Goal: Information Seeking & Learning: Learn about a topic

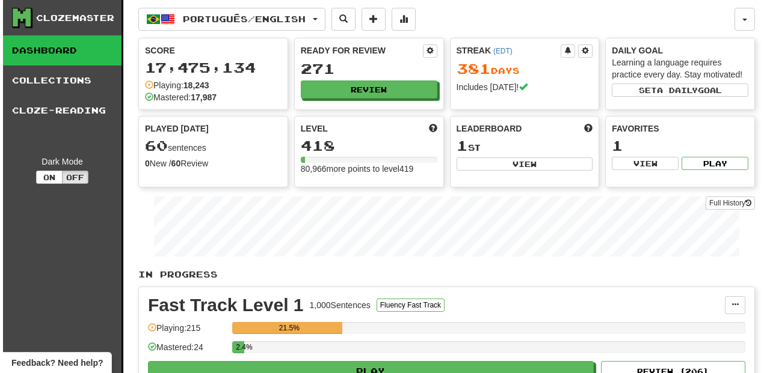
scroll to position [200, 0]
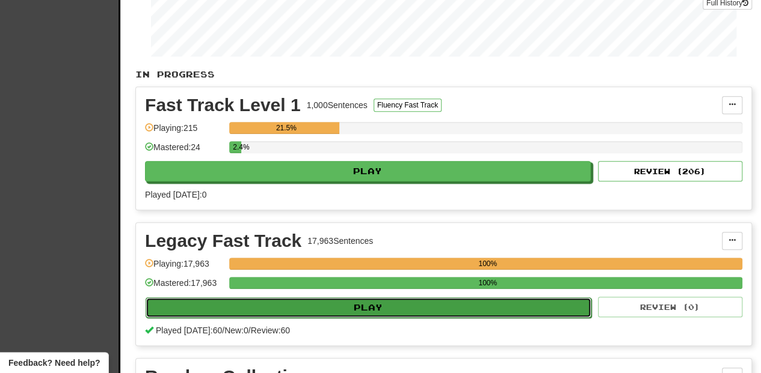
click at [369, 303] on button "Play" at bounding box center [368, 308] width 446 height 20
select select "**"
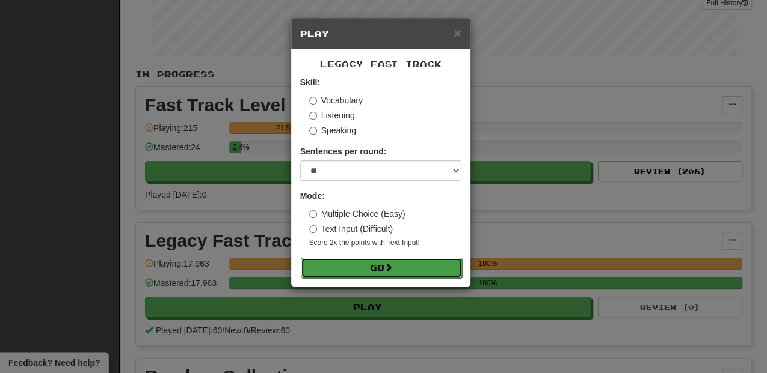
click at [359, 267] on button "Go" at bounding box center [381, 268] width 161 height 20
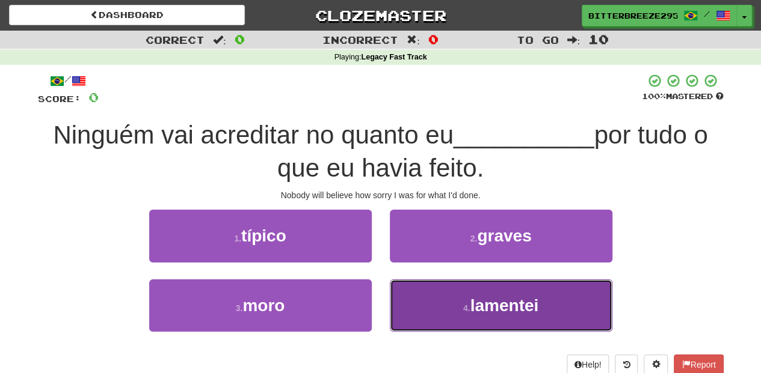
click at [429, 304] on button "4 . lamentei" at bounding box center [501, 306] width 222 height 52
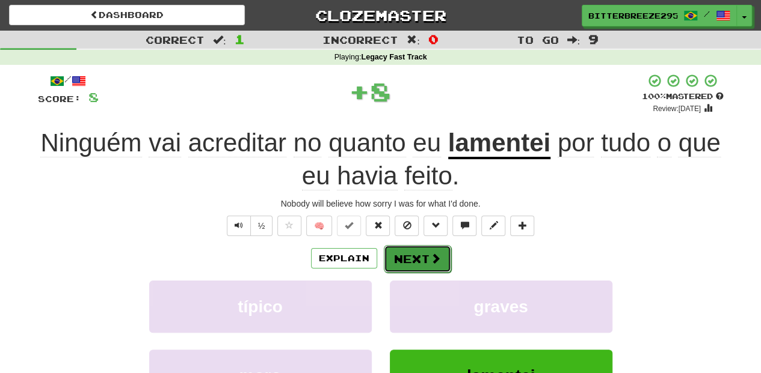
click at [405, 266] on button "Next" at bounding box center [417, 259] width 67 height 28
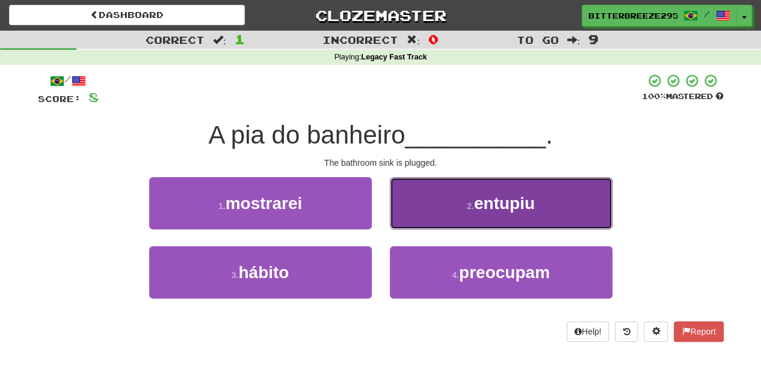
click at [422, 219] on button "2 . entupiu" at bounding box center [501, 203] width 222 height 52
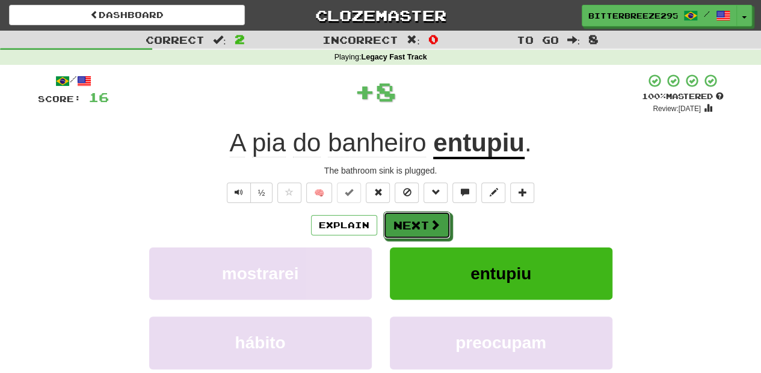
click at [422, 219] on button "Next" at bounding box center [416, 226] width 67 height 28
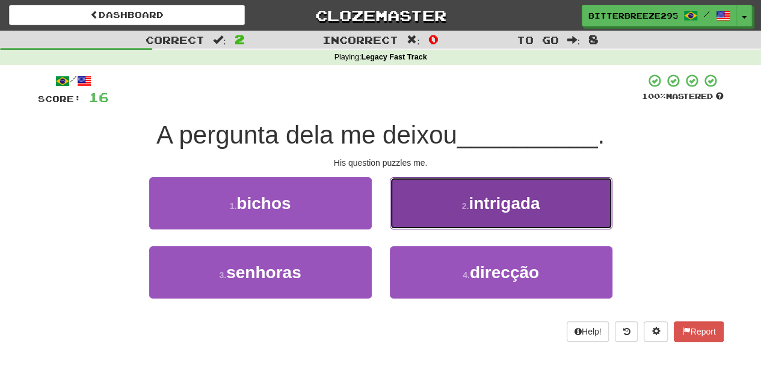
click at [412, 214] on button "2 . intrigada" at bounding box center [501, 203] width 222 height 52
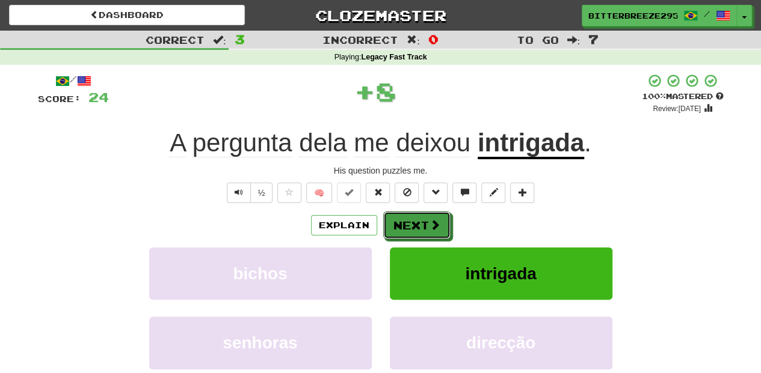
click at [412, 214] on button "Next" at bounding box center [416, 226] width 67 height 28
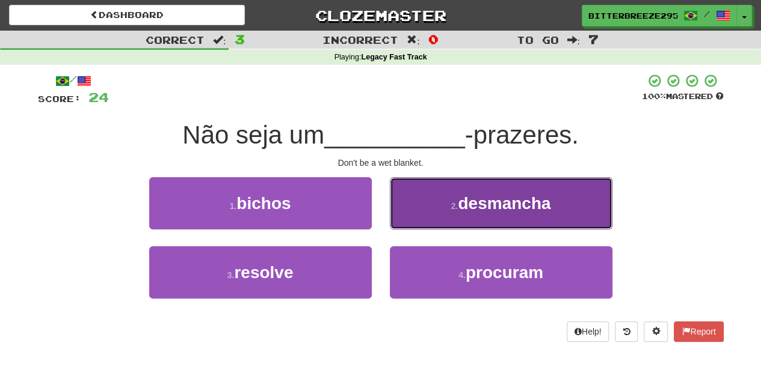
click at [427, 210] on button "2 . desmancha" at bounding box center [501, 203] width 222 height 52
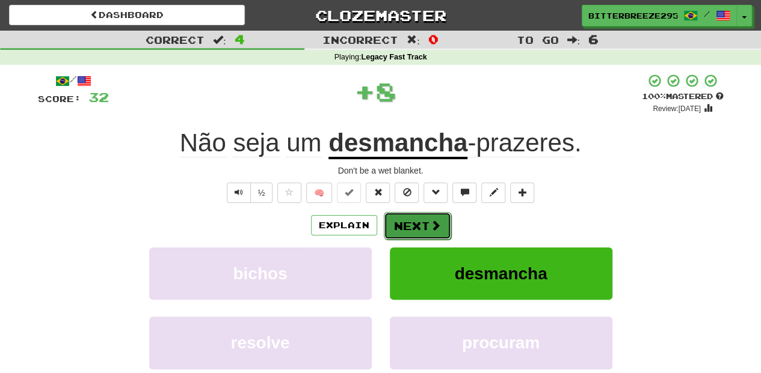
click at [426, 212] on div "Explain Next" at bounding box center [380, 226] width 685 height 28
click at [421, 222] on button "Next" at bounding box center [417, 226] width 67 height 28
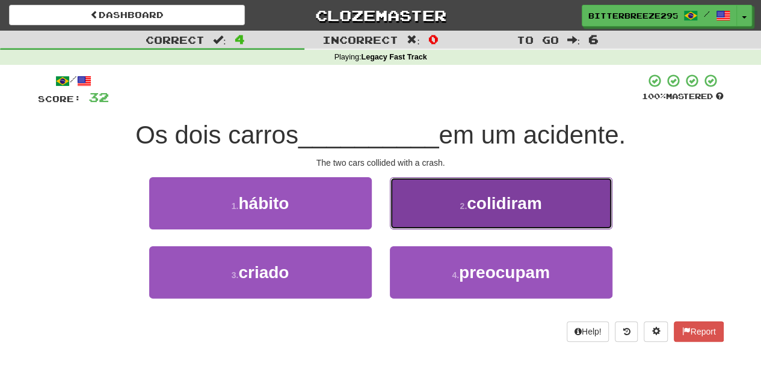
click at [414, 215] on button "2 . colidiram" at bounding box center [501, 203] width 222 height 52
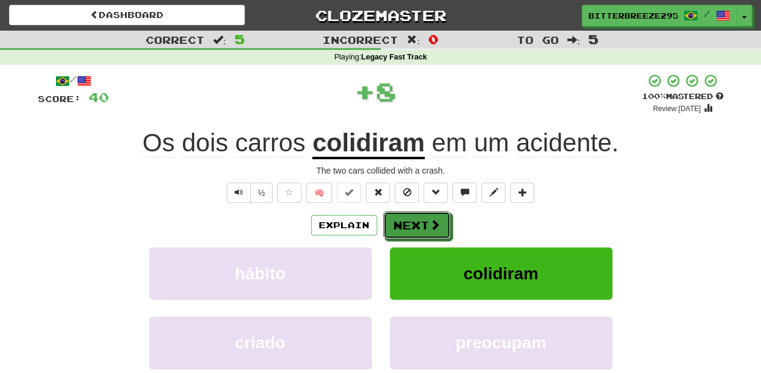
click at [409, 224] on button "Next" at bounding box center [416, 226] width 67 height 28
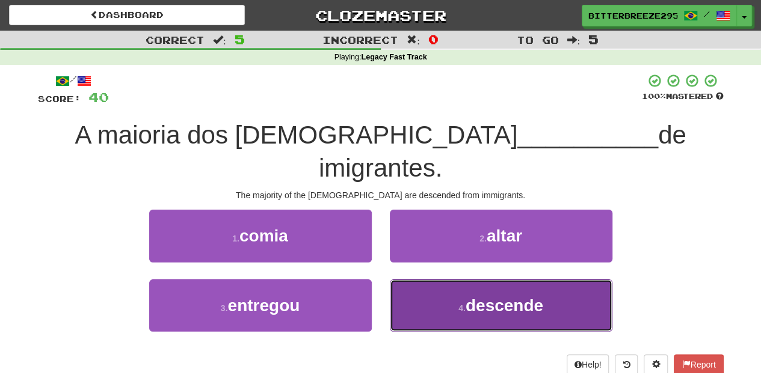
click at [408, 280] on button "4 . descende" at bounding box center [501, 306] width 222 height 52
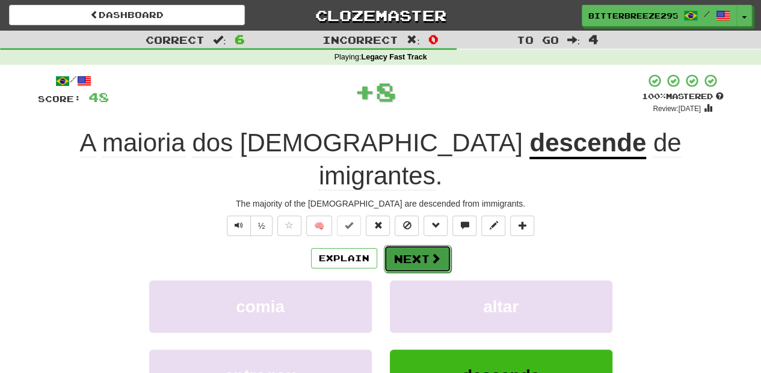
click at [404, 245] on button "Next" at bounding box center [417, 259] width 67 height 28
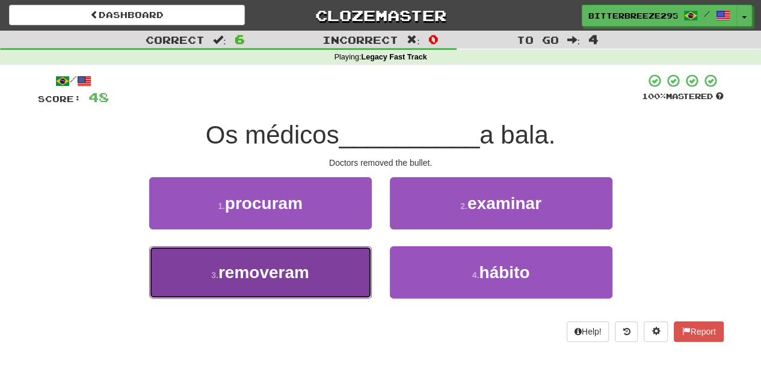
click at [316, 272] on button "3 . removeram" at bounding box center [260, 273] width 222 height 52
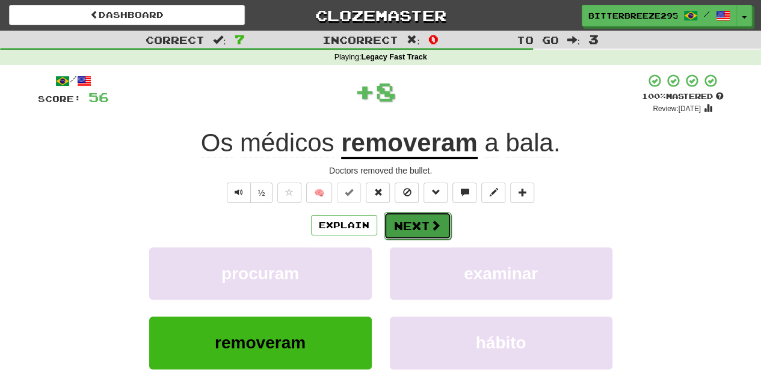
click at [393, 219] on button "Next" at bounding box center [417, 226] width 67 height 28
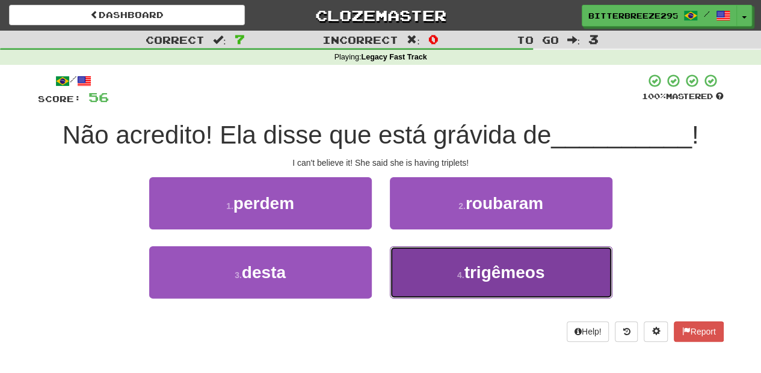
click at [441, 253] on button "4 . trigêmeos" at bounding box center [501, 273] width 222 height 52
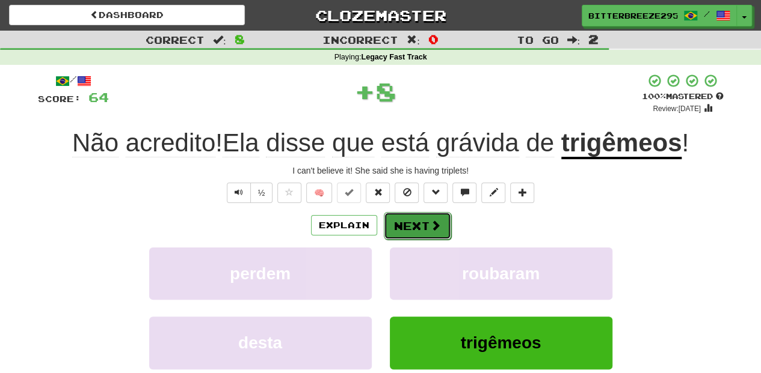
click at [404, 223] on button "Next" at bounding box center [417, 226] width 67 height 28
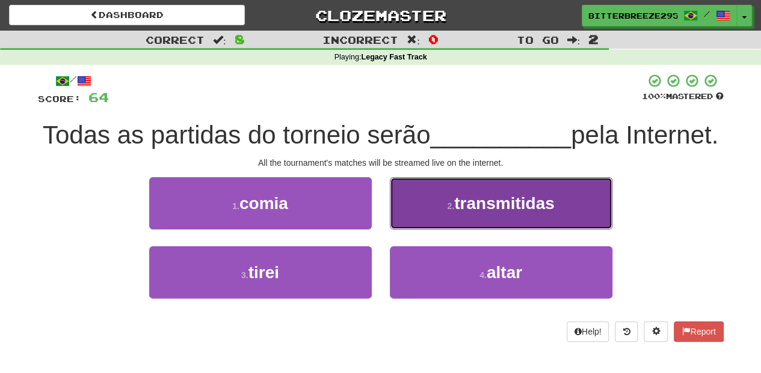
click at [407, 230] on button "2 . transmitidas" at bounding box center [501, 203] width 222 height 52
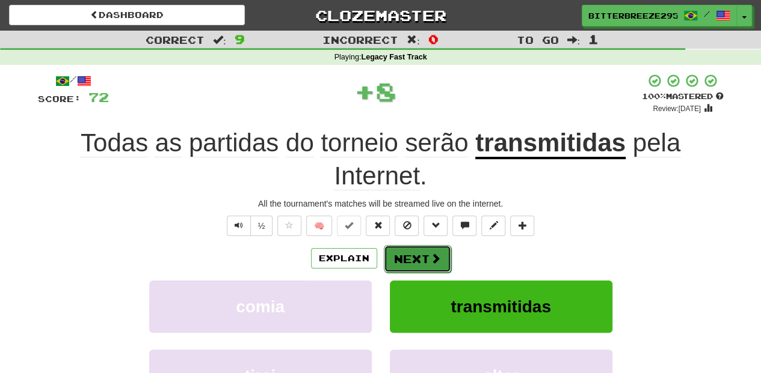
click at [396, 252] on button "Next" at bounding box center [417, 259] width 67 height 28
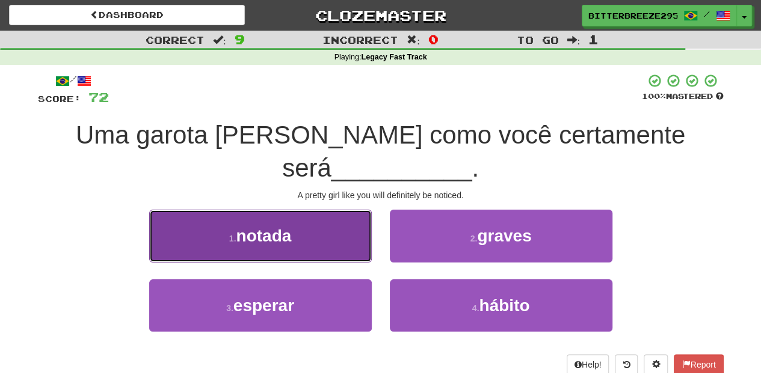
click at [332, 218] on button "1 . notada" at bounding box center [260, 236] width 222 height 52
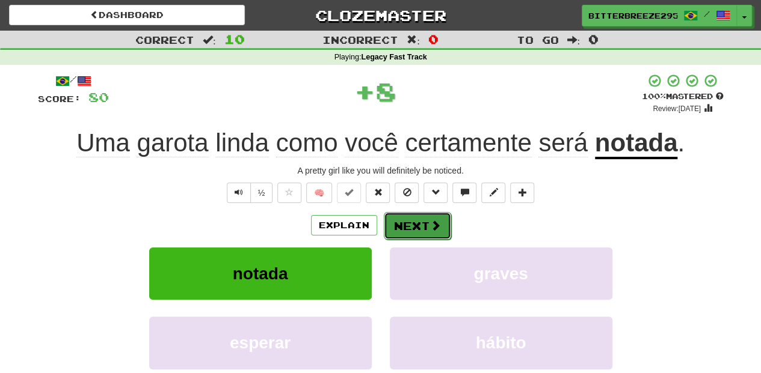
click at [419, 229] on button "Next" at bounding box center [417, 226] width 67 height 28
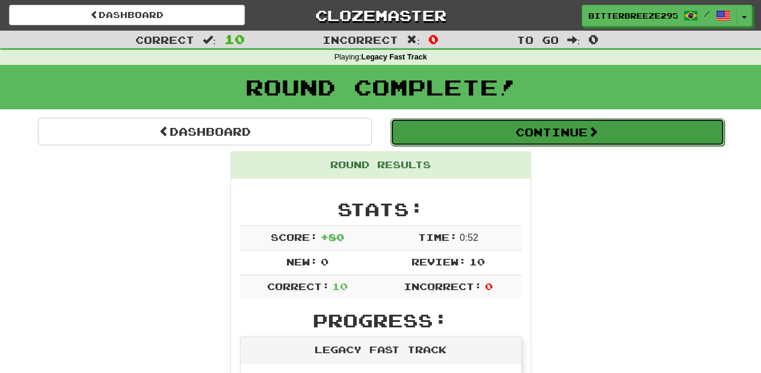
click at [509, 131] on button "Continue" at bounding box center [557, 132] width 334 height 28
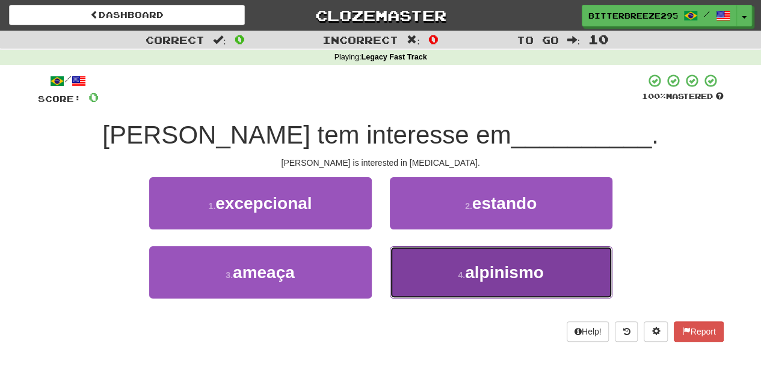
click at [432, 265] on button "4 . alpinismo" at bounding box center [501, 273] width 222 height 52
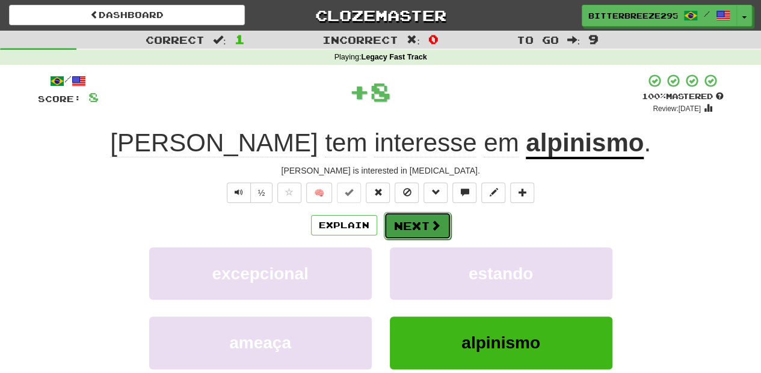
click at [415, 227] on button "Next" at bounding box center [417, 226] width 67 height 28
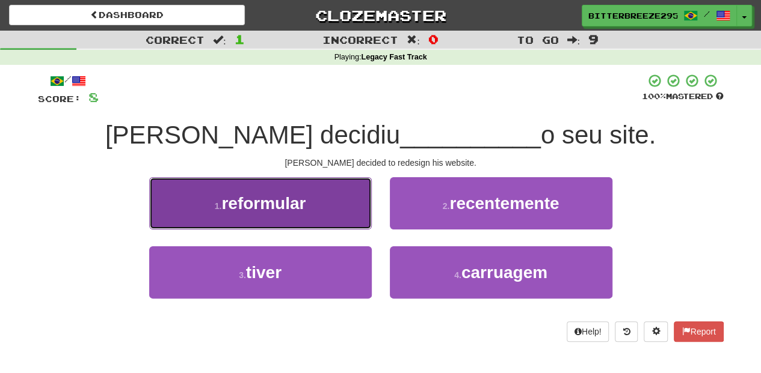
click at [323, 218] on button "1 . reformular" at bounding box center [260, 203] width 222 height 52
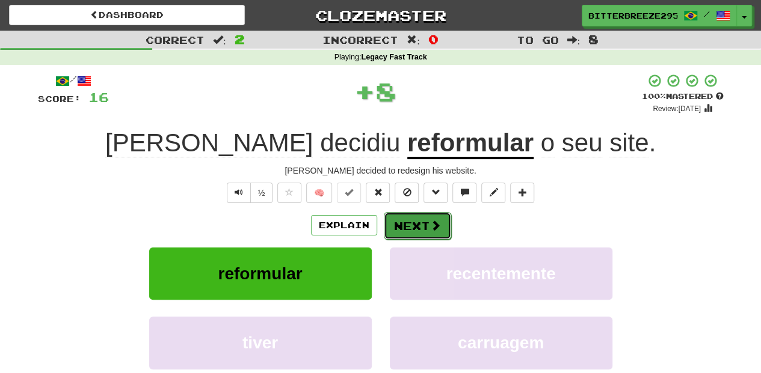
click at [408, 227] on button "Next" at bounding box center [417, 226] width 67 height 28
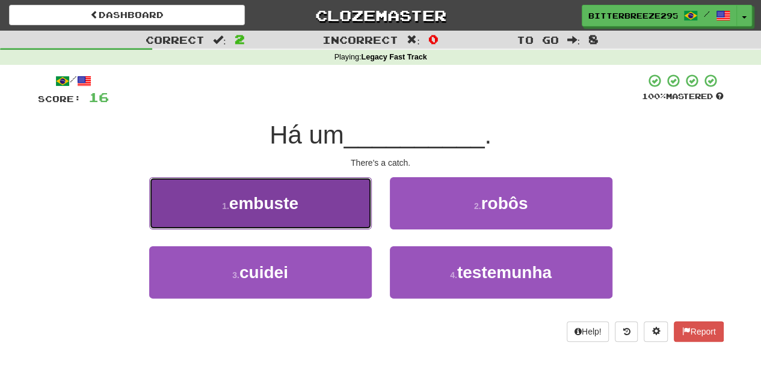
click at [328, 223] on button "1 . embuste" at bounding box center [260, 203] width 222 height 52
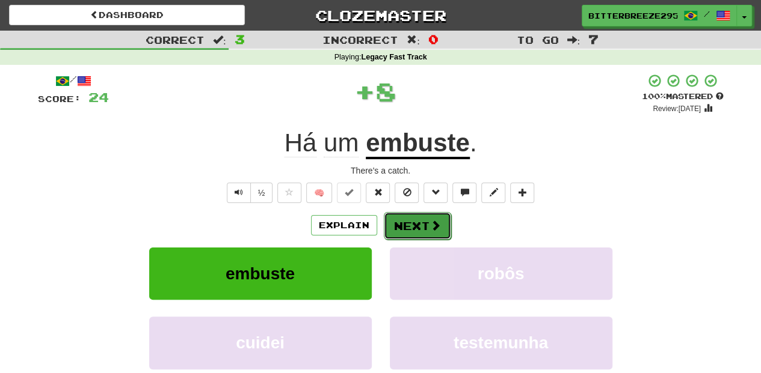
click at [391, 222] on button "Next" at bounding box center [417, 226] width 67 height 28
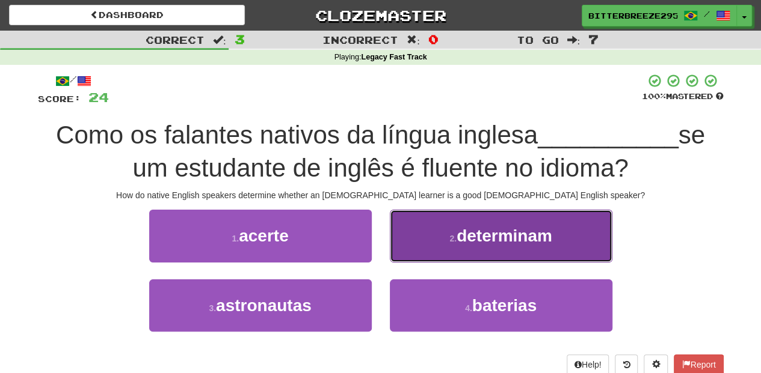
click at [433, 248] on button "2 . determinam" at bounding box center [501, 236] width 222 height 52
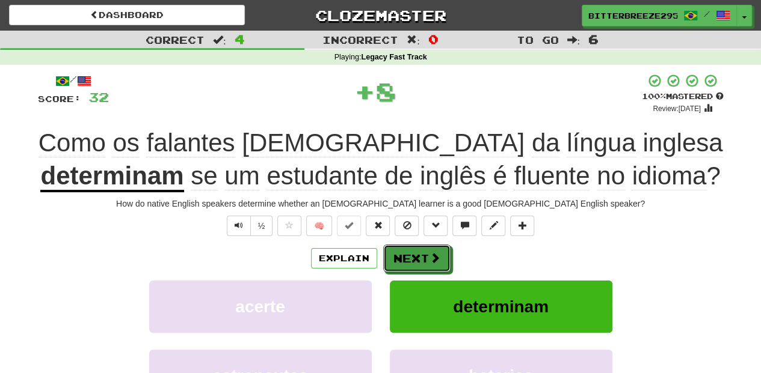
click at [415, 254] on button "Next" at bounding box center [416, 259] width 67 height 28
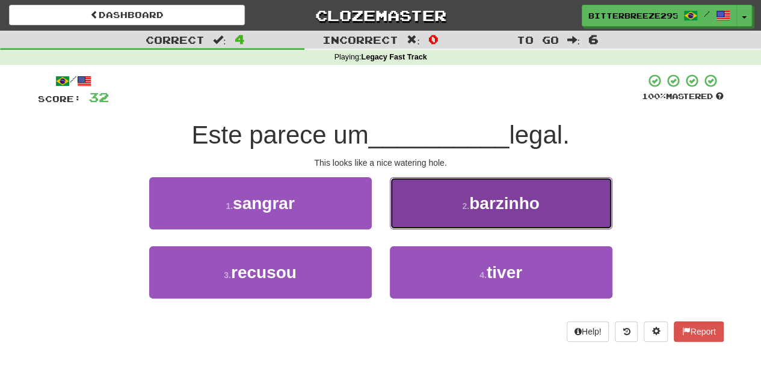
click at [429, 219] on button "2 . barzinho" at bounding box center [501, 203] width 222 height 52
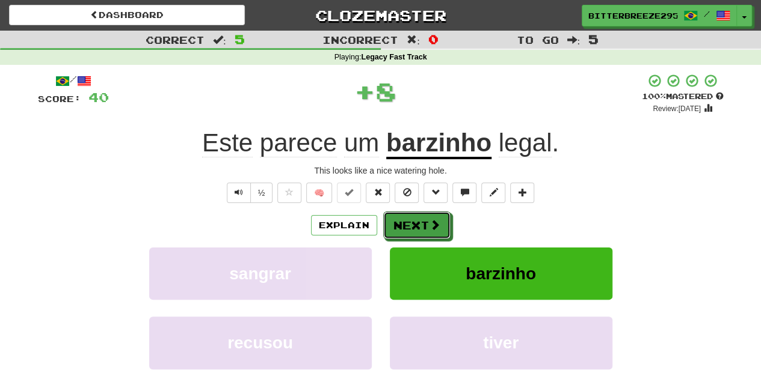
click at [429, 219] on span at bounding box center [434, 224] width 11 height 11
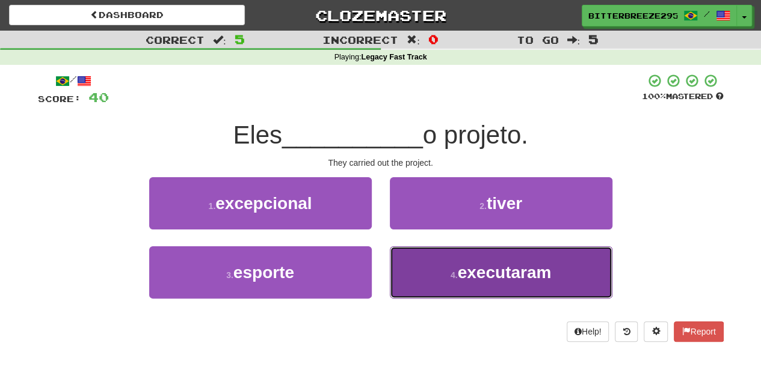
click at [423, 277] on button "4 . executaram" at bounding box center [501, 273] width 222 height 52
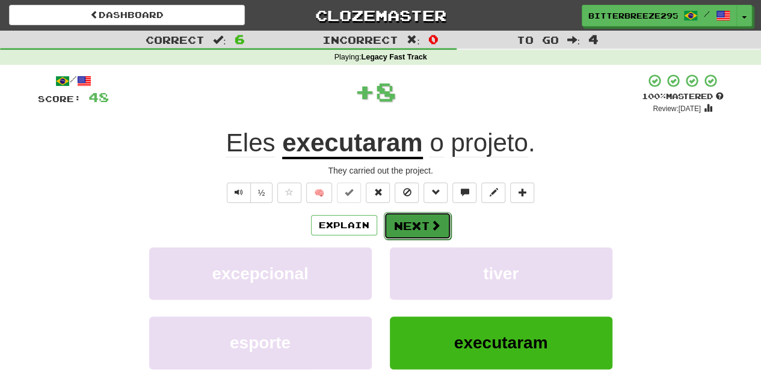
click at [419, 225] on button "Next" at bounding box center [417, 226] width 67 height 28
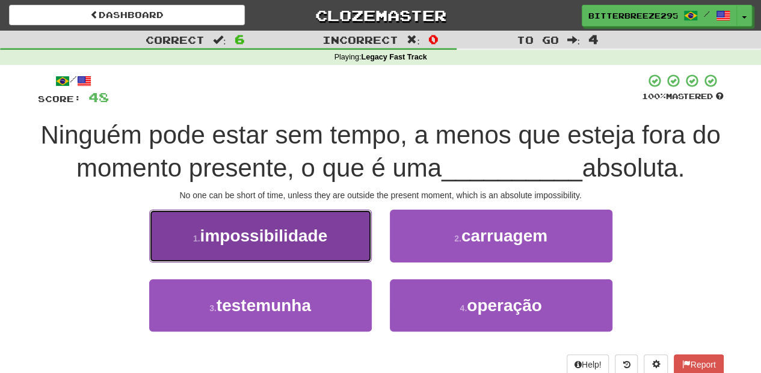
click at [338, 250] on button "1 . impossibilidade" at bounding box center [260, 236] width 222 height 52
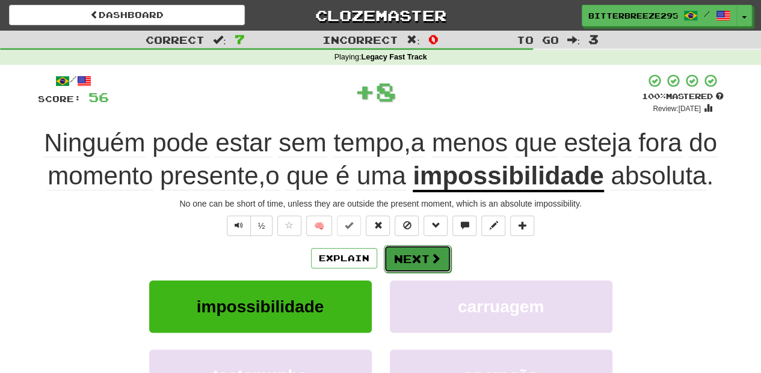
click at [403, 256] on button "Next" at bounding box center [417, 259] width 67 height 28
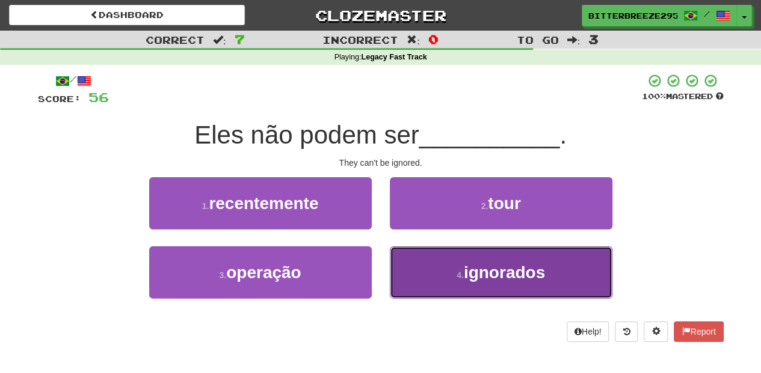
click at [415, 274] on button "4 . ignorados" at bounding box center [501, 273] width 222 height 52
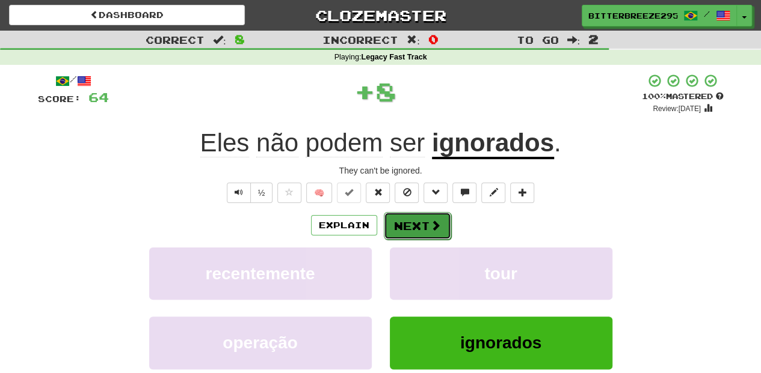
click at [408, 226] on button "Next" at bounding box center [417, 226] width 67 height 28
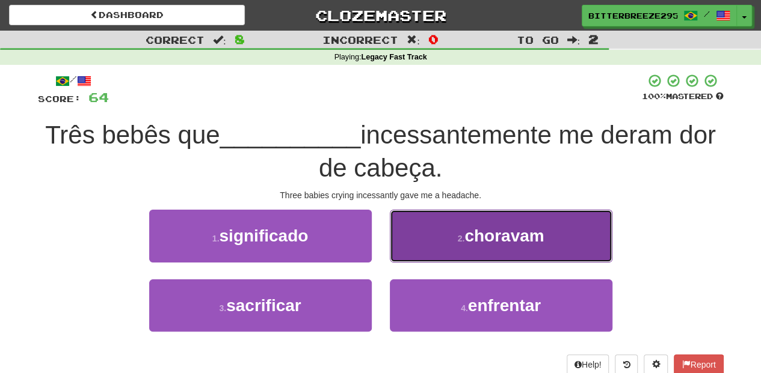
click at [422, 248] on button "2 . choravam" at bounding box center [501, 236] width 222 height 52
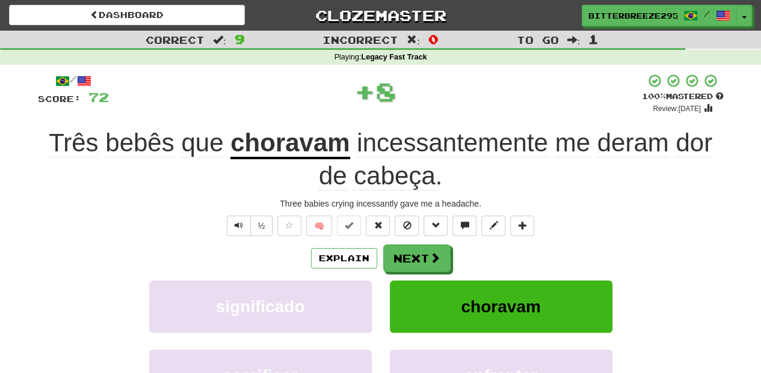
click at [422, 248] on button "Next" at bounding box center [416, 259] width 67 height 28
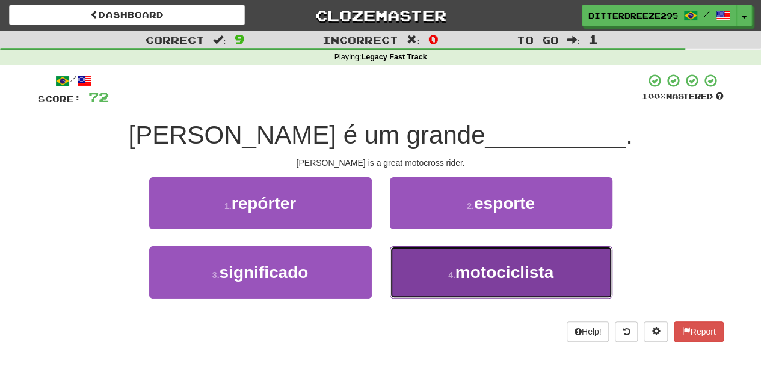
click at [424, 263] on button "4 . motociclista" at bounding box center [501, 273] width 222 height 52
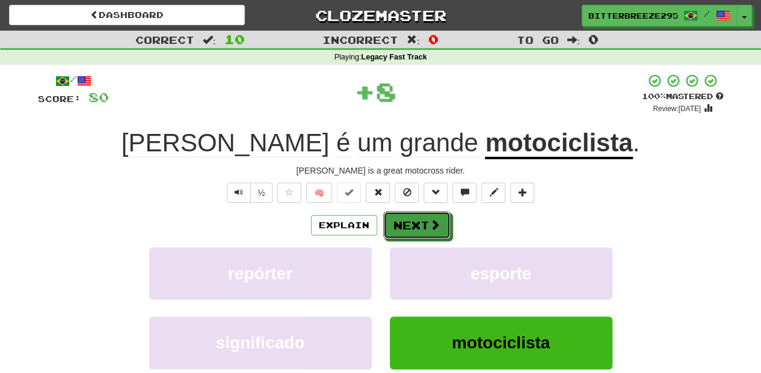
click at [417, 219] on button "Next" at bounding box center [416, 226] width 67 height 28
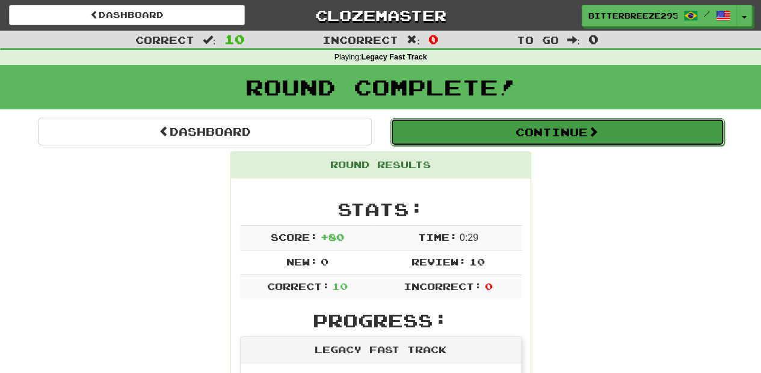
click at [440, 126] on button "Continue" at bounding box center [557, 132] width 334 height 28
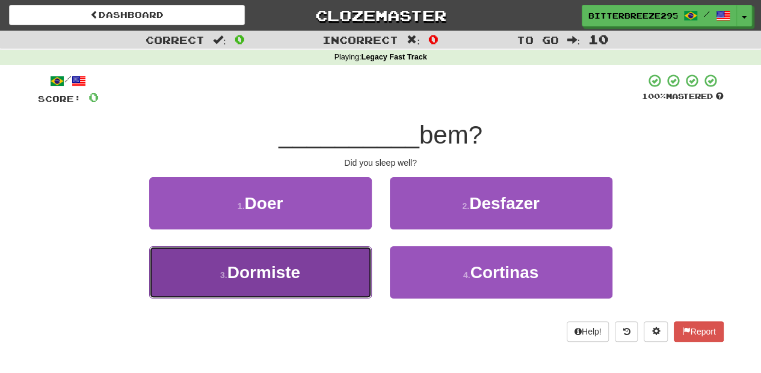
click at [321, 263] on button "3 . Dormiste" at bounding box center [260, 273] width 222 height 52
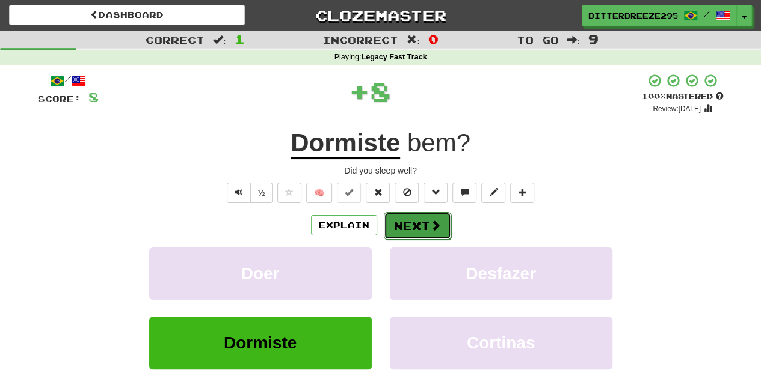
click at [405, 228] on button "Next" at bounding box center [417, 226] width 67 height 28
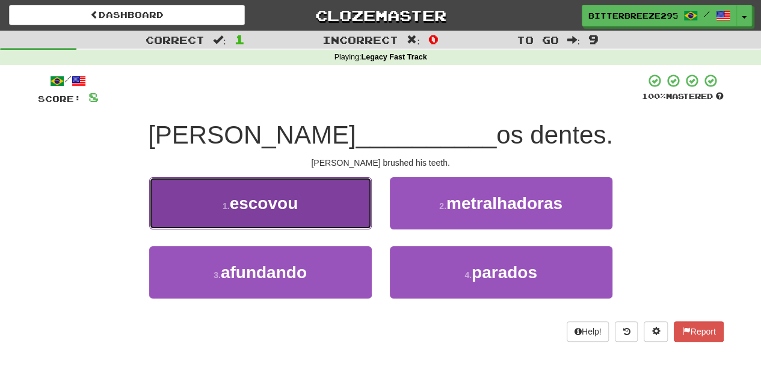
click at [310, 206] on button "1 . escovou" at bounding box center [260, 203] width 222 height 52
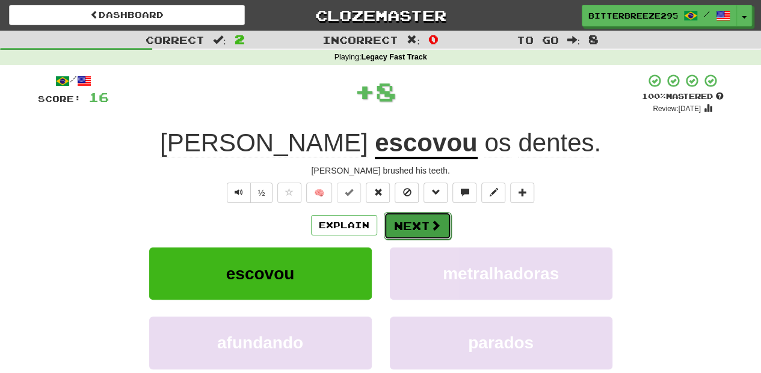
click at [433, 220] on span at bounding box center [435, 225] width 11 height 11
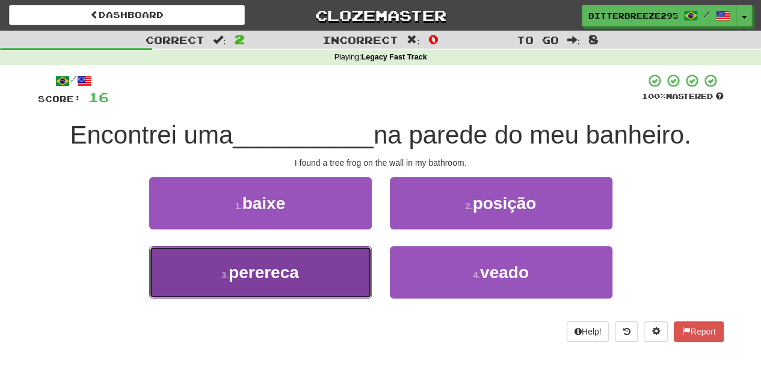
click at [335, 272] on button "3 . perereca" at bounding box center [260, 273] width 222 height 52
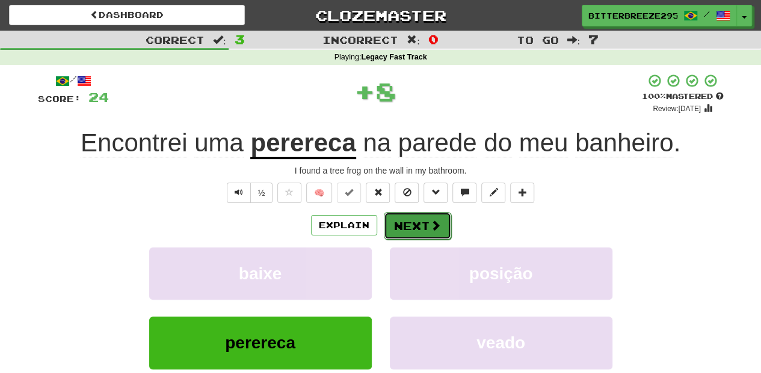
click at [418, 226] on button "Next" at bounding box center [417, 226] width 67 height 28
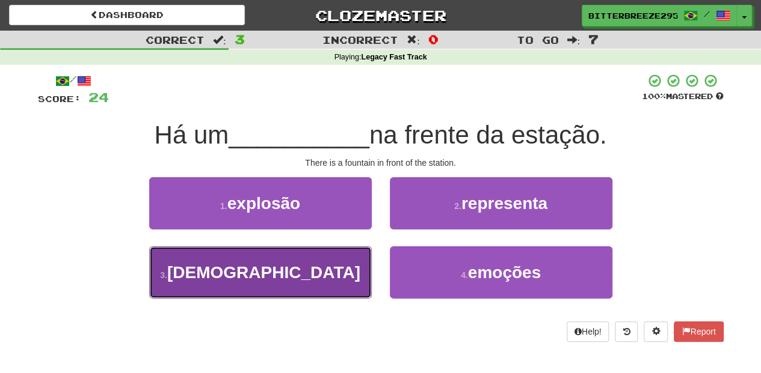
click at [333, 266] on button "3 . chafariz" at bounding box center [260, 273] width 222 height 52
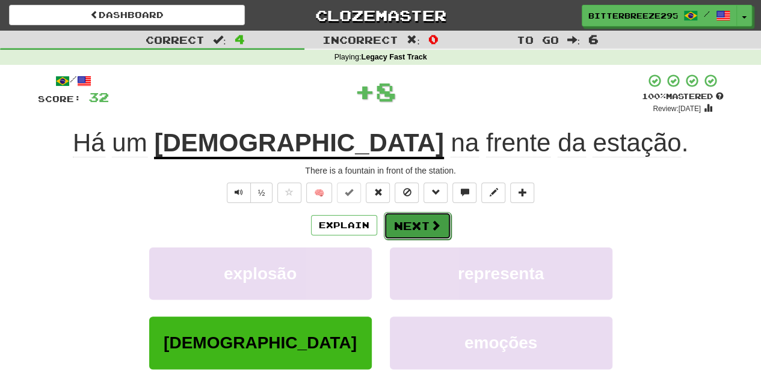
click at [415, 224] on button "Next" at bounding box center [417, 226] width 67 height 28
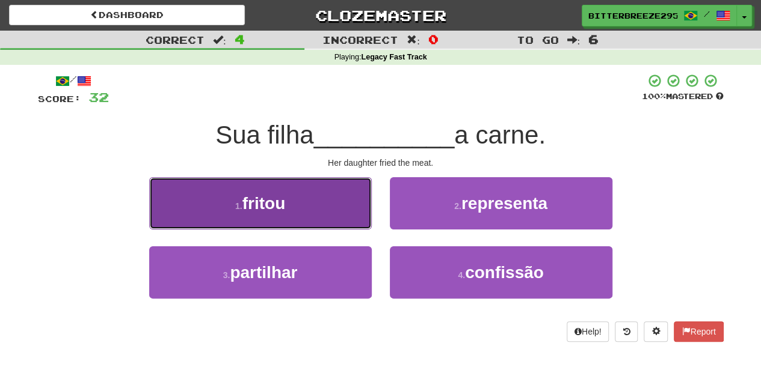
click at [337, 220] on button "1 . fritou" at bounding box center [260, 203] width 222 height 52
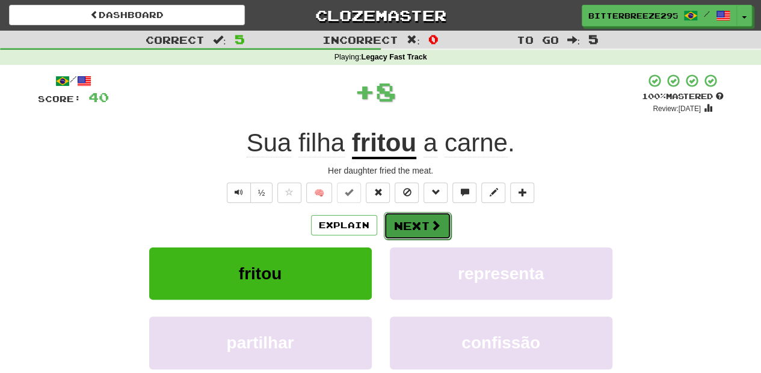
click at [414, 228] on button "Next" at bounding box center [417, 226] width 67 height 28
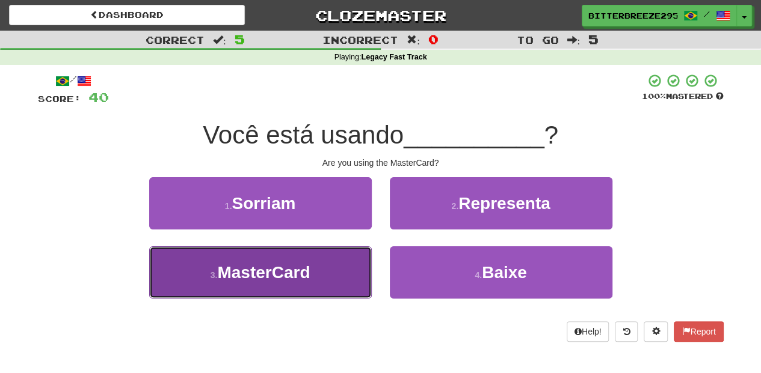
click at [322, 261] on button "3 . MasterCard" at bounding box center [260, 273] width 222 height 52
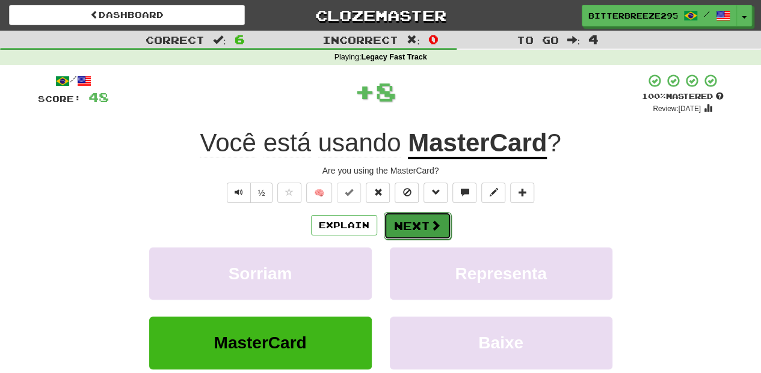
click at [429, 218] on button "Next" at bounding box center [417, 226] width 67 height 28
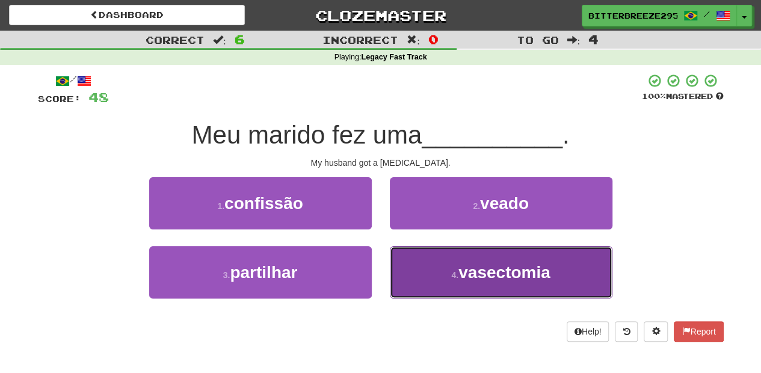
click at [435, 259] on button "4 . vasectomia" at bounding box center [501, 273] width 222 height 52
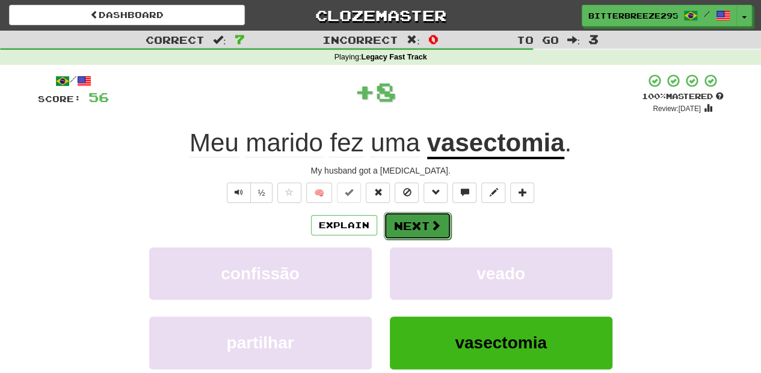
click at [418, 226] on button "Next" at bounding box center [417, 226] width 67 height 28
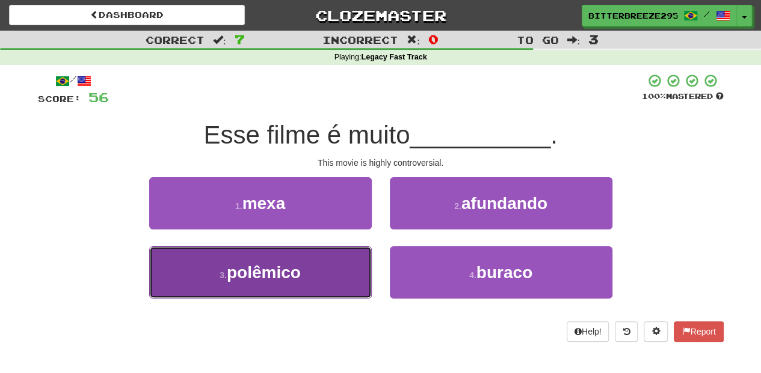
click at [331, 265] on button "3 . polêmico" at bounding box center [260, 273] width 222 height 52
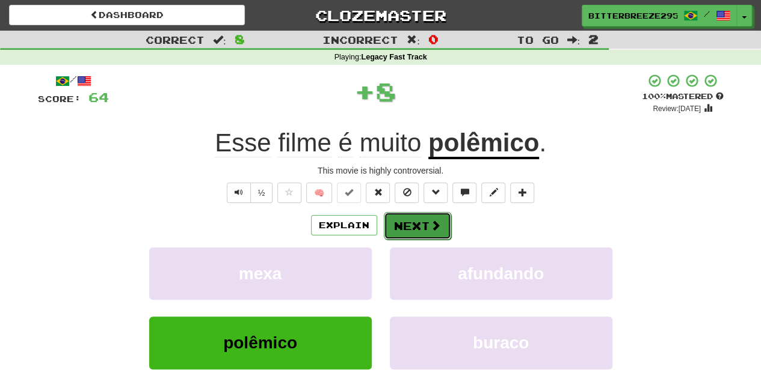
click at [423, 220] on button "Next" at bounding box center [417, 226] width 67 height 28
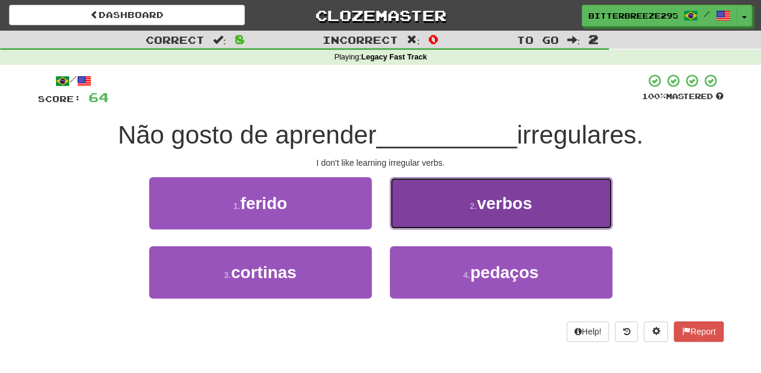
click at [432, 211] on button "2 . verbos" at bounding box center [501, 203] width 222 height 52
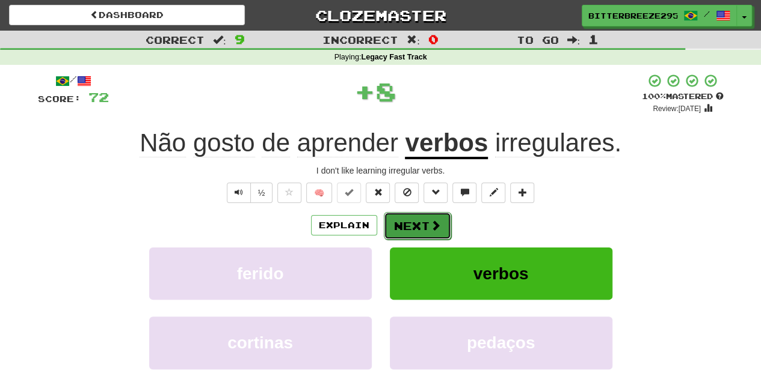
click at [422, 221] on button "Next" at bounding box center [417, 226] width 67 height 28
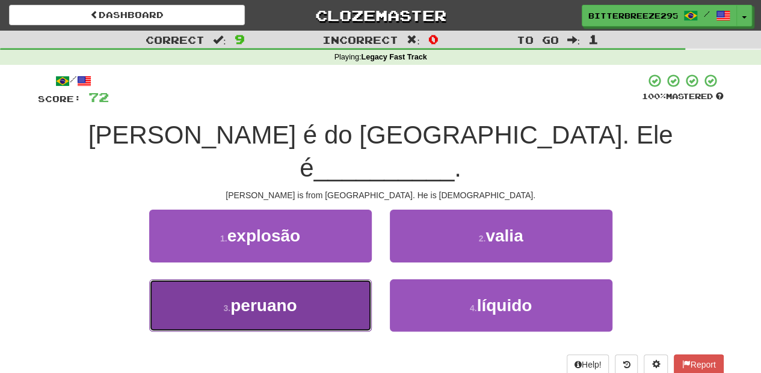
click at [318, 280] on button "3 . peruano" at bounding box center [260, 306] width 222 height 52
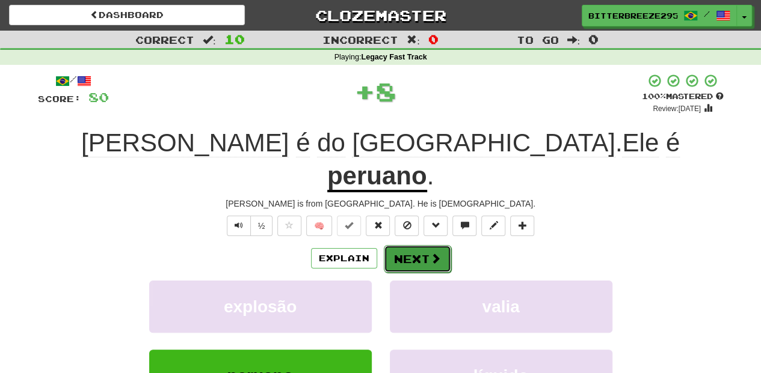
click at [408, 245] on button "Next" at bounding box center [417, 259] width 67 height 28
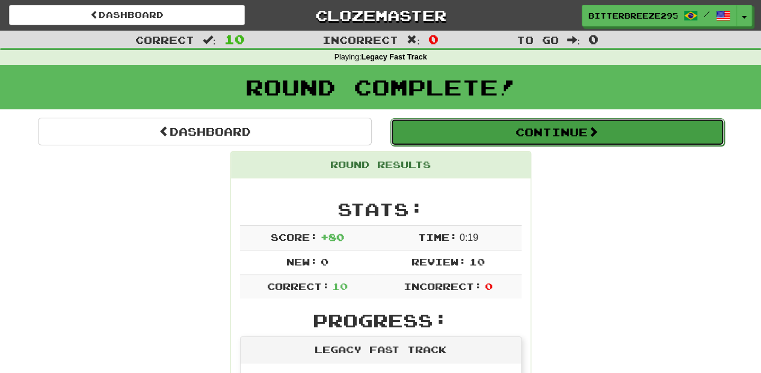
click at [510, 141] on button "Continue" at bounding box center [557, 132] width 334 height 28
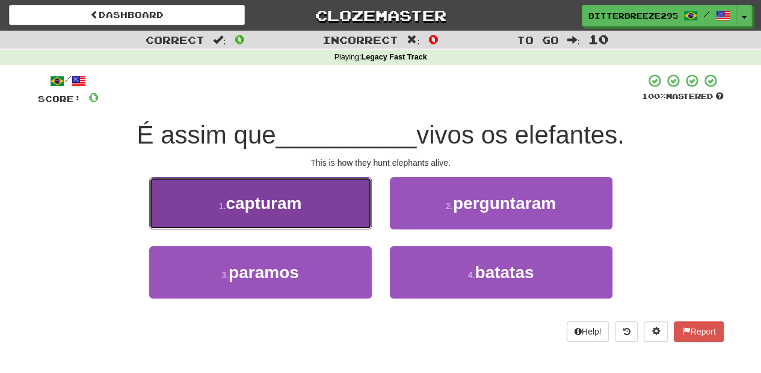
click at [323, 222] on button "1 . capturam" at bounding box center [260, 203] width 222 height 52
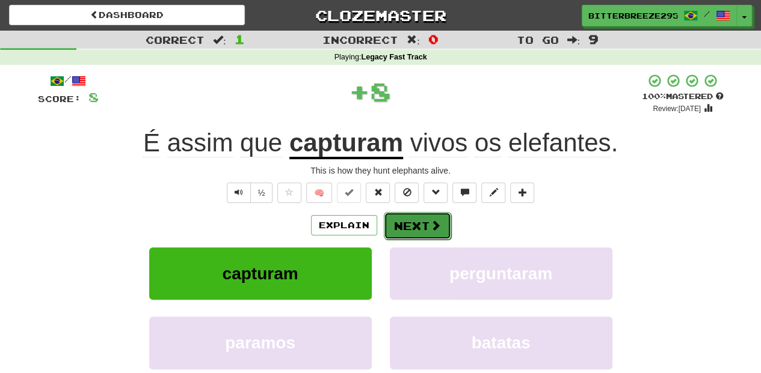
click at [410, 222] on button "Next" at bounding box center [417, 226] width 67 height 28
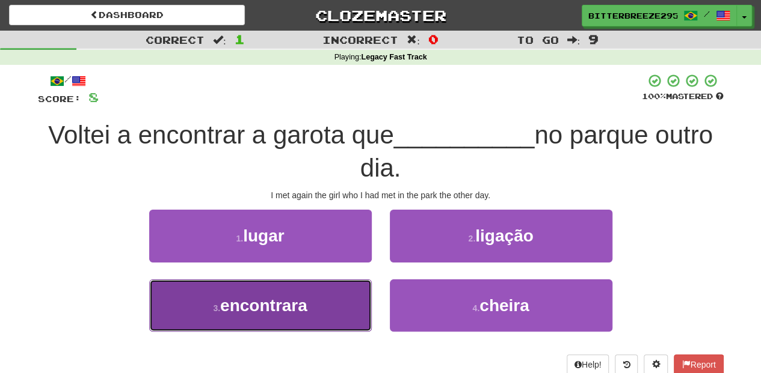
click at [340, 308] on button "3 . encontrara" at bounding box center [260, 306] width 222 height 52
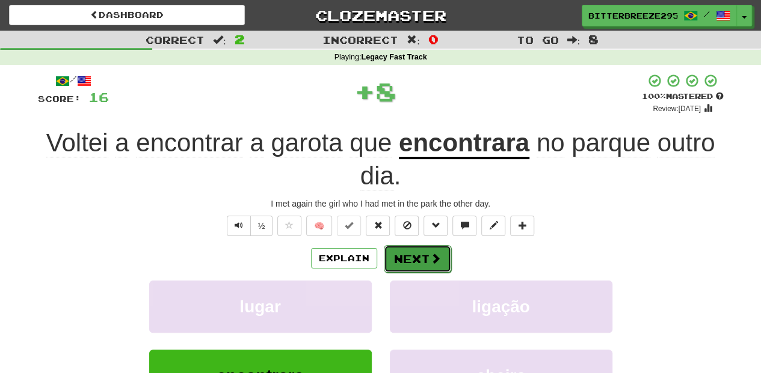
click at [408, 254] on button "Next" at bounding box center [417, 259] width 67 height 28
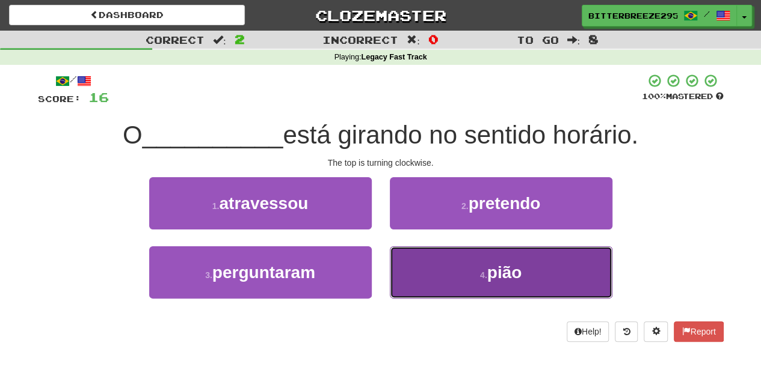
click at [425, 262] on button "4 . pião" at bounding box center [501, 273] width 222 height 52
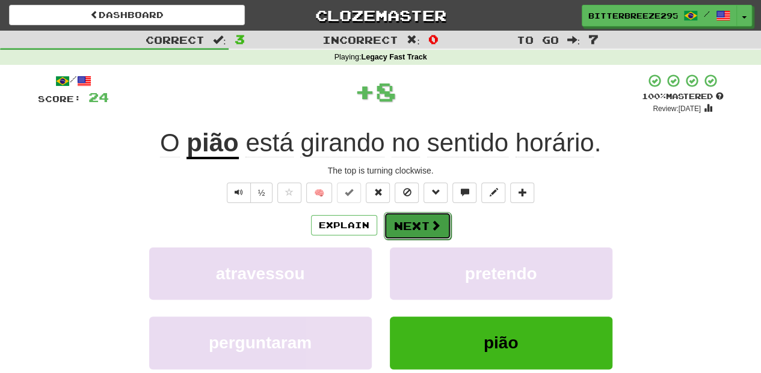
click at [423, 228] on button "Next" at bounding box center [417, 226] width 67 height 28
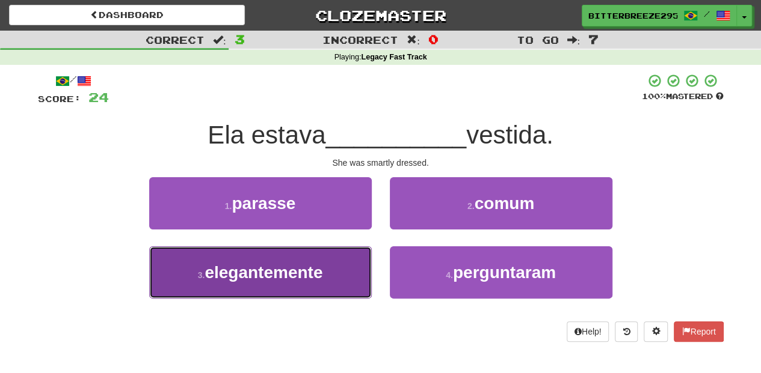
click at [339, 280] on button "3 . elegantemente" at bounding box center [260, 273] width 222 height 52
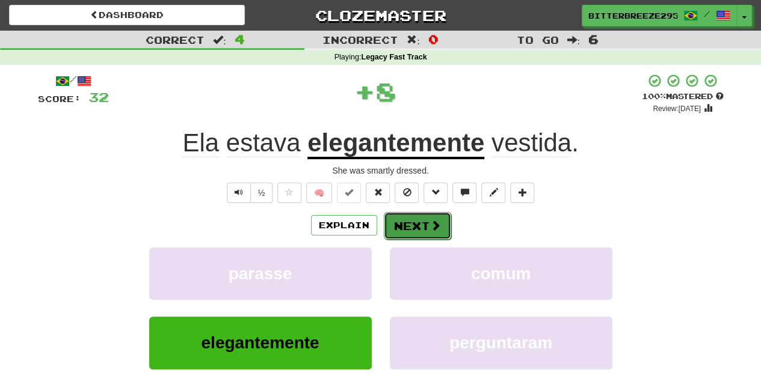
click at [403, 224] on button "Next" at bounding box center [417, 226] width 67 height 28
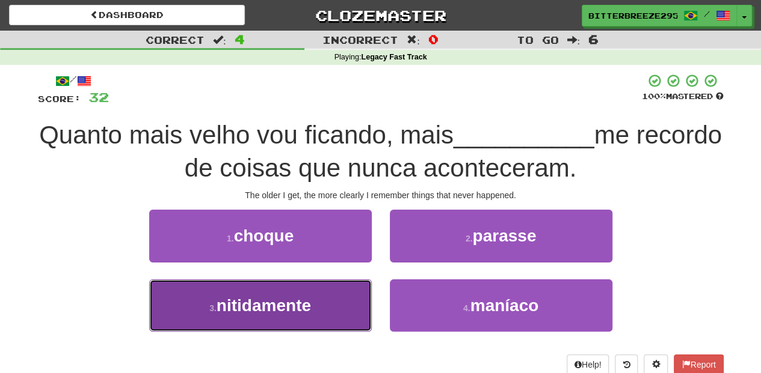
click at [331, 295] on button "3 . nitidamente" at bounding box center [260, 306] width 222 height 52
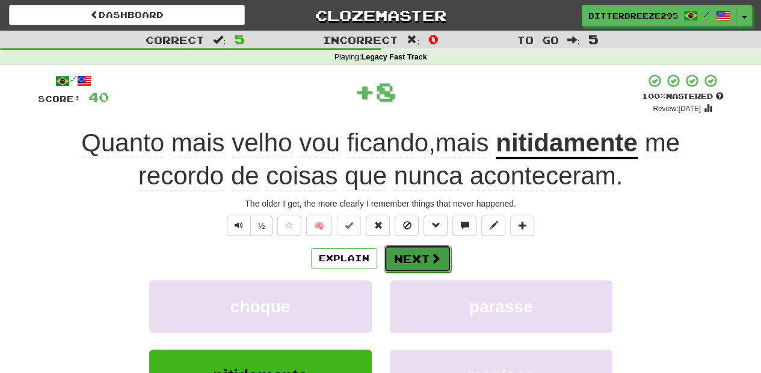
click at [388, 251] on button "Next" at bounding box center [417, 259] width 67 height 28
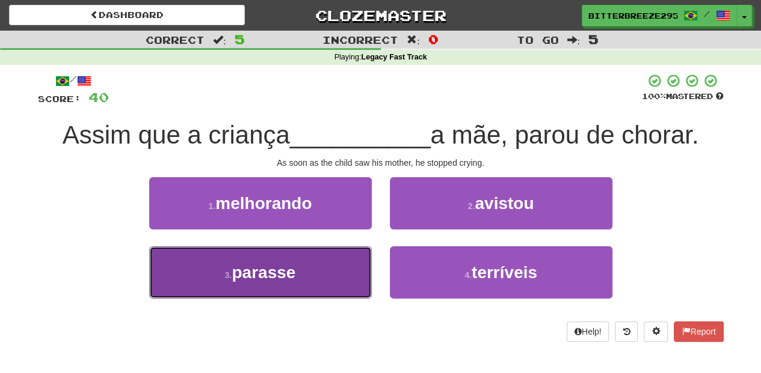
click at [327, 268] on button "3 . parasse" at bounding box center [260, 273] width 222 height 52
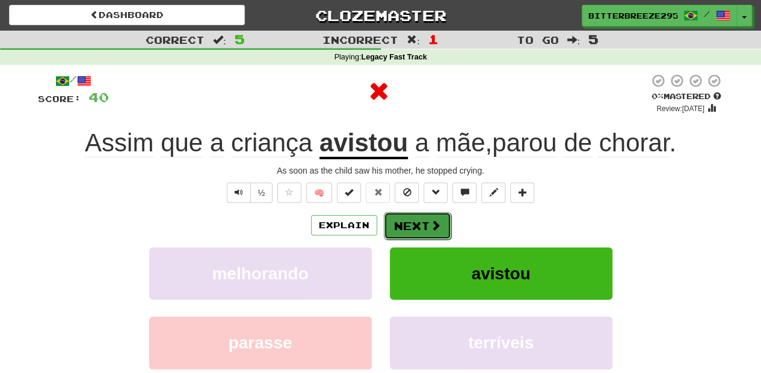
click at [402, 231] on button "Next" at bounding box center [417, 226] width 67 height 28
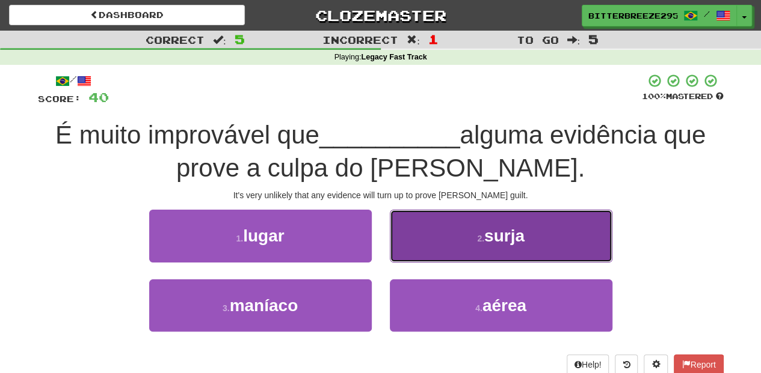
click at [420, 251] on button "2 . surja" at bounding box center [501, 236] width 222 height 52
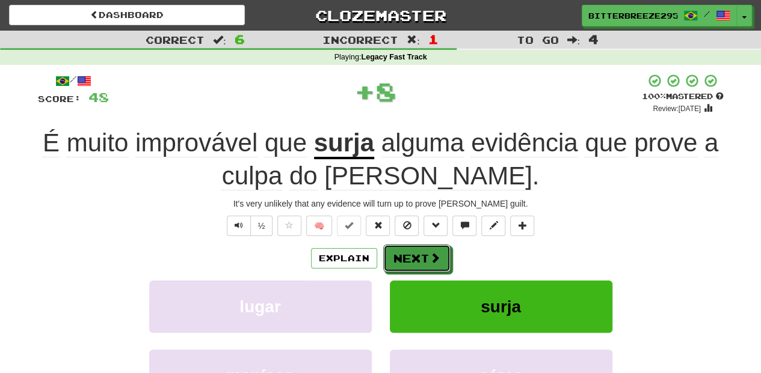
click at [420, 251] on button "Next" at bounding box center [416, 259] width 67 height 28
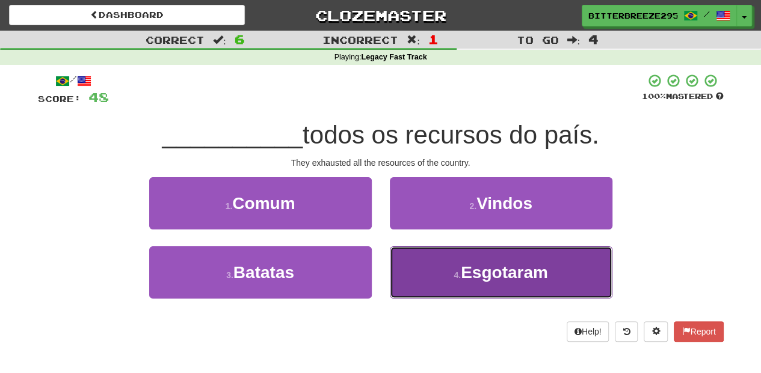
click at [411, 271] on button "4 . Esgotaram" at bounding box center [501, 273] width 222 height 52
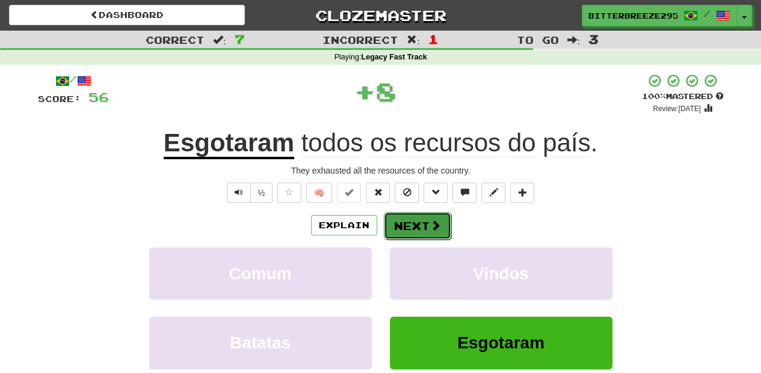
click at [409, 230] on button "Next" at bounding box center [417, 226] width 67 height 28
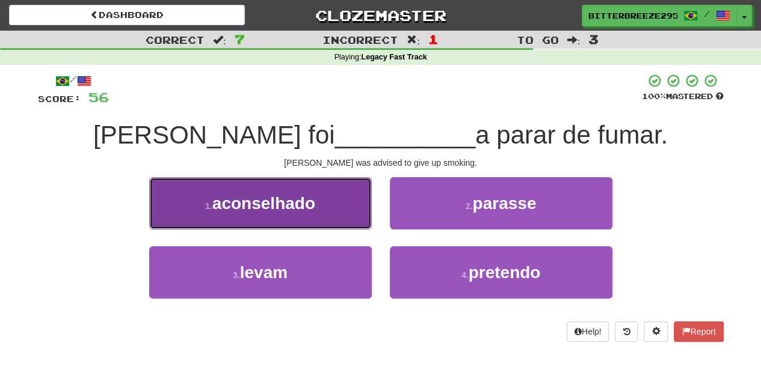
click at [320, 212] on button "1 . aconselhado" at bounding box center [260, 203] width 222 height 52
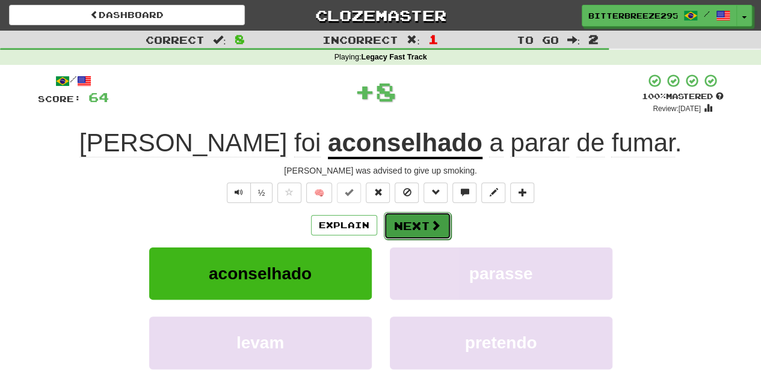
click at [409, 224] on button "Next" at bounding box center [417, 226] width 67 height 28
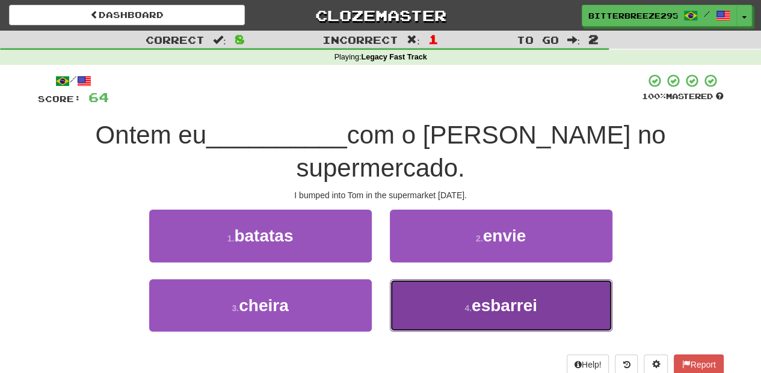
click at [417, 280] on button "4 . esbarrei" at bounding box center [501, 306] width 222 height 52
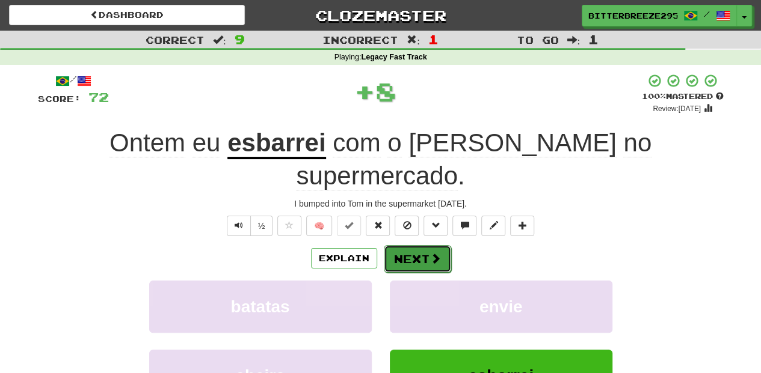
click at [404, 245] on button "Next" at bounding box center [417, 259] width 67 height 28
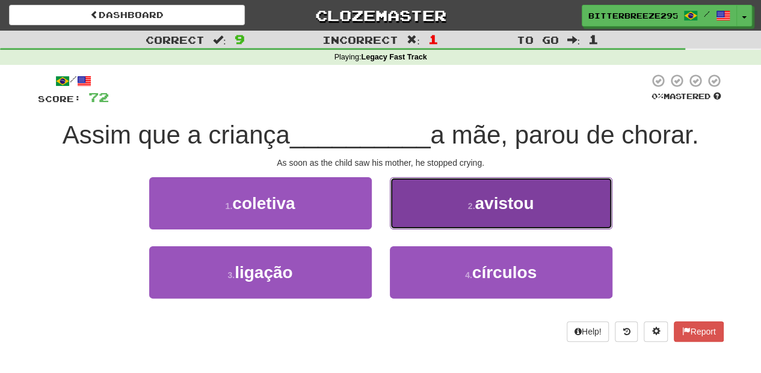
click at [416, 222] on button "2 . avistou" at bounding box center [501, 203] width 222 height 52
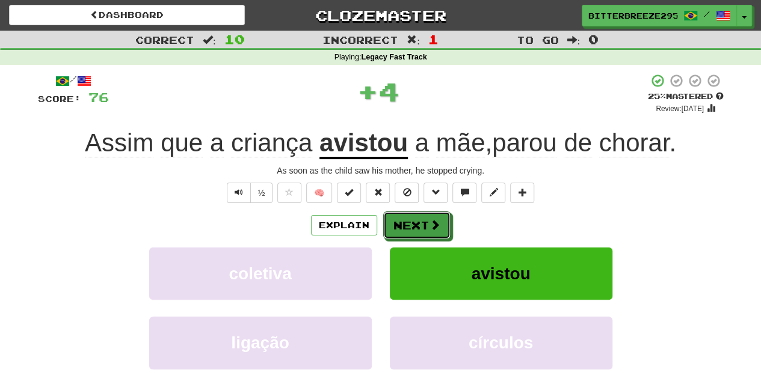
click at [416, 222] on button "Next" at bounding box center [416, 226] width 67 height 28
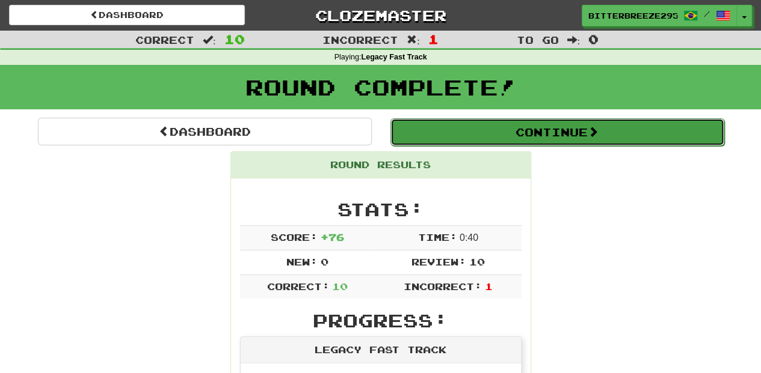
click at [474, 136] on button "Continue" at bounding box center [557, 132] width 334 height 28
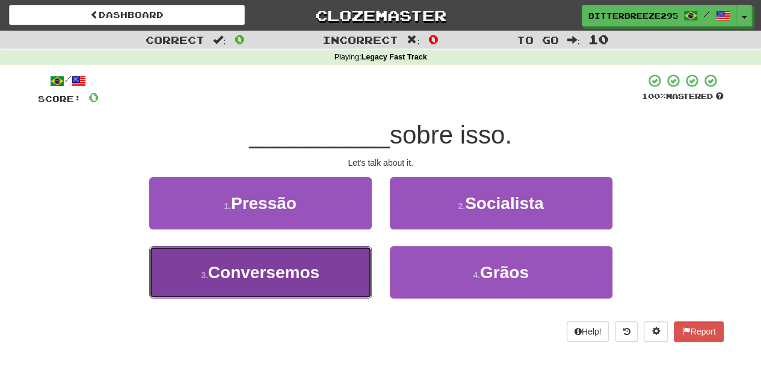
click at [345, 267] on button "3 . Conversemos" at bounding box center [260, 273] width 222 height 52
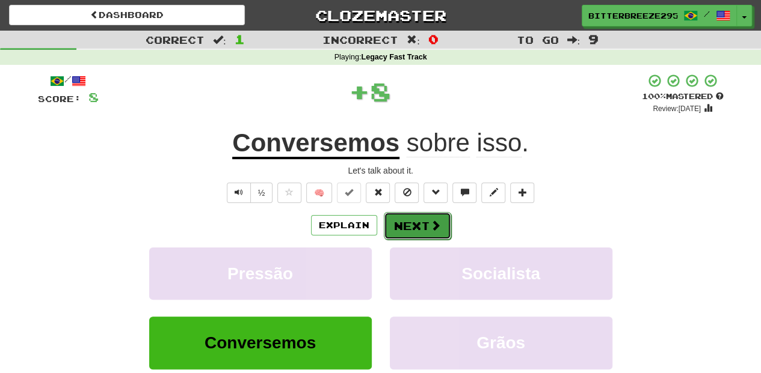
click at [427, 224] on button "Next" at bounding box center [417, 226] width 67 height 28
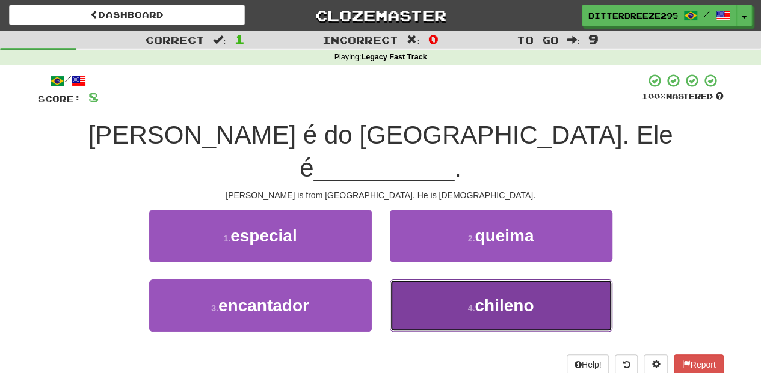
click at [421, 280] on button "4 . chileno" at bounding box center [501, 306] width 222 height 52
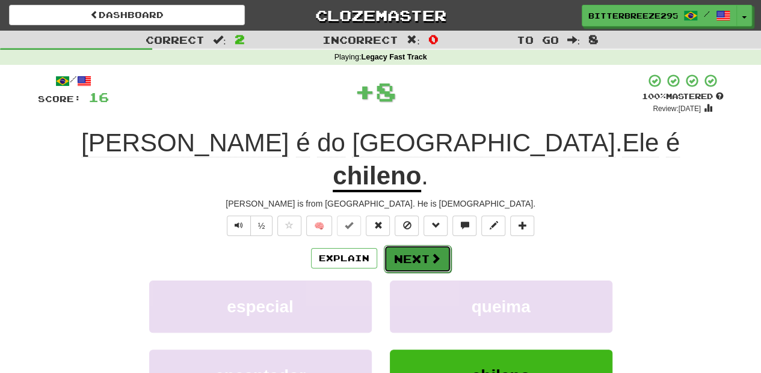
click at [415, 245] on button "Next" at bounding box center [417, 259] width 67 height 28
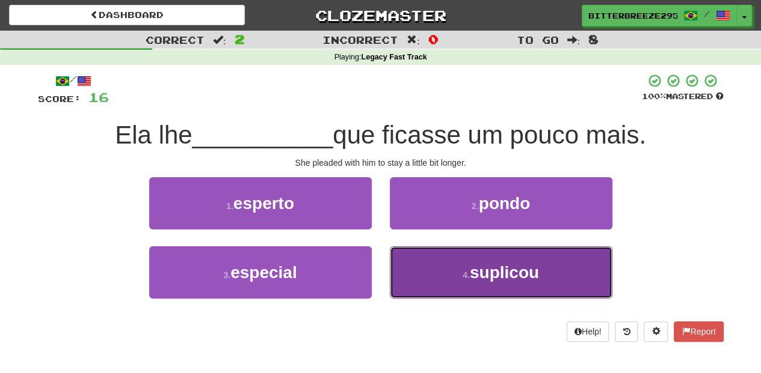
click at [421, 275] on button "4 . suplicou" at bounding box center [501, 273] width 222 height 52
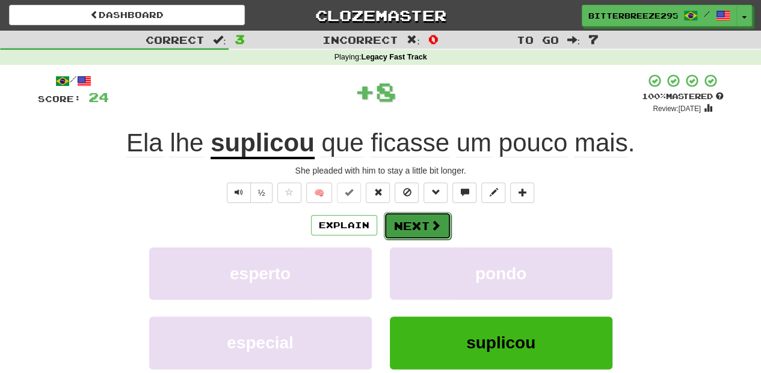
click at [418, 231] on button "Next" at bounding box center [417, 226] width 67 height 28
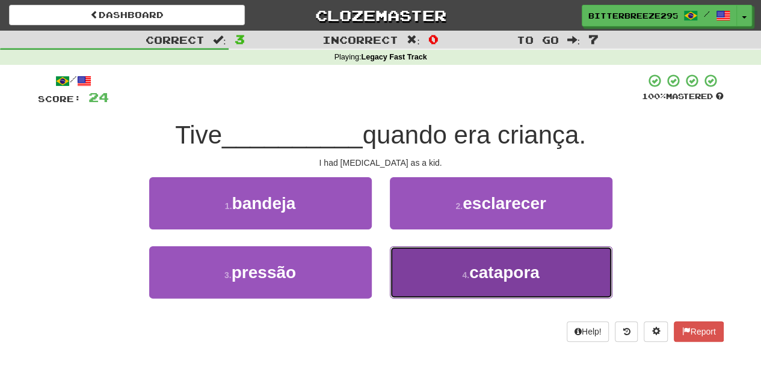
click at [415, 266] on button "4 . catapora" at bounding box center [501, 273] width 222 height 52
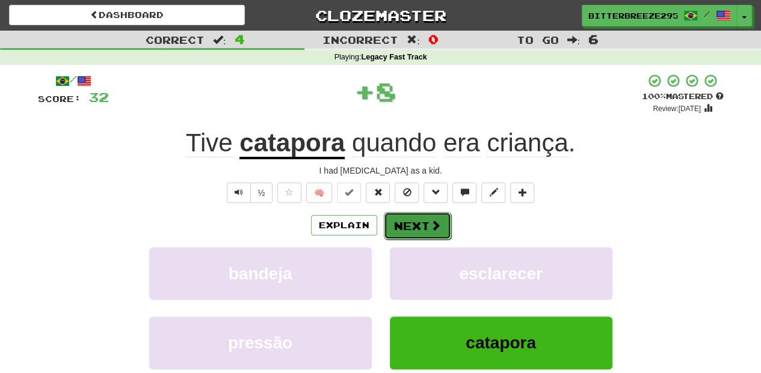
click at [408, 225] on button "Next" at bounding box center [417, 226] width 67 height 28
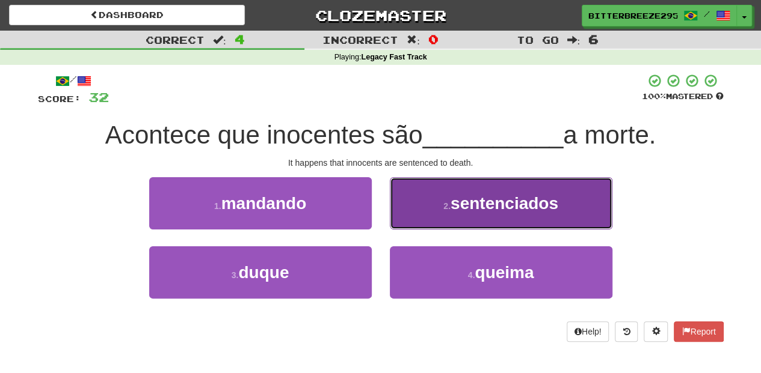
click at [432, 210] on button "2 . sentenciados" at bounding box center [501, 203] width 222 height 52
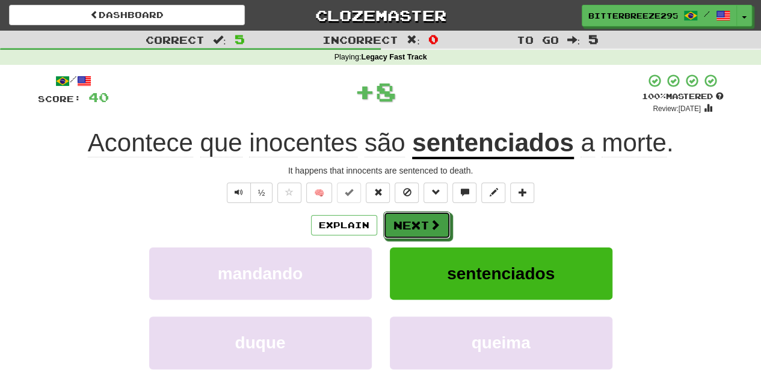
click at [428, 213] on button "Next" at bounding box center [416, 226] width 67 height 28
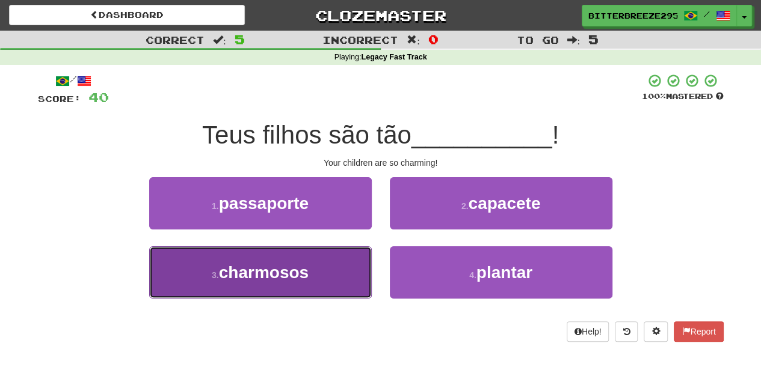
click at [364, 268] on button "3 . charmosos" at bounding box center [260, 273] width 222 height 52
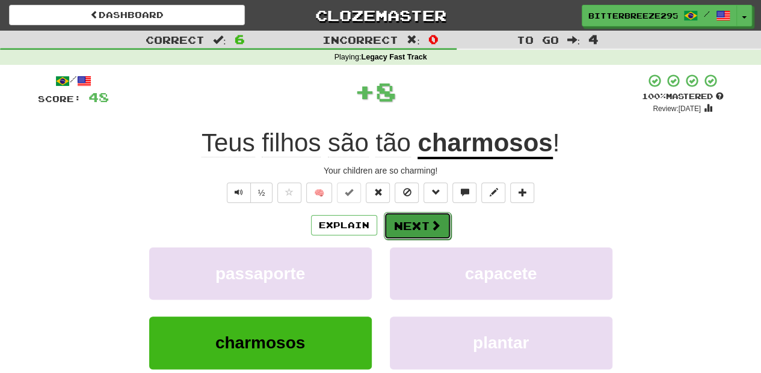
click at [420, 218] on button "Next" at bounding box center [417, 226] width 67 height 28
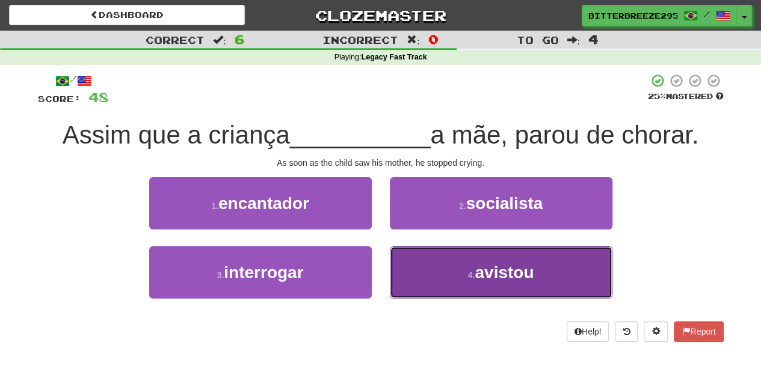
click at [418, 269] on button "4 . avistou" at bounding box center [501, 273] width 222 height 52
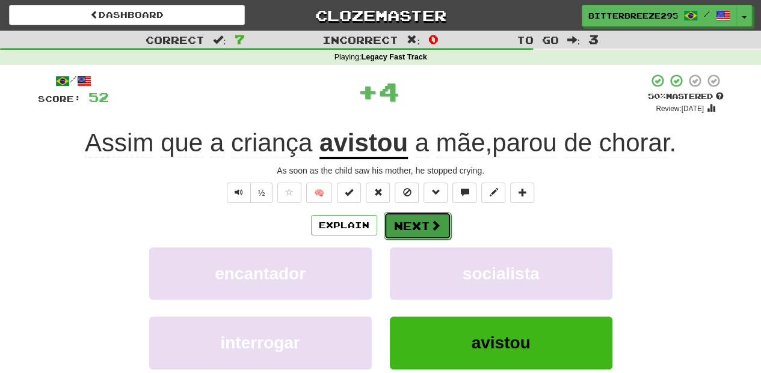
click at [414, 226] on button "Next" at bounding box center [417, 226] width 67 height 28
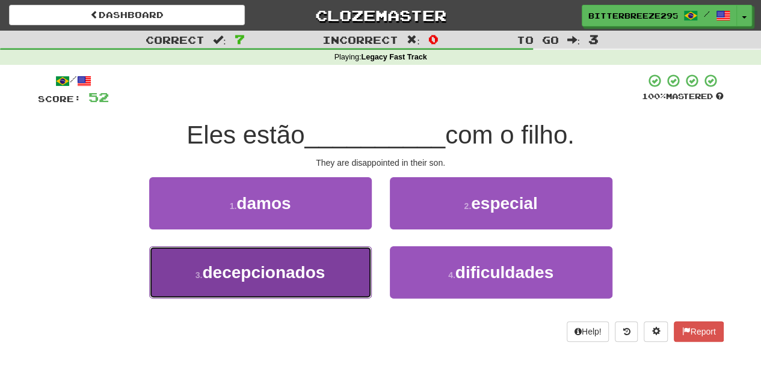
click at [341, 277] on button "3 . decepcionados" at bounding box center [260, 273] width 222 height 52
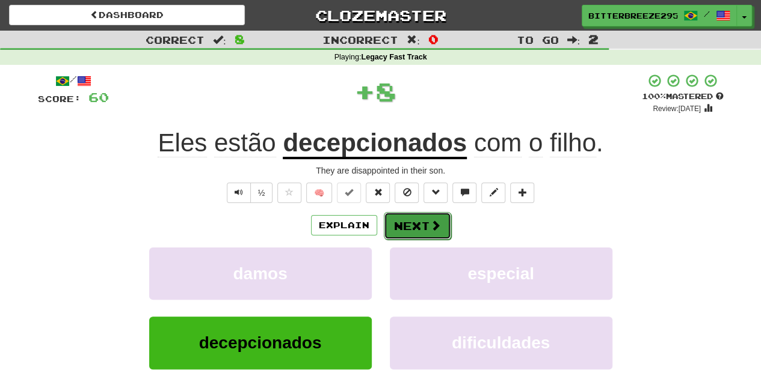
click at [421, 222] on button "Next" at bounding box center [417, 226] width 67 height 28
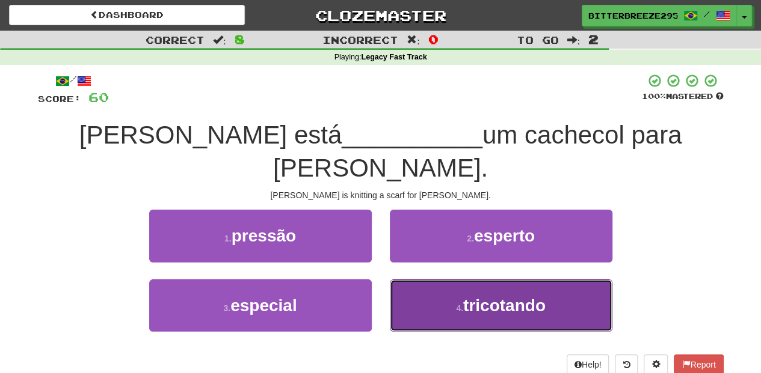
click at [432, 280] on button "4 . tricotando" at bounding box center [501, 306] width 222 height 52
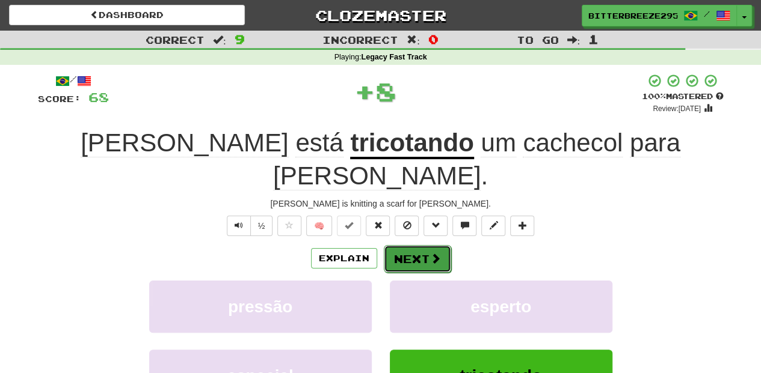
click at [414, 245] on button "Next" at bounding box center [417, 259] width 67 height 28
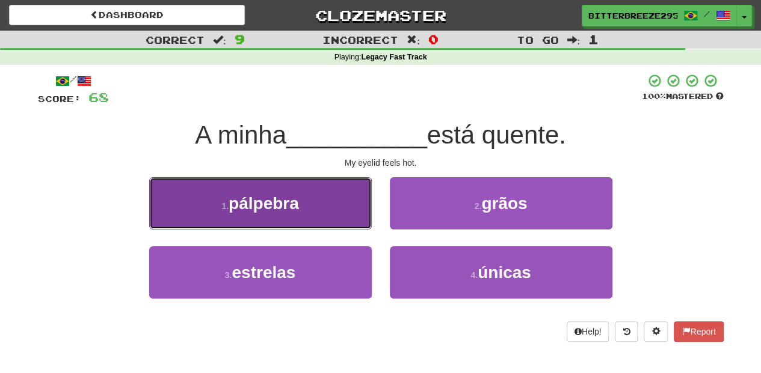
click at [357, 225] on button "1 . pálpebra" at bounding box center [260, 203] width 222 height 52
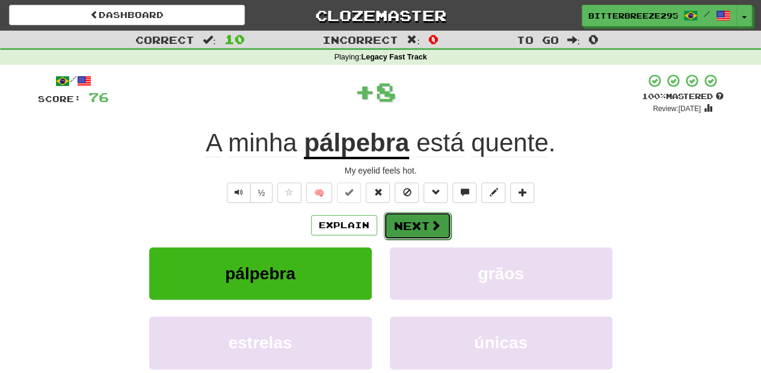
click at [416, 225] on button "Next" at bounding box center [417, 226] width 67 height 28
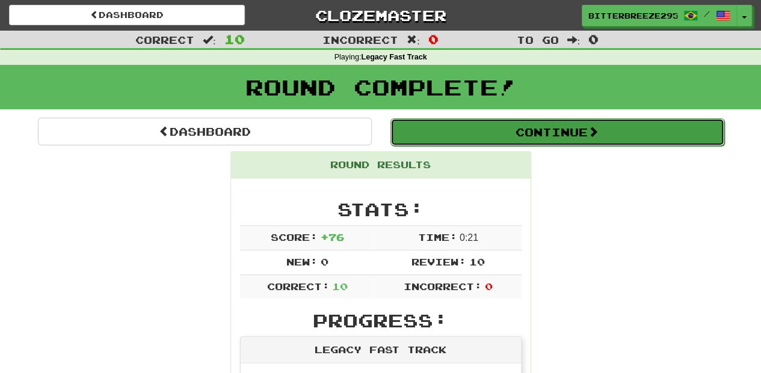
click at [457, 131] on button "Continue" at bounding box center [557, 132] width 334 height 28
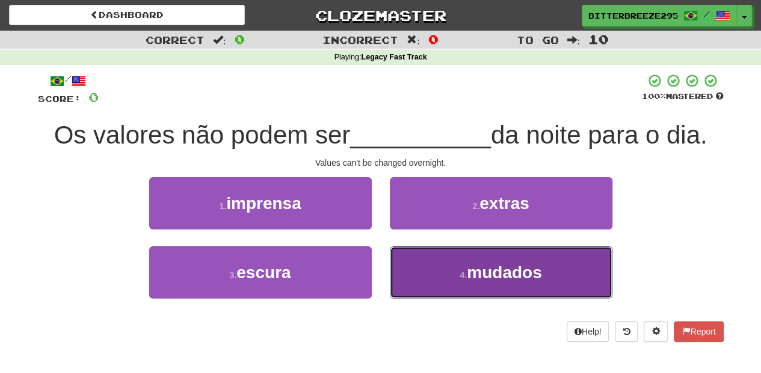
click at [470, 271] on span "mudados" at bounding box center [504, 272] width 75 height 19
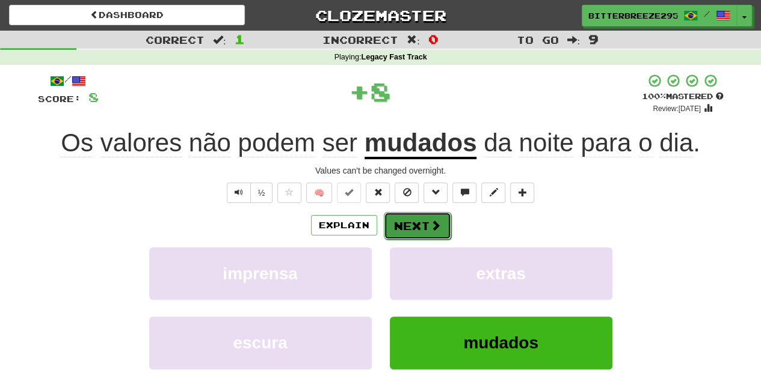
click at [425, 226] on button "Next" at bounding box center [417, 226] width 67 height 28
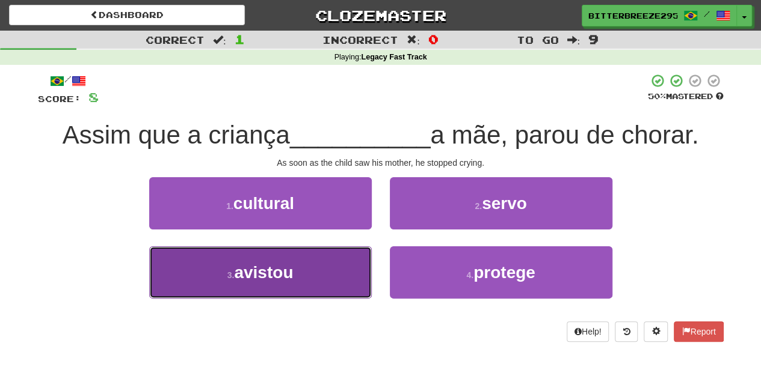
click at [346, 268] on button "3 . avistou" at bounding box center [260, 273] width 222 height 52
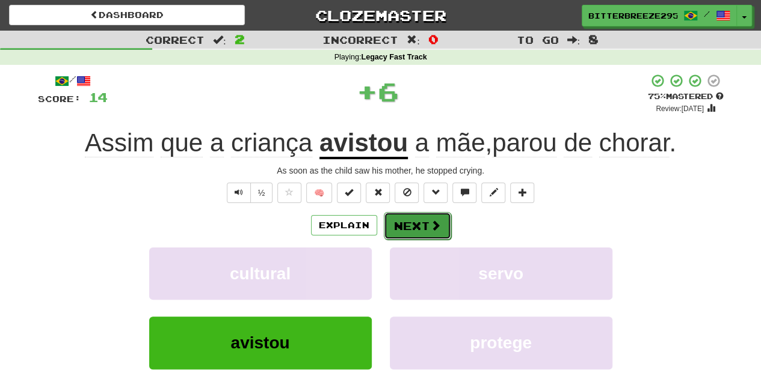
click at [413, 225] on button "Next" at bounding box center [417, 226] width 67 height 28
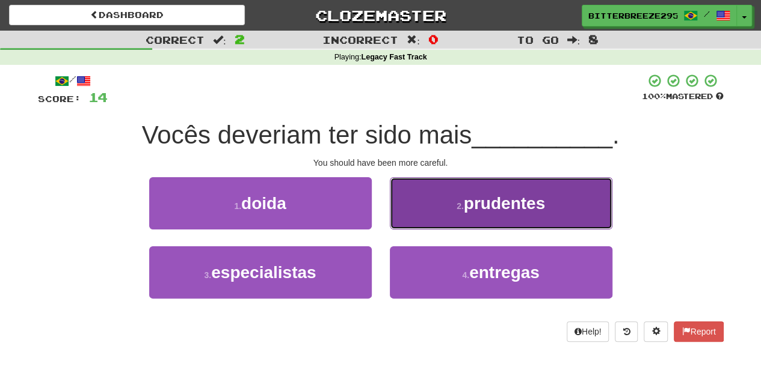
click at [425, 225] on button "2 . prudentes" at bounding box center [501, 203] width 222 height 52
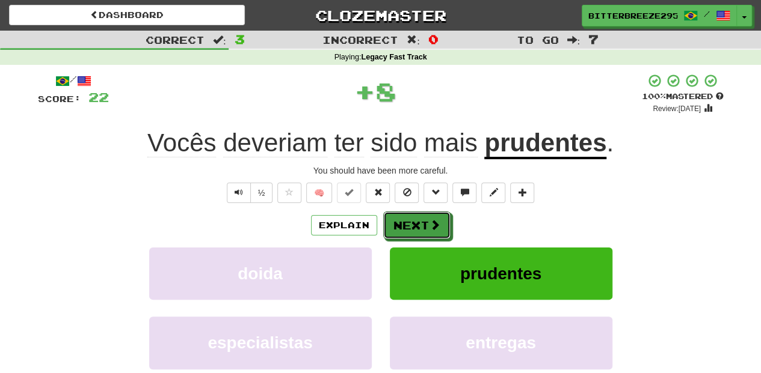
click at [425, 225] on button "Next" at bounding box center [416, 226] width 67 height 28
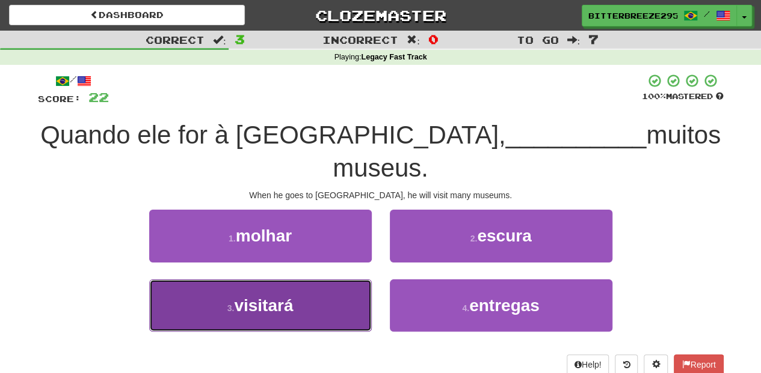
click at [322, 280] on button "3 . visitará" at bounding box center [260, 306] width 222 height 52
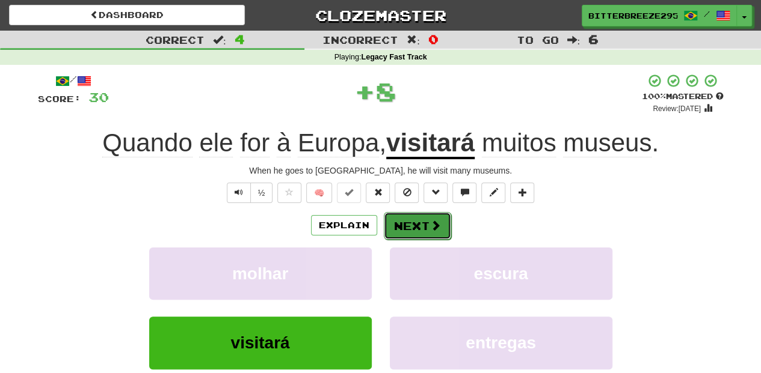
click at [405, 227] on button "Next" at bounding box center [417, 226] width 67 height 28
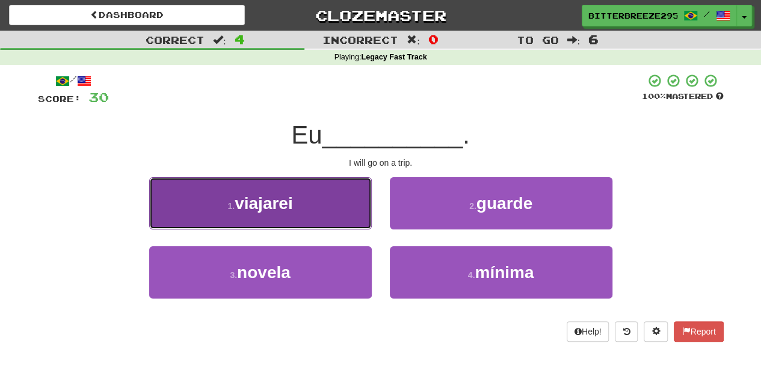
click at [350, 213] on button "1 . viajarei" at bounding box center [260, 203] width 222 height 52
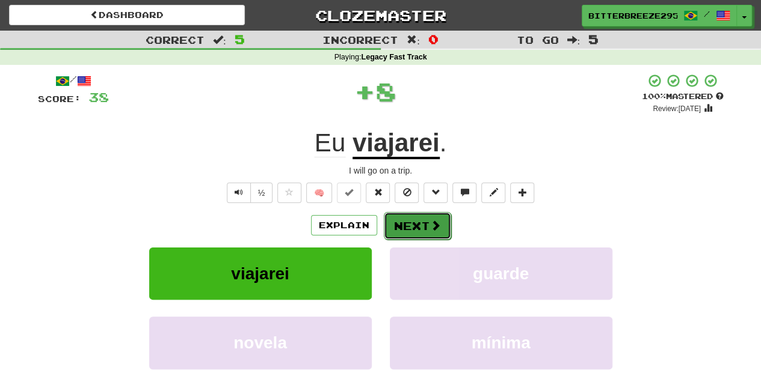
click at [400, 226] on button "Next" at bounding box center [417, 226] width 67 height 28
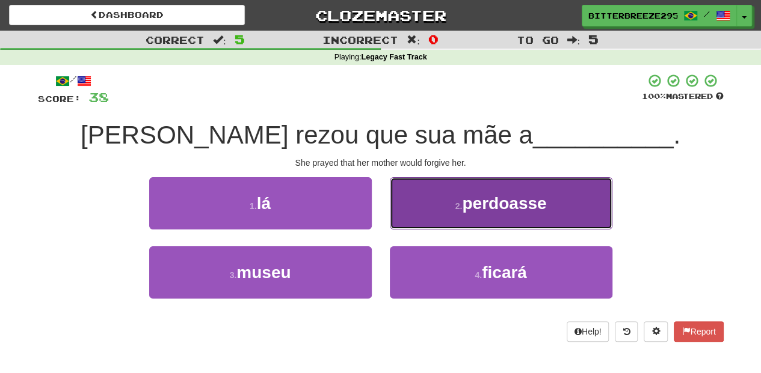
click at [400, 225] on button "2 . perdoasse" at bounding box center [501, 203] width 222 height 52
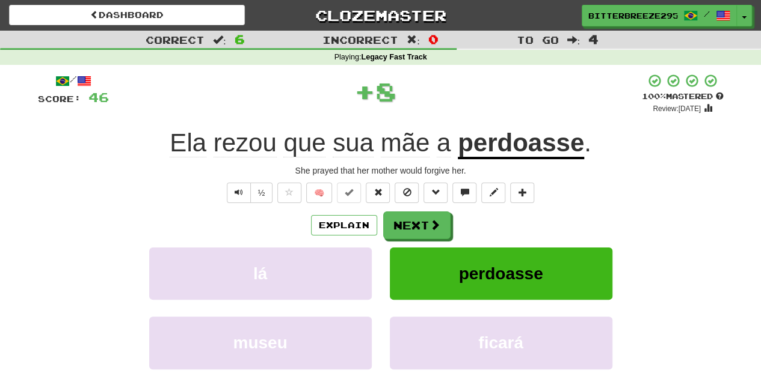
click at [400, 225] on button "Next" at bounding box center [416, 226] width 67 height 28
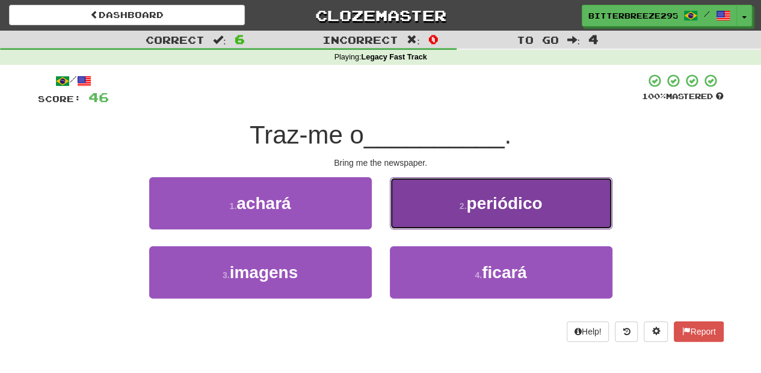
click at [405, 224] on button "2 . periódico" at bounding box center [501, 203] width 222 height 52
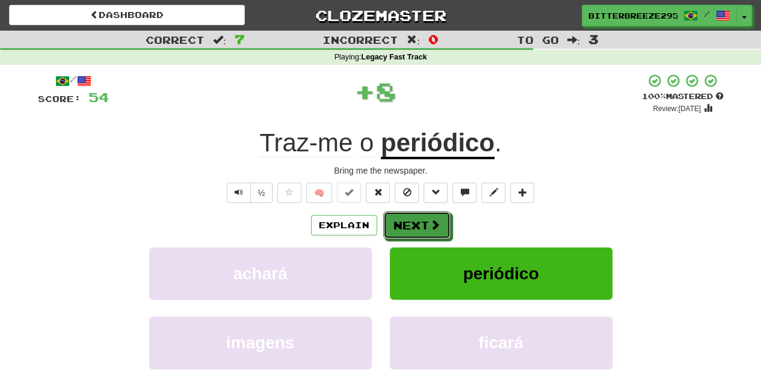
click at [405, 224] on button "Next" at bounding box center [416, 226] width 67 height 28
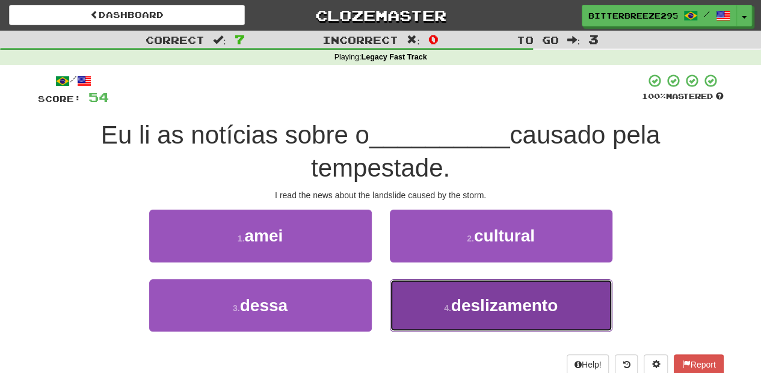
click at [432, 317] on button "4 . deslizamento" at bounding box center [501, 306] width 222 height 52
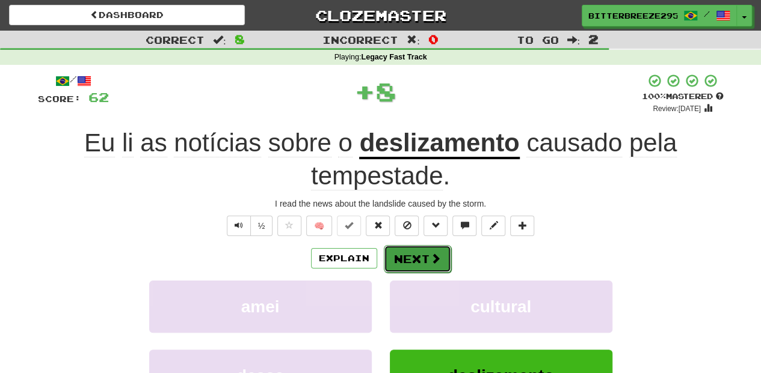
click at [417, 259] on button "Next" at bounding box center [417, 259] width 67 height 28
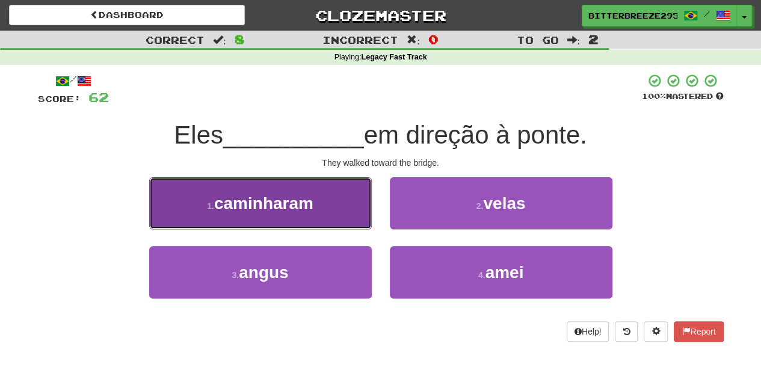
click at [337, 222] on button "1 . caminharam" at bounding box center [260, 203] width 222 height 52
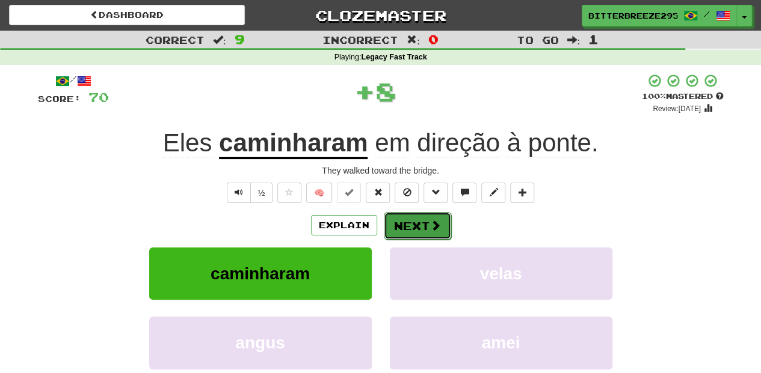
click at [402, 222] on button "Next" at bounding box center [417, 226] width 67 height 28
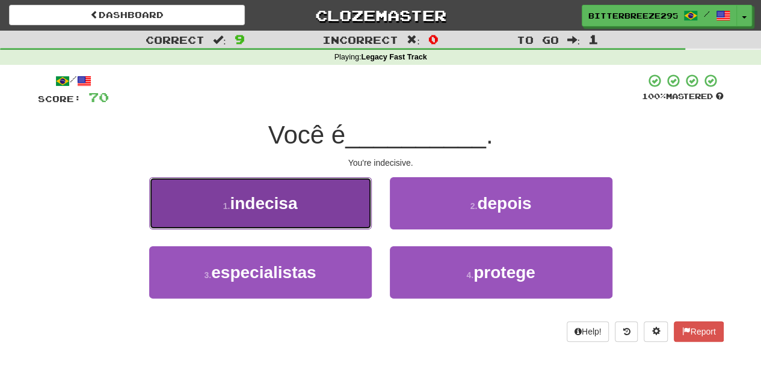
click at [335, 213] on button "1 . indecisa" at bounding box center [260, 203] width 222 height 52
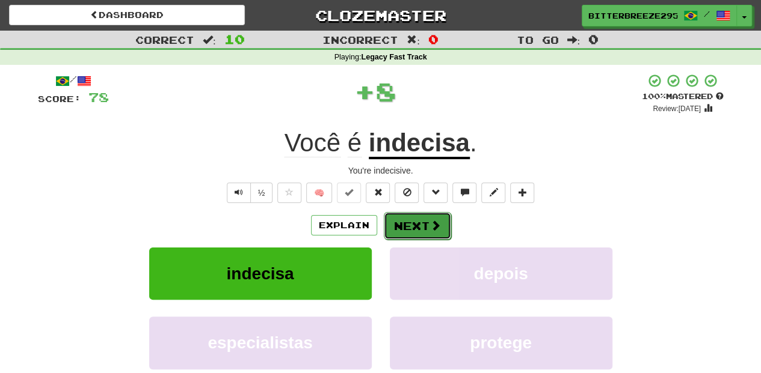
click at [406, 222] on button "Next" at bounding box center [417, 226] width 67 height 28
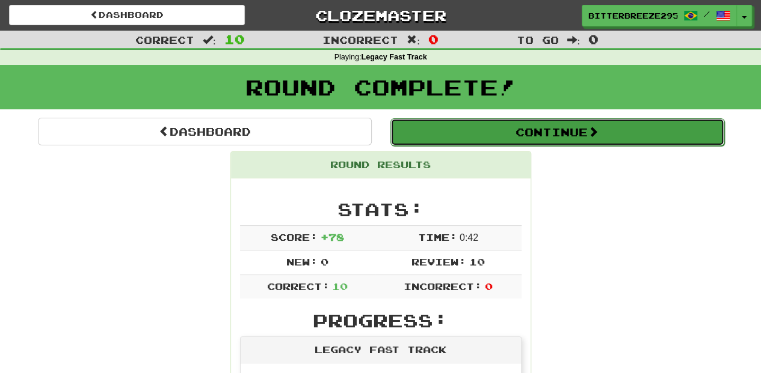
click at [475, 136] on button "Continue" at bounding box center [557, 132] width 334 height 28
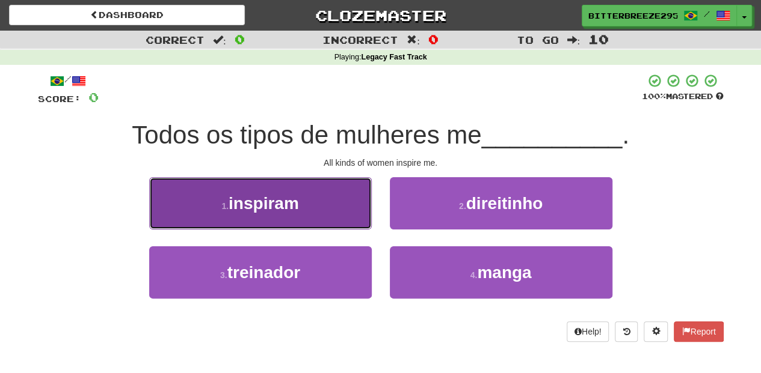
click at [353, 221] on button "1 . inspiram" at bounding box center [260, 203] width 222 height 52
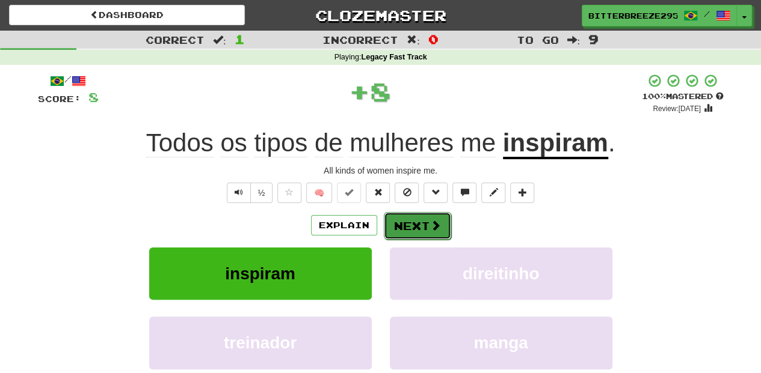
click at [418, 224] on button "Next" at bounding box center [417, 226] width 67 height 28
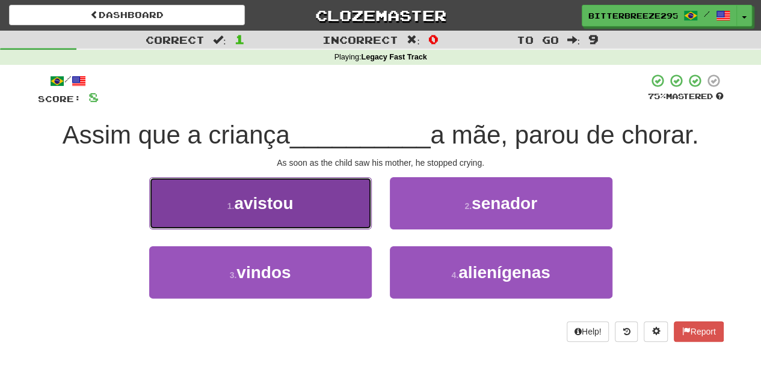
click at [322, 222] on button "1 . avistou" at bounding box center [260, 203] width 222 height 52
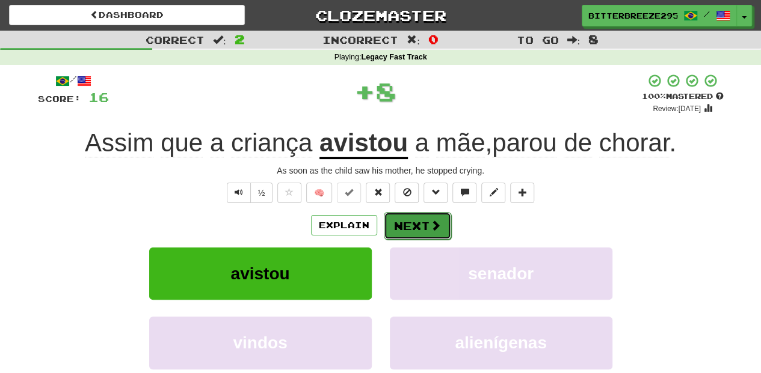
click at [416, 232] on button "Next" at bounding box center [417, 226] width 67 height 28
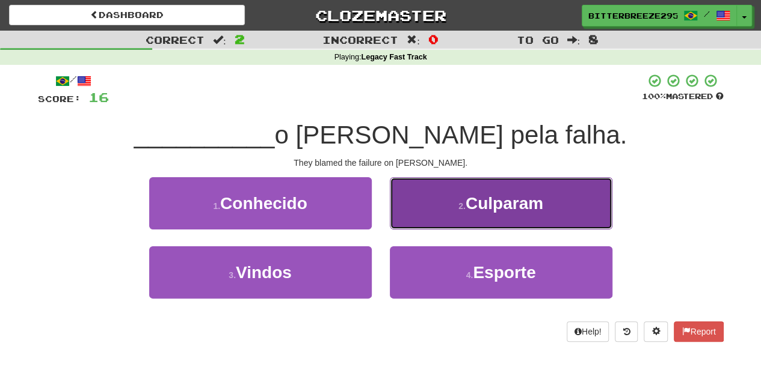
click at [425, 218] on button "2 . Culparam" at bounding box center [501, 203] width 222 height 52
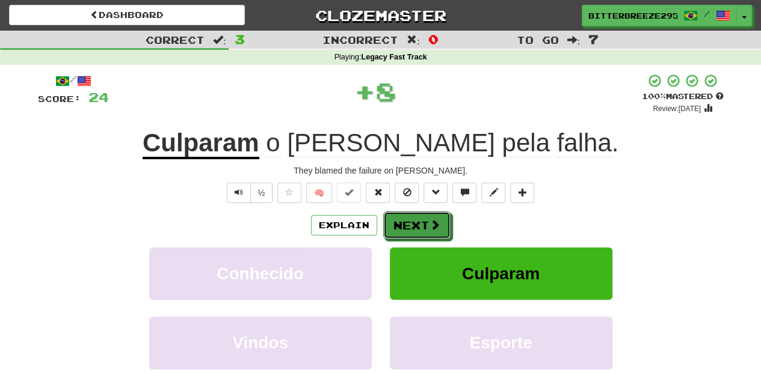
click at [425, 218] on button "Next" at bounding box center [416, 226] width 67 height 28
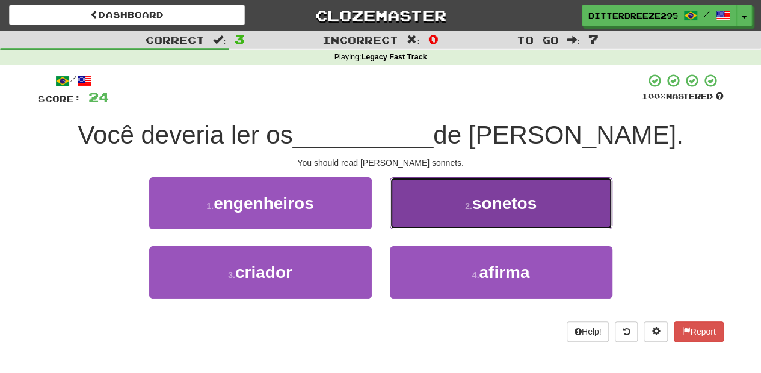
click at [414, 221] on button "2 . sonetos" at bounding box center [501, 203] width 222 height 52
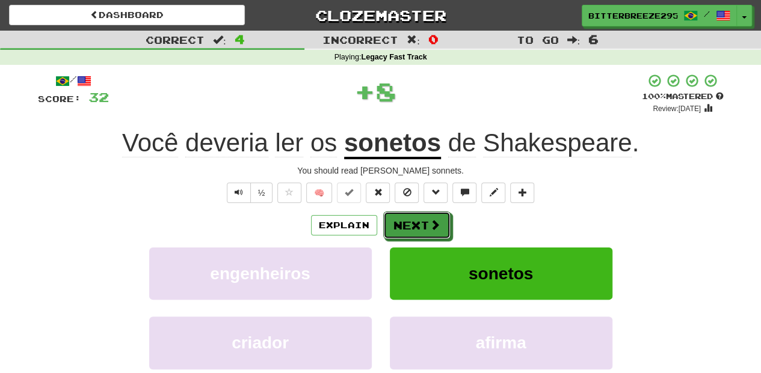
click at [414, 221] on button "Next" at bounding box center [416, 226] width 67 height 28
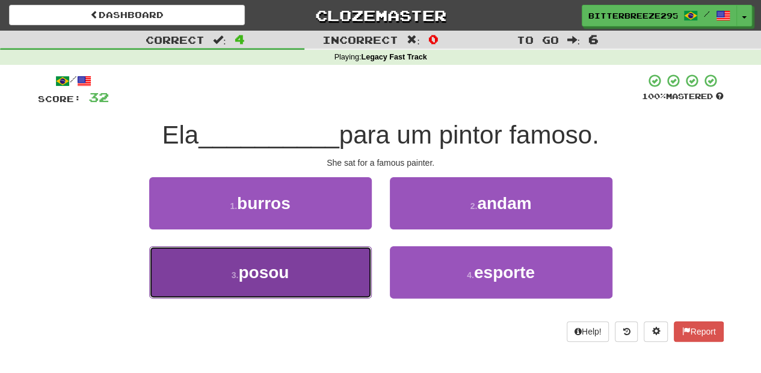
click at [343, 274] on button "3 . posou" at bounding box center [260, 273] width 222 height 52
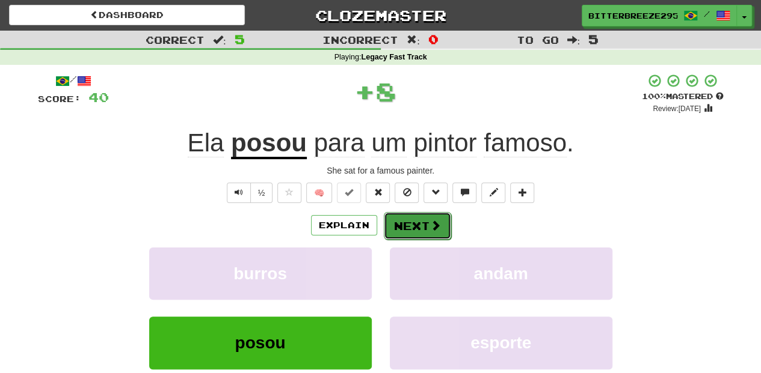
click at [416, 228] on button "Next" at bounding box center [417, 226] width 67 height 28
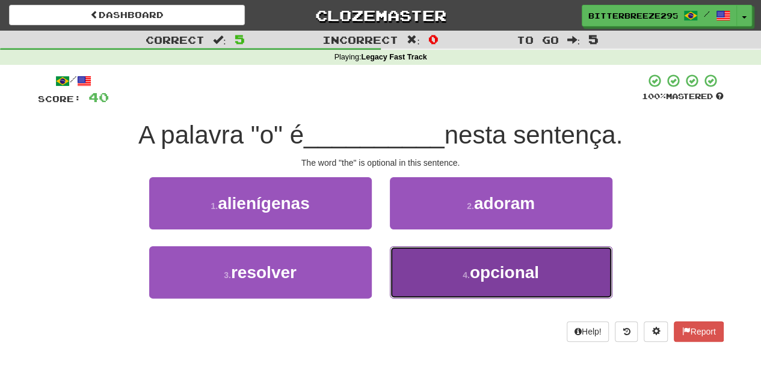
click at [433, 267] on button "4 . opcional" at bounding box center [501, 273] width 222 height 52
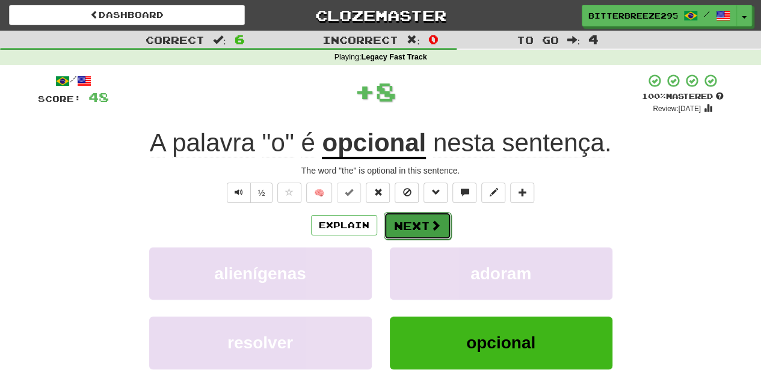
click at [424, 227] on button "Next" at bounding box center [417, 226] width 67 height 28
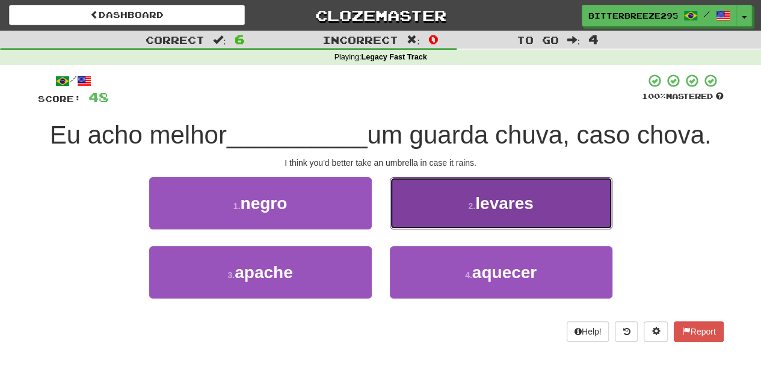
click at [419, 224] on button "2 . levares" at bounding box center [501, 203] width 222 height 52
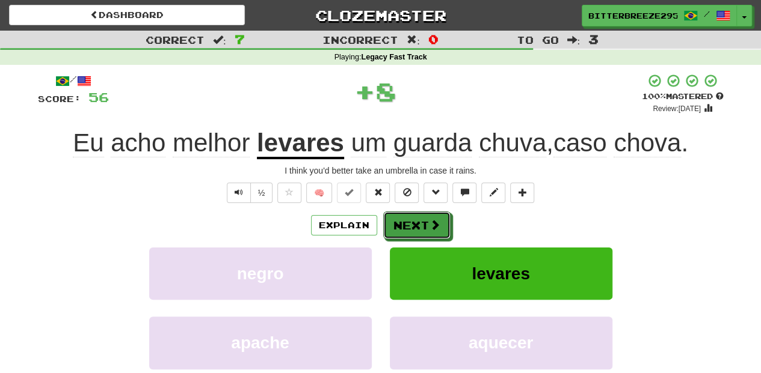
click at [419, 224] on button "Next" at bounding box center [416, 226] width 67 height 28
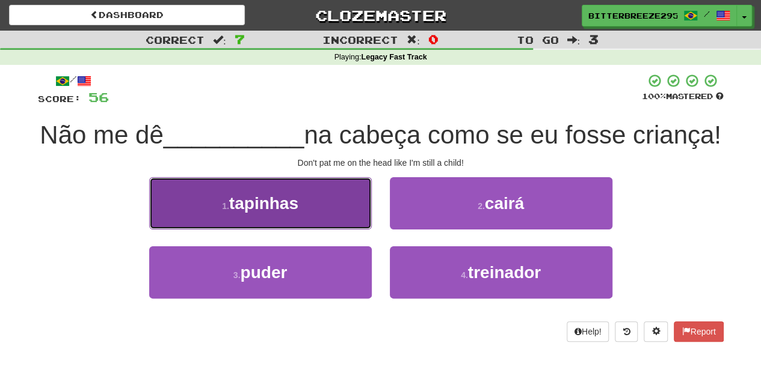
drag, startPoint x: 299, startPoint y: 246, endPoint x: 319, endPoint y: 254, distance: 21.6
click at [301, 230] on button "1 . tapinhas" at bounding box center [260, 203] width 222 height 52
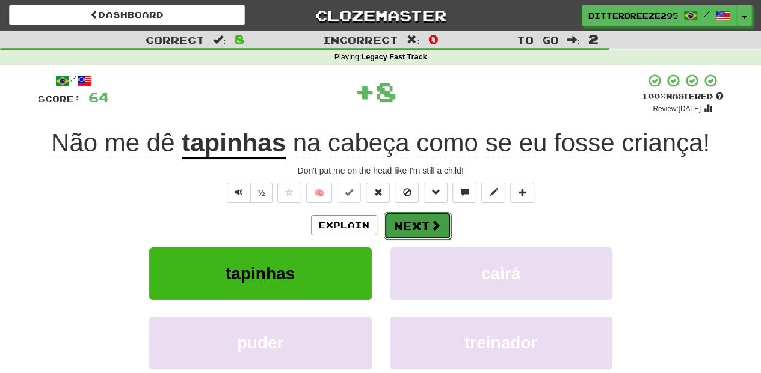
click at [415, 227] on button "Next" at bounding box center [417, 226] width 67 height 28
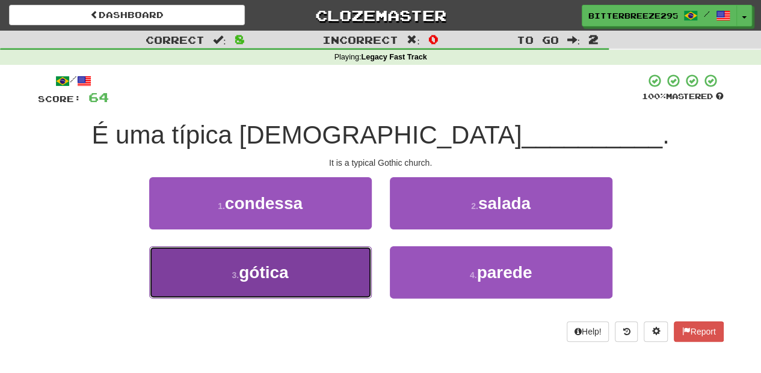
click at [326, 269] on button "3 . gótica" at bounding box center [260, 273] width 222 height 52
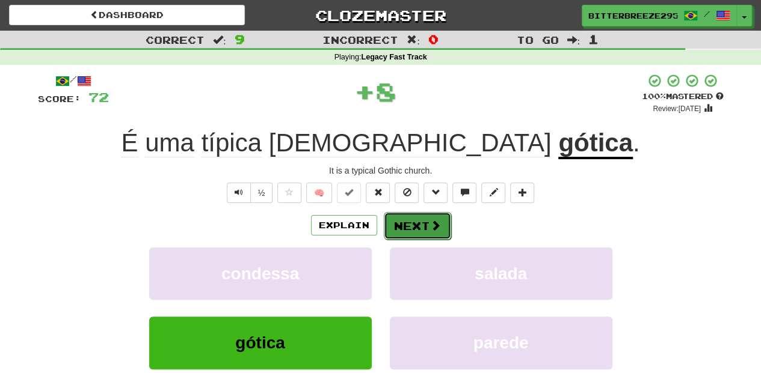
click at [409, 225] on button "Next" at bounding box center [417, 226] width 67 height 28
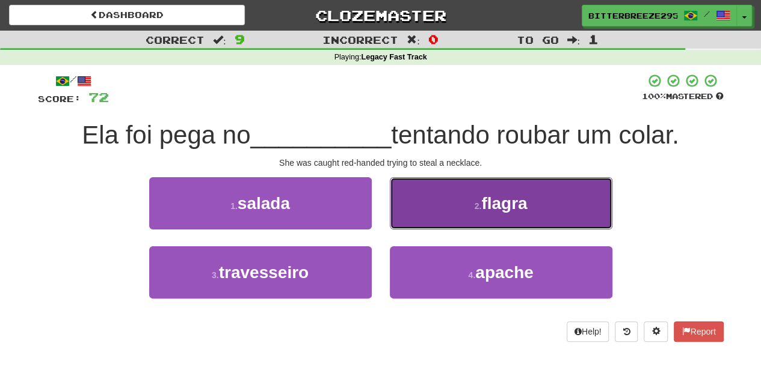
click at [435, 210] on button "2 . flagra" at bounding box center [501, 203] width 222 height 52
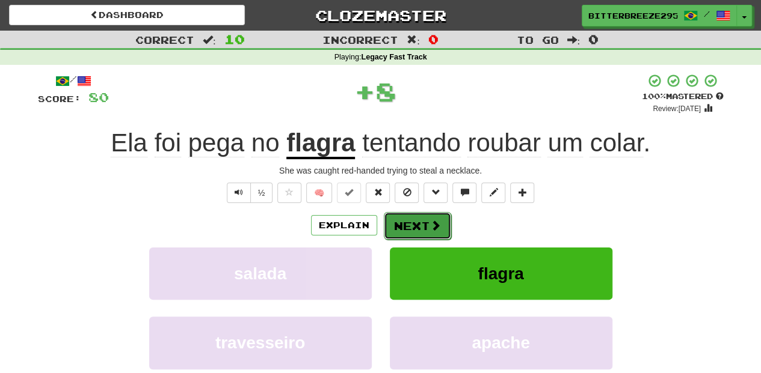
click at [427, 214] on button "Next" at bounding box center [417, 226] width 67 height 28
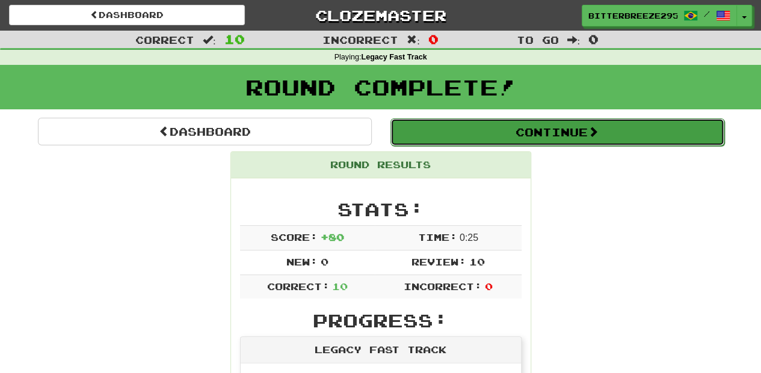
click at [455, 132] on button "Continue" at bounding box center [557, 132] width 334 height 28
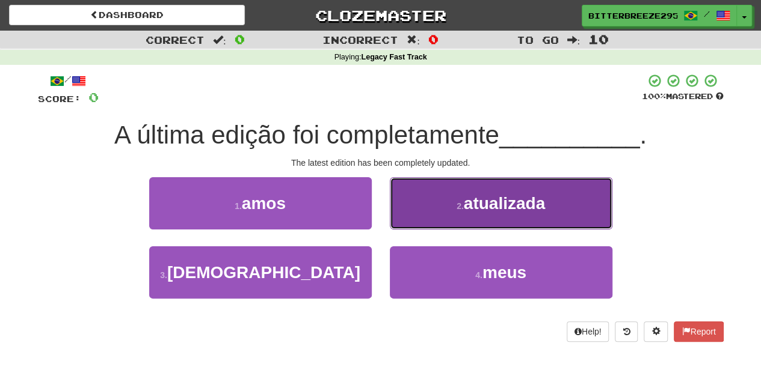
click at [421, 219] on button "2 . atualizada" at bounding box center [501, 203] width 222 height 52
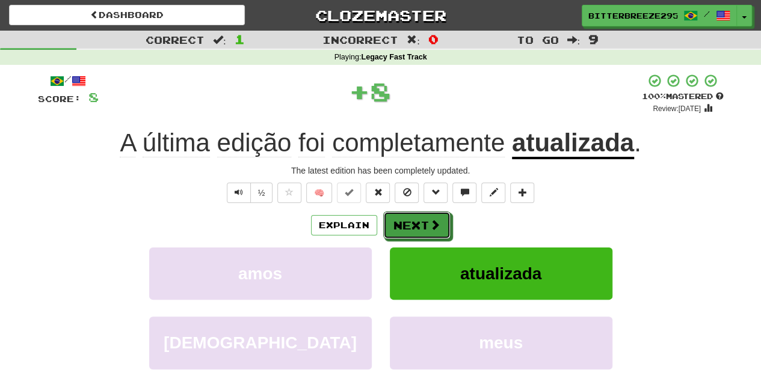
click at [421, 219] on button "Next" at bounding box center [416, 226] width 67 height 28
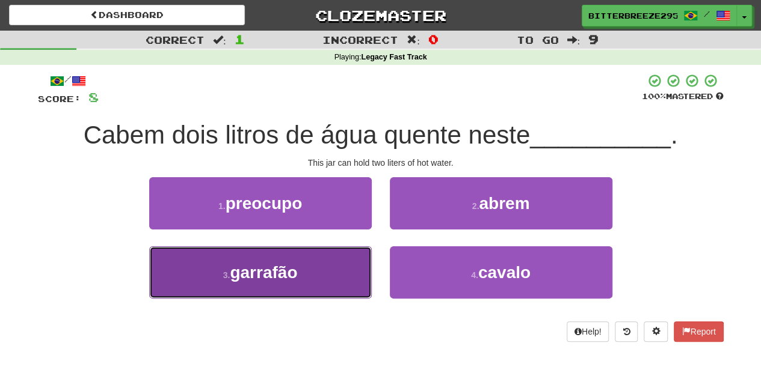
click at [337, 281] on button "3 . garrafão" at bounding box center [260, 273] width 222 height 52
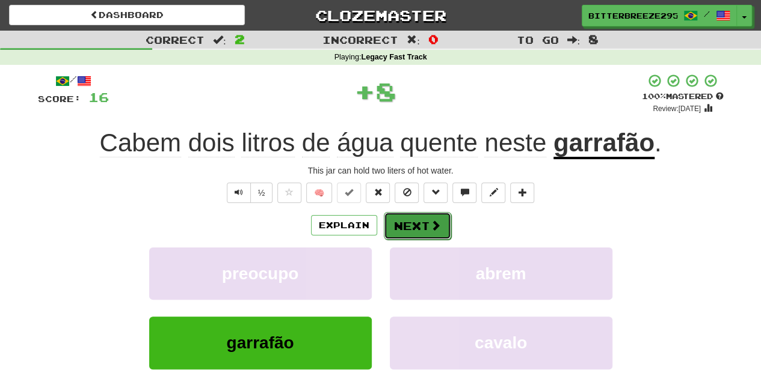
click at [396, 231] on button "Next" at bounding box center [417, 226] width 67 height 28
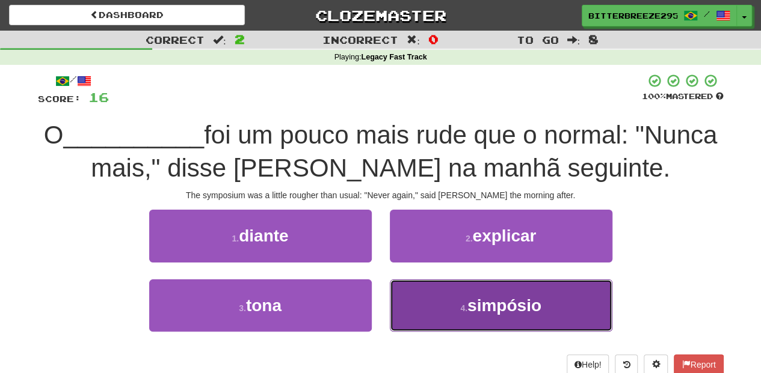
click at [424, 303] on button "4 . simpósio" at bounding box center [501, 306] width 222 height 52
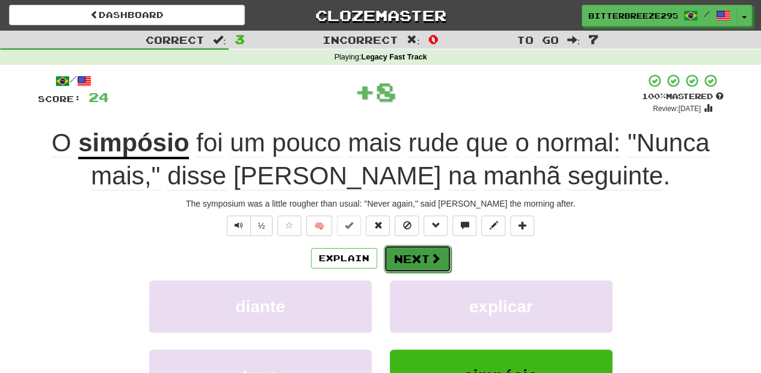
click at [400, 256] on button "Next" at bounding box center [417, 259] width 67 height 28
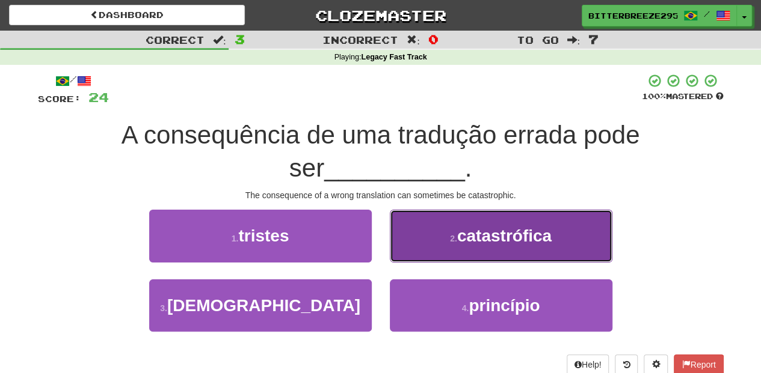
click at [415, 253] on button "2 . catastrófica" at bounding box center [501, 236] width 222 height 52
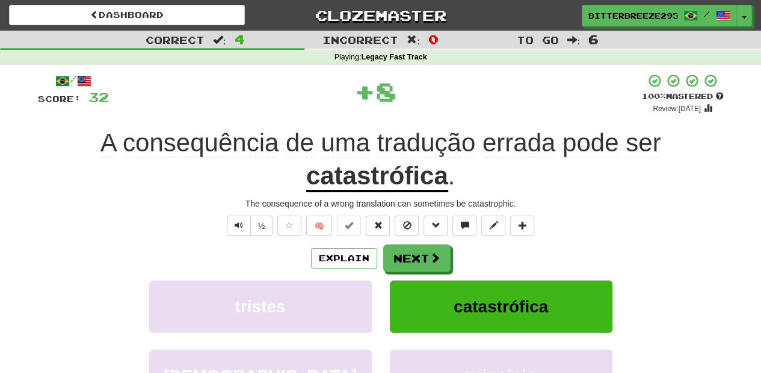
click at [415, 253] on button "Next" at bounding box center [416, 259] width 67 height 28
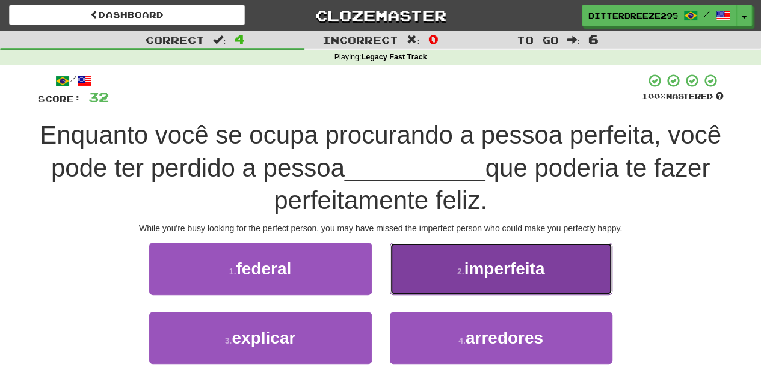
click at [423, 284] on button "2 . imperfeita" at bounding box center [501, 269] width 222 height 52
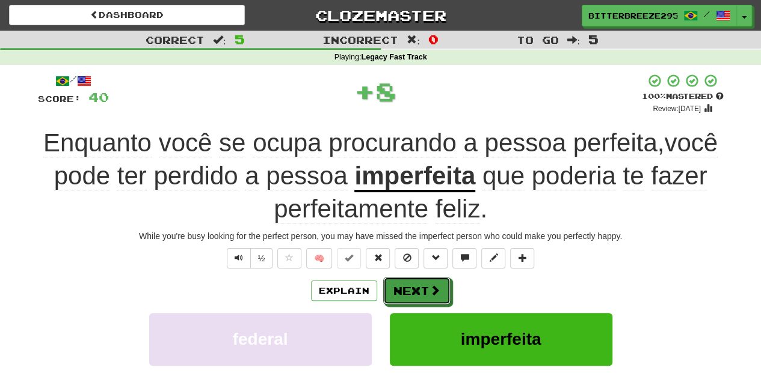
click at [423, 284] on button "Next" at bounding box center [416, 291] width 67 height 28
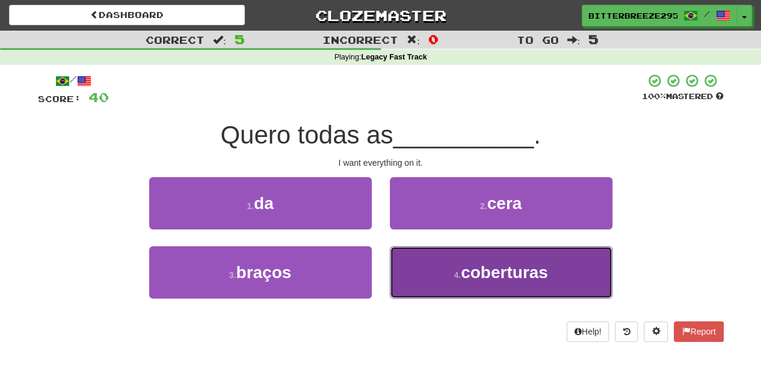
click at [431, 284] on button "4 . coberturas" at bounding box center [501, 273] width 222 height 52
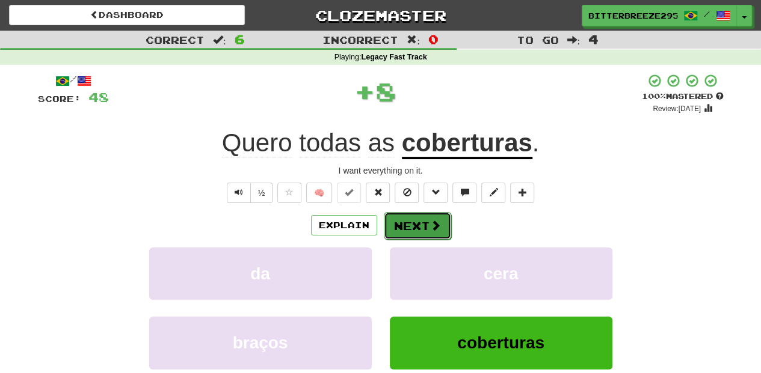
click at [410, 221] on button "Next" at bounding box center [417, 226] width 67 height 28
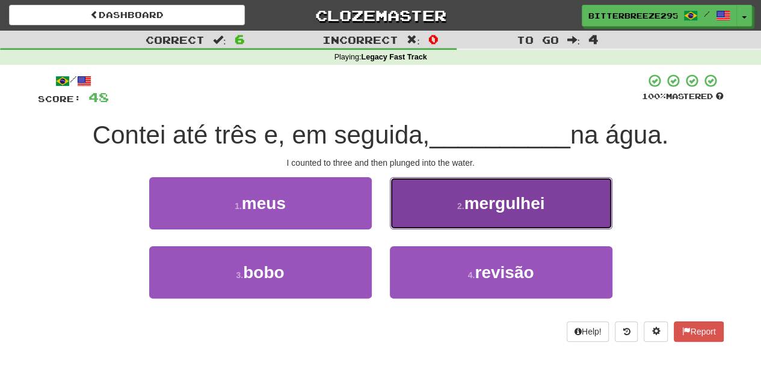
click at [409, 221] on button "2 . mergulhei" at bounding box center [501, 203] width 222 height 52
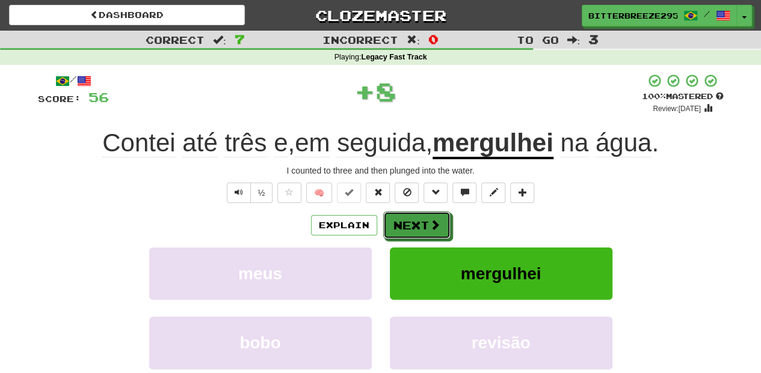
click at [409, 221] on button "Next" at bounding box center [416, 226] width 67 height 28
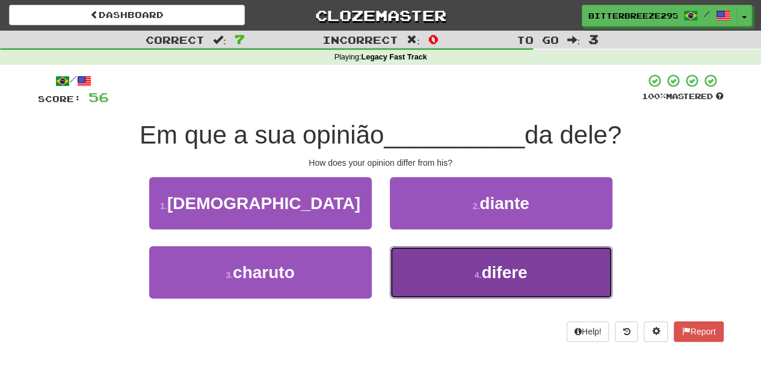
click at [420, 277] on button "4 . difere" at bounding box center [501, 273] width 222 height 52
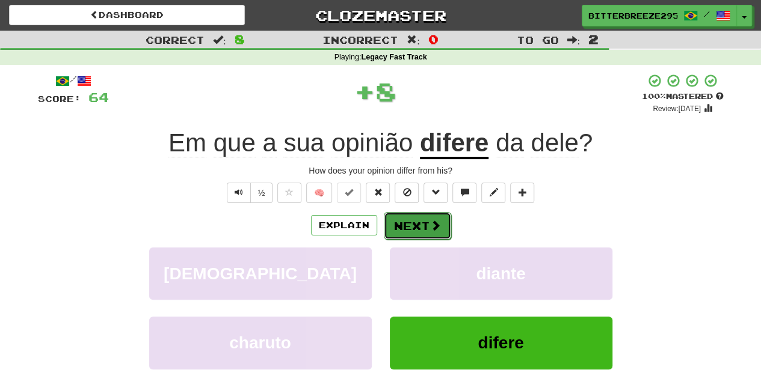
click at [422, 230] on button "Next" at bounding box center [417, 226] width 67 height 28
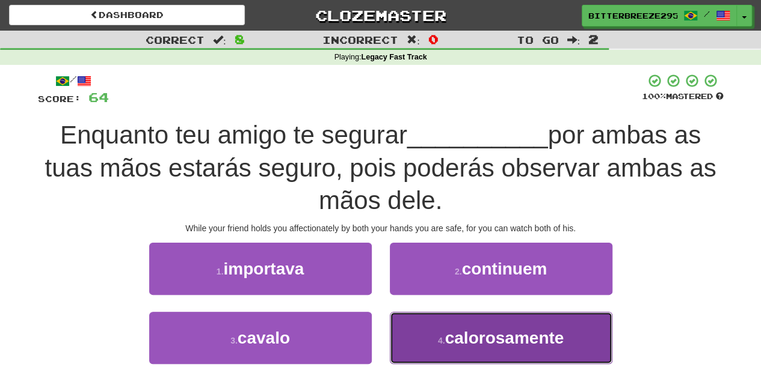
click at [430, 338] on button "4 . calorosamente" at bounding box center [501, 338] width 222 height 52
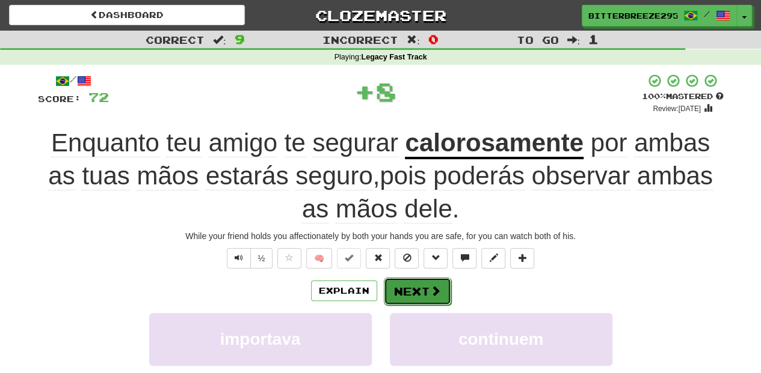
click at [409, 285] on button "Next" at bounding box center [417, 292] width 67 height 28
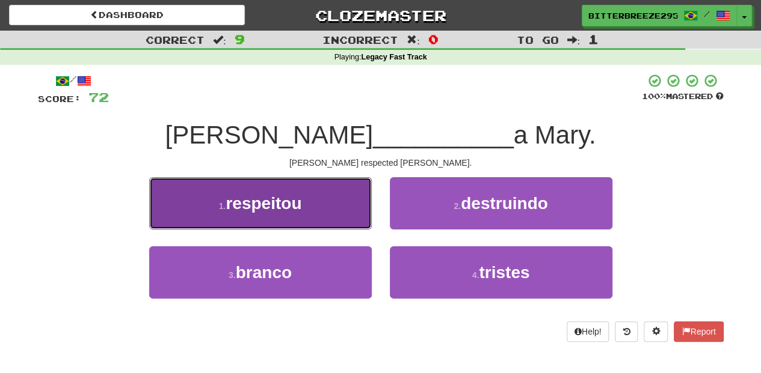
click at [331, 218] on button "1 . respeitou" at bounding box center [260, 203] width 222 height 52
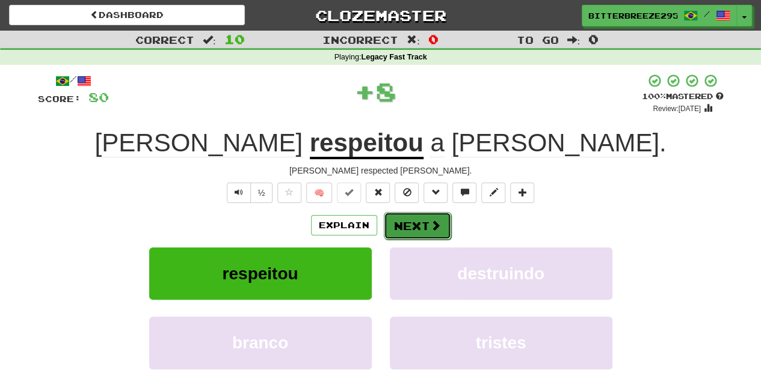
click at [405, 226] on button "Next" at bounding box center [417, 226] width 67 height 28
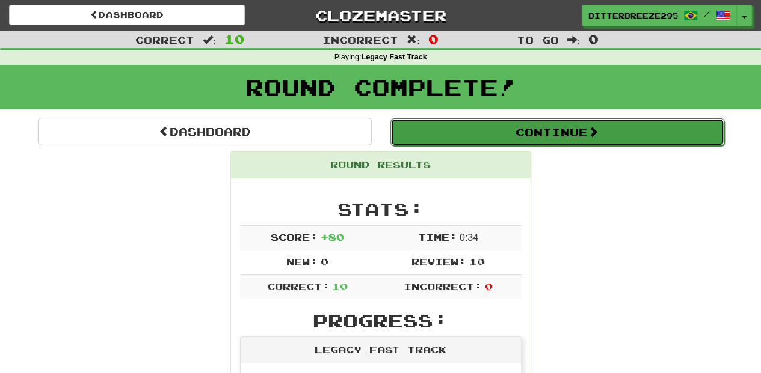
click at [488, 137] on button "Continue" at bounding box center [557, 132] width 334 height 28
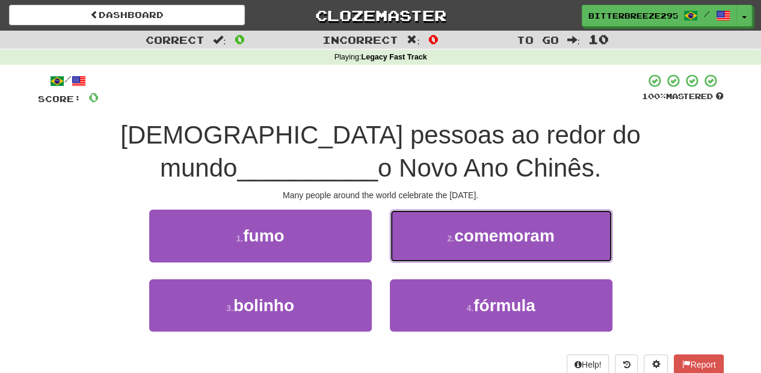
click at [416, 242] on button "2 . comemoram" at bounding box center [501, 236] width 222 height 52
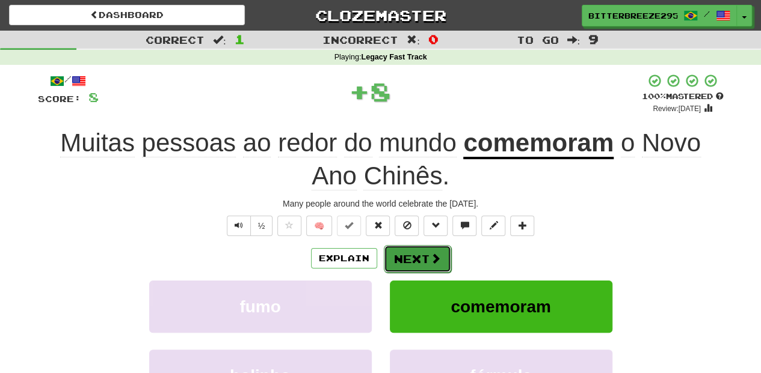
click at [403, 248] on button "Next" at bounding box center [417, 259] width 67 height 28
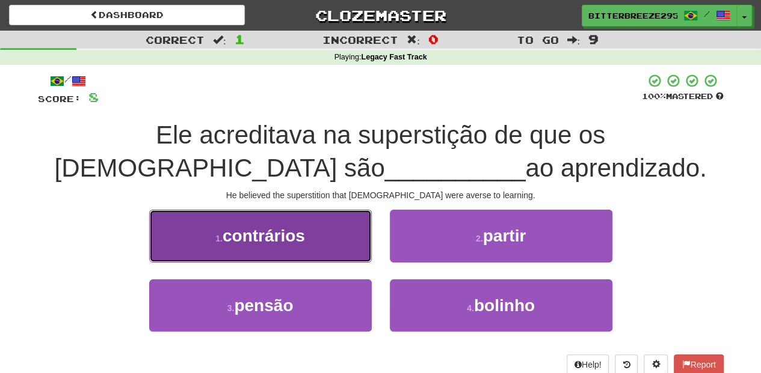
click at [346, 249] on button "1 . contrários" at bounding box center [260, 236] width 222 height 52
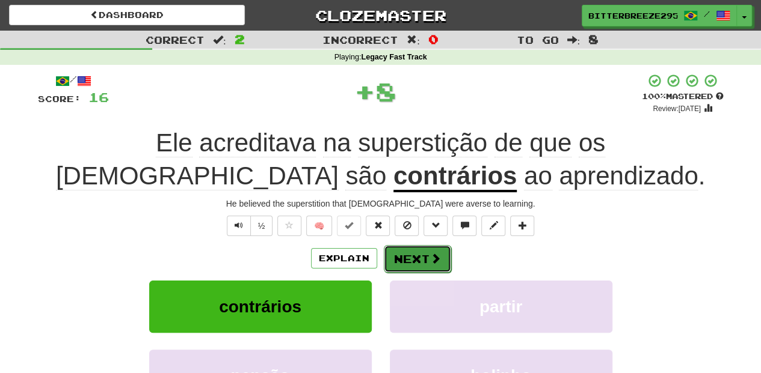
click at [406, 255] on button "Next" at bounding box center [417, 259] width 67 height 28
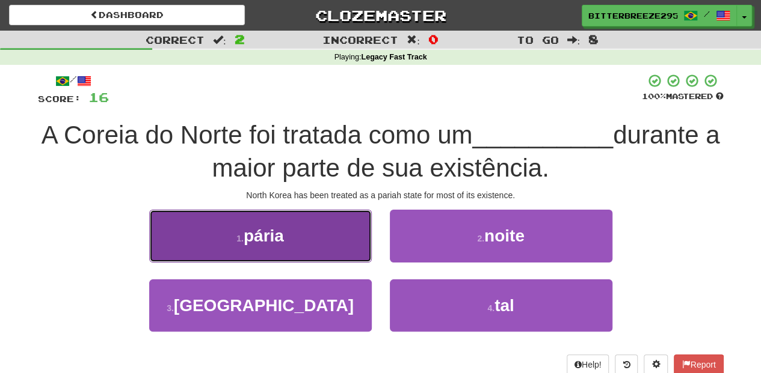
click at [330, 249] on button "1 . pária" at bounding box center [260, 236] width 222 height 52
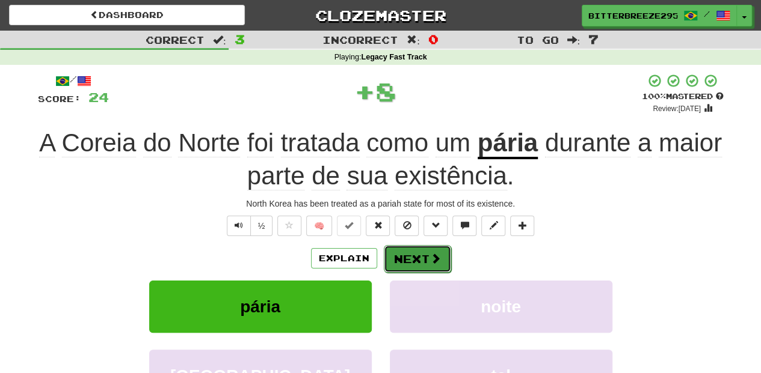
click at [403, 262] on button "Next" at bounding box center [417, 259] width 67 height 28
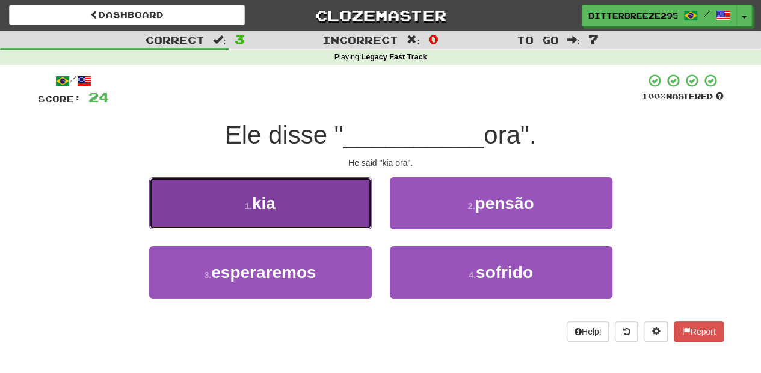
click at [343, 218] on button "1 . kia" at bounding box center [260, 203] width 222 height 52
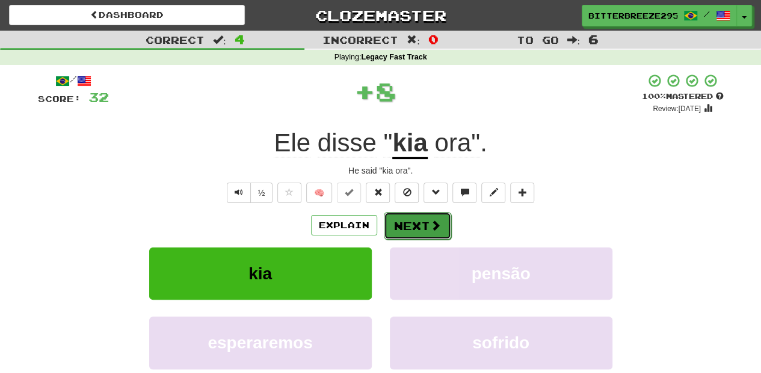
click at [397, 230] on button "Next" at bounding box center [417, 226] width 67 height 28
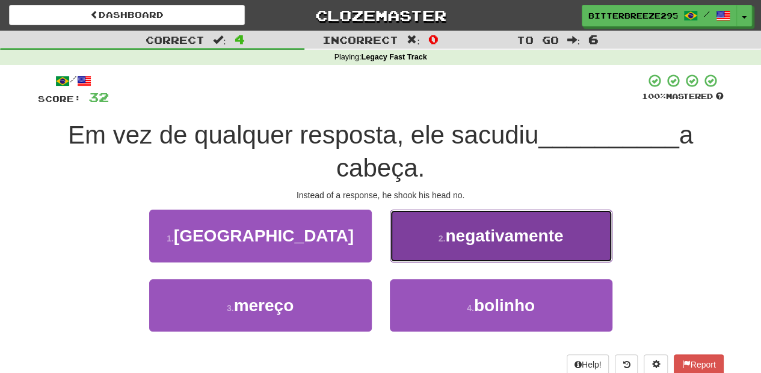
click at [415, 243] on button "2 . negativamente" at bounding box center [501, 236] width 222 height 52
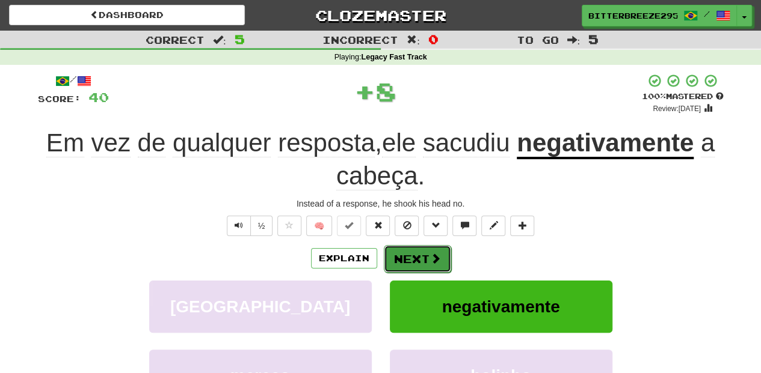
click at [406, 254] on button "Next" at bounding box center [417, 259] width 67 height 28
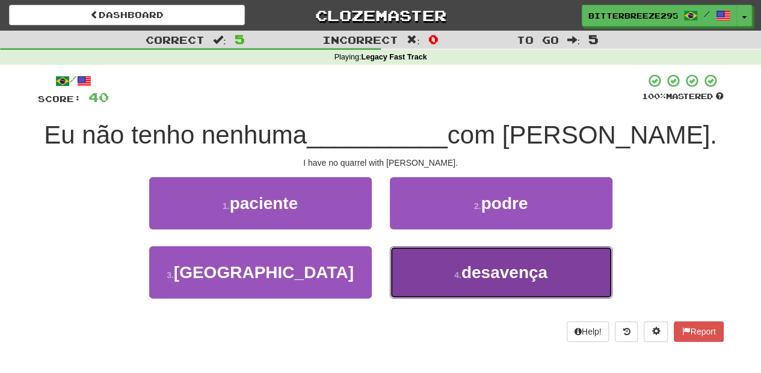
click at [449, 265] on button "4 . desavença" at bounding box center [501, 273] width 222 height 52
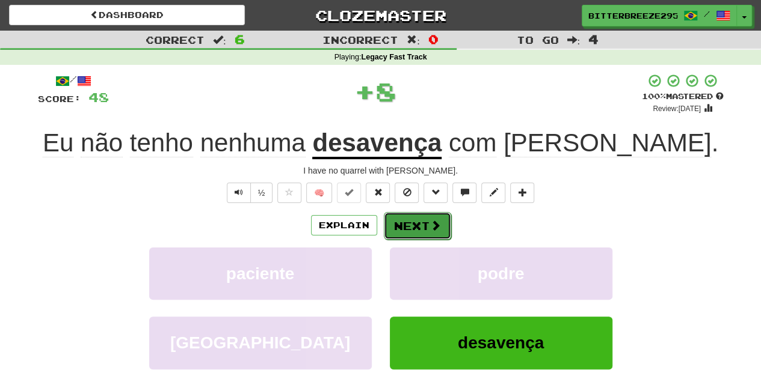
click at [421, 228] on button "Next" at bounding box center [417, 226] width 67 height 28
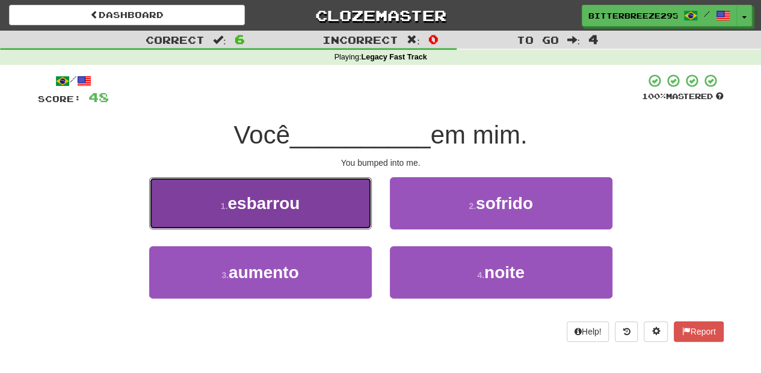
click at [340, 216] on button "1 . esbarrou" at bounding box center [260, 203] width 222 height 52
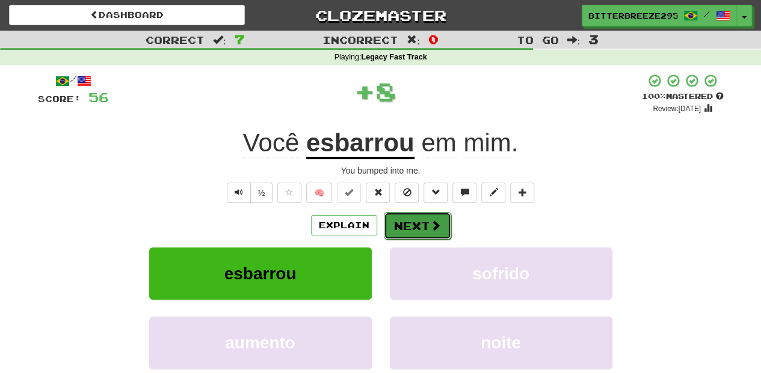
click at [406, 228] on button "Next" at bounding box center [417, 226] width 67 height 28
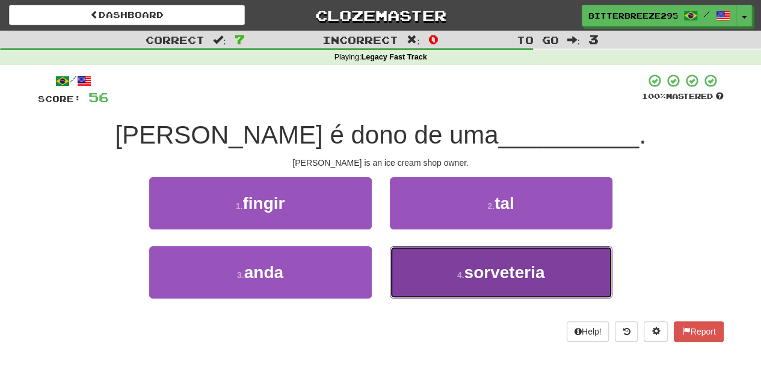
click at [418, 274] on button "4 . sorveteria" at bounding box center [501, 273] width 222 height 52
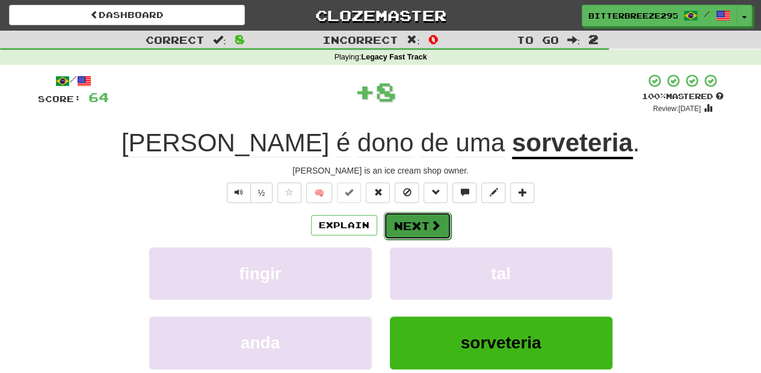
click at [417, 227] on button "Next" at bounding box center [417, 226] width 67 height 28
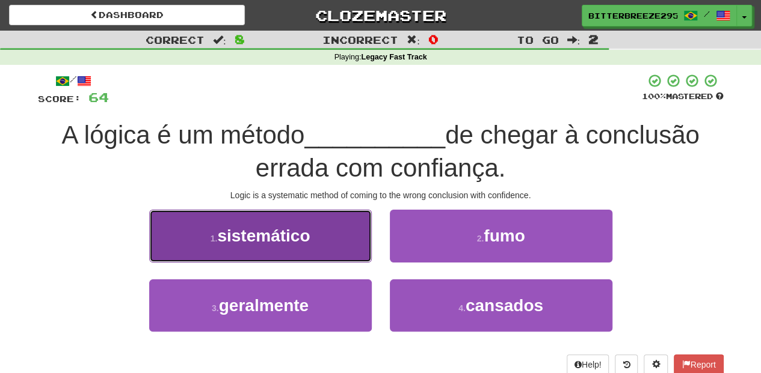
click at [339, 243] on button "1 . sistemático" at bounding box center [260, 236] width 222 height 52
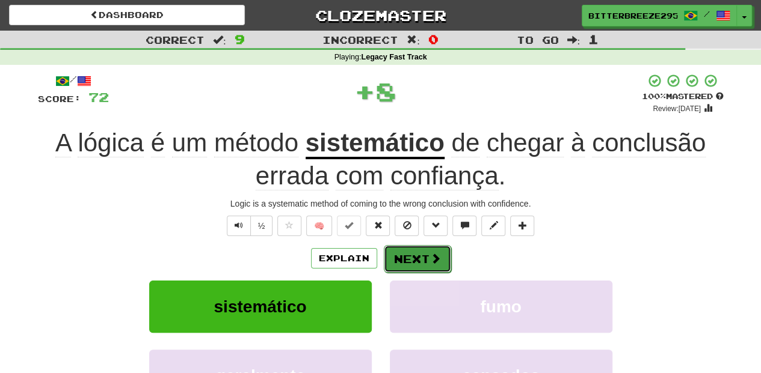
click at [396, 257] on button "Next" at bounding box center [417, 259] width 67 height 28
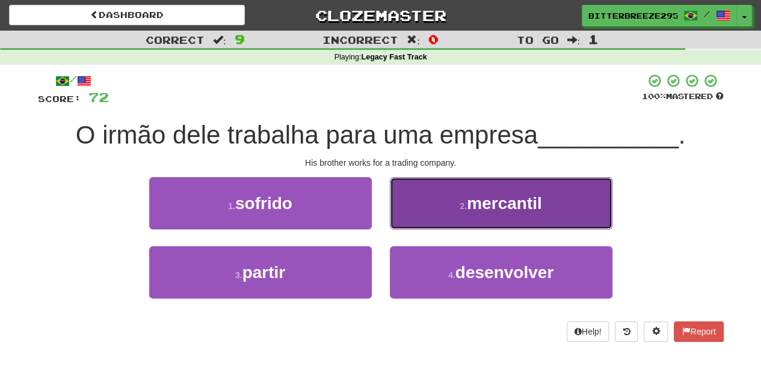
click at [414, 217] on button "2 . mercantil" at bounding box center [501, 203] width 222 height 52
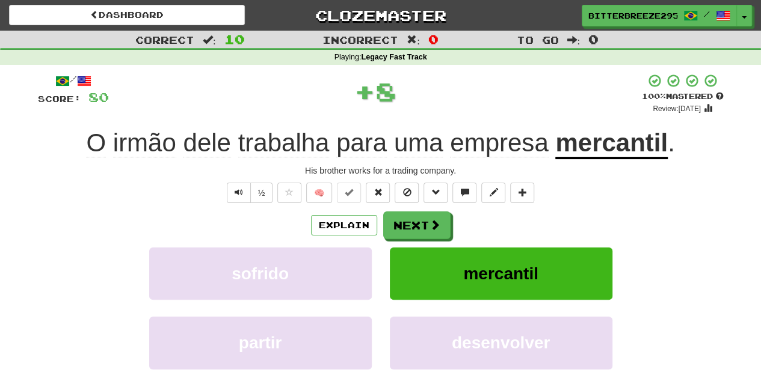
click at [411, 219] on button "Next" at bounding box center [416, 226] width 67 height 28
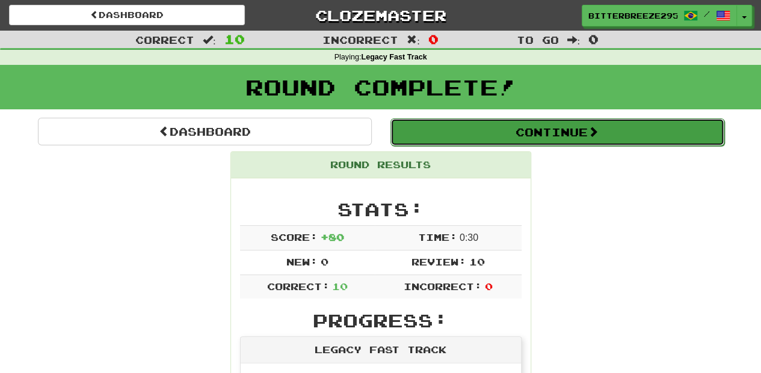
click at [477, 132] on button "Continue" at bounding box center [557, 132] width 334 height 28
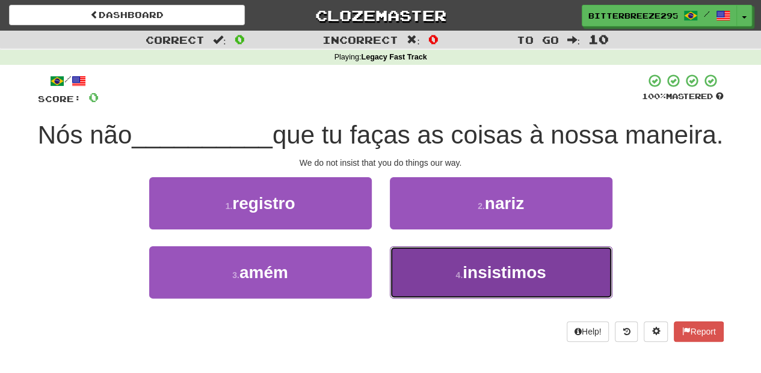
click at [420, 291] on button "4 . insistimos" at bounding box center [501, 273] width 222 height 52
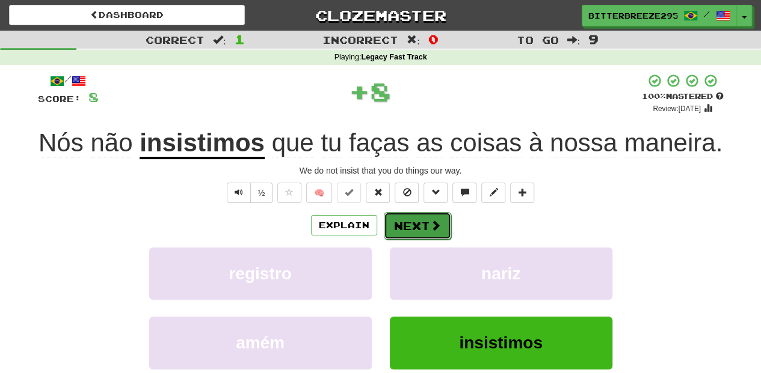
click at [413, 224] on button "Next" at bounding box center [417, 226] width 67 height 28
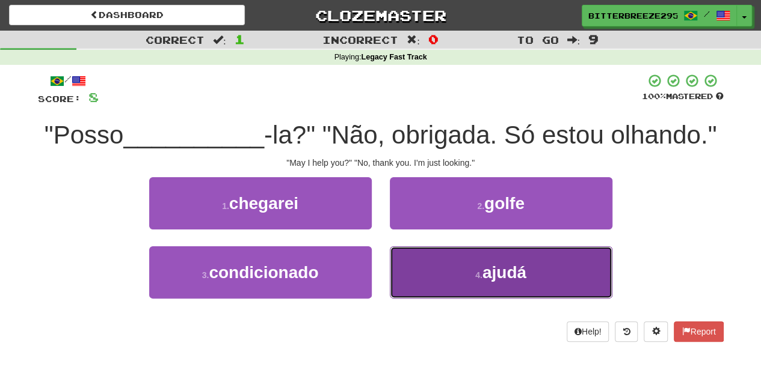
click at [423, 264] on button "4 . ajudá" at bounding box center [501, 273] width 222 height 52
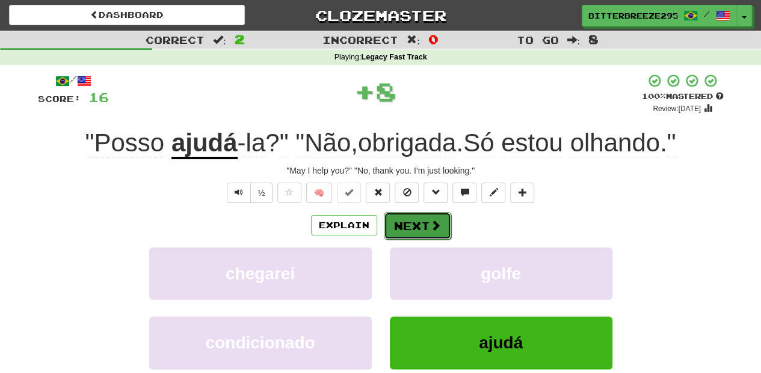
click at [412, 219] on button "Next" at bounding box center [417, 226] width 67 height 28
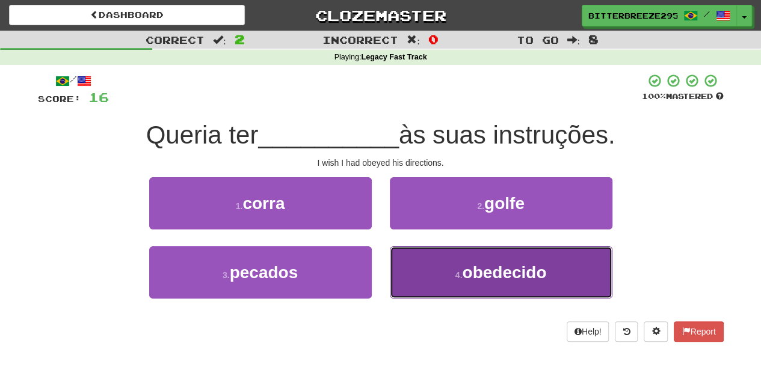
click at [447, 285] on button "4 . obedecido" at bounding box center [501, 273] width 222 height 52
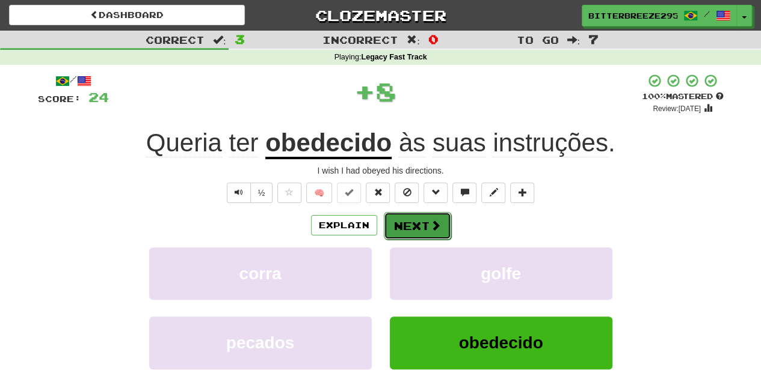
click at [419, 218] on button "Next" at bounding box center [417, 226] width 67 height 28
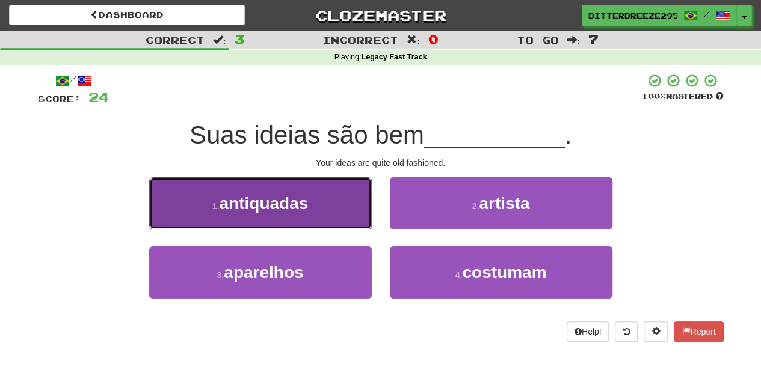
click at [328, 222] on button "1 . antiquadas" at bounding box center [260, 203] width 222 height 52
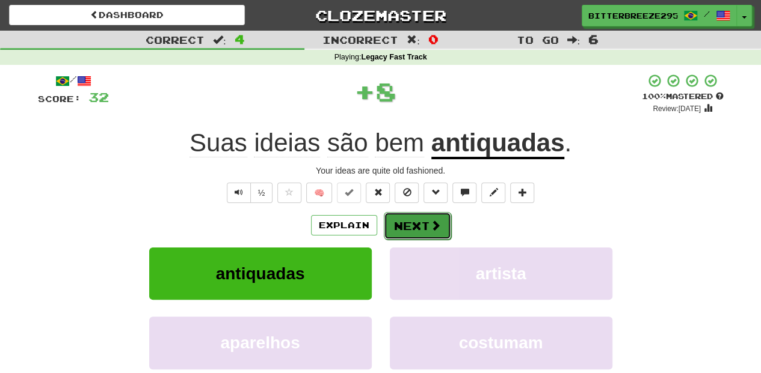
click at [400, 228] on button "Next" at bounding box center [417, 226] width 67 height 28
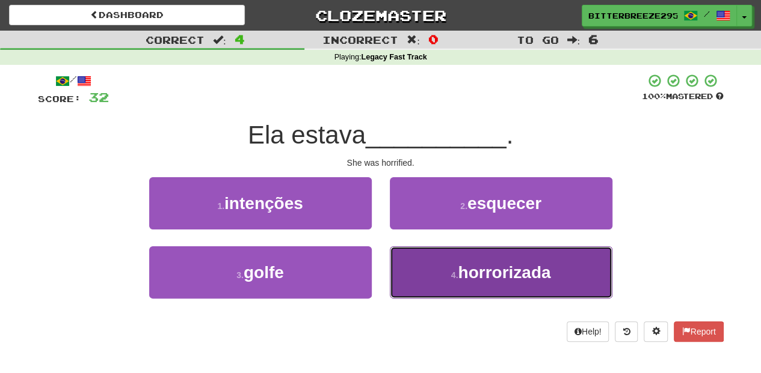
click at [417, 253] on button "4 . horrorizada" at bounding box center [501, 273] width 222 height 52
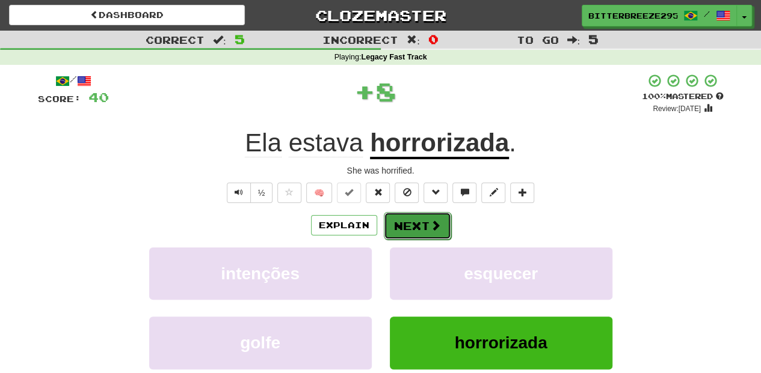
click at [408, 222] on button "Next" at bounding box center [417, 226] width 67 height 28
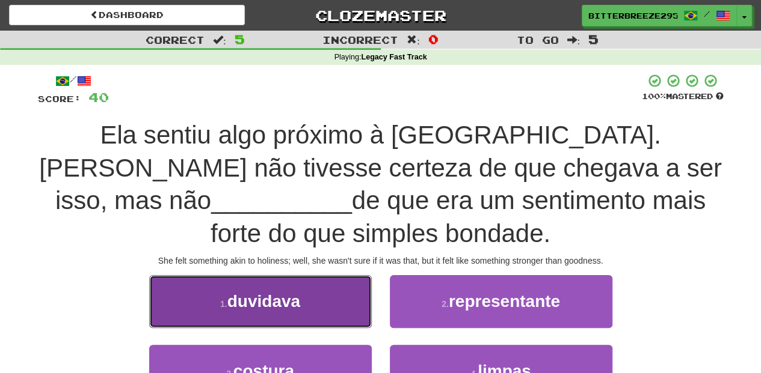
click at [354, 288] on button "1 . duvidava" at bounding box center [260, 301] width 222 height 52
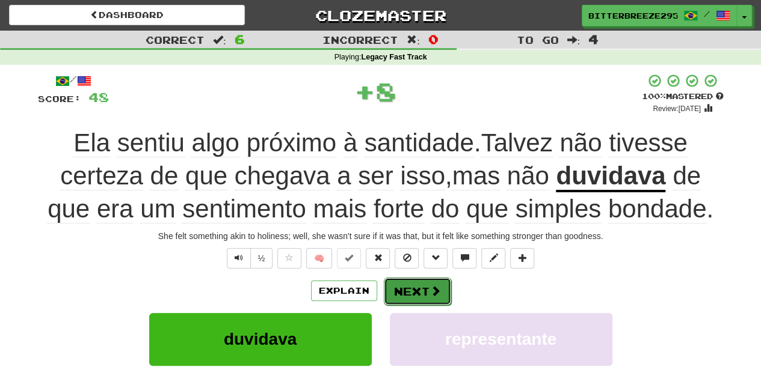
click at [415, 281] on button "Next" at bounding box center [417, 292] width 67 height 28
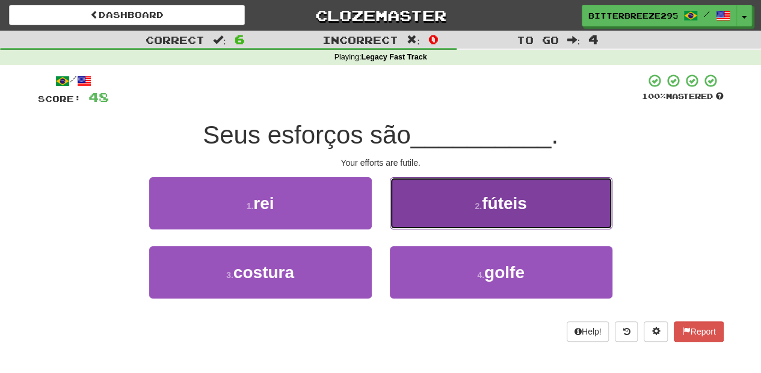
click at [439, 210] on button "2 . fúteis" at bounding box center [501, 203] width 222 height 52
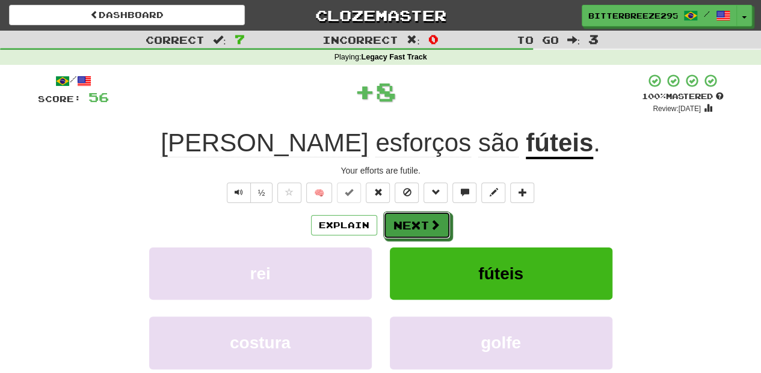
click at [433, 215] on button "Next" at bounding box center [416, 226] width 67 height 28
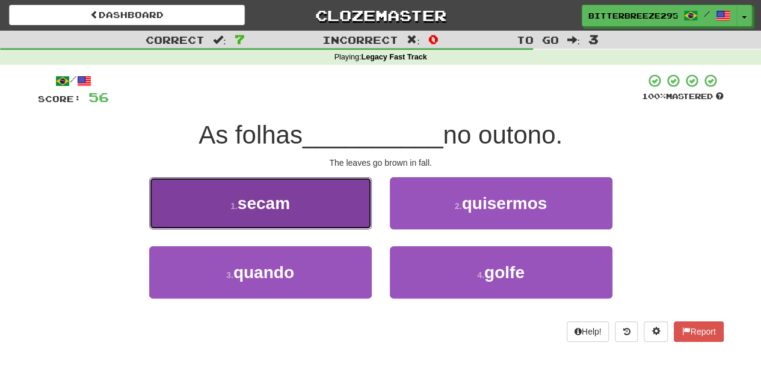
click at [340, 215] on button "1 . secam" at bounding box center [260, 203] width 222 height 52
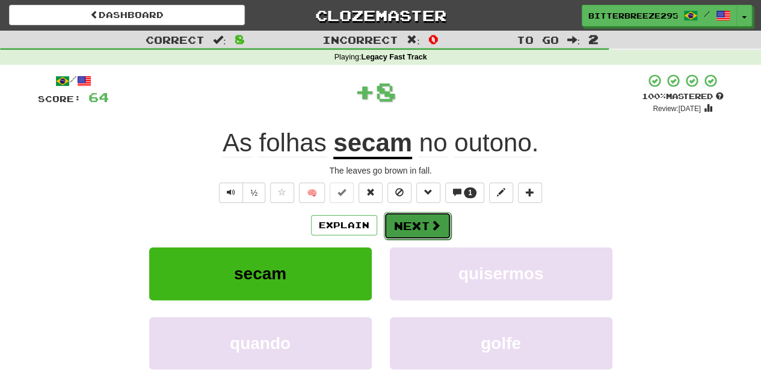
click at [391, 216] on button "Next" at bounding box center [417, 226] width 67 height 28
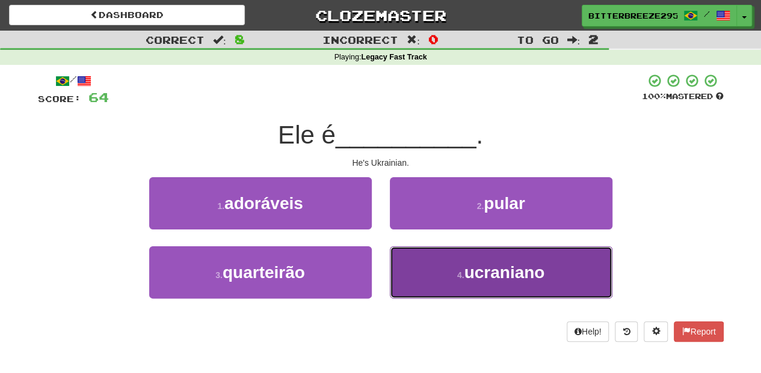
click at [436, 271] on button "4 . ucraniano" at bounding box center [501, 273] width 222 height 52
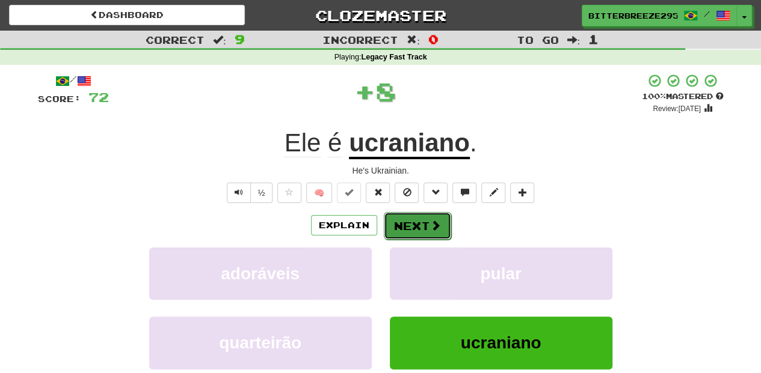
click at [423, 226] on button "Next" at bounding box center [417, 226] width 67 height 28
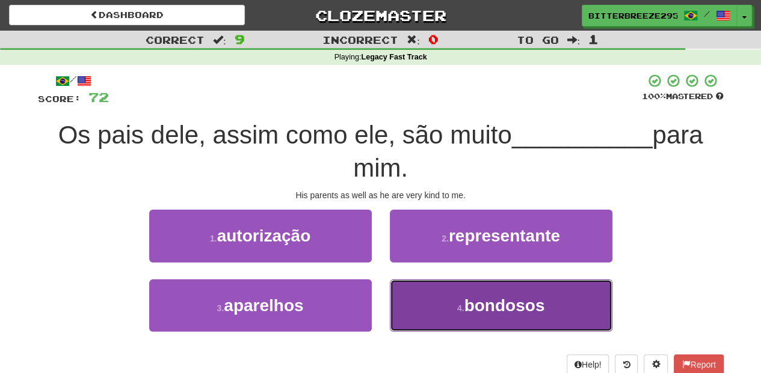
click at [412, 299] on button "4 . bondosos" at bounding box center [501, 306] width 222 height 52
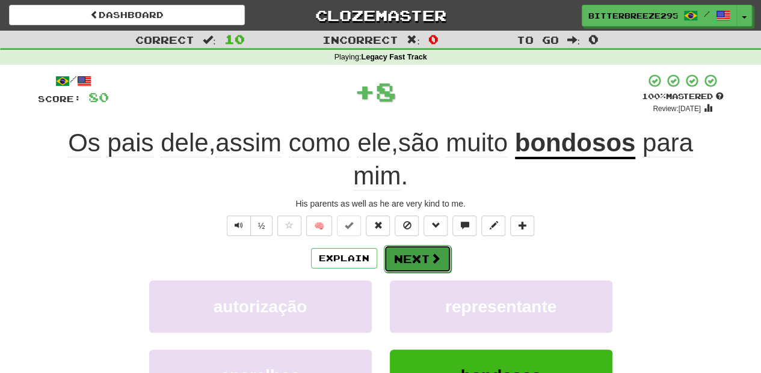
click at [416, 247] on button "Next" at bounding box center [417, 259] width 67 height 28
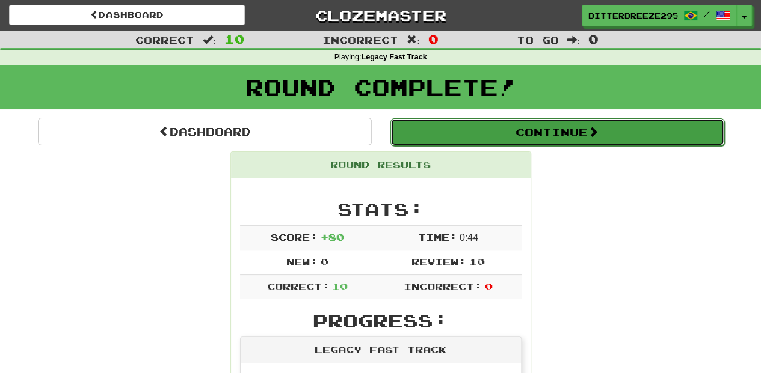
click at [500, 132] on button "Continue" at bounding box center [557, 132] width 334 height 28
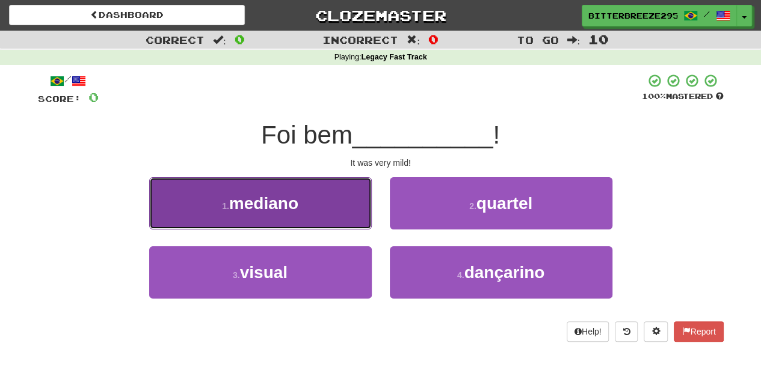
click at [328, 210] on button "1 . mediano" at bounding box center [260, 203] width 222 height 52
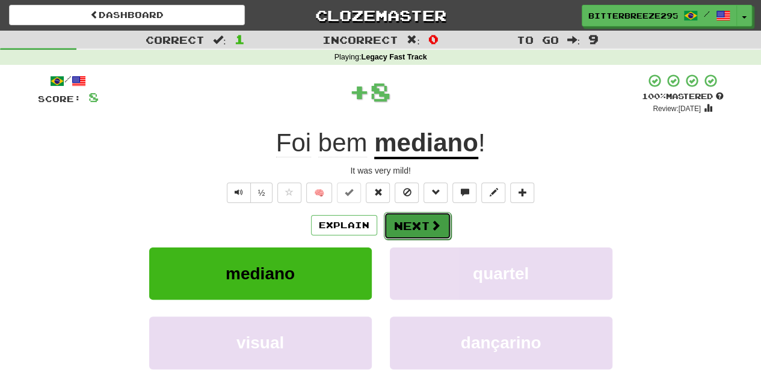
click at [416, 228] on button "Next" at bounding box center [417, 226] width 67 height 28
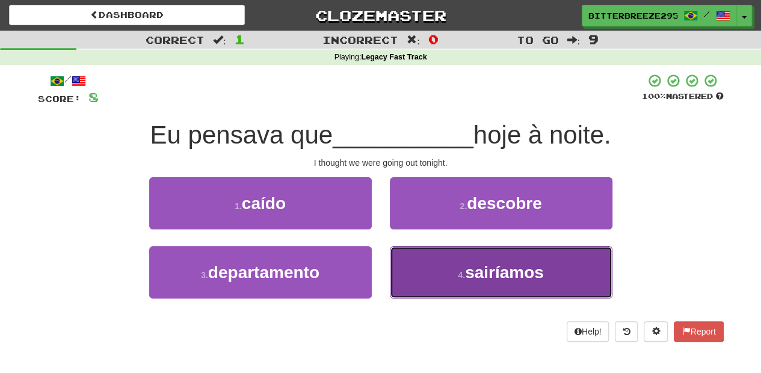
click at [430, 267] on button "4 . sairíamos" at bounding box center [501, 273] width 222 height 52
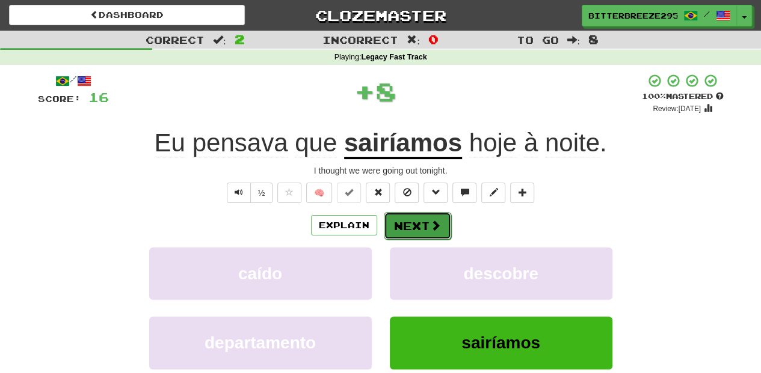
click at [415, 227] on button "Next" at bounding box center [417, 226] width 67 height 28
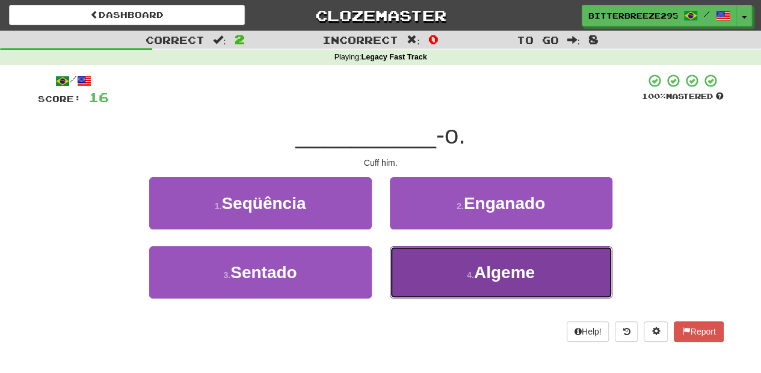
click at [429, 255] on button "4 . Algeme" at bounding box center [501, 273] width 222 height 52
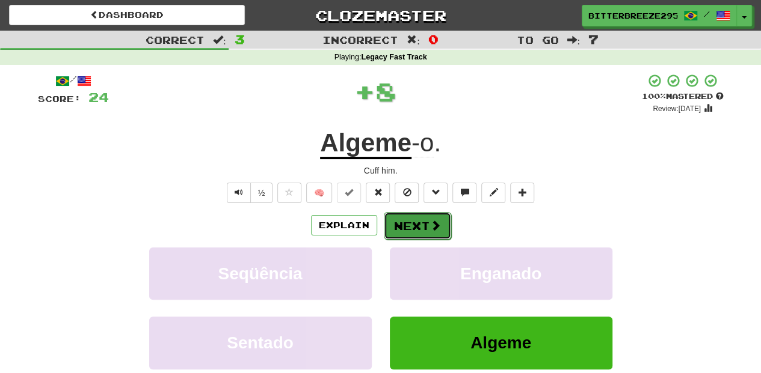
click at [421, 232] on button "Next" at bounding box center [417, 226] width 67 height 28
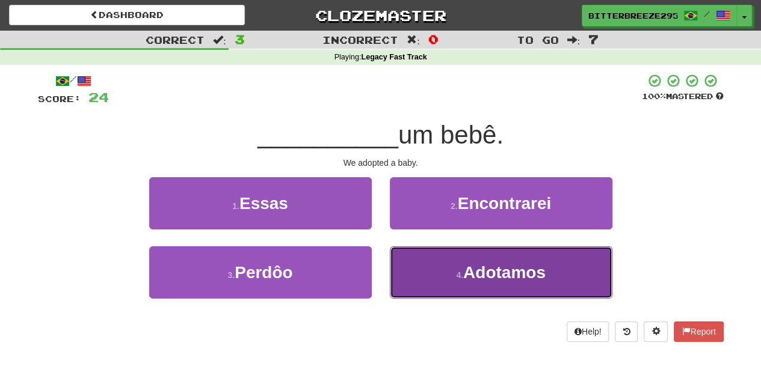
click at [435, 256] on button "4 . Adotamos" at bounding box center [501, 273] width 222 height 52
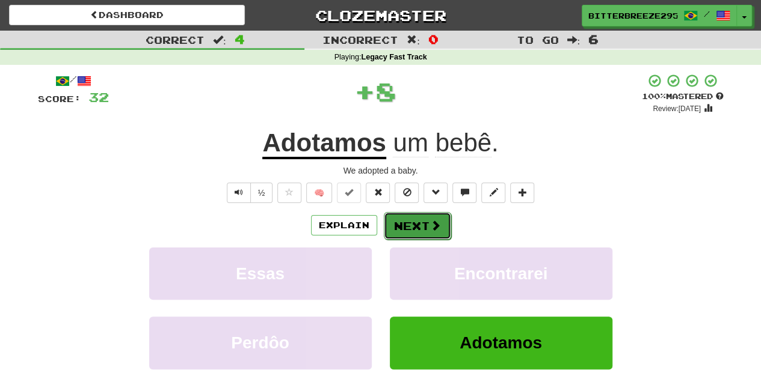
click at [407, 218] on button "Next" at bounding box center [417, 226] width 67 height 28
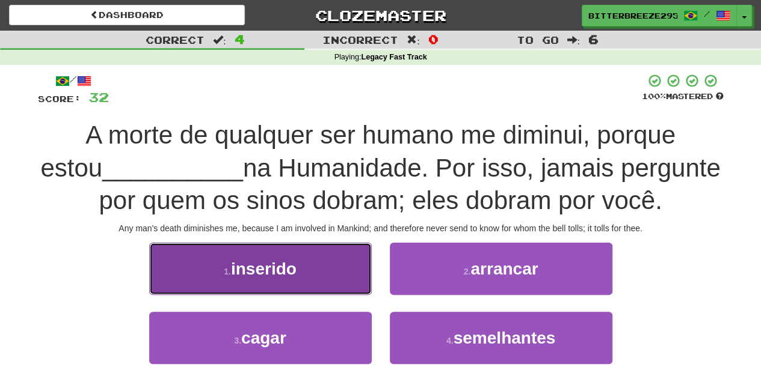
click at [348, 277] on button "1 . inserido" at bounding box center [260, 269] width 222 height 52
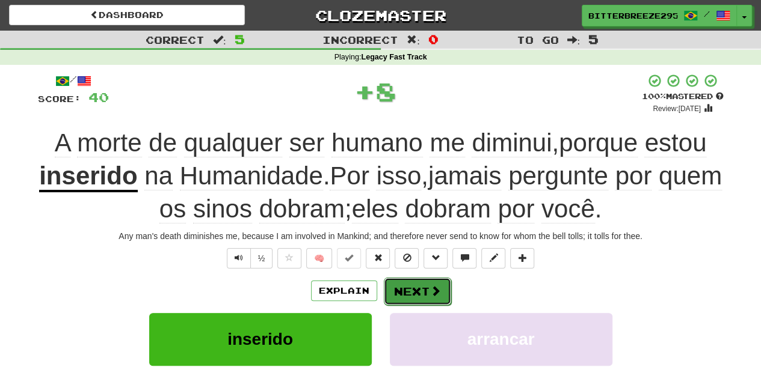
click at [402, 291] on button "Next" at bounding box center [417, 292] width 67 height 28
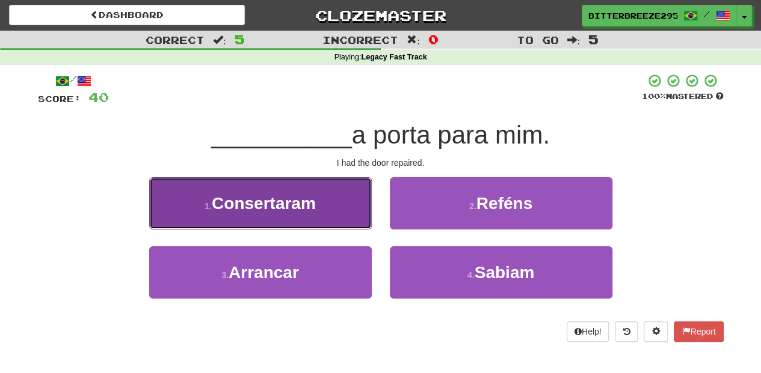
click at [357, 216] on button "1 . Consertaram" at bounding box center [260, 203] width 222 height 52
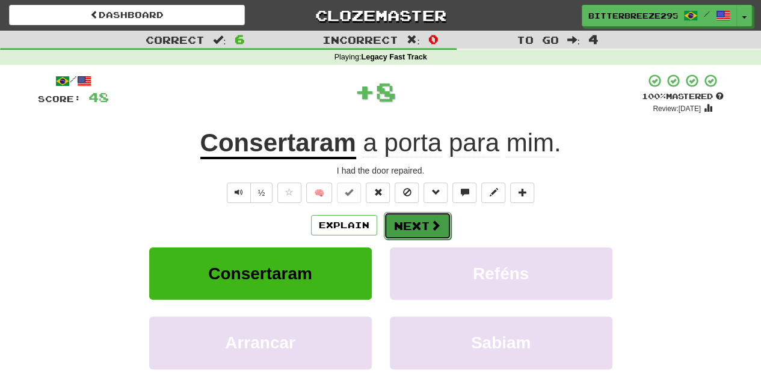
click at [418, 226] on button "Next" at bounding box center [417, 226] width 67 height 28
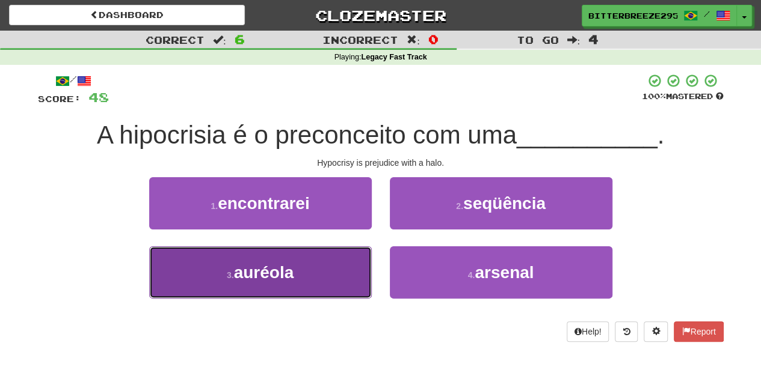
click at [337, 269] on button "3 . auréola" at bounding box center [260, 273] width 222 height 52
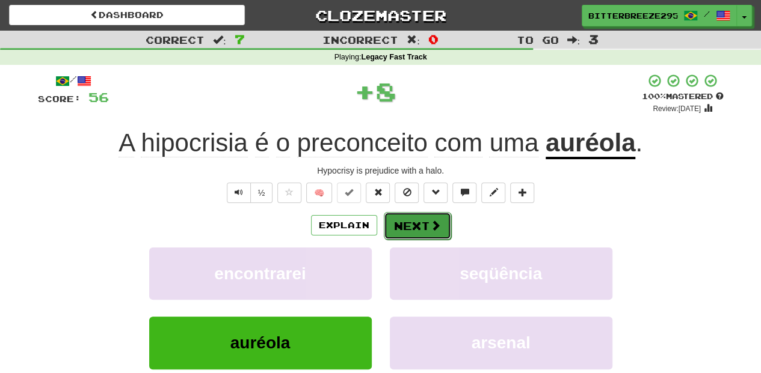
click at [391, 231] on button "Next" at bounding box center [417, 226] width 67 height 28
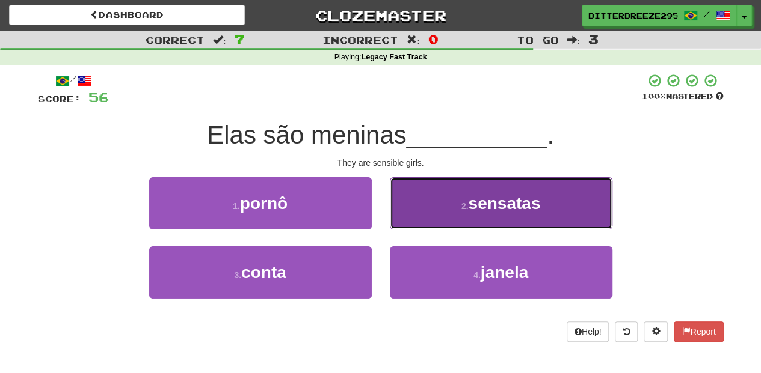
click at [413, 206] on button "2 . sensatas" at bounding box center [501, 203] width 222 height 52
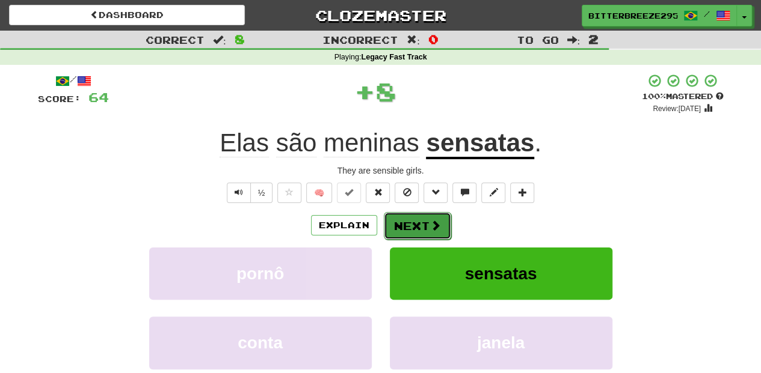
click at [411, 221] on button "Next" at bounding box center [417, 226] width 67 height 28
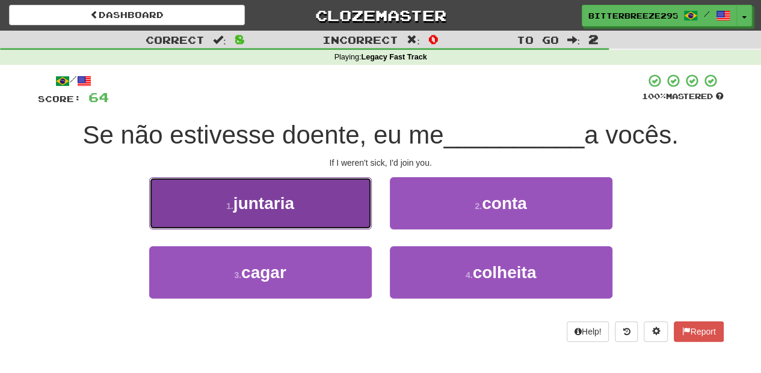
click at [319, 209] on button "1 . juntaria" at bounding box center [260, 203] width 222 height 52
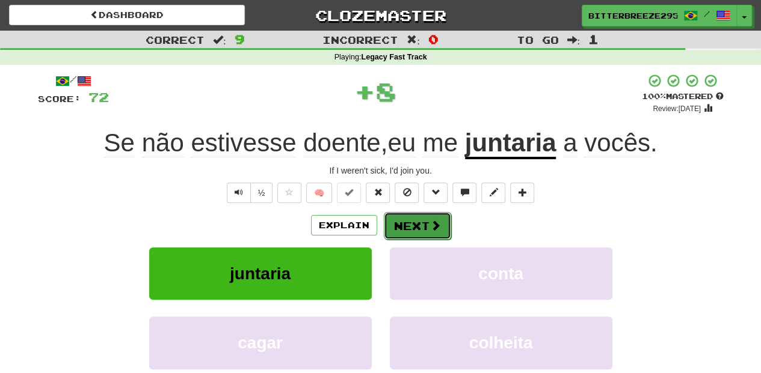
click at [405, 227] on button "Next" at bounding box center [417, 226] width 67 height 28
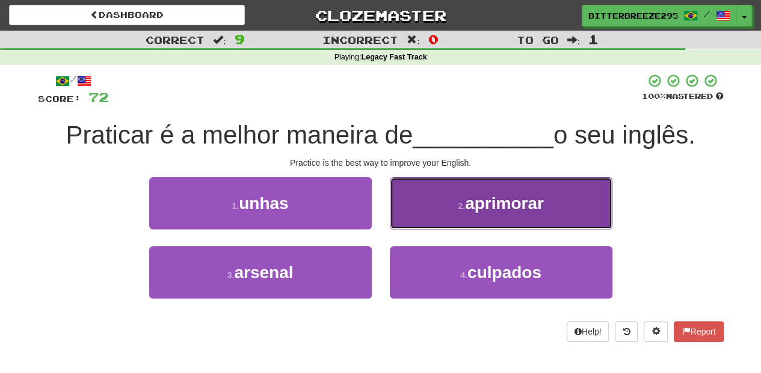
click at [419, 212] on button "2 . aprimorar" at bounding box center [501, 203] width 222 height 52
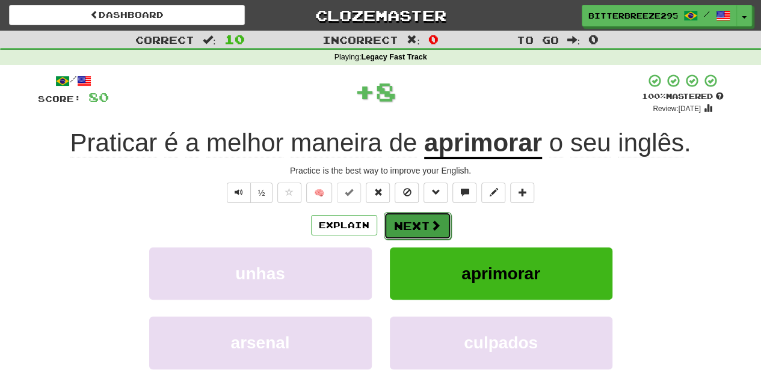
click at [417, 215] on button "Next" at bounding box center [417, 226] width 67 height 28
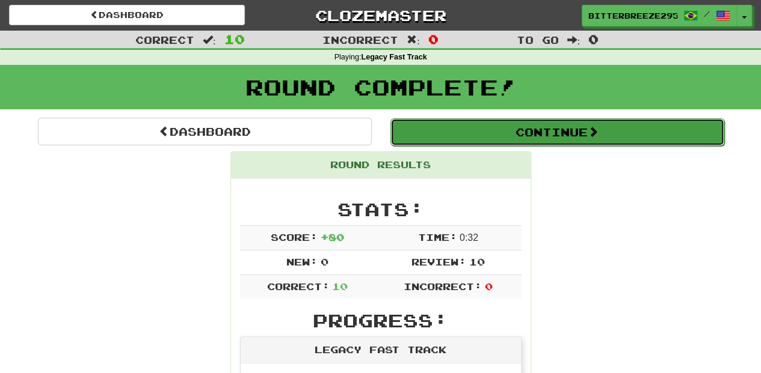
click at [473, 133] on button "Continue" at bounding box center [557, 132] width 334 height 28
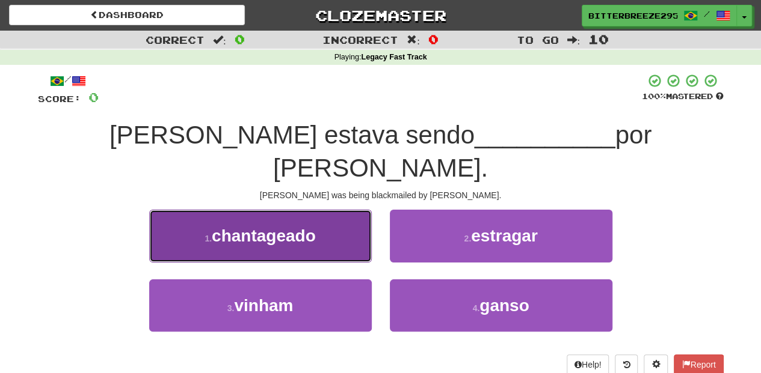
click at [347, 215] on button "1 . chantageado" at bounding box center [260, 236] width 222 height 52
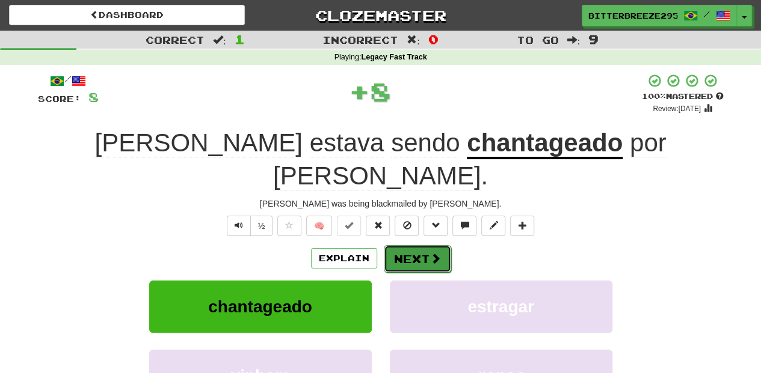
click at [411, 245] on button "Next" at bounding box center [417, 259] width 67 height 28
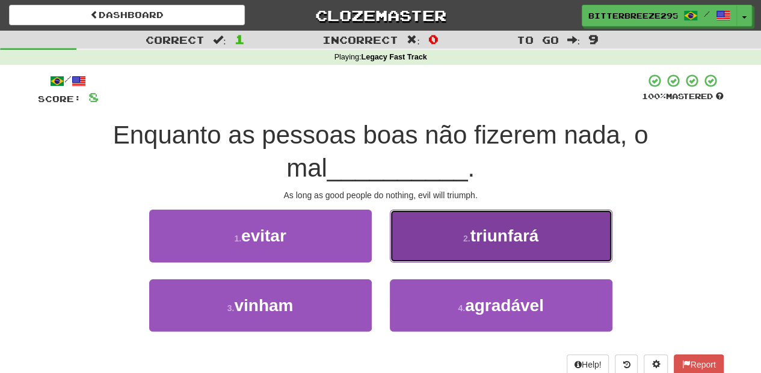
click at [409, 238] on button "2 . triunfará" at bounding box center [501, 236] width 222 height 52
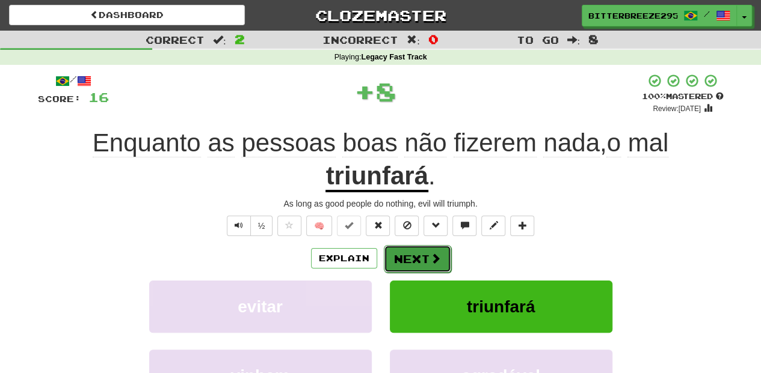
click at [403, 256] on button "Next" at bounding box center [417, 259] width 67 height 28
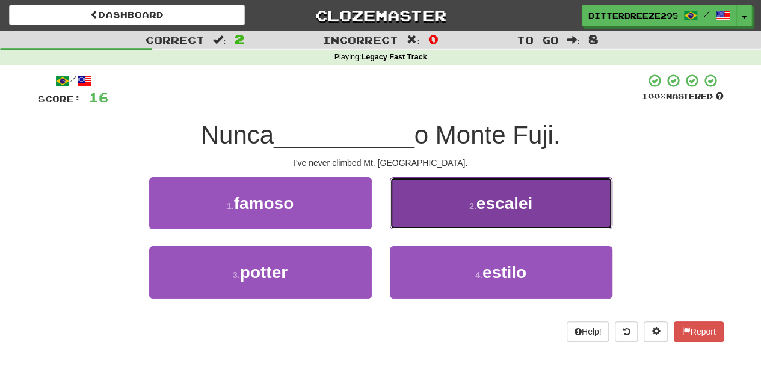
click at [426, 214] on button "2 . escalei" at bounding box center [501, 203] width 222 height 52
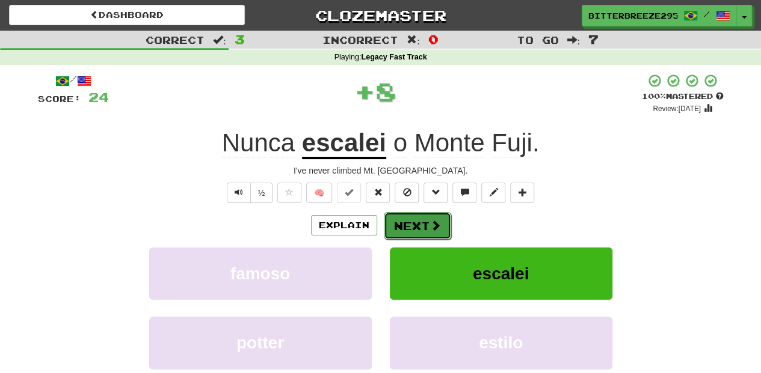
click at [423, 214] on button "Next" at bounding box center [417, 226] width 67 height 28
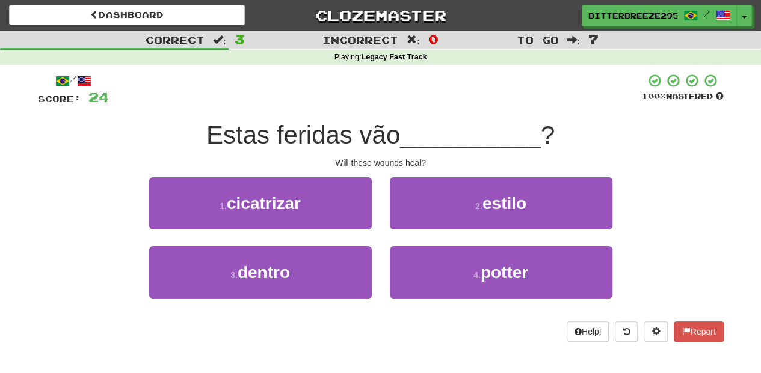
click at [376, 214] on div "1 . cicatrizar" at bounding box center [260, 211] width 240 height 69
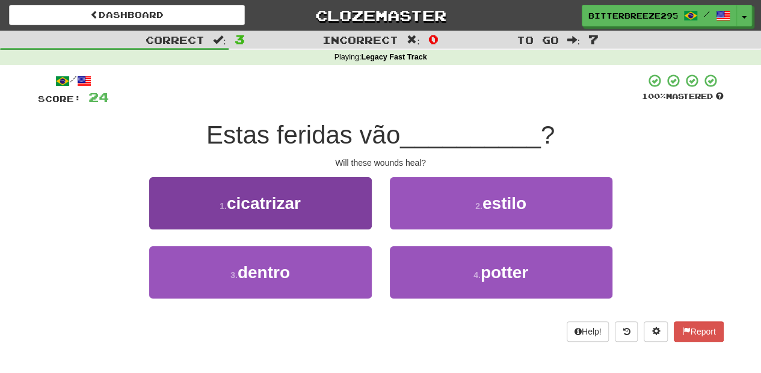
click at [367, 216] on div "1 . cicatrizar" at bounding box center [260, 211] width 240 height 69
click at [367, 216] on button "1 . cicatrizar" at bounding box center [260, 203] width 222 height 52
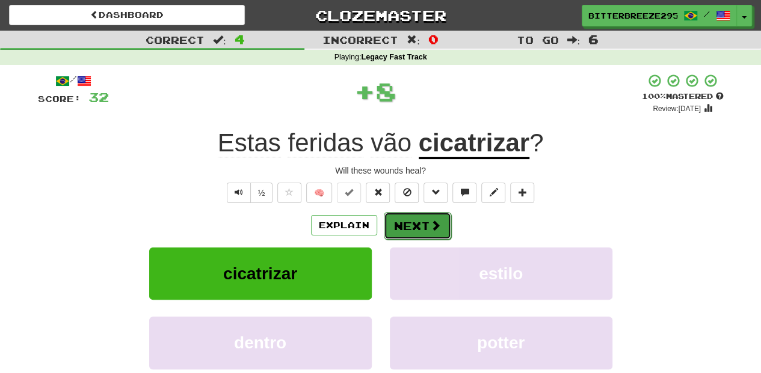
click at [405, 225] on button "Next" at bounding box center [417, 226] width 67 height 28
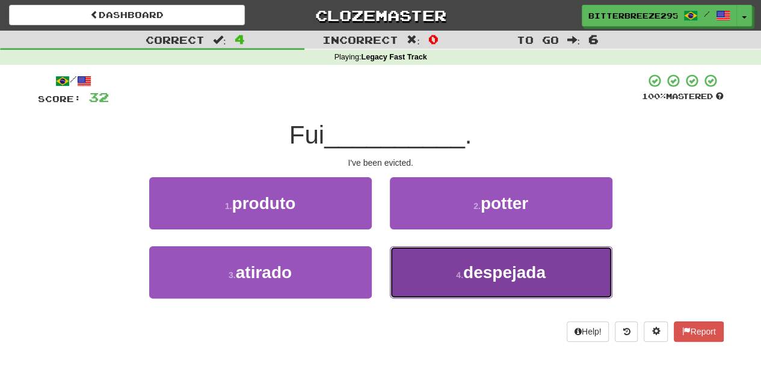
click at [426, 266] on button "4 . despejada" at bounding box center [501, 273] width 222 height 52
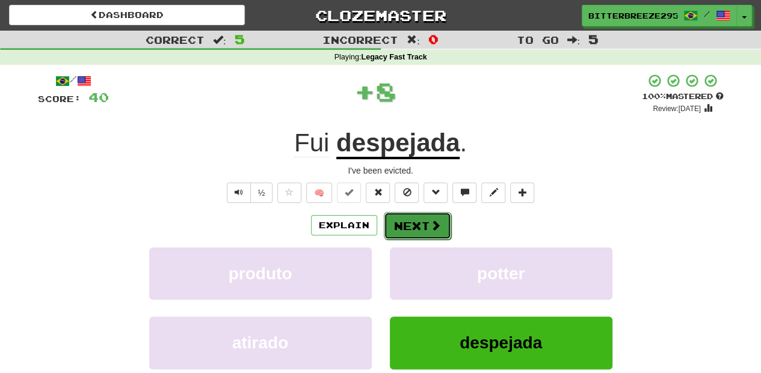
click at [419, 218] on button "Next" at bounding box center [417, 226] width 67 height 28
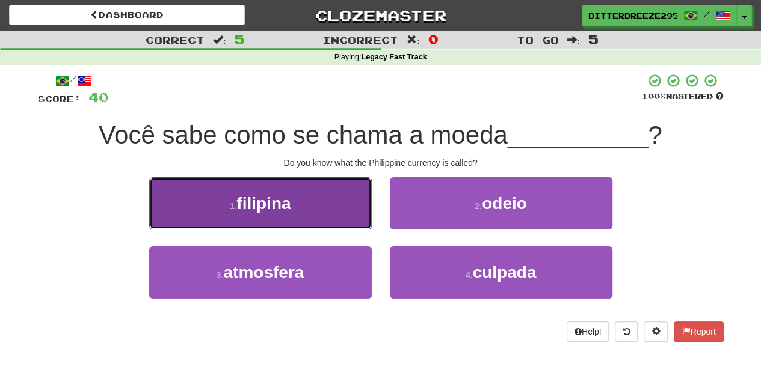
click at [345, 215] on button "1 . filipina" at bounding box center [260, 203] width 222 height 52
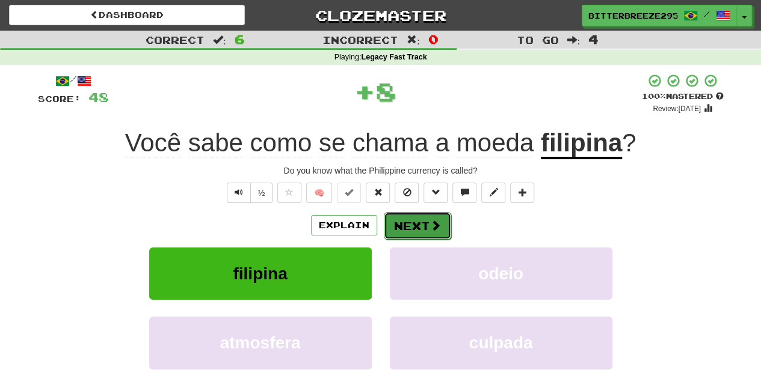
click at [405, 219] on button "Next" at bounding box center [417, 226] width 67 height 28
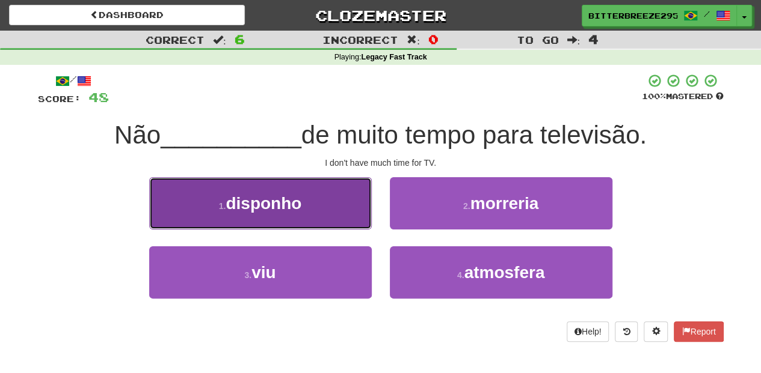
click at [329, 209] on button "1 . disponho" at bounding box center [260, 203] width 222 height 52
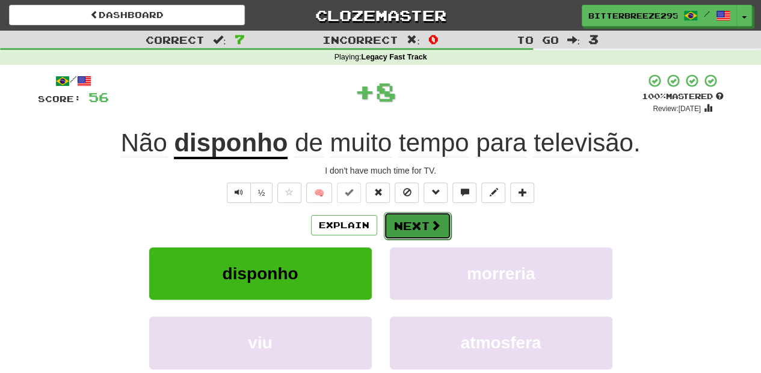
click at [399, 218] on button "Next" at bounding box center [417, 226] width 67 height 28
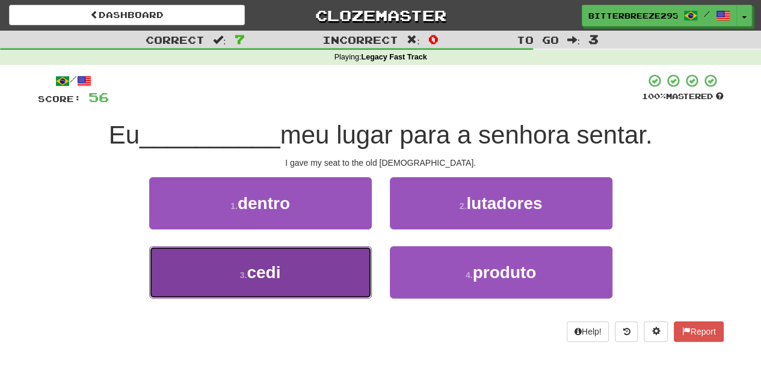
click at [326, 263] on button "3 . cedi" at bounding box center [260, 273] width 222 height 52
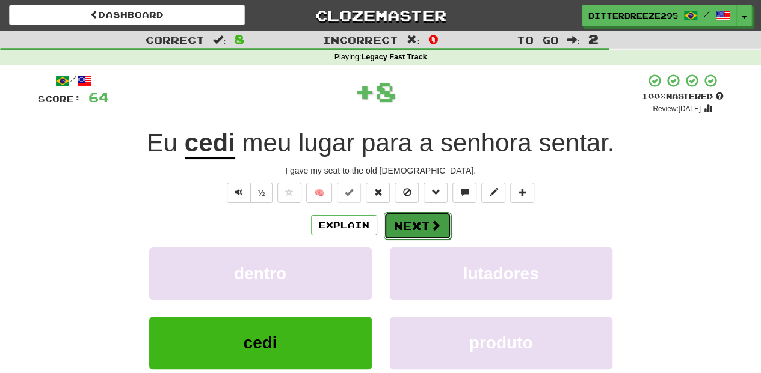
click at [411, 219] on button "Next" at bounding box center [417, 226] width 67 height 28
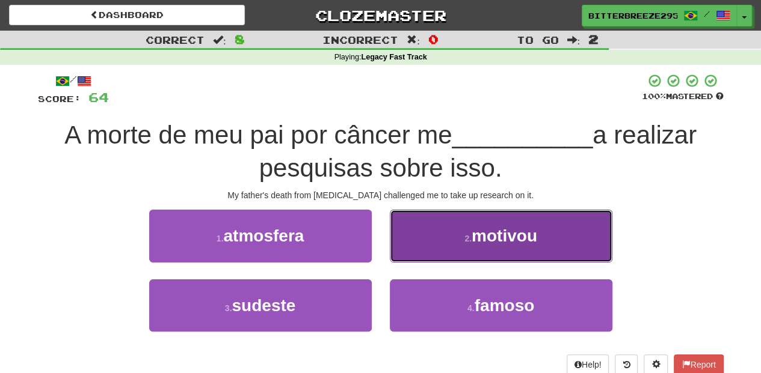
click at [419, 242] on button "2 . motivou" at bounding box center [501, 236] width 222 height 52
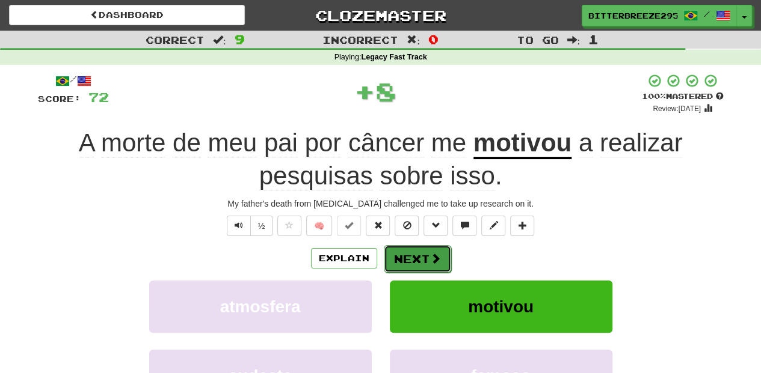
click at [407, 252] on button "Next" at bounding box center [417, 259] width 67 height 28
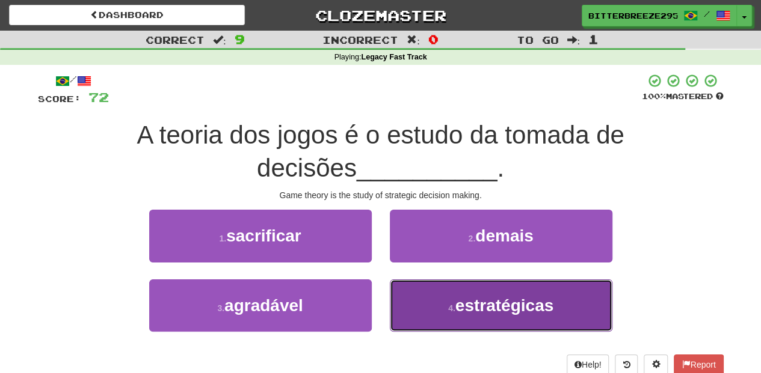
click at [438, 320] on button "4 . estratégicas" at bounding box center [501, 306] width 222 height 52
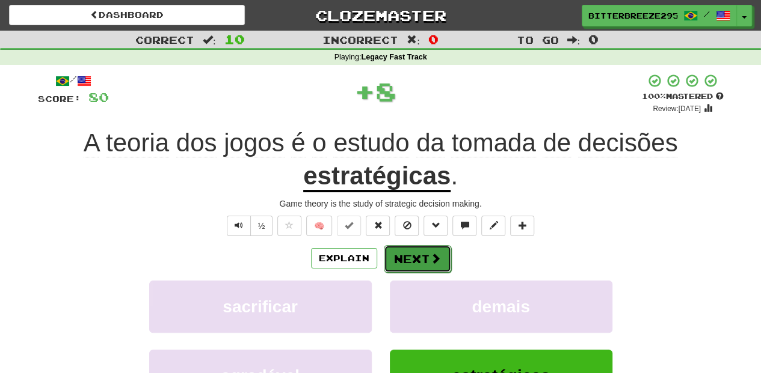
click at [394, 251] on button "Next" at bounding box center [417, 259] width 67 height 28
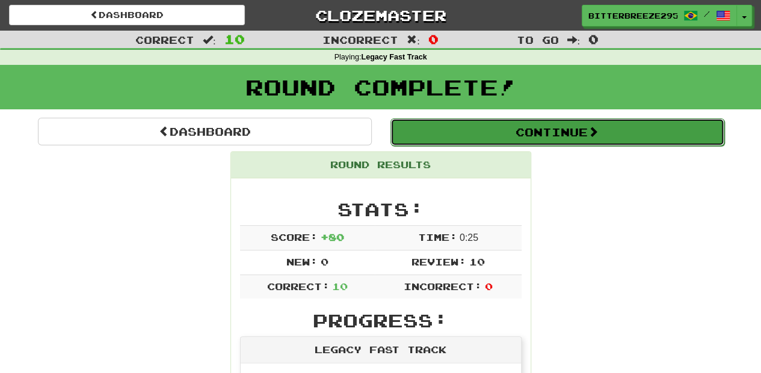
click at [458, 127] on button "Continue" at bounding box center [557, 132] width 334 height 28
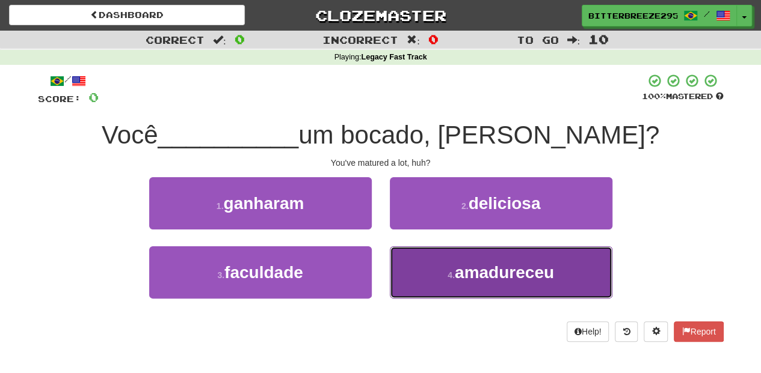
click at [427, 275] on button "4 . amadureceu" at bounding box center [501, 273] width 222 height 52
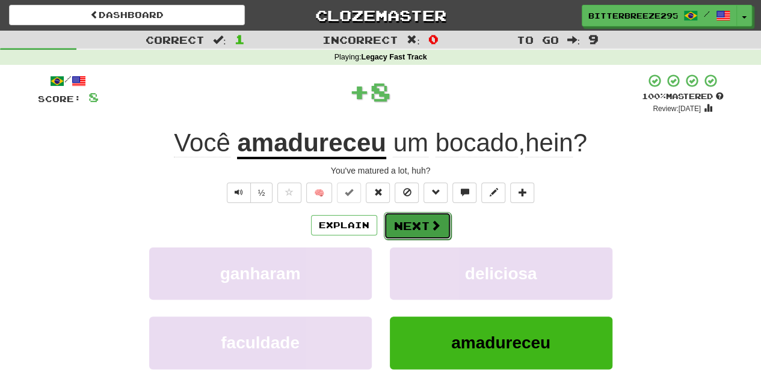
click at [416, 224] on button "Next" at bounding box center [417, 226] width 67 height 28
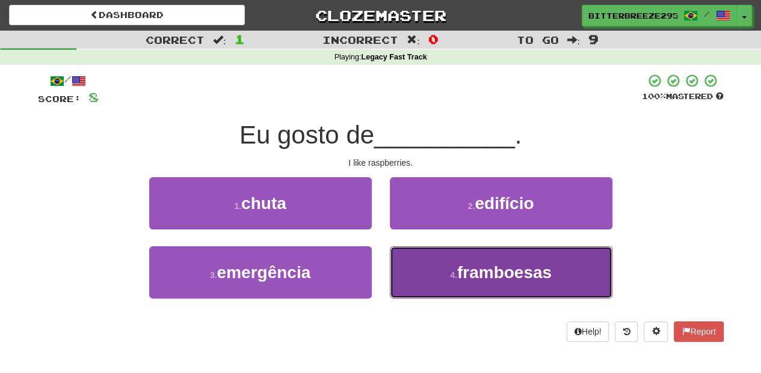
click at [426, 263] on button "4 . framboesas" at bounding box center [501, 273] width 222 height 52
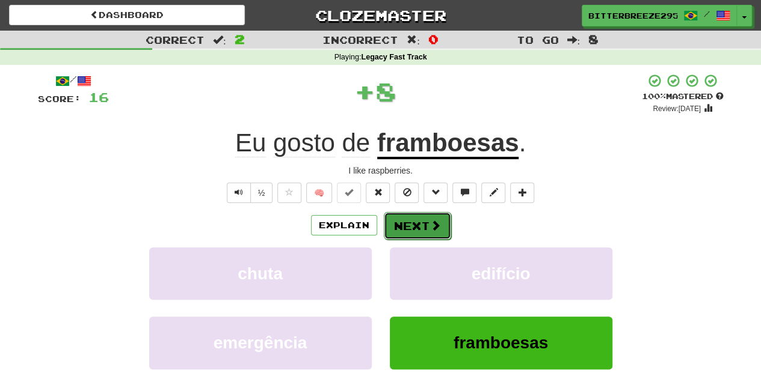
click at [414, 225] on button "Next" at bounding box center [417, 226] width 67 height 28
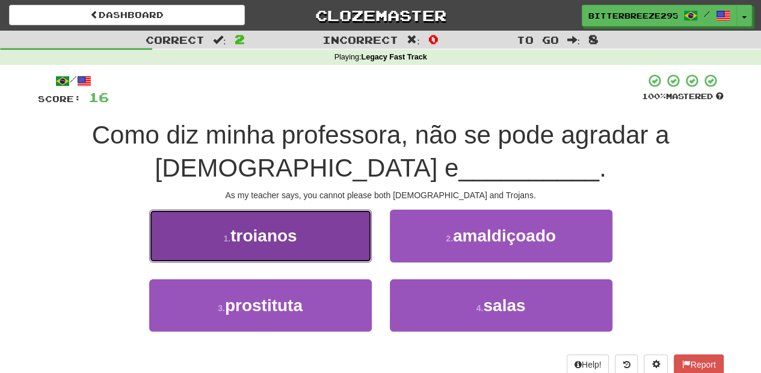
click at [322, 254] on button "1 . troianos" at bounding box center [260, 236] width 222 height 52
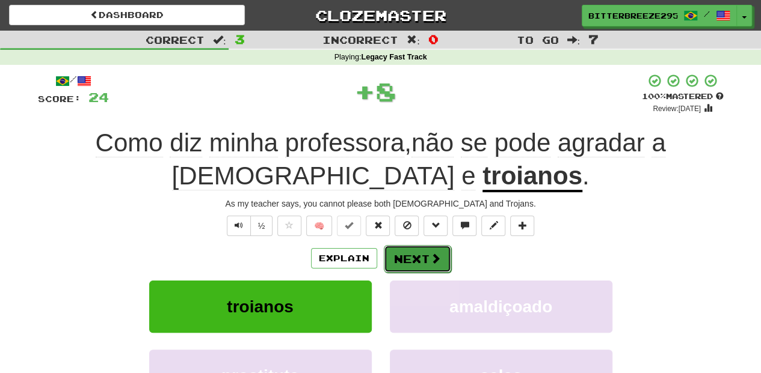
click at [401, 254] on button "Next" at bounding box center [417, 259] width 67 height 28
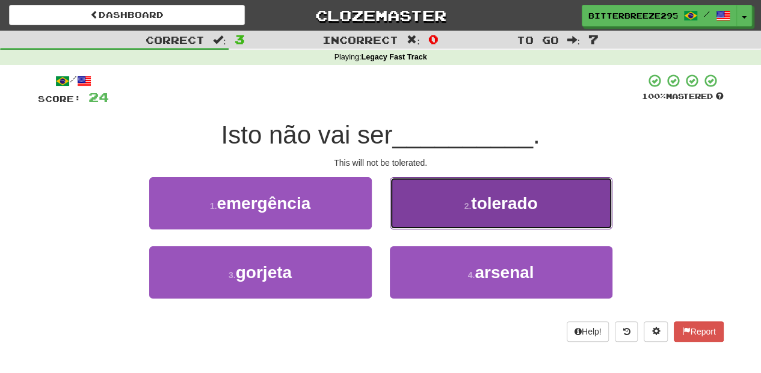
click at [420, 219] on button "2 . tolerado" at bounding box center [501, 203] width 222 height 52
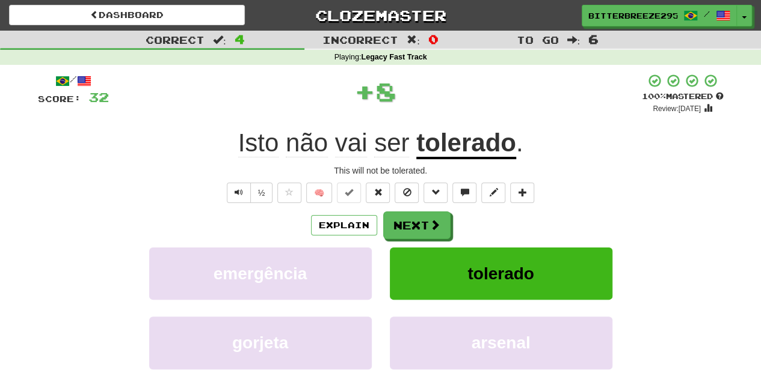
click at [420, 219] on button "Next" at bounding box center [416, 226] width 67 height 28
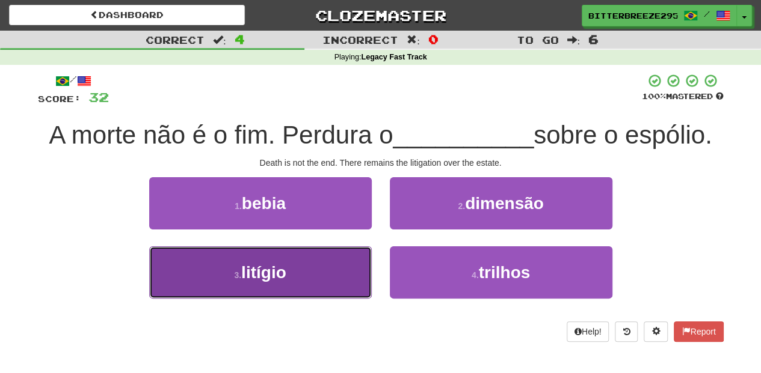
click at [323, 266] on button "3 . litígio" at bounding box center [260, 273] width 222 height 52
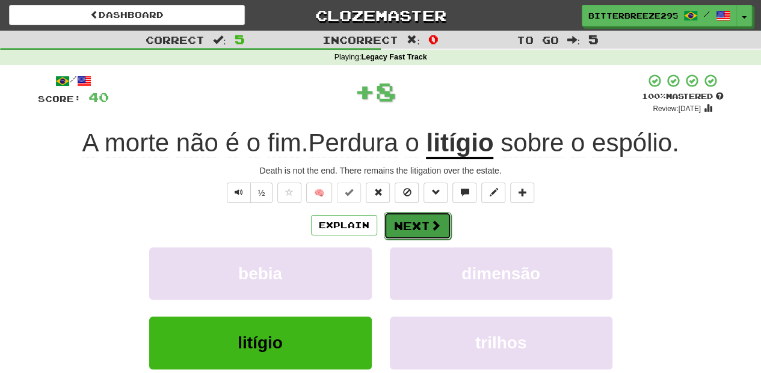
click at [399, 224] on button "Next" at bounding box center [417, 226] width 67 height 28
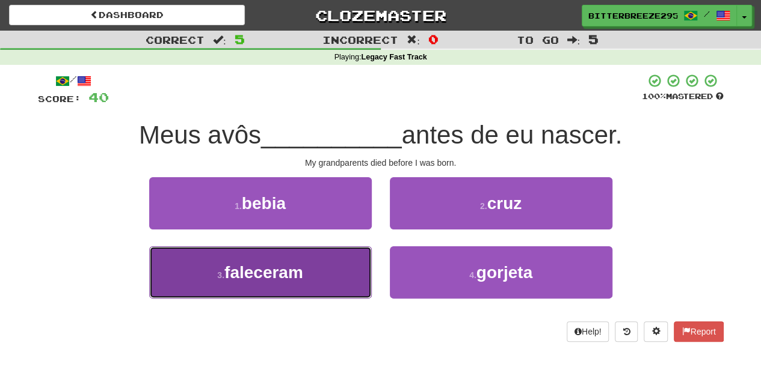
click at [335, 272] on button "3 . faleceram" at bounding box center [260, 273] width 222 height 52
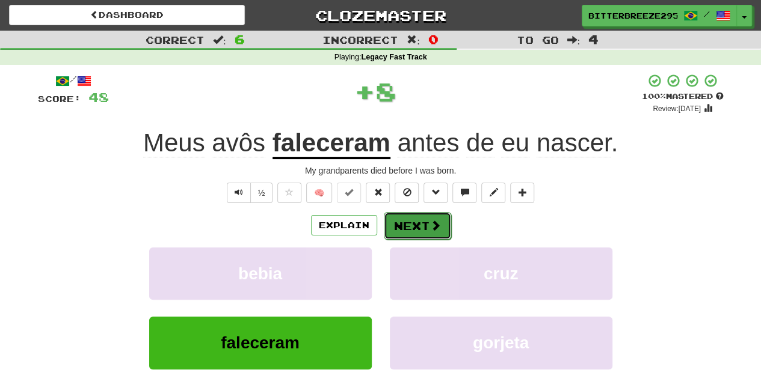
click at [391, 230] on button "Next" at bounding box center [417, 226] width 67 height 28
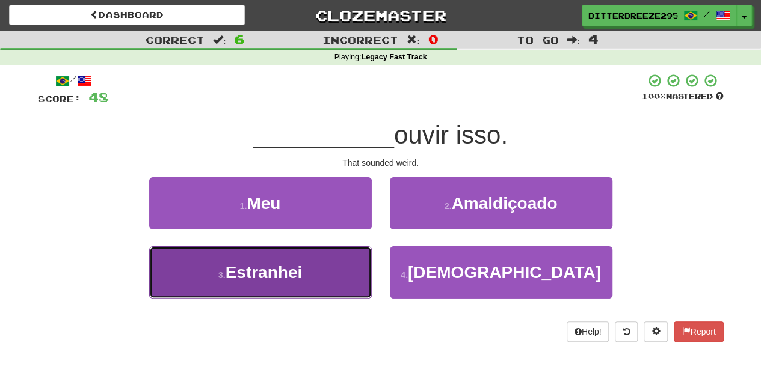
click at [321, 262] on button "3 . Estranhei" at bounding box center [260, 273] width 222 height 52
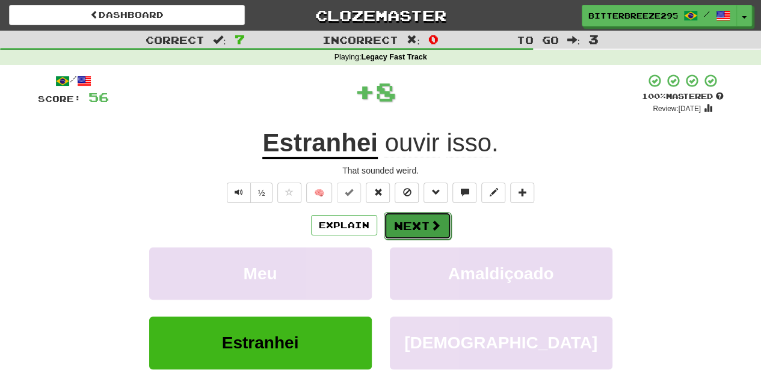
click at [403, 216] on button "Next" at bounding box center [417, 226] width 67 height 28
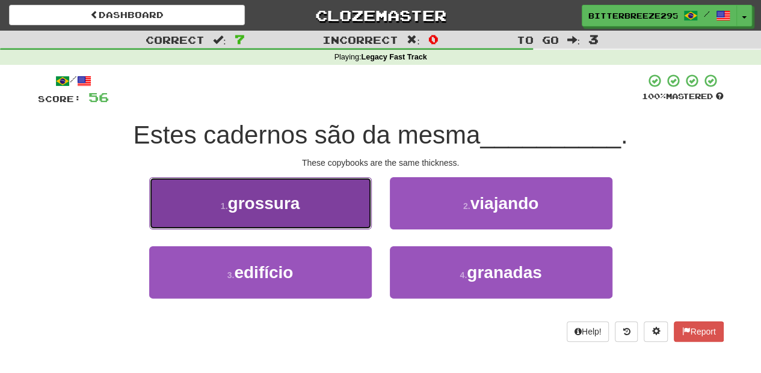
click at [332, 212] on button "1 . grossura" at bounding box center [260, 203] width 222 height 52
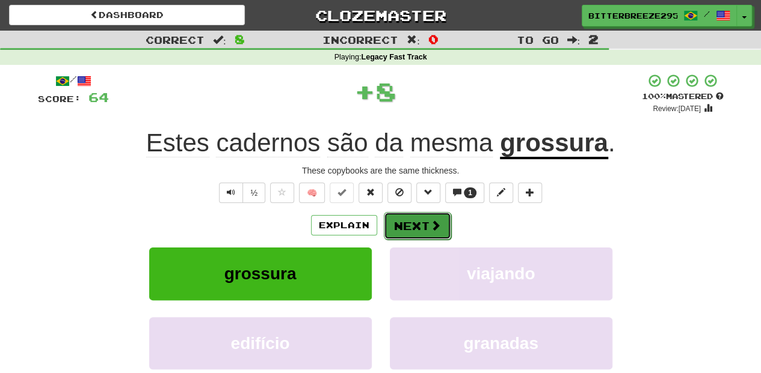
click at [414, 227] on button "Next" at bounding box center [417, 226] width 67 height 28
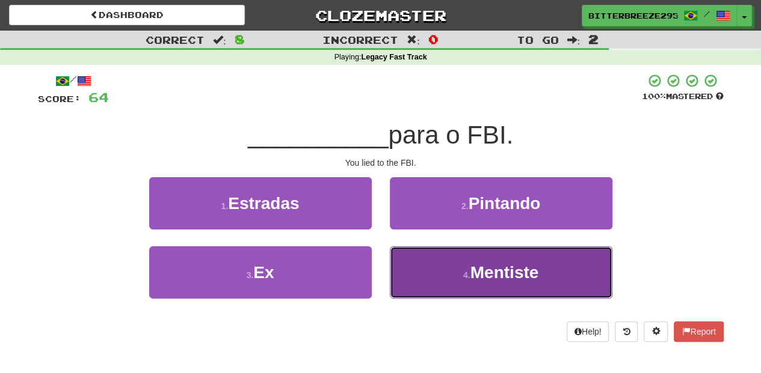
click at [427, 267] on button "4 . Mentiste" at bounding box center [501, 273] width 222 height 52
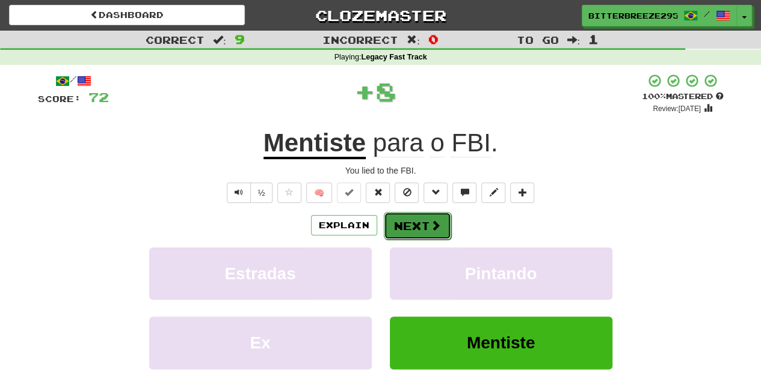
click at [410, 223] on button "Next" at bounding box center [417, 226] width 67 height 28
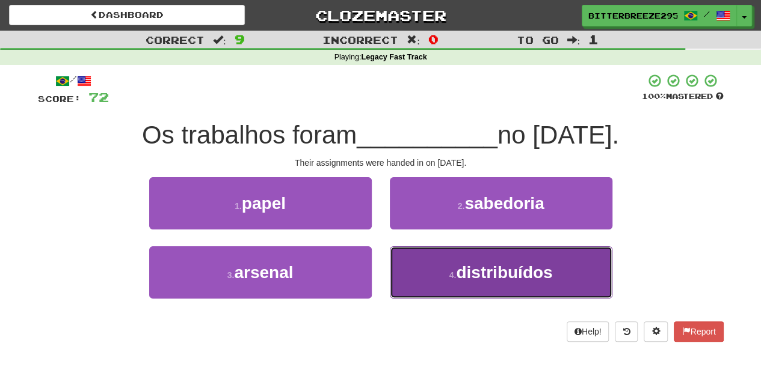
click at [417, 251] on button "4 . distribuídos" at bounding box center [501, 273] width 222 height 52
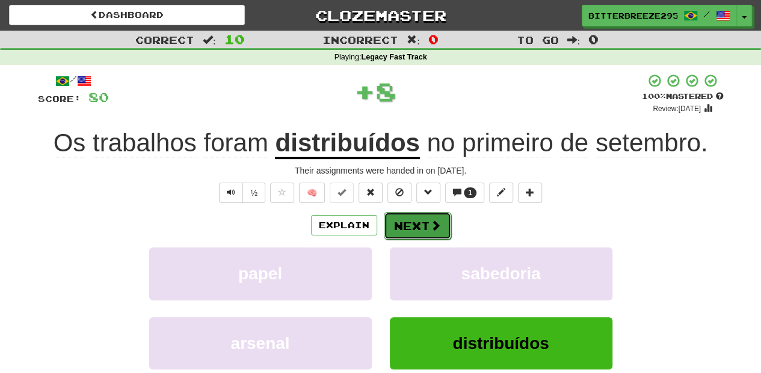
click at [408, 230] on button "Next" at bounding box center [417, 226] width 67 height 28
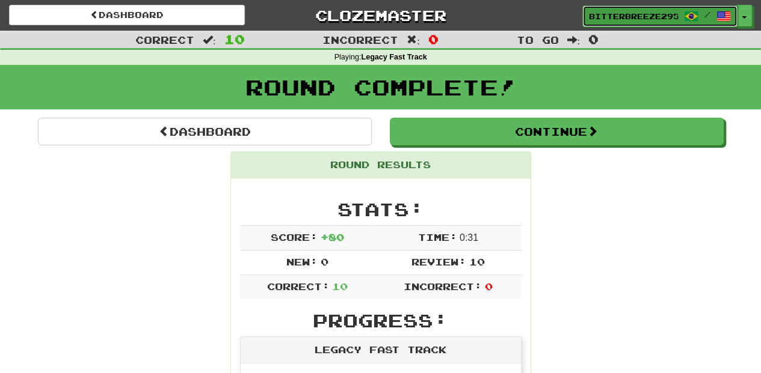
click at [611, 8] on link "BitterBreeze2956 /" at bounding box center [659, 16] width 155 height 22
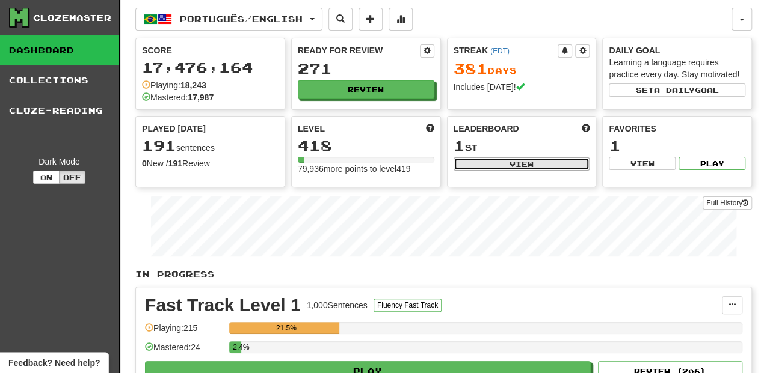
click at [509, 165] on button "View" at bounding box center [521, 164] width 136 height 13
select select "**********"
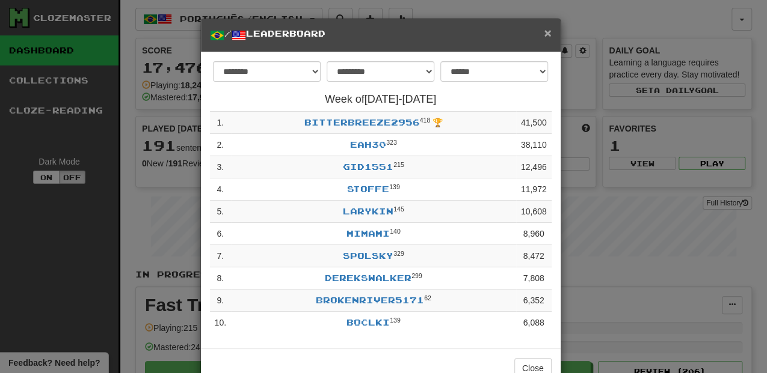
click at [544, 32] on span "×" at bounding box center [547, 33] width 7 height 14
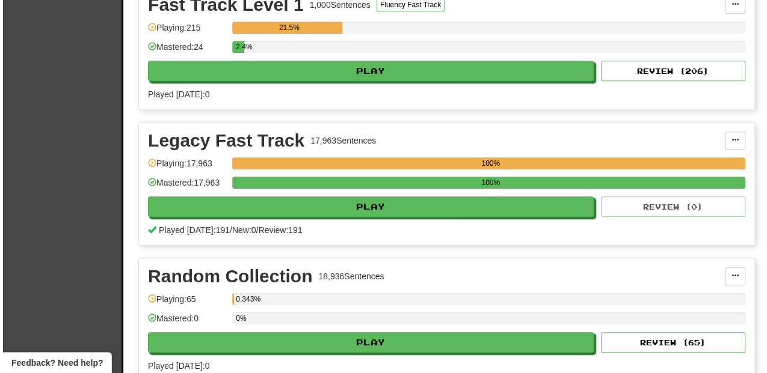
scroll to position [320, 0]
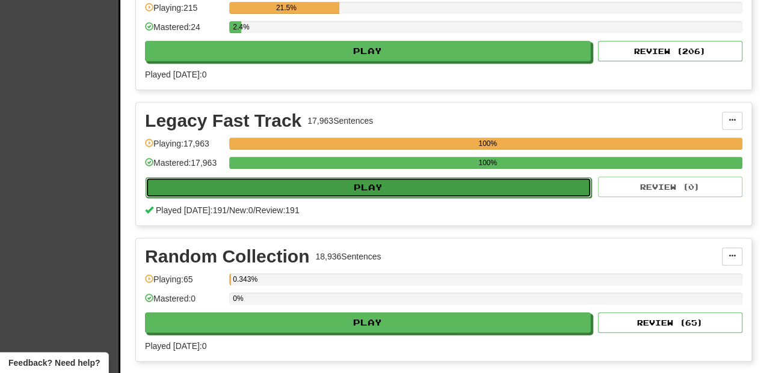
click at [367, 182] on button "Play" at bounding box center [368, 187] width 446 height 20
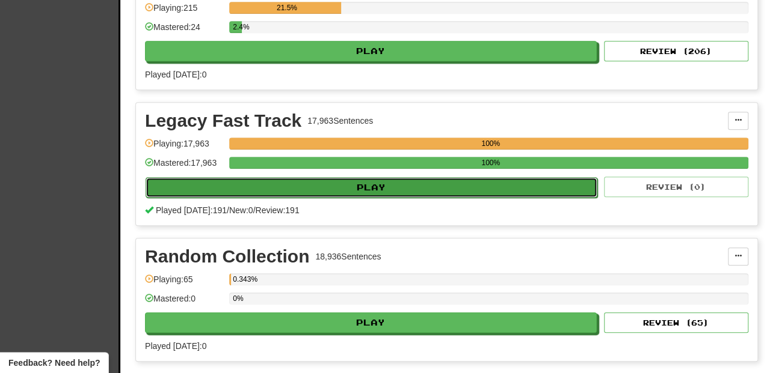
select select "**"
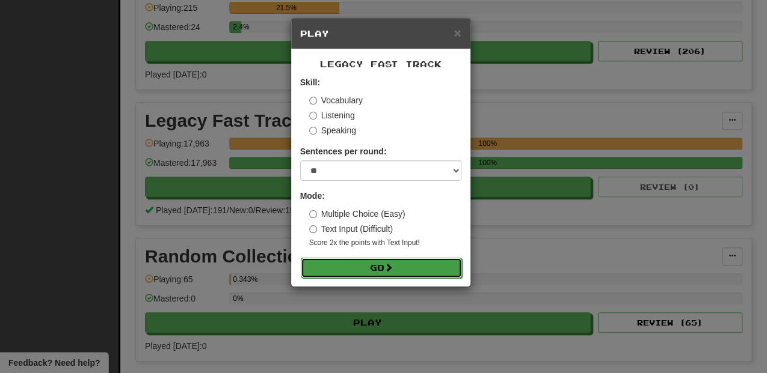
click at [404, 266] on button "Go" at bounding box center [381, 268] width 161 height 20
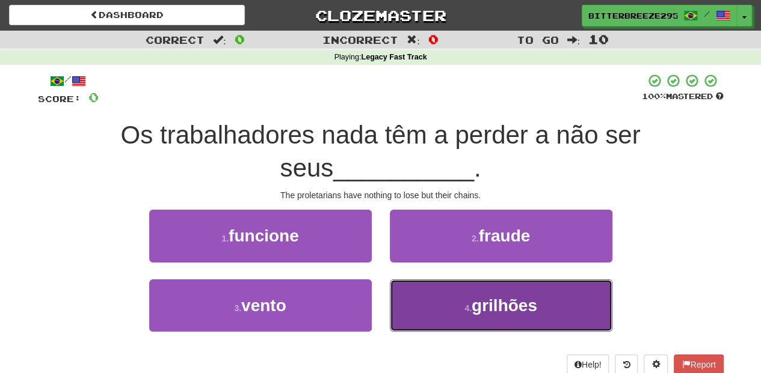
click at [441, 303] on button "4 . grilhões" at bounding box center [501, 306] width 222 height 52
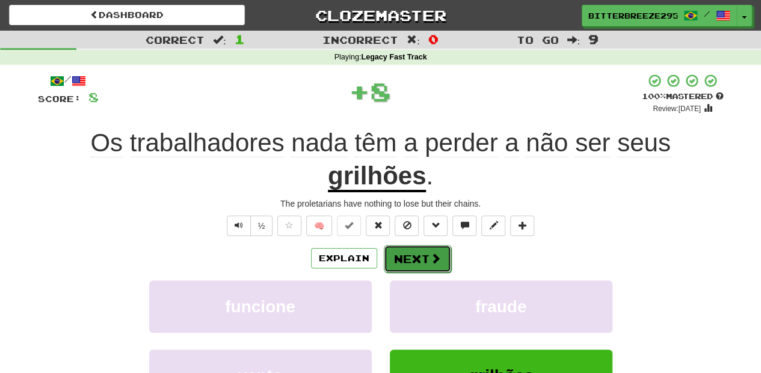
click at [432, 254] on span at bounding box center [435, 258] width 11 height 11
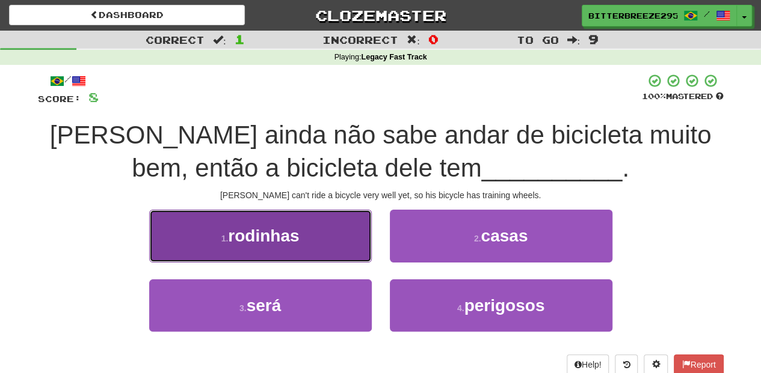
click at [338, 253] on button "1 . rodinhas" at bounding box center [260, 236] width 222 height 52
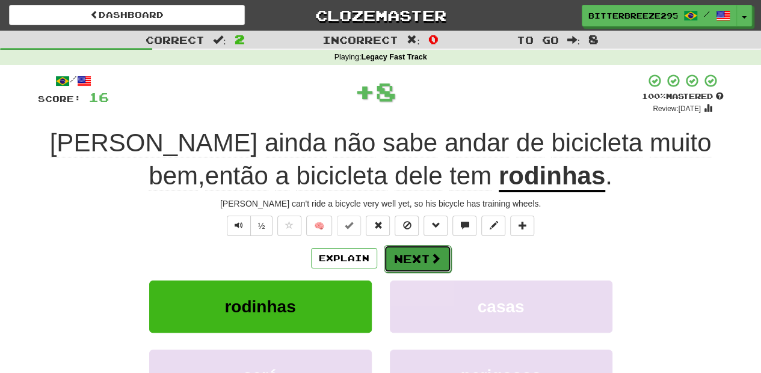
click at [411, 263] on button "Next" at bounding box center [417, 259] width 67 height 28
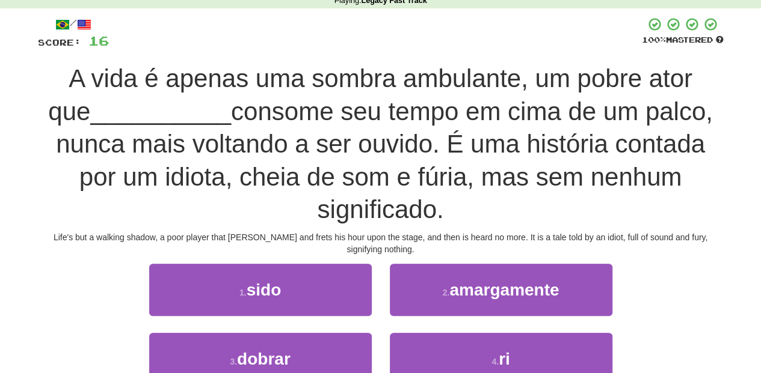
scroll to position [80, 0]
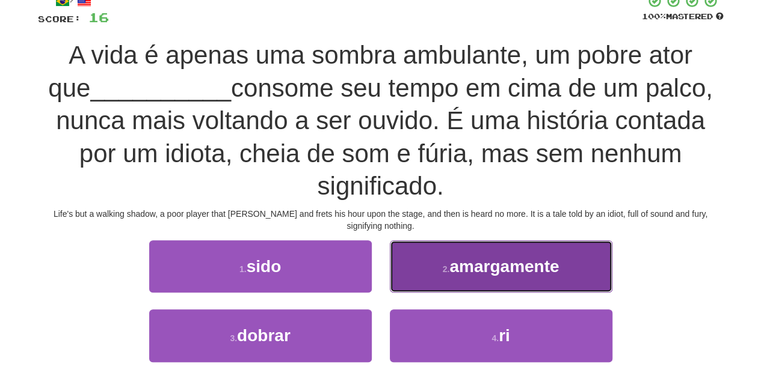
click at [414, 263] on button "2 . amargamente" at bounding box center [501, 266] width 222 height 52
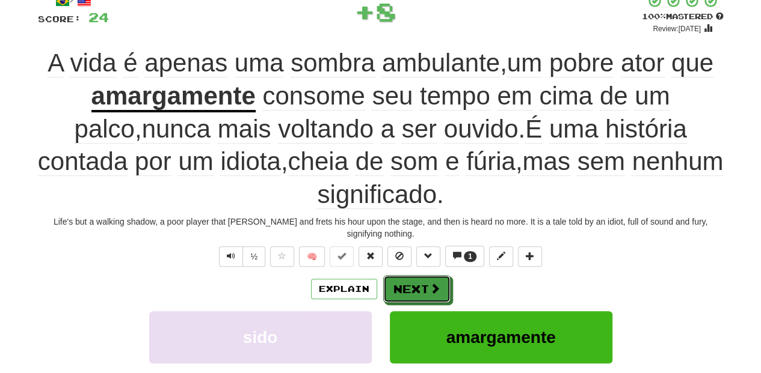
click at [414, 275] on button "Next" at bounding box center [416, 289] width 67 height 28
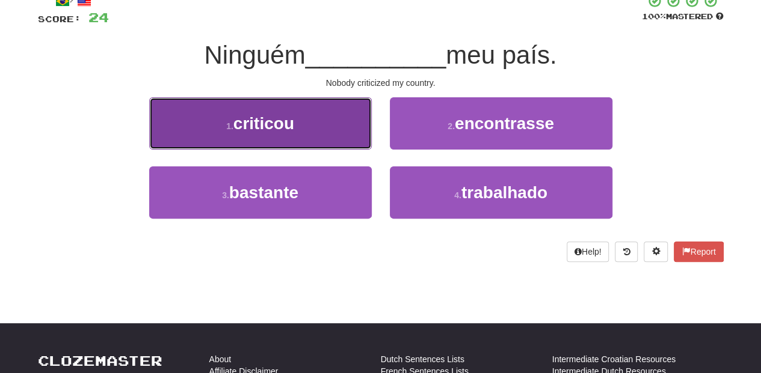
click at [343, 124] on button "1 . criticou" at bounding box center [260, 123] width 222 height 52
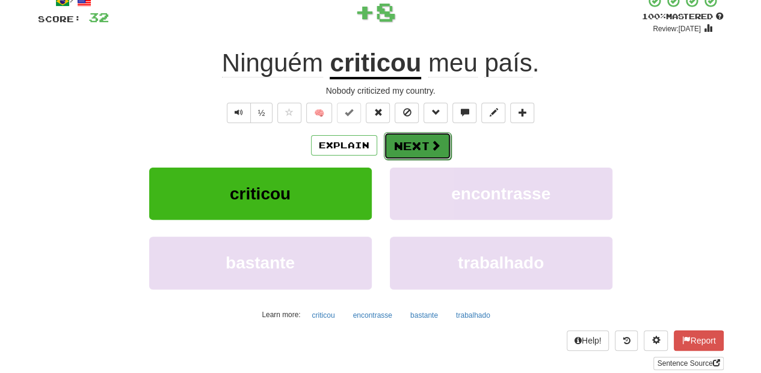
click at [404, 144] on button "Next" at bounding box center [417, 146] width 67 height 28
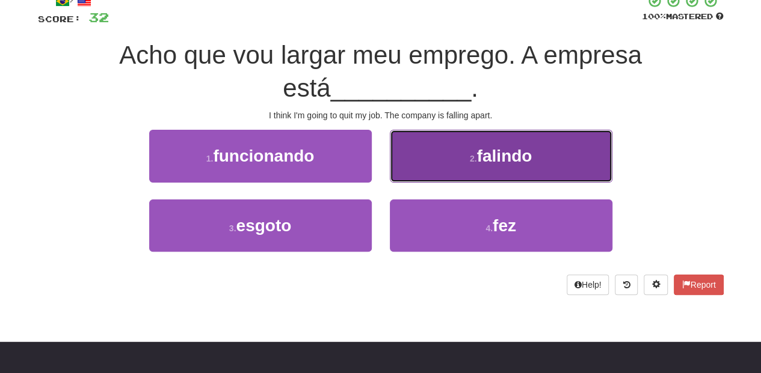
click at [416, 168] on button "2 . falindo" at bounding box center [501, 156] width 222 height 52
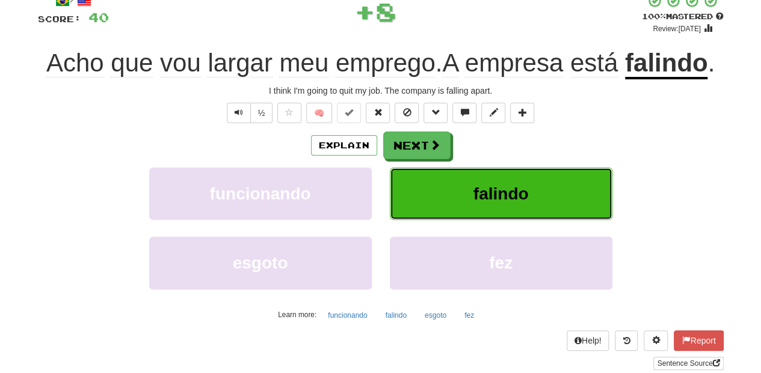
click at [416, 168] on button "falindo" at bounding box center [501, 194] width 222 height 52
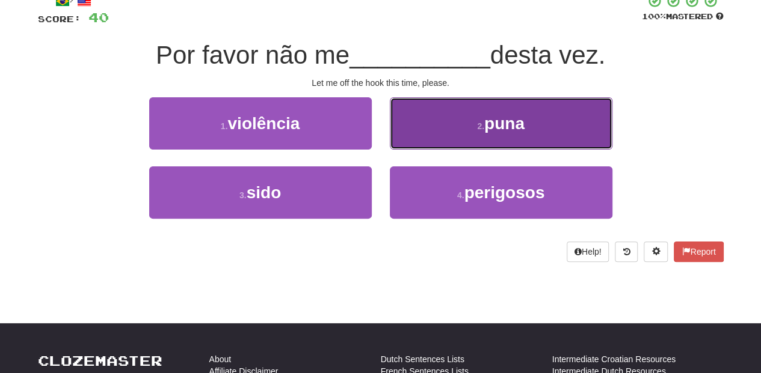
click at [426, 141] on button "2 . puna" at bounding box center [501, 123] width 222 height 52
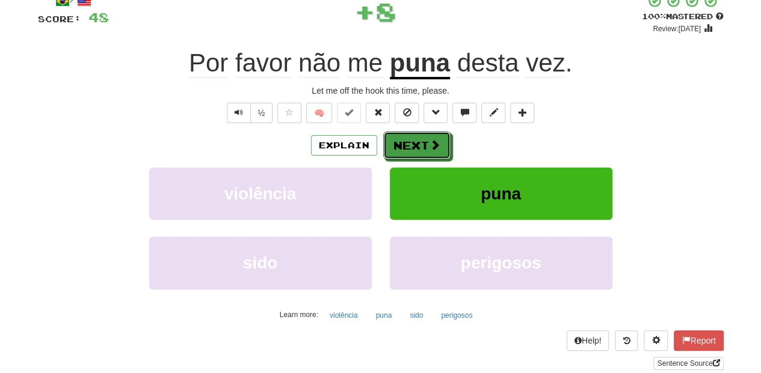
click at [426, 141] on button "Next" at bounding box center [416, 146] width 67 height 28
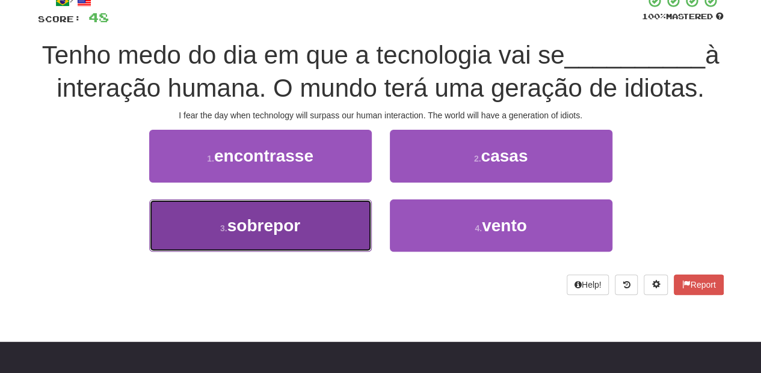
click at [350, 215] on button "3 . sobrepor" at bounding box center [260, 226] width 222 height 52
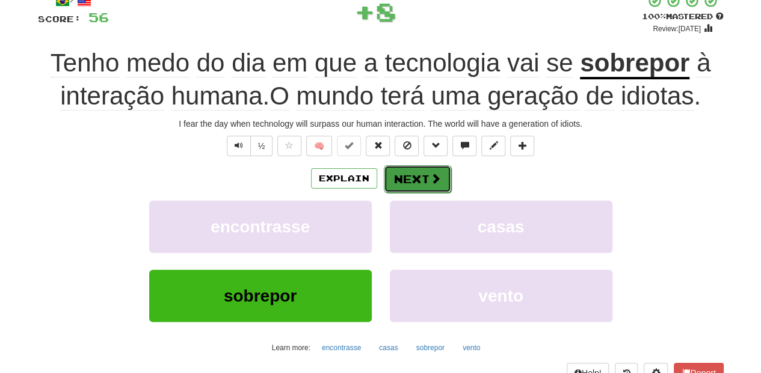
click at [420, 178] on button "Next" at bounding box center [417, 179] width 67 height 28
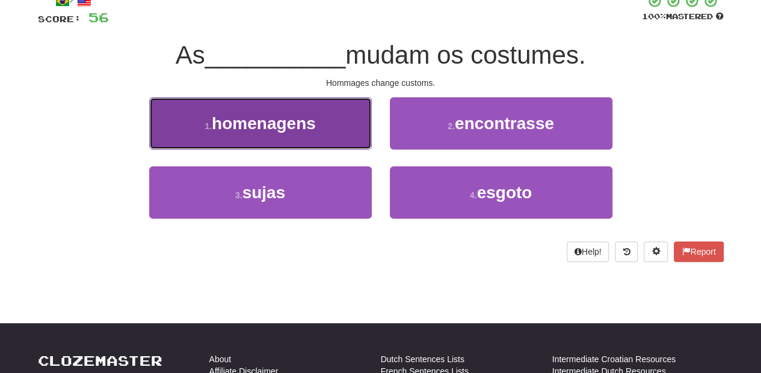
click at [349, 136] on button "1 . homenagens" at bounding box center [260, 123] width 222 height 52
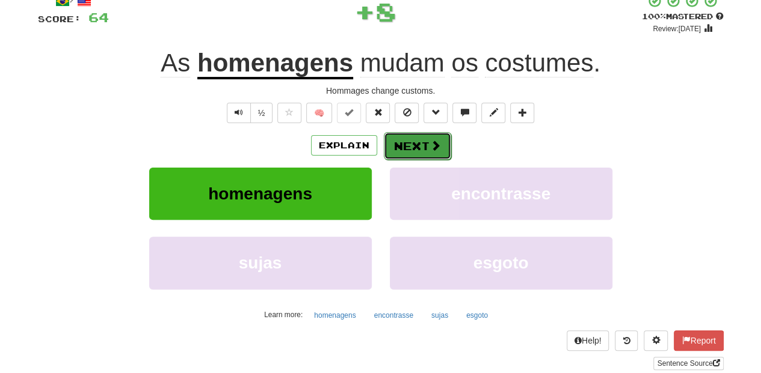
click at [430, 147] on span at bounding box center [435, 145] width 11 height 11
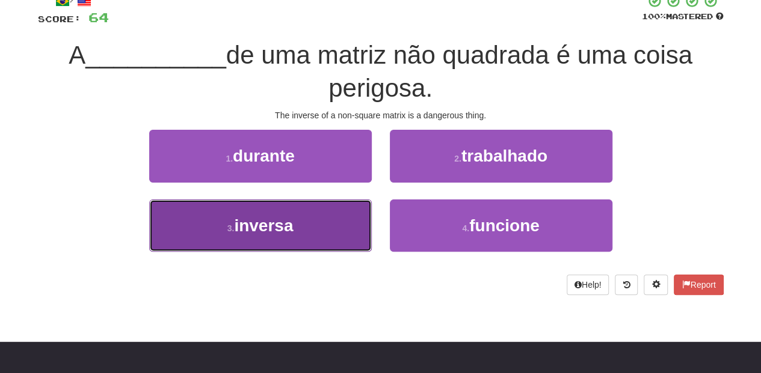
click at [332, 216] on button "3 . inversa" at bounding box center [260, 226] width 222 height 52
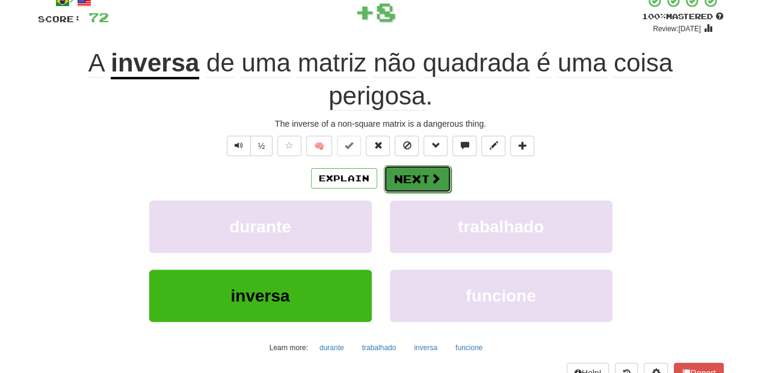
click at [411, 177] on button "Next" at bounding box center [417, 179] width 67 height 28
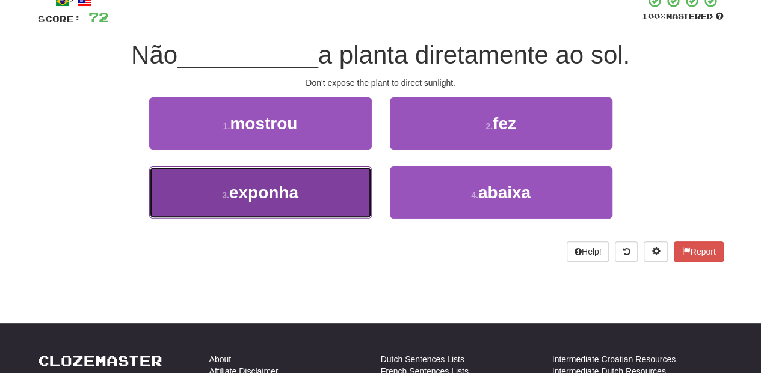
click at [337, 192] on button "3 . exponha" at bounding box center [260, 193] width 222 height 52
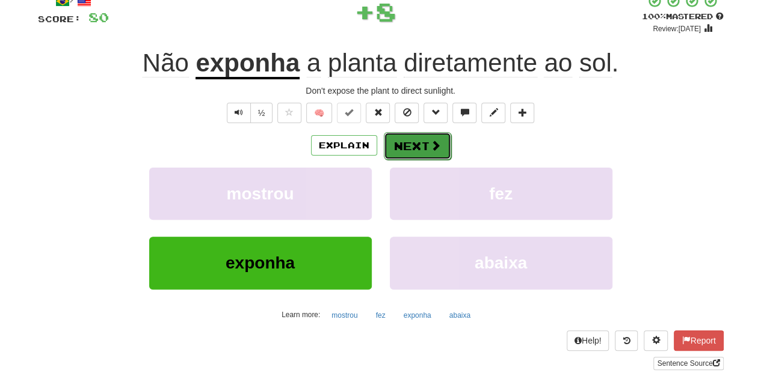
click at [412, 152] on button "Next" at bounding box center [417, 146] width 67 height 28
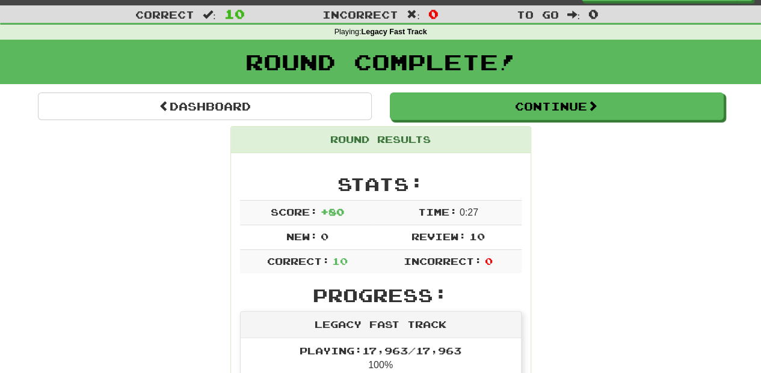
scroll to position [12, 0]
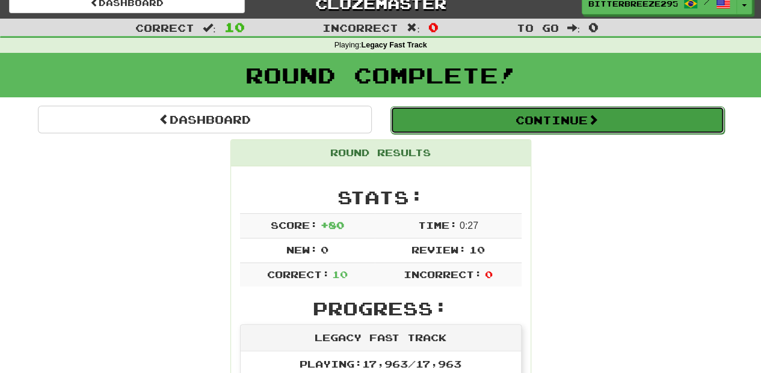
click at [481, 121] on button "Continue" at bounding box center [557, 120] width 334 height 28
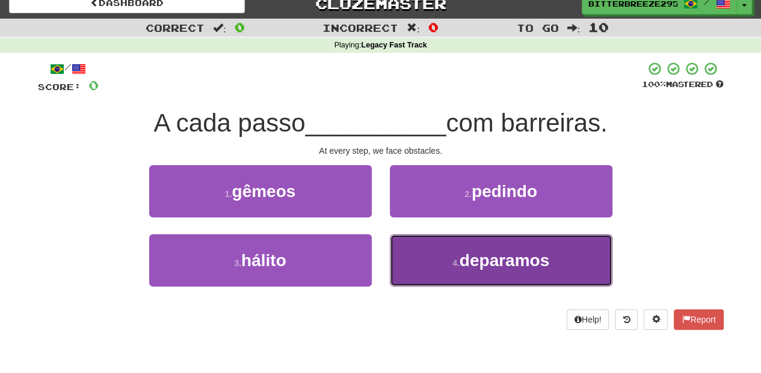
click at [409, 255] on button "4 . deparamos" at bounding box center [501, 260] width 222 height 52
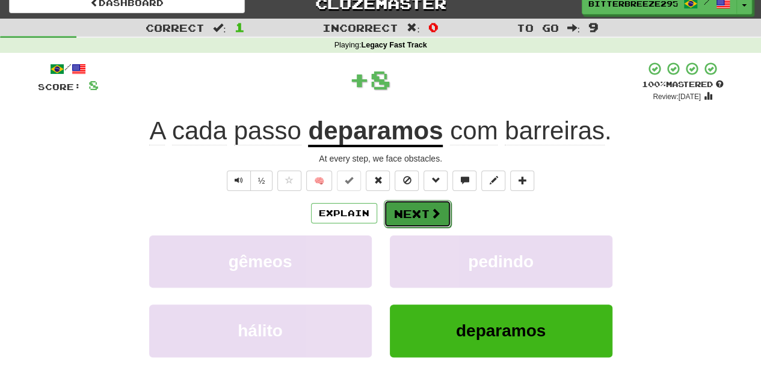
click at [418, 214] on button "Next" at bounding box center [417, 214] width 67 height 28
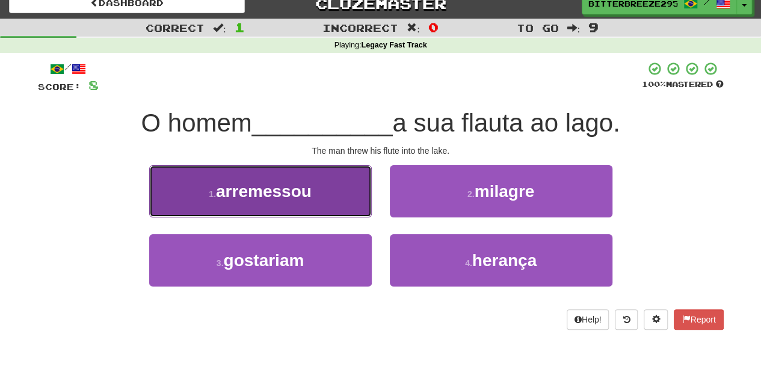
click at [313, 204] on button "1 . arremessou" at bounding box center [260, 191] width 222 height 52
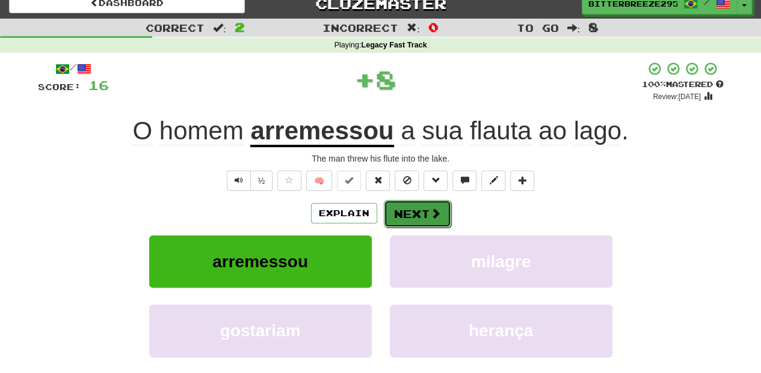
click at [413, 210] on button "Next" at bounding box center [417, 214] width 67 height 28
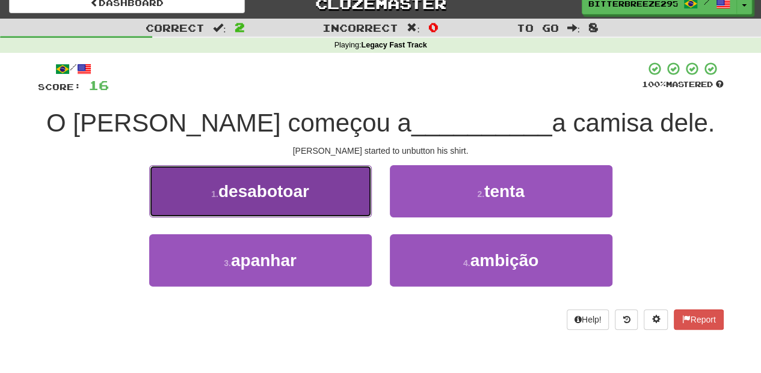
click at [344, 209] on button "1 . desabotoar" at bounding box center [260, 191] width 222 height 52
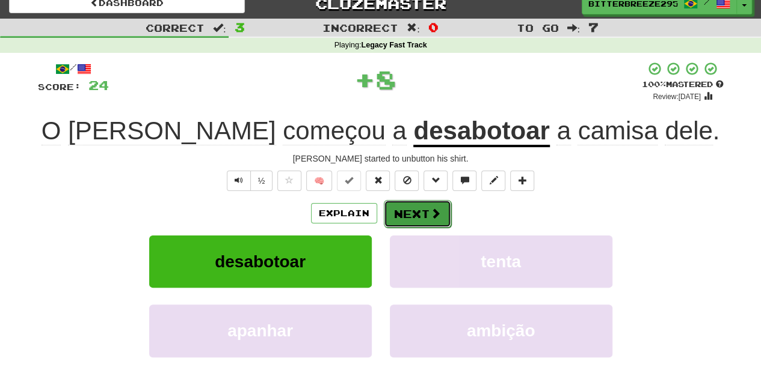
click at [402, 212] on button "Next" at bounding box center [417, 214] width 67 height 28
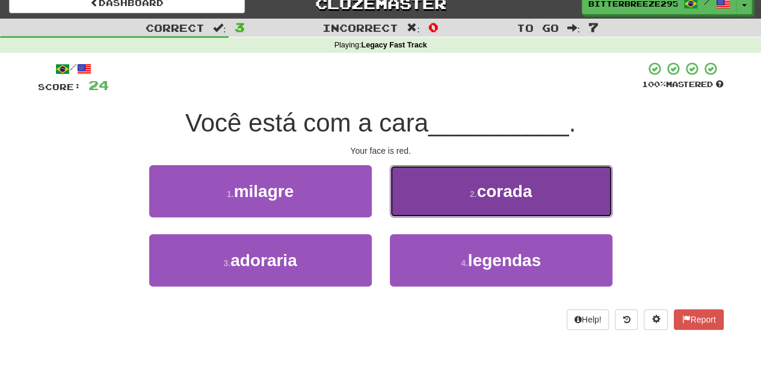
click at [424, 213] on button "2 . corada" at bounding box center [501, 191] width 222 height 52
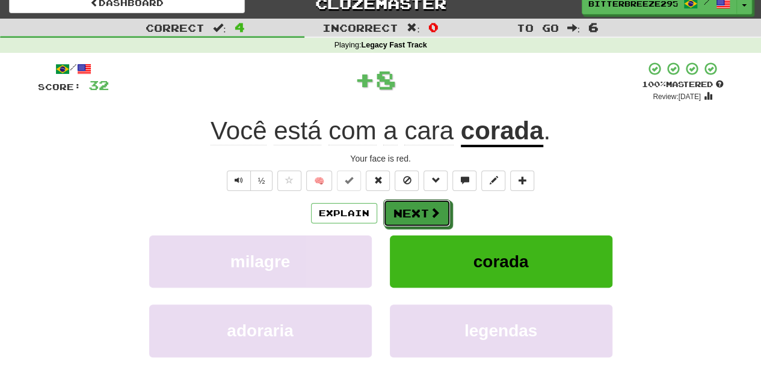
click at [424, 213] on button "Next" at bounding box center [416, 214] width 67 height 28
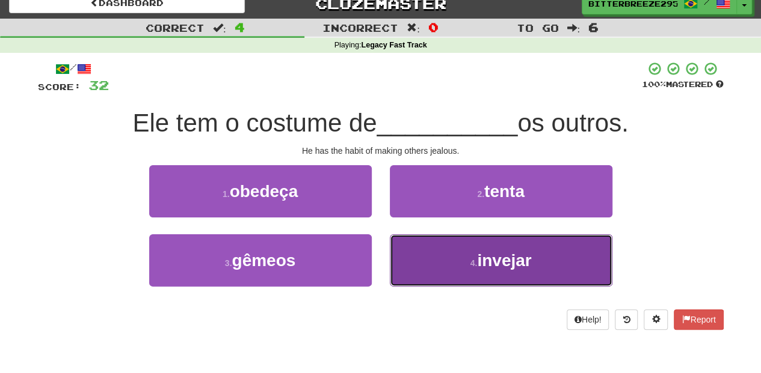
click at [415, 253] on button "4 . invejar" at bounding box center [501, 260] width 222 height 52
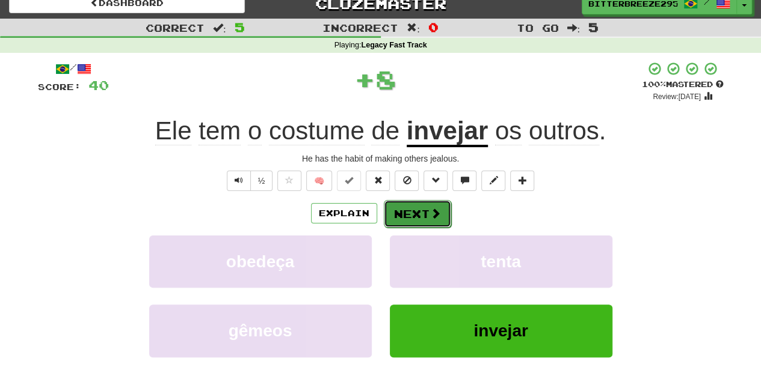
click at [411, 209] on button "Next" at bounding box center [417, 214] width 67 height 28
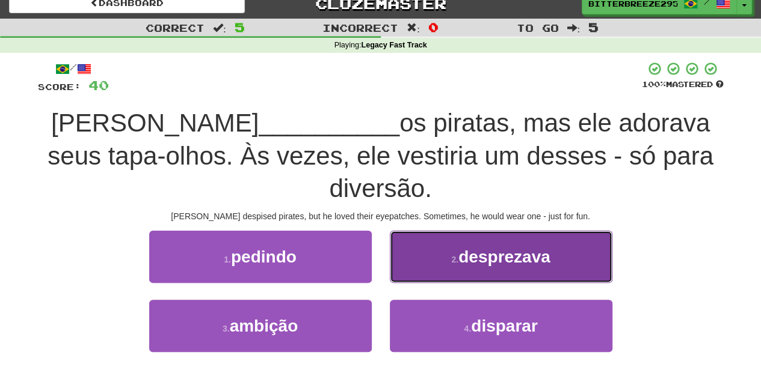
click at [440, 268] on button "2 . desprezava" at bounding box center [501, 257] width 222 height 52
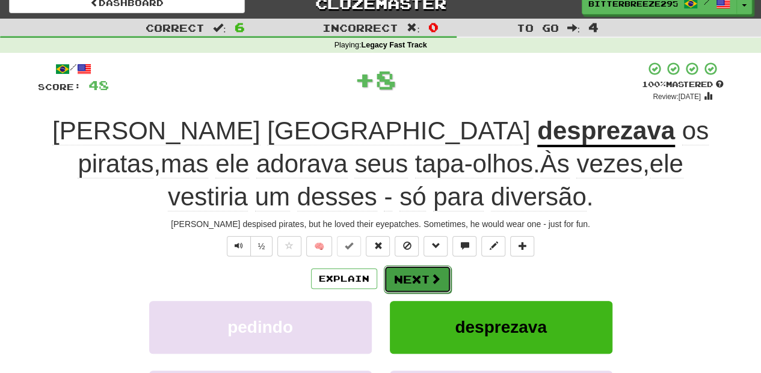
click at [430, 274] on span at bounding box center [435, 279] width 11 height 11
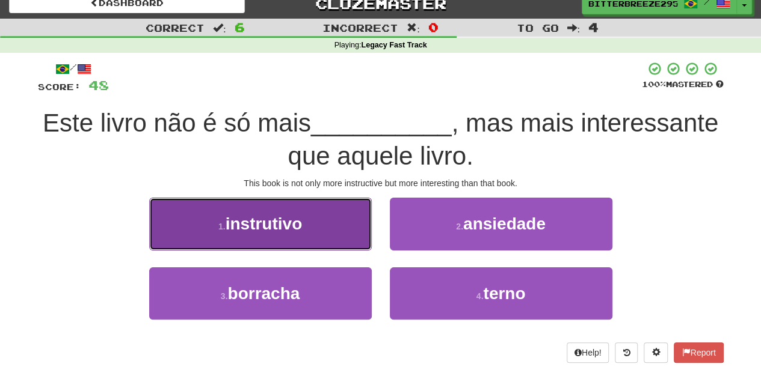
click at [323, 234] on button "1 . instrutivo" at bounding box center [260, 224] width 222 height 52
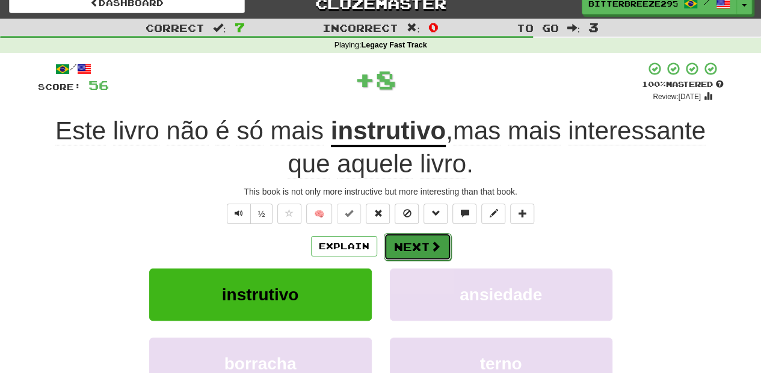
click at [415, 249] on button "Next" at bounding box center [417, 247] width 67 height 28
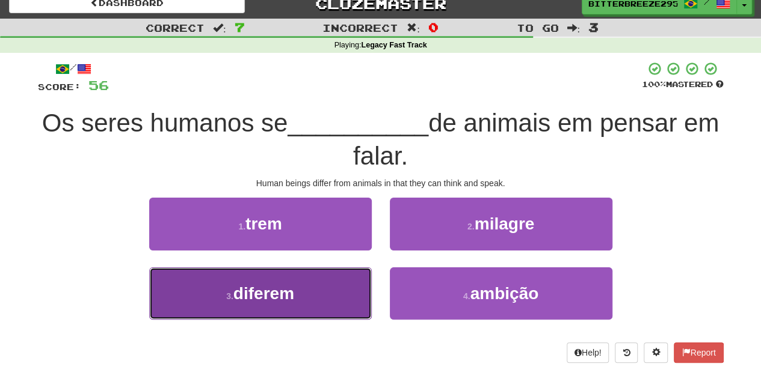
click at [314, 298] on button "3 . diferem" at bounding box center [260, 294] width 222 height 52
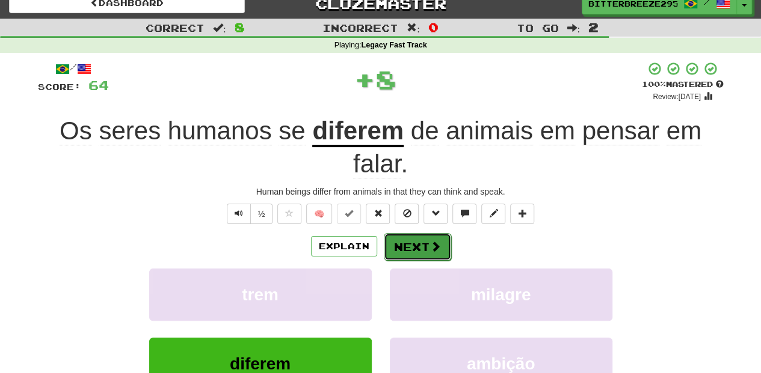
click at [399, 247] on button "Next" at bounding box center [417, 247] width 67 height 28
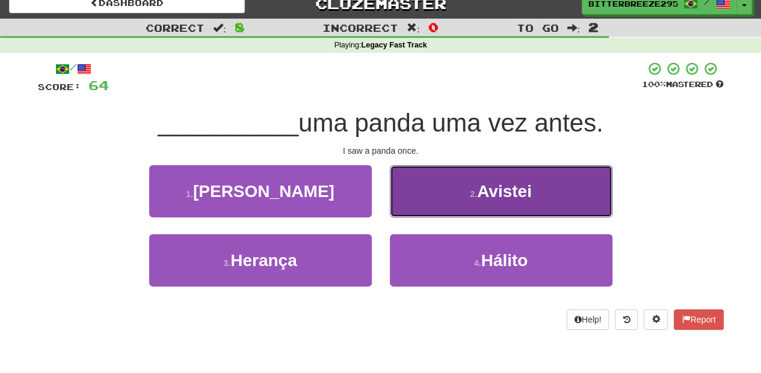
click at [422, 208] on button "2 . Avistei" at bounding box center [501, 191] width 222 height 52
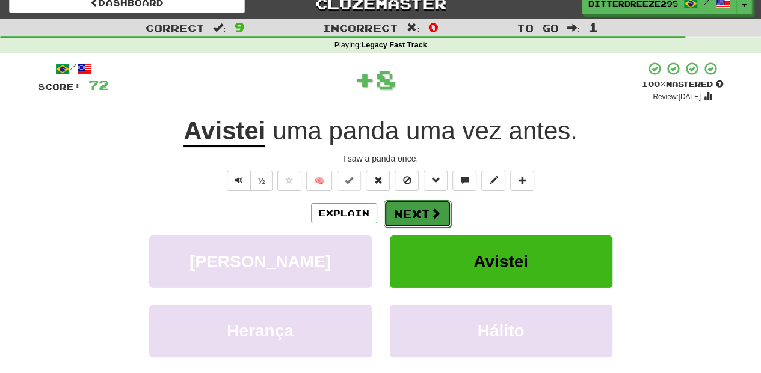
click at [421, 208] on button "Next" at bounding box center [417, 214] width 67 height 28
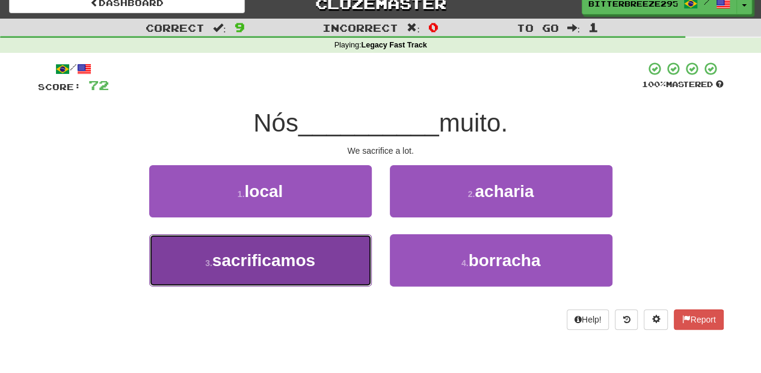
click at [322, 251] on button "3 . sacrificamos" at bounding box center [260, 260] width 222 height 52
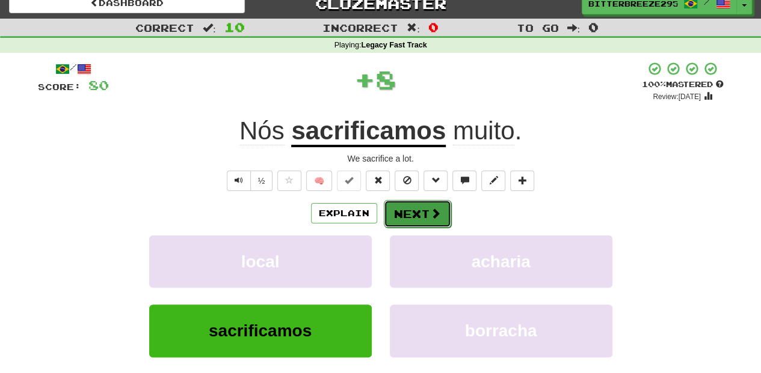
click at [396, 218] on button "Next" at bounding box center [417, 214] width 67 height 28
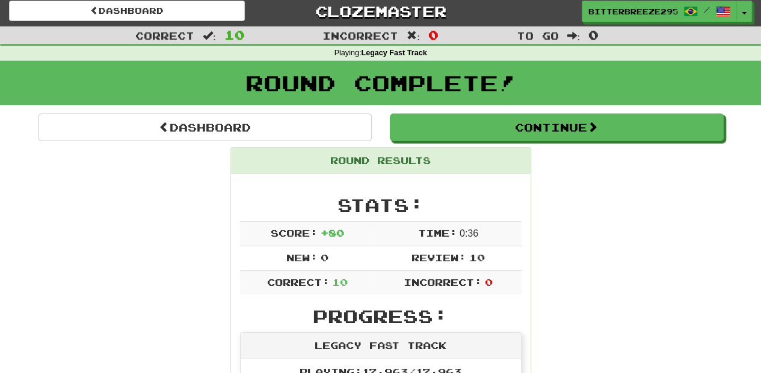
scroll to position [0, 0]
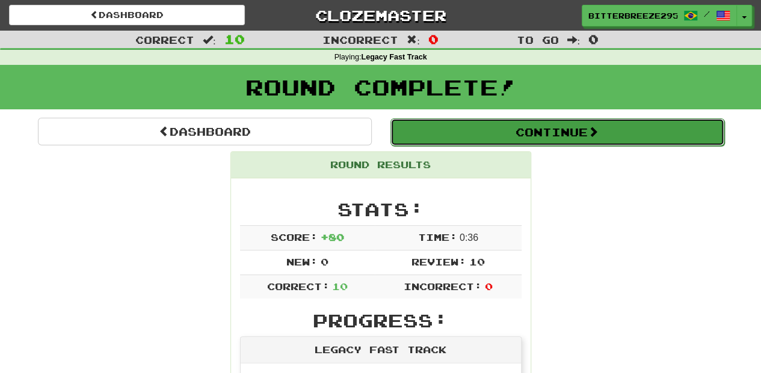
click at [447, 138] on button "Continue" at bounding box center [557, 132] width 334 height 28
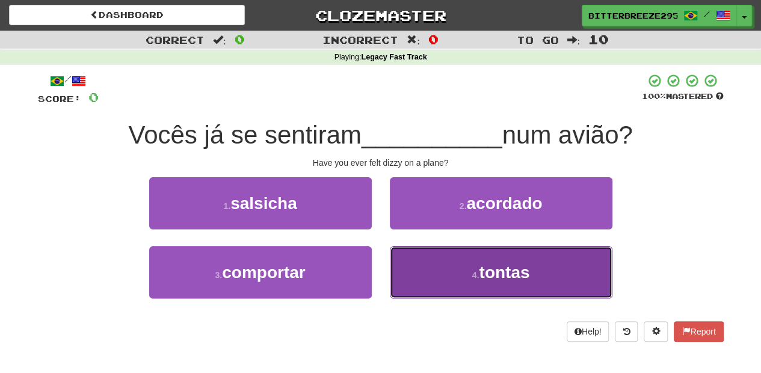
click at [430, 262] on button "4 . tontas" at bounding box center [501, 273] width 222 height 52
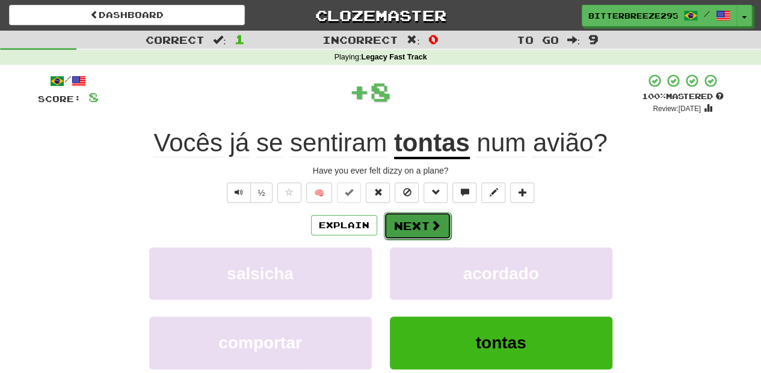
click at [410, 225] on button "Next" at bounding box center [417, 226] width 67 height 28
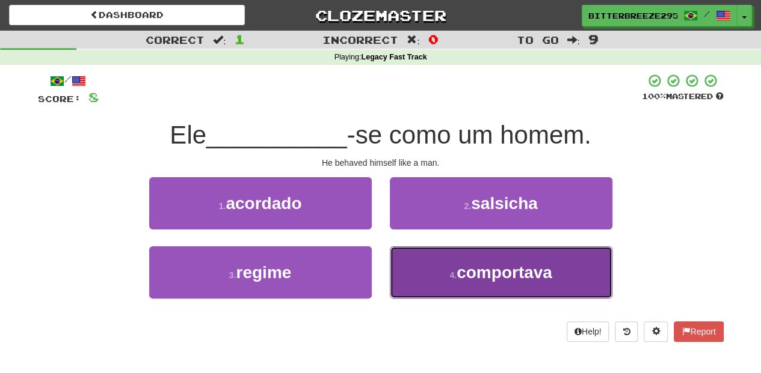
click at [423, 265] on button "4 . comportava" at bounding box center [501, 273] width 222 height 52
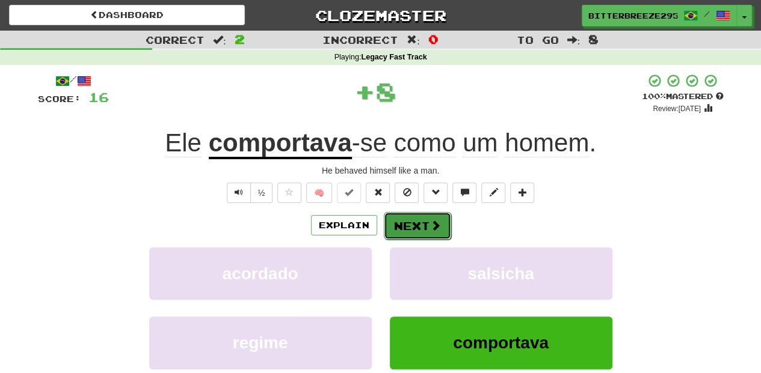
click at [411, 227] on button "Next" at bounding box center [417, 226] width 67 height 28
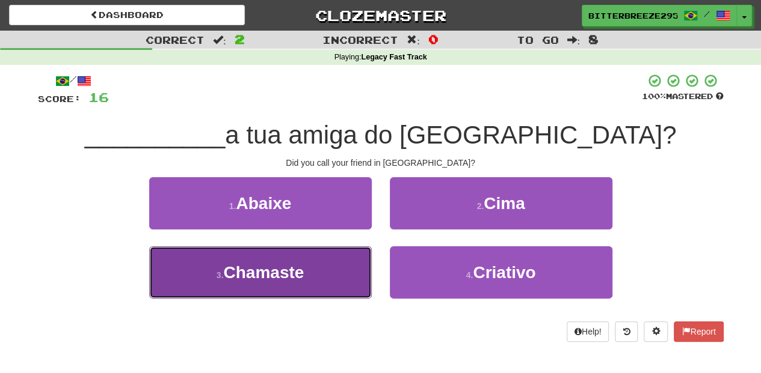
click at [310, 276] on button "3 . Chamaste" at bounding box center [260, 273] width 222 height 52
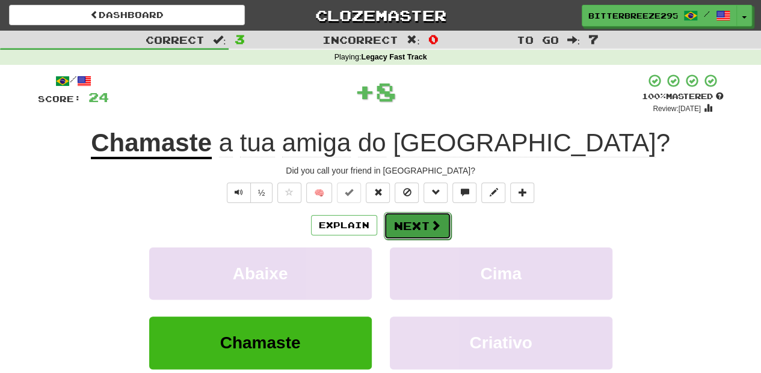
click at [402, 230] on button "Next" at bounding box center [417, 226] width 67 height 28
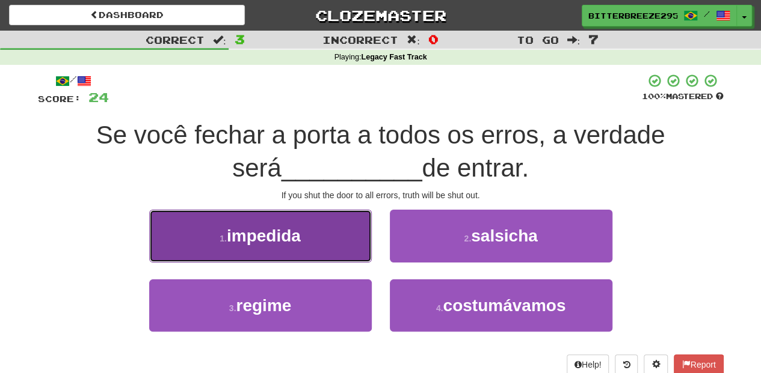
click at [319, 245] on button "1 . impedida" at bounding box center [260, 236] width 222 height 52
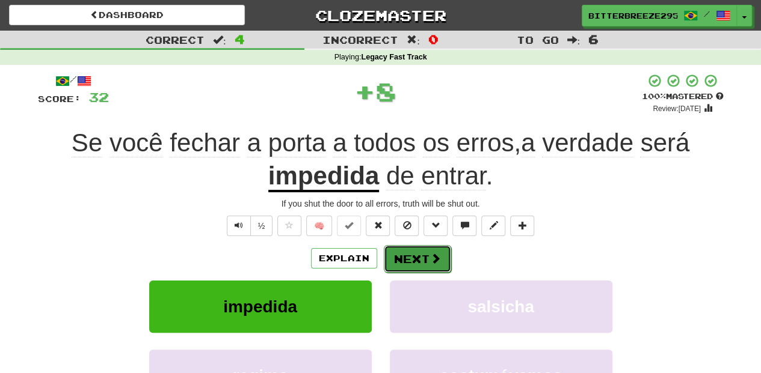
click at [386, 247] on button "Next" at bounding box center [417, 259] width 67 height 28
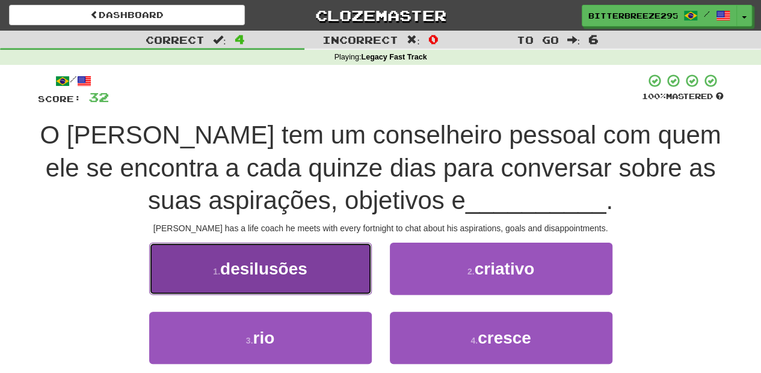
click at [338, 271] on button "1 . desilusões" at bounding box center [260, 269] width 222 height 52
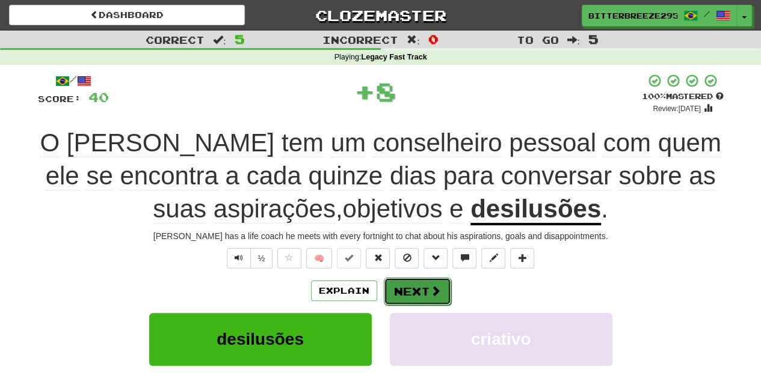
click at [404, 289] on button "Next" at bounding box center [417, 292] width 67 height 28
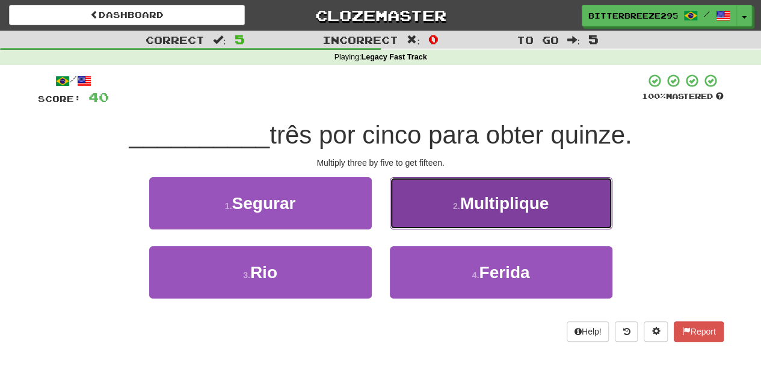
click at [417, 222] on button "2 . Multiplique" at bounding box center [501, 203] width 222 height 52
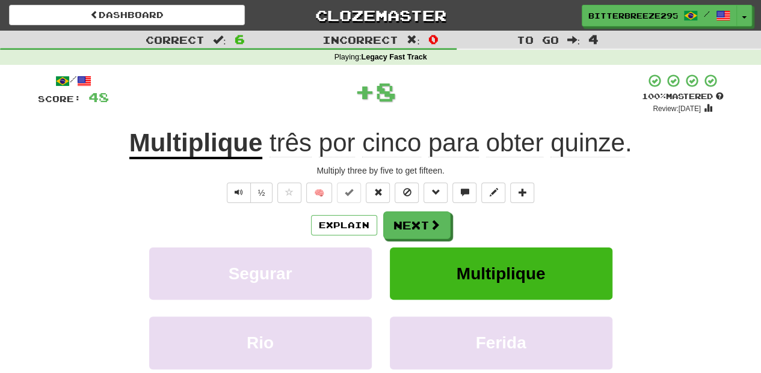
click at [417, 222] on button "Next" at bounding box center [416, 226] width 67 height 28
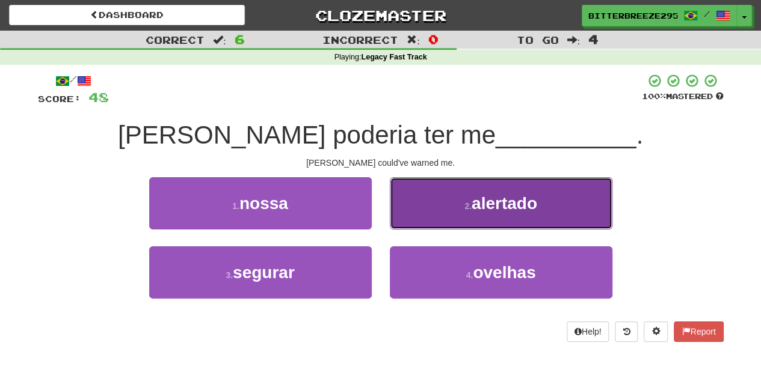
click at [410, 214] on button "2 . alertado" at bounding box center [501, 203] width 222 height 52
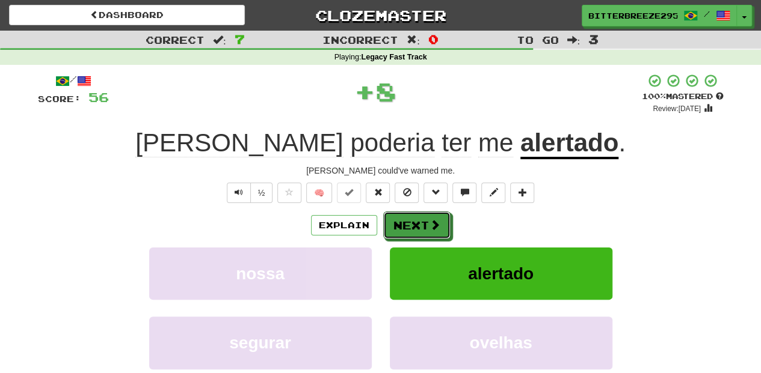
click at [410, 214] on button "Next" at bounding box center [416, 226] width 67 height 28
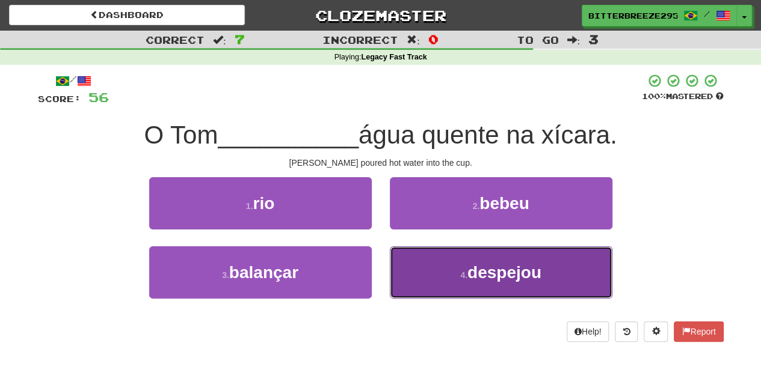
click at [403, 260] on button "4 . despejou" at bounding box center [501, 273] width 222 height 52
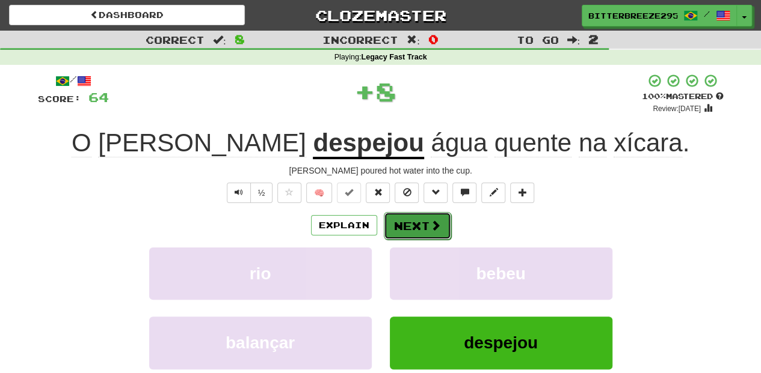
click at [402, 219] on button "Next" at bounding box center [417, 226] width 67 height 28
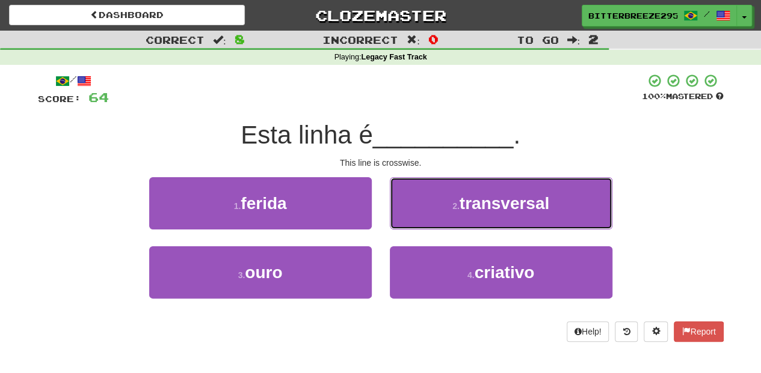
click at [402, 219] on button "2 . transversal" at bounding box center [501, 203] width 222 height 52
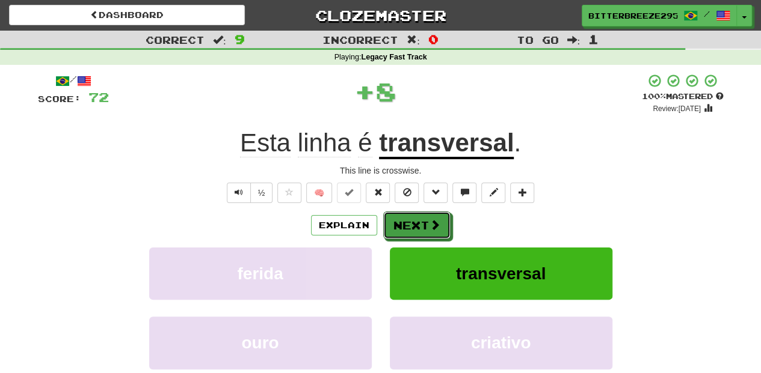
click at [402, 219] on button "Next" at bounding box center [416, 226] width 67 height 28
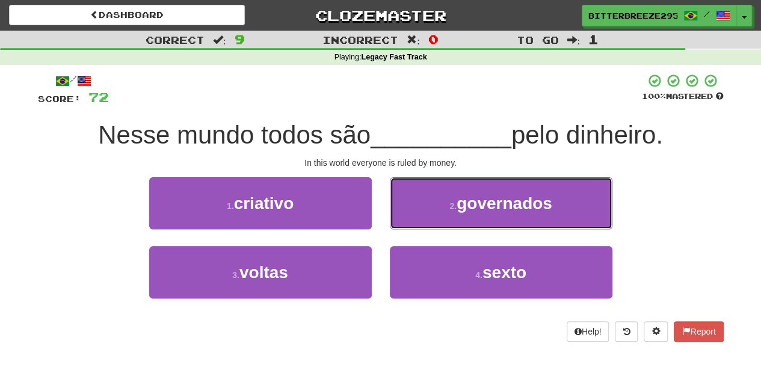
click at [402, 219] on button "2 . governados" at bounding box center [501, 203] width 222 height 52
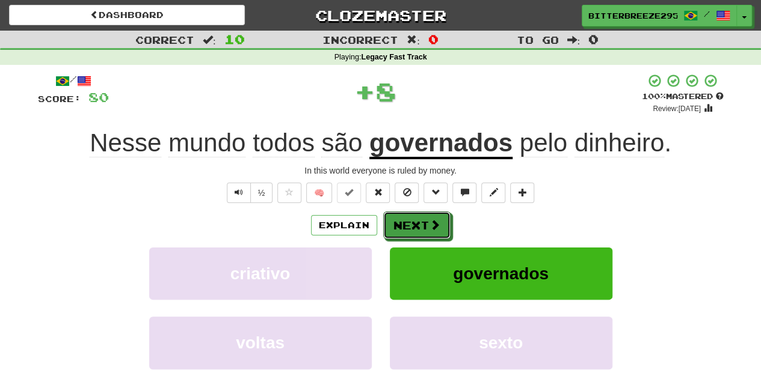
click at [402, 219] on button "Next" at bounding box center [416, 226] width 67 height 28
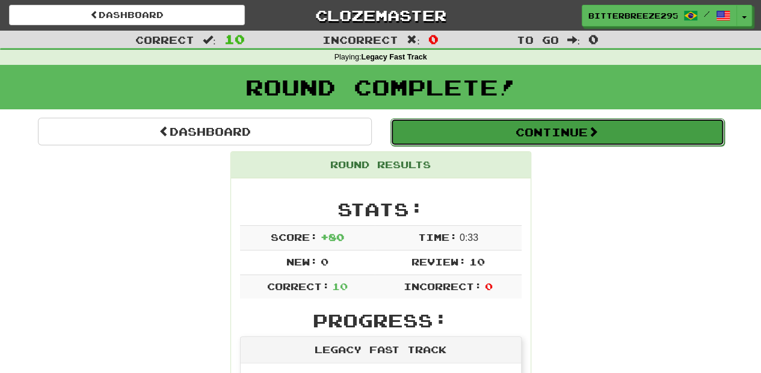
click at [437, 124] on button "Continue" at bounding box center [557, 132] width 334 height 28
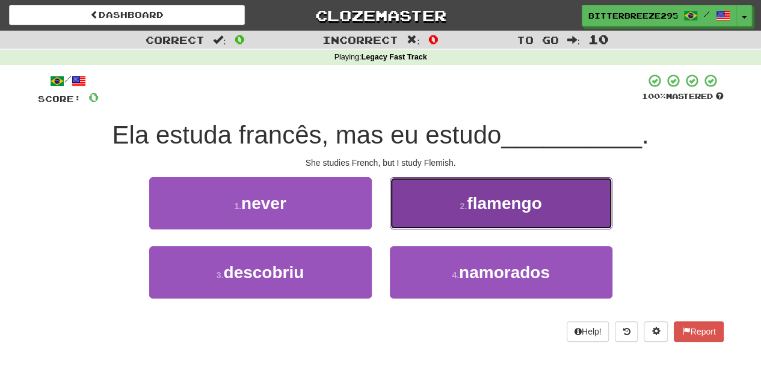
click at [426, 224] on button "2 . flamengo" at bounding box center [501, 203] width 222 height 52
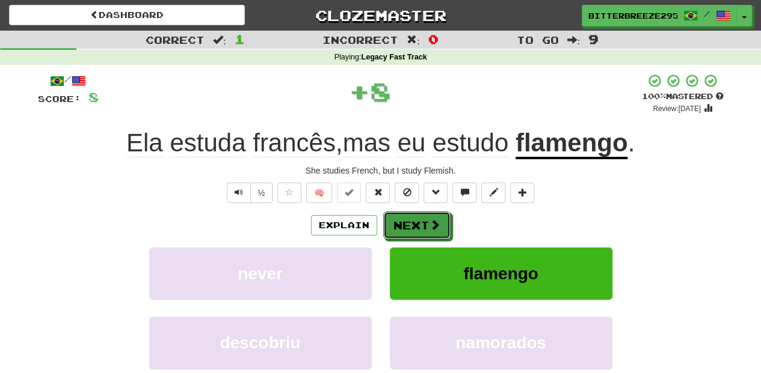
click at [426, 224] on button "Next" at bounding box center [416, 226] width 67 height 28
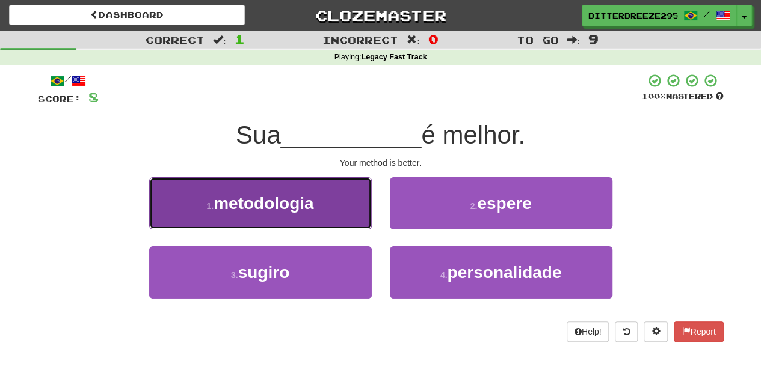
click at [352, 219] on button "1 . metodologia" at bounding box center [260, 203] width 222 height 52
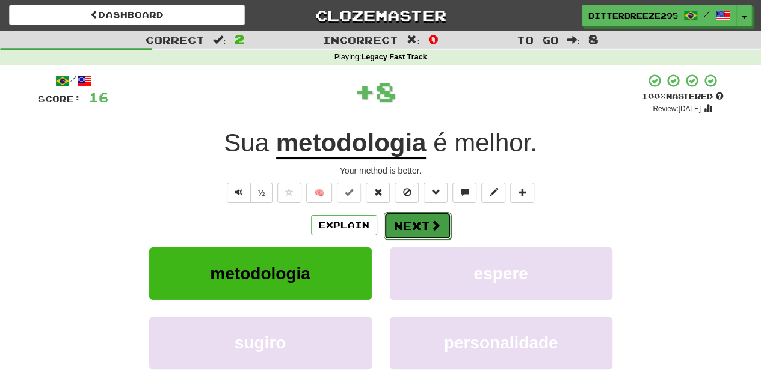
click at [420, 230] on button "Next" at bounding box center [417, 226] width 67 height 28
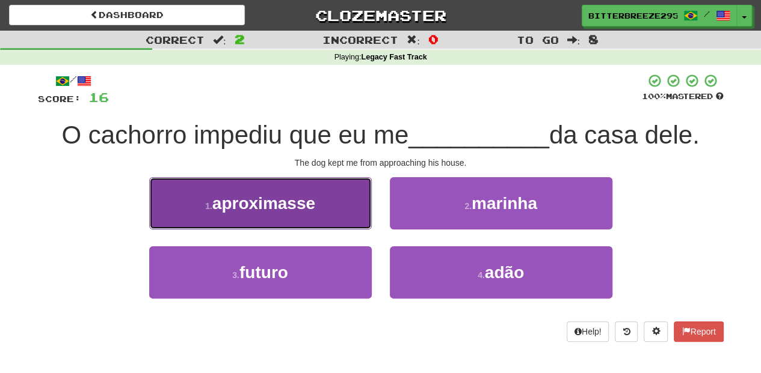
click at [329, 215] on button "1 . aproximasse" at bounding box center [260, 203] width 222 height 52
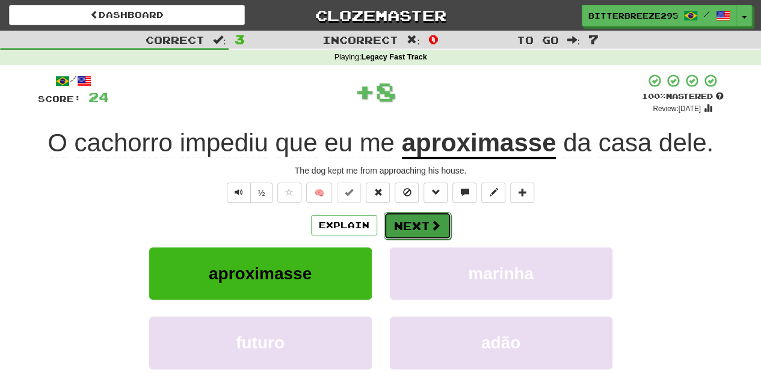
click at [417, 224] on button "Next" at bounding box center [417, 226] width 67 height 28
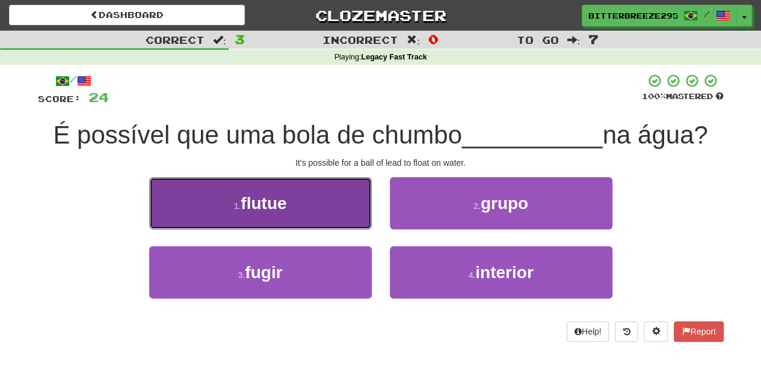
click at [319, 215] on button "1 . flutue" at bounding box center [260, 203] width 222 height 52
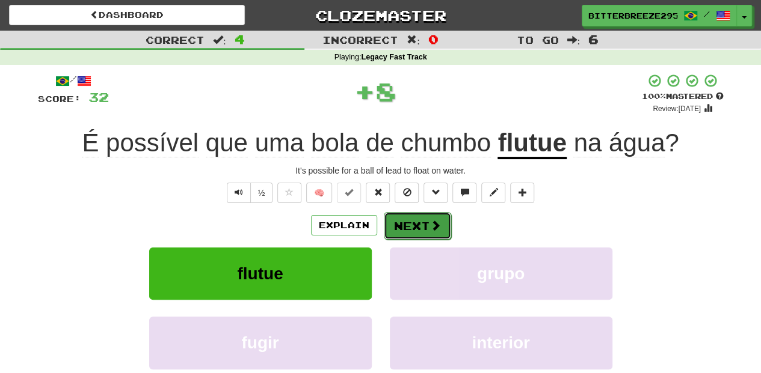
click at [396, 215] on button "Next" at bounding box center [417, 226] width 67 height 28
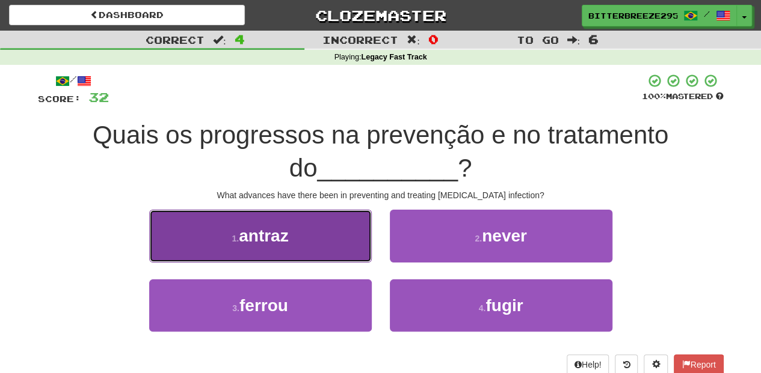
click at [328, 250] on button "1 . antraz" at bounding box center [260, 236] width 222 height 52
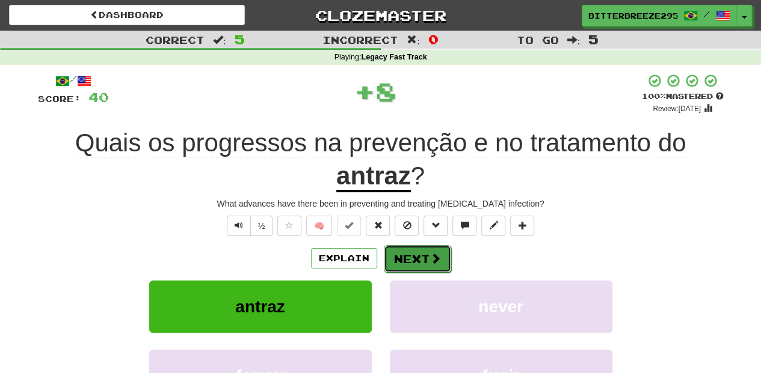
click at [409, 257] on button "Next" at bounding box center [417, 259] width 67 height 28
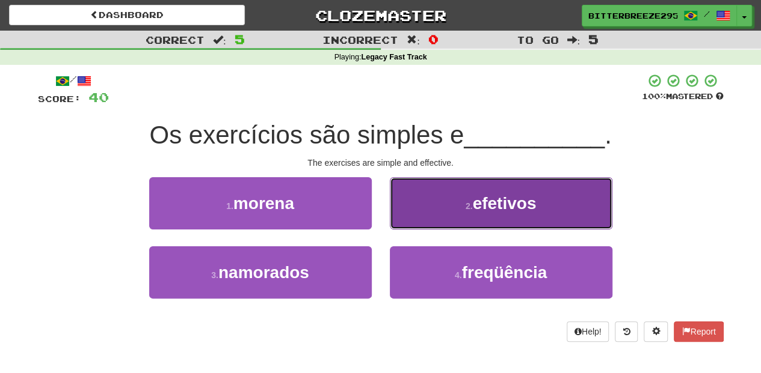
click at [406, 222] on button "2 . efetivos" at bounding box center [501, 203] width 222 height 52
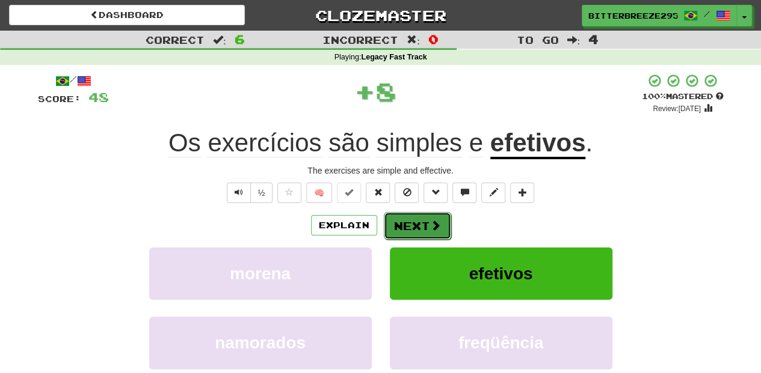
click at [404, 222] on button "Next" at bounding box center [417, 226] width 67 height 28
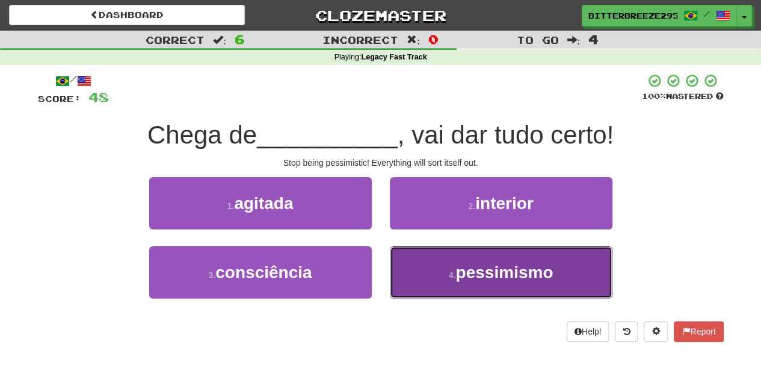
click at [426, 271] on button "4 . pessimismo" at bounding box center [501, 273] width 222 height 52
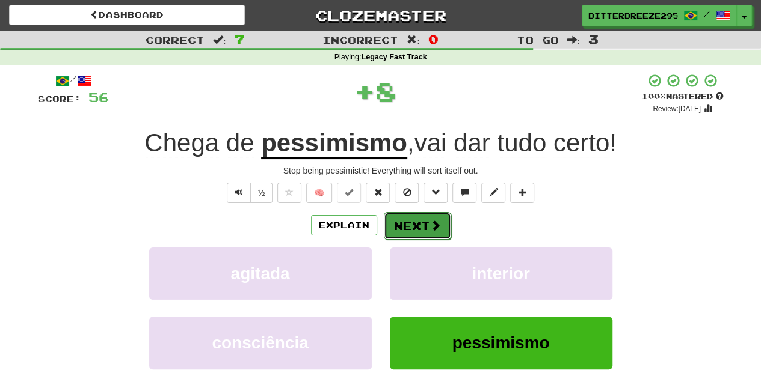
click at [417, 221] on button "Next" at bounding box center [417, 226] width 67 height 28
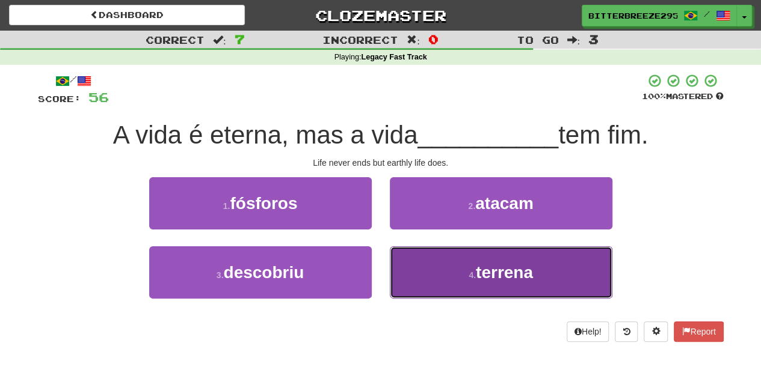
click at [423, 263] on button "4 . terrena" at bounding box center [501, 273] width 222 height 52
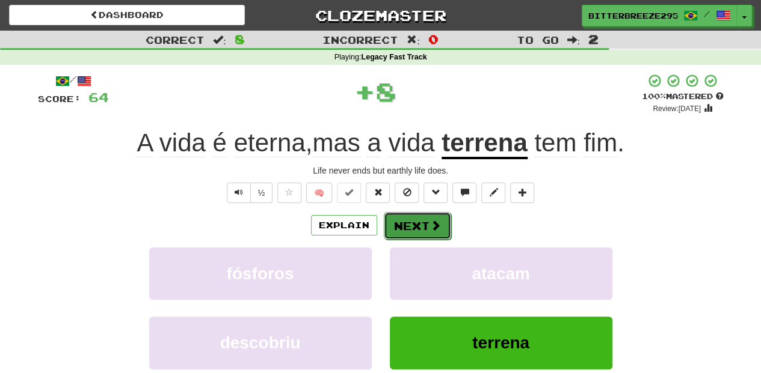
click at [408, 228] on button "Next" at bounding box center [417, 226] width 67 height 28
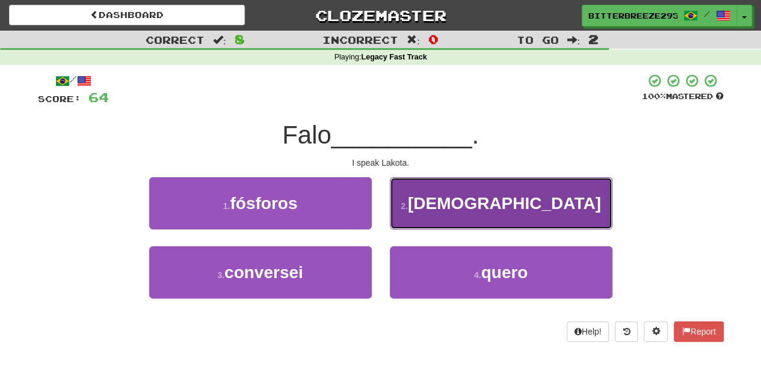
click at [416, 220] on button "2 . lakota" at bounding box center [501, 203] width 222 height 52
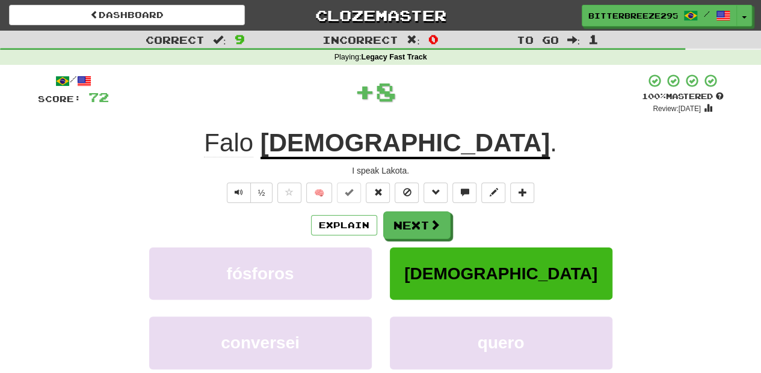
click at [416, 220] on button "Next" at bounding box center [416, 226] width 67 height 28
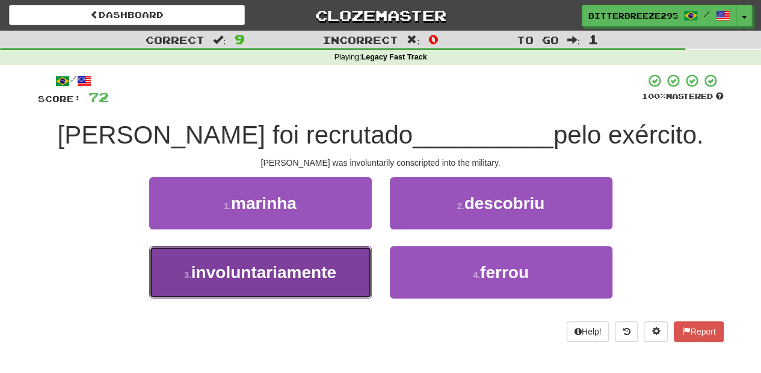
click at [310, 265] on span "involuntariamente" at bounding box center [263, 272] width 145 height 19
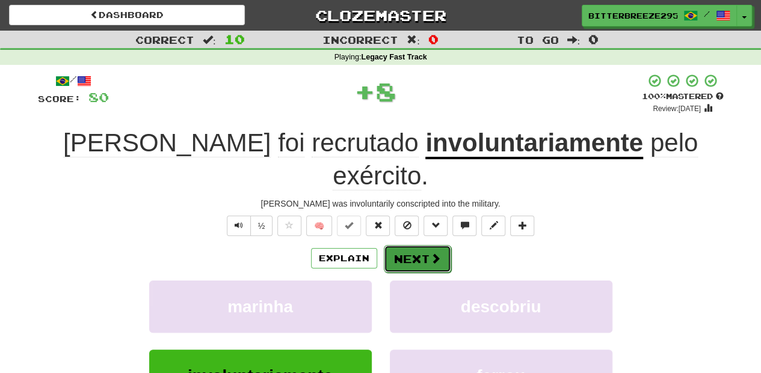
click at [392, 245] on button "Next" at bounding box center [417, 259] width 67 height 28
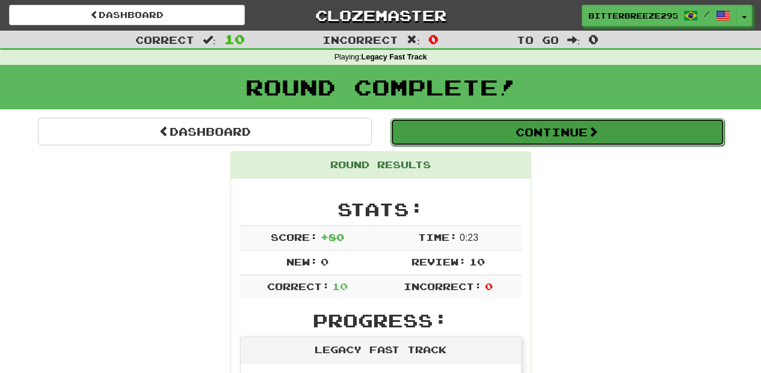
click at [446, 133] on button "Continue" at bounding box center [557, 132] width 334 height 28
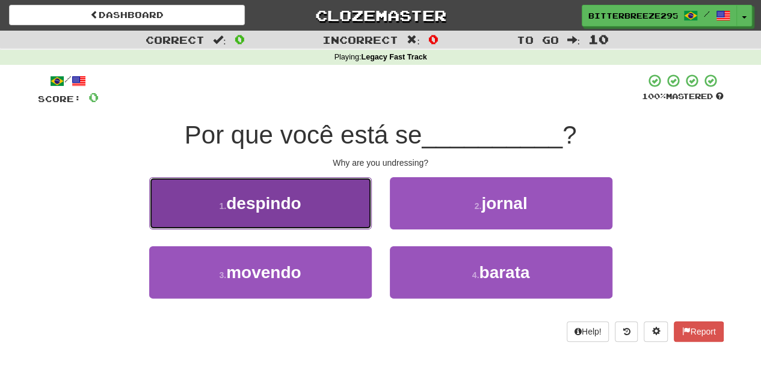
click at [343, 219] on button "1 . despindo" at bounding box center [260, 203] width 222 height 52
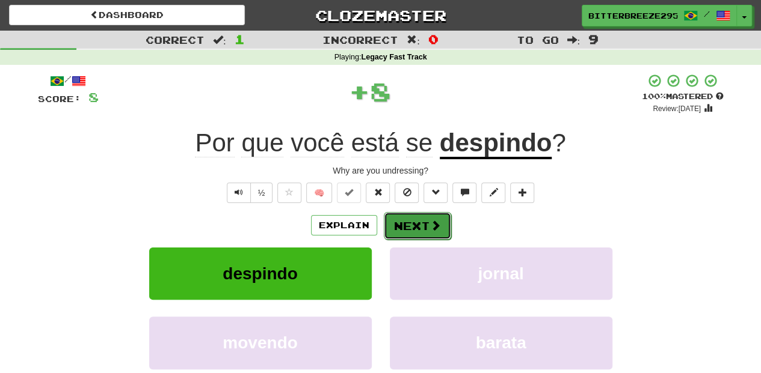
click at [403, 226] on button "Next" at bounding box center [417, 226] width 67 height 28
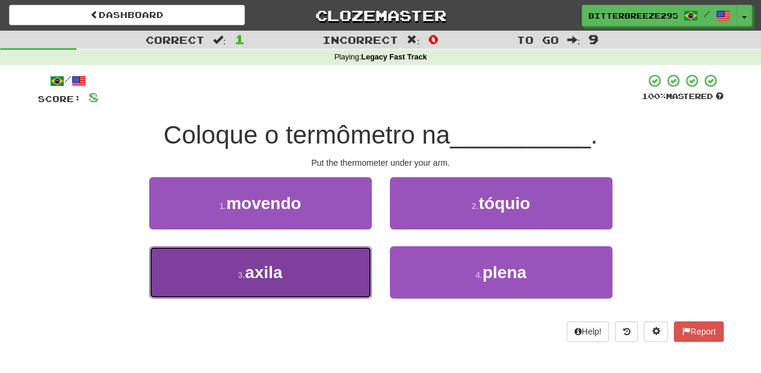
click at [348, 272] on button "3 . axila" at bounding box center [260, 273] width 222 height 52
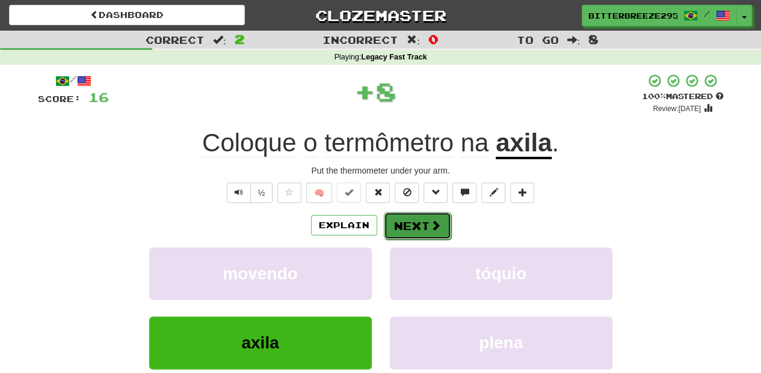
click at [422, 222] on button "Next" at bounding box center [417, 226] width 67 height 28
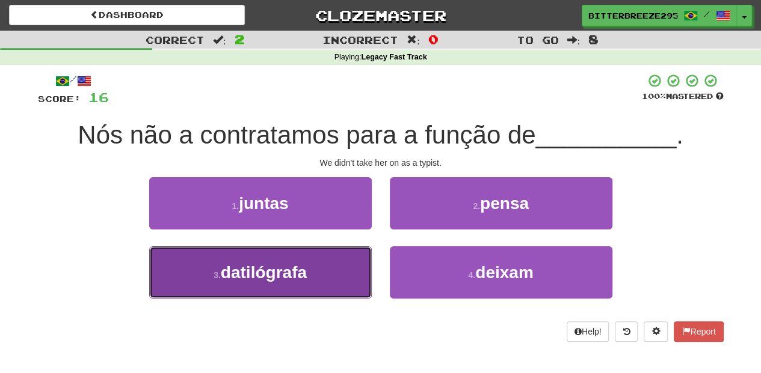
click at [302, 273] on span "datilógrafa" at bounding box center [264, 272] width 86 height 19
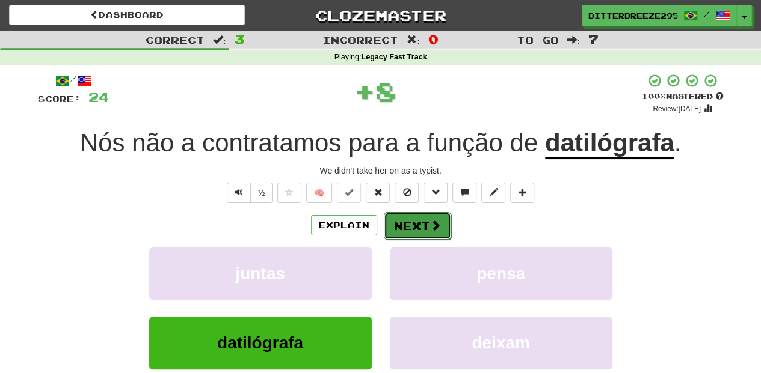
click at [421, 230] on button "Next" at bounding box center [417, 226] width 67 height 28
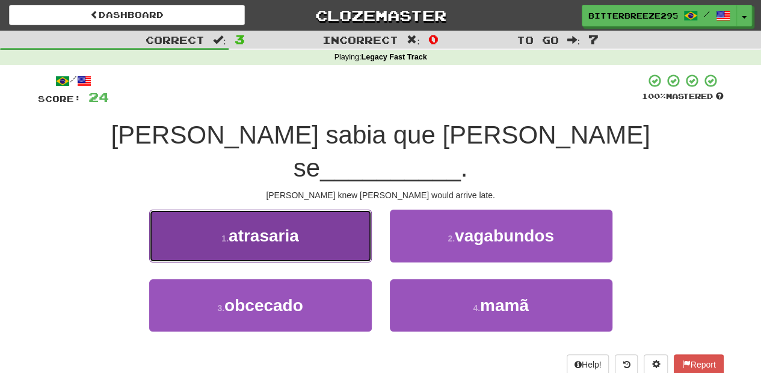
click at [331, 210] on button "1 . atrasaria" at bounding box center [260, 236] width 222 height 52
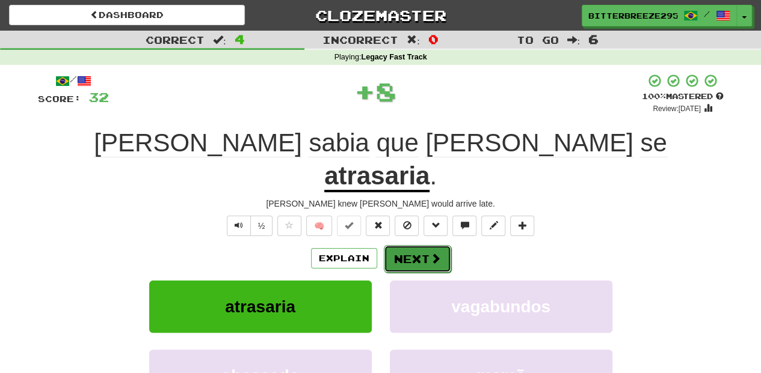
click at [420, 245] on button "Next" at bounding box center [417, 259] width 67 height 28
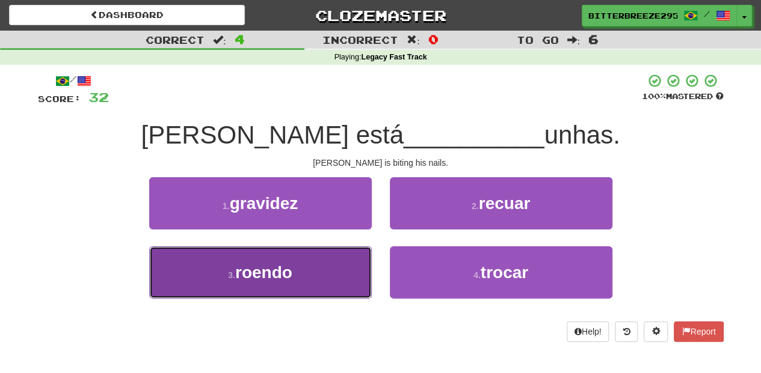
click at [328, 267] on button "3 . roendo" at bounding box center [260, 273] width 222 height 52
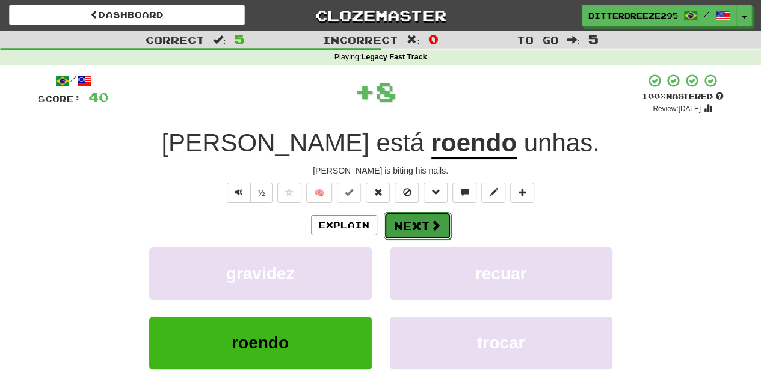
click at [411, 220] on button "Next" at bounding box center [417, 226] width 67 height 28
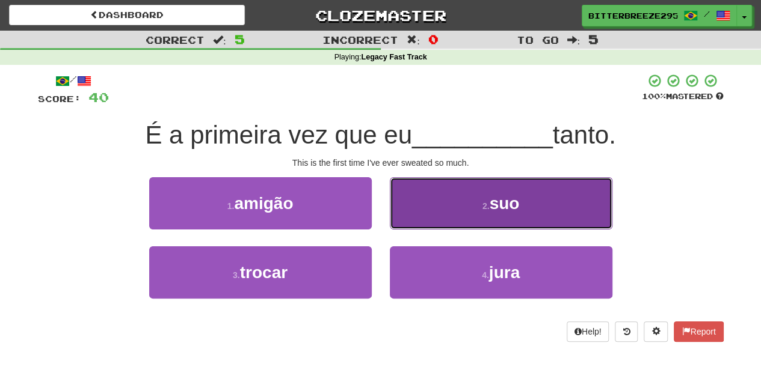
click at [423, 211] on button "2 . suo" at bounding box center [501, 203] width 222 height 52
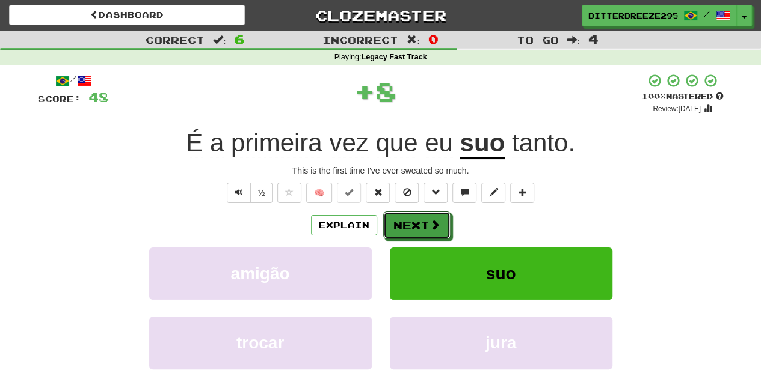
click at [410, 215] on button "Next" at bounding box center [416, 226] width 67 height 28
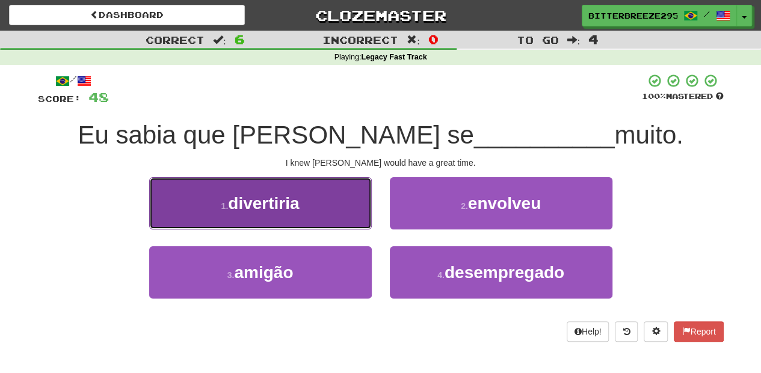
click at [316, 212] on button "1 . divertiria" at bounding box center [260, 203] width 222 height 52
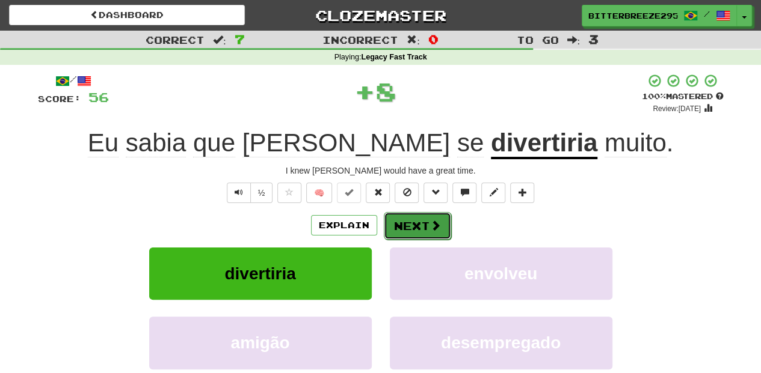
click at [430, 229] on span at bounding box center [435, 225] width 11 height 11
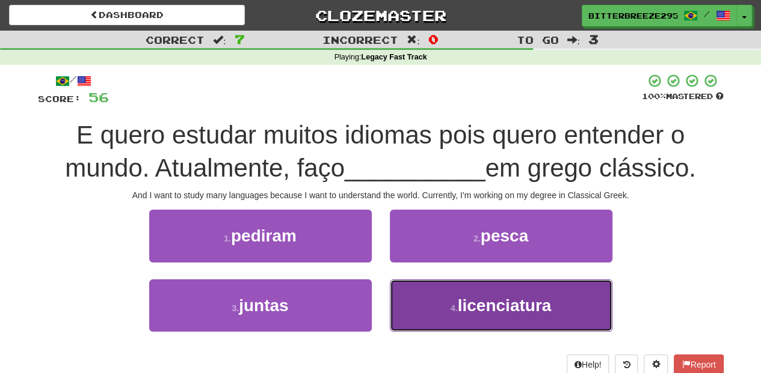
click at [427, 294] on button "4 . licenciatura" at bounding box center [501, 306] width 222 height 52
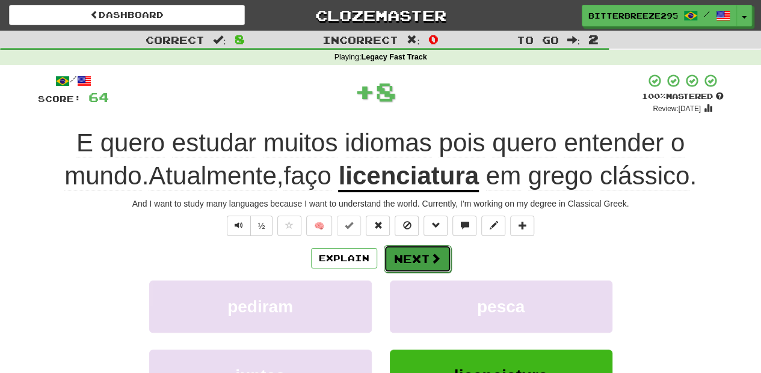
click at [414, 262] on button "Next" at bounding box center [417, 259] width 67 height 28
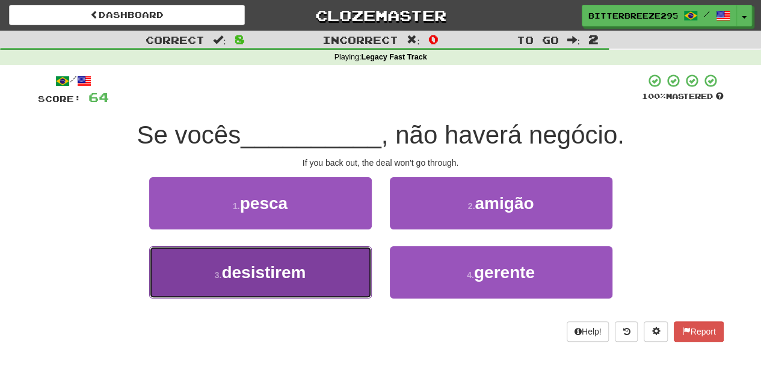
click at [348, 274] on button "3 . desistirem" at bounding box center [260, 273] width 222 height 52
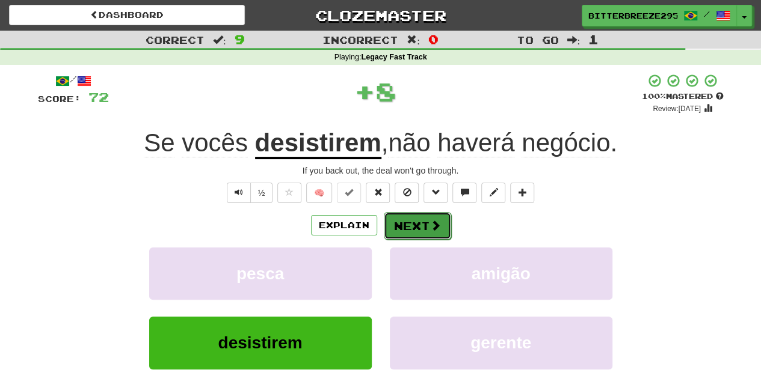
click at [417, 226] on button "Next" at bounding box center [417, 226] width 67 height 28
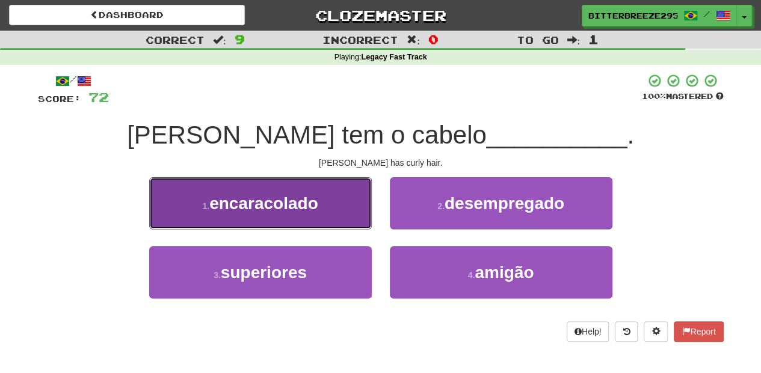
click at [332, 209] on button "1 . encaracolado" at bounding box center [260, 203] width 222 height 52
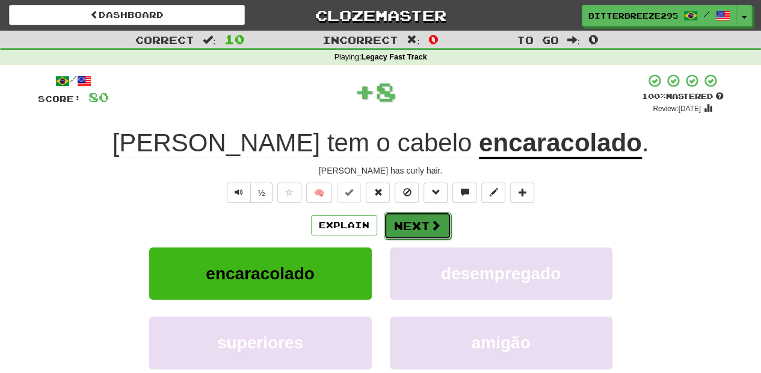
click at [409, 222] on button "Next" at bounding box center [417, 226] width 67 height 28
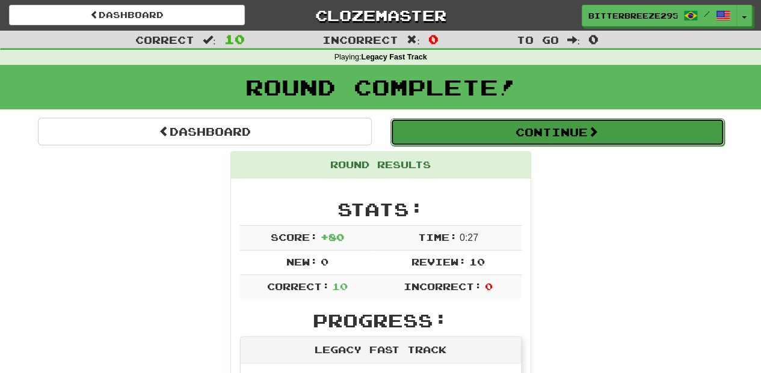
click at [470, 130] on button "Continue" at bounding box center [557, 132] width 334 height 28
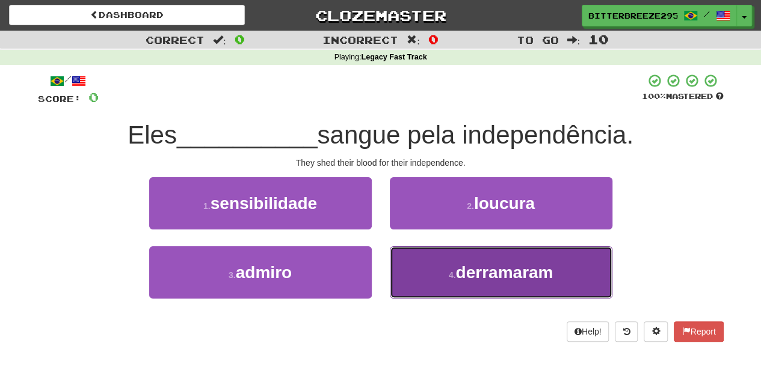
click at [439, 266] on button "4 . derramaram" at bounding box center [501, 273] width 222 height 52
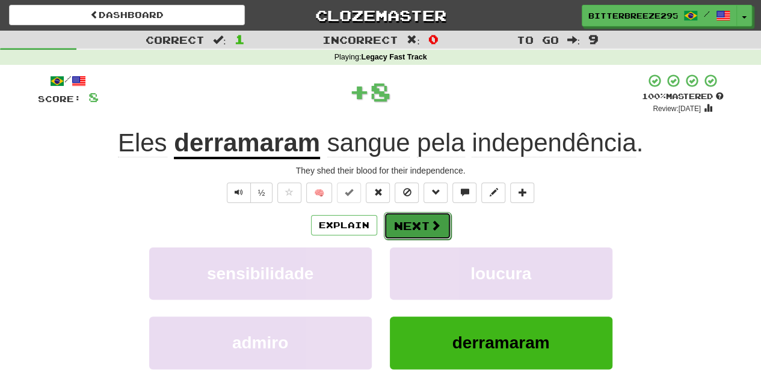
click at [424, 222] on button "Next" at bounding box center [417, 226] width 67 height 28
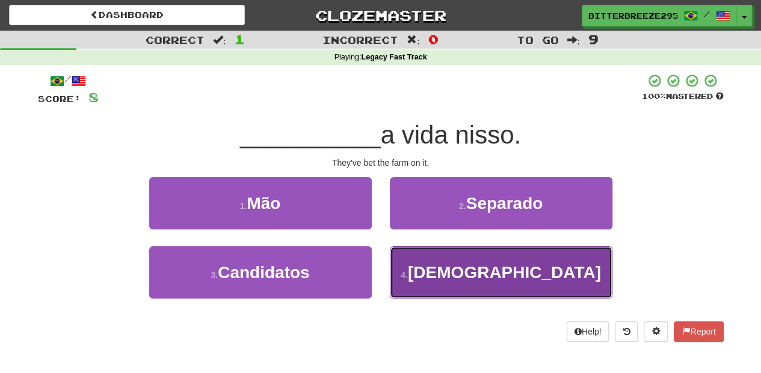
click at [421, 266] on button "4 . Apostaram" at bounding box center [501, 273] width 222 height 52
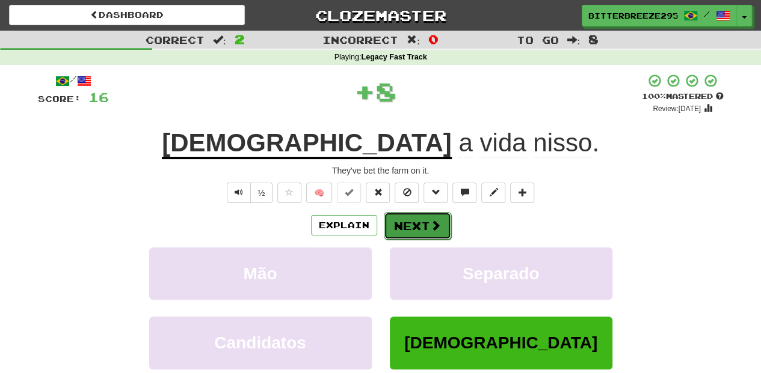
click at [400, 218] on button "Next" at bounding box center [417, 226] width 67 height 28
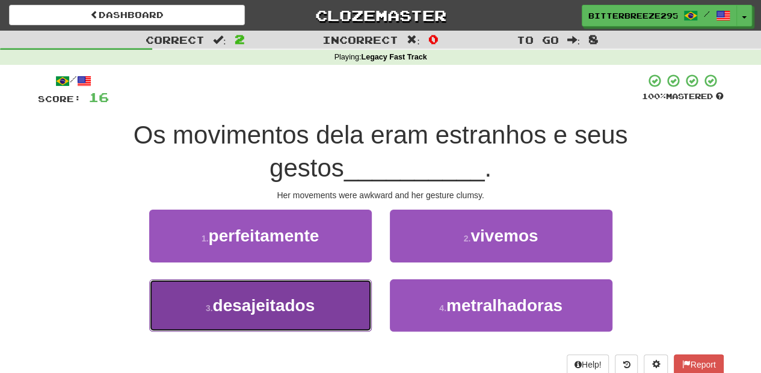
click at [315, 296] on span "desajeitados" at bounding box center [264, 305] width 102 height 19
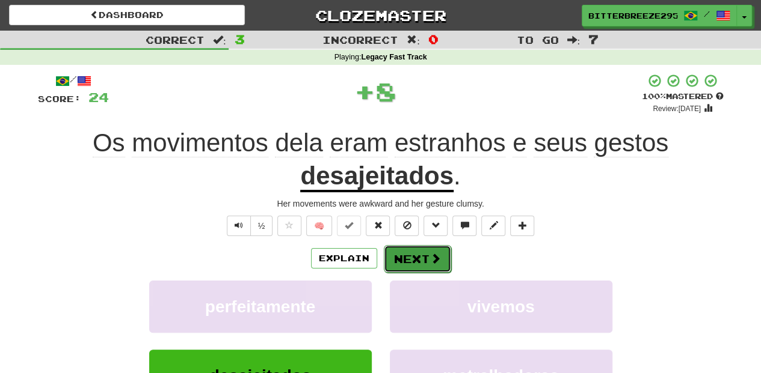
click at [405, 253] on button "Next" at bounding box center [417, 259] width 67 height 28
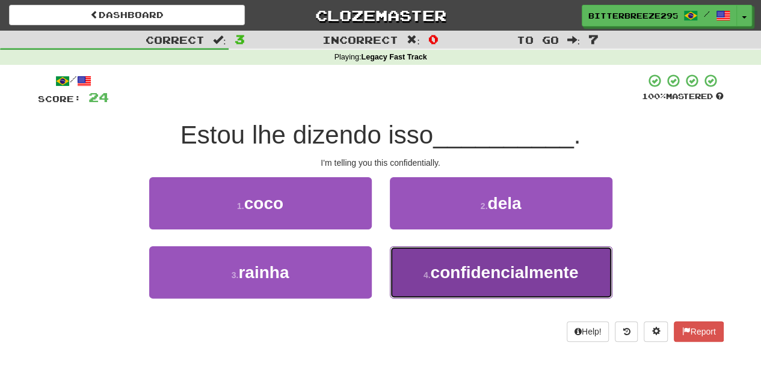
click at [416, 268] on button "4 . confidencialmente" at bounding box center [501, 273] width 222 height 52
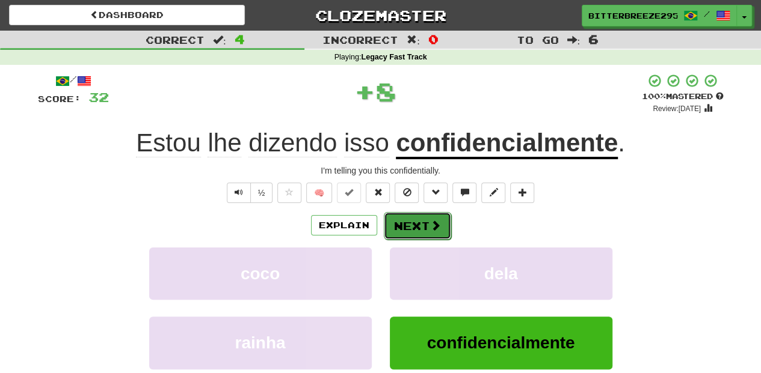
click at [410, 228] on button "Next" at bounding box center [417, 226] width 67 height 28
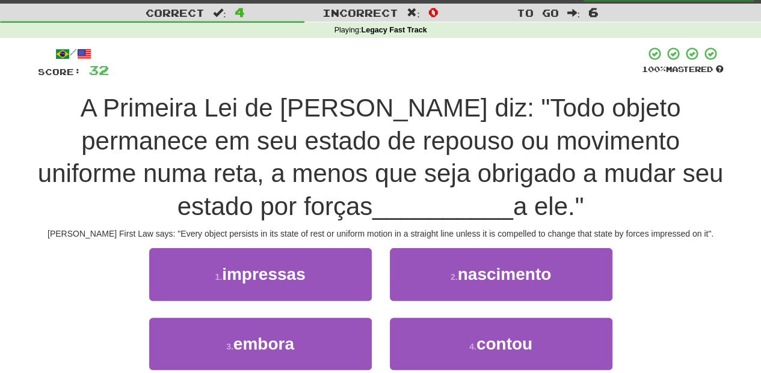
scroll to position [40, 0]
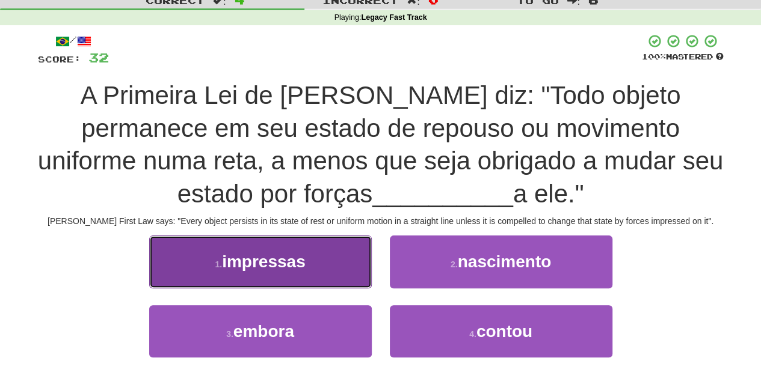
click at [316, 260] on button "1 . impressas" at bounding box center [260, 262] width 222 height 52
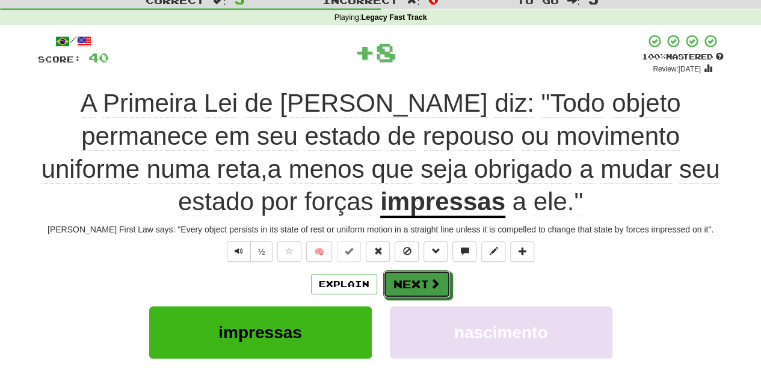
click at [397, 277] on button "Next" at bounding box center [416, 285] width 67 height 28
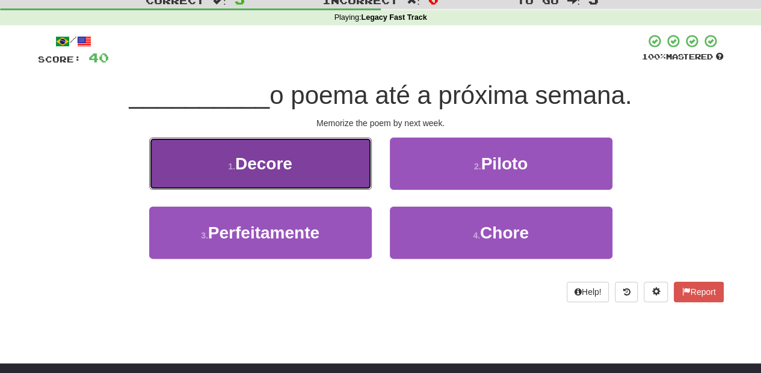
click at [343, 169] on button "1 . Decore" at bounding box center [260, 164] width 222 height 52
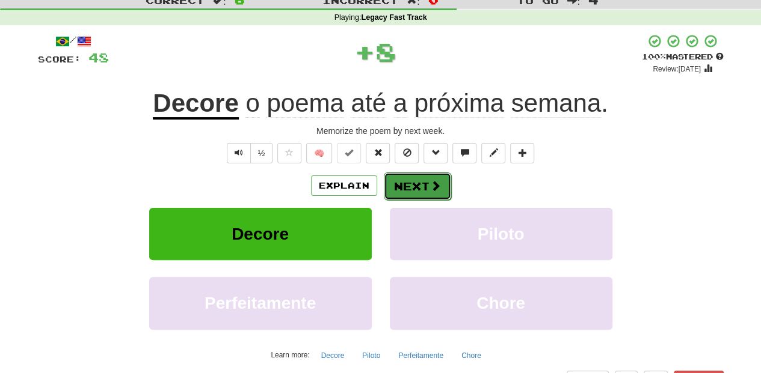
click at [397, 184] on button "Next" at bounding box center [417, 187] width 67 height 28
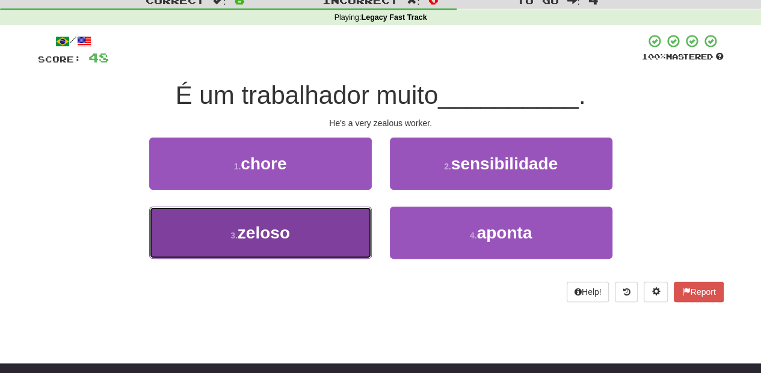
click at [346, 218] on button "3 . zeloso" at bounding box center [260, 233] width 222 height 52
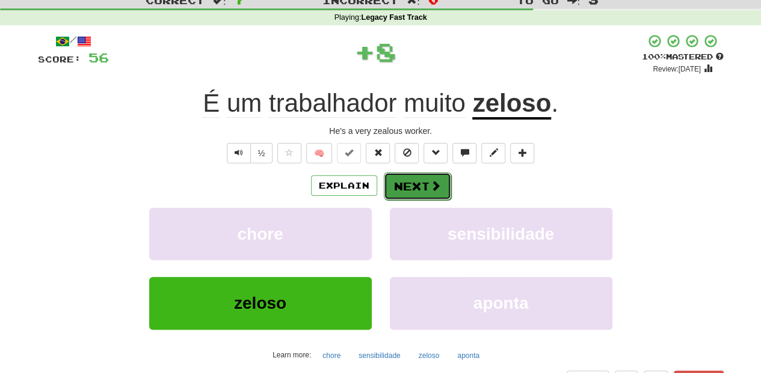
click at [412, 182] on button "Next" at bounding box center [417, 187] width 67 height 28
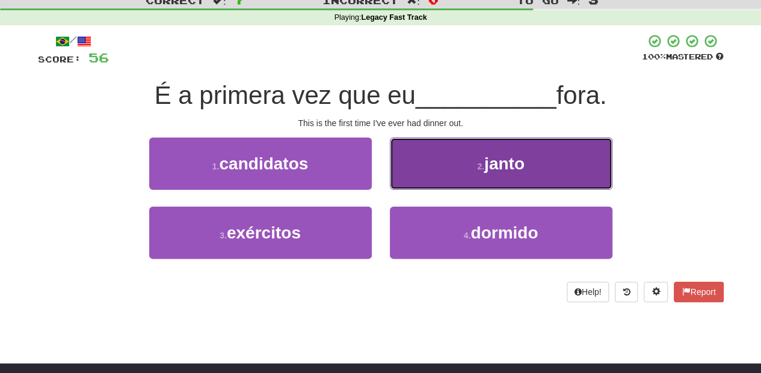
click at [417, 172] on button "2 . janto" at bounding box center [501, 164] width 222 height 52
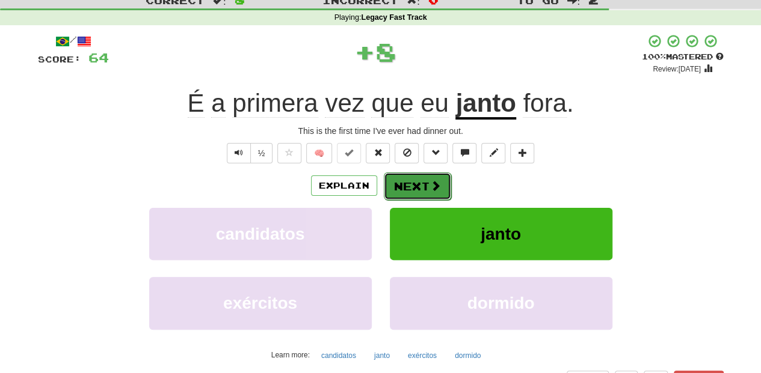
click at [410, 177] on button "Next" at bounding box center [417, 187] width 67 height 28
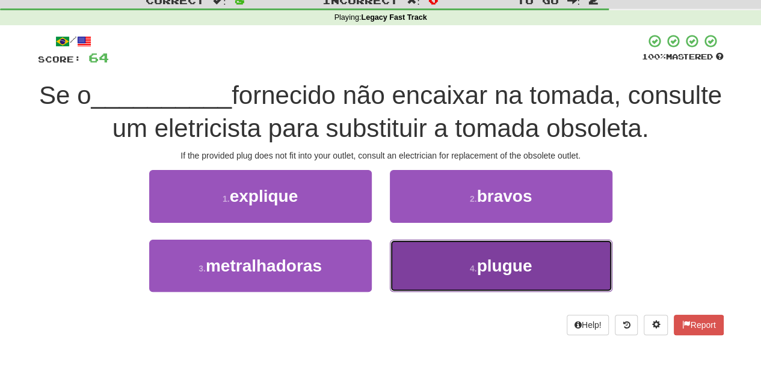
click at [432, 251] on button "4 . plugue" at bounding box center [501, 266] width 222 height 52
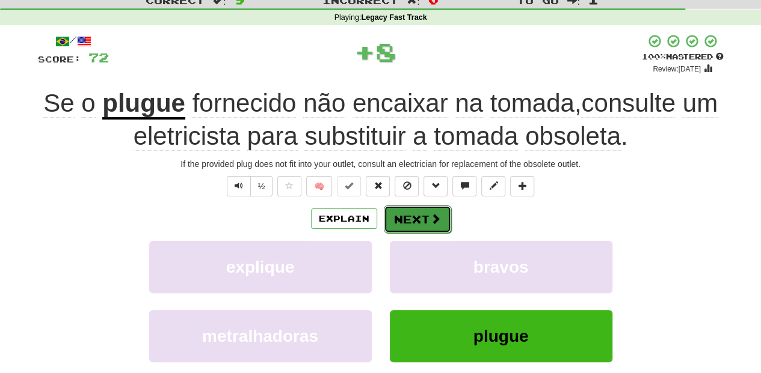
click at [415, 219] on button "Next" at bounding box center [417, 220] width 67 height 28
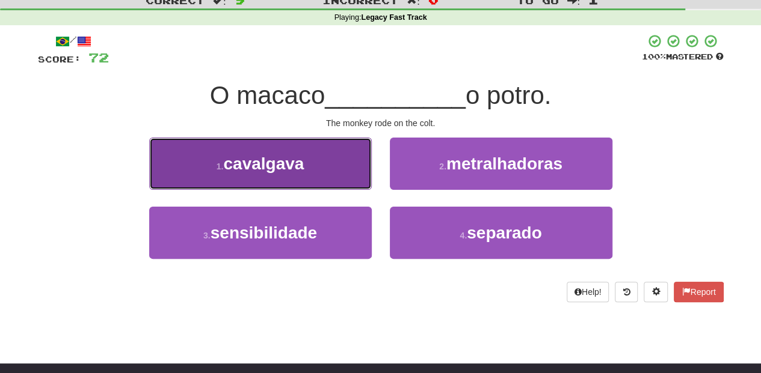
click at [301, 170] on span "cavalgava" at bounding box center [263, 164] width 81 height 19
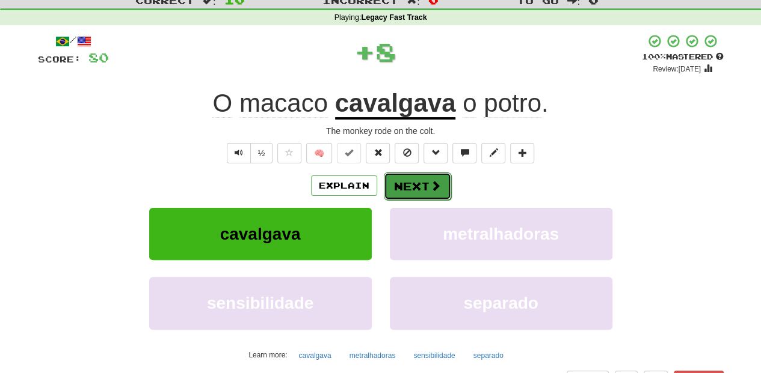
click at [396, 188] on button "Next" at bounding box center [417, 187] width 67 height 28
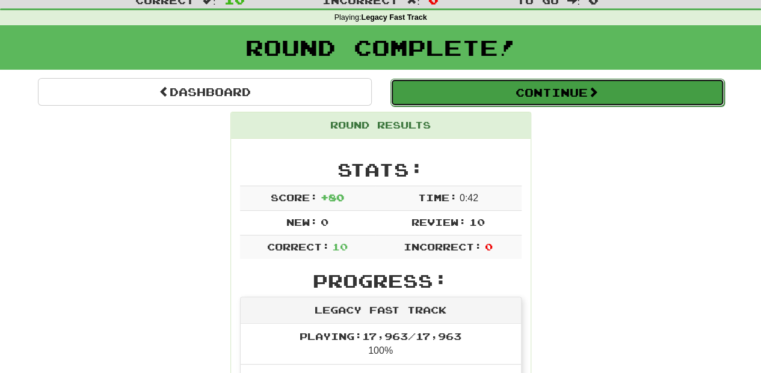
click at [446, 93] on button "Continue" at bounding box center [557, 93] width 334 height 28
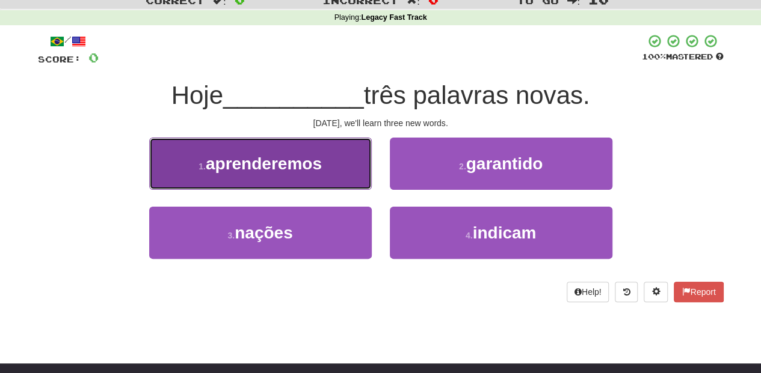
click at [334, 182] on button "1 . aprenderemos" at bounding box center [260, 164] width 222 height 52
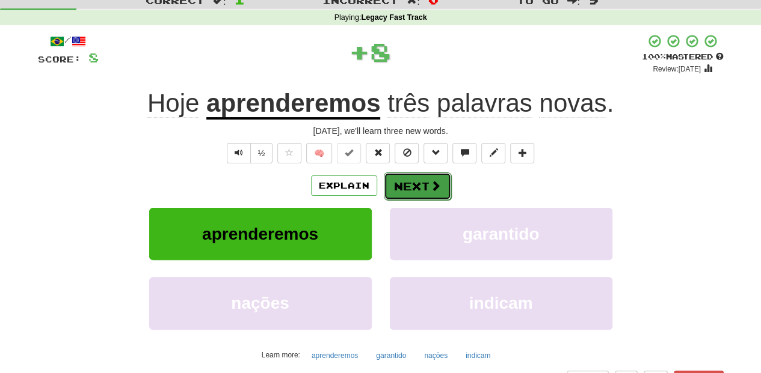
click at [397, 181] on button "Next" at bounding box center [417, 187] width 67 height 28
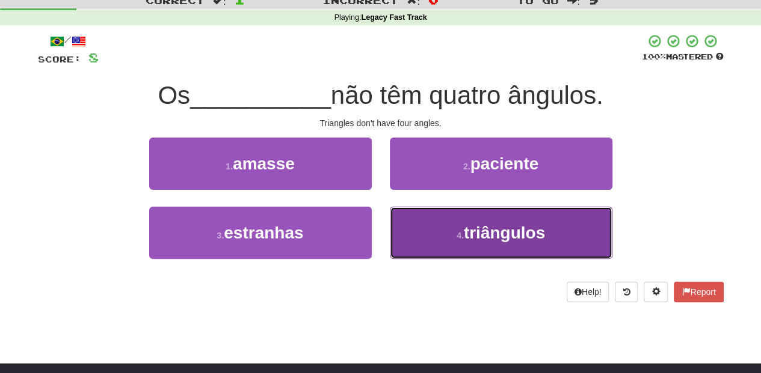
click at [429, 227] on button "4 . triângulos" at bounding box center [501, 233] width 222 height 52
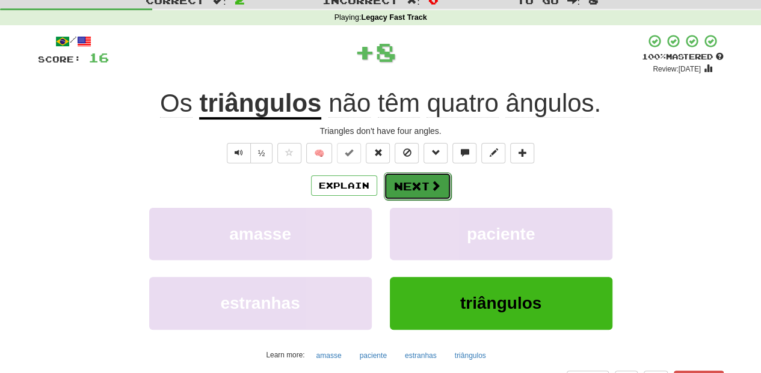
click at [405, 179] on button "Next" at bounding box center [417, 187] width 67 height 28
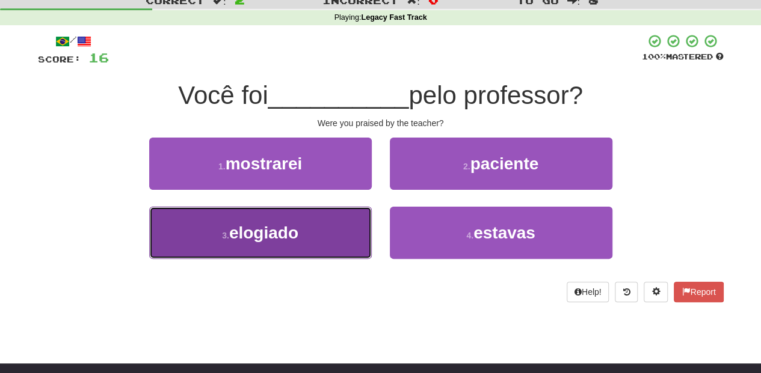
click at [332, 234] on button "3 . elogiado" at bounding box center [260, 233] width 222 height 52
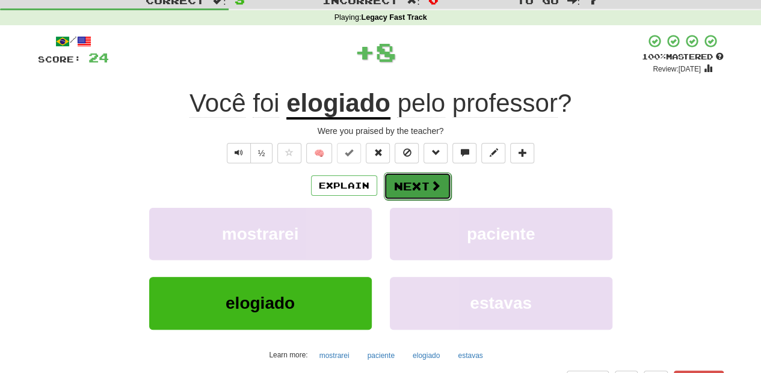
click at [404, 182] on button "Next" at bounding box center [417, 187] width 67 height 28
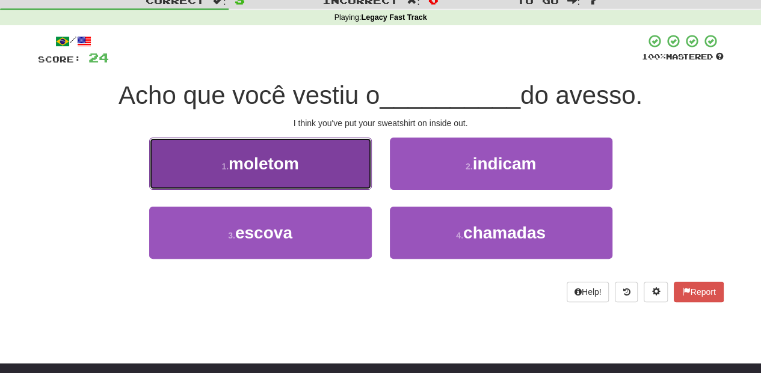
click at [325, 164] on button "1 . moletom" at bounding box center [260, 164] width 222 height 52
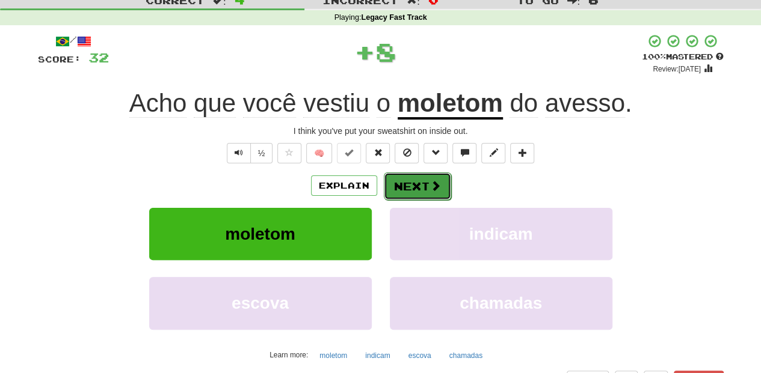
click at [426, 183] on button "Next" at bounding box center [417, 187] width 67 height 28
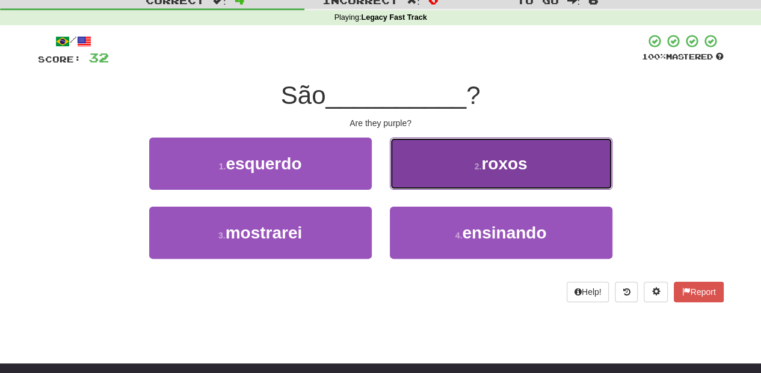
click at [436, 174] on button "2 . roxos" at bounding box center [501, 164] width 222 height 52
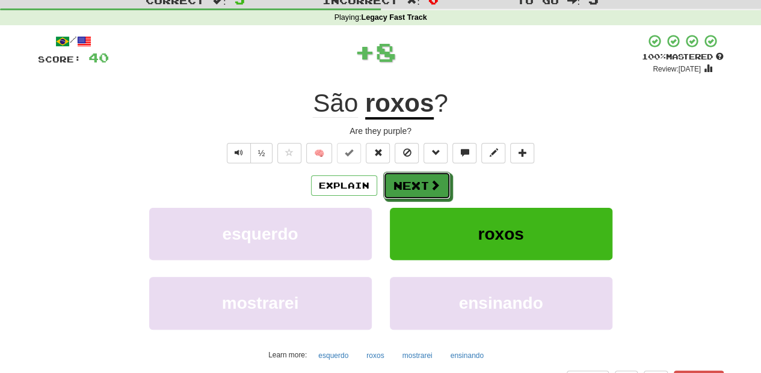
click at [425, 173] on button "Next" at bounding box center [416, 186] width 67 height 28
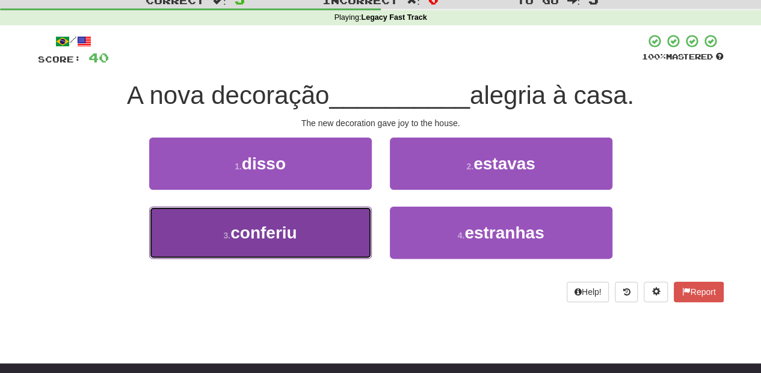
click at [335, 218] on button "3 . conferiu" at bounding box center [260, 233] width 222 height 52
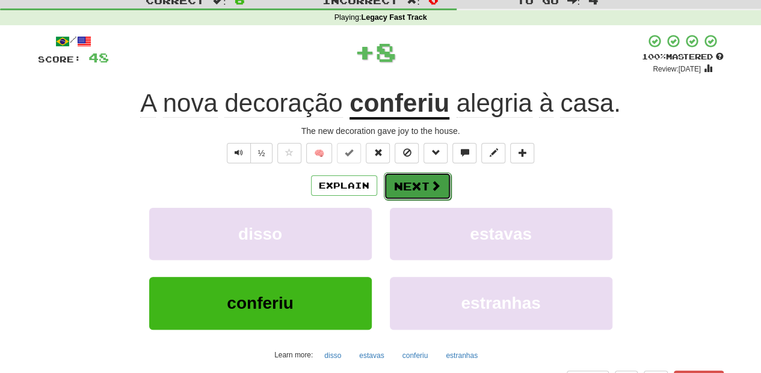
click at [408, 185] on button "Next" at bounding box center [417, 187] width 67 height 28
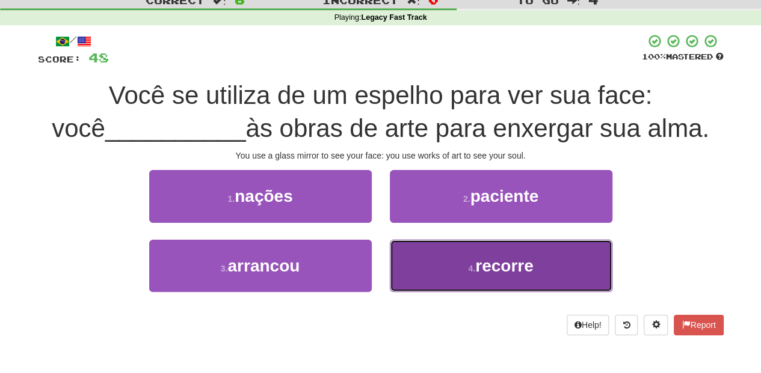
click at [415, 251] on button "4 . recorre" at bounding box center [501, 266] width 222 height 52
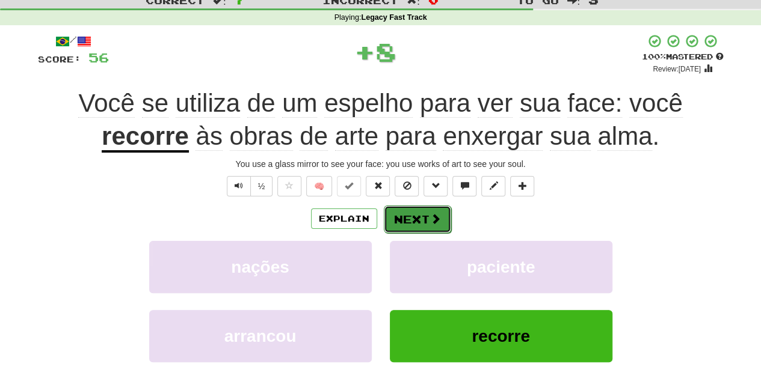
click at [414, 214] on button "Next" at bounding box center [417, 220] width 67 height 28
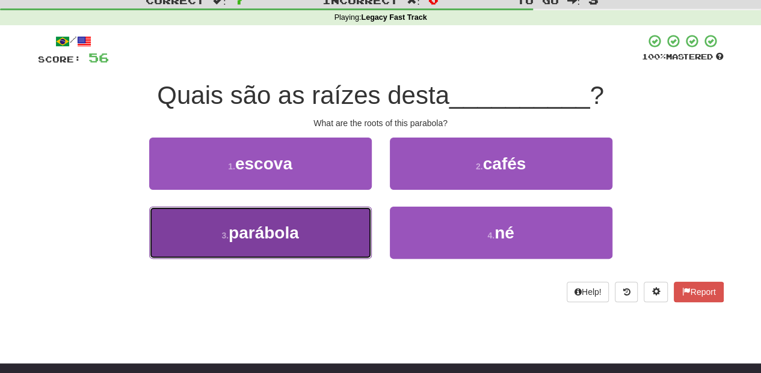
click at [340, 230] on button "3 . parábola" at bounding box center [260, 233] width 222 height 52
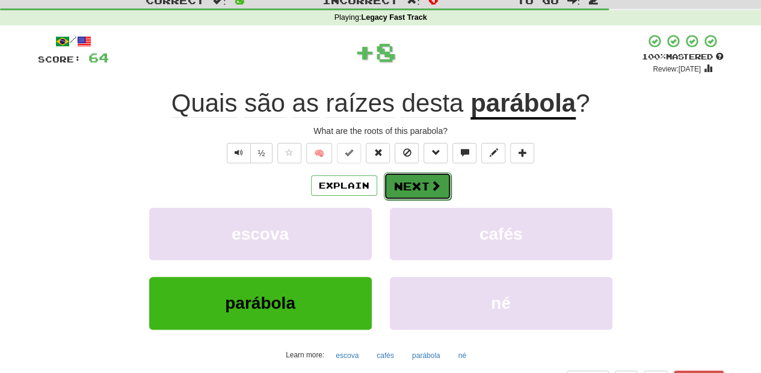
click at [411, 184] on button "Next" at bounding box center [417, 187] width 67 height 28
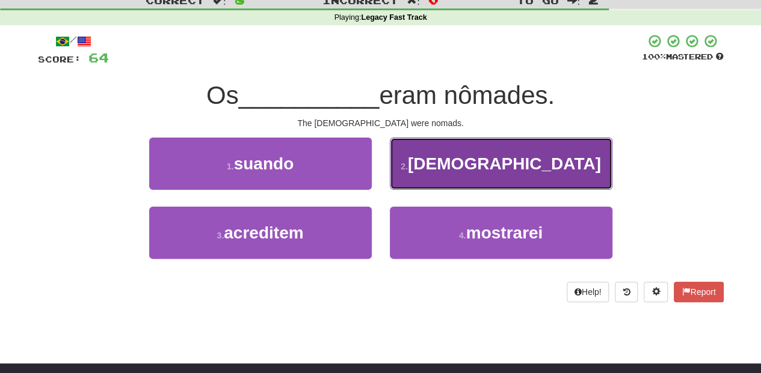
click at [432, 178] on button "2 . beduínos" at bounding box center [501, 164] width 222 height 52
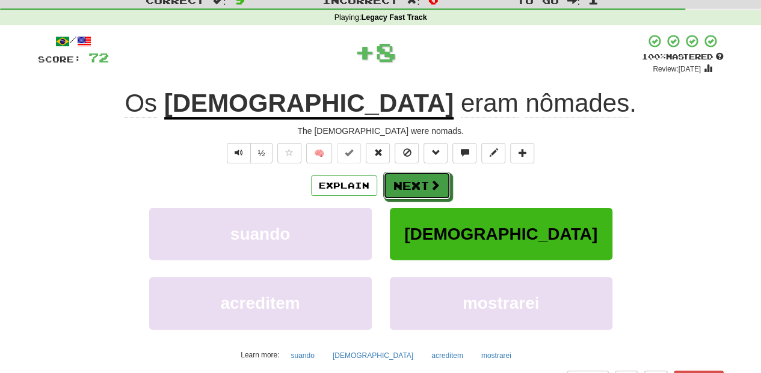
click at [432, 178] on button "Next" at bounding box center [416, 186] width 67 height 28
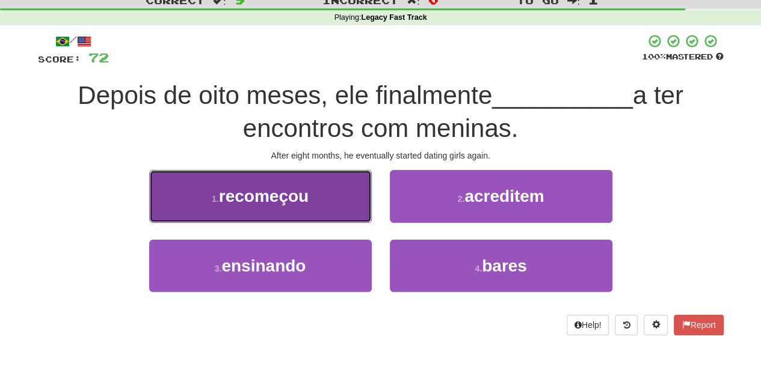
click at [335, 207] on button "1 . recomeçou" at bounding box center [260, 196] width 222 height 52
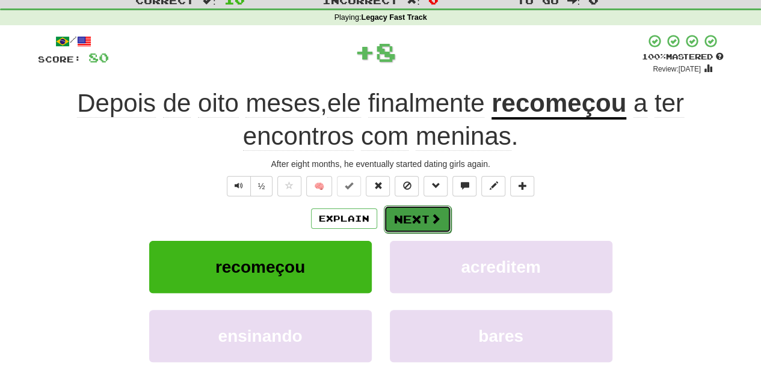
click at [395, 208] on button "Next" at bounding box center [417, 220] width 67 height 28
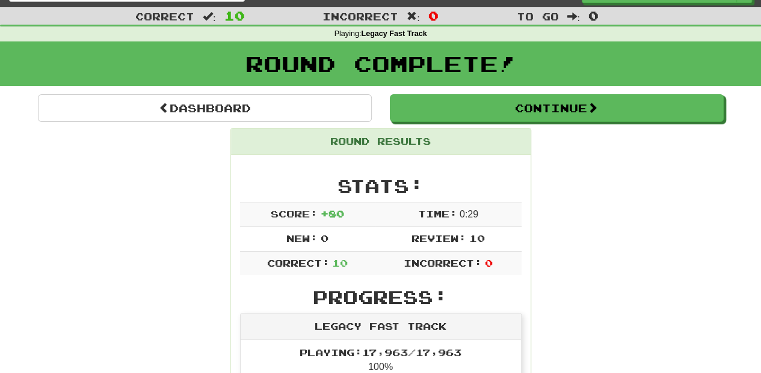
scroll to position [0, 0]
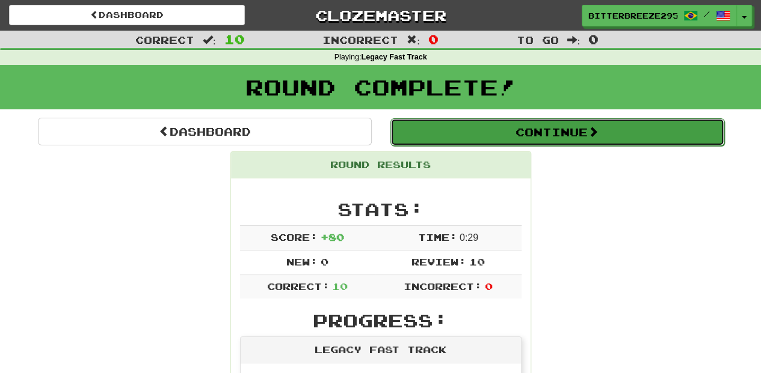
click at [480, 131] on button "Continue" at bounding box center [557, 132] width 334 height 28
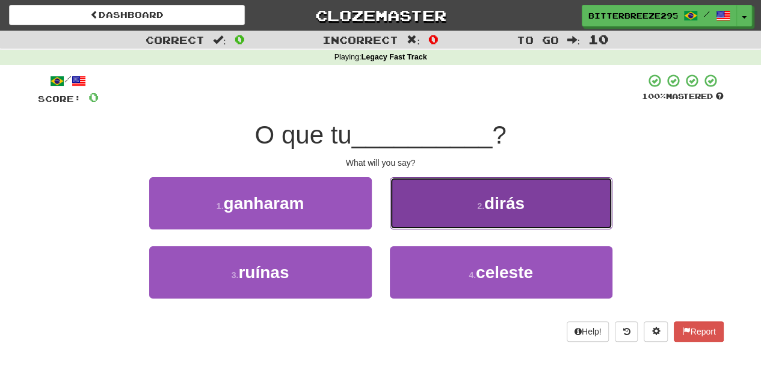
click at [423, 210] on button "2 . dirás" at bounding box center [501, 203] width 222 height 52
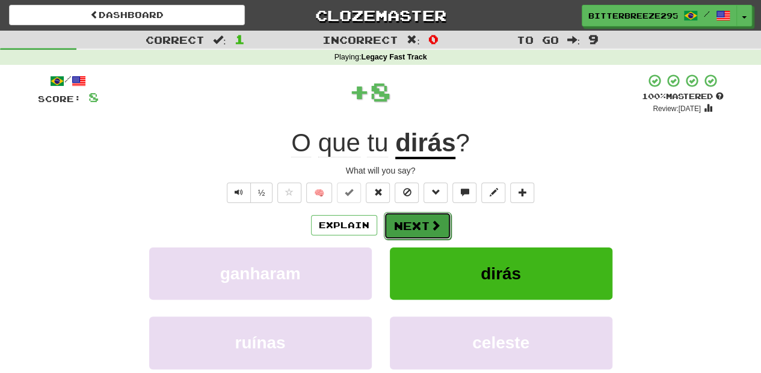
click at [417, 225] on button "Next" at bounding box center [417, 226] width 67 height 28
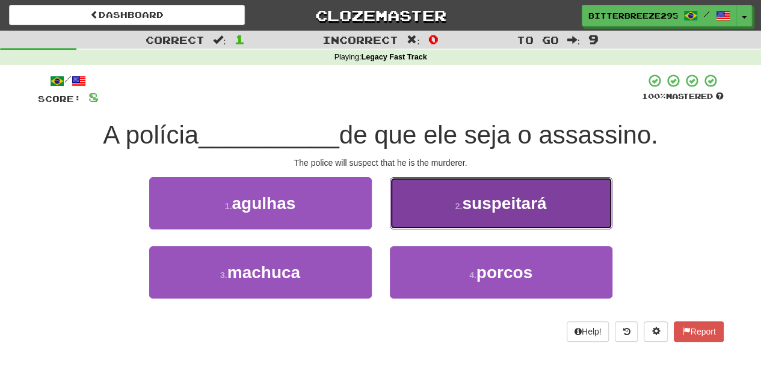
click at [441, 215] on button "2 . suspeitará" at bounding box center [501, 203] width 222 height 52
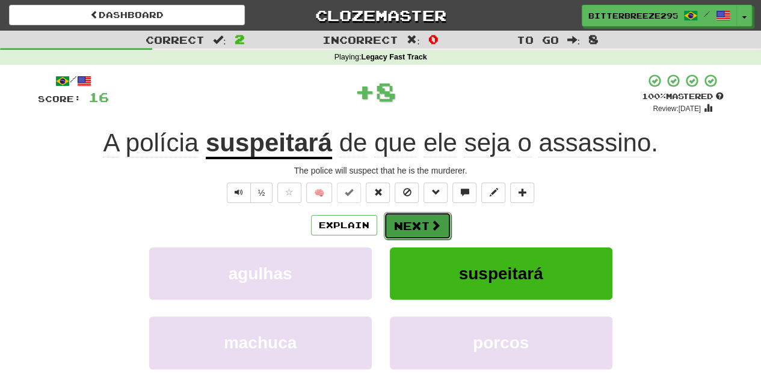
click at [434, 216] on button "Next" at bounding box center [417, 226] width 67 height 28
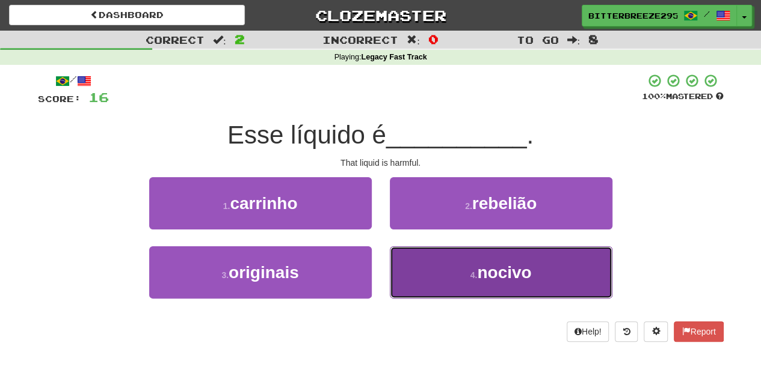
click at [456, 264] on button "4 . nocivo" at bounding box center [501, 273] width 222 height 52
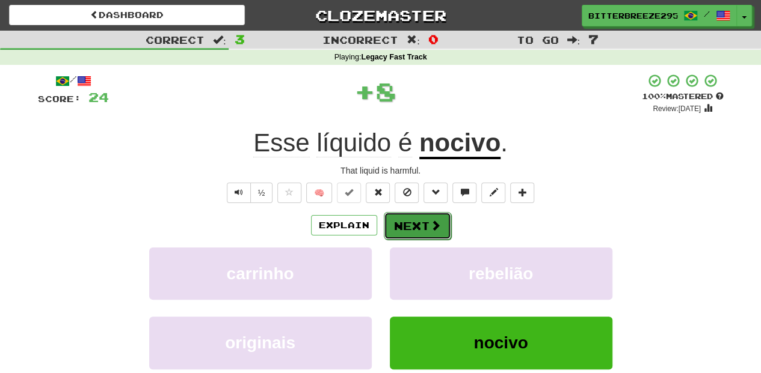
click at [438, 224] on span at bounding box center [435, 225] width 11 height 11
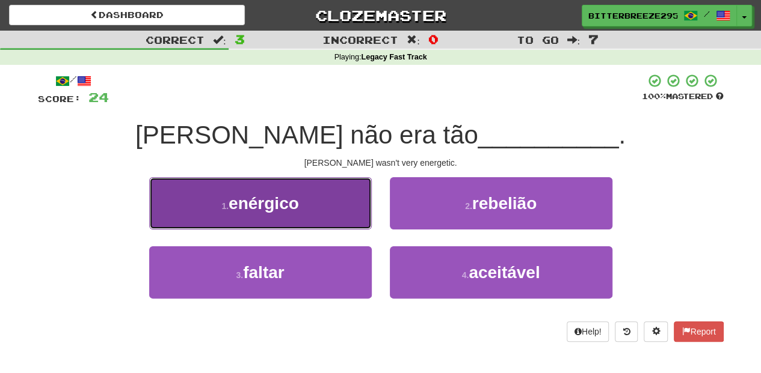
click at [334, 214] on button "1 . enérgico" at bounding box center [260, 203] width 222 height 52
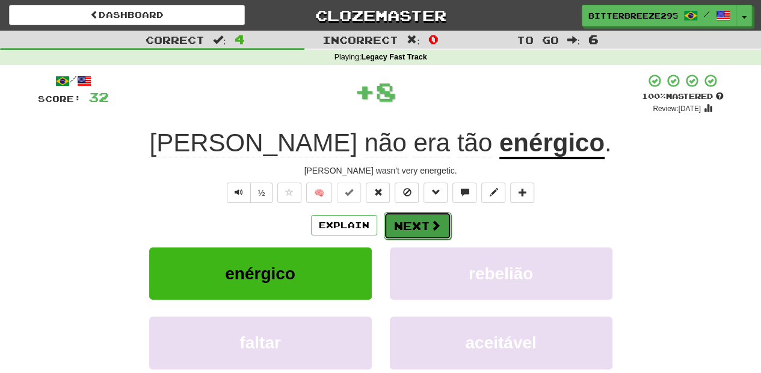
click at [398, 215] on button "Next" at bounding box center [417, 226] width 67 height 28
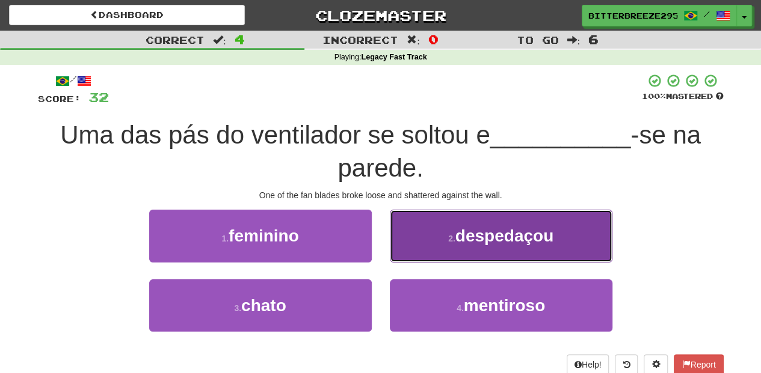
click at [414, 245] on button "2 . despedaçou" at bounding box center [501, 236] width 222 height 52
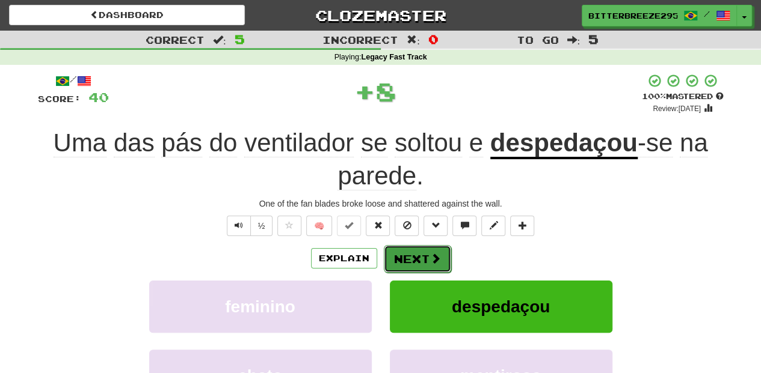
click at [406, 260] on button "Next" at bounding box center [417, 259] width 67 height 28
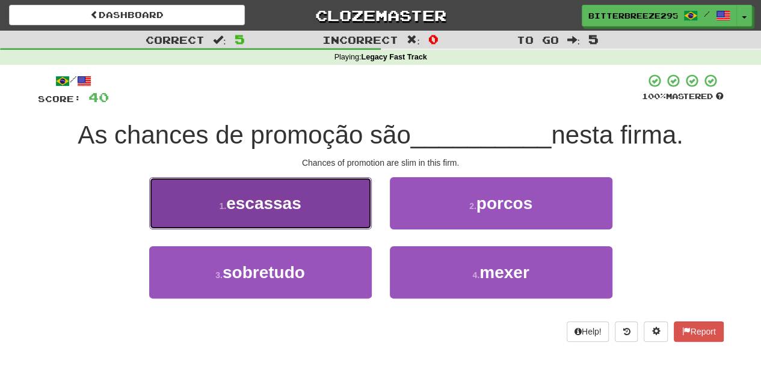
click at [339, 222] on button "1 . escassas" at bounding box center [260, 203] width 222 height 52
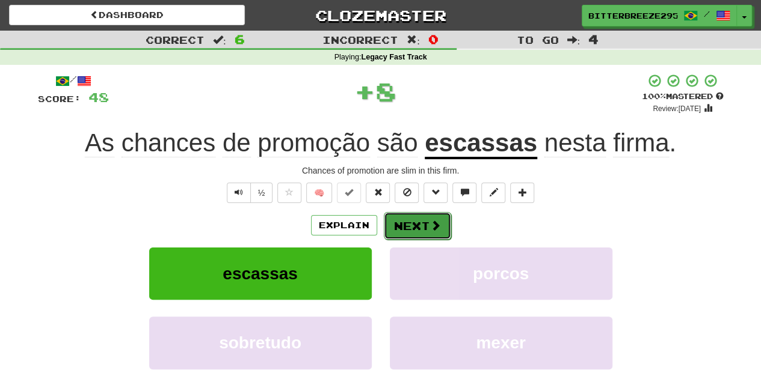
click at [390, 221] on button "Next" at bounding box center [417, 226] width 67 height 28
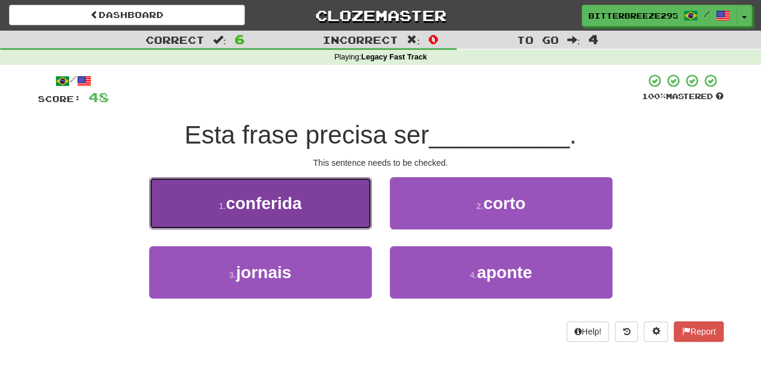
click at [348, 216] on button "1 . conferida" at bounding box center [260, 203] width 222 height 52
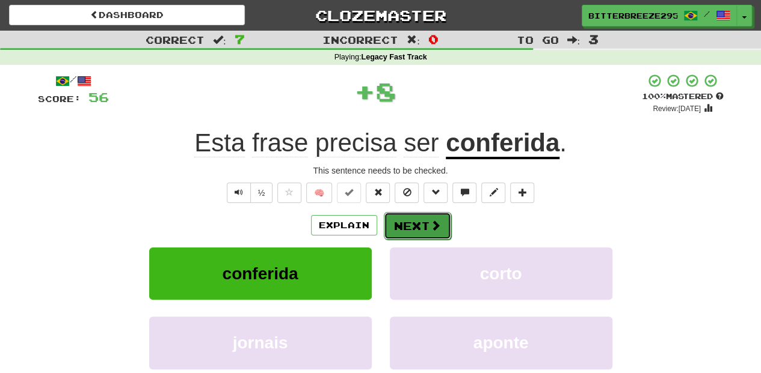
click at [414, 227] on button "Next" at bounding box center [417, 226] width 67 height 28
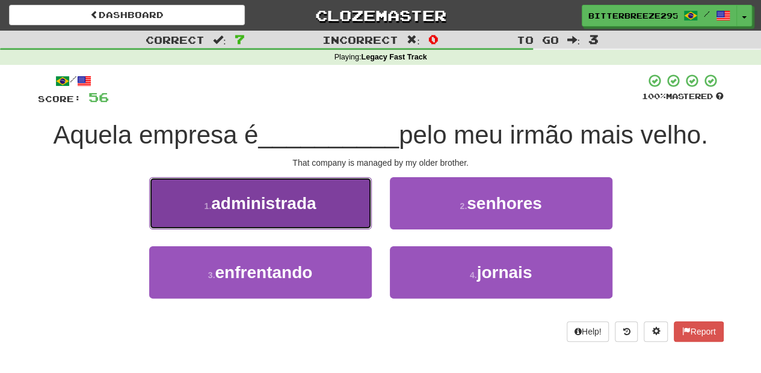
click at [333, 213] on button "1 . administrada" at bounding box center [260, 203] width 222 height 52
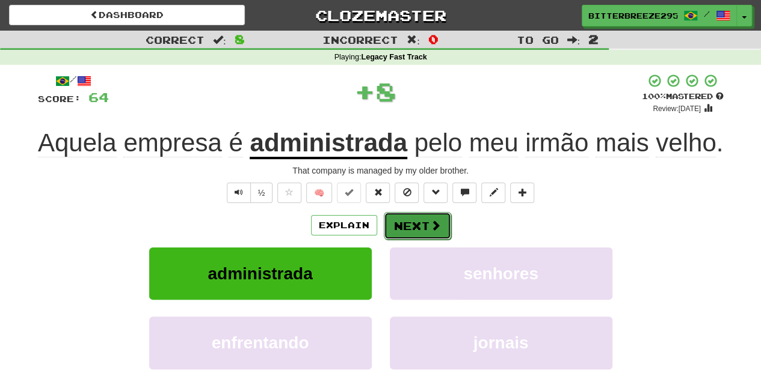
click at [404, 225] on button "Next" at bounding box center [417, 226] width 67 height 28
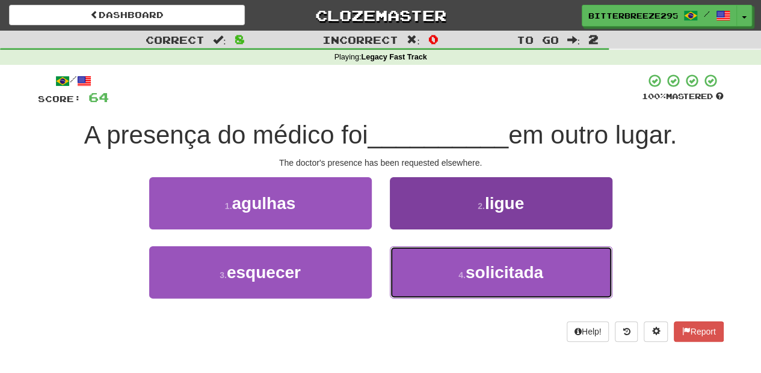
click at [412, 263] on button "4 . solicitada" at bounding box center [501, 273] width 222 height 52
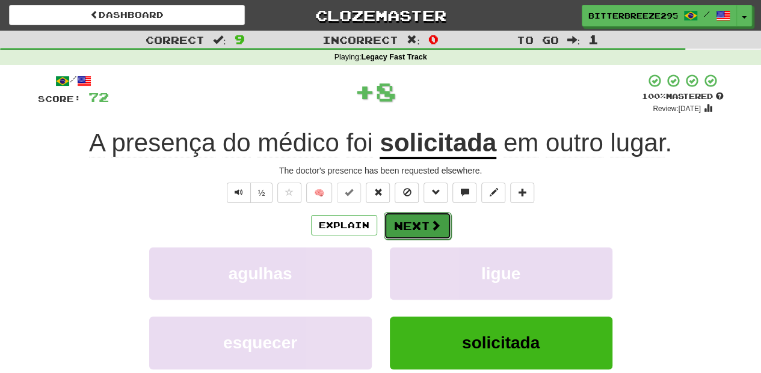
click at [403, 227] on button "Next" at bounding box center [417, 226] width 67 height 28
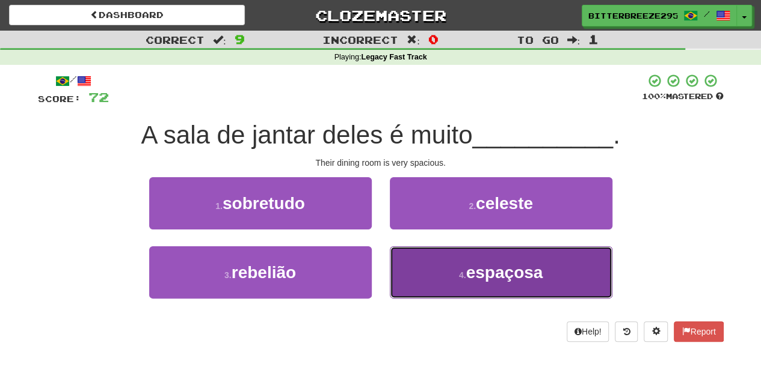
click at [412, 269] on button "4 . espaçosa" at bounding box center [501, 273] width 222 height 52
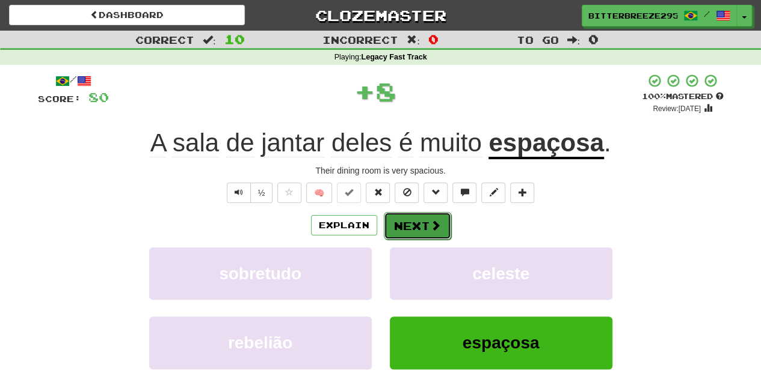
click at [404, 233] on button "Next" at bounding box center [417, 226] width 67 height 28
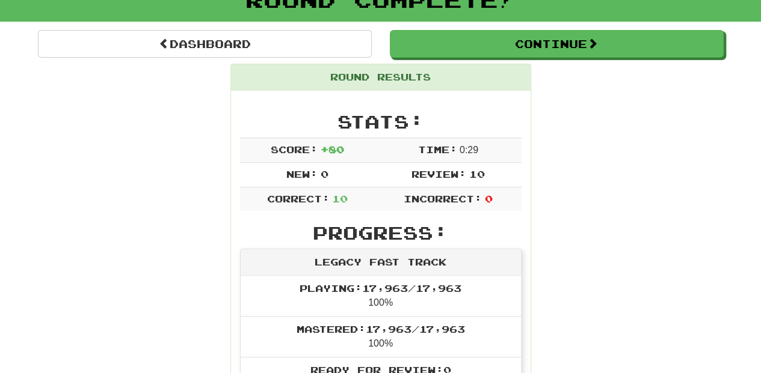
scroll to position [80, 0]
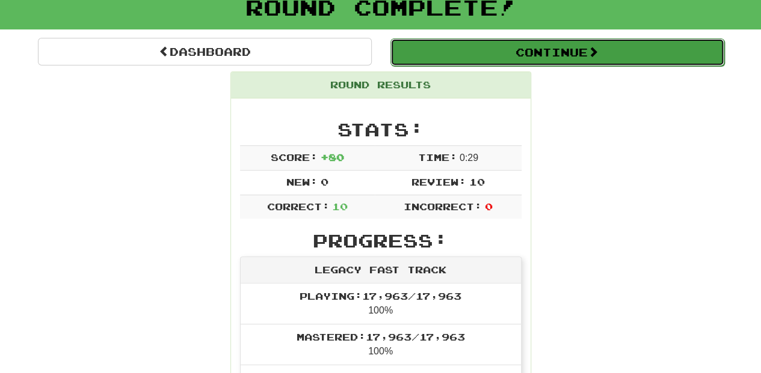
click at [509, 49] on button "Continue" at bounding box center [557, 52] width 334 height 28
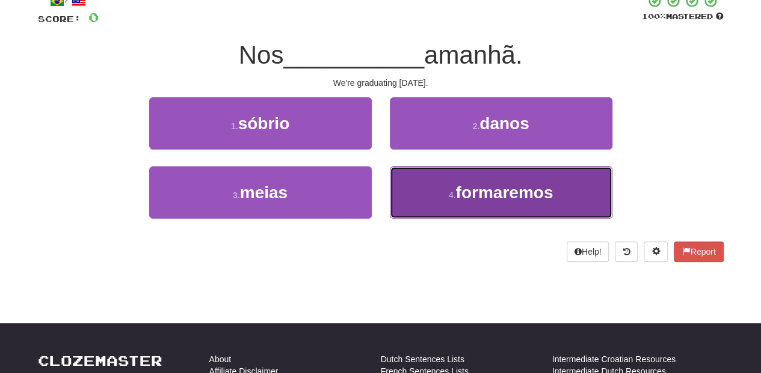
click at [415, 180] on button "4 . formaremos" at bounding box center [501, 193] width 222 height 52
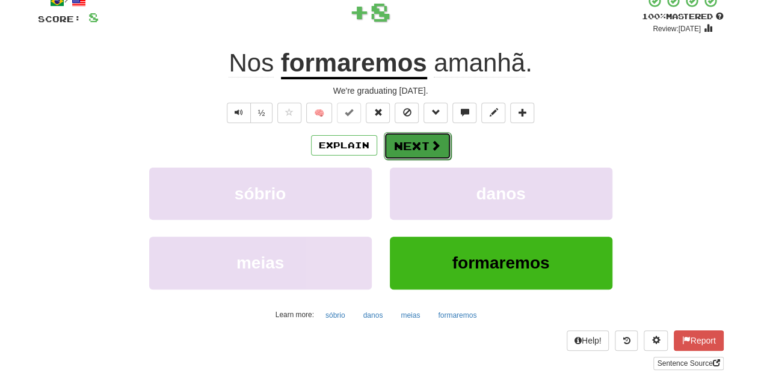
click at [397, 133] on button "Next" at bounding box center [417, 146] width 67 height 28
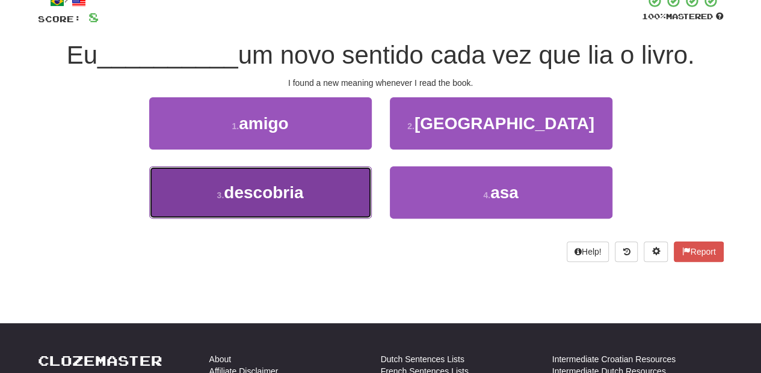
click at [322, 180] on button "3 . descobria" at bounding box center [260, 193] width 222 height 52
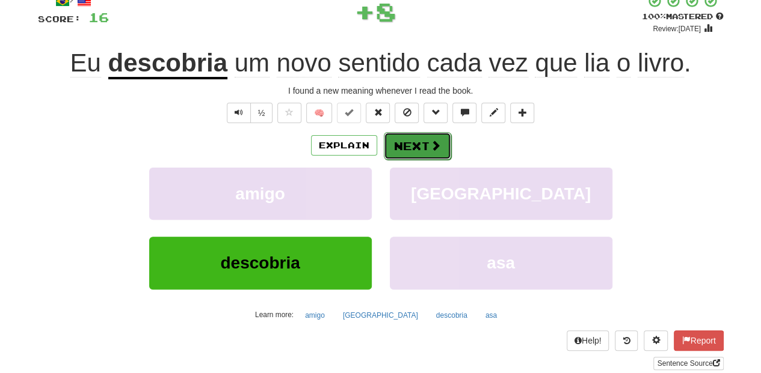
click at [424, 142] on button "Next" at bounding box center [417, 146] width 67 height 28
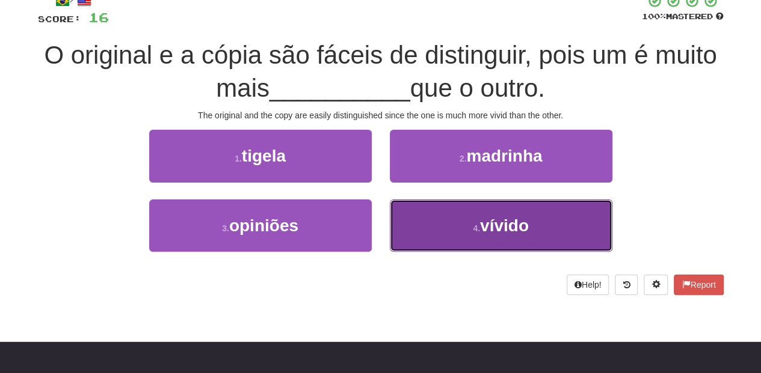
click at [391, 207] on button "4 . vívido" at bounding box center [501, 226] width 222 height 52
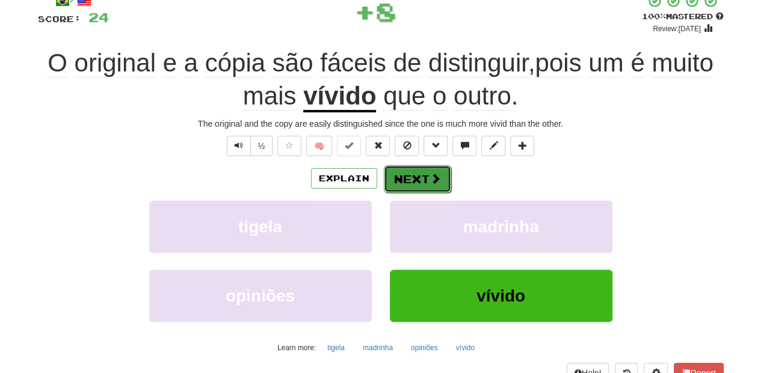
click at [403, 183] on button "Next" at bounding box center [417, 179] width 67 height 28
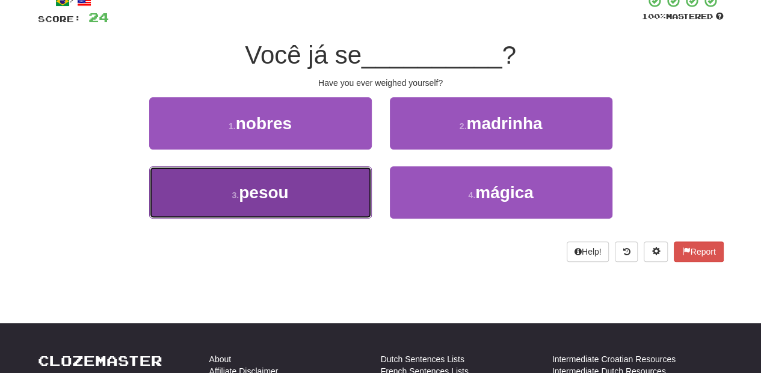
click at [344, 198] on button "3 . pesou" at bounding box center [260, 193] width 222 height 52
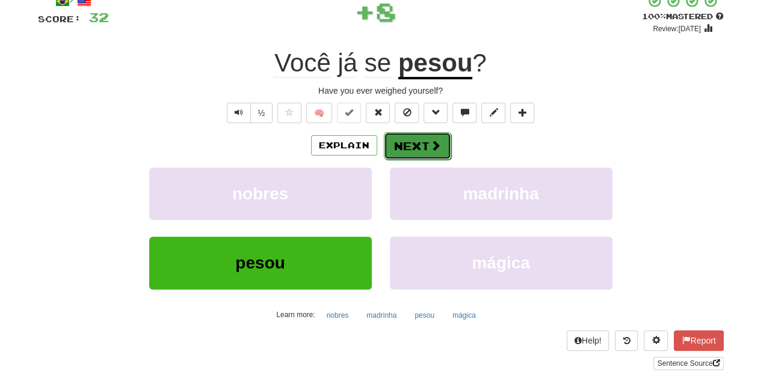
click at [417, 150] on button "Next" at bounding box center [417, 146] width 67 height 28
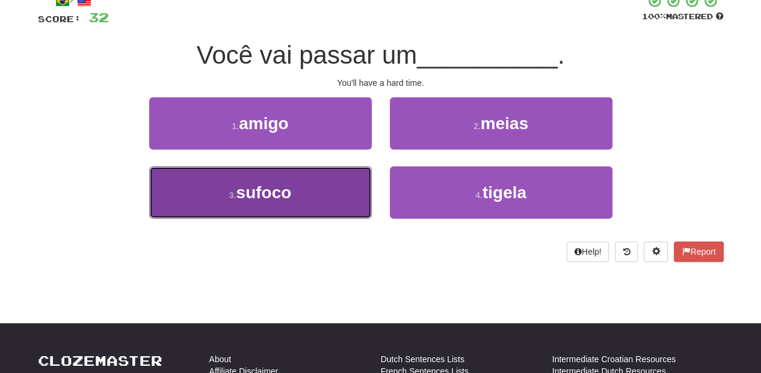
click at [333, 195] on button "3 . sufoco" at bounding box center [260, 193] width 222 height 52
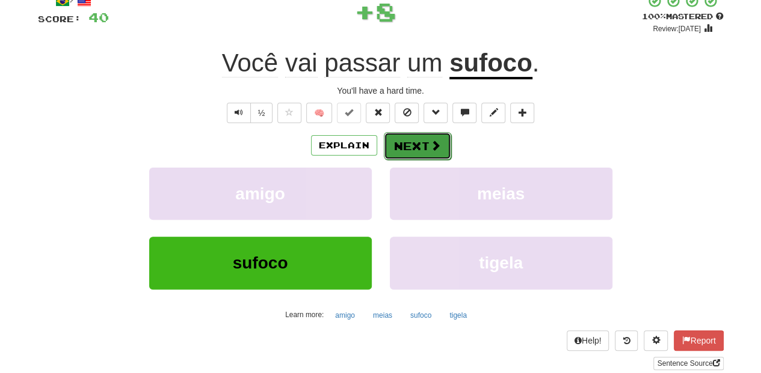
click at [400, 148] on button "Next" at bounding box center [417, 146] width 67 height 28
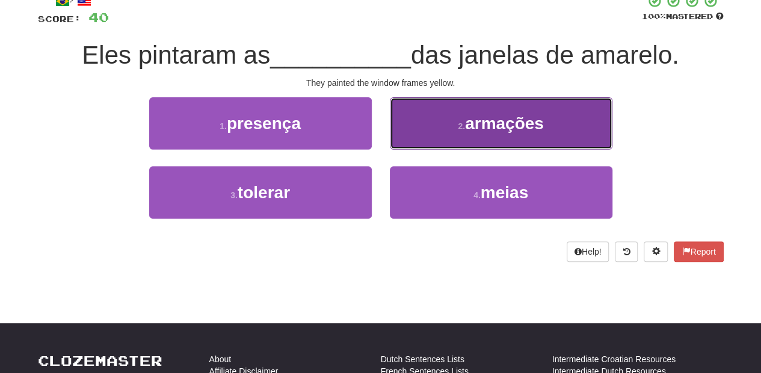
click at [408, 145] on button "2 . armações" at bounding box center [501, 123] width 222 height 52
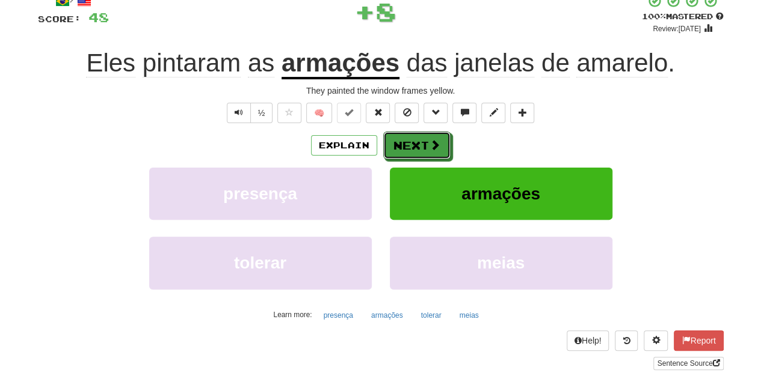
click at [408, 145] on button "Next" at bounding box center [416, 146] width 67 height 28
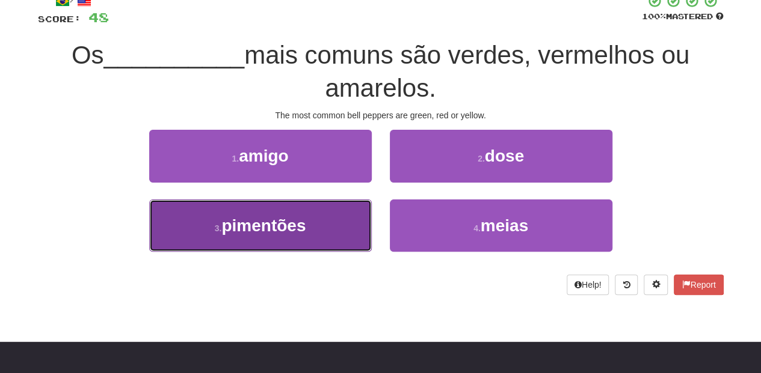
click at [334, 213] on button "3 . pimentões" at bounding box center [260, 226] width 222 height 52
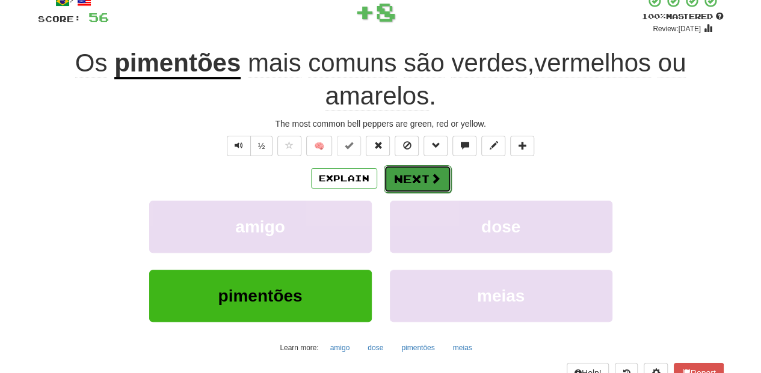
click at [398, 173] on button "Next" at bounding box center [417, 179] width 67 height 28
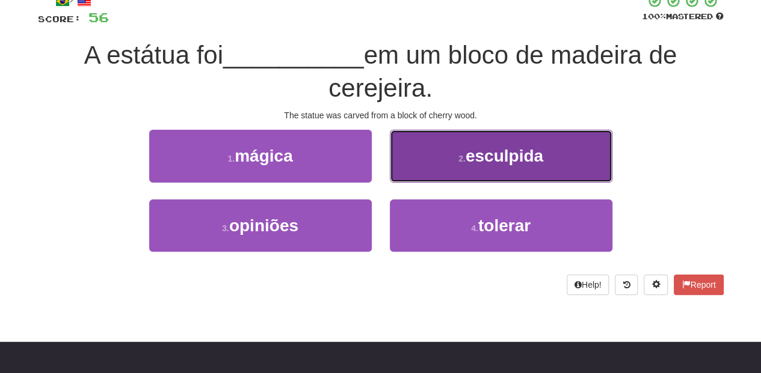
click at [421, 173] on button "2 . esculpida" at bounding box center [501, 156] width 222 height 52
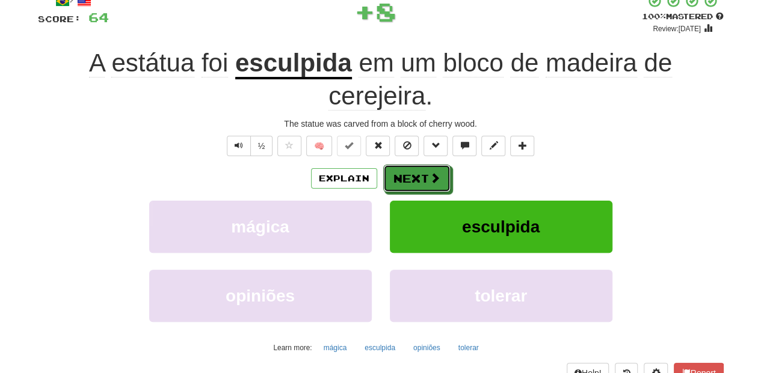
click at [421, 173] on button "Next" at bounding box center [416, 179] width 67 height 28
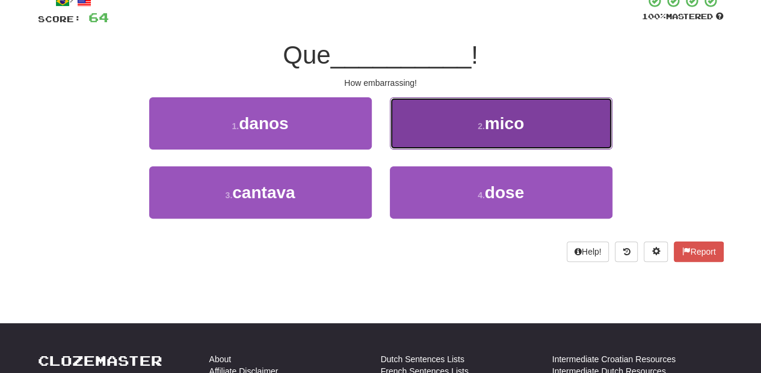
click at [429, 136] on button "2 . mico" at bounding box center [501, 123] width 222 height 52
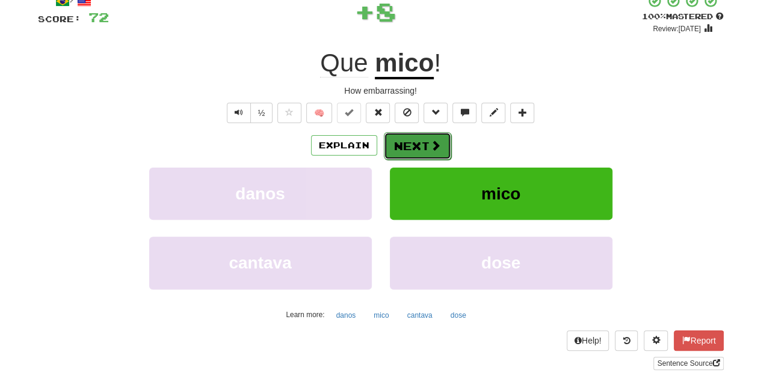
click at [422, 144] on button "Next" at bounding box center [417, 146] width 67 height 28
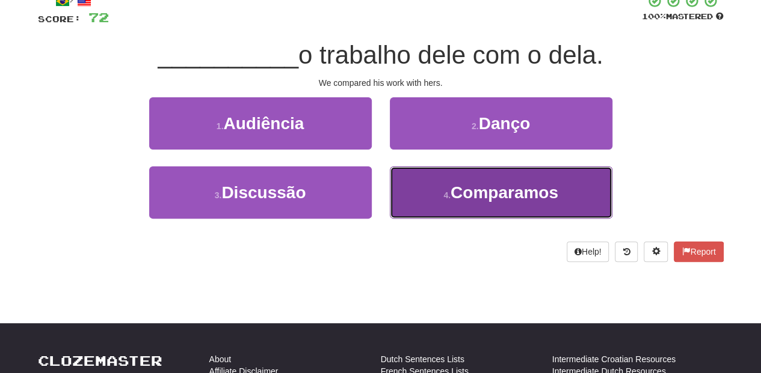
click at [442, 180] on button "4 . Comparamos" at bounding box center [501, 193] width 222 height 52
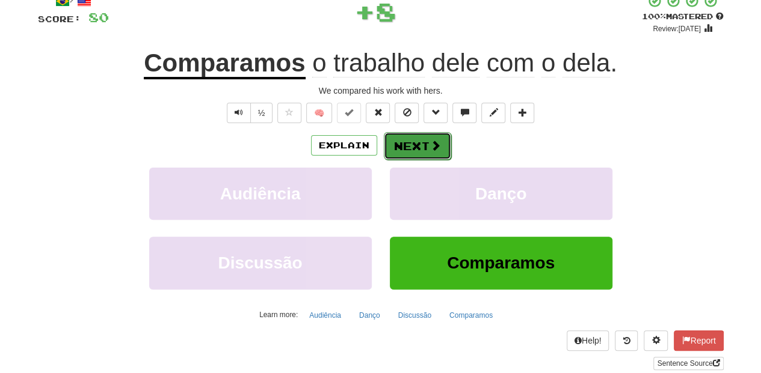
click at [419, 153] on button "Next" at bounding box center [417, 146] width 67 height 28
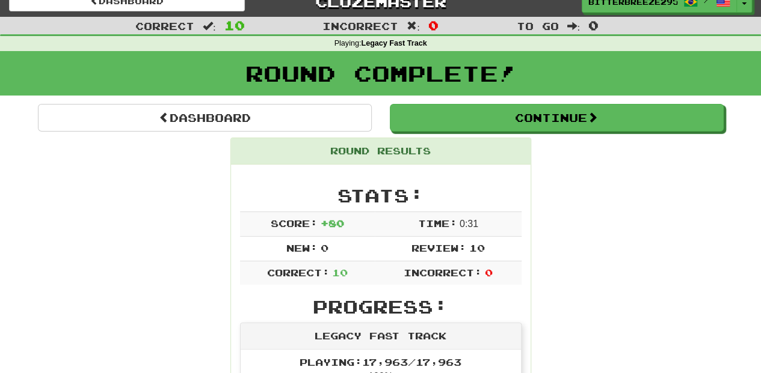
scroll to position [12, 0]
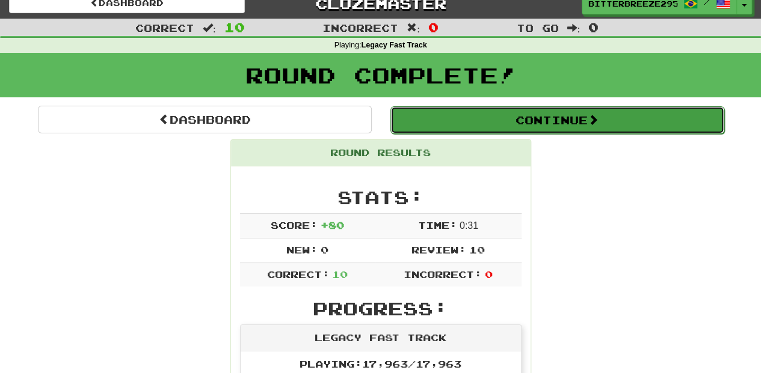
click at [481, 120] on button "Continue" at bounding box center [557, 120] width 334 height 28
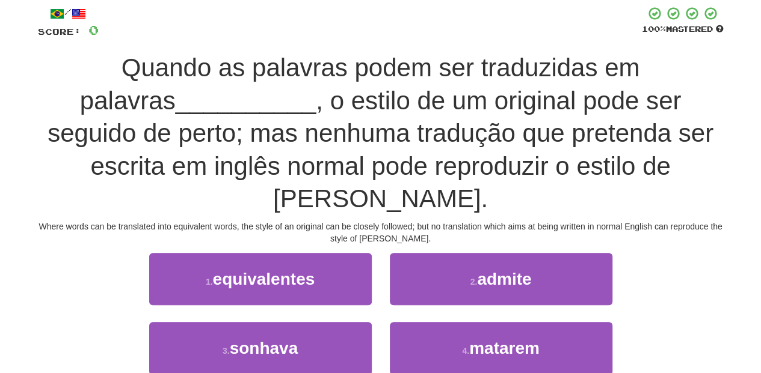
scroll to position [93, 0]
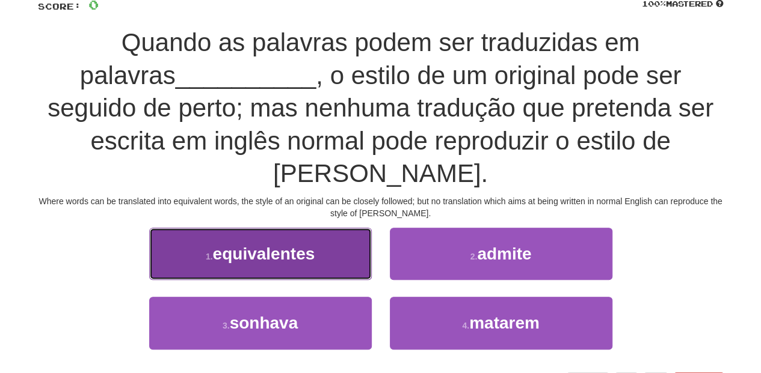
click at [323, 238] on button "1 . equivalentes" at bounding box center [260, 254] width 222 height 52
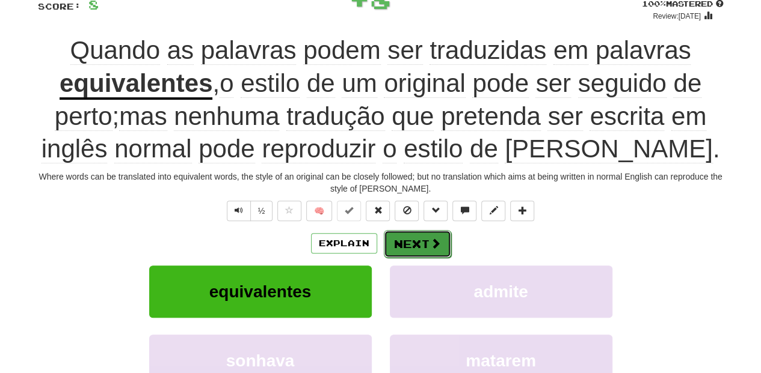
click at [405, 242] on button "Next" at bounding box center [417, 244] width 67 height 28
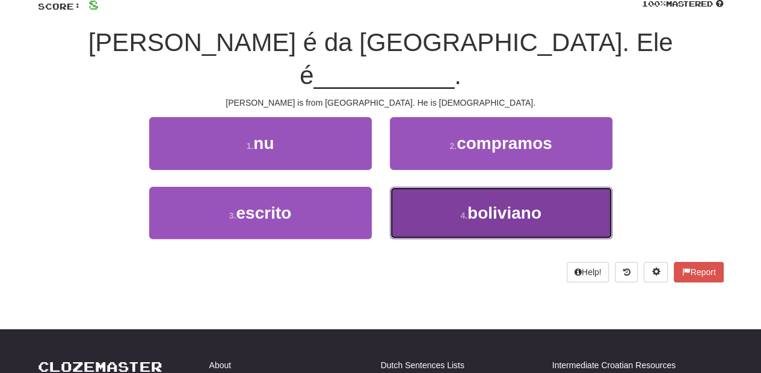
click at [428, 187] on button "4 . boliviano" at bounding box center [501, 213] width 222 height 52
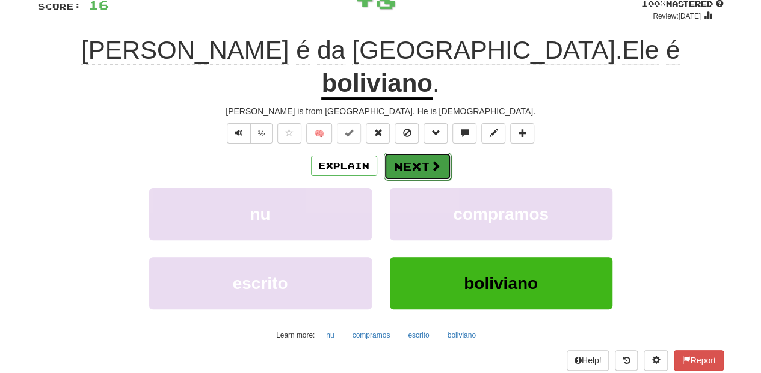
click at [417, 153] on button "Next" at bounding box center [417, 167] width 67 height 28
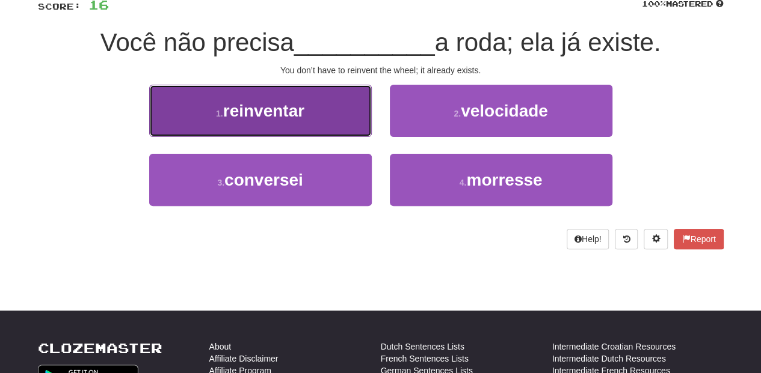
click at [338, 124] on button "1 . reinventar" at bounding box center [260, 111] width 222 height 52
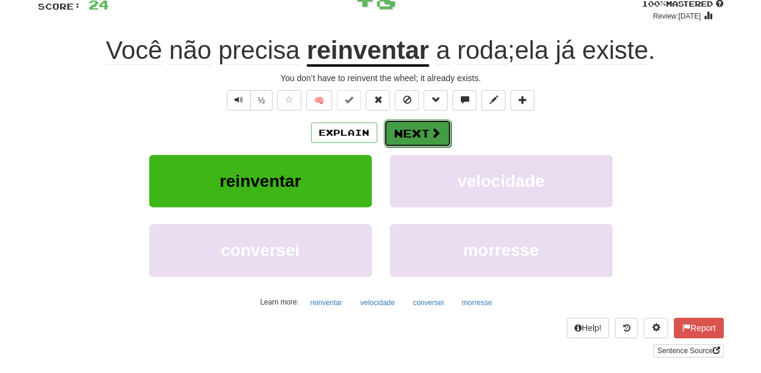
click at [405, 128] on button "Next" at bounding box center [417, 134] width 67 height 28
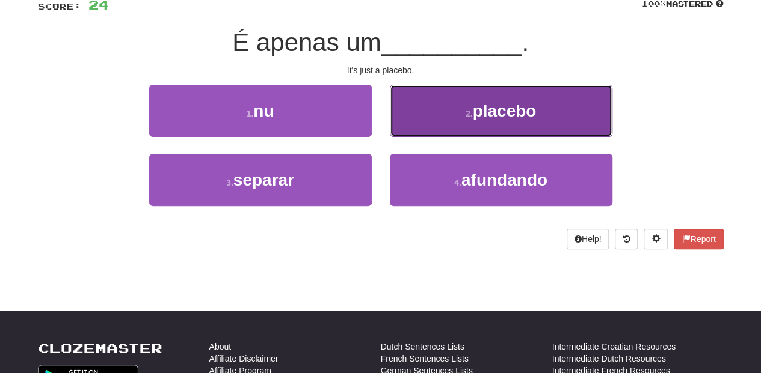
click at [430, 131] on button "2 . placebo" at bounding box center [501, 111] width 222 height 52
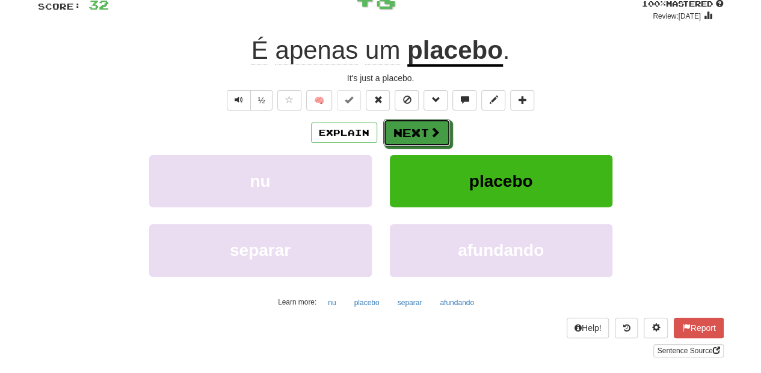
click at [430, 131] on span at bounding box center [434, 132] width 11 height 11
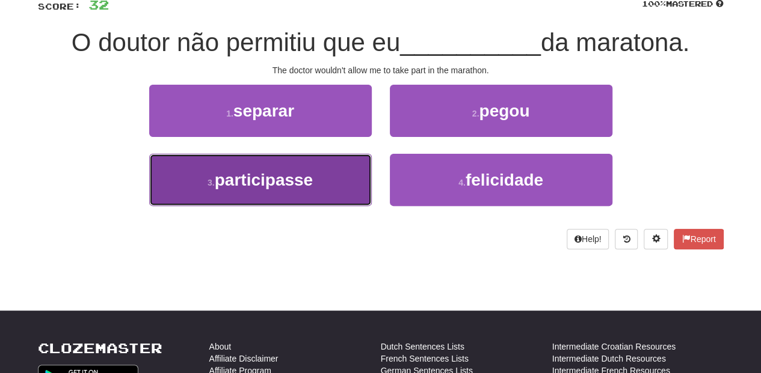
click at [338, 179] on button "3 . participasse" at bounding box center [260, 180] width 222 height 52
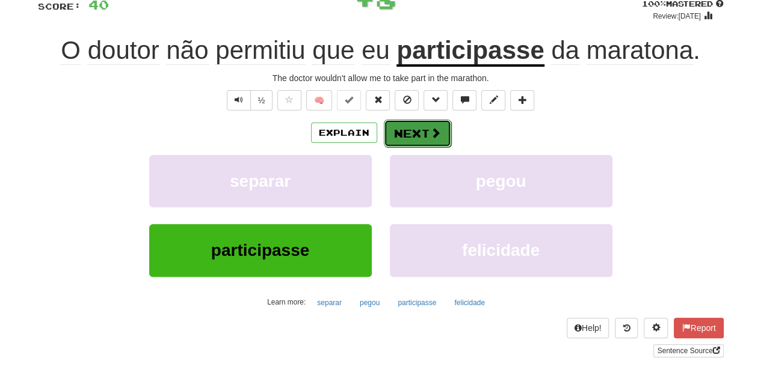
click at [409, 136] on button "Next" at bounding box center [417, 134] width 67 height 28
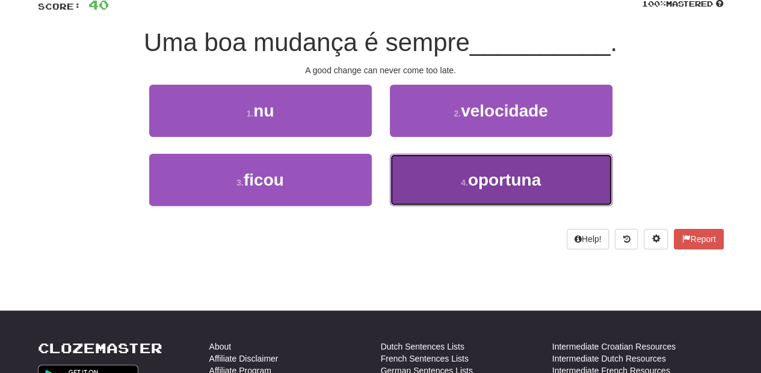
click at [419, 165] on button "4 . oportuna" at bounding box center [501, 180] width 222 height 52
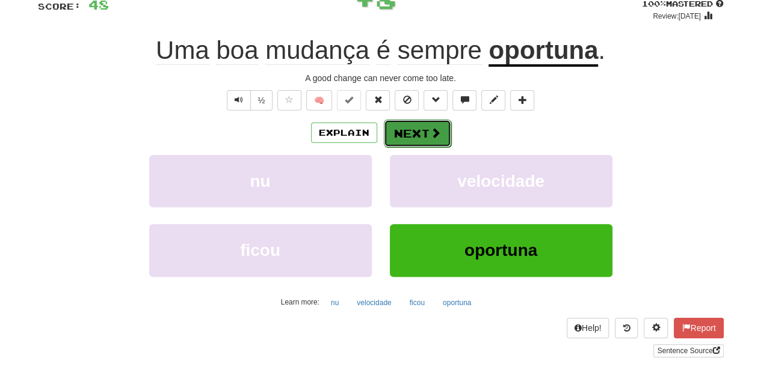
click at [398, 131] on button "Next" at bounding box center [417, 134] width 67 height 28
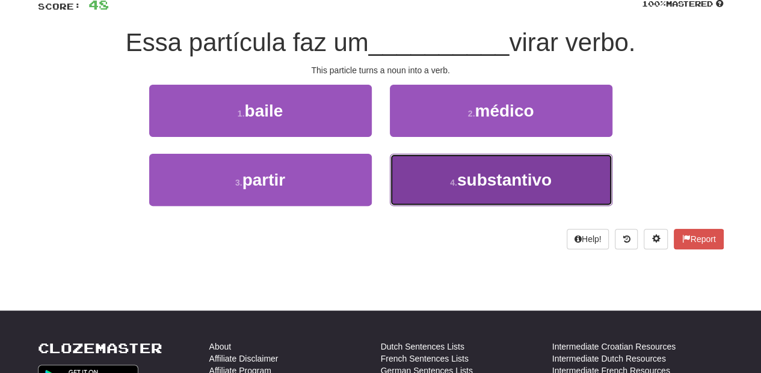
click at [409, 162] on button "4 . substantivo" at bounding box center [501, 180] width 222 height 52
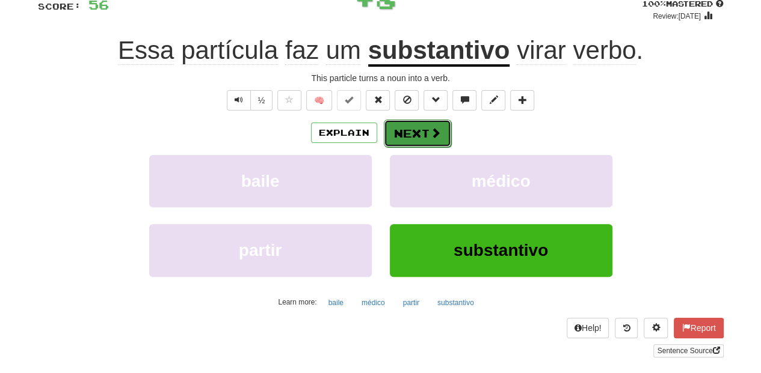
click at [408, 137] on button "Next" at bounding box center [417, 134] width 67 height 28
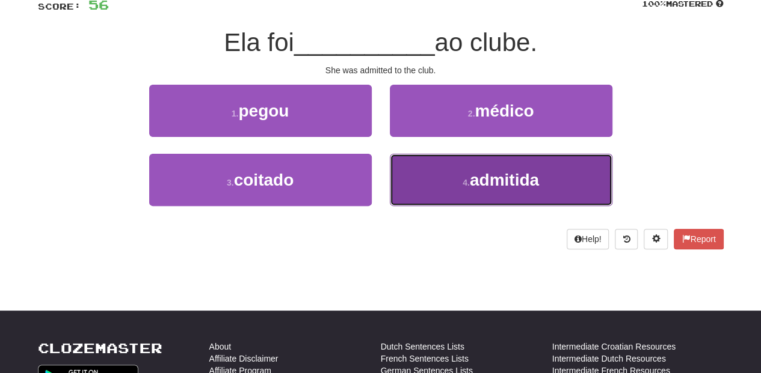
click at [446, 174] on button "4 . admitida" at bounding box center [501, 180] width 222 height 52
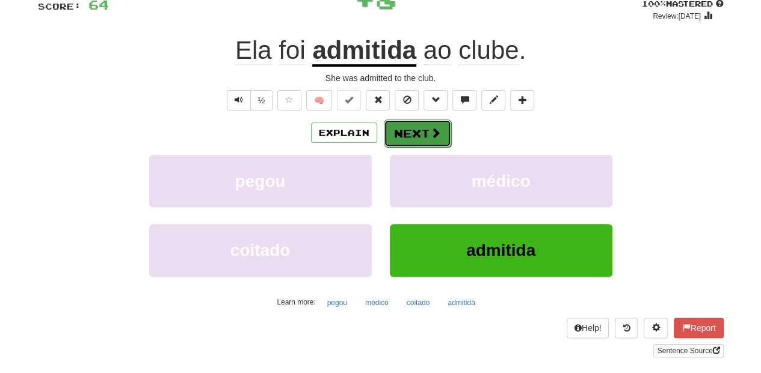
click at [411, 136] on button "Next" at bounding box center [417, 134] width 67 height 28
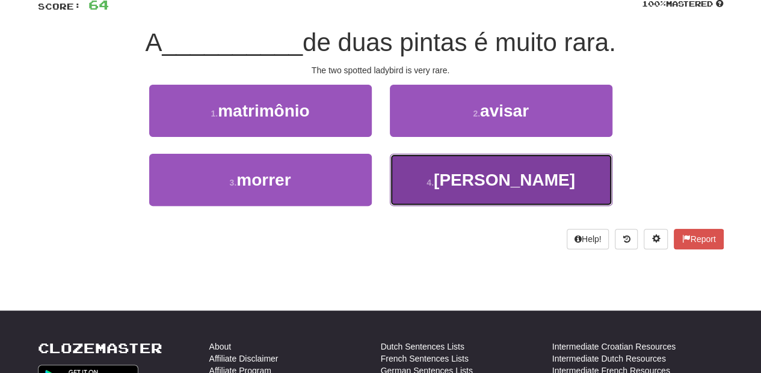
click at [416, 176] on button "4 . joaninha" at bounding box center [501, 180] width 222 height 52
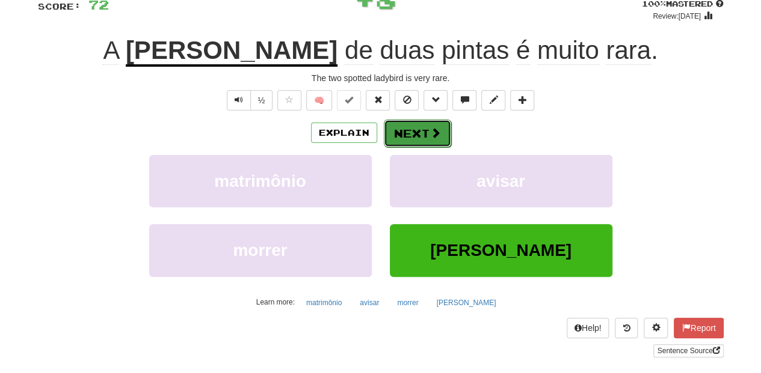
click at [414, 124] on button "Next" at bounding box center [417, 134] width 67 height 28
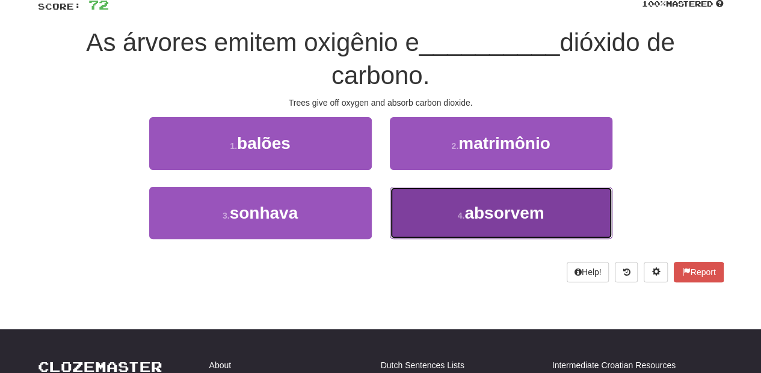
click at [438, 215] on button "4 . absorvem" at bounding box center [501, 213] width 222 height 52
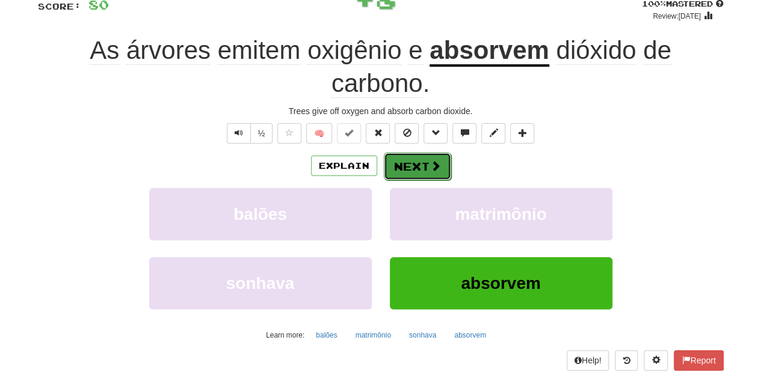
click at [419, 168] on button "Next" at bounding box center [417, 167] width 67 height 28
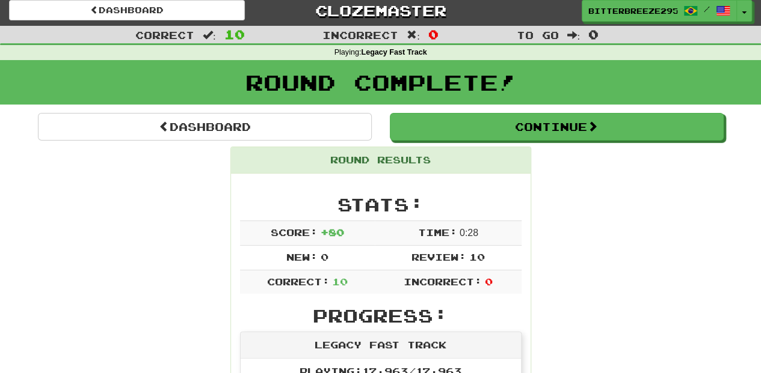
scroll to position [0, 0]
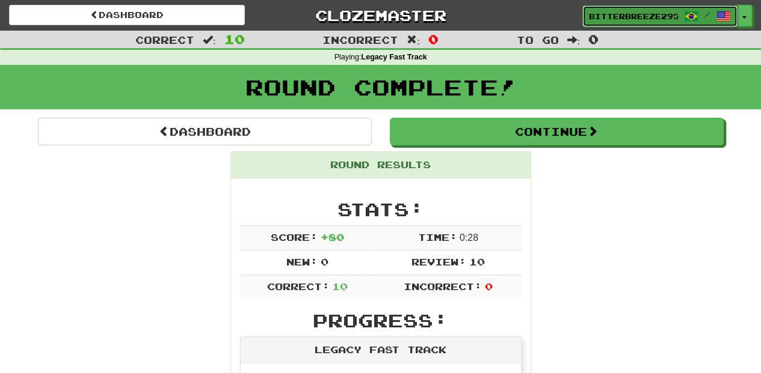
click at [637, 17] on span "BitterBreeze2956" at bounding box center [633, 16] width 89 height 11
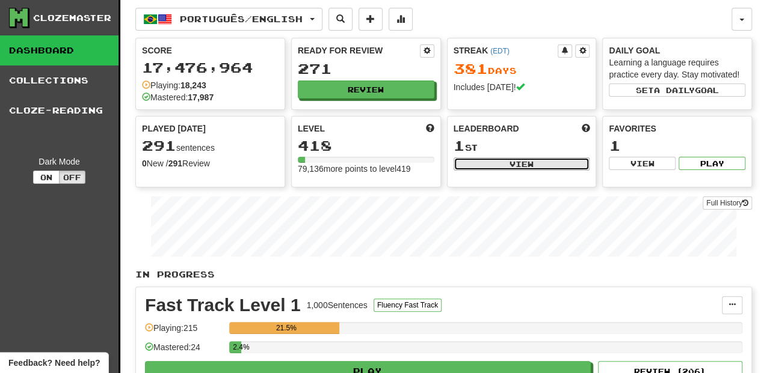
click at [537, 162] on button "View" at bounding box center [521, 164] width 136 height 13
select select "**********"
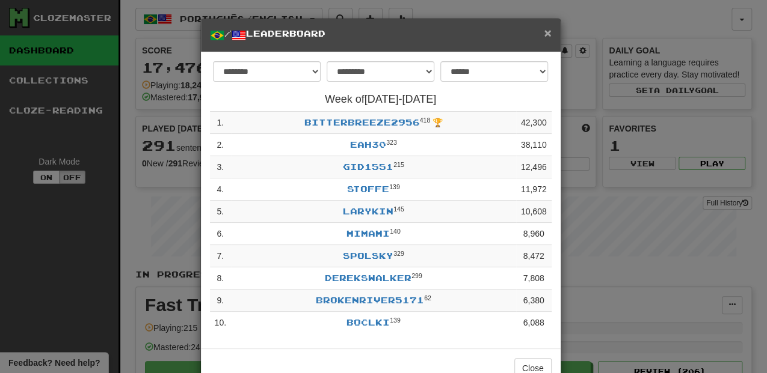
click at [545, 32] on span "×" at bounding box center [547, 33] width 7 height 14
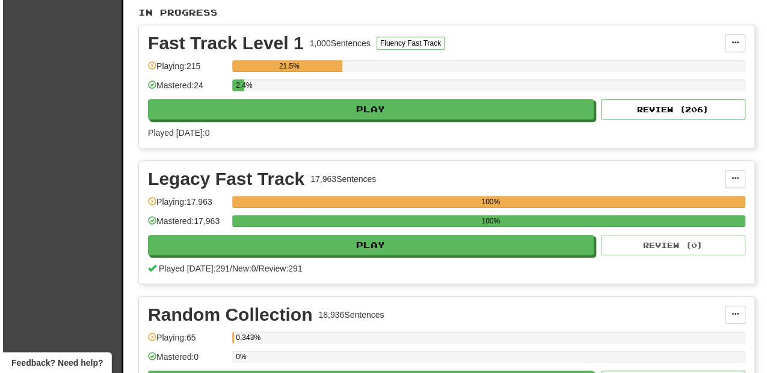
scroll to position [280, 0]
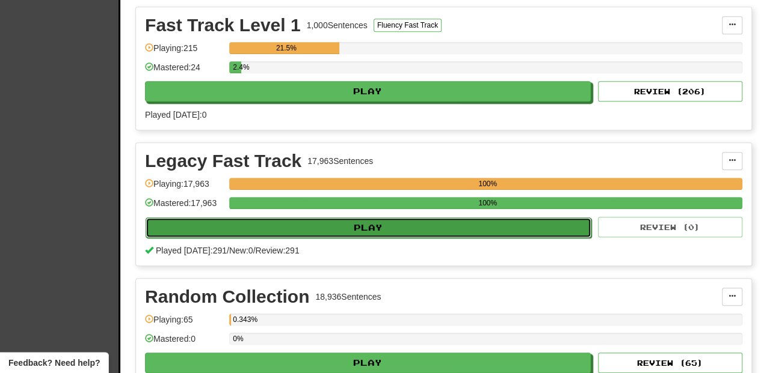
click at [333, 223] on button "Play" at bounding box center [368, 228] width 446 height 20
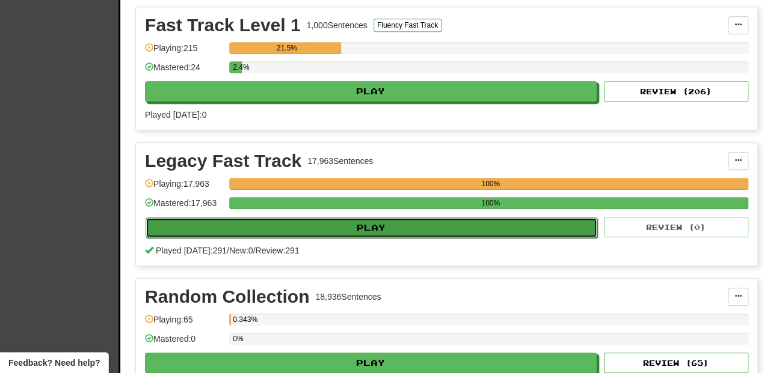
select select "**"
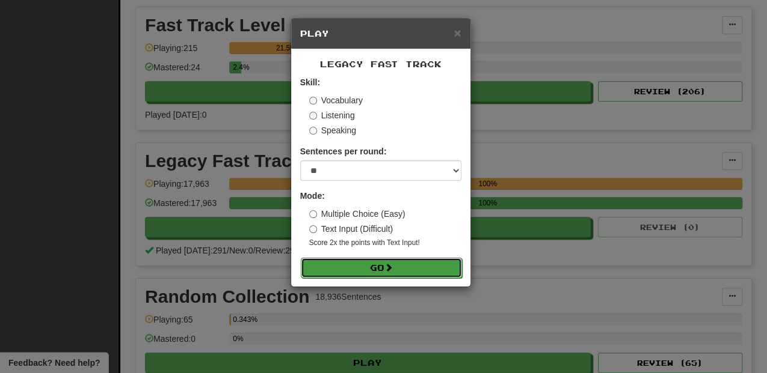
click at [347, 263] on button "Go" at bounding box center [381, 268] width 161 height 20
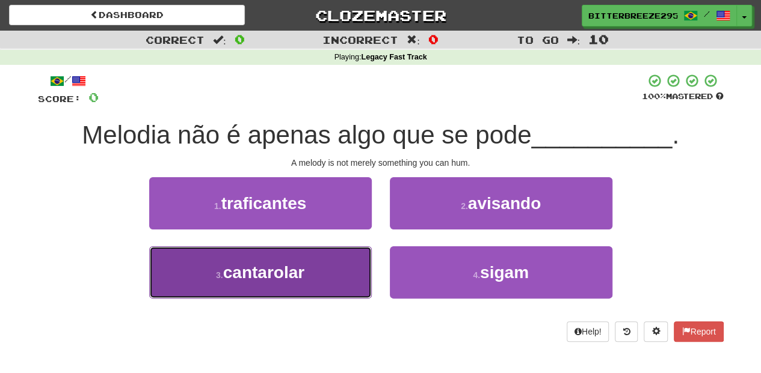
click at [348, 278] on button "3 . cantarolar" at bounding box center [260, 273] width 222 height 52
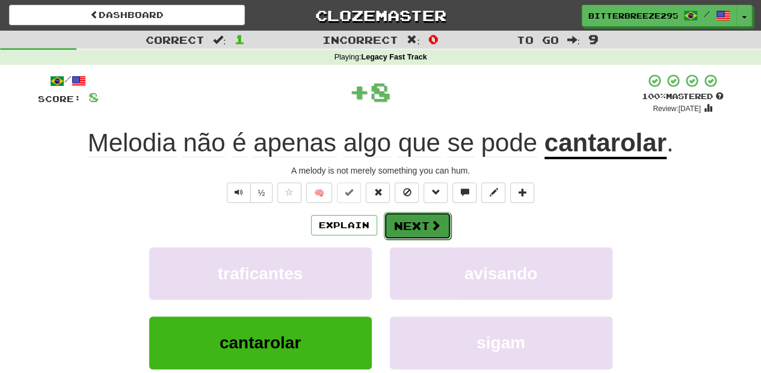
click at [412, 224] on button "Next" at bounding box center [417, 226] width 67 height 28
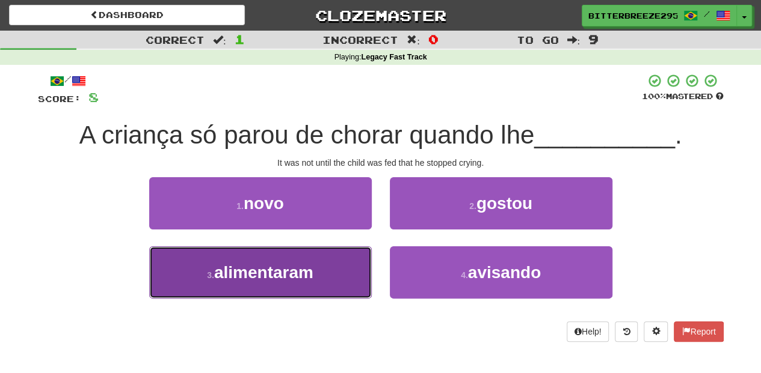
click at [337, 273] on button "3 . alimentaram" at bounding box center [260, 273] width 222 height 52
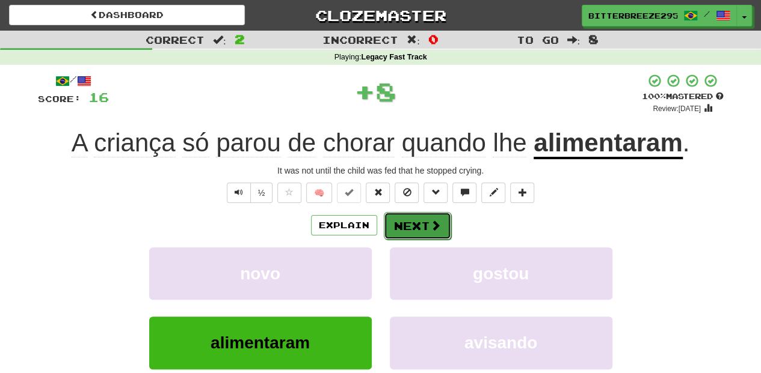
click at [407, 220] on button "Next" at bounding box center [417, 226] width 67 height 28
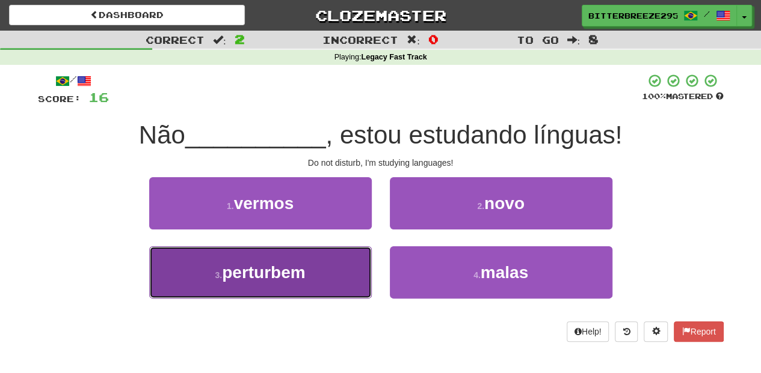
click at [331, 283] on button "3 . perturbem" at bounding box center [260, 273] width 222 height 52
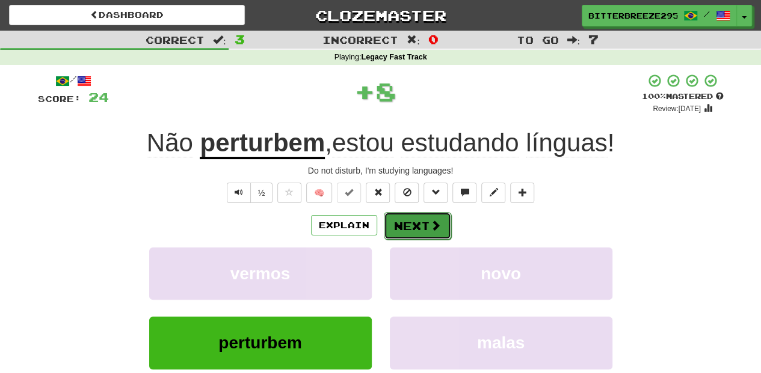
click at [404, 228] on button "Next" at bounding box center [417, 226] width 67 height 28
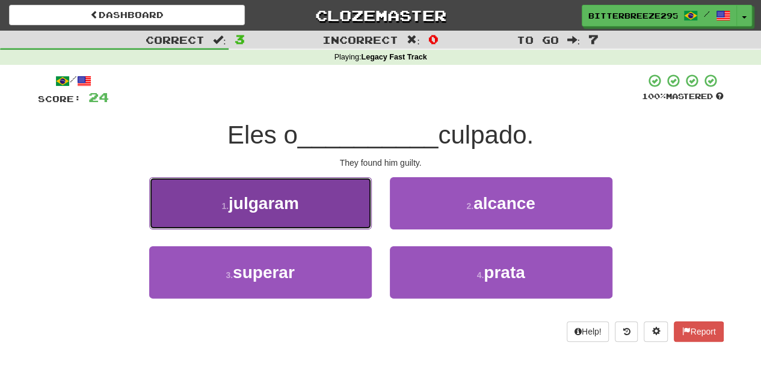
click at [310, 223] on button "1 . julgaram" at bounding box center [260, 203] width 222 height 52
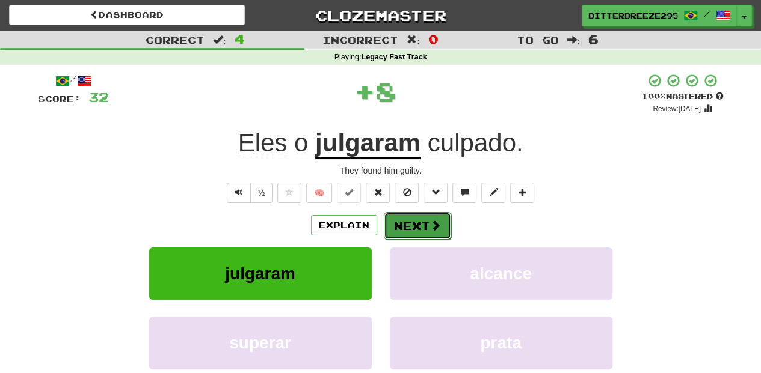
click at [397, 224] on button "Next" at bounding box center [417, 226] width 67 height 28
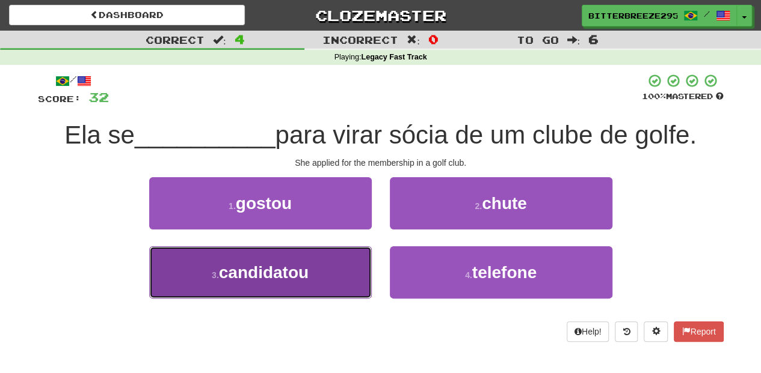
click at [350, 270] on button "3 . candidatou" at bounding box center [260, 273] width 222 height 52
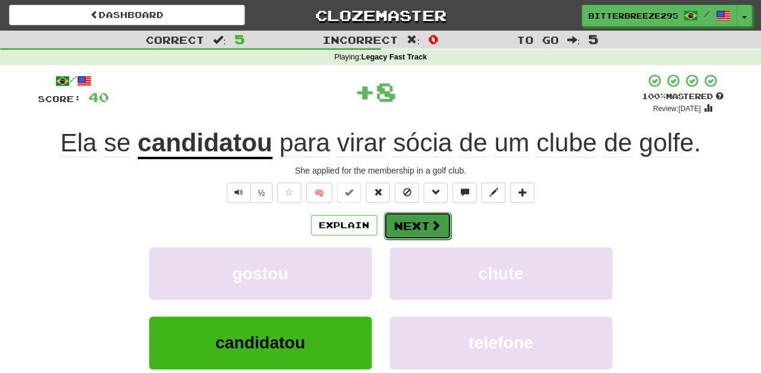
click at [389, 217] on button "Next" at bounding box center [417, 226] width 67 height 28
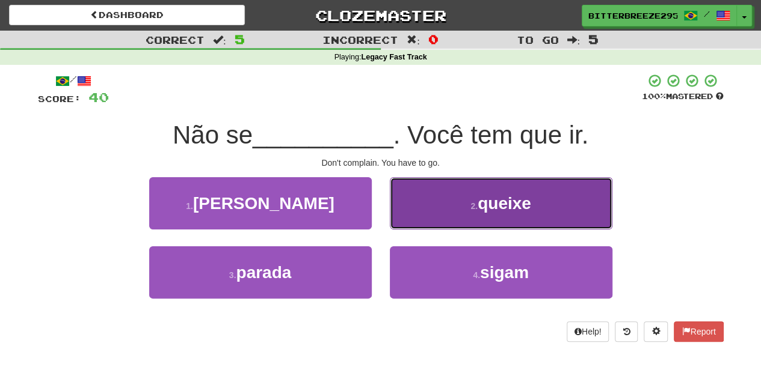
click at [430, 219] on button "2 . queixe" at bounding box center [501, 203] width 222 height 52
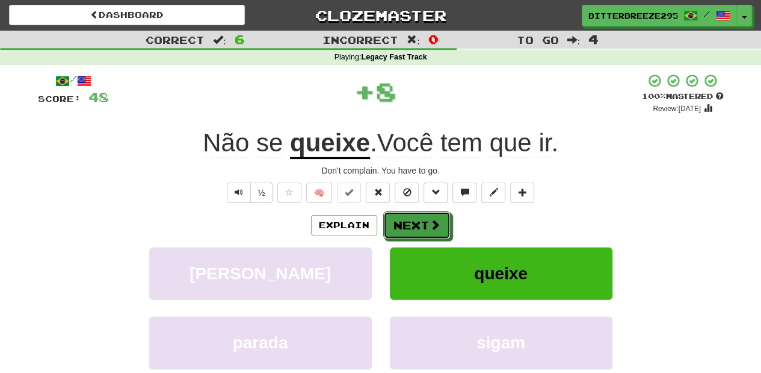
click at [430, 219] on span at bounding box center [434, 224] width 11 height 11
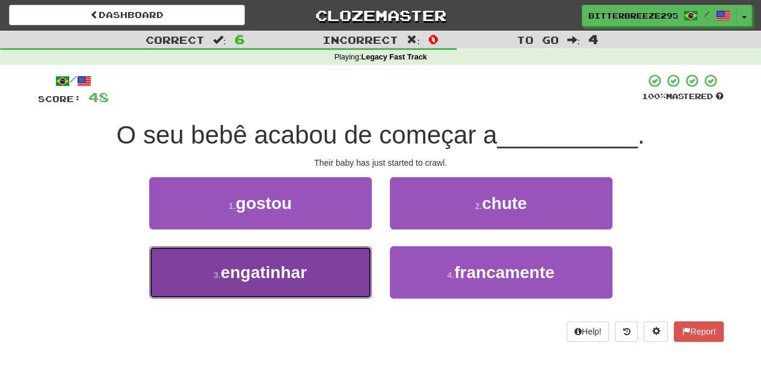
click at [345, 280] on button "3 . engatinhar" at bounding box center [260, 273] width 222 height 52
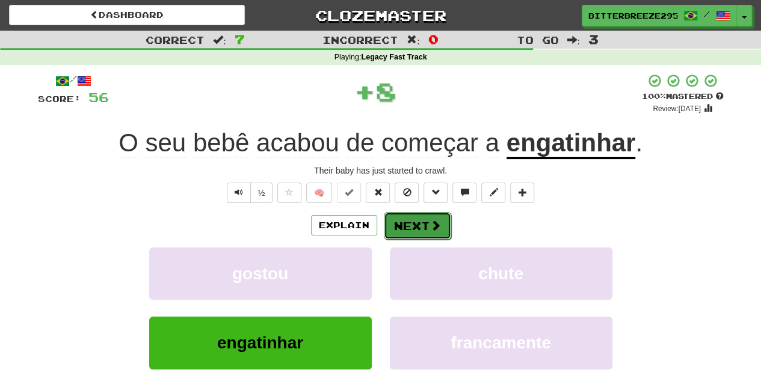
click at [403, 228] on button "Next" at bounding box center [417, 226] width 67 height 28
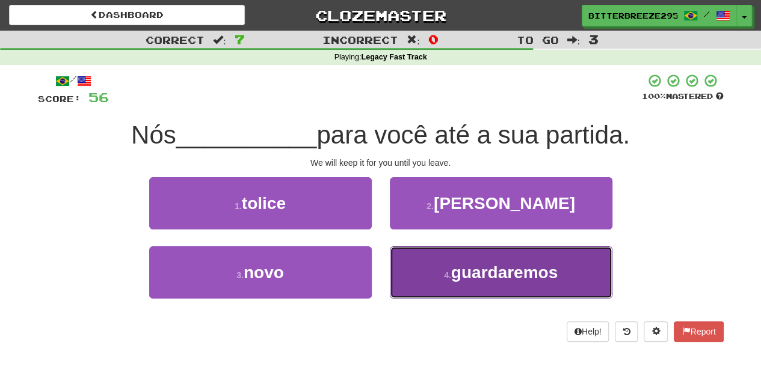
click at [418, 266] on button "4 . guardaremos" at bounding box center [501, 273] width 222 height 52
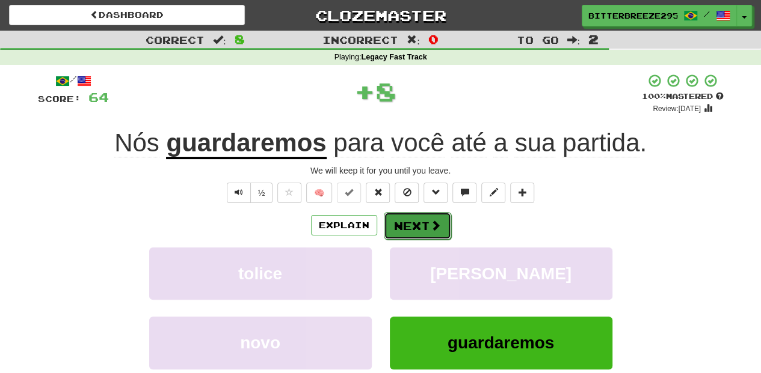
click at [411, 221] on button "Next" at bounding box center [417, 226] width 67 height 28
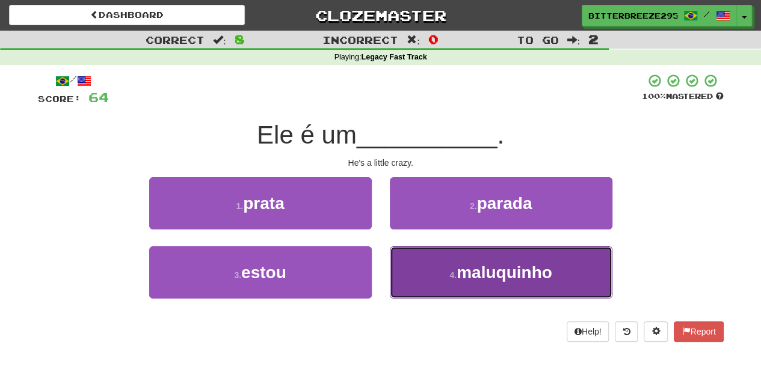
click at [432, 270] on button "4 . maluquinho" at bounding box center [501, 273] width 222 height 52
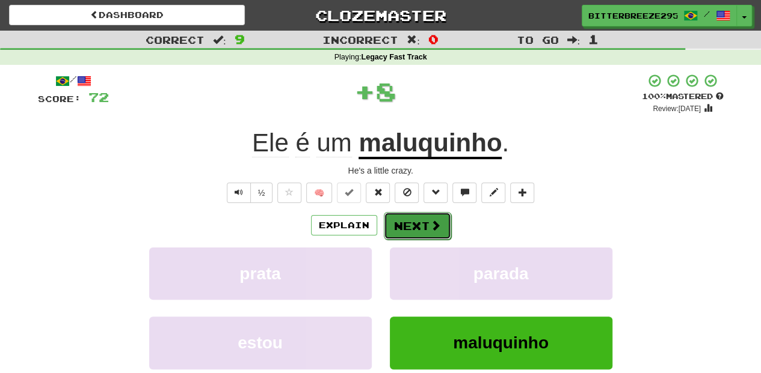
click at [414, 226] on button "Next" at bounding box center [417, 226] width 67 height 28
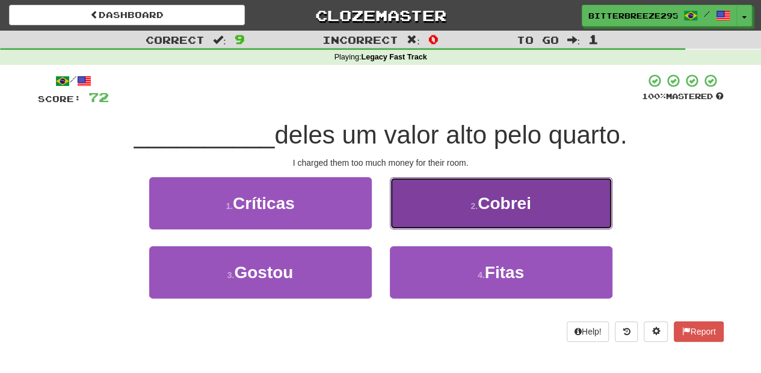
click at [430, 209] on button "2 . Cobrei" at bounding box center [501, 203] width 222 height 52
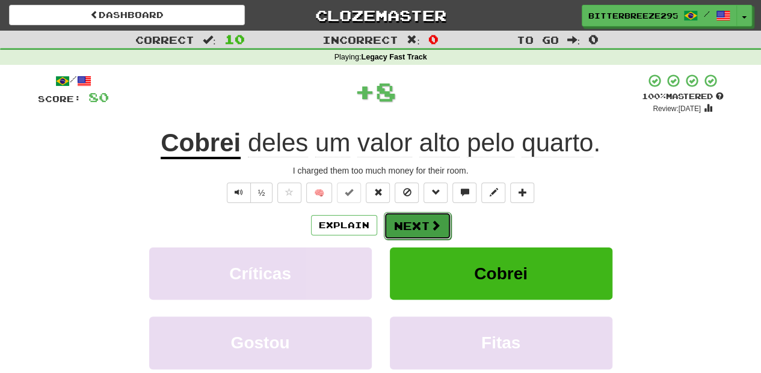
click at [423, 215] on button "Next" at bounding box center [417, 226] width 67 height 28
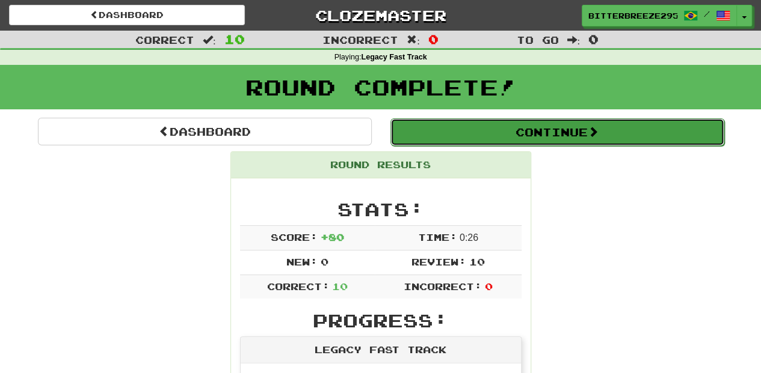
click at [444, 133] on button "Continue" at bounding box center [557, 132] width 334 height 28
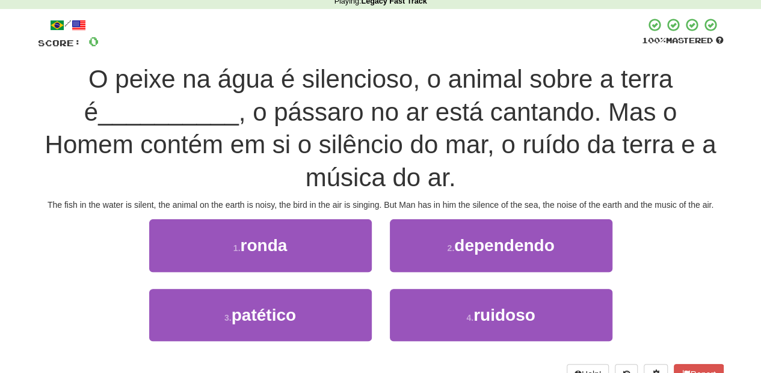
scroll to position [80, 0]
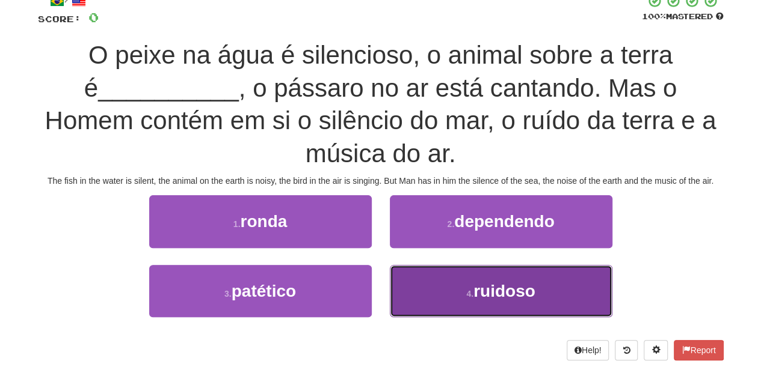
click at [457, 308] on button "4 . ruidoso" at bounding box center [501, 291] width 222 height 52
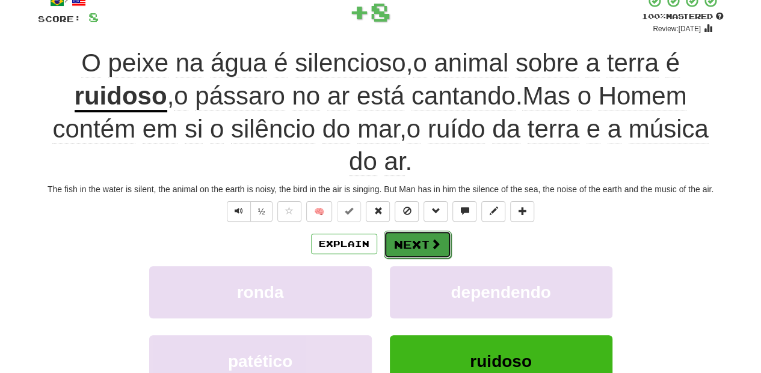
click at [415, 246] on button "Next" at bounding box center [417, 245] width 67 height 28
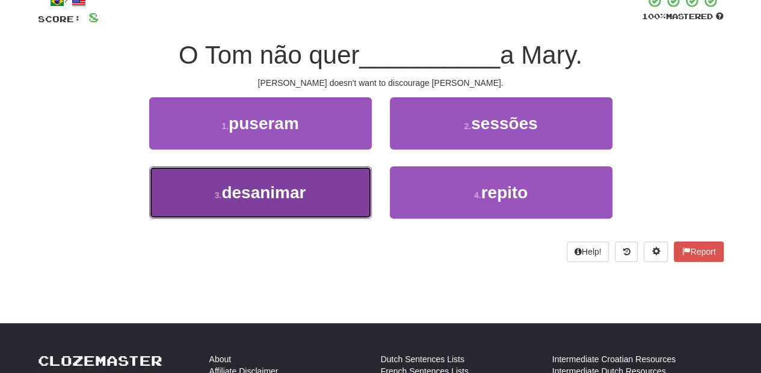
click at [284, 185] on span "desanimar" at bounding box center [263, 192] width 84 height 19
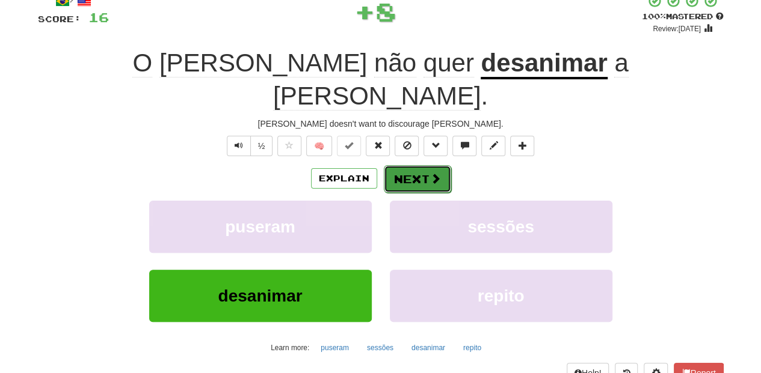
click at [420, 165] on button "Next" at bounding box center [417, 179] width 67 height 28
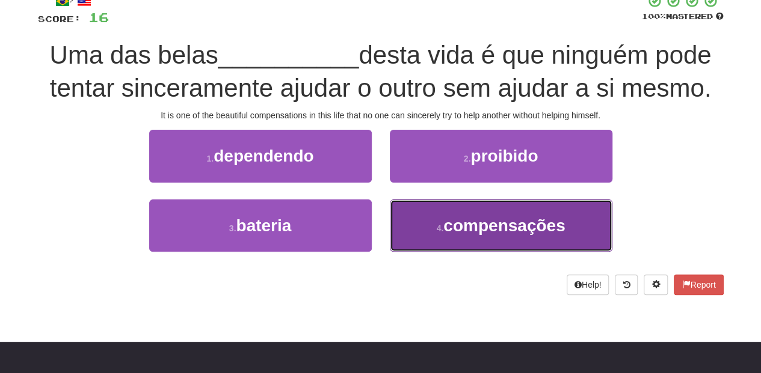
click at [447, 230] on span "compensações" at bounding box center [503, 225] width 121 height 19
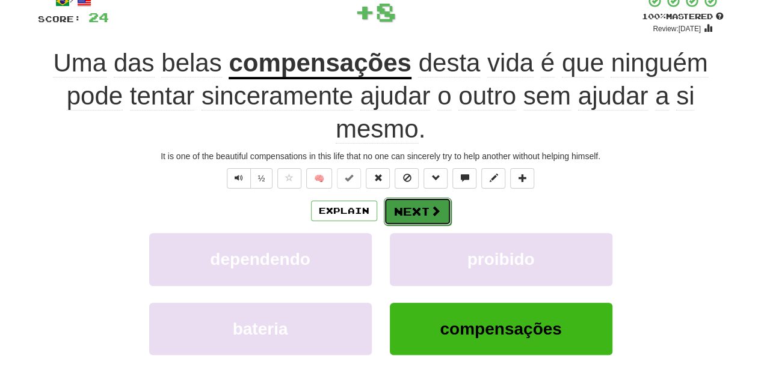
click at [415, 210] on button "Next" at bounding box center [417, 212] width 67 height 28
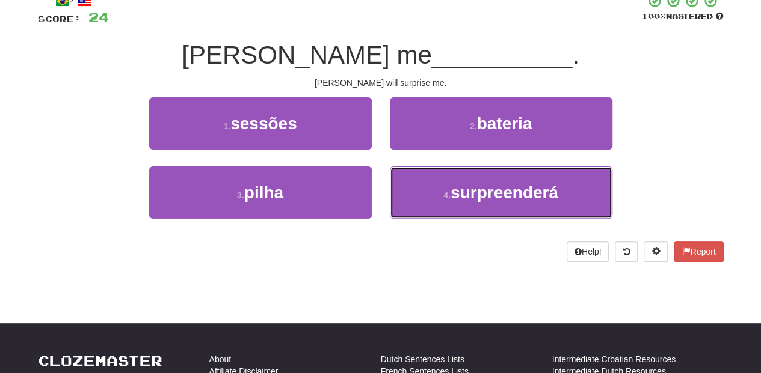
click at [415, 210] on button "4 . surpreenderá" at bounding box center [501, 193] width 222 height 52
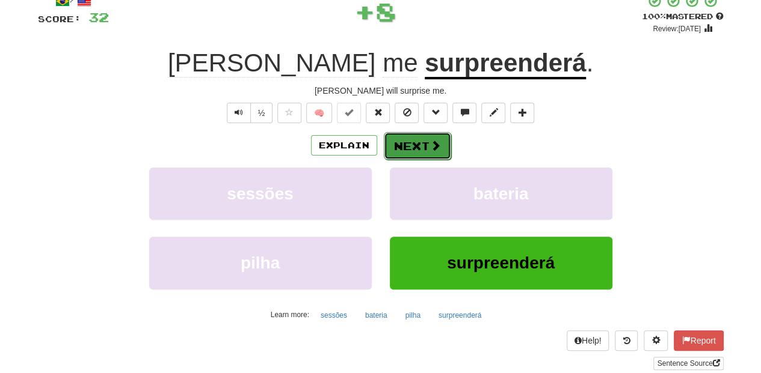
click at [408, 150] on button "Next" at bounding box center [417, 146] width 67 height 28
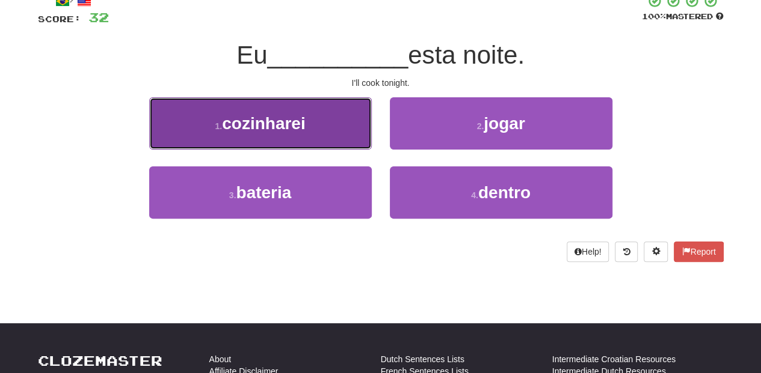
click at [329, 135] on button "1 . cozinharei" at bounding box center [260, 123] width 222 height 52
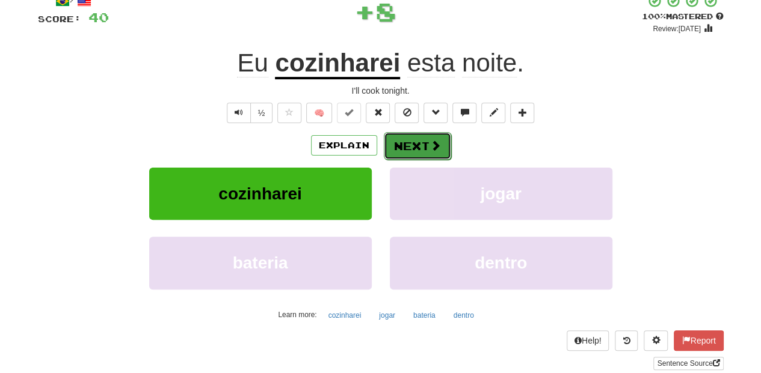
click at [395, 144] on button "Next" at bounding box center [417, 146] width 67 height 28
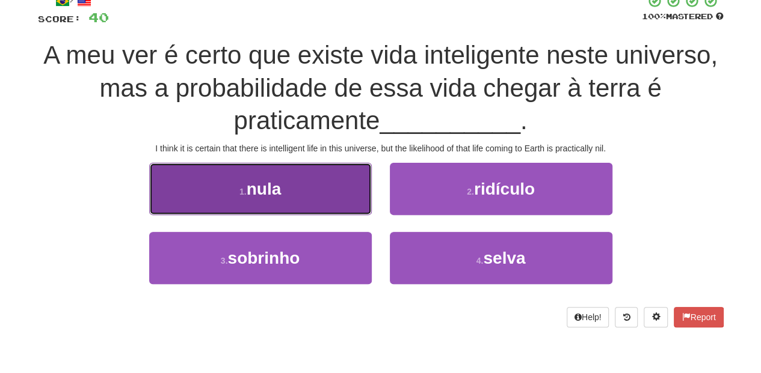
click at [317, 191] on button "1 . nula" at bounding box center [260, 189] width 222 height 52
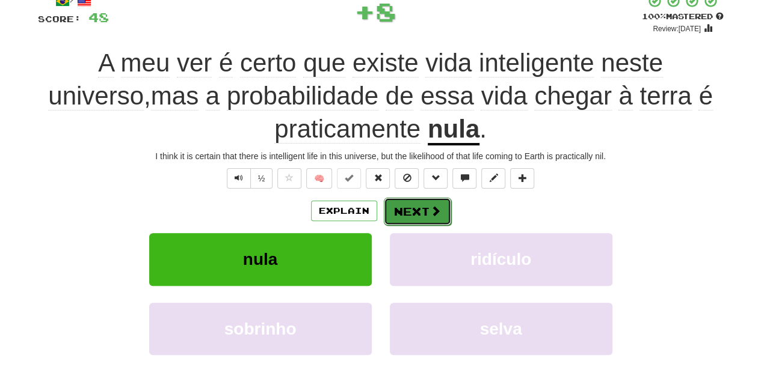
click at [402, 203] on button "Next" at bounding box center [417, 212] width 67 height 28
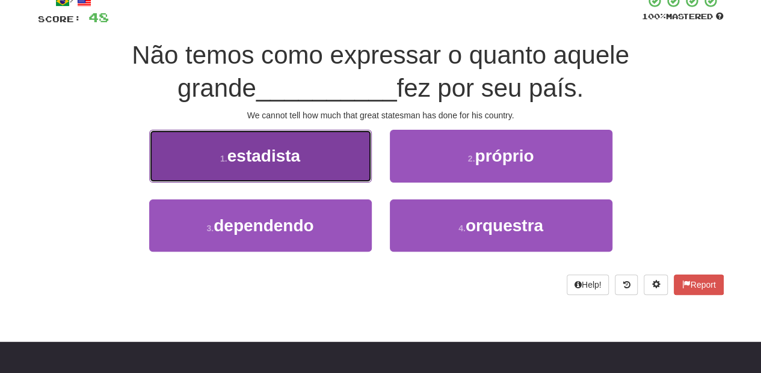
click at [343, 180] on button "1 . estadista" at bounding box center [260, 156] width 222 height 52
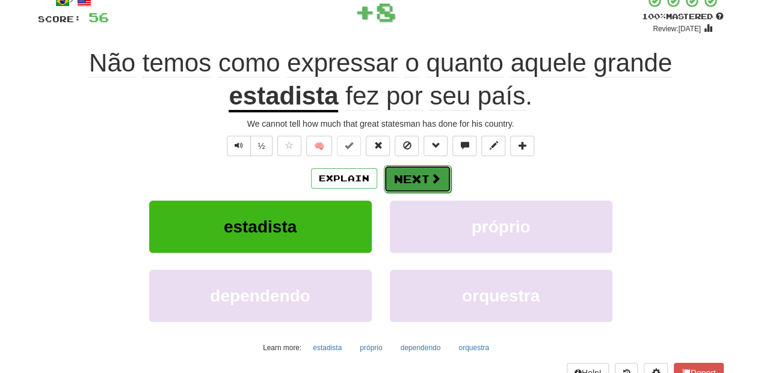
click at [402, 188] on button "Next" at bounding box center [417, 179] width 67 height 28
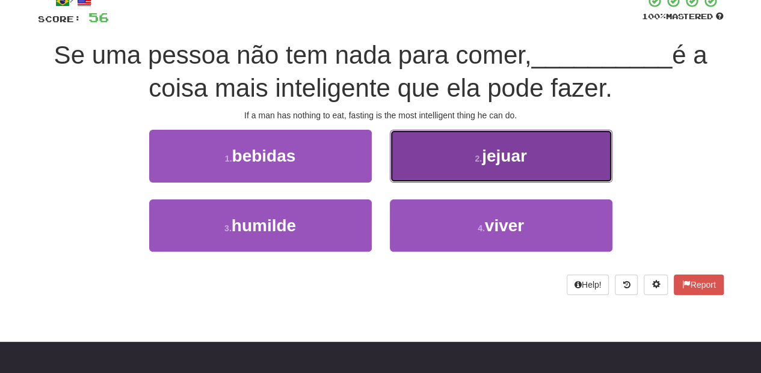
click at [425, 171] on button "2 . jejuar" at bounding box center [501, 156] width 222 height 52
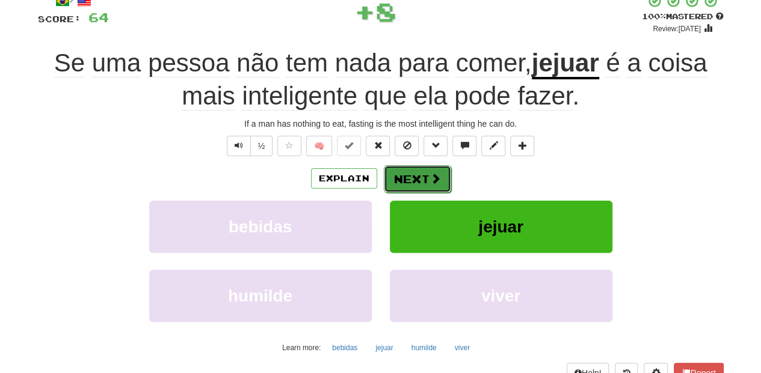
click at [422, 170] on button "Next" at bounding box center [417, 179] width 67 height 28
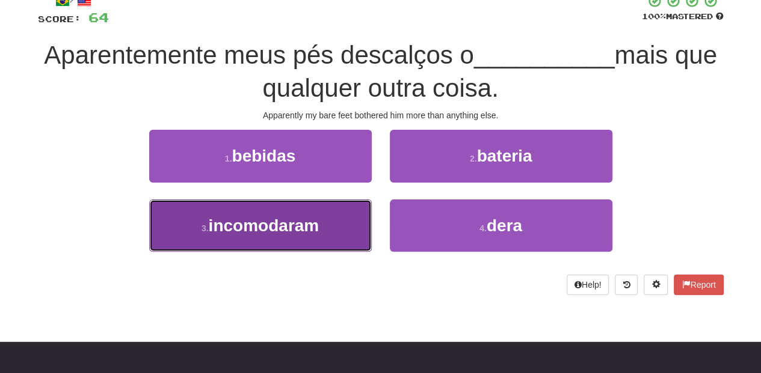
click at [348, 207] on button "3 . incomodaram" at bounding box center [260, 226] width 222 height 52
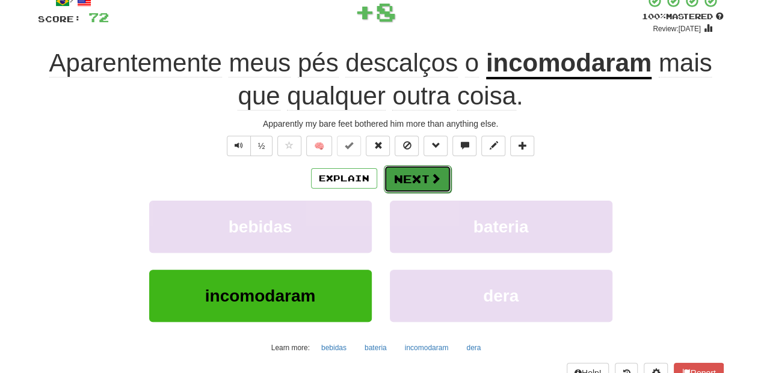
click at [400, 177] on button "Next" at bounding box center [417, 179] width 67 height 28
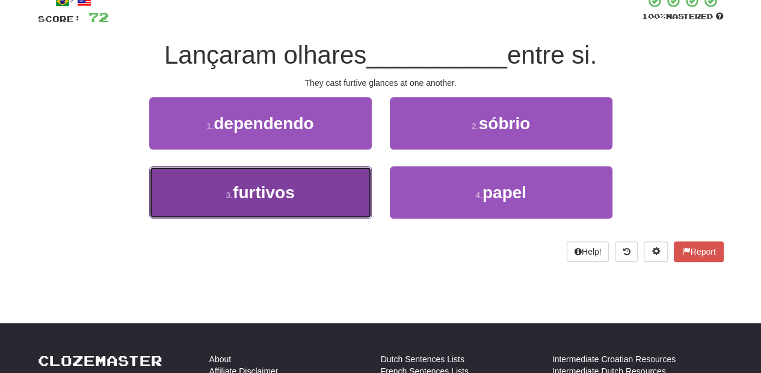
click at [347, 185] on button "3 . furtivos" at bounding box center [260, 193] width 222 height 52
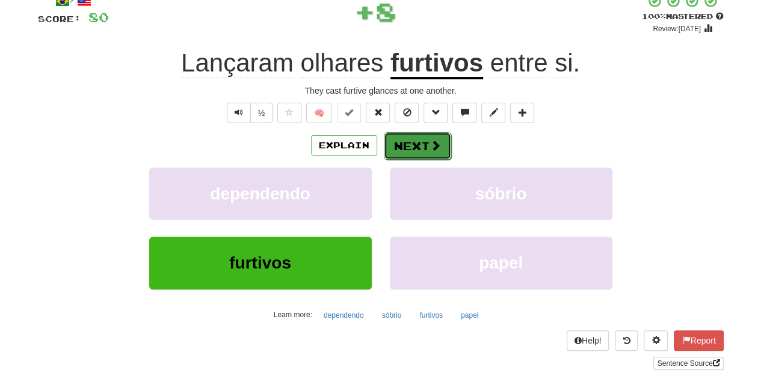
click at [420, 142] on button "Next" at bounding box center [417, 146] width 67 height 28
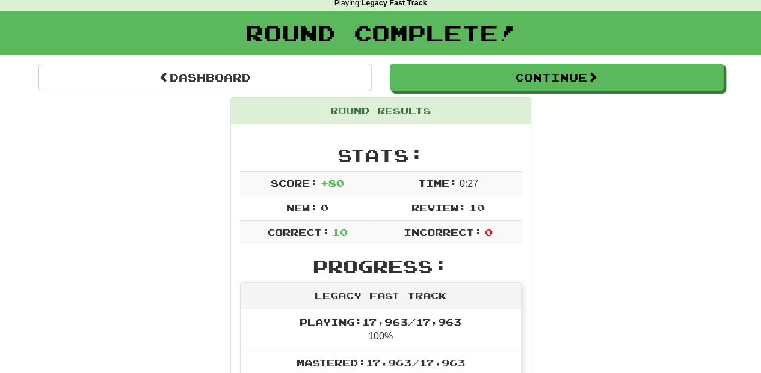
scroll to position [0, 0]
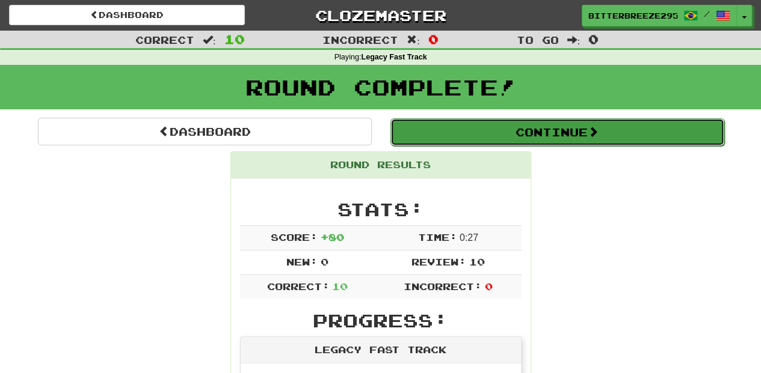
click at [484, 133] on button "Continue" at bounding box center [557, 132] width 334 height 28
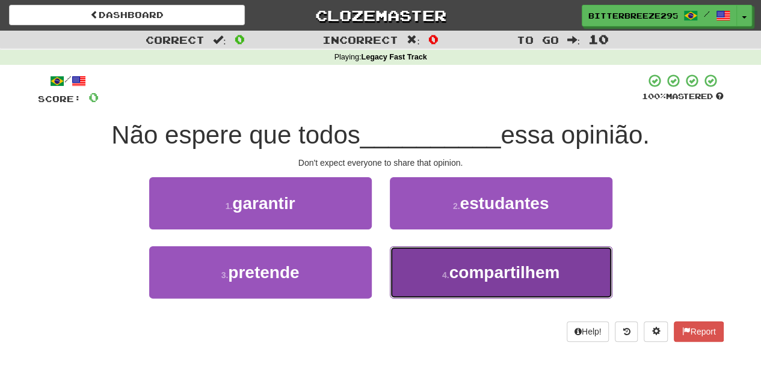
click at [432, 269] on button "4 . compartilhem" at bounding box center [501, 273] width 222 height 52
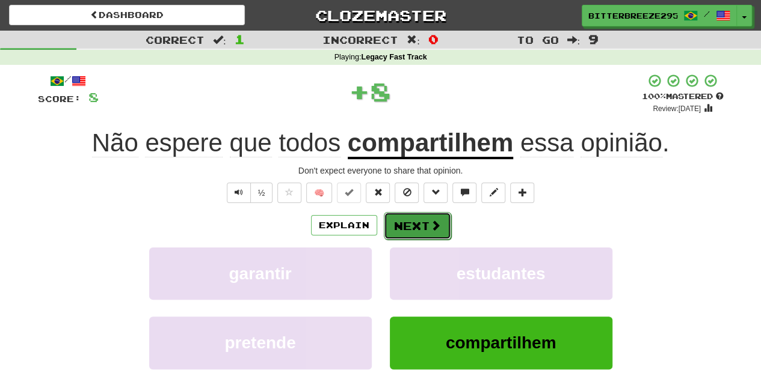
click at [406, 228] on button "Next" at bounding box center [417, 226] width 67 height 28
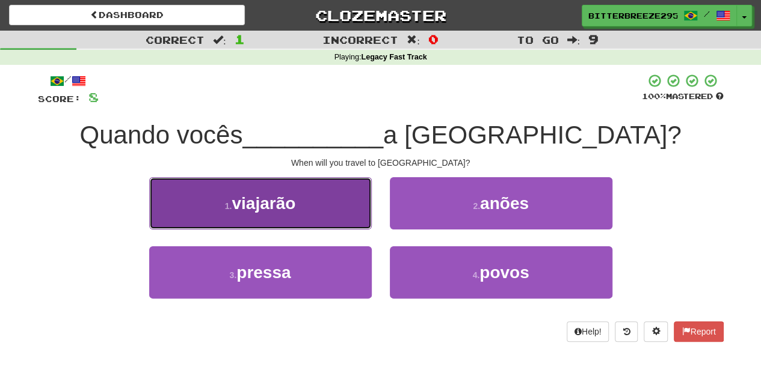
click at [342, 224] on button "1 . viajarão" at bounding box center [260, 203] width 222 height 52
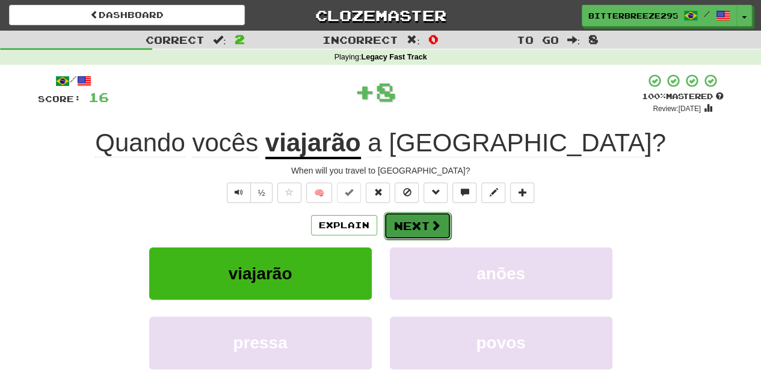
click at [412, 221] on button "Next" at bounding box center [417, 226] width 67 height 28
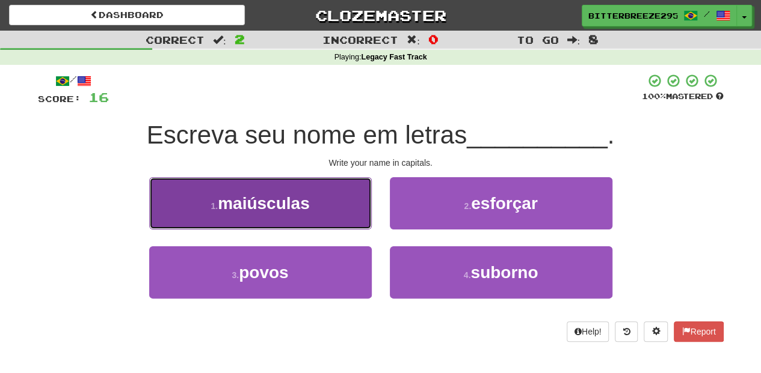
click at [356, 212] on button "1 . maiúsculas" at bounding box center [260, 203] width 222 height 52
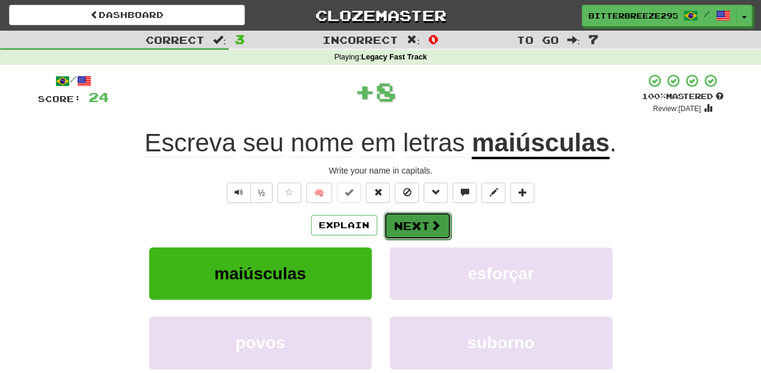
click at [405, 220] on button "Next" at bounding box center [417, 226] width 67 height 28
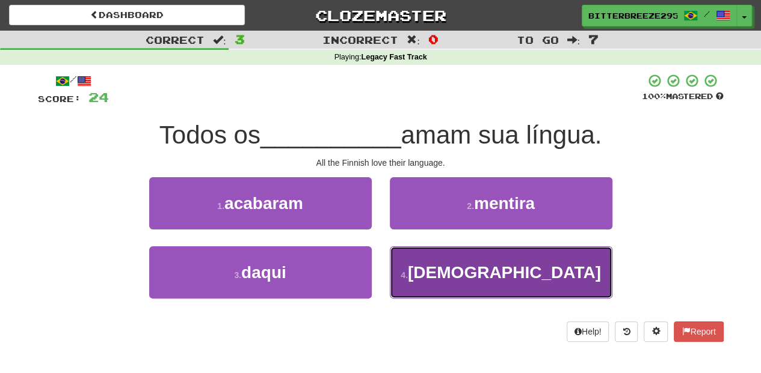
click at [442, 284] on button "4 . finlandeses" at bounding box center [501, 273] width 222 height 52
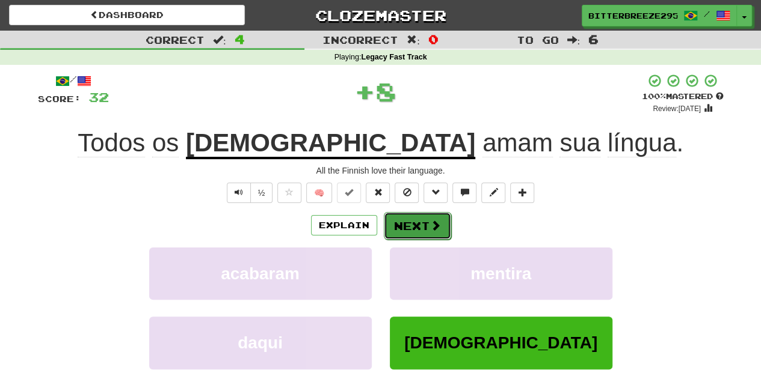
click at [414, 220] on button "Next" at bounding box center [417, 226] width 67 height 28
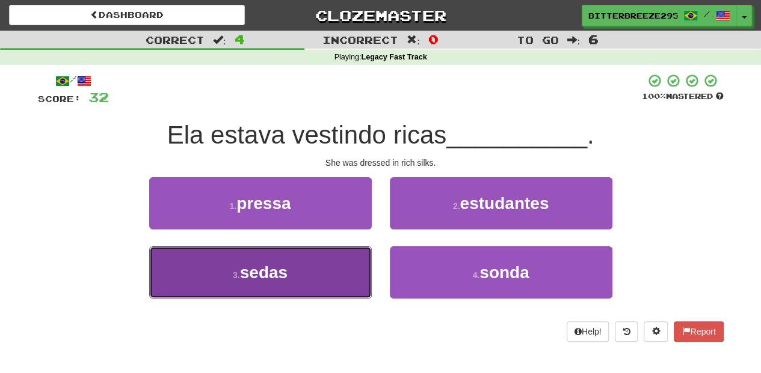
click at [337, 258] on button "3 . sedas" at bounding box center [260, 273] width 222 height 52
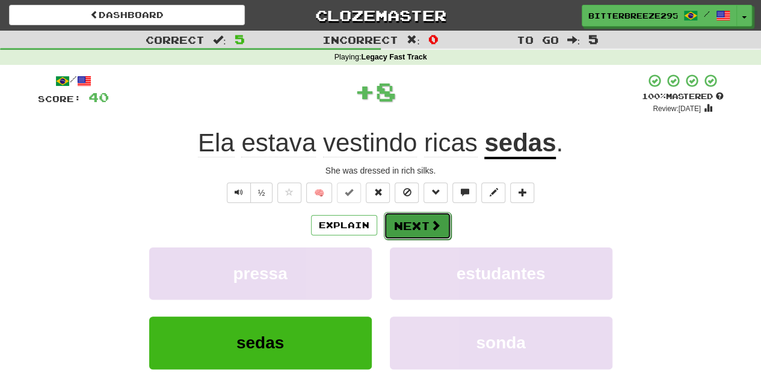
click at [405, 233] on button "Next" at bounding box center [417, 226] width 67 height 28
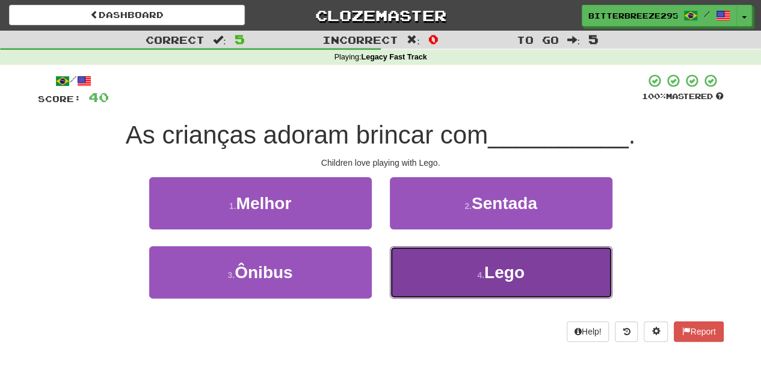
click at [427, 256] on button "4 . Lego" at bounding box center [501, 273] width 222 height 52
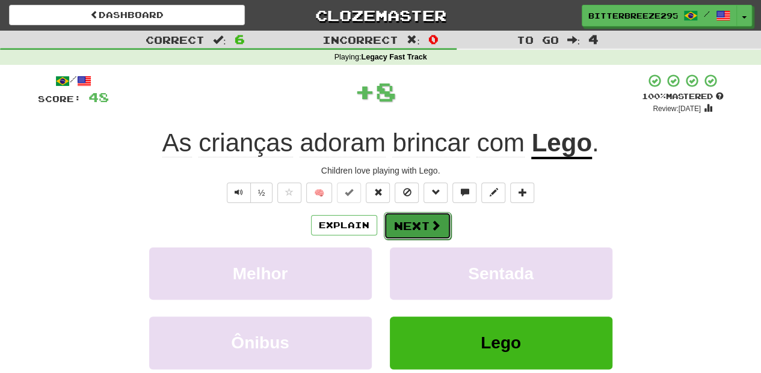
click at [421, 227] on button "Next" at bounding box center [417, 226] width 67 height 28
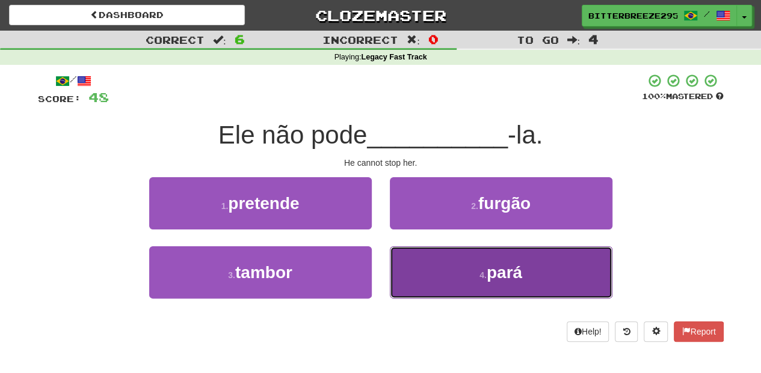
click at [429, 268] on button "4 . pará" at bounding box center [501, 273] width 222 height 52
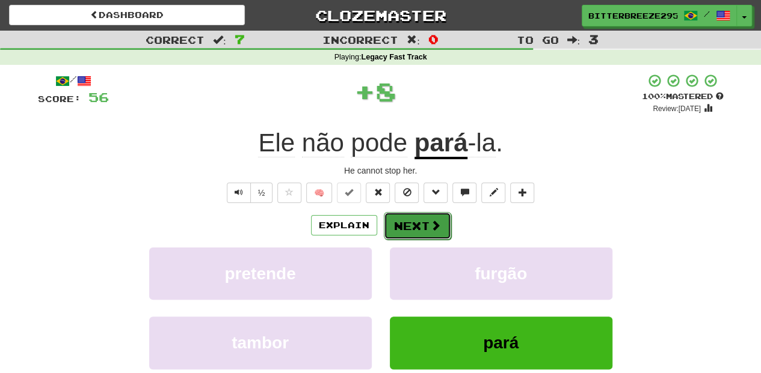
click at [414, 229] on button "Next" at bounding box center [417, 226] width 67 height 28
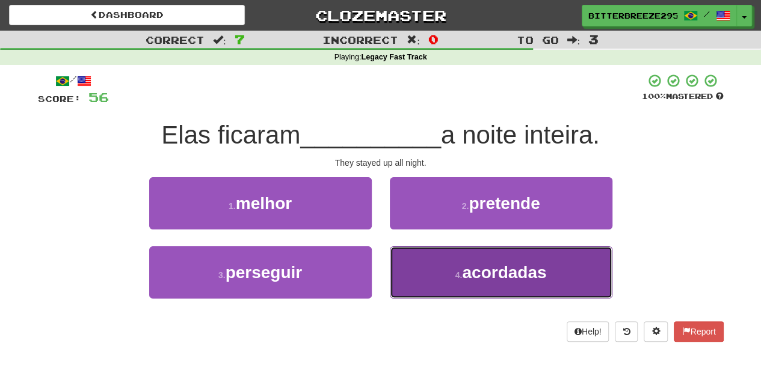
click at [439, 272] on button "4 . acordadas" at bounding box center [501, 273] width 222 height 52
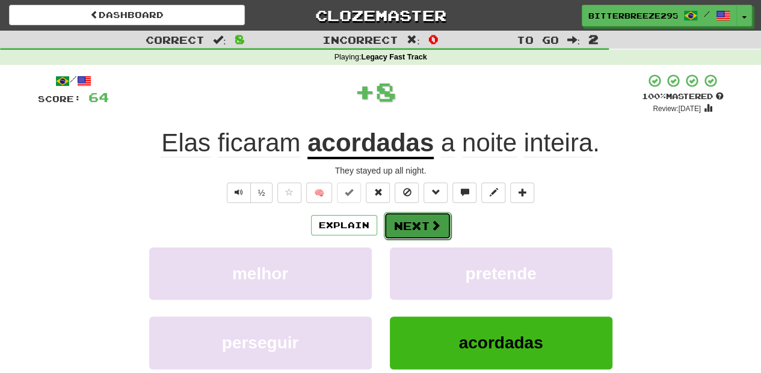
click at [414, 227] on button "Next" at bounding box center [417, 226] width 67 height 28
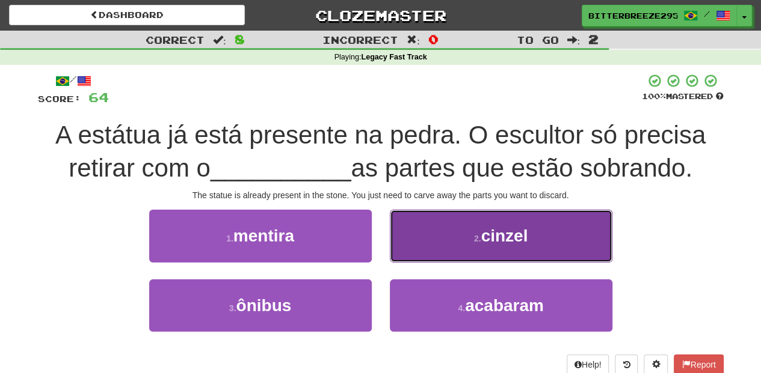
click at [414, 245] on button "2 . cinzel" at bounding box center [501, 236] width 222 height 52
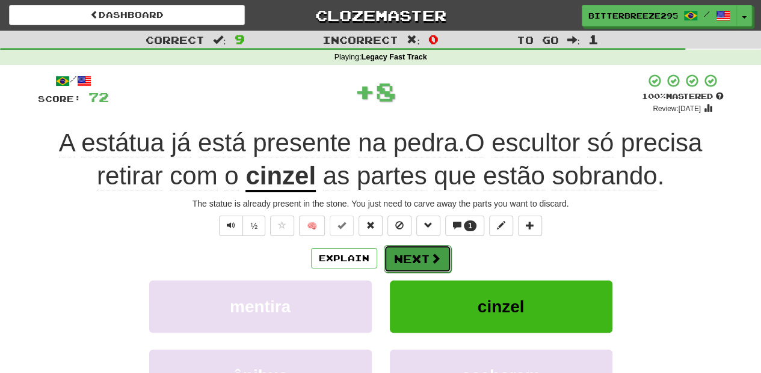
click at [406, 256] on button "Next" at bounding box center [417, 259] width 67 height 28
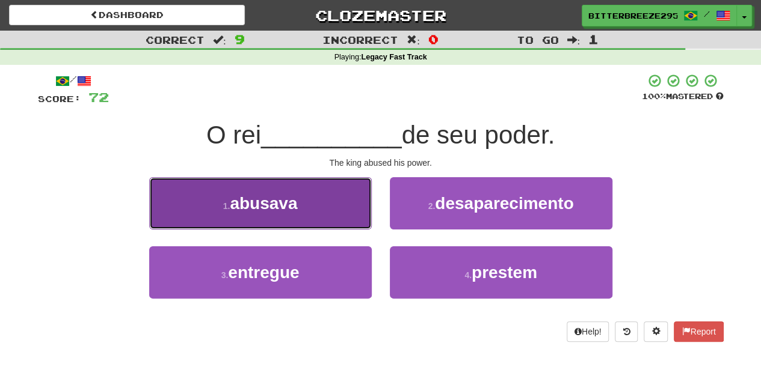
click at [313, 215] on button "1 . abusava" at bounding box center [260, 203] width 222 height 52
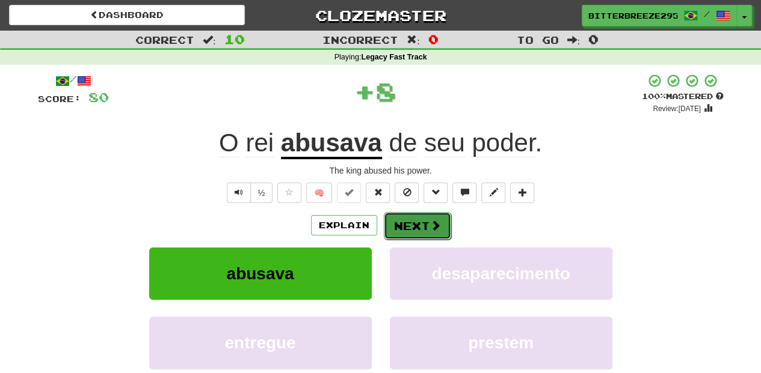
click at [403, 224] on button "Next" at bounding box center [417, 226] width 67 height 28
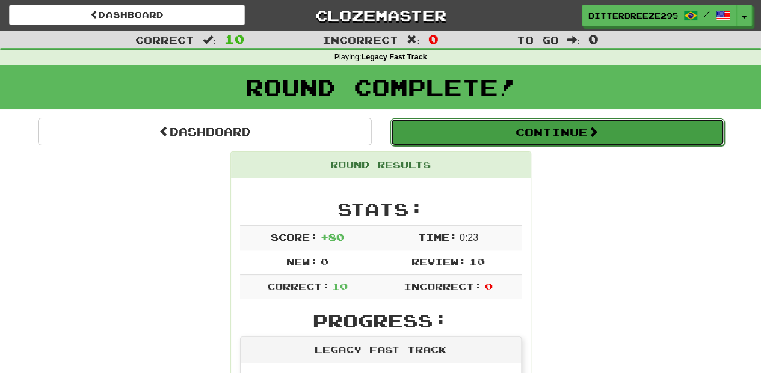
click at [494, 120] on button "Continue" at bounding box center [557, 132] width 334 height 28
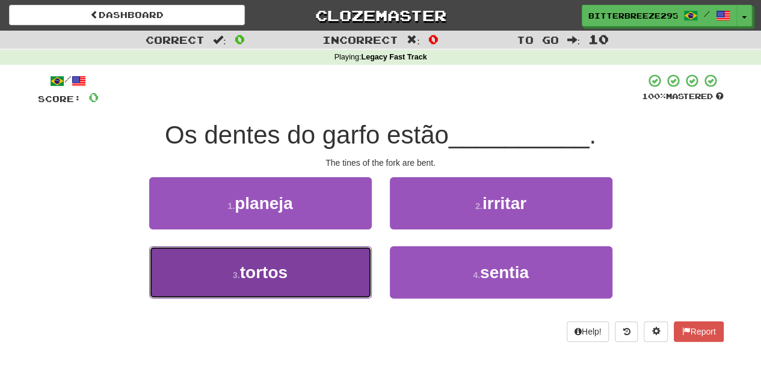
click at [356, 270] on button "3 . tortos" at bounding box center [260, 273] width 222 height 52
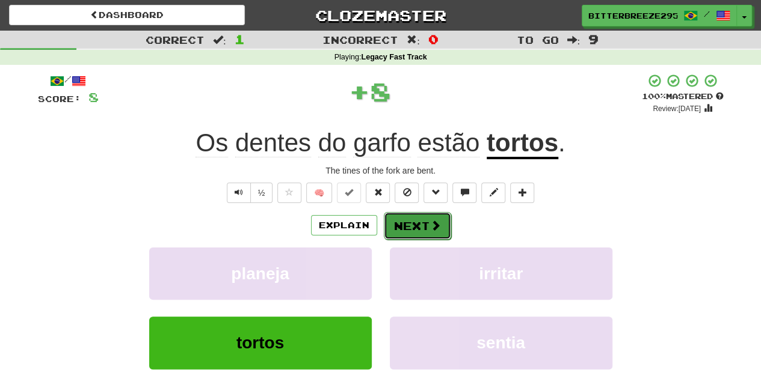
click at [404, 224] on button "Next" at bounding box center [417, 226] width 67 height 28
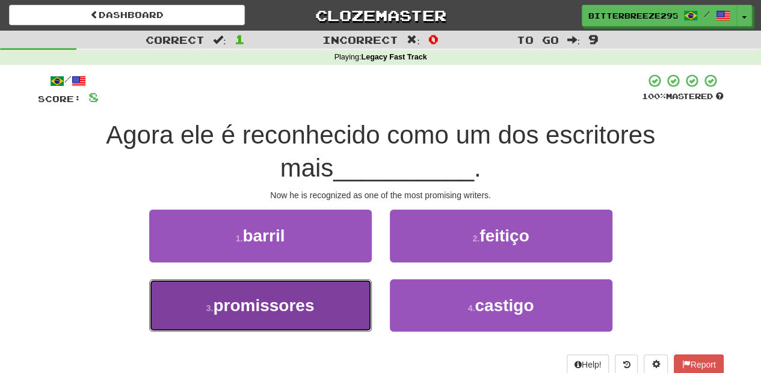
click at [340, 292] on button "3 . promissores" at bounding box center [260, 306] width 222 height 52
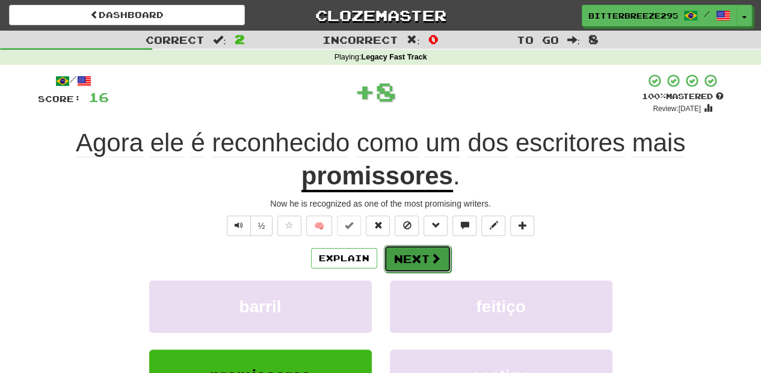
click at [401, 260] on button "Next" at bounding box center [417, 259] width 67 height 28
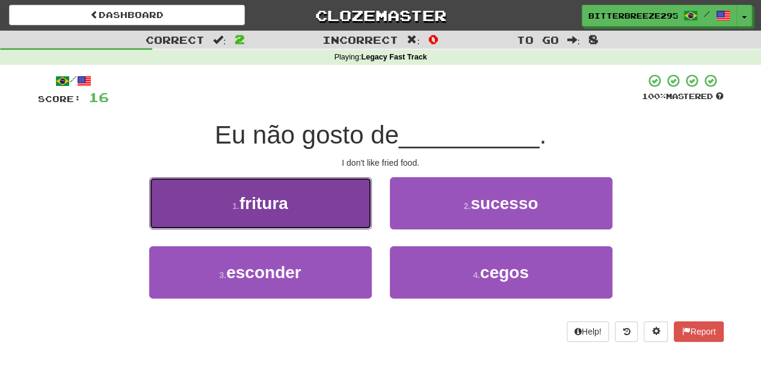
click at [319, 218] on button "1 . fritura" at bounding box center [260, 203] width 222 height 52
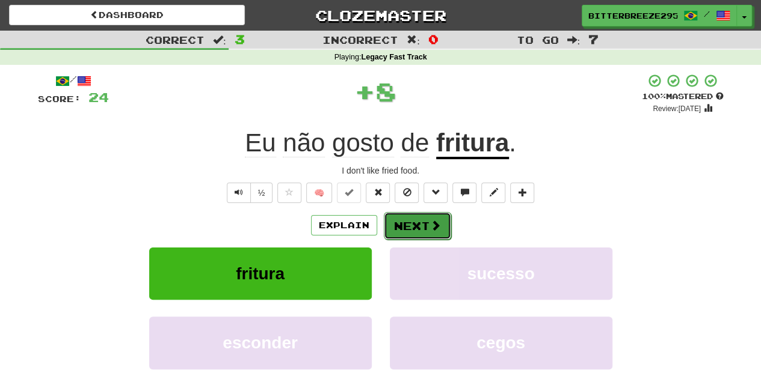
click at [393, 218] on button "Next" at bounding box center [417, 226] width 67 height 28
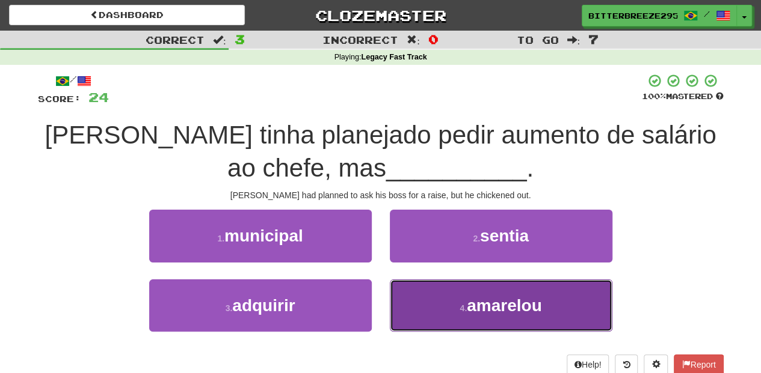
click at [417, 293] on button "4 . amarelou" at bounding box center [501, 306] width 222 height 52
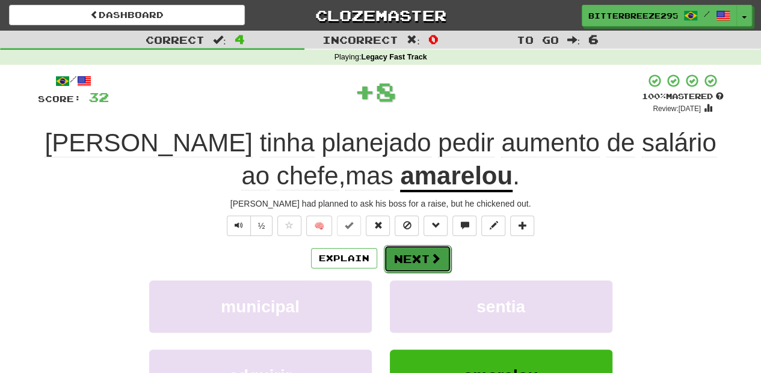
click at [406, 257] on button "Next" at bounding box center [417, 259] width 67 height 28
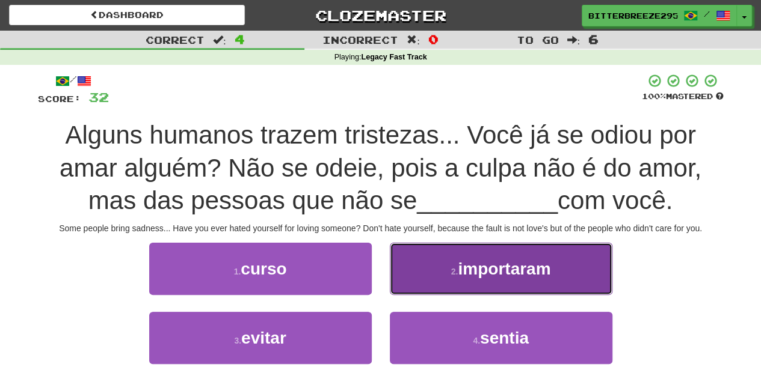
click at [408, 274] on button "2 . importaram" at bounding box center [501, 269] width 222 height 52
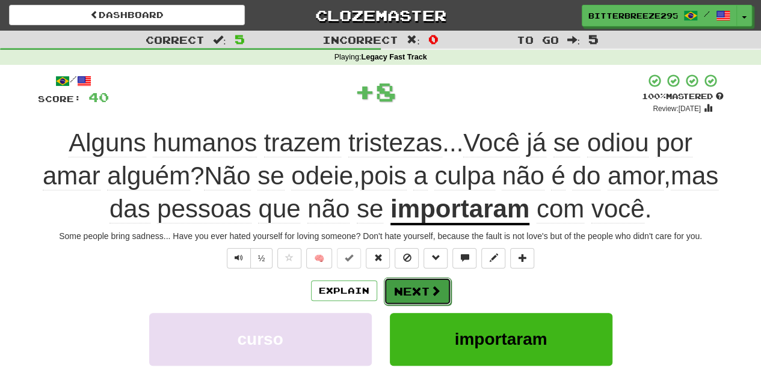
click at [403, 290] on button "Next" at bounding box center [417, 292] width 67 height 28
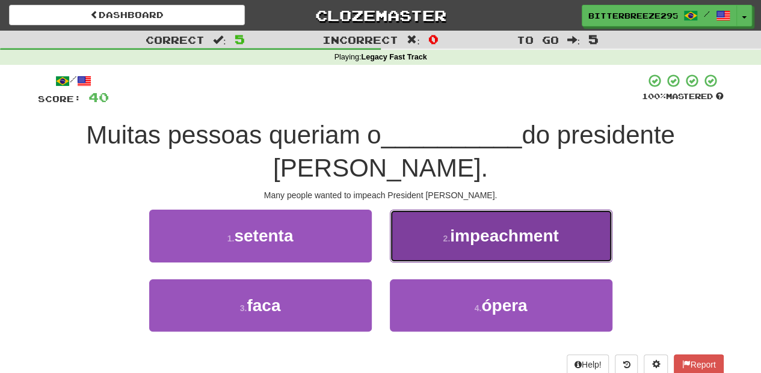
click at [418, 214] on button "2 . impeachment" at bounding box center [501, 236] width 222 height 52
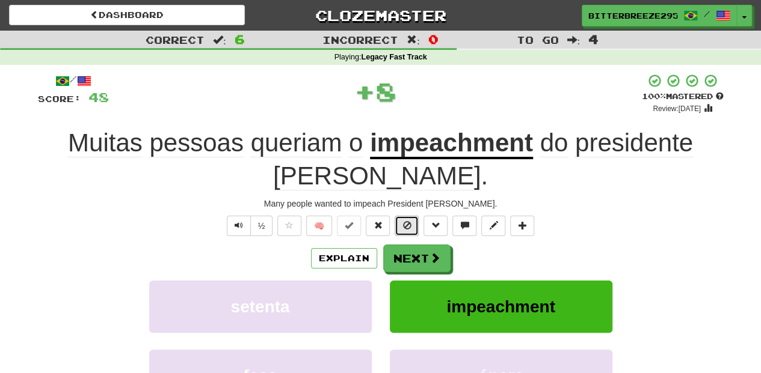
click at [406, 231] on button at bounding box center [406, 226] width 24 height 20
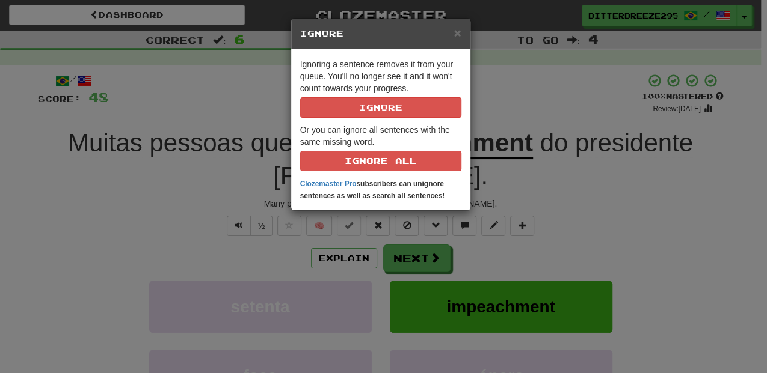
click at [399, 260] on div "× Ignore Ignoring a sentence removes it from your queue. You'll no longer see i…" at bounding box center [383, 186] width 767 height 373
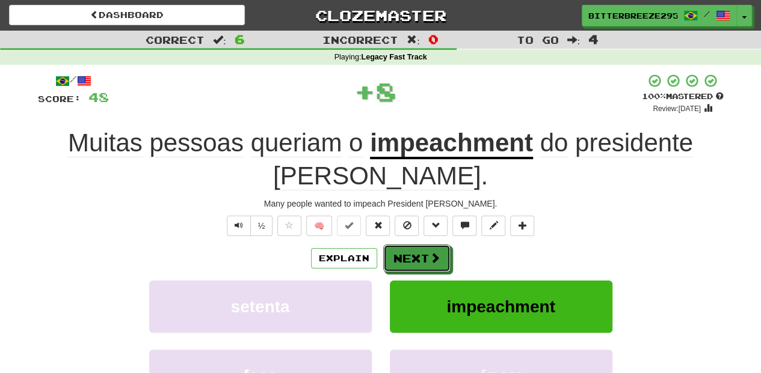
click at [399, 260] on button "Next" at bounding box center [416, 259] width 67 height 28
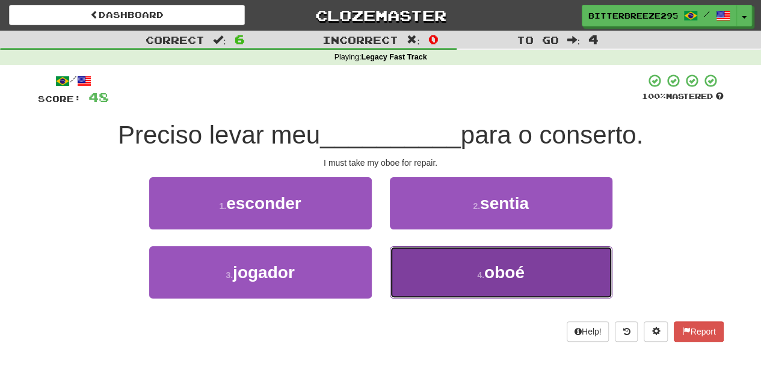
click at [441, 262] on button "4 . oboé" at bounding box center [501, 273] width 222 height 52
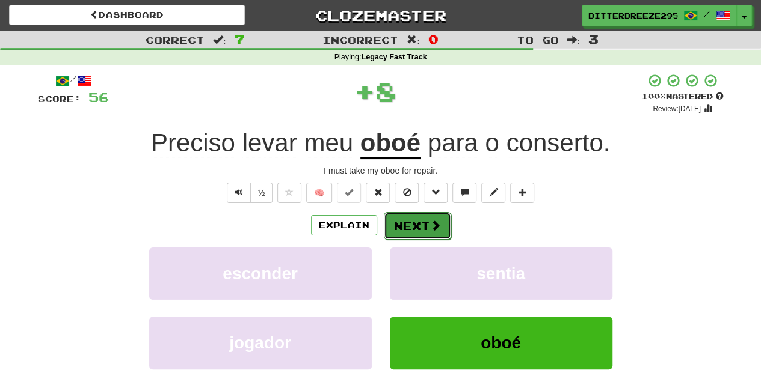
click at [423, 221] on button "Next" at bounding box center [417, 226] width 67 height 28
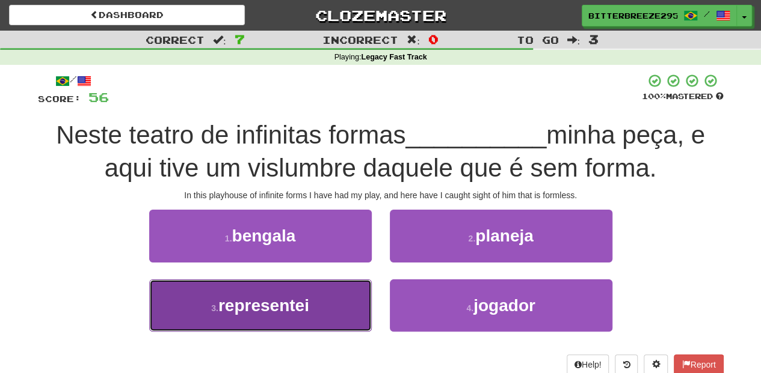
click at [345, 303] on button "3 . representei" at bounding box center [260, 306] width 222 height 52
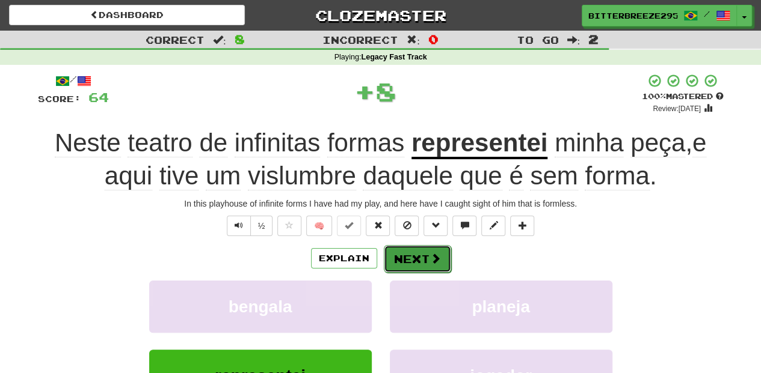
click at [403, 264] on button "Next" at bounding box center [417, 259] width 67 height 28
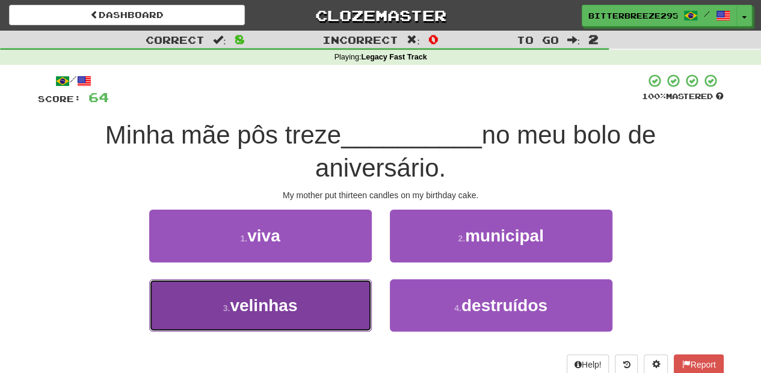
click at [349, 297] on button "3 . velinhas" at bounding box center [260, 306] width 222 height 52
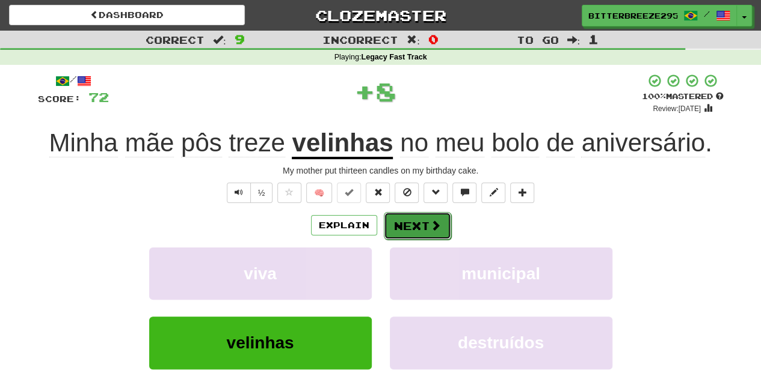
click at [422, 228] on button "Next" at bounding box center [417, 226] width 67 height 28
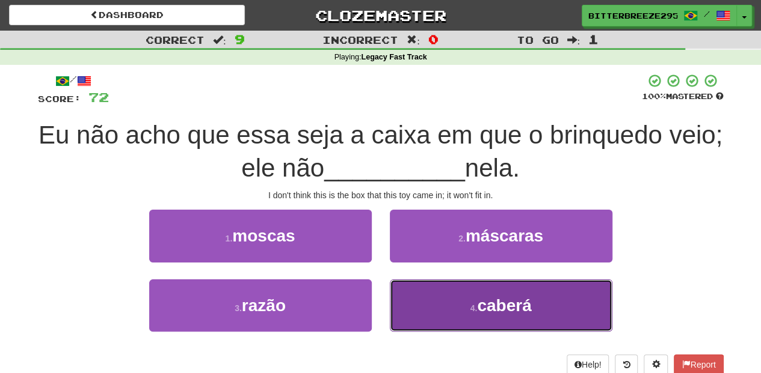
click at [432, 299] on button "4 . caberá" at bounding box center [501, 306] width 222 height 52
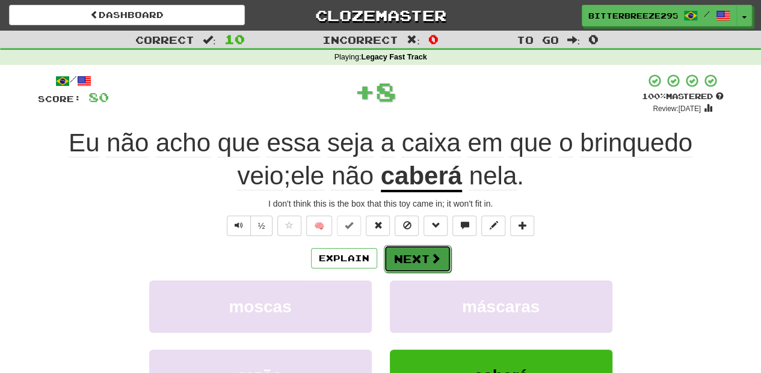
click at [417, 257] on button "Next" at bounding box center [417, 259] width 67 height 28
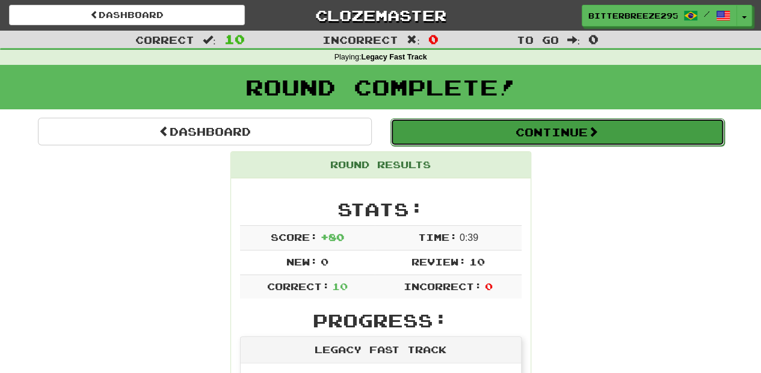
click at [469, 132] on button "Continue" at bounding box center [557, 132] width 334 height 28
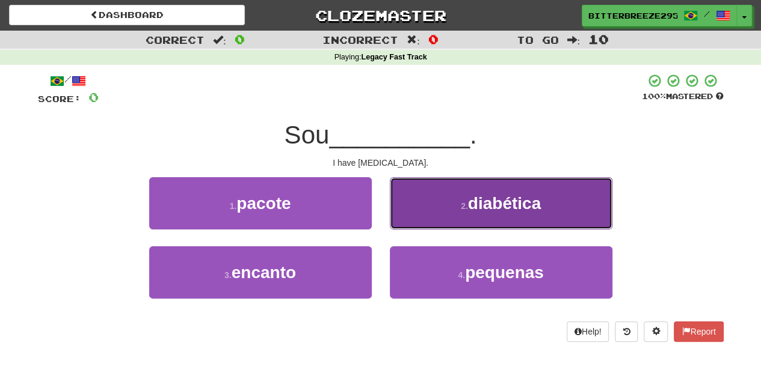
click at [424, 208] on button "2 . diabética" at bounding box center [501, 203] width 222 height 52
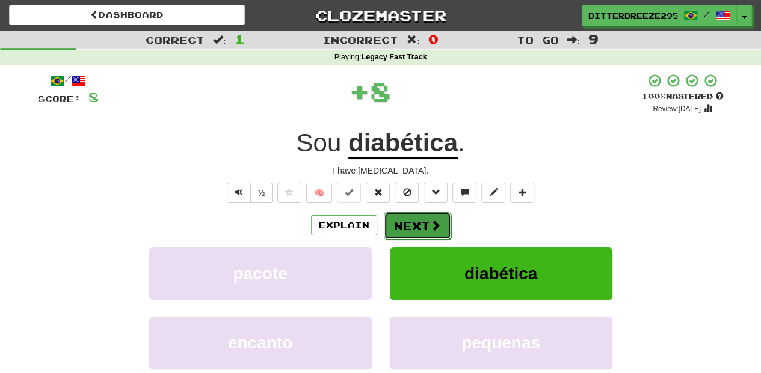
click at [424, 222] on button "Next" at bounding box center [417, 226] width 67 height 28
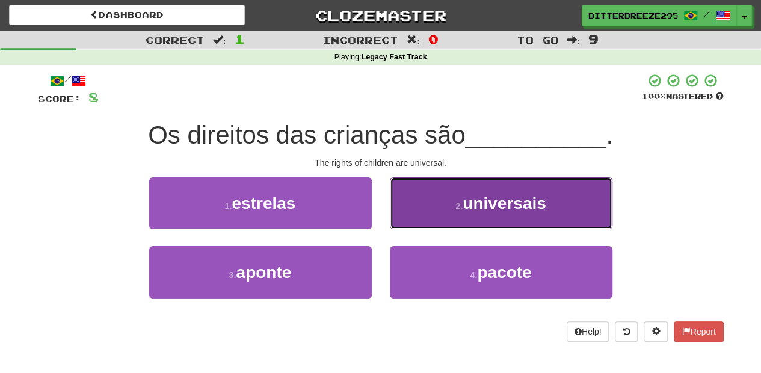
click at [424, 222] on button "2 . universais" at bounding box center [501, 203] width 222 height 52
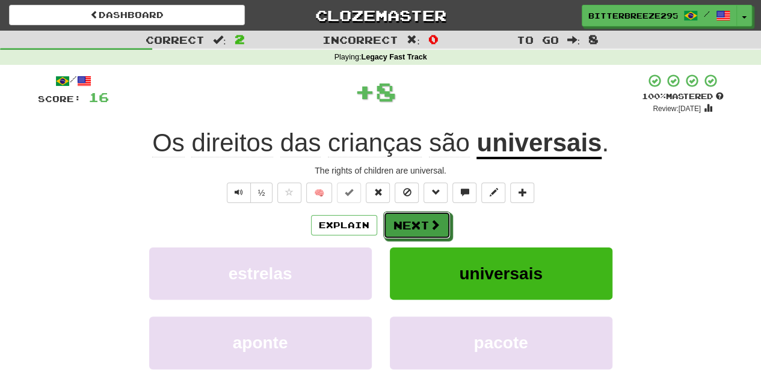
click at [424, 222] on button "Next" at bounding box center [416, 226] width 67 height 28
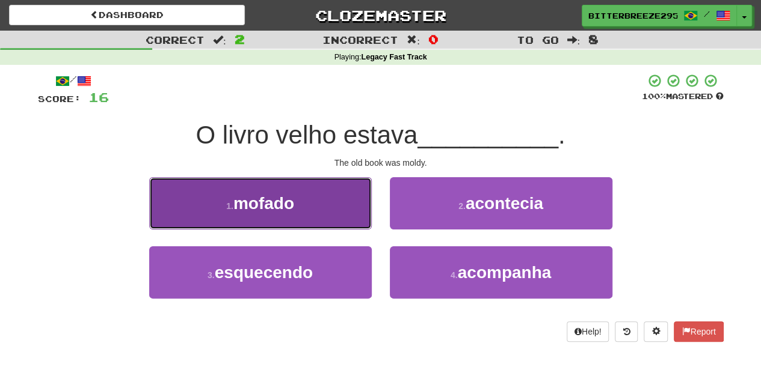
click at [340, 210] on button "1 . mofado" at bounding box center [260, 203] width 222 height 52
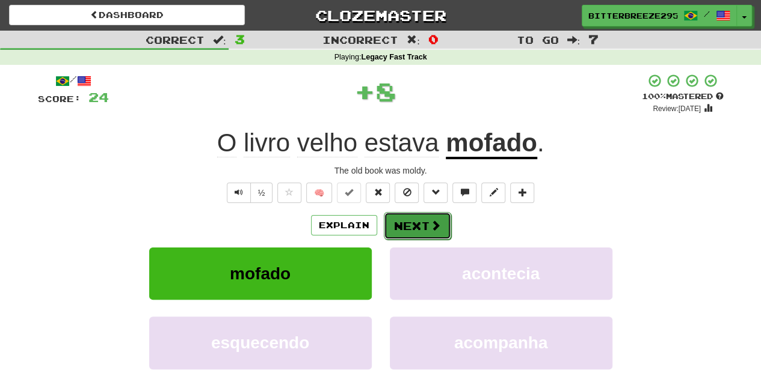
click at [413, 222] on button "Next" at bounding box center [417, 226] width 67 height 28
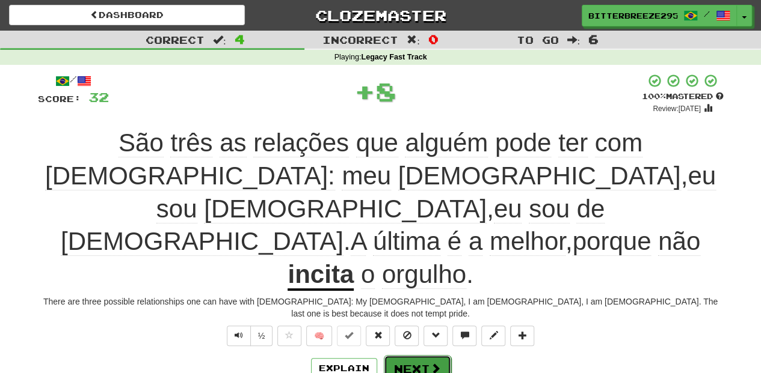
click at [423, 355] on button "Next" at bounding box center [417, 369] width 67 height 28
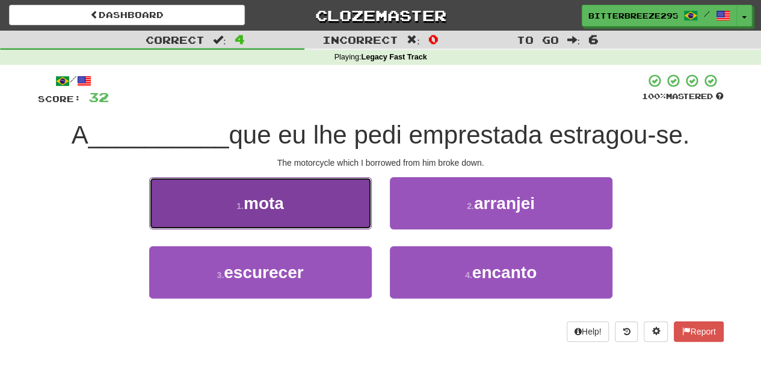
click at [328, 216] on button "1 . mota" at bounding box center [260, 203] width 222 height 52
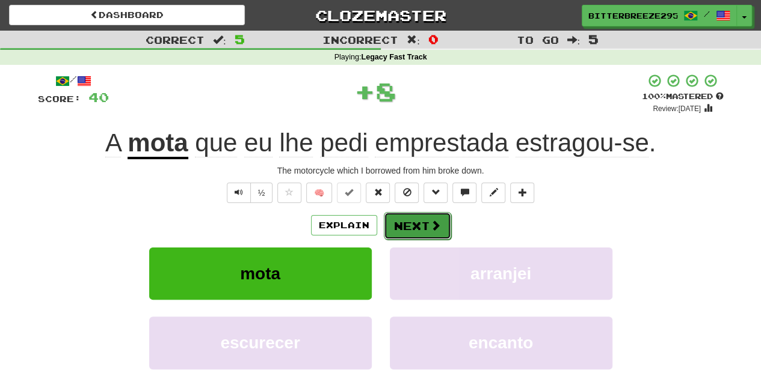
click at [415, 227] on button "Next" at bounding box center [417, 226] width 67 height 28
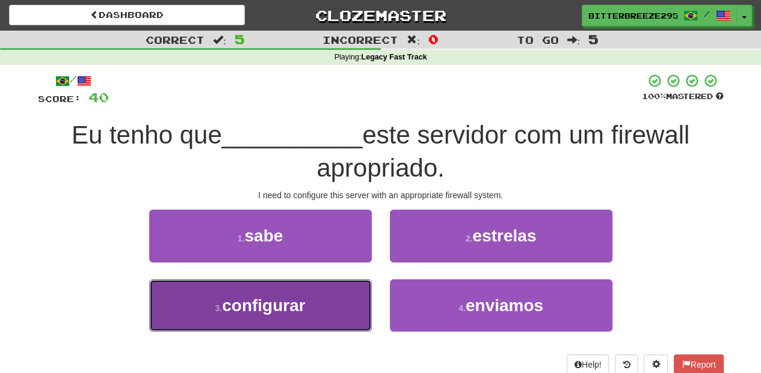
click at [364, 307] on button "3 . configurar" at bounding box center [260, 306] width 222 height 52
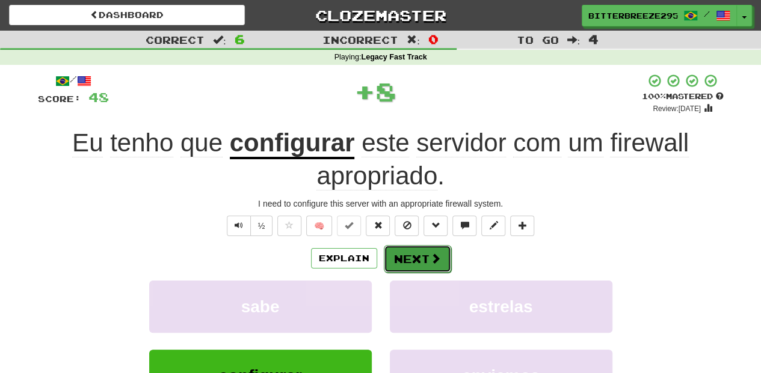
click at [412, 250] on button "Next" at bounding box center [417, 259] width 67 height 28
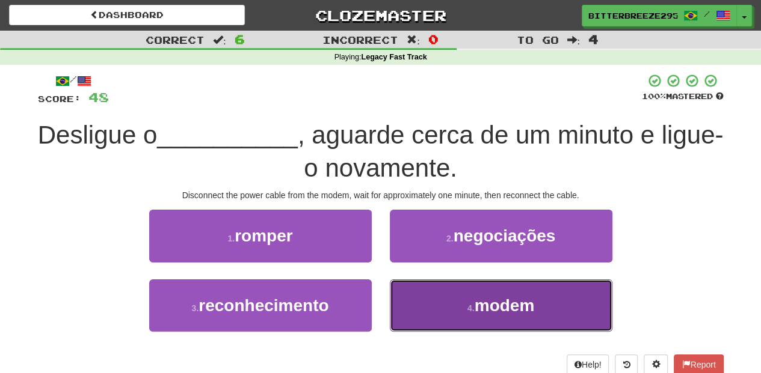
click at [441, 300] on button "4 . modem" at bounding box center [501, 306] width 222 height 52
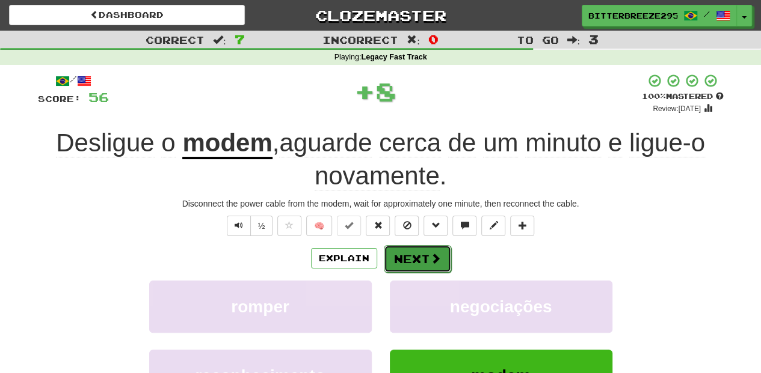
click at [415, 251] on button "Next" at bounding box center [417, 259] width 67 height 28
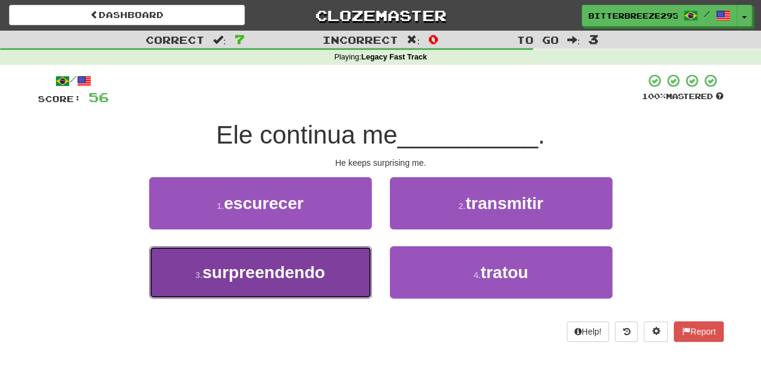
click at [337, 277] on button "3 . surpreendendo" at bounding box center [260, 273] width 222 height 52
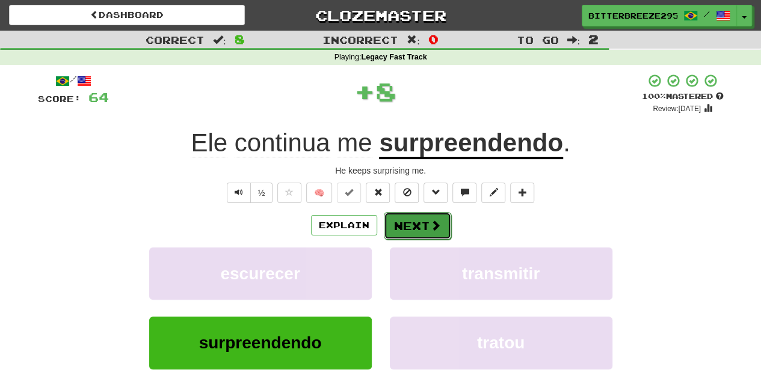
click at [409, 237] on button "Next" at bounding box center [417, 226] width 67 height 28
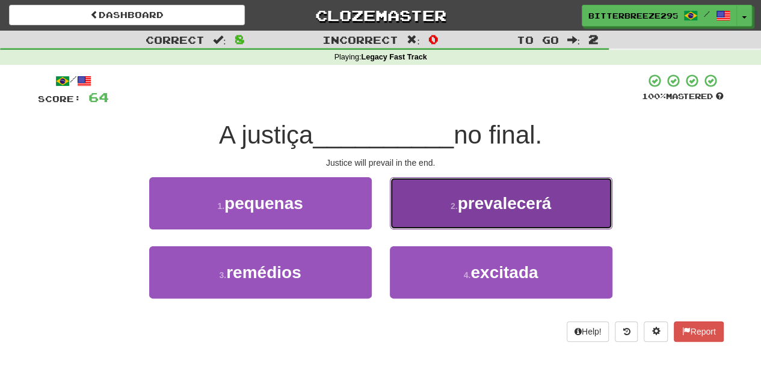
click at [424, 221] on button "2 . prevalecerá" at bounding box center [501, 203] width 222 height 52
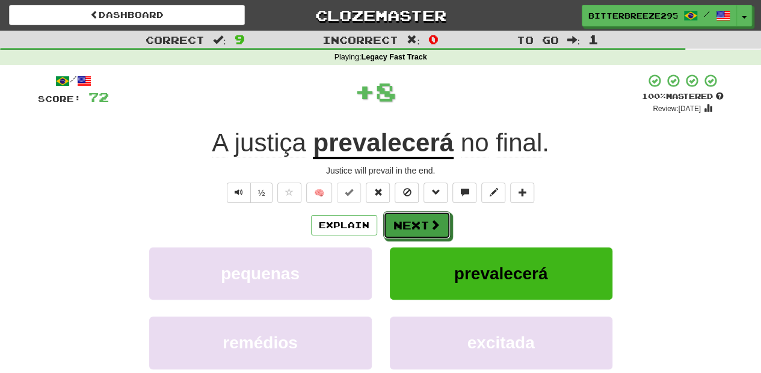
click at [424, 221] on button "Next" at bounding box center [416, 226] width 67 height 28
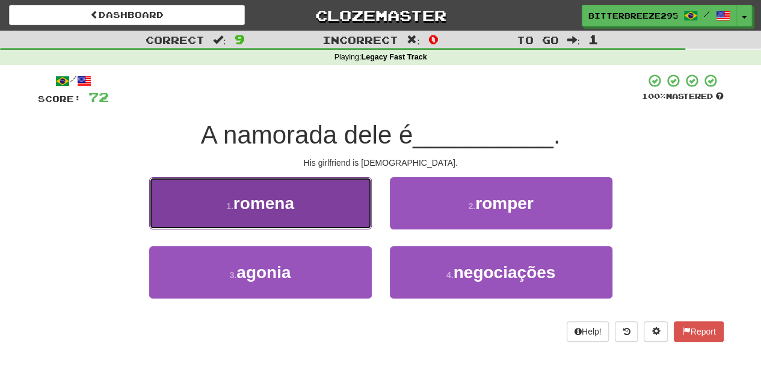
click at [352, 216] on button "1 . romena" at bounding box center [260, 203] width 222 height 52
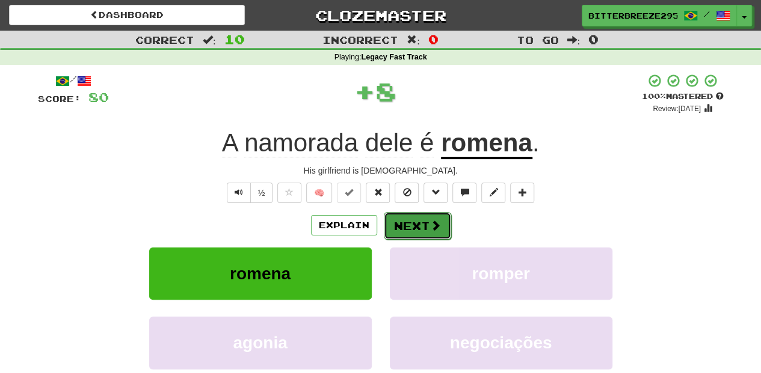
click at [404, 222] on button "Next" at bounding box center [417, 226] width 67 height 28
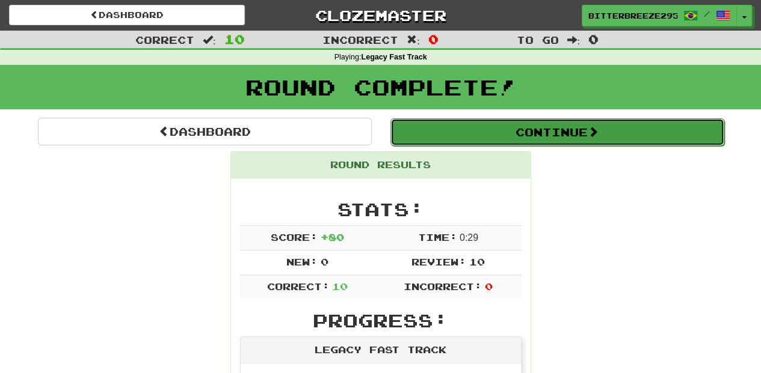
click at [470, 125] on button "Continue" at bounding box center [557, 132] width 334 height 28
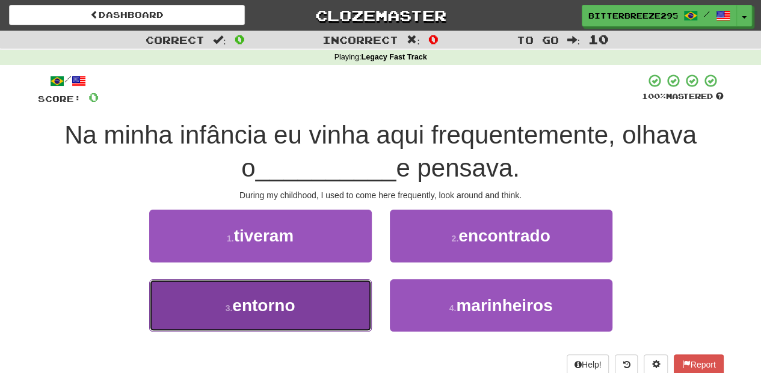
click at [320, 301] on button "3 . entorno" at bounding box center [260, 306] width 222 height 52
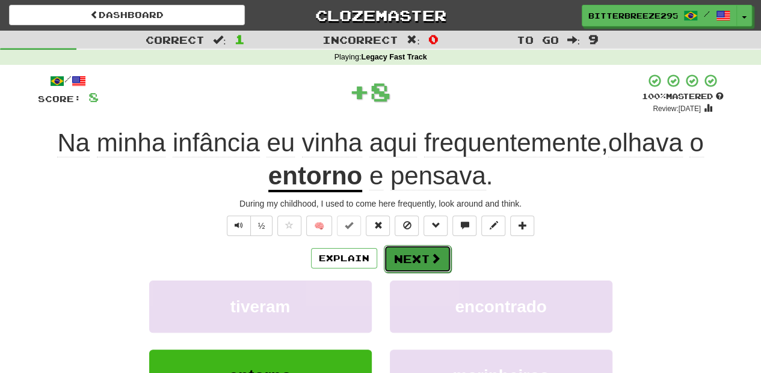
click at [388, 262] on button "Next" at bounding box center [417, 259] width 67 height 28
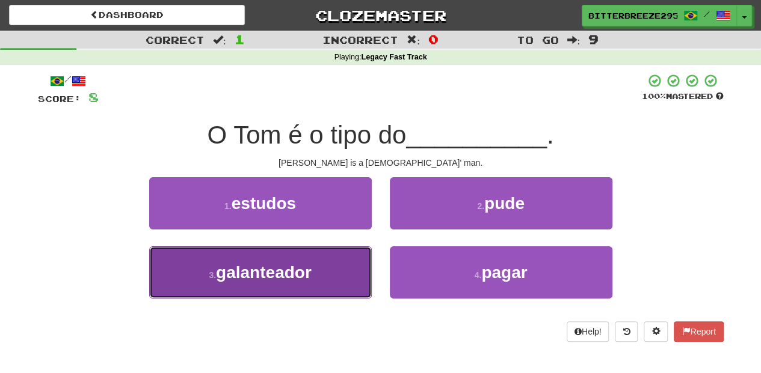
click at [283, 263] on span "galanteador" at bounding box center [264, 272] width 96 height 19
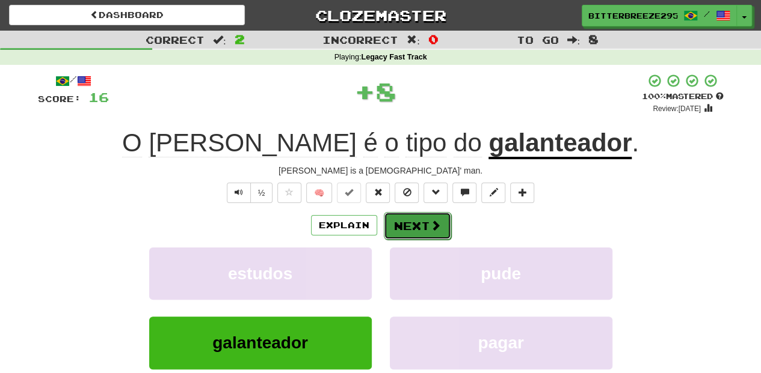
click at [409, 220] on button "Next" at bounding box center [417, 226] width 67 height 28
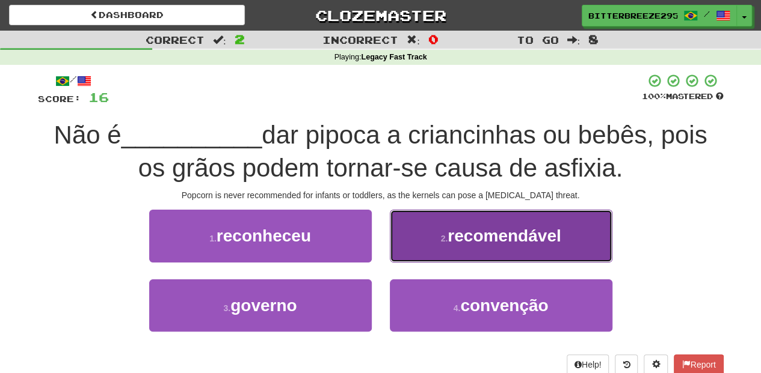
click at [448, 244] on button "2 . recomendável" at bounding box center [501, 236] width 222 height 52
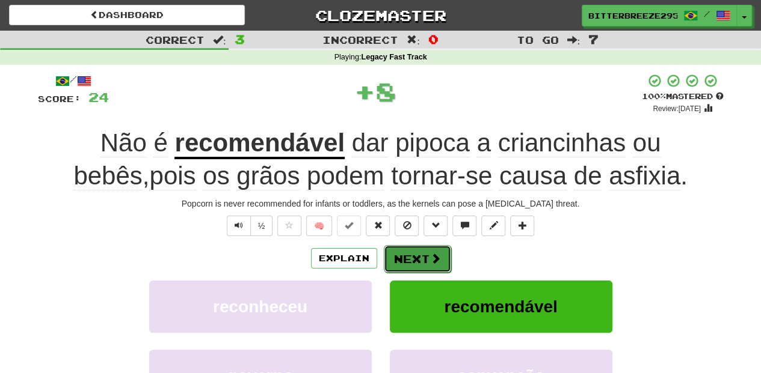
click at [409, 253] on button "Next" at bounding box center [417, 259] width 67 height 28
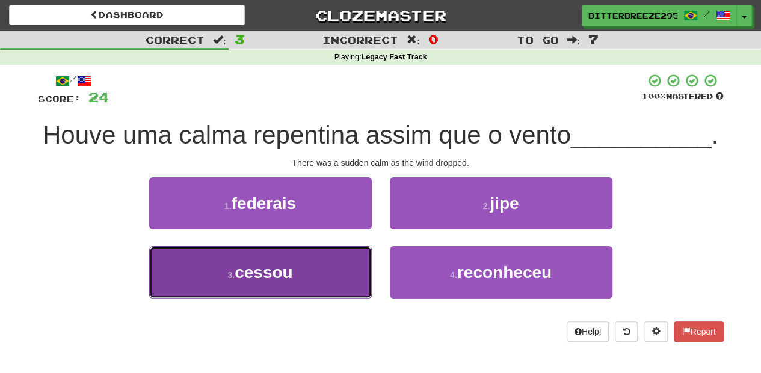
click at [335, 280] on button "3 . cessou" at bounding box center [260, 273] width 222 height 52
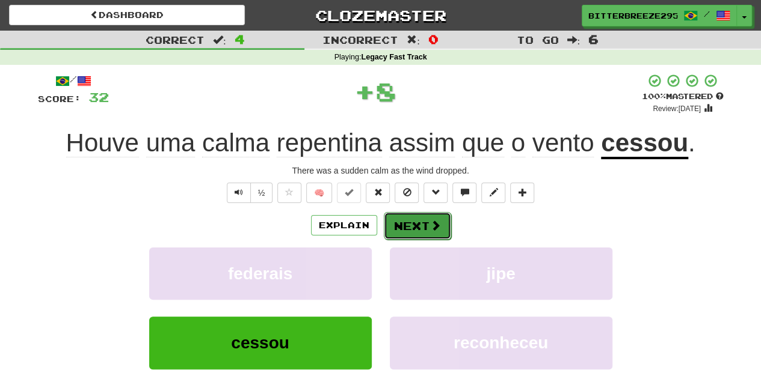
click at [405, 225] on button "Next" at bounding box center [417, 226] width 67 height 28
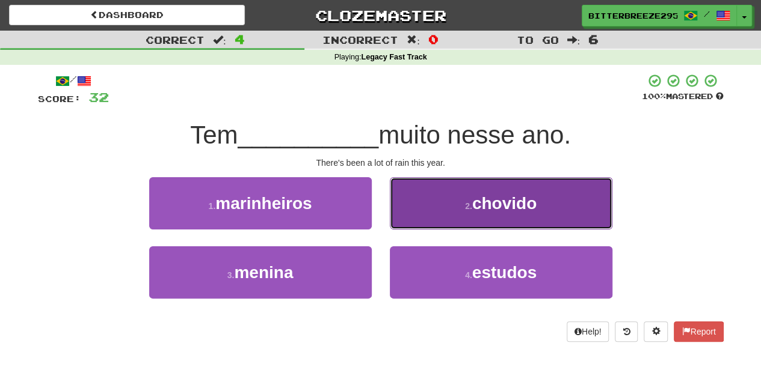
click at [396, 216] on button "2 . chovido" at bounding box center [501, 203] width 222 height 52
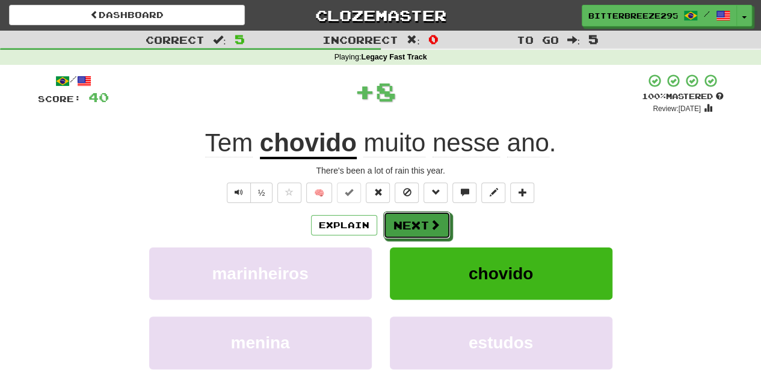
click at [396, 216] on button "Next" at bounding box center [416, 226] width 67 height 28
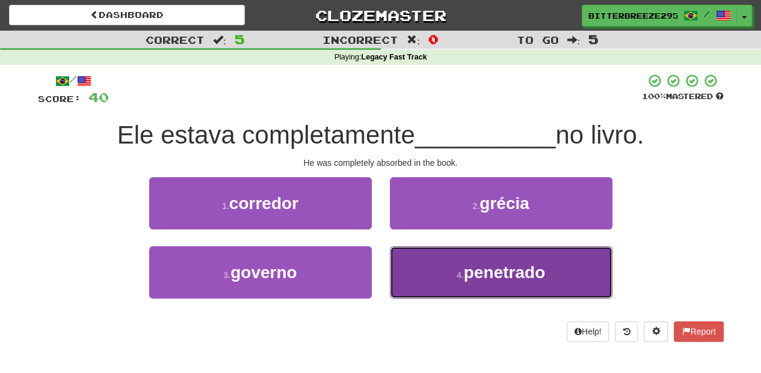
click at [420, 268] on button "4 . penetrado" at bounding box center [501, 273] width 222 height 52
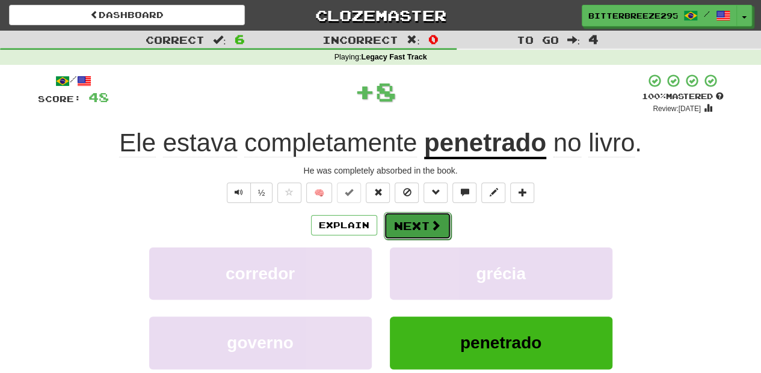
click at [394, 219] on button "Next" at bounding box center [417, 226] width 67 height 28
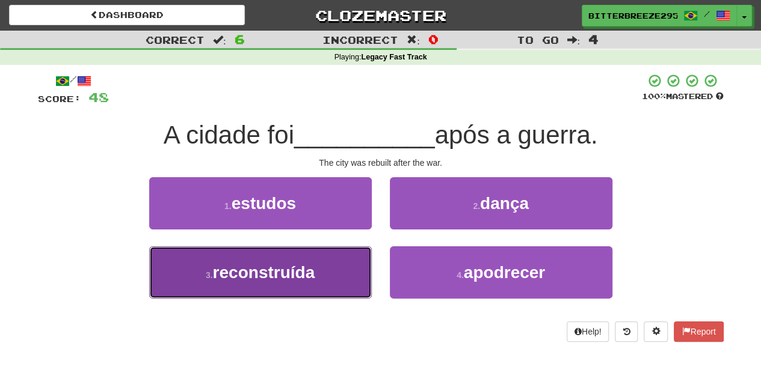
click at [307, 266] on span "reconstruída" at bounding box center [264, 272] width 102 height 19
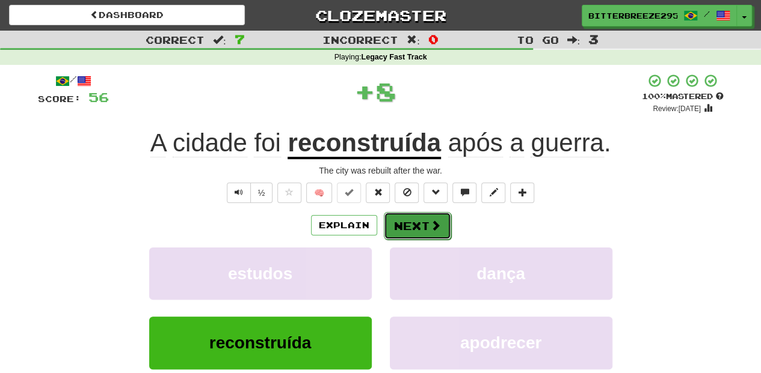
click at [426, 215] on button "Next" at bounding box center [417, 226] width 67 height 28
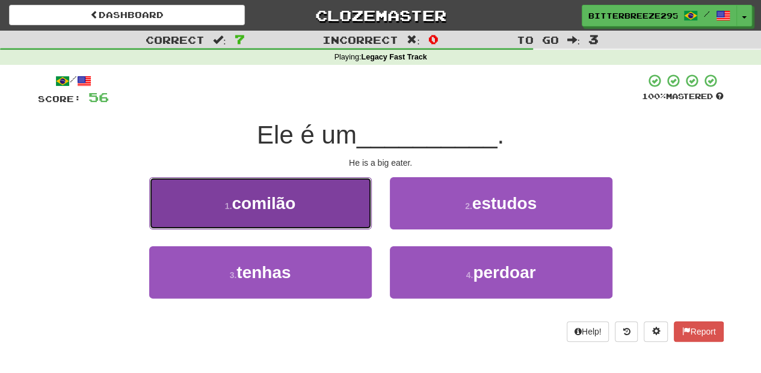
click at [335, 224] on button "1 . comilão" at bounding box center [260, 203] width 222 height 52
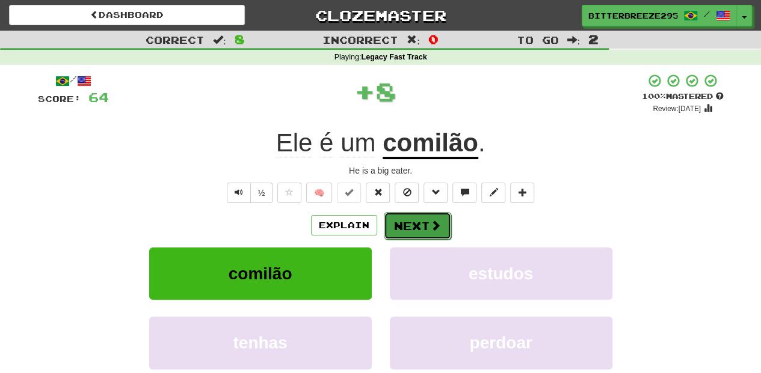
click at [395, 223] on button "Next" at bounding box center [417, 226] width 67 height 28
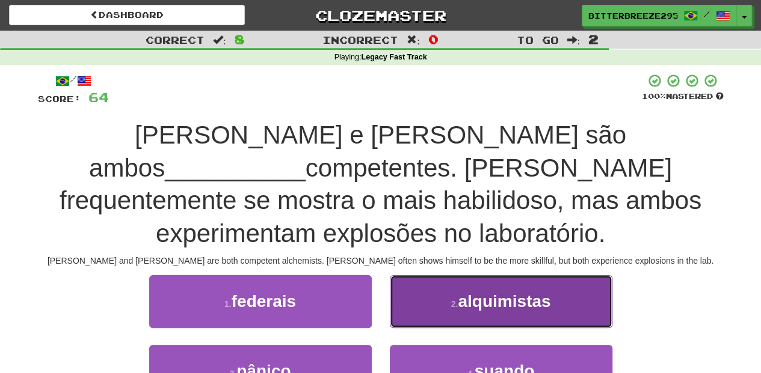
click at [415, 277] on button "2 . alquimistas" at bounding box center [501, 301] width 222 height 52
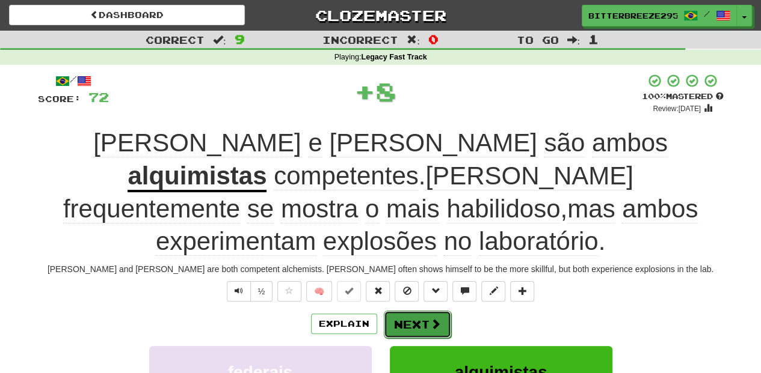
click at [411, 311] on button "Next" at bounding box center [417, 325] width 67 height 28
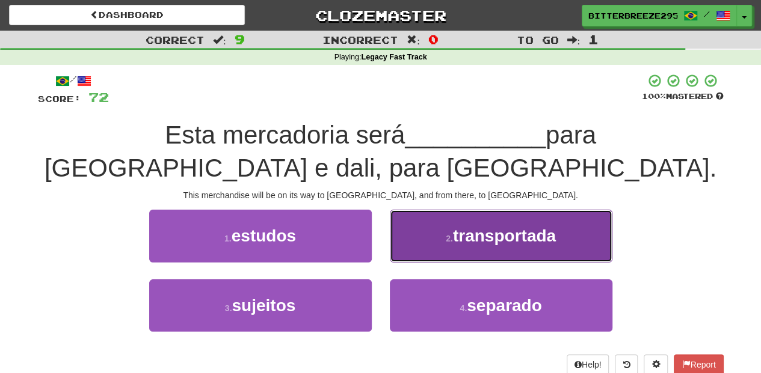
click at [403, 255] on button "2 . transportada" at bounding box center [501, 236] width 222 height 52
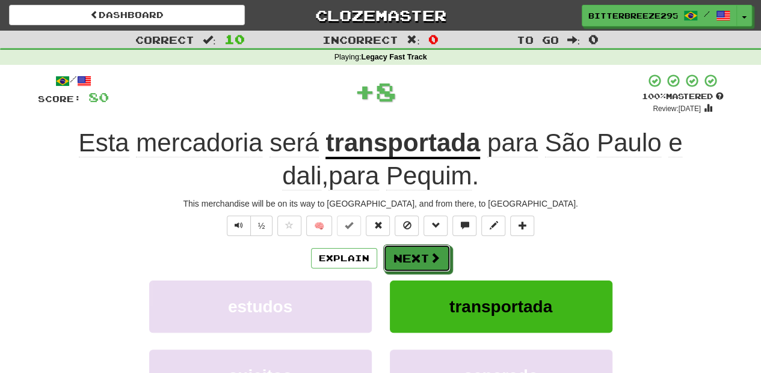
click at [403, 255] on button "Next" at bounding box center [416, 259] width 67 height 28
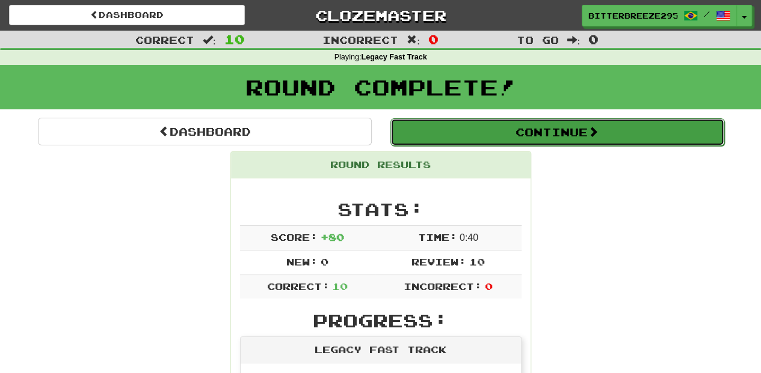
click at [456, 134] on button "Continue" at bounding box center [557, 132] width 334 height 28
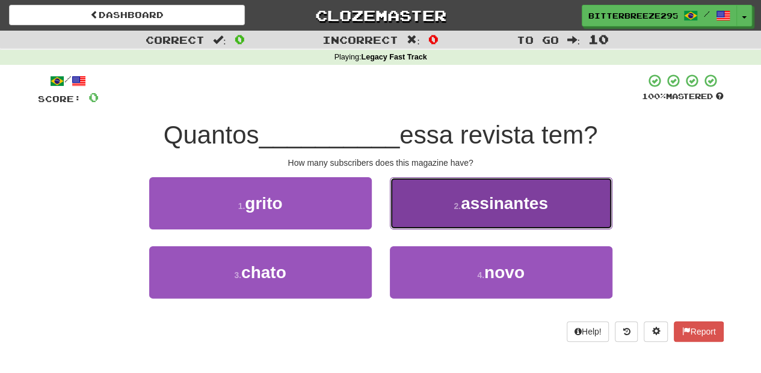
click at [424, 218] on button "2 . assinantes" at bounding box center [501, 203] width 222 height 52
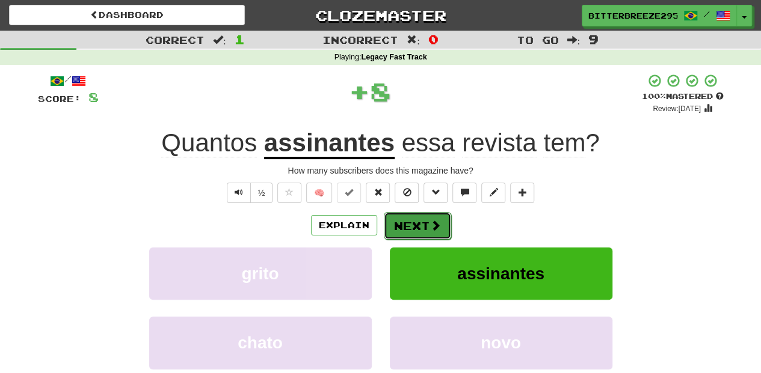
click at [414, 223] on button "Next" at bounding box center [417, 226] width 67 height 28
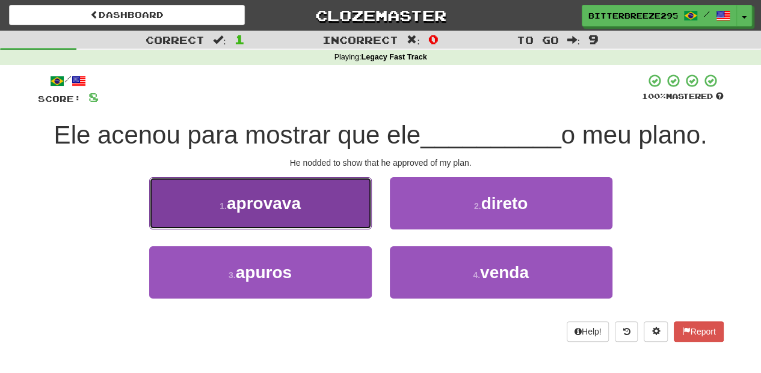
click at [338, 220] on button "1 . aprovava" at bounding box center [260, 203] width 222 height 52
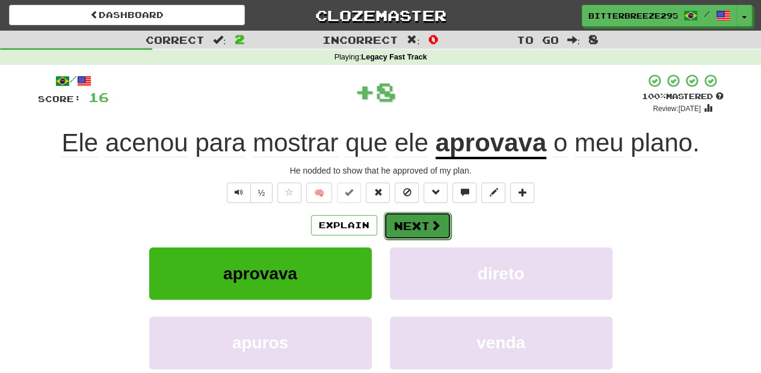
click at [425, 221] on button "Next" at bounding box center [417, 226] width 67 height 28
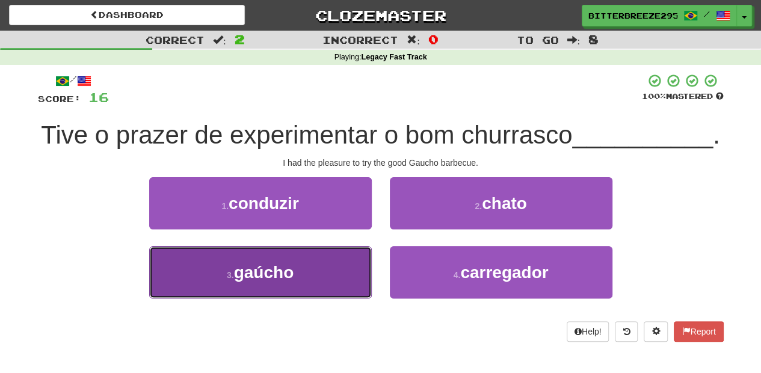
click at [335, 299] on button "3 . gaúcho" at bounding box center [260, 273] width 222 height 52
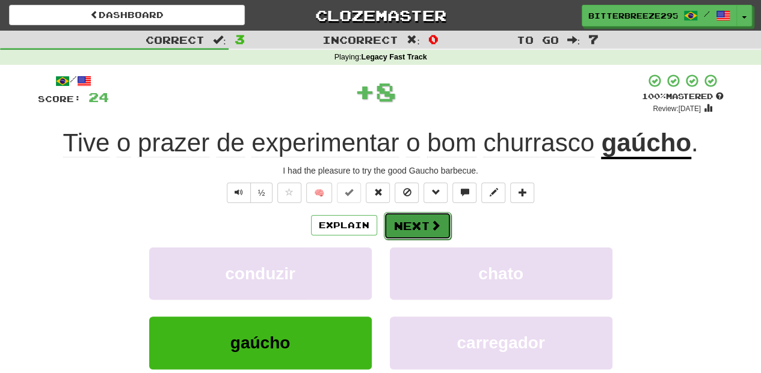
click at [424, 221] on button "Next" at bounding box center [417, 226] width 67 height 28
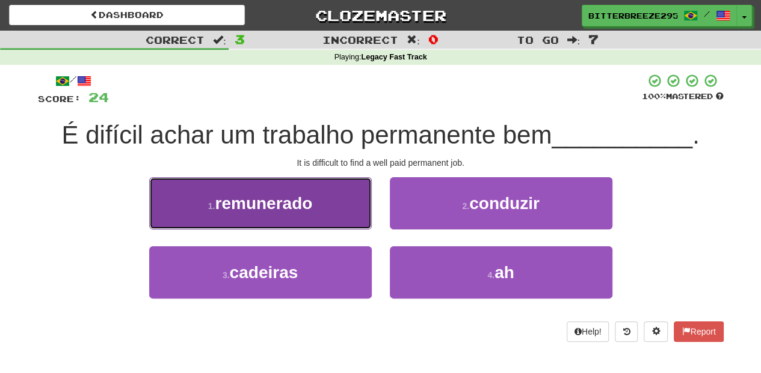
click at [347, 222] on button "1 . remunerado" at bounding box center [260, 203] width 222 height 52
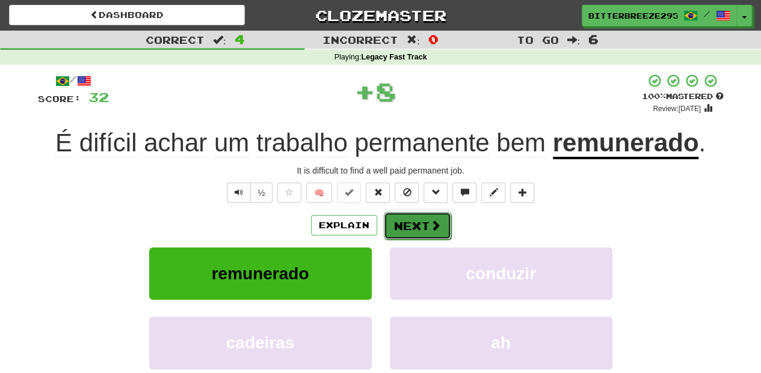
click at [387, 220] on button "Next" at bounding box center [417, 226] width 67 height 28
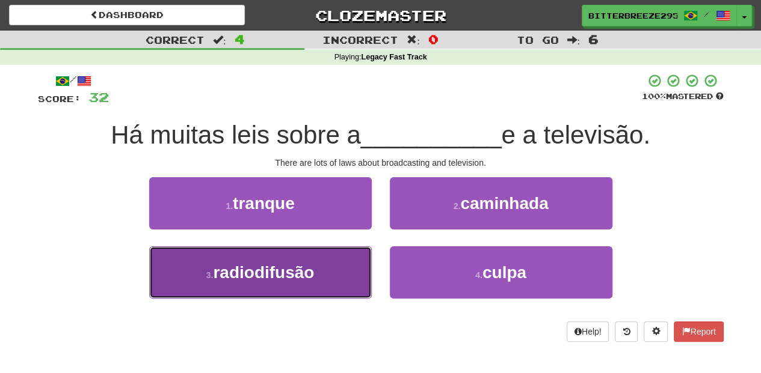
click at [313, 285] on button "3 . radiodifusão" at bounding box center [260, 273] width 222 height 52
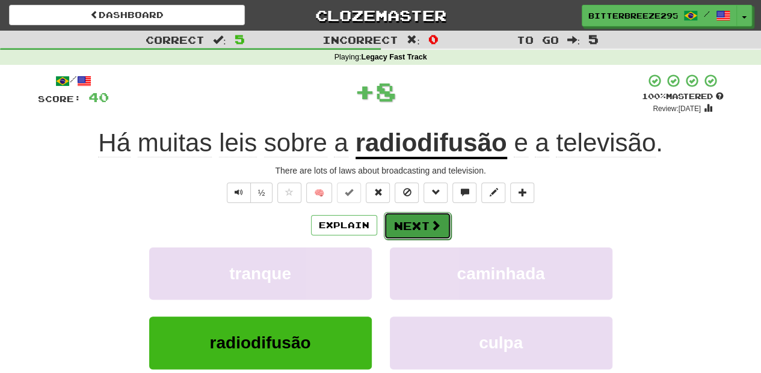
click at [396, 233] on button "Next" at bounding box center [417, 226] width 67 height 28
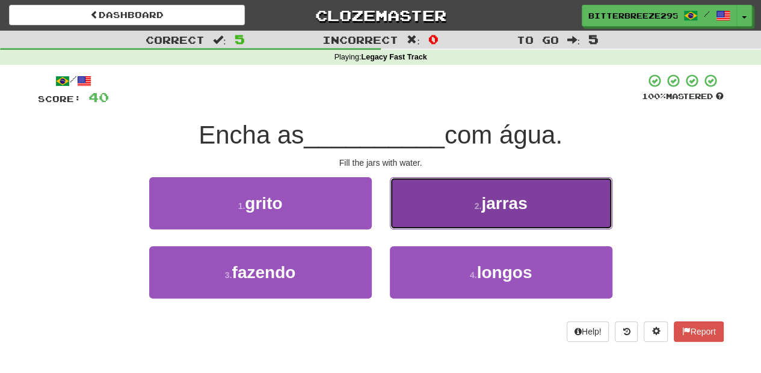
click at [424, 216] on button "2 . jarras" at bounding box center [501, 203] width 222 height 52
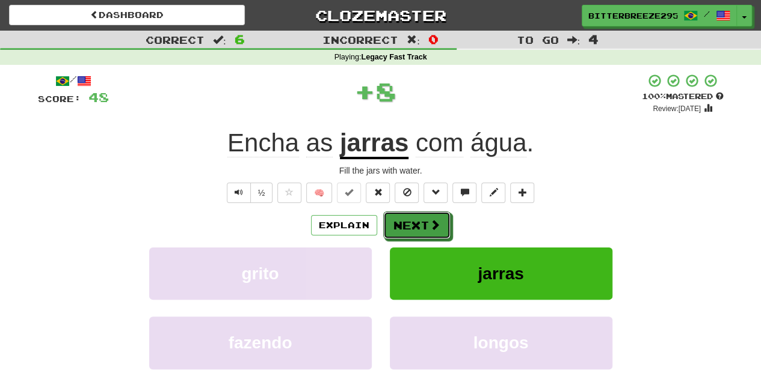
click at [424, 216] on button "Next" at bounding box center [416, 226] width 67 height 28
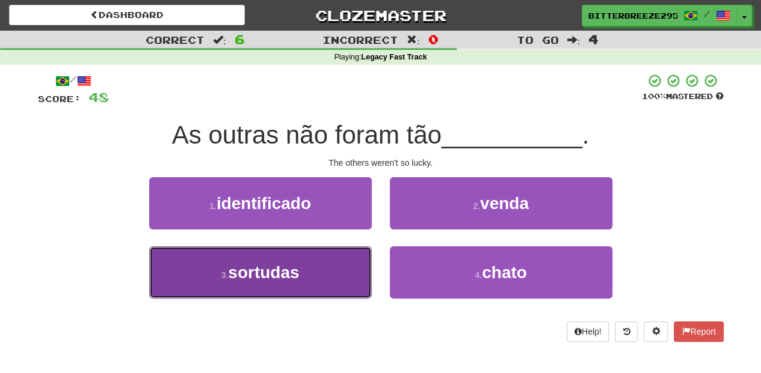
click at [346, 257] on button "3 . sortudas" at bounding box center [260, 273] width 222 height 52
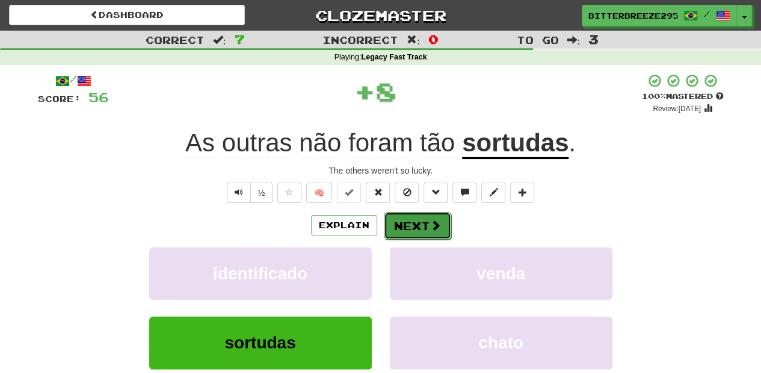
click at [398, 220] on button "Next" at bounding box center [417, 226] width 67 height 28
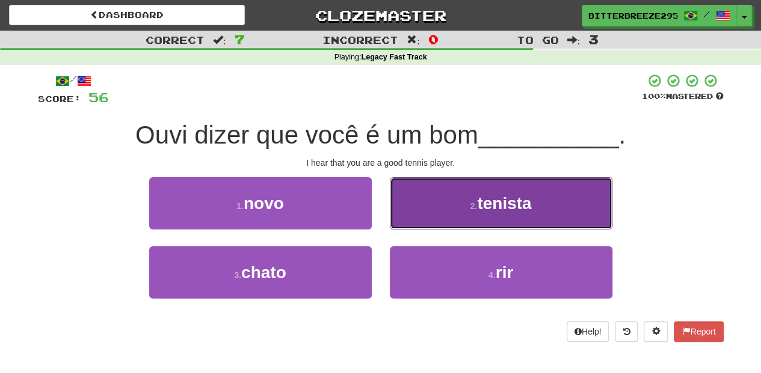
click at [429, 206] on button "2 . tenista" at bounding box center [501, 203] width 222 height 52
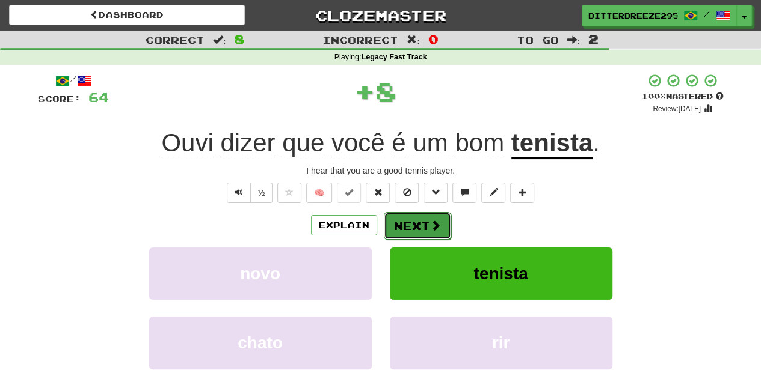
click at [418, 214] on button "Next" at bounding box center [417, 226] width 67 height 28
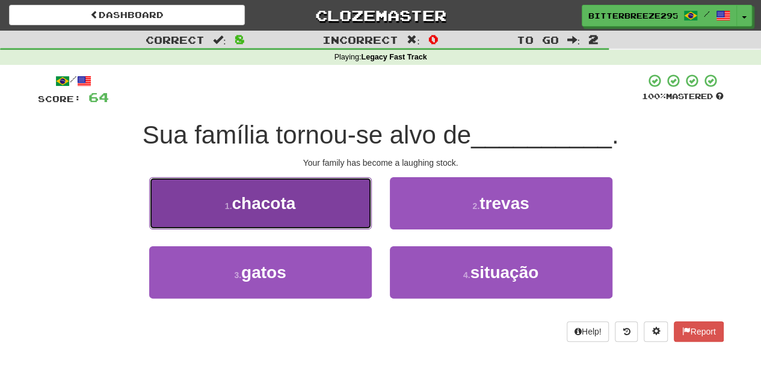
click at [345, 213] on button "1 . chacota" at bounding box center [260, 203] width 222 height 52
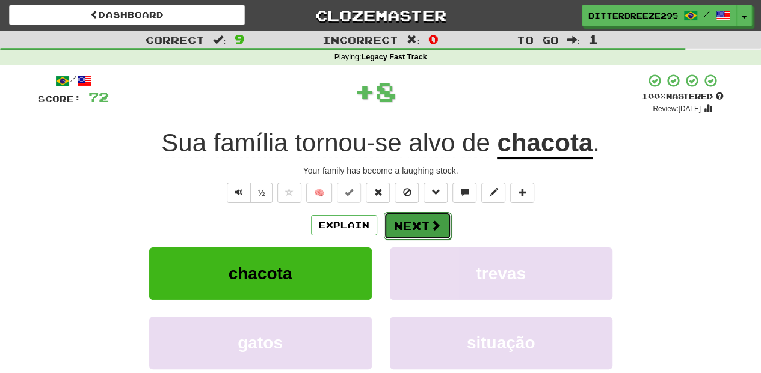
click at [403, 216] on button "Next" at bounding box center [417, 226] width 67 height 28
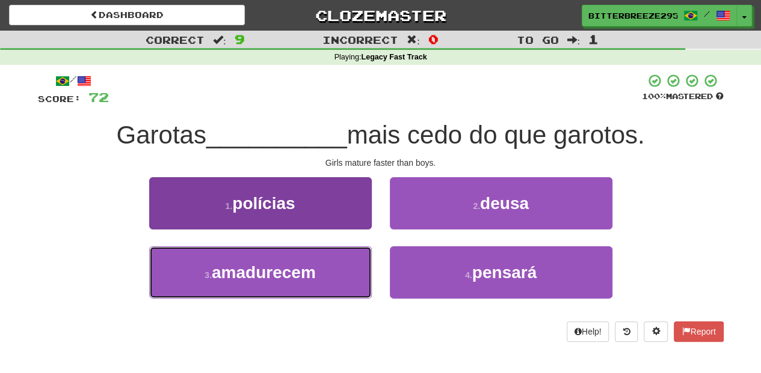
click at [333, 277] on button "3 . amadurecem" at bounding box center [260, 273] width 222 height 52
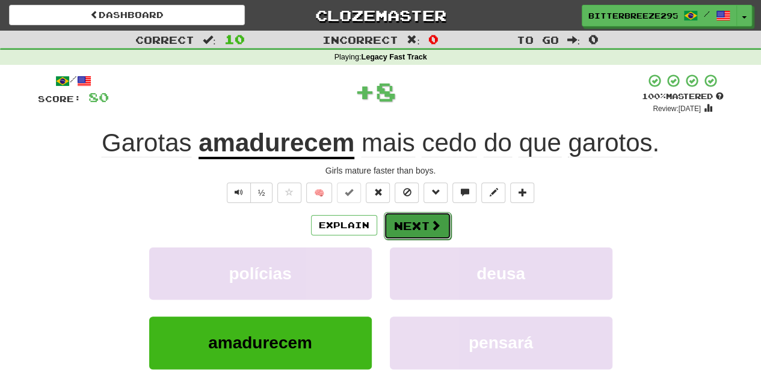
click at [423, 222] on button "Next" at bounding box center [417, 226] width 67 height 28
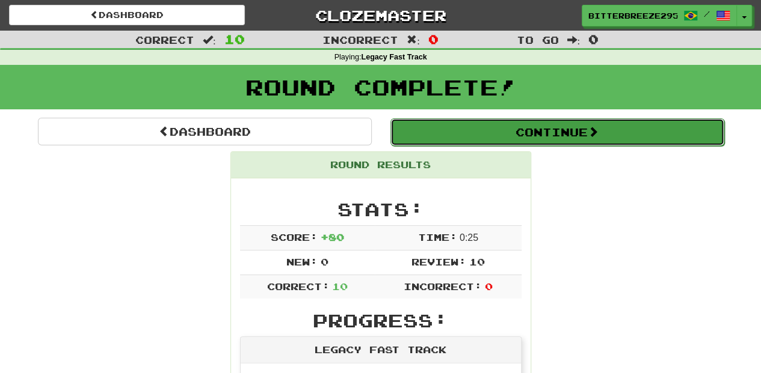
click at [453, 132] on button "Continue" at bounding box center [557, 132] width 334 height 28
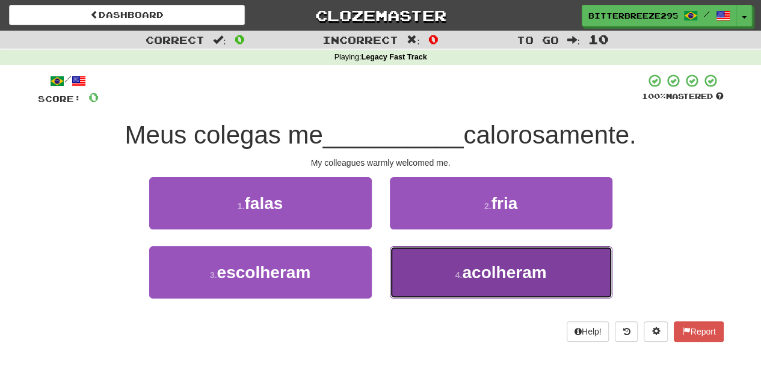
click at [429, 272] on button "4 . acolheram" at bounding box center [501, 273] width 222 height 52
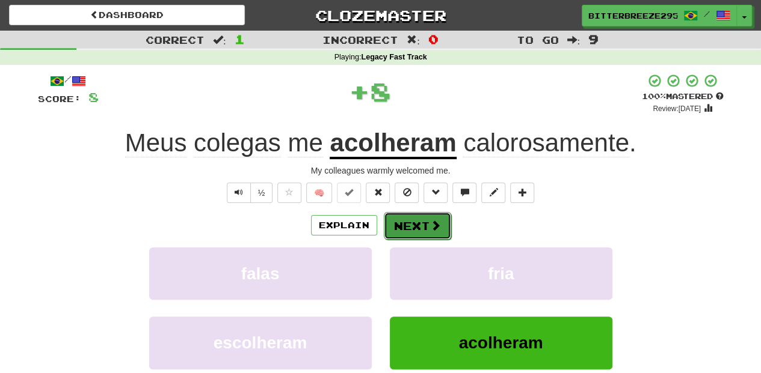
click at [412, 224] on button "Next" at bounding box center [417, 226] width 67 height 28
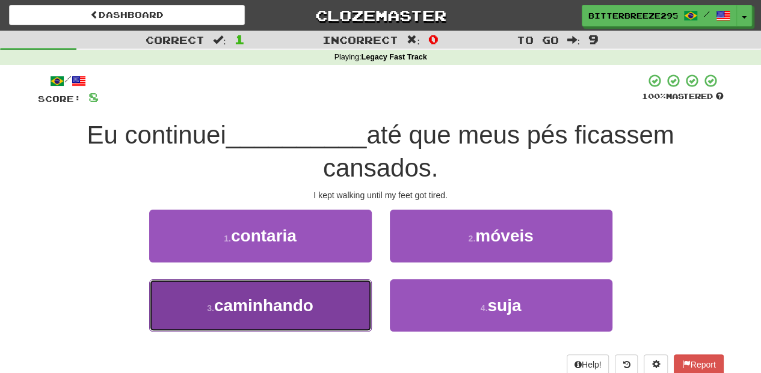
click at [335, 296] on button "3 . caminhando" at bounding box center [260, 306] width 222 height 52
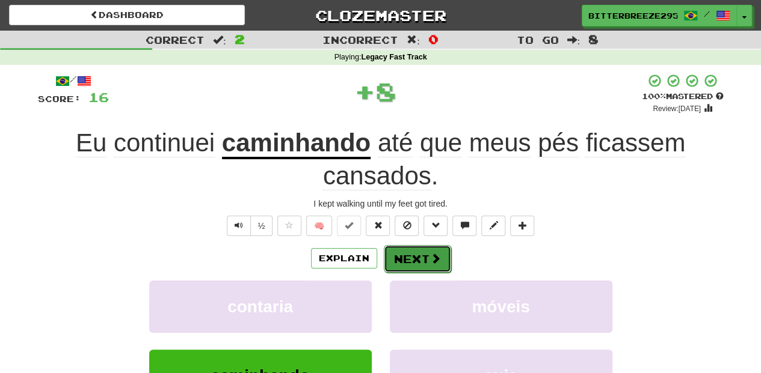
click at [407, 254] on button "Next" at bounding box center [417, 259] width 67 height 28
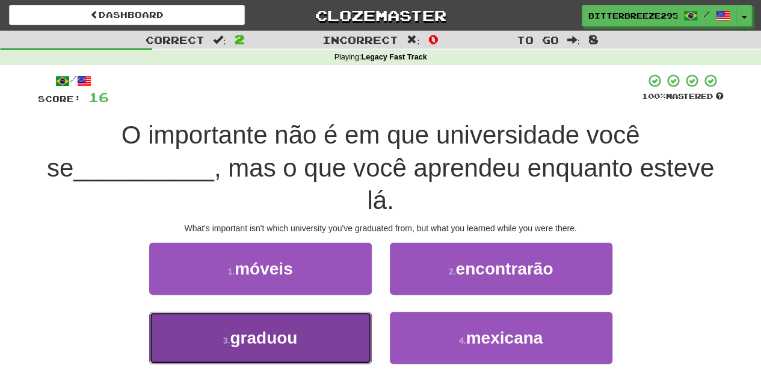
click at [340, 312] on button "3 . graduou" at bounding box center [260, 338] width 222 height 52
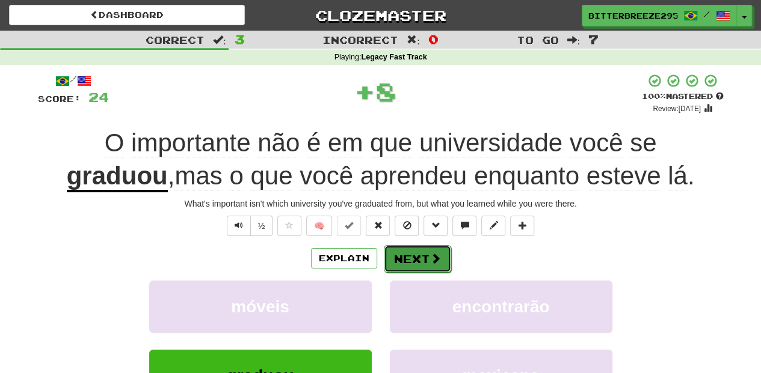
click at [406, 261] on button "Next" at bounding box center [417, 259] width 67 height 28
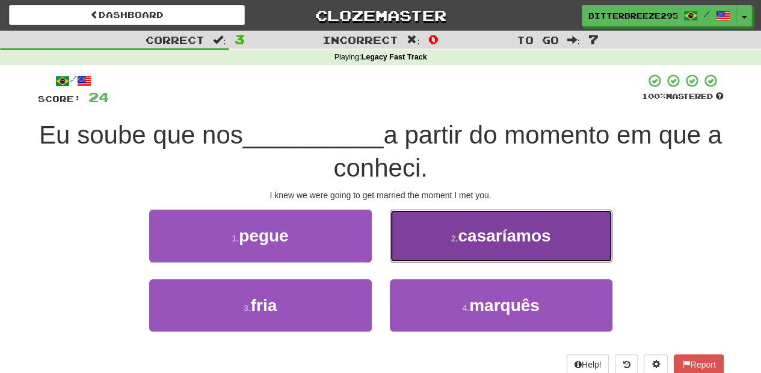
click at [432, 237] on button "2 . casaríamos" at bounding box center [501, 236] width 222 height 52
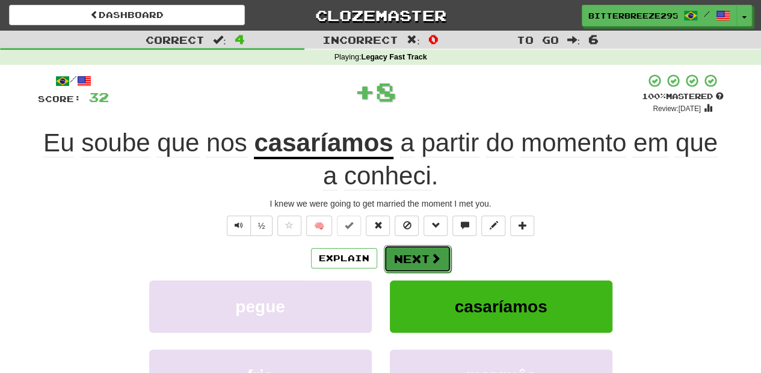
click at [419, 251] on button "Next" at bounding box center [417, 259] width 67 height 28
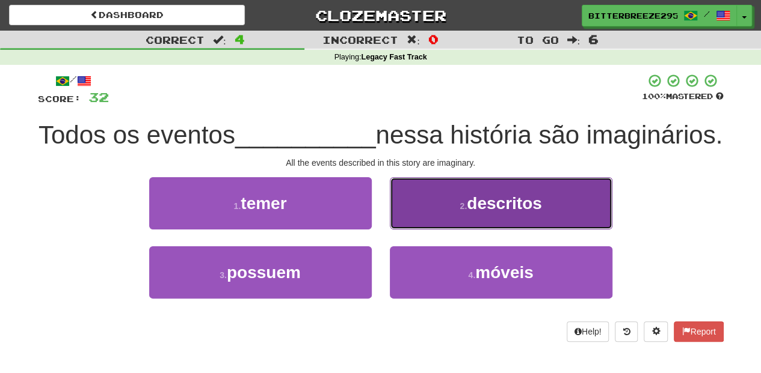
click at [427, 230] on button "2 . descritos" at bounding box center [501, 203] width 222 height 52
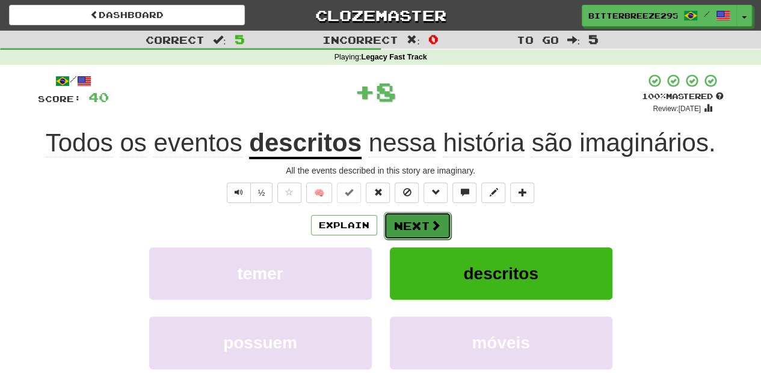
click at [423, 222] on button "Next" at bounding box center [417, 226] width 67 height 28
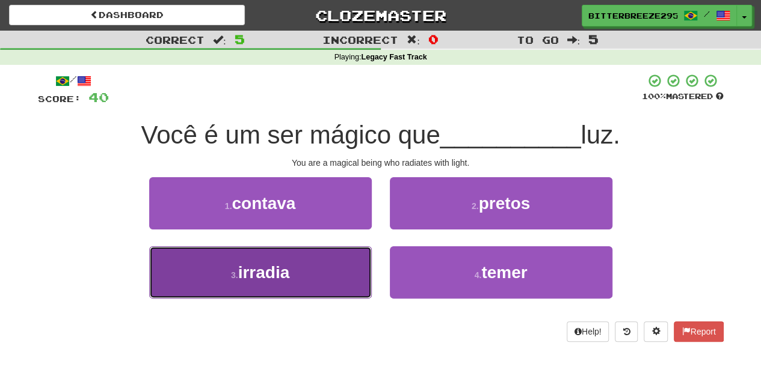
click at [349, 256] on button "3 . irradia" at bounding box center [260, 273] width 222 height 52
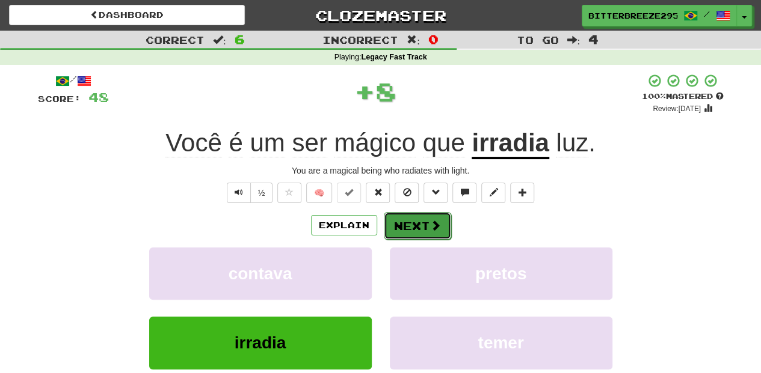
click at [397, 222] on button "Next" at bounding box center [417, 226] width 67 height 28
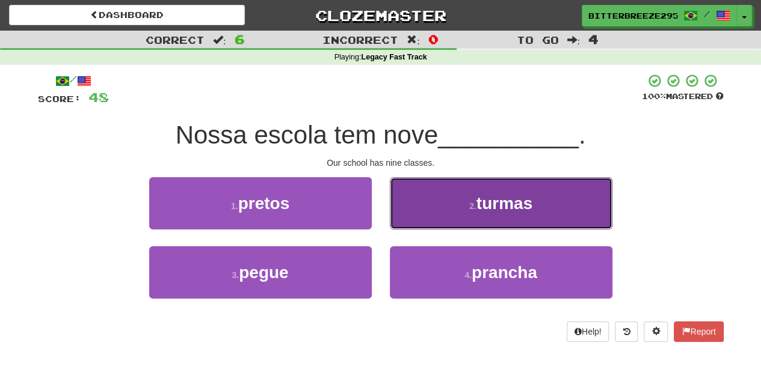
click at [421, 220] on button "2 . turmas" at bounding box center [501, 203] width 222 height 52
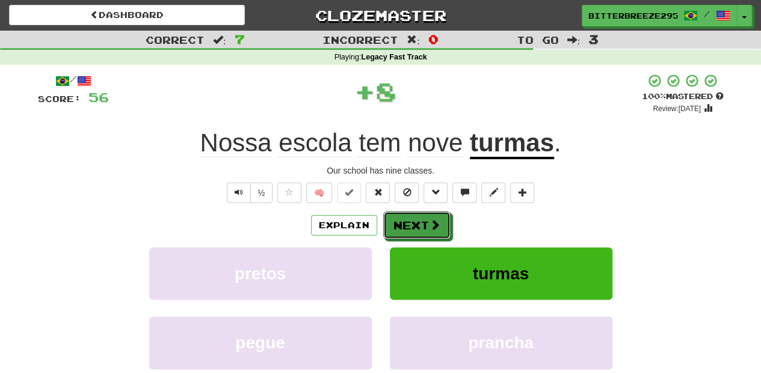
click at [421, 220] on button "Next" at bounding box center [416, 226] width 67 height 28
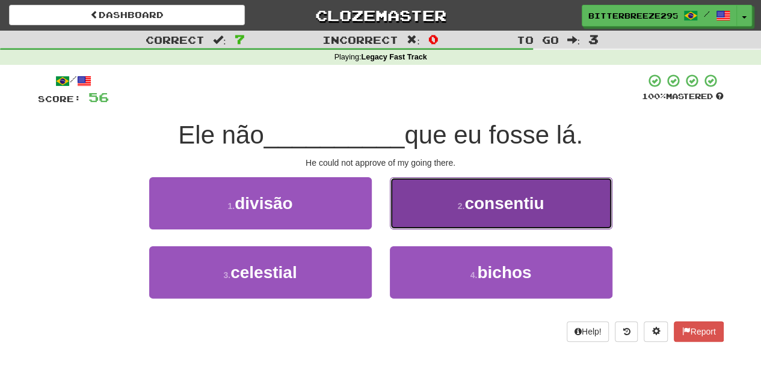
click at [426, 215] on button "2 . consentiu" at bounding box center [501, 203] width 222 height 52
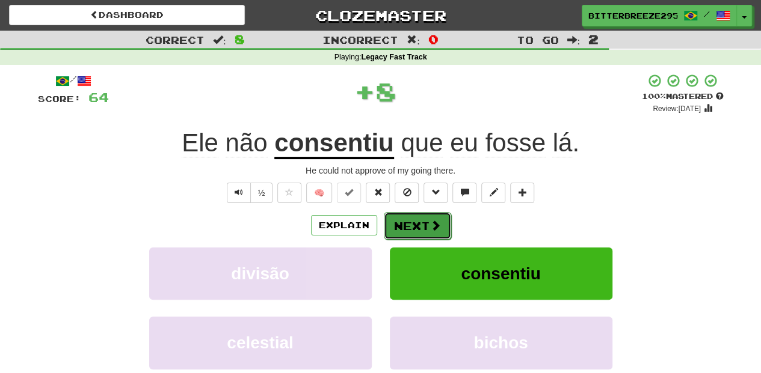
click at [415, 222] on button "Next" at bounding box center [417, 226] width 67 height 28
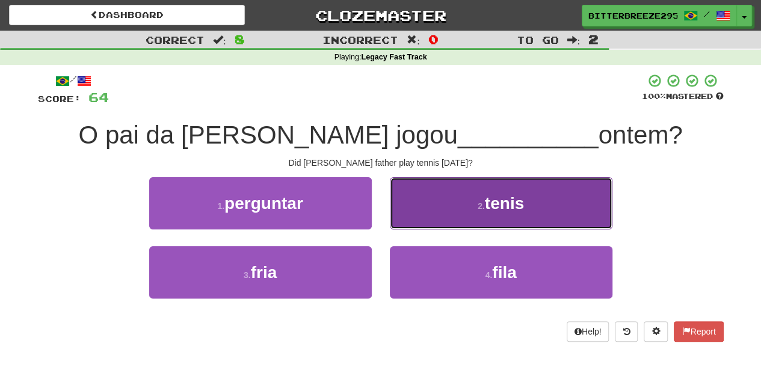
click at [436, 218] on button "2 . tenis" at bounding box center [501, 203] width 222 height 52
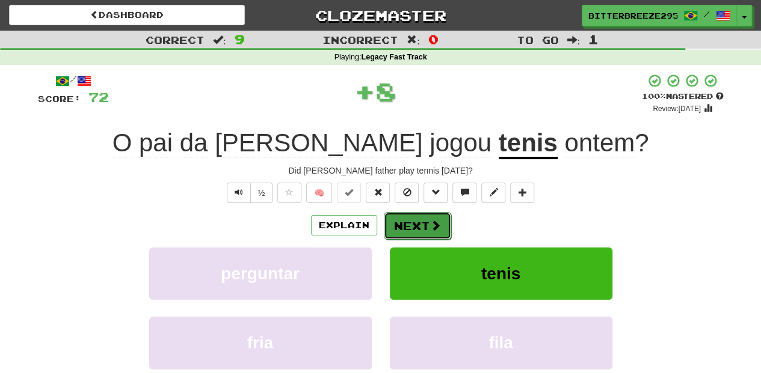
click at [418, 225] on button "Next" at bounding box center [417, 226] width 67 height 28
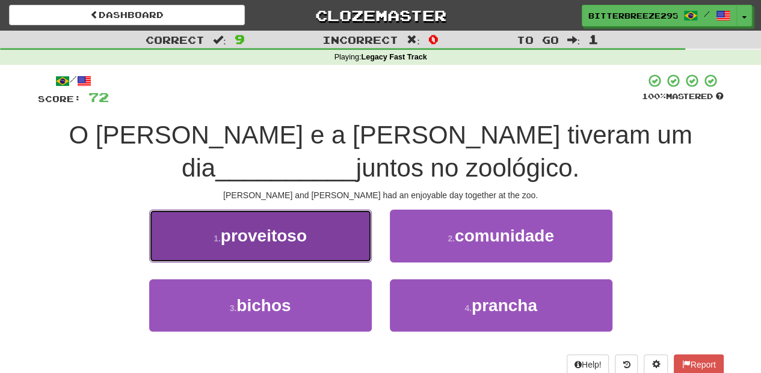
click at [352, 245] on button "1 . proveitoso" at bounding box center [260, 236] width 222 height 52
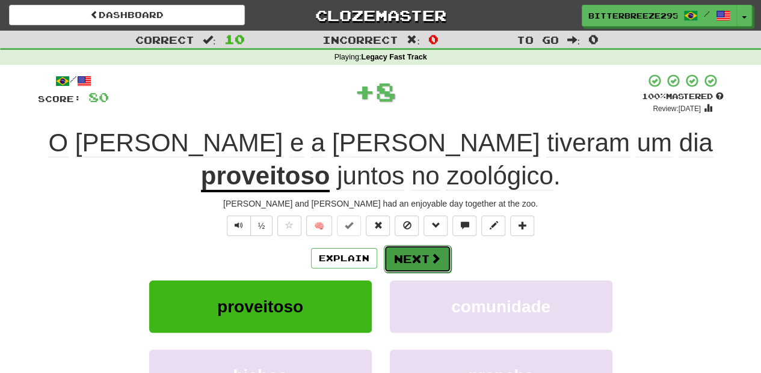
click at [403, 254] on button "Next" at bounding box center [417, 259] width 67 height 28
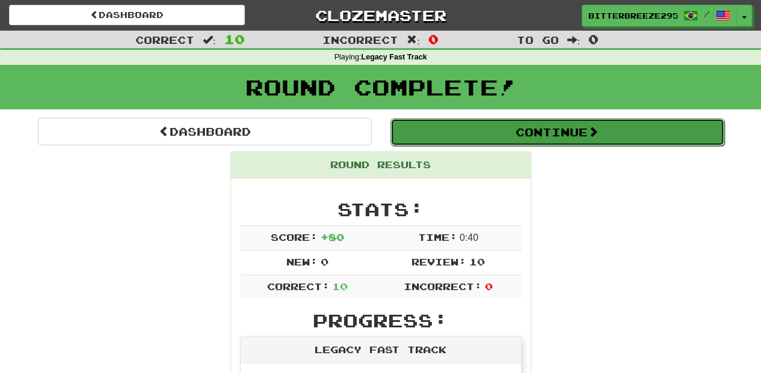
click at [447, 133] on button "Continue" at bounding box center [557, 132] width 334 height 28
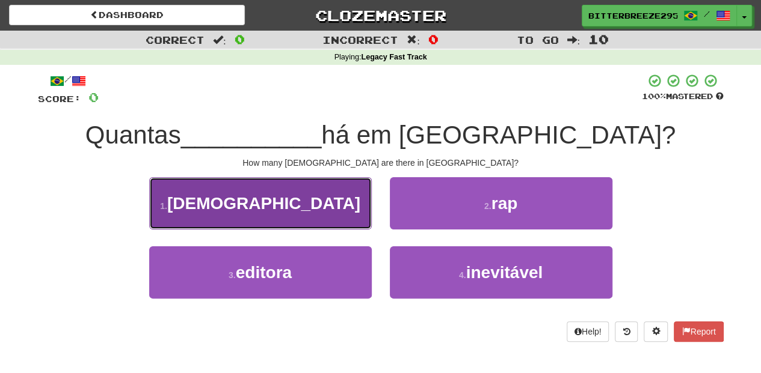
click at [326, 198] on button "1 . mesquitas" at bounding box center [260, 203] width 222 height 52
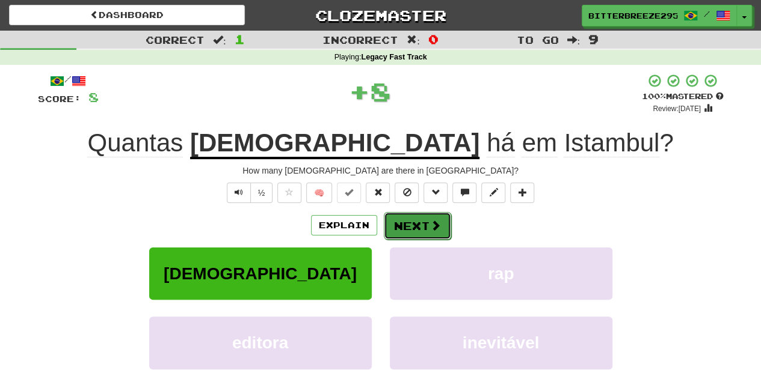
click at [411, 219] on button "Next" at bounding box center [417, 226] width 67 height 28
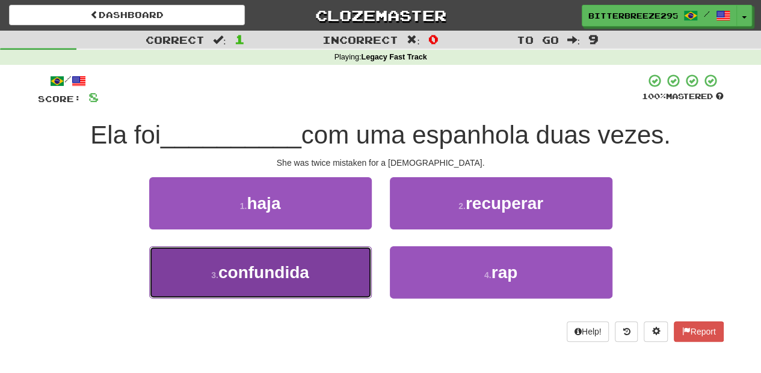
click at [364, 277] on button "3 . confundida" at bounding box center [260, 273] width 222 height 52
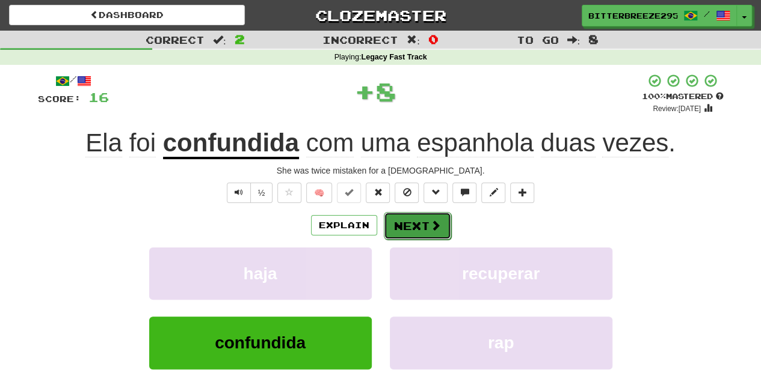
click at [408, 227] on button "Next" at bounding box center [417, 226] width 67 height 28
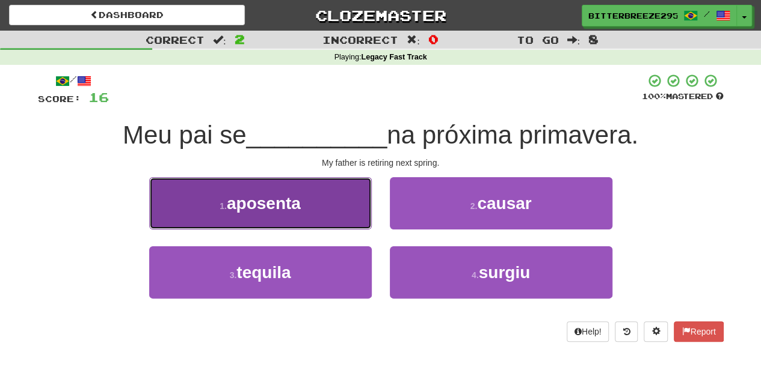
click at [330, 218] on button "1 . aposenta" at bounding box center [260, 203] width 222 height 52
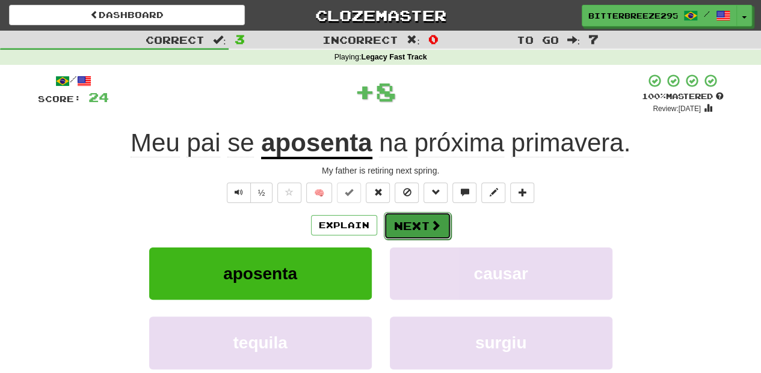
click at [390, 225] on button "Next" at bounding box center [417, 226] width 67 height 28
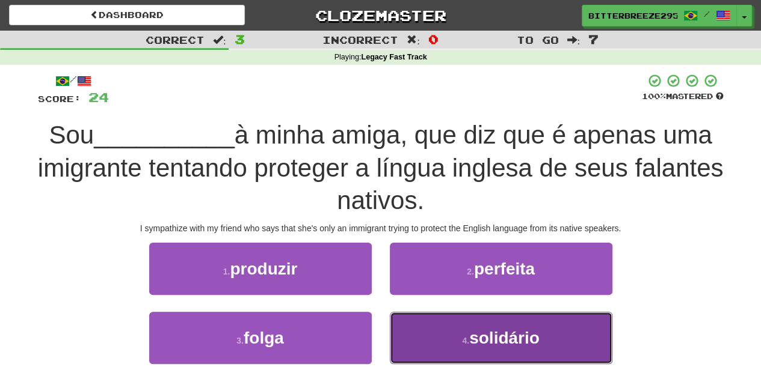
click at [412, 331] on button "4 . solidário" at bounding box center [501, 338] width 222 height 52
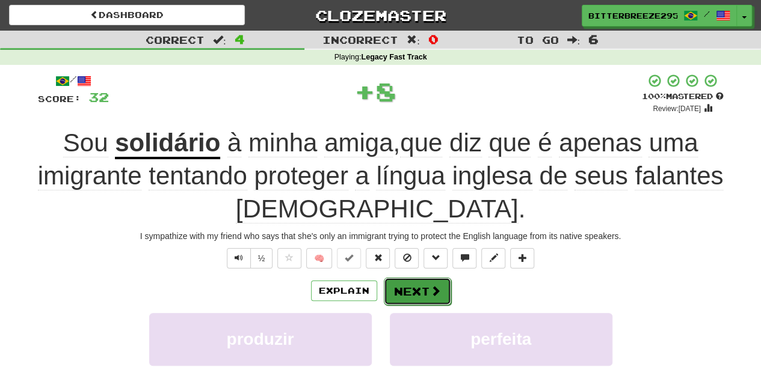
click at [406, 293] on button "Next" at bounding box center [417, 292] width 67 height 28
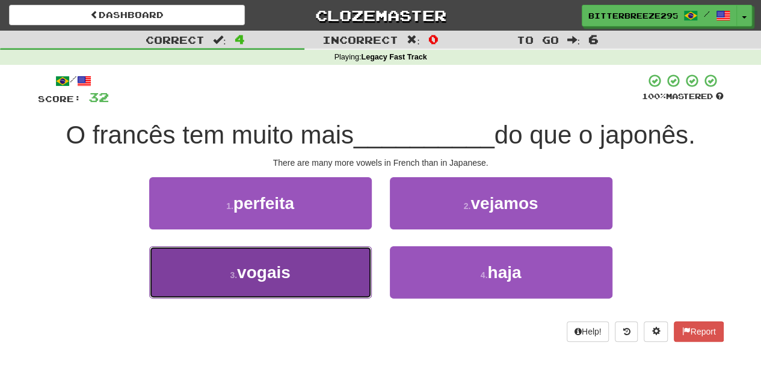
click at [329, 280] on button "3 . vogais" at bounding box center [260, 273] width 222 height 52
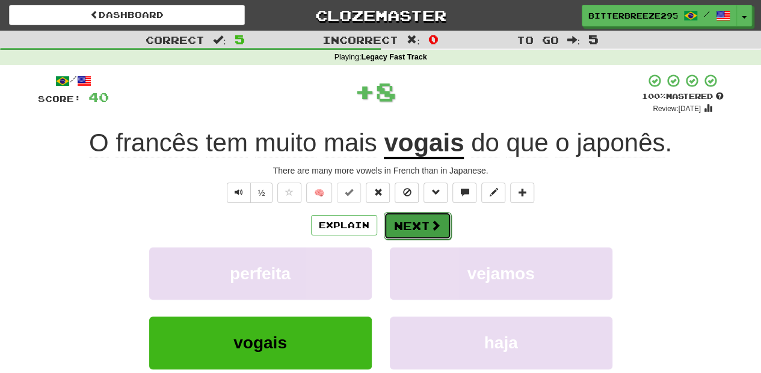
click at [422, 222] on button "Next" at bounding box center [417, 226] width 67 height 28
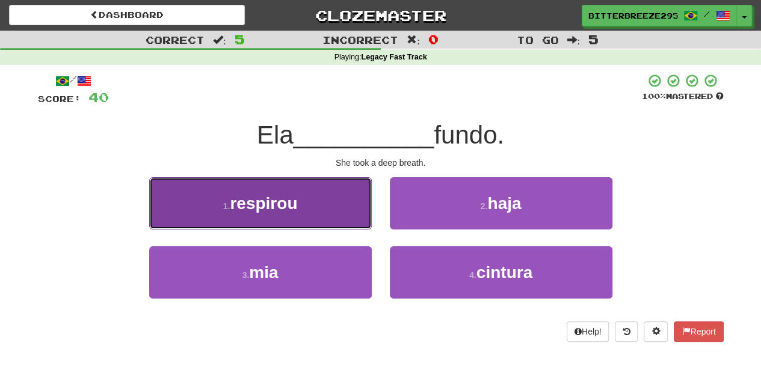
click at [357, 219] on button "1 . respirou" at bounding box center [260, 203] width 222 height 52
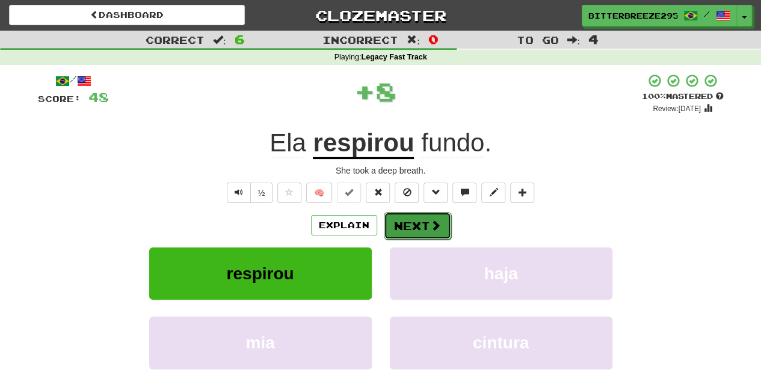
click at [414, 225] on button "Next" at bounding box center [417, 226] width 67 height 28
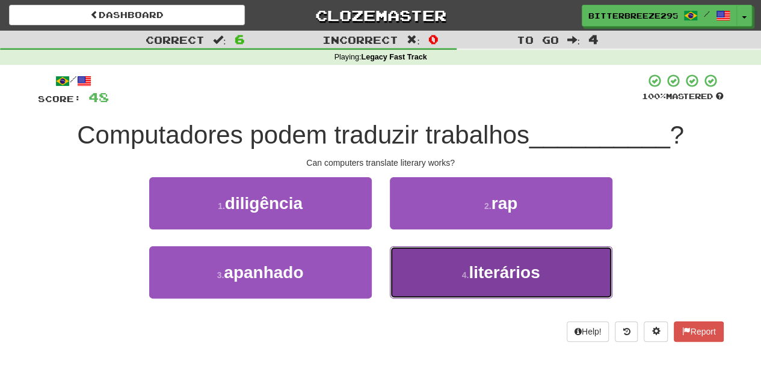
click at [432, 270] on button "4 . literários" at bounding box center [501, 273] width 222 height 52
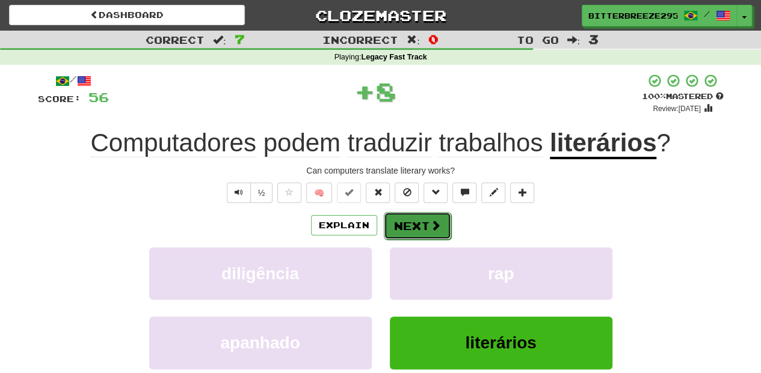
click at [404, 233] on button "Next" at bounding box center [417, 226] width 67 height 28
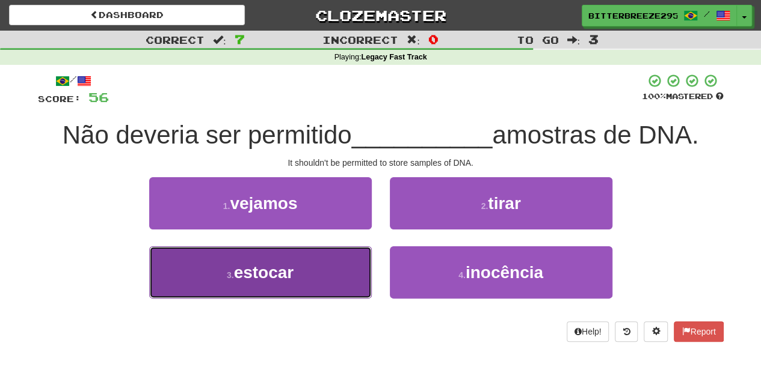
click at [339, 271] on button "3 . estocar" at bounding box center [260, 273] width 222 height 52
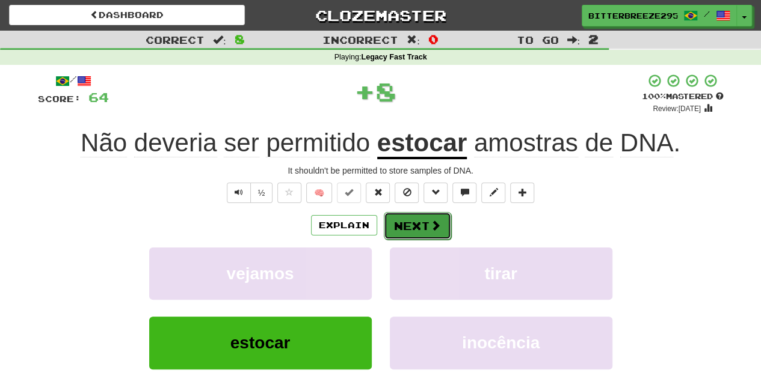
click at [434, 225] on span at bounding box center [435, 225] width 11 height 11
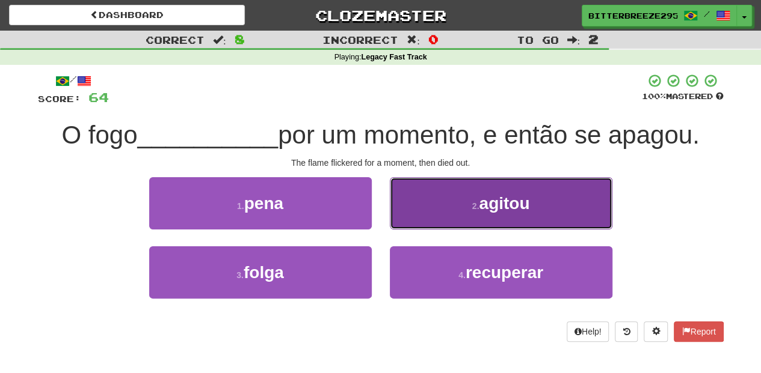
click at [416, 219] on button "2 . agitou" at bounding box center [501, 203] width 222 height 52
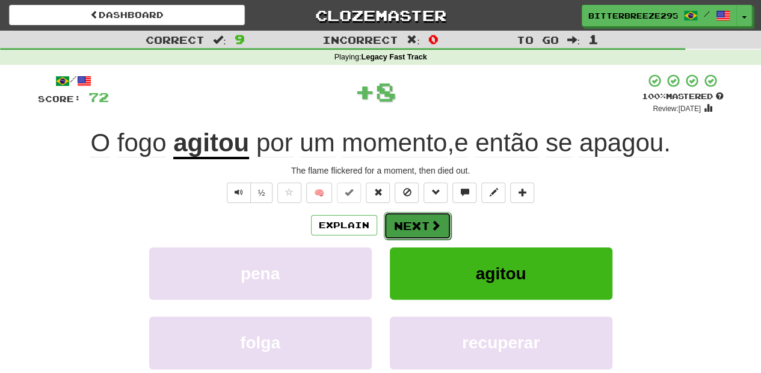
click at [413, 221] on button "Next" at bounding box center [417, 226] width 67 height 28
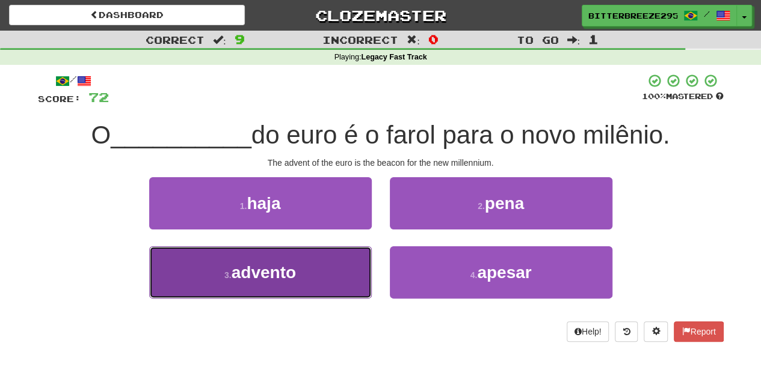
click at [349, 264] on button "3 . advento" at bounding box center [260, 273] width 222 height 52
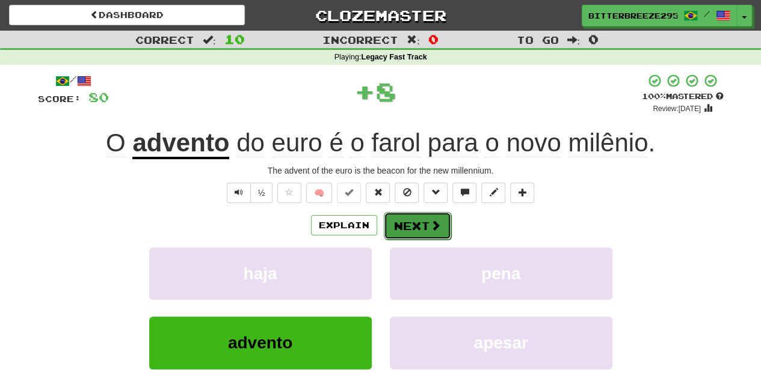
click at [405, 222] on button "Next" at bounding box center [417, 226] width 67 height 28
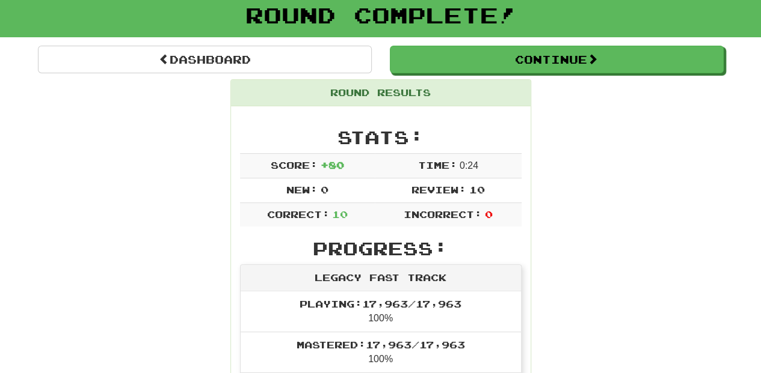
scroll to position [40, 0]
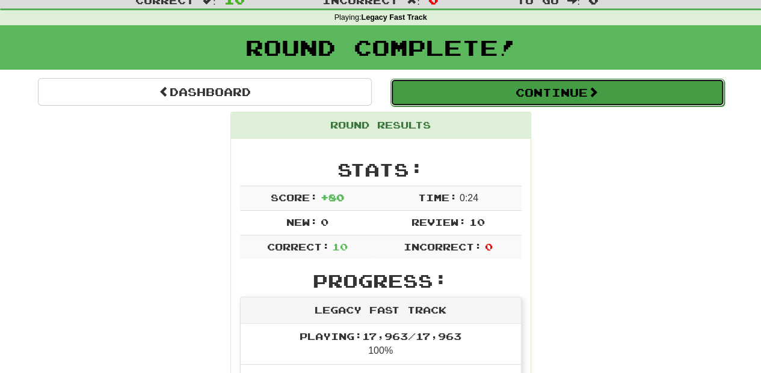
click at [439, 88] on button "Continue" at bounding box center [557, 93] width 334 height 28
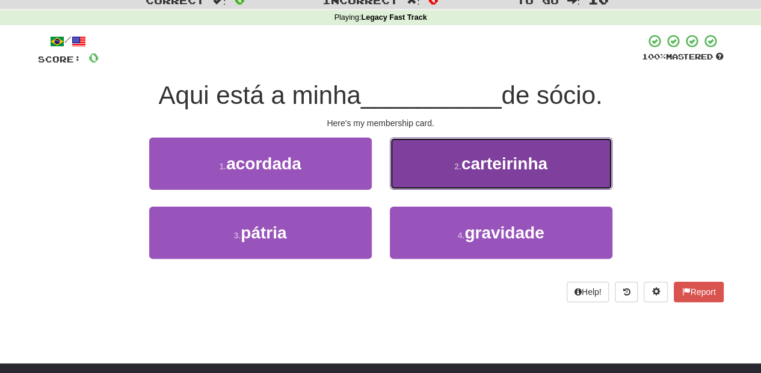
click at [429, 176] on button "2 . carteirinha" at bounding box center [501, 164] width 222 height 52
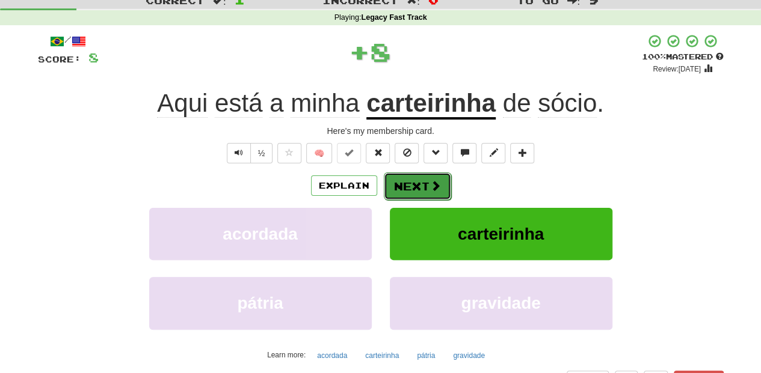
click at [417, 187] on button "Next" at bounding box center [417, 187] width 67 height 28
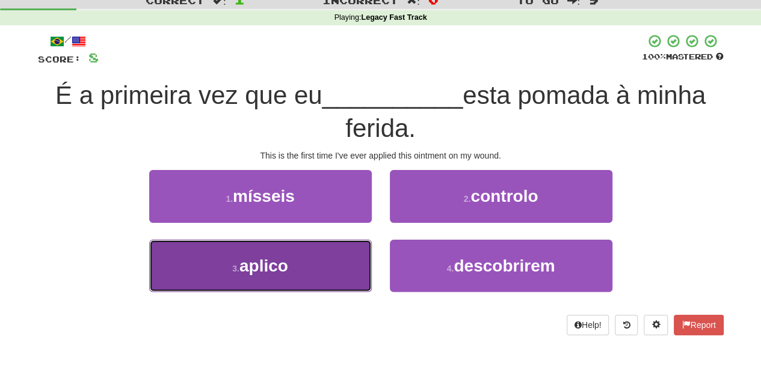
click at [327, 253] on button "3 . aplico" at bounding box center [260, 266] width 222 height 52
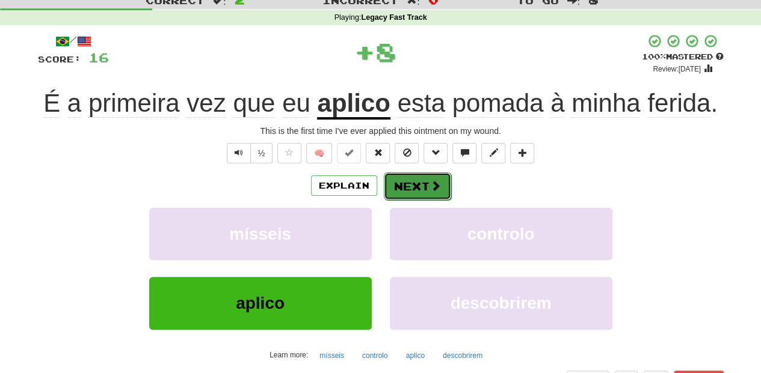
click at [432, 191] on button "Next" at bounding box center [417, 187] width 67 height 28
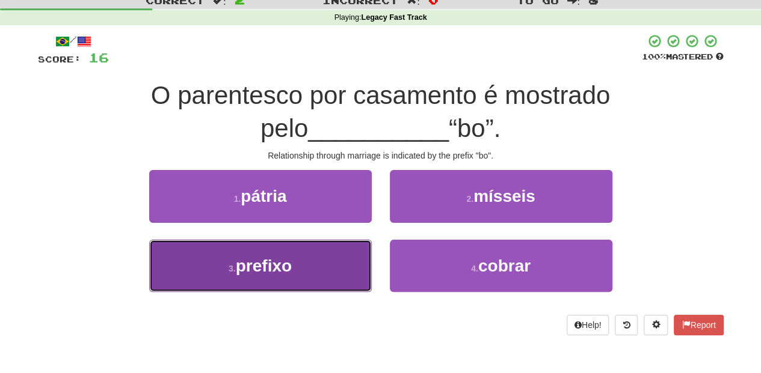
click at [329, 255] on button "3 . prefixo" at bounding box center [260, 266] width 222 height 52
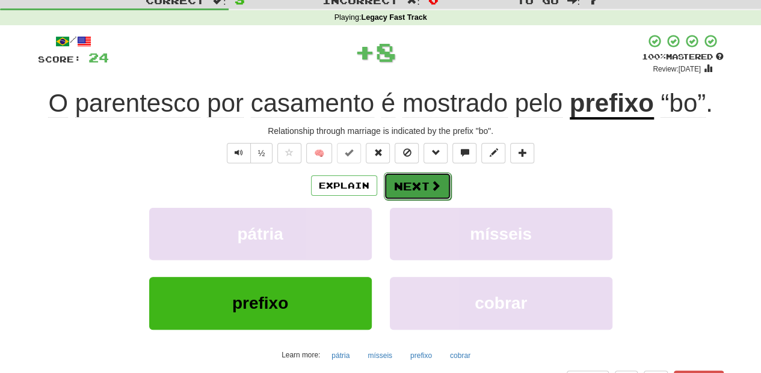
click at [426, 194] on button "Next" at bounding box center [417, 187] width 67 height 28
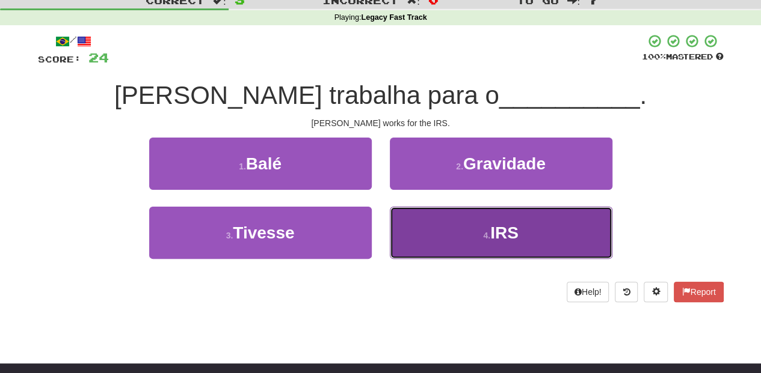
click at [419, 228] on button "4 . IRS" at bounding box center [501, 233] width 222 height 52
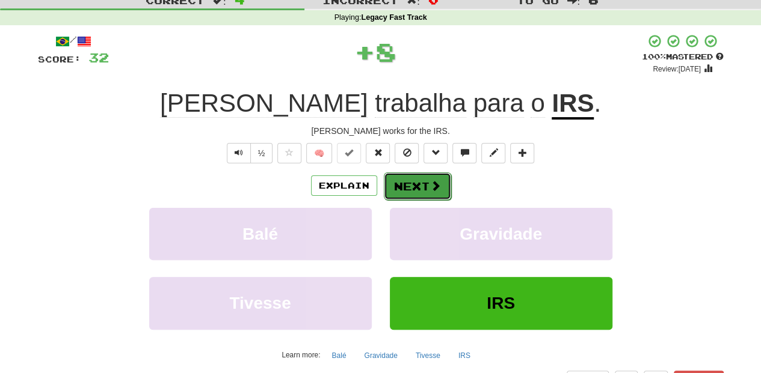
click at [404, 191] on button "Next" at bounding box center [417, 187] width 67 height 28
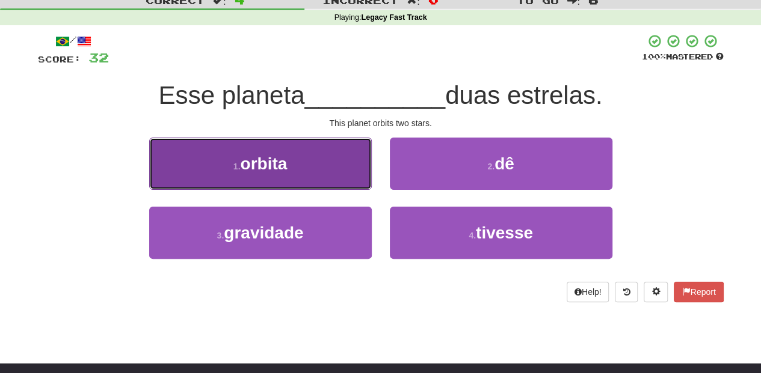
click at [339, 166] on button "1 . orbita" at bounding box center [260, 164] width 222 height 52
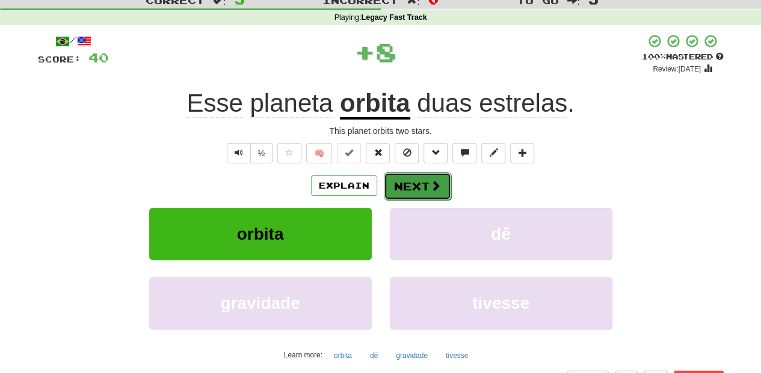
click at [406, 183] on button "Next" at bounding box center [417, 187] width 67 height 28
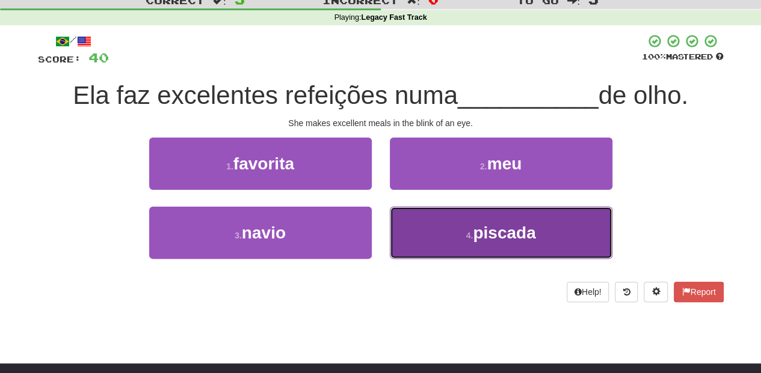
click at [438, 236] on button "4 . piscada" at bounding box center [501, 233] width 222 height 52
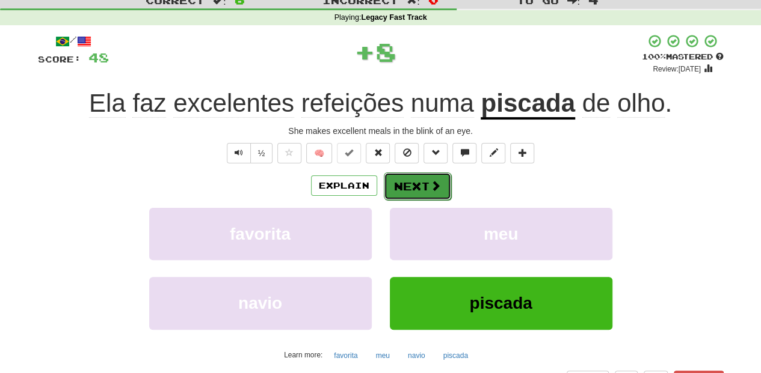
click at [418, 188] on button "Next" at bounding box center [417, 187] width 67 height 28
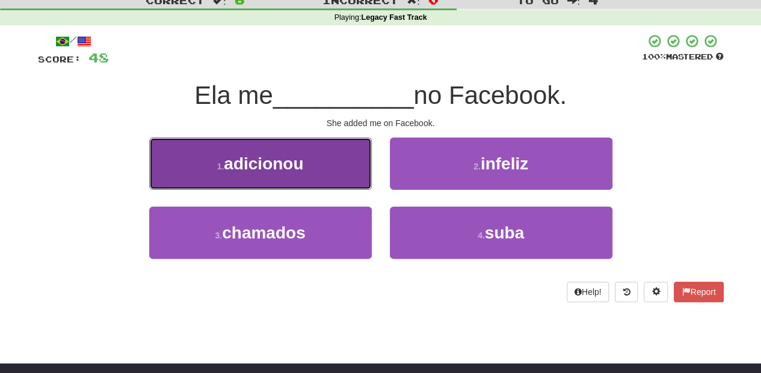
click at [328, 180] on button "1 . adicionou" at bounding box center [260, 164] width 222 height 52
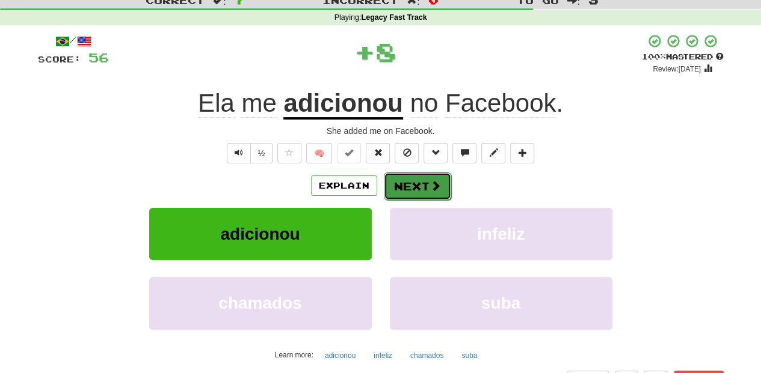
click at [414, 184] on button "Next" at bounding box center [417, 187] width 67 height 28
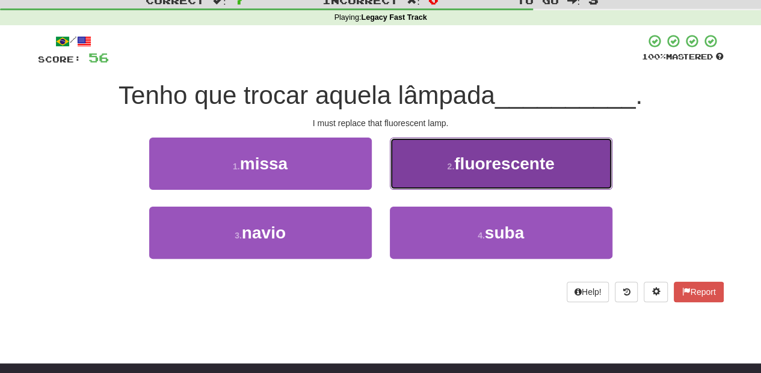
click at [414, 184] on button "2 . fluorescente" at bounding box center [501, 164] width 222 height 52
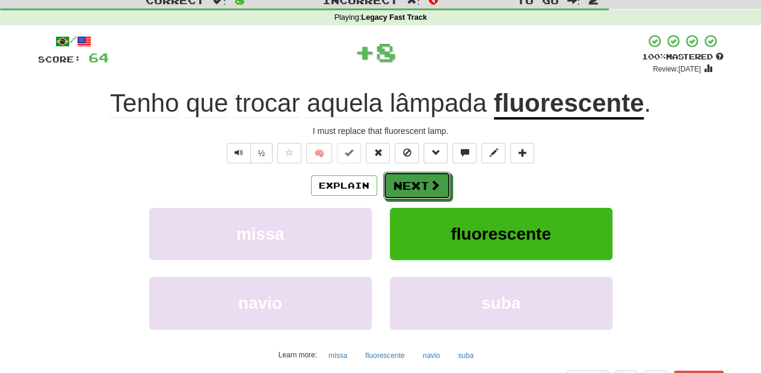
click at [414, 184] on button "Next" at bounding box center [416, 186] width 67 height 28
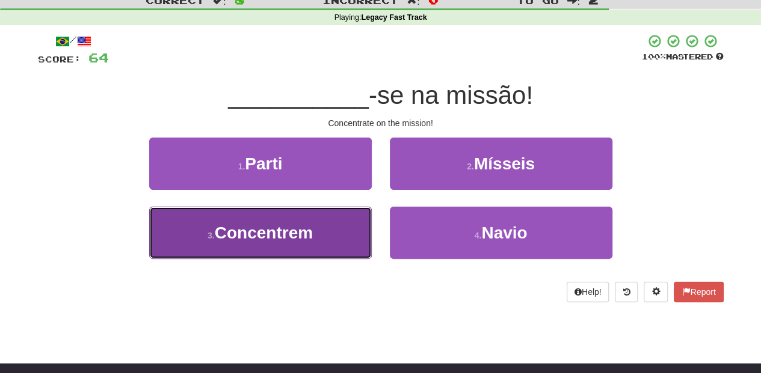
click at [338, 220] on button "3 . Concentrem" at bounding box center [260, 233] width 222 height 52
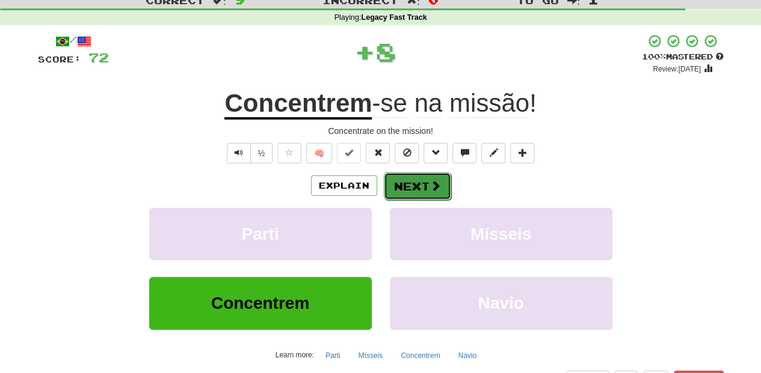
click at [395, 179] on button "Next" at bounding box center [417, 187] width 67 height 28
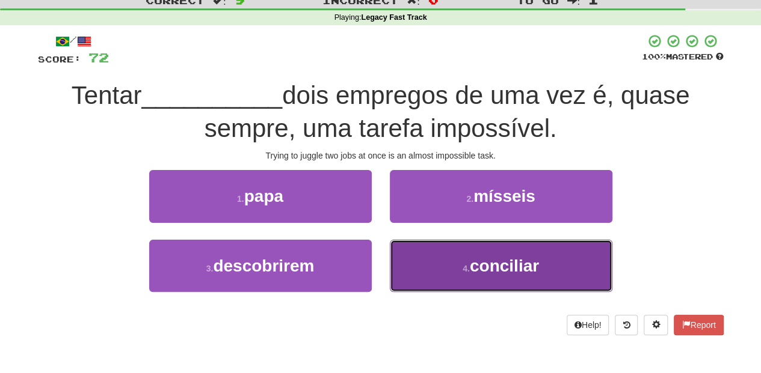
click at [422, 253] on button "4 . conciliar" at bounding box center [501, 266] width 222 height 52
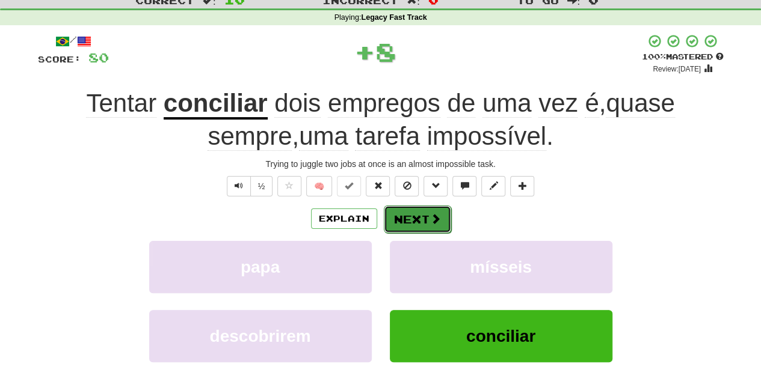
click at [415, 223] on button "Next" at bounding box center [417, 220] width 67 height 28
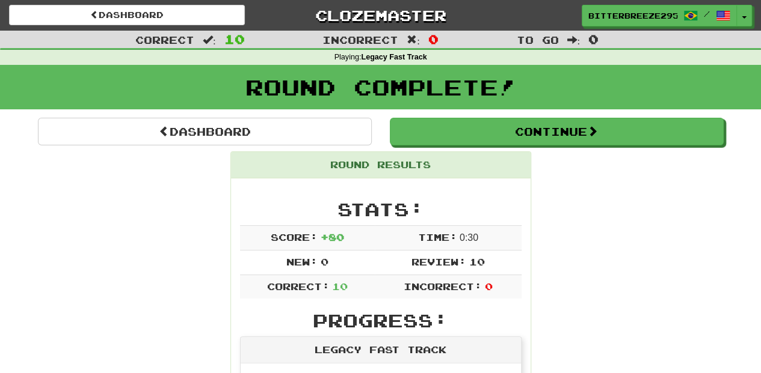
scroll to position [0, 0]
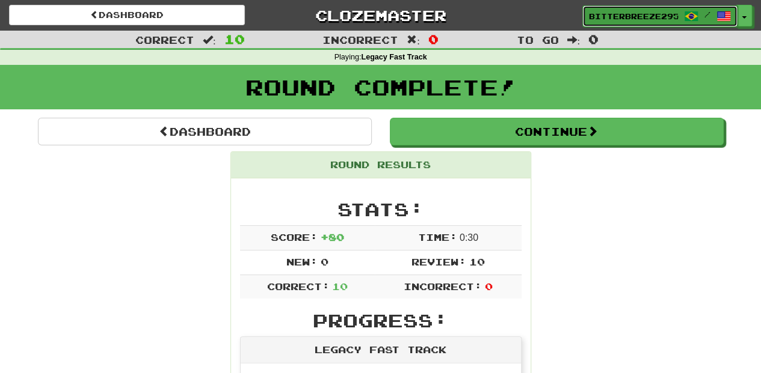
click at [609, 19] on span "BitterBreeze2956" at bounding box center [633, 16] width 89 height 11
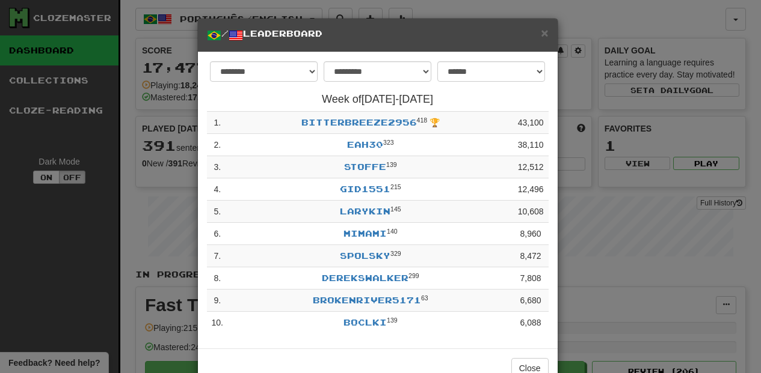
select select "**********"
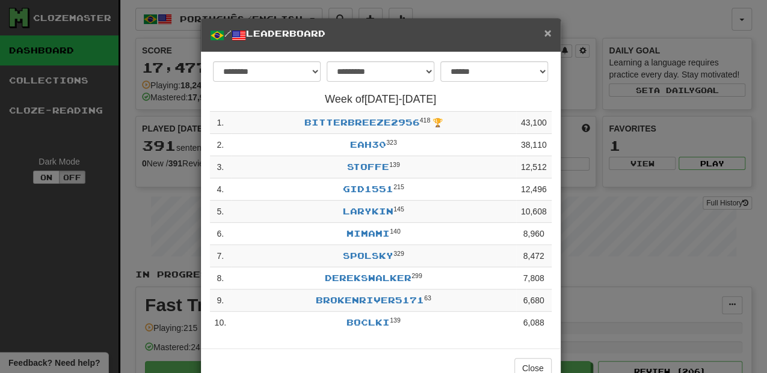
click at [545, 31] on span "×" at bounding box center [547, 33] width 7 height 14
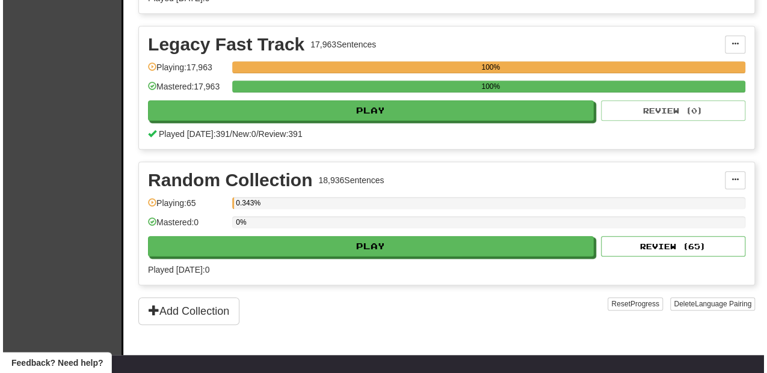
scroll to position [400, 0]
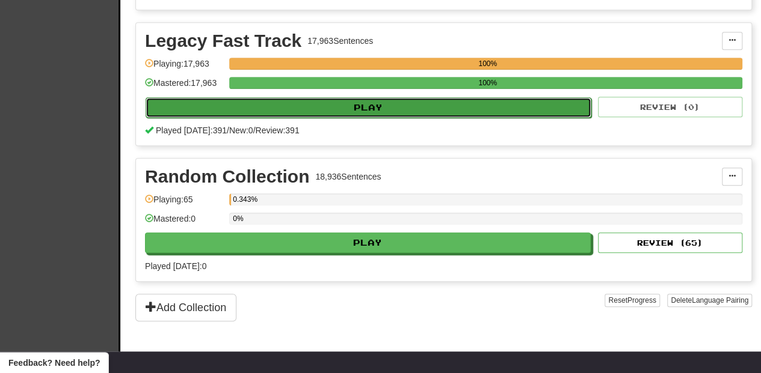
click at [363, 108] on button "Play" at bounding box center [368, 107] width 446 height 20
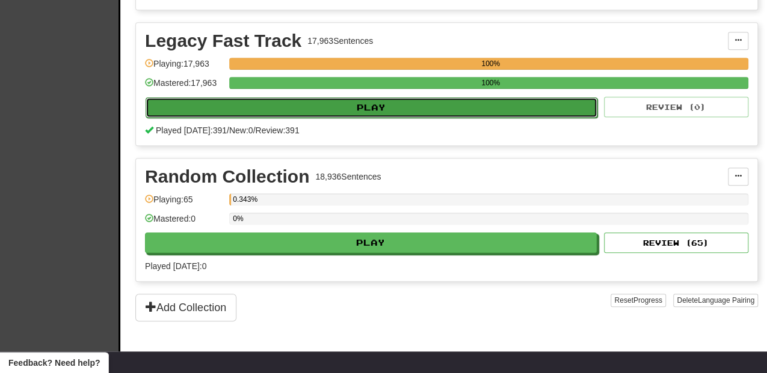
select select "**"
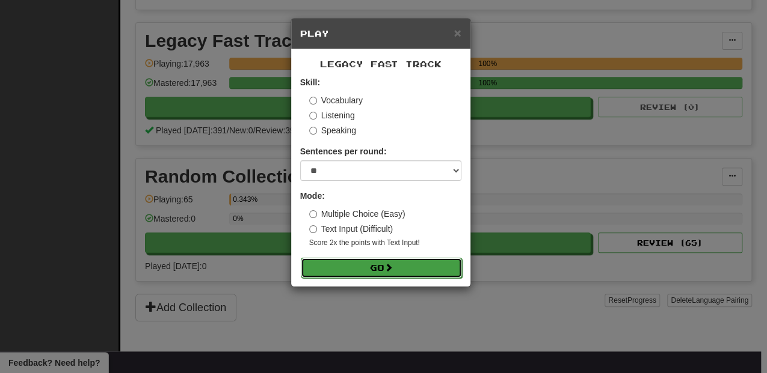
click at [393, 267] on span at bounding box center [388, 267] width 8 height 8
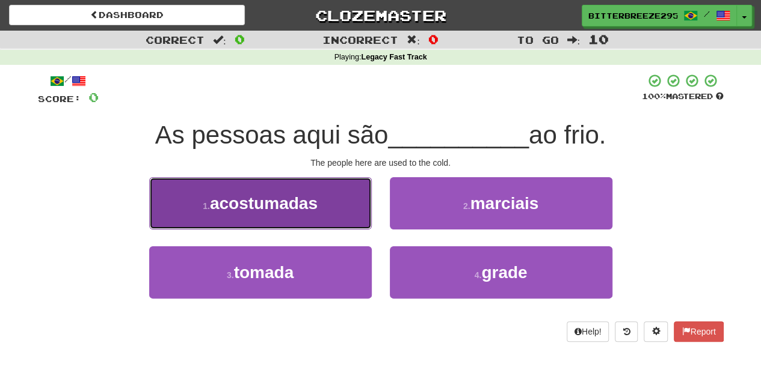
click at [337, 215] on button "1 . acostumadas" at bounding box center [260, 203] width 222 height 52
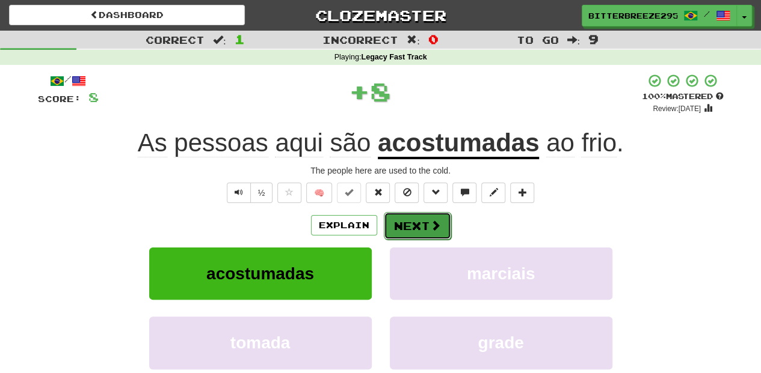
click at [409, 229] on button "Next" at bounding box center [417, 226] width 67 height 28
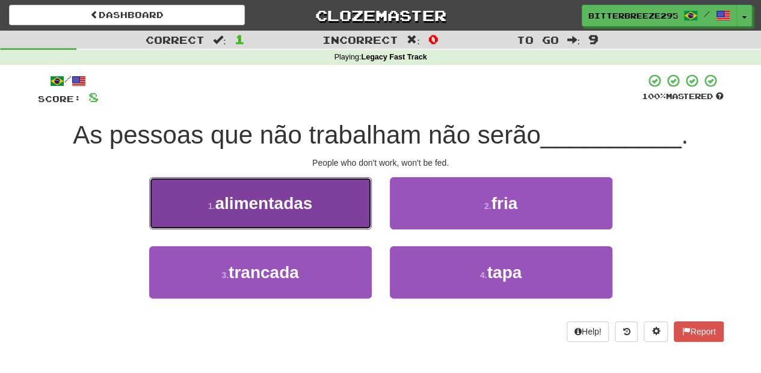
click at [328, 216] on button "1 . alimentadas" at bounding box center [260, 203] width 222 height 52
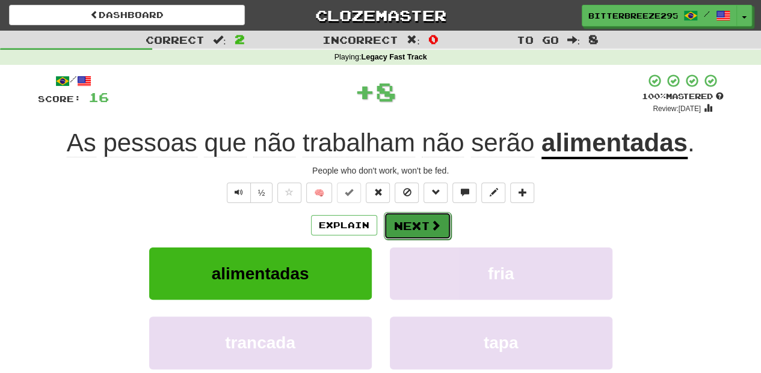
click at [397, 220] on button "Next" at bounding box center [417, 226] width 67 height 28
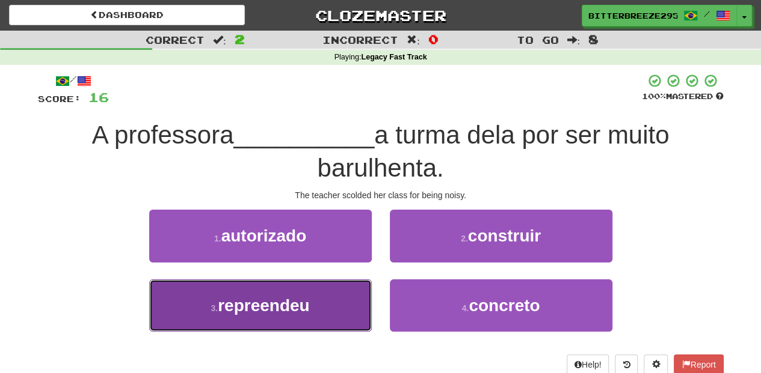
click at [325, 300] on button "3 . repreendeu" at bounding box center [260, 306] width 222 height 52
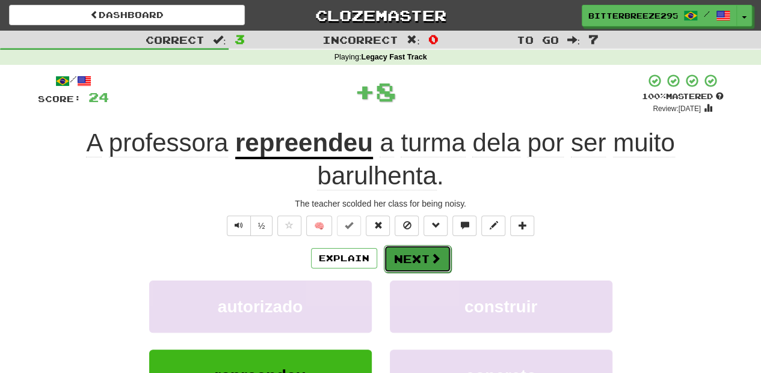
click at [402, 251] on button "Next" at bounding box center [417, 259] width 67 height 28
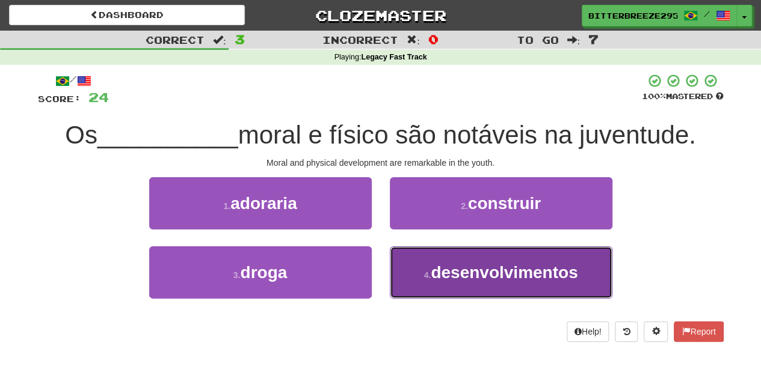
click at [456, 276] on span "desenvolvimentos" at bounding box center [503, 272] width 147 height 19
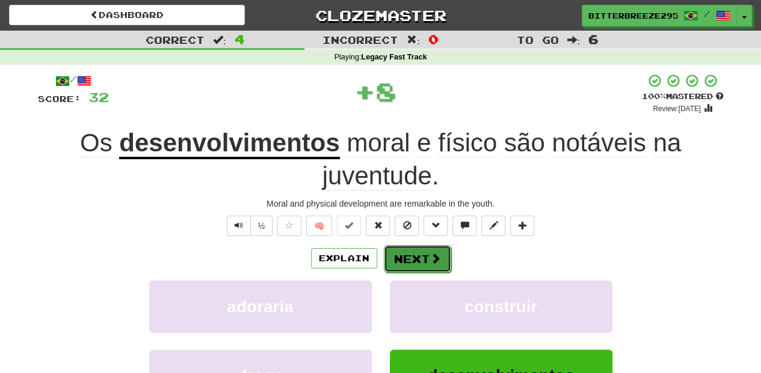
click at [420, 252] on button "Next" at bounding box center [417, 259] width 67 height 28
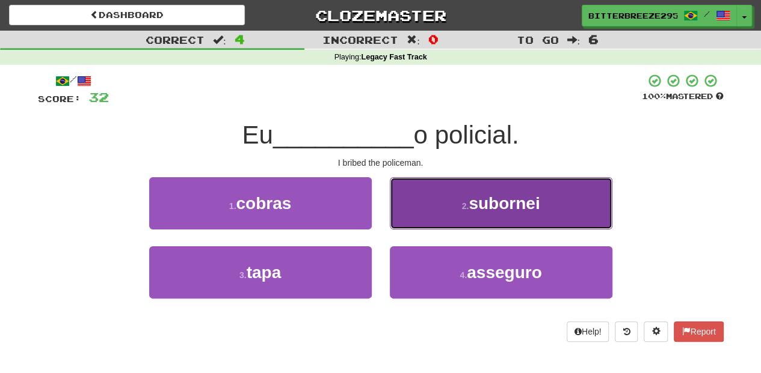
click at [444, 216] on button "2 . subornei" at bounding box center [501, 203] width 222 height 52
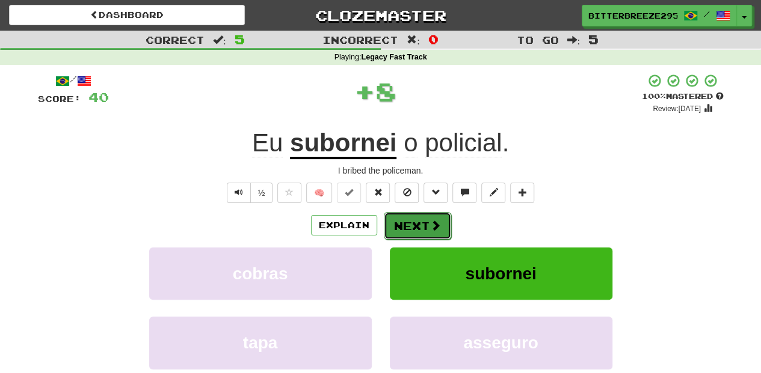
click at [430, 226] on span at bounding box center [435, 225] width 11 height 11
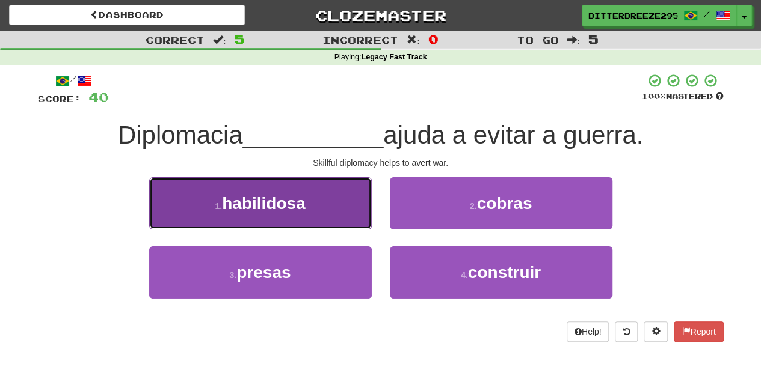
click at [347, 221] on button "1 . habilidosa" at bounding box center [260, 203] width 222 height 52
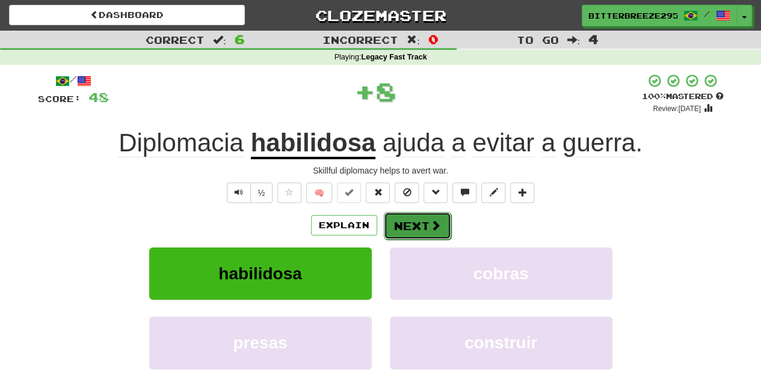
click at [411, 230] on button "Next" at bounding box center [417, 226] width 67 height 28
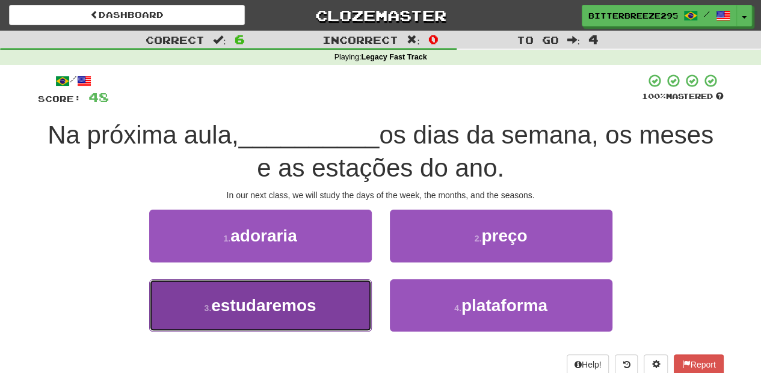
click at [355, 289] on button "3 . estudaremos" at bounding box center [260, 306] width 222 height 52
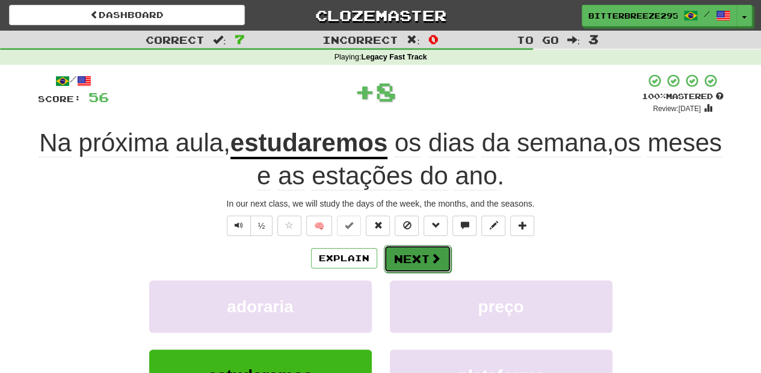
click at [405, 255] on button "Next" at bounding box center [417, 259] width 67 height 28
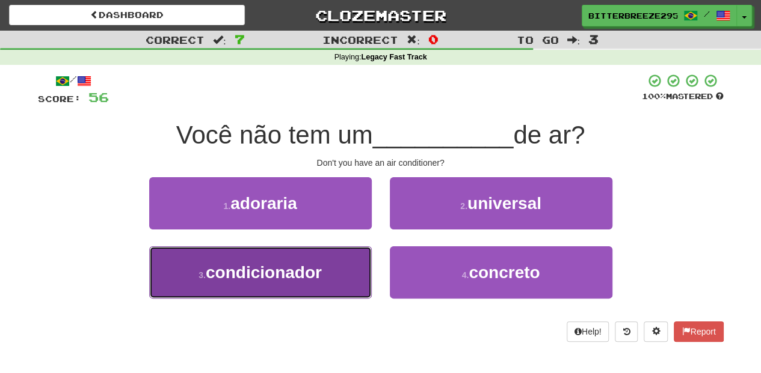
click at [333, 268] on button "3 . condicionador" at bounding box center [260, 273] width 222 height 52
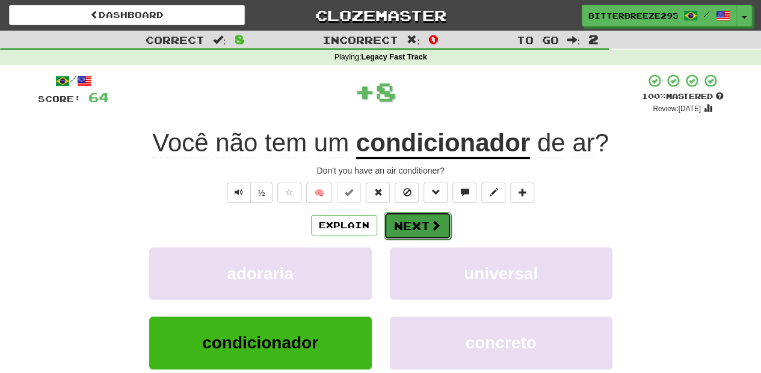
click at [409, 227] on button "Next" at bounding box center [417, 226] width 67 height 28
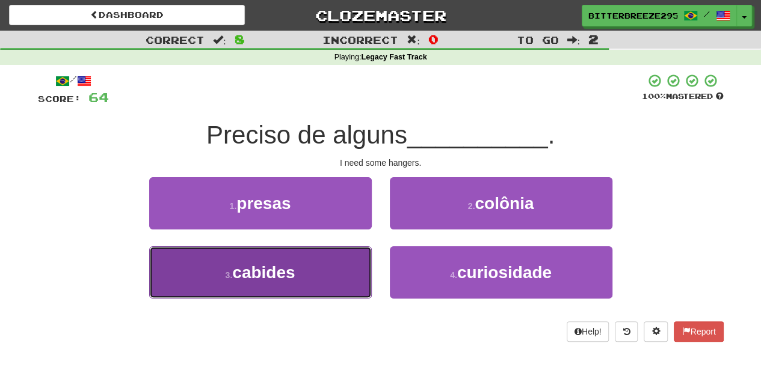
click at [346, 268] on button "3 . cabides" at bounding box center [260, 273] width 222 height 52
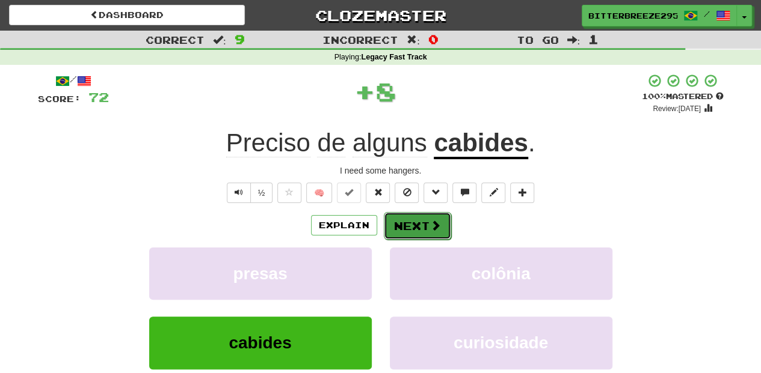
click at [396, 227] on button "Next" at bounding box center [417, 226] width 67 height 28
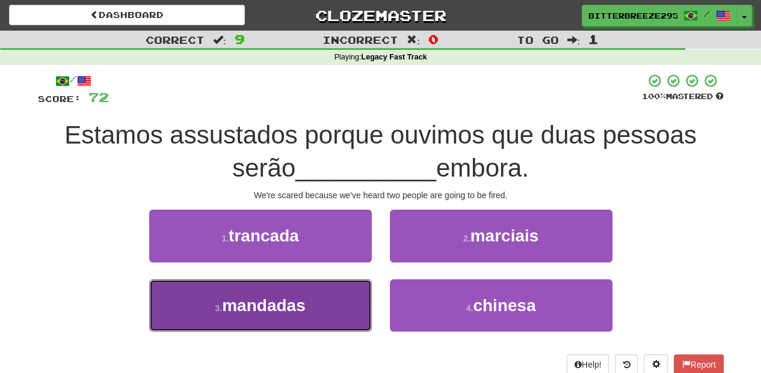
click at [334, 304] on button "3 . mandadas" at bounding box center [260, 306] width 222 height 52
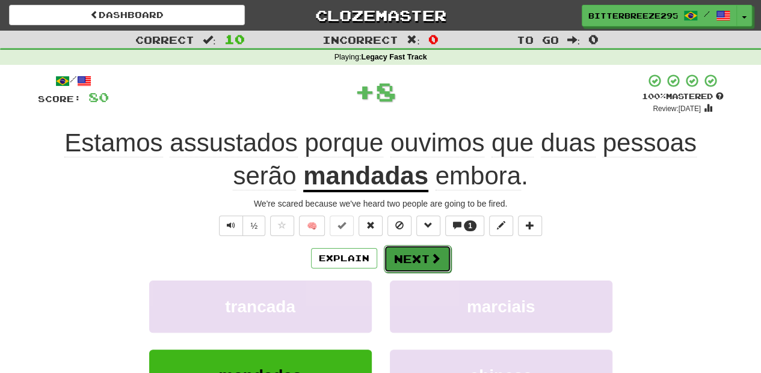
click at [400, 264] on button "Next" at bounding box center [417, 259] width 67 height 28
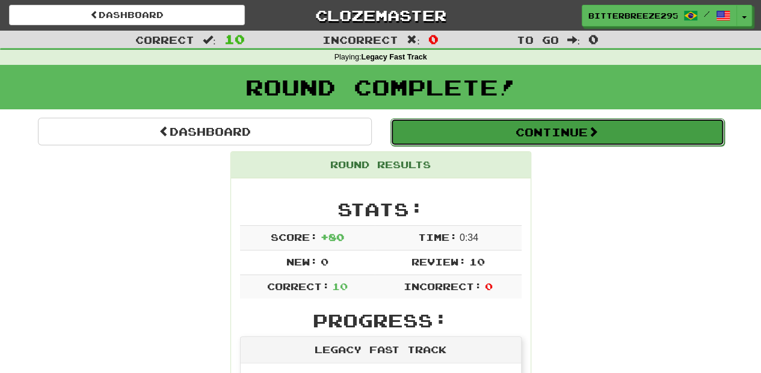
click at [466, 131] on button "Continue" at bounding box center [557, 132] width 334 height 28
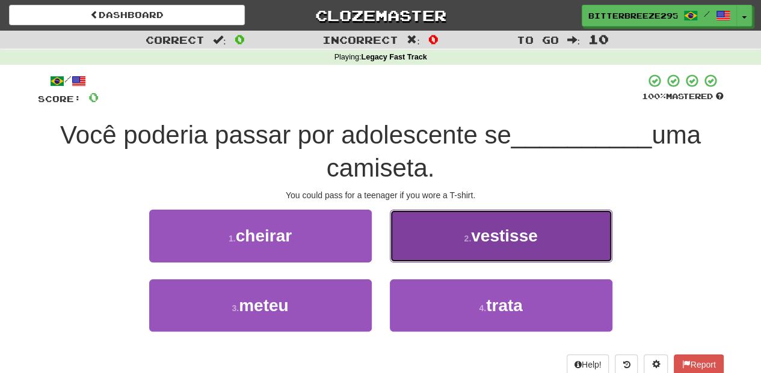
click at [442, 250] on button "2 . vestisse" at bounding box center [501, 236] width 222 height 52
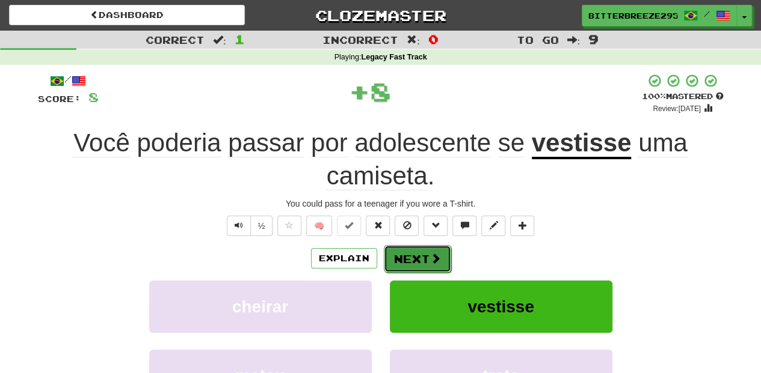
click at [423, 256] on button "Next" at bounding box center [417, 259] width 67 height 28
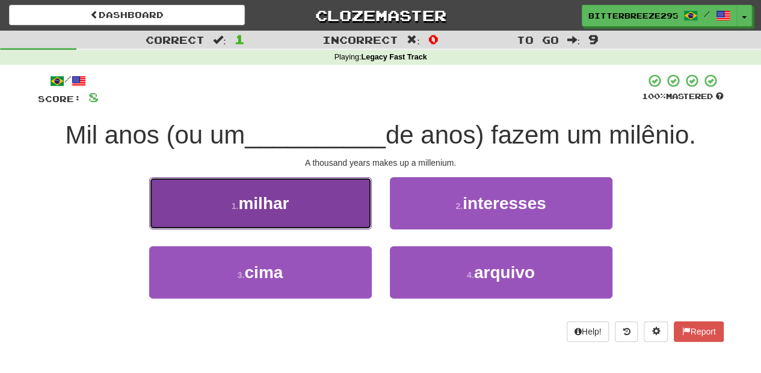
click at [334, 227] on button "1 . milhar" at bounding box center [260, 203] width 222 height 52
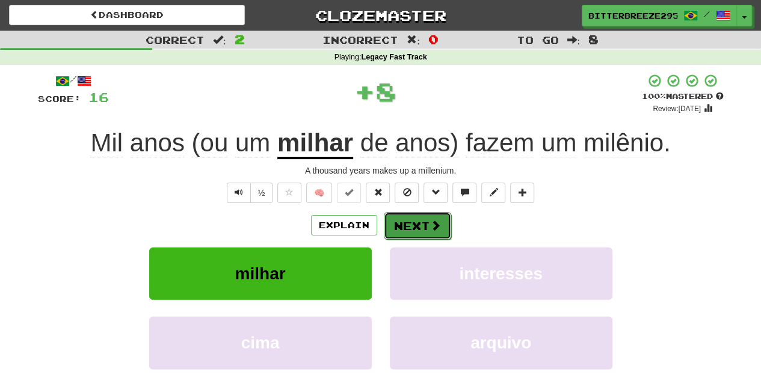
click at [406, 226] on button "Next" at bounding box center [417, 226] width 67 height 28
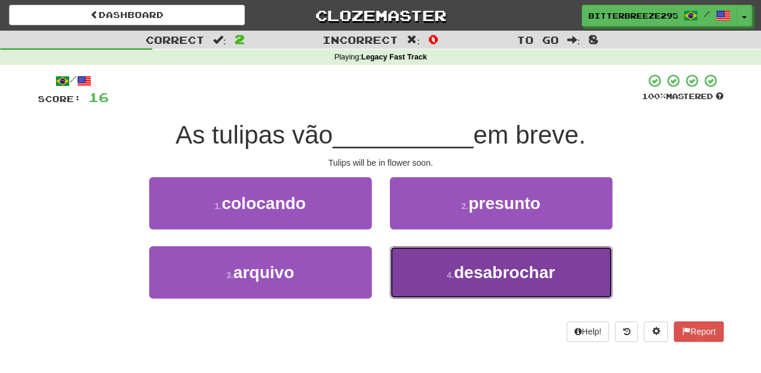
drag, startPoint x: 427, startPoint y: 272, endPoint x: 391, endPoint y: 266, distance: 36.6
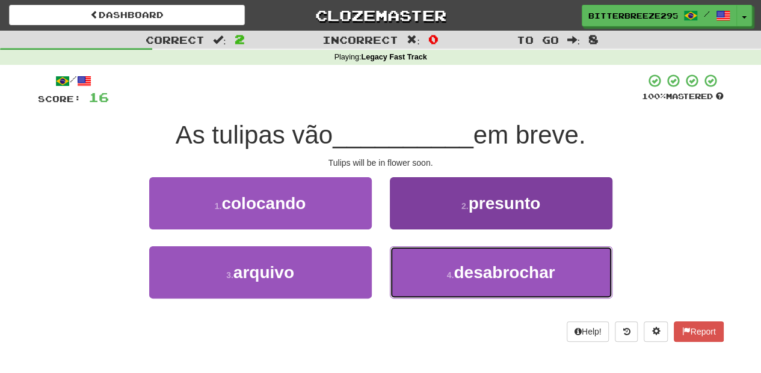
click at [426, 272] on button "4 . desabrochar" at bounding box center [501, 273] width 222 height 52
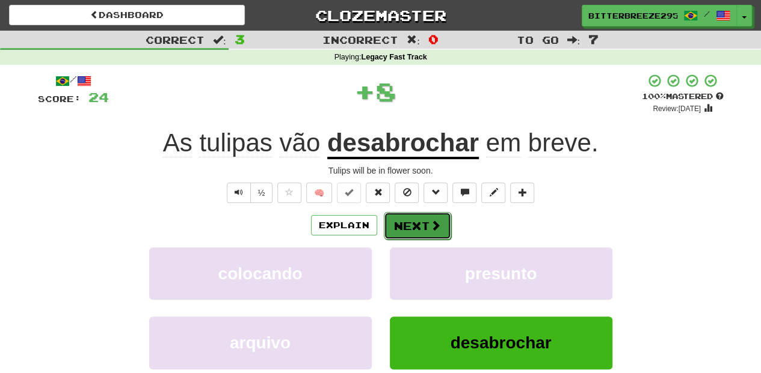
click at [399, 235] on button "Next" at bounding box center [417, 226] width 67 height 28
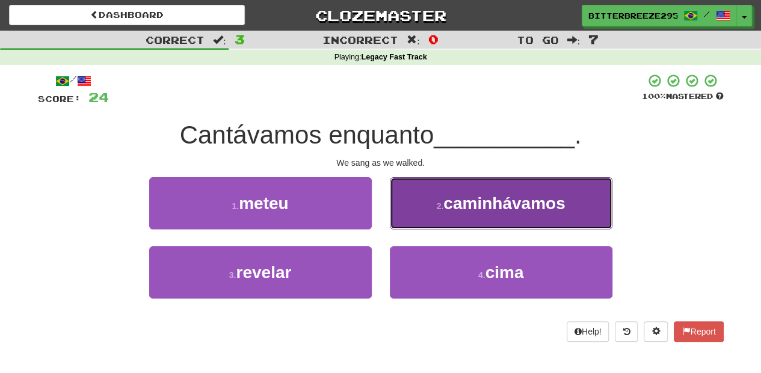
click at [406, 221] on button "2 . caminhávamos" at bounding box center [501, 203] width 222 height 52
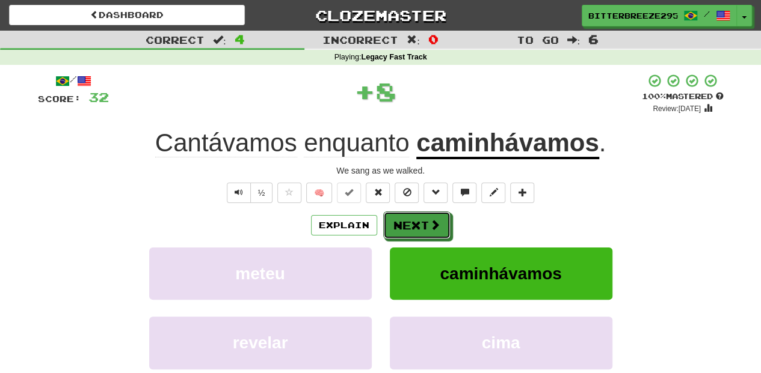
click at [406, 221] on button "Next" at bounding box center [416, 226] width 67 height 28
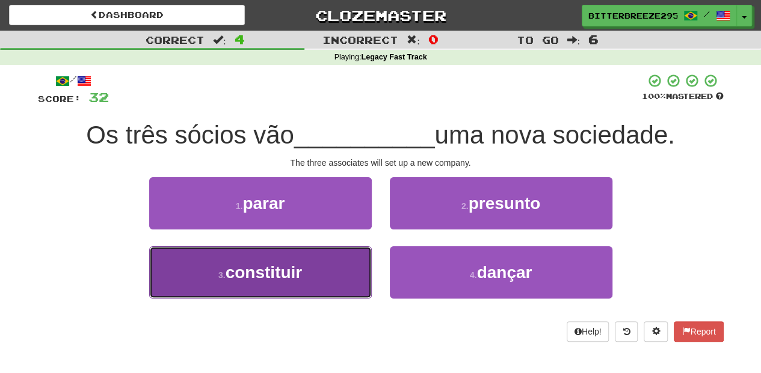
click at [341, 271] on button "3 . constituir" at bounding box center [260, 273] width 222 height 52
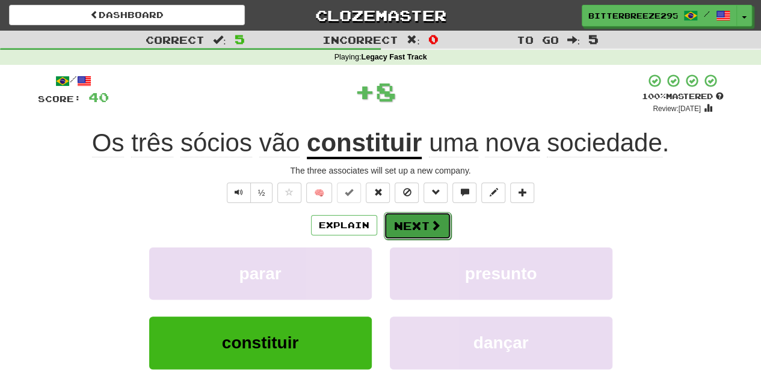
click at [400, 220] on button "Next" at bounding box center [417, 226] width 67 height 28
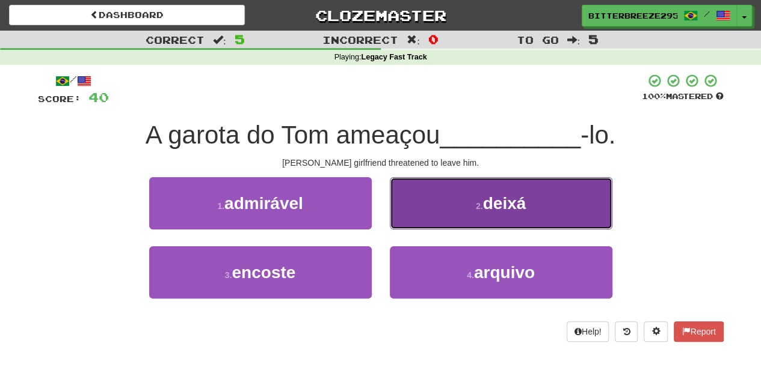
click at [426, 222] on button "2 . deixá" at bounding box center [501, 203] width 222 height 52
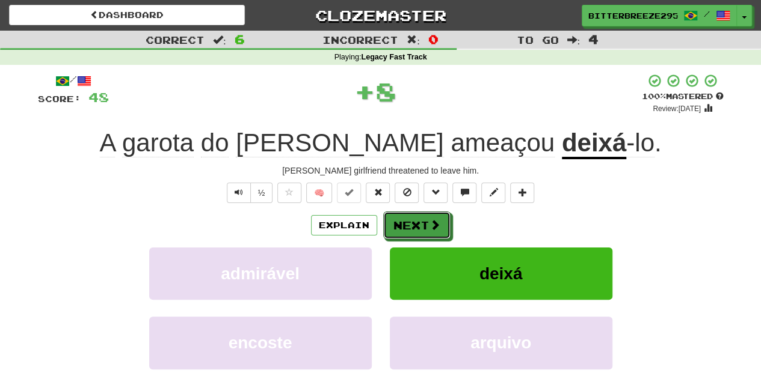
click at [426, 222] on button "Next" at bounding box center [416, 226] width 67 height 28
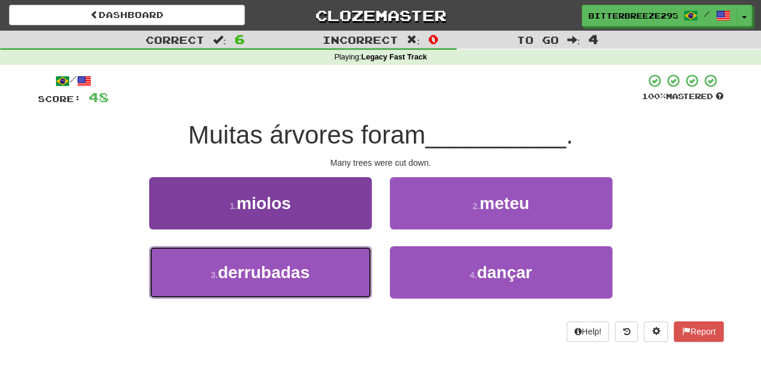
click at [337, 259] on button "3 . derrubadas" at bounding box center [260, 273] width 222 height 52
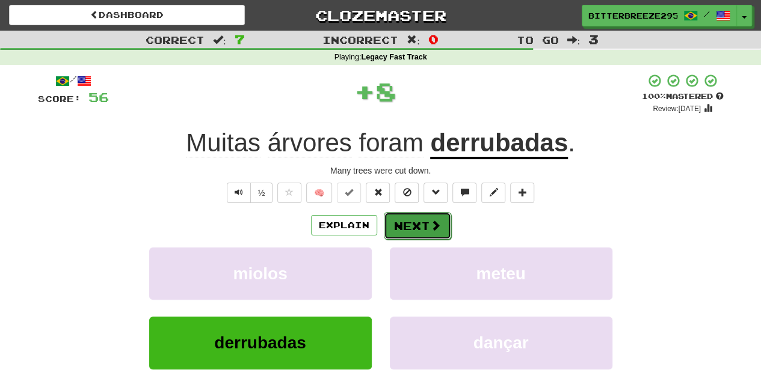
click at [399, 222] on button "Next" at bounding box center [417, 226] width 67 height 28
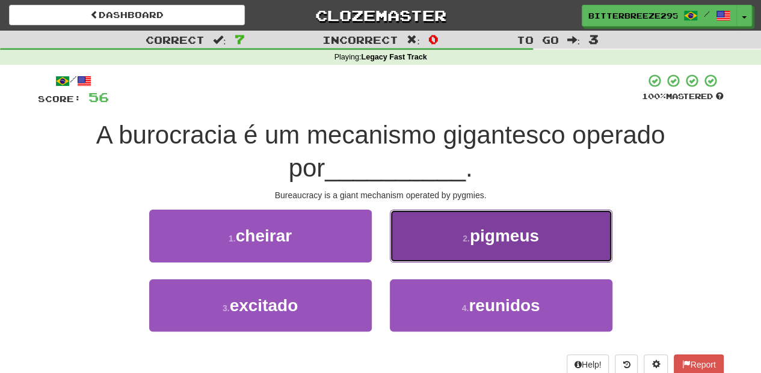
click at [400, 230] on button "2 . pigmeus" at bounding box center [501, 236] width 222 height 52
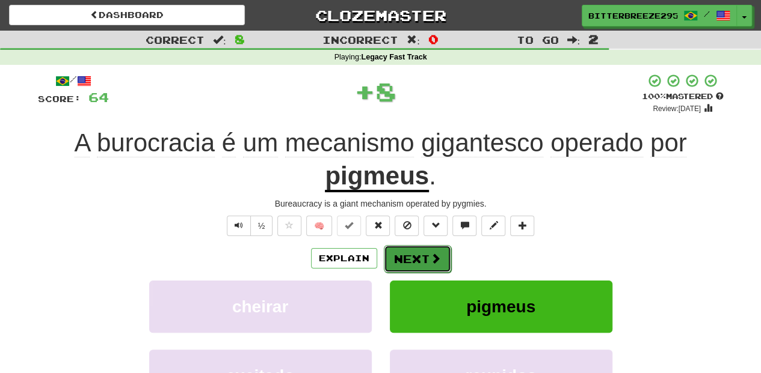
click at [399, 250] on button "Next" at bounding box center [417, 259] width 67 height 28
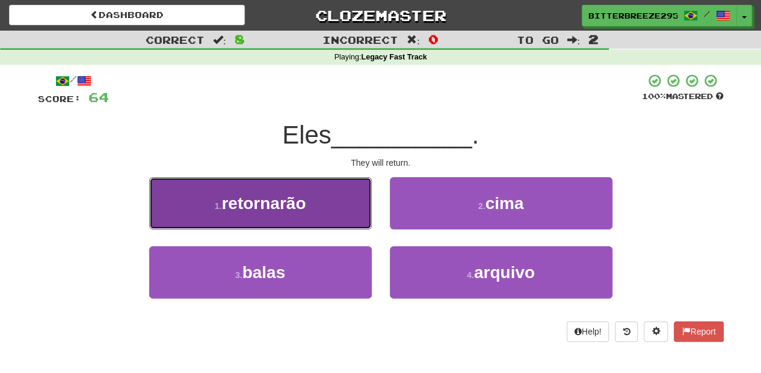
click at [328, 219] on button "1 . retornarão" at bounding box center [260, 203] width 222 height 52
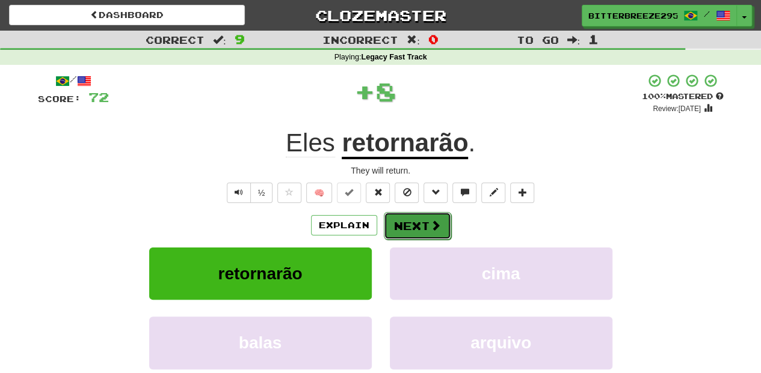
click at [389, 224] on button "Next" at bounding box center [417, 226] width 67 height 28
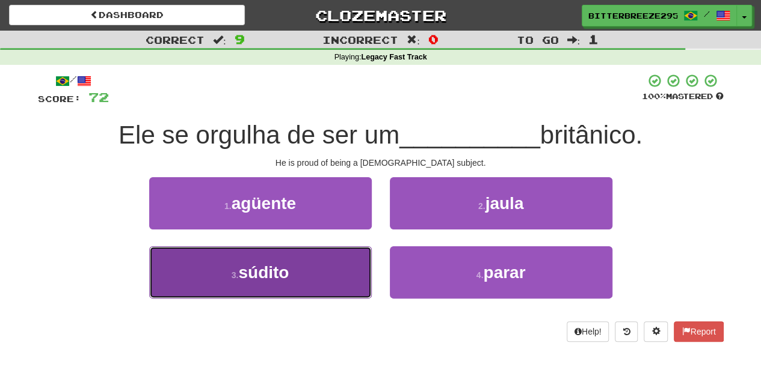
click at [337, 256] on button "3 . súdito" at bounding box center [260, 273] width 222 height 52
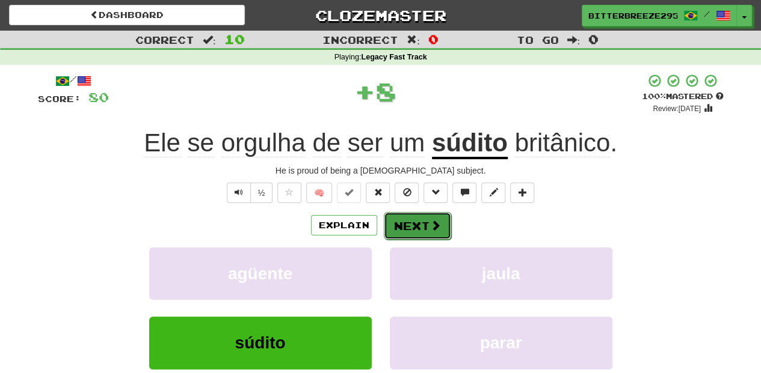
click at [394, 224] on button "Next" at bounding box center [417, 226] width 67 height 28
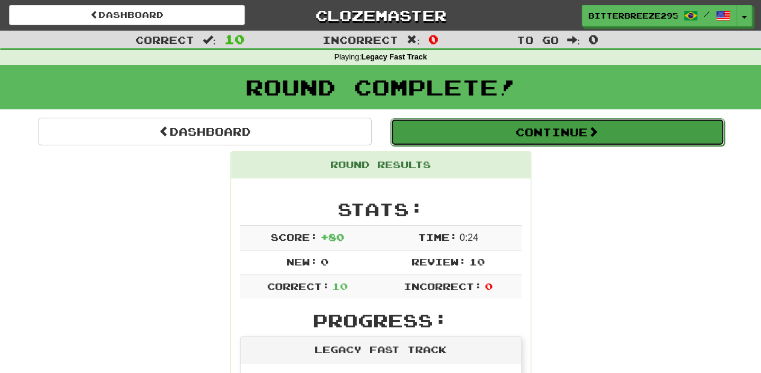
click at [462, 130] on button "Continue" at bounding box center [557, 132] width 334 height 28
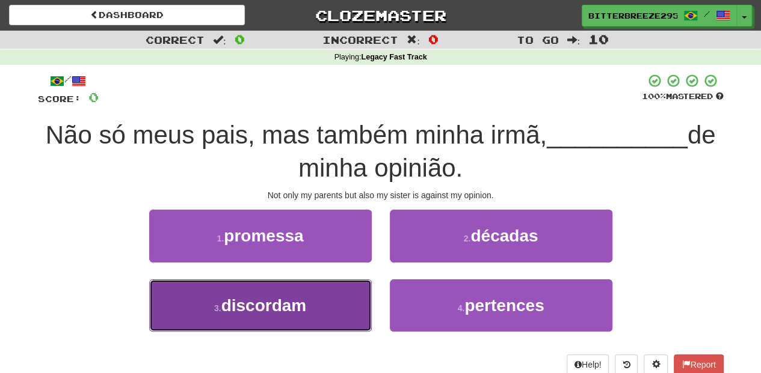
click at [313, 304] on button "3 . discordam" at bounding box center [260, 306] width 222 height 52
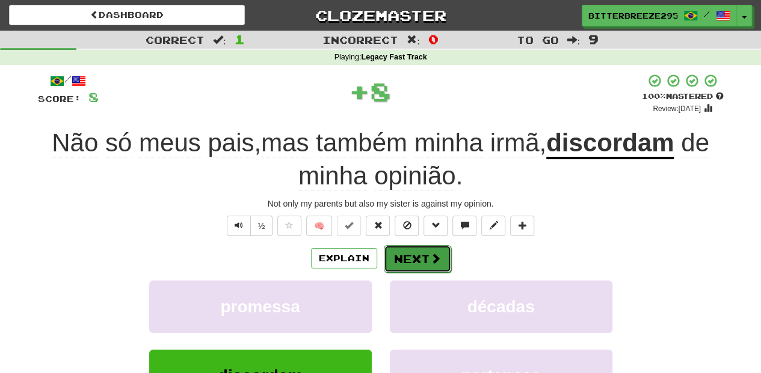
click at [385, 260] on button "Next" at bounding box center [417, 259] width 67 height 28
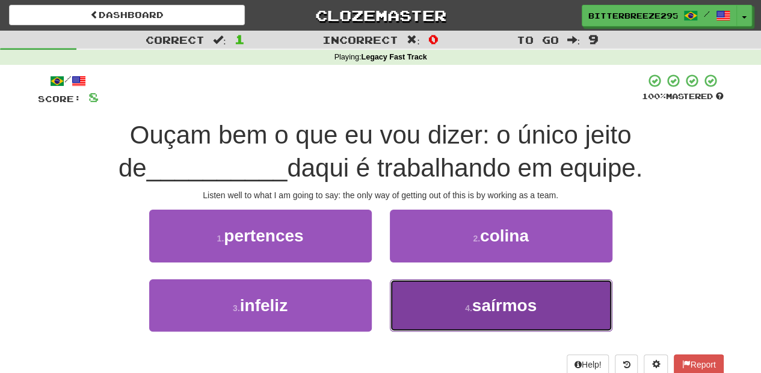
click at [429, 298] on button "4 . saírmos" at bounding box center [501, 306] width 222 height 52
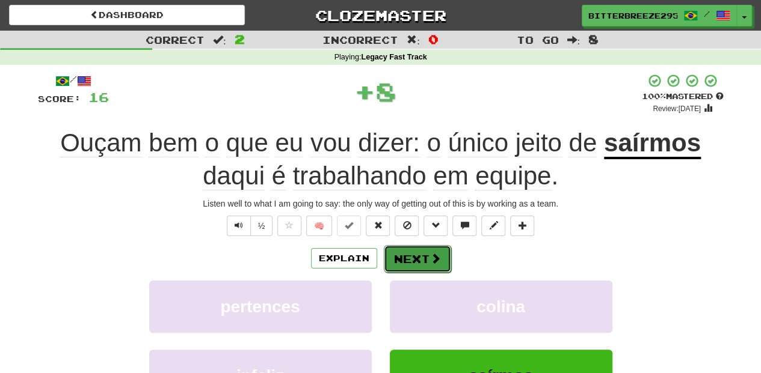
click at [413, 252] on button "Next" at bounding box center [417, 259] width 67 height 28
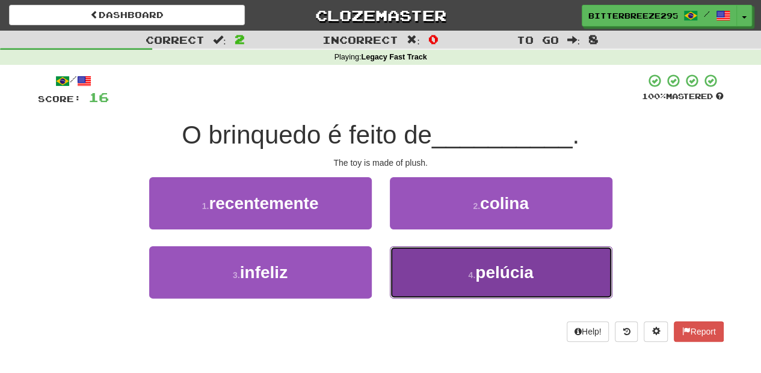
click at [414, 279] on button "4 . pelúcia" at bounding box center [501, 273] width 222 height 52
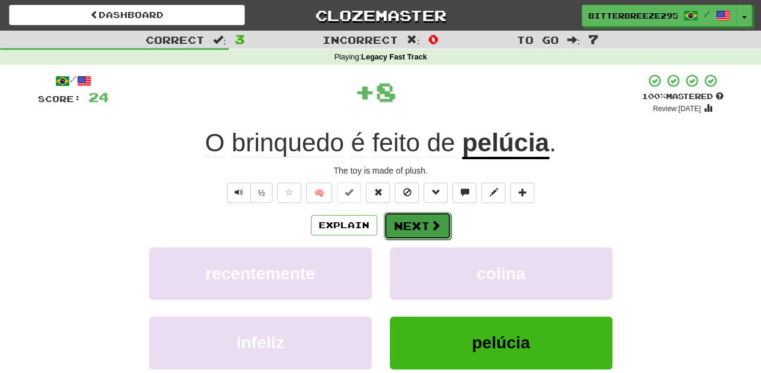
click at [414, 220] on button "Next" at bounding box center [417, 226] width 67 height 28
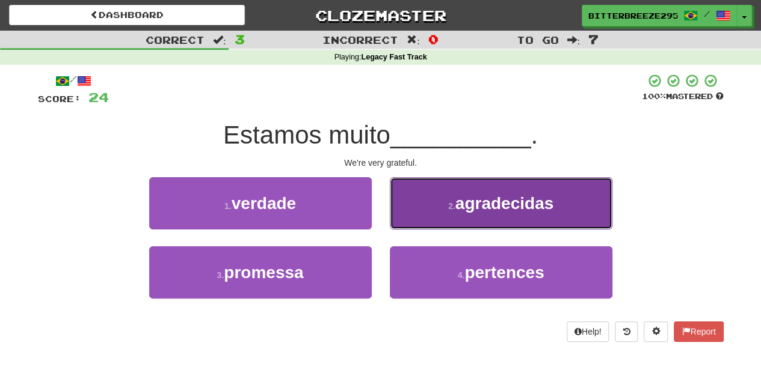
click at [412, 216] on button "2 . agradecidas" at bounding box center [501, 203] width 222 height 52
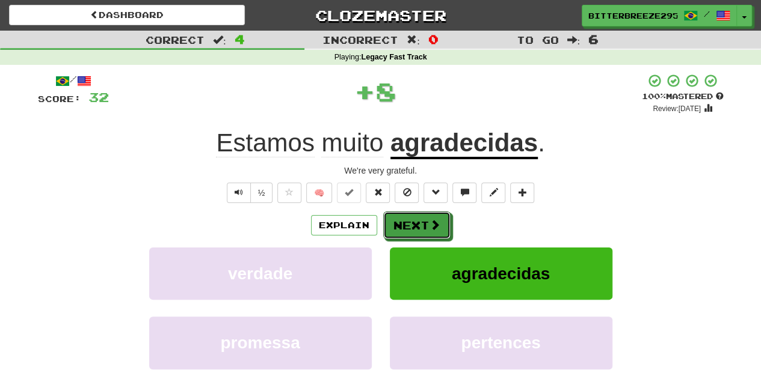
click at [404, 222] on button "Next" at bounding box center [416, 226] width 67 height 28
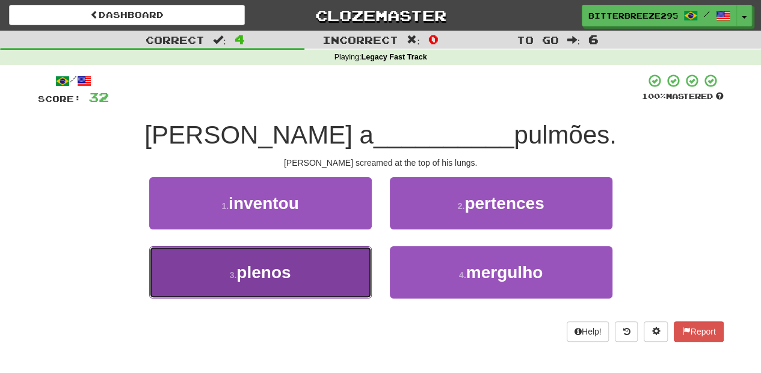
click at [337, 275] on button "3 . plenos" at bounding box center [260, 273] width 222 height 52
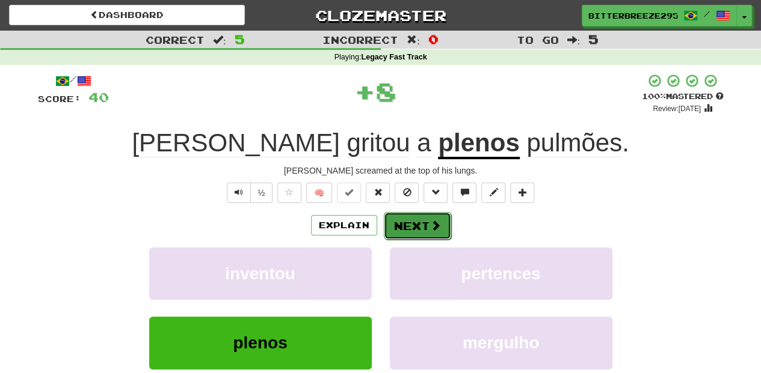
click at [398, 220] on button "Next" at bounding box center [417, 226] width 67 height 28
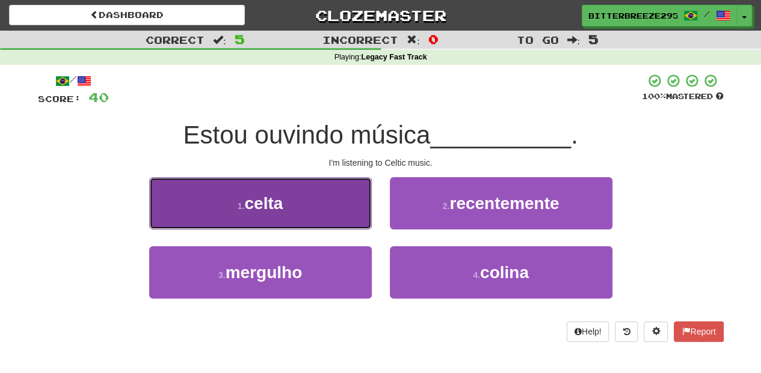
click at [319, 212] on button "1 . celta" at bounding box center [260, 203] width 222 height 52
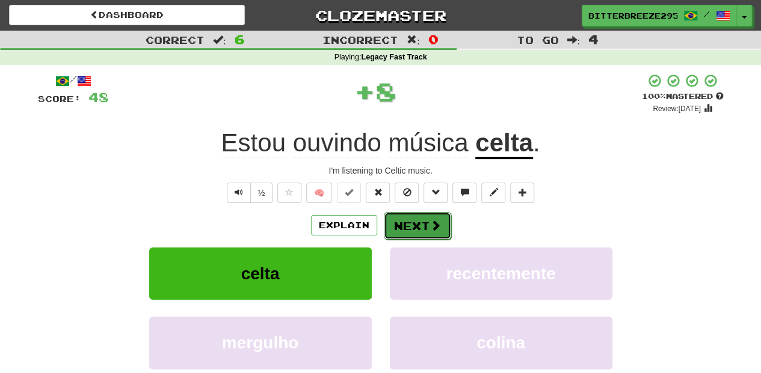
click at [419, 227] on button "Next" at bounding box center [417, 226] width 67 height 28
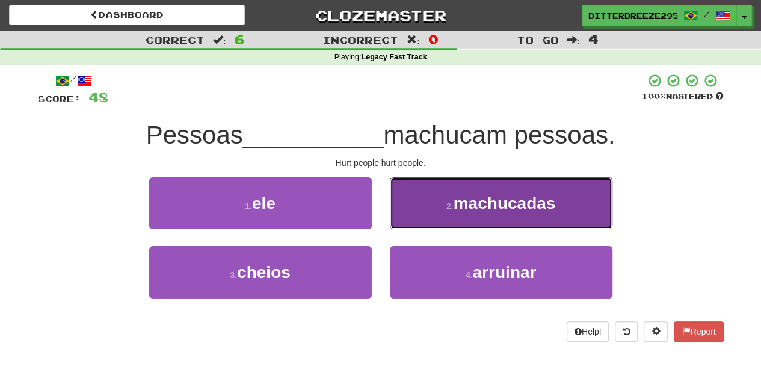
click at [423, 218] on button "2 . machucadas" at bounding box center [501, 203] width 222 height 52
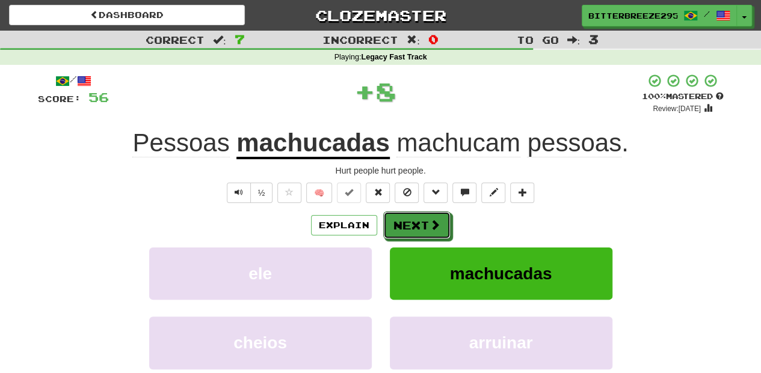
click at [421, 223] on button "Next" at bounding box center [416, 226] width 67 height 28
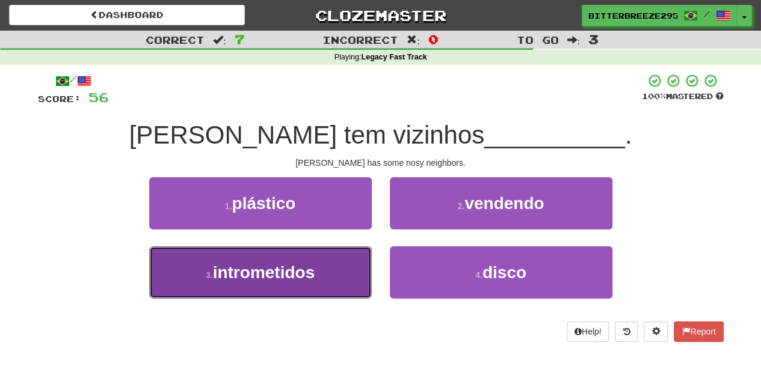
click at [345, 280] on button "3 . intrometidos" at bounding box center [260, 273] width 222 height 52
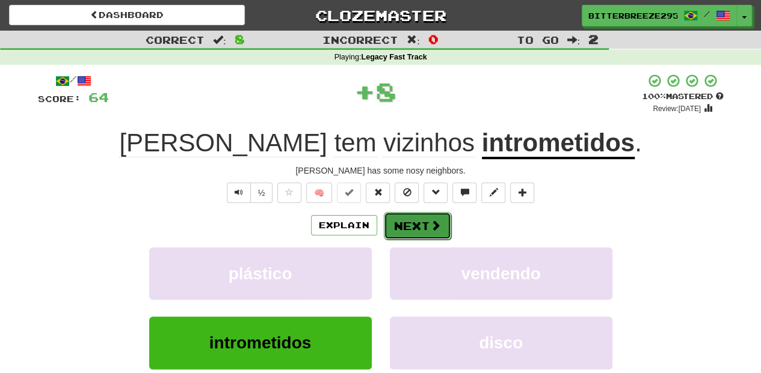
click at [421, 216] on button "Next" at bounding box center [417, 226] width 67 height 28
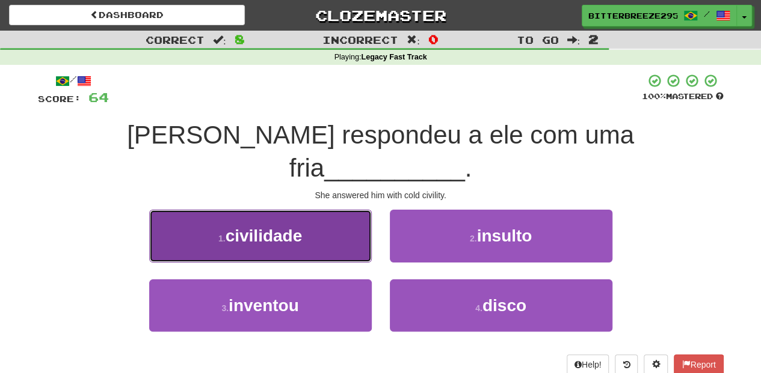
click at [317, 225] on button "1 . civilidade" at bounding box center [260, 236] width 222 height 52
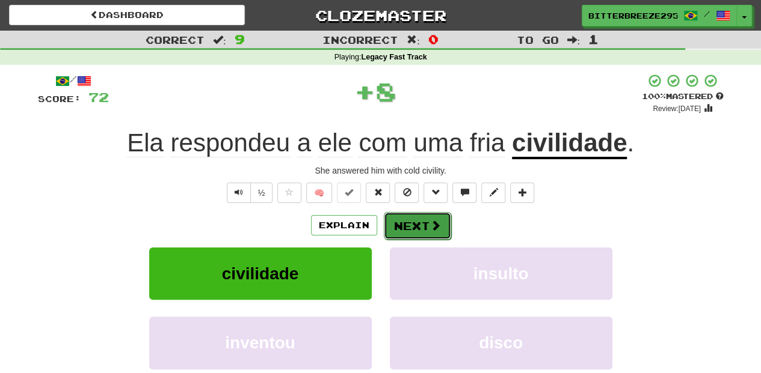
click at [414, 228] on button "Next" at bounding box center [417, 226] width 67 height 28
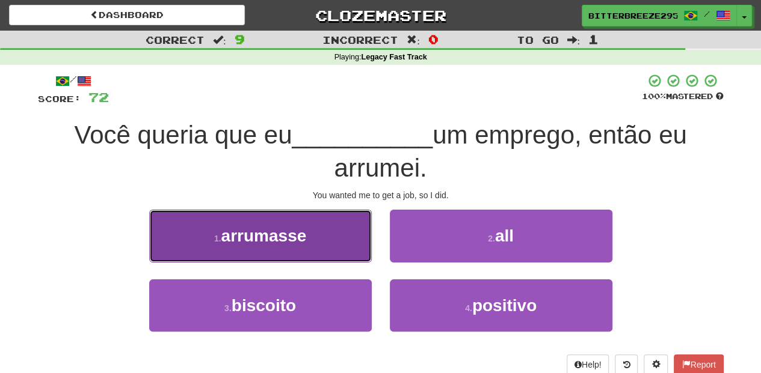
click at [319, 254] on button "1 . arrumasse" at bounding box center [260, 236] width 222 height 52
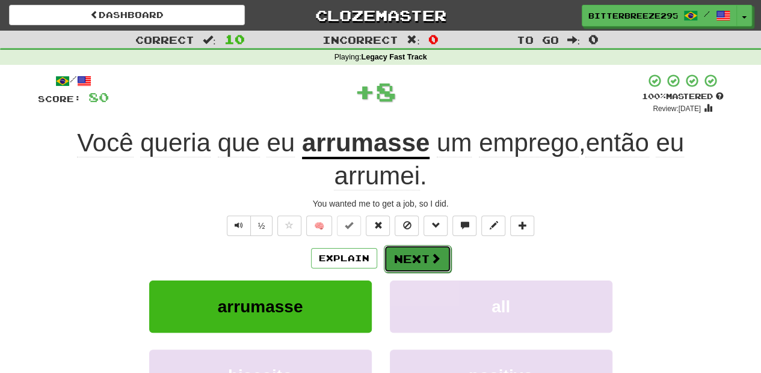
click at [397, 261] on button "Next" at bounding box center [417, 259] width 67 height 28
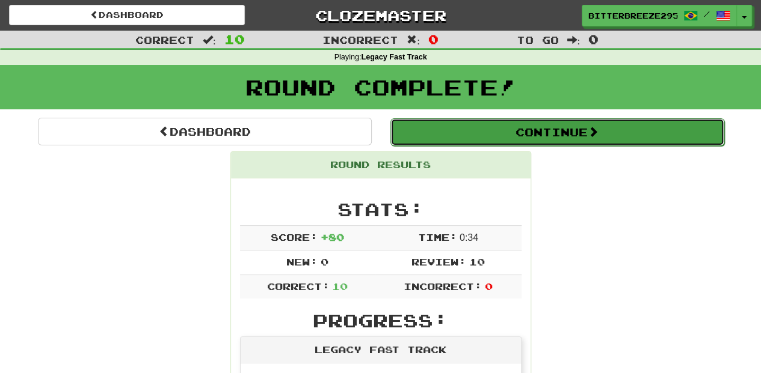
click at [457, 132] on button "Continue" at bounding box center [557, 132] width 334 height 28
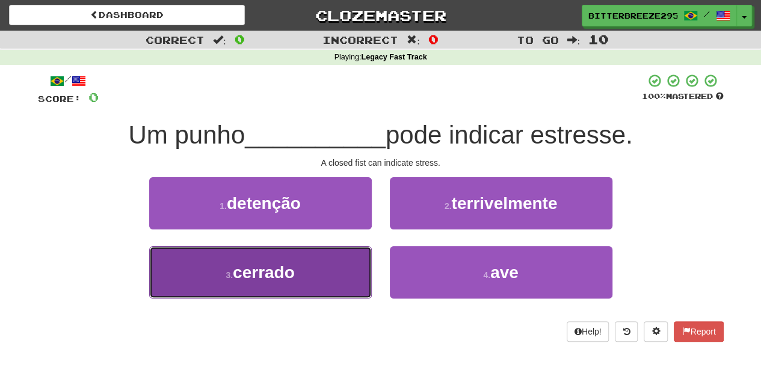
click at [329, 275] on button "3 . cerrado" at bounding box center [260, 273] width 222 height 52
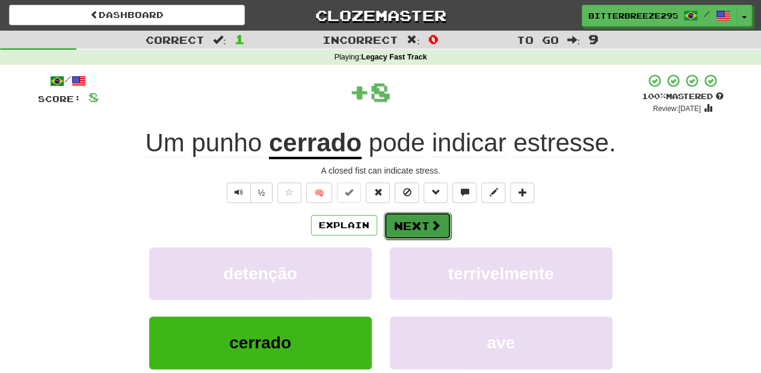
click at [388, 219] on button "Next" at bounding box center [417, 226] width 67 height 28
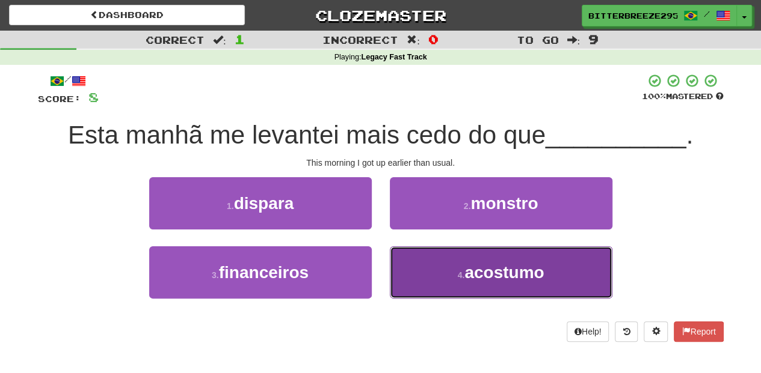
click at [423, 267] on button "4 . acostumo" at bounding box center [501, 273] width 222 height 52
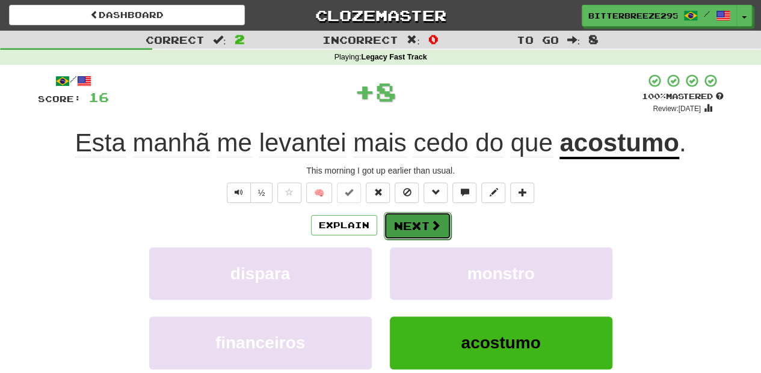
click at [414, 230] on button "Next" at bounding box center [417, 226] width 67 height 28
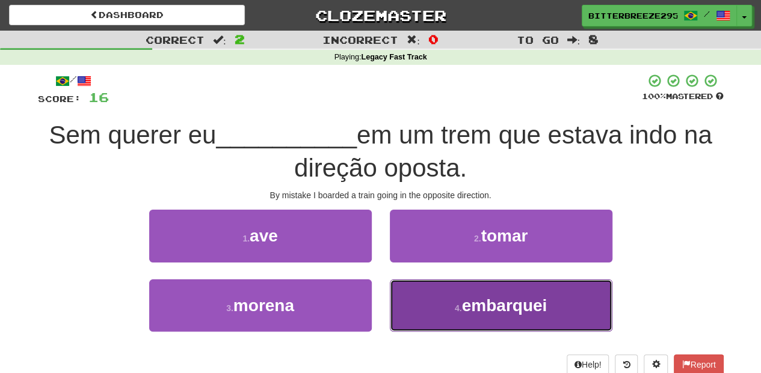
click at [432, 302] on button "4 . embarquei" at bounding box center [501, 306] width 222 height 52
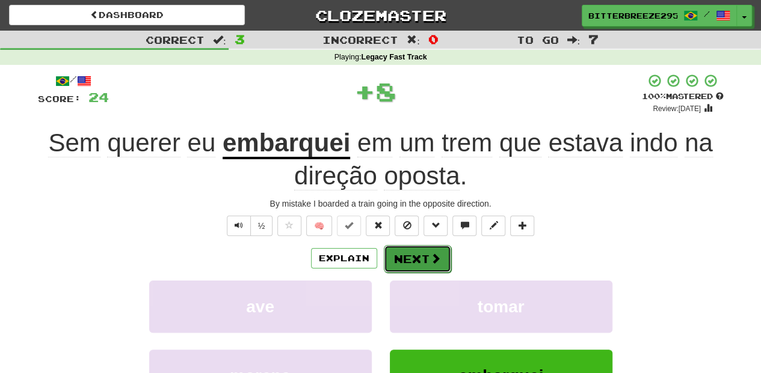
click at [420, 260] on button "Next" at bounding box center [417, 259] width 67 height 28
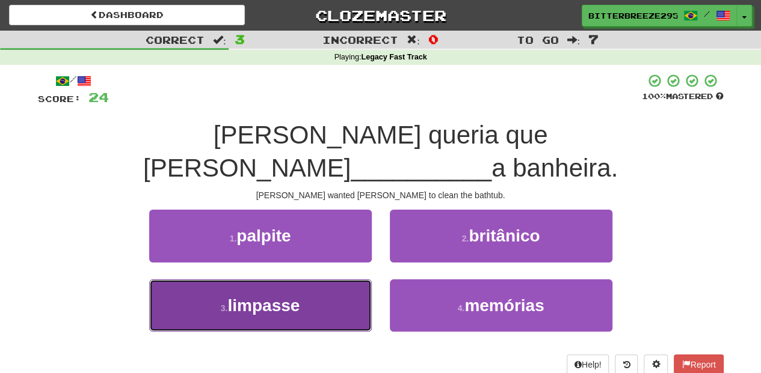
click at [305, 280] on button "3 . limpasse" at bounding box center [260, 306] width 222 height 52
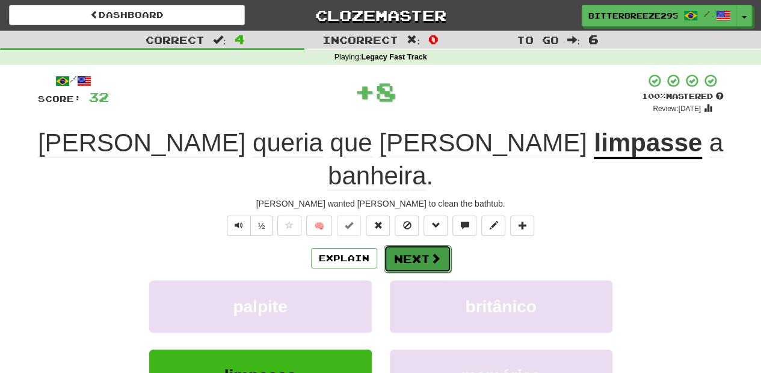
click at [416, 245] on button "Next" at bounding box center [417, 259] width 67 height 28
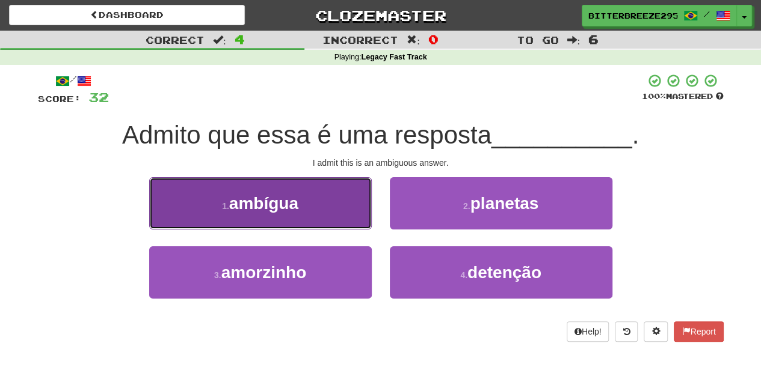
click at [307, 214] on button "1 . ambígua" at bounding box center [260, 203] width 222 height 52
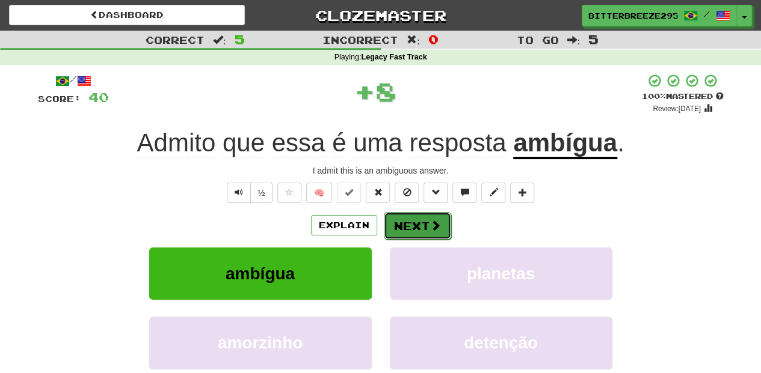
click at [394, 228] on button "Next" at bounding box center [417, 226] width 67 height 28
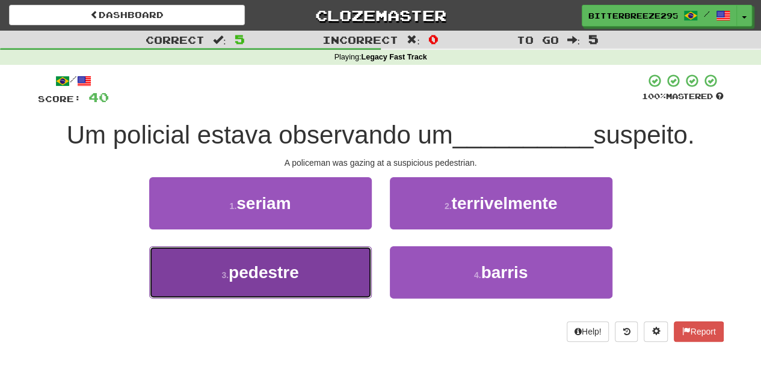
click at [355, 265] on button "3 . pedestre" at bounding box center [260, 273] width 222 height 52
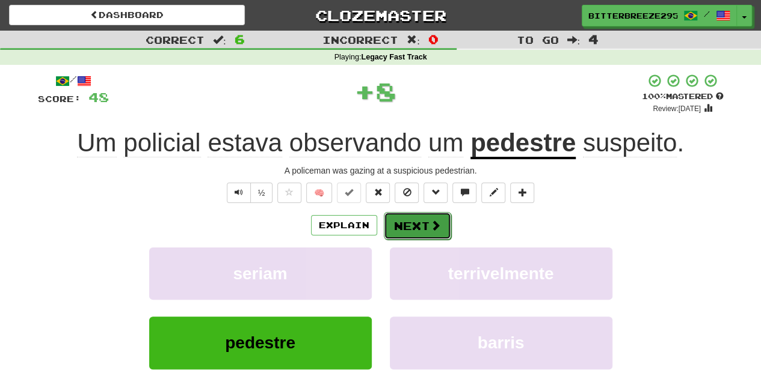
click at [388, 222] on button "Next" at bounding box center [417, 226] width 67 height 28
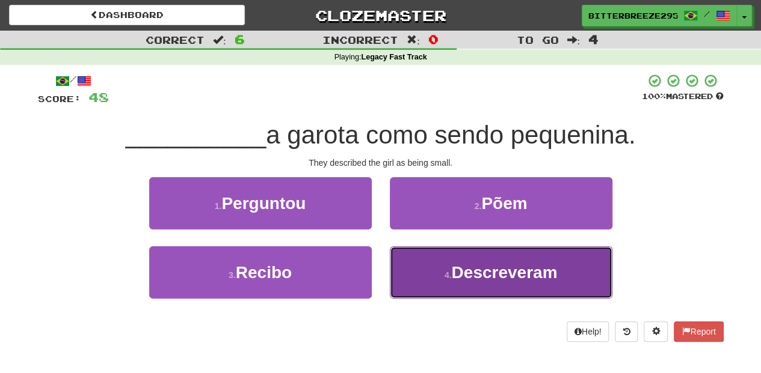
click at [450, 274] on small "4 ." at bounding box center [447, 276] width 7 height 10
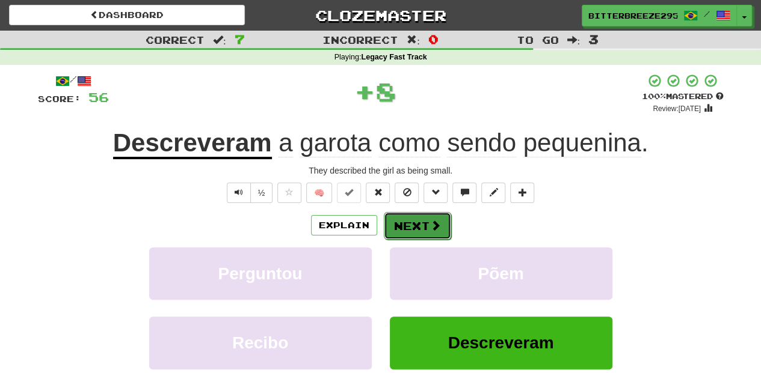
click at [419, 224] on button "Next" at bounding box center [417, 226] width 67 height 28
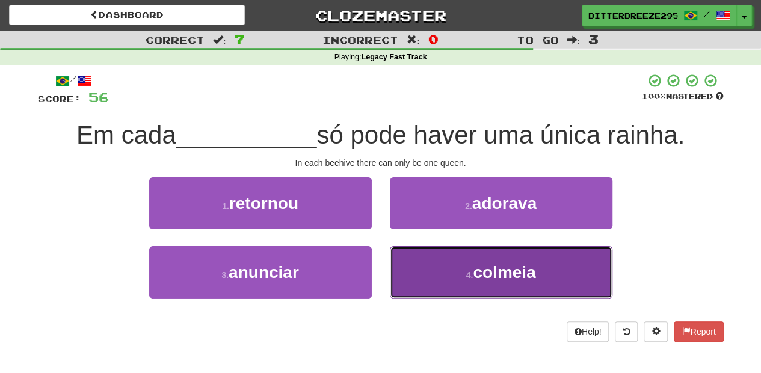
click at [427, 262] on button "4 . colmeia" at bounding box center [501, 273] width 222 height 52
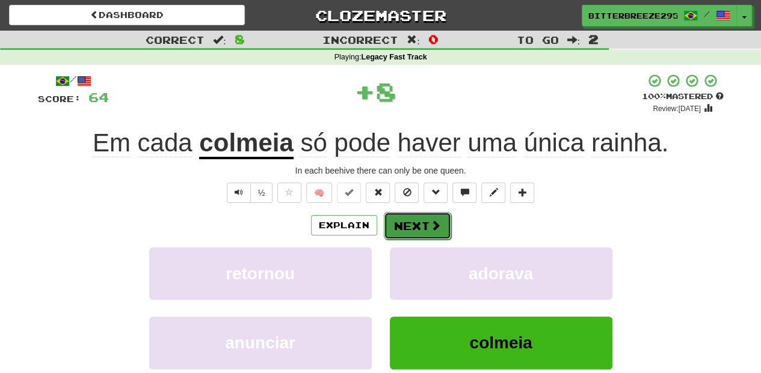
click at [419, 220] on button "Next" at bounding box center [417, 226] width 67 height 28
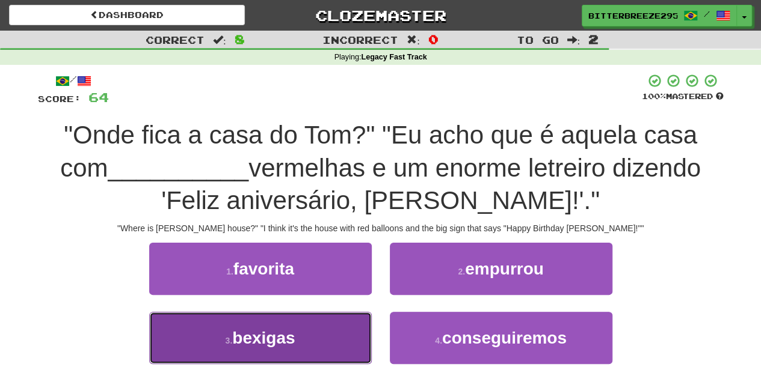
click at [310, 321] on button "3 . bexigas" at bounding box center [260, 338] width 222 height 52
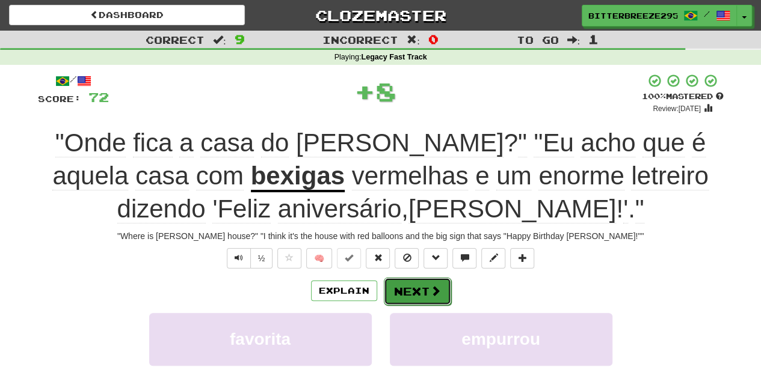
click at [400, 284] on button "Next" at bounding box center [417, 292] width 67 height 28
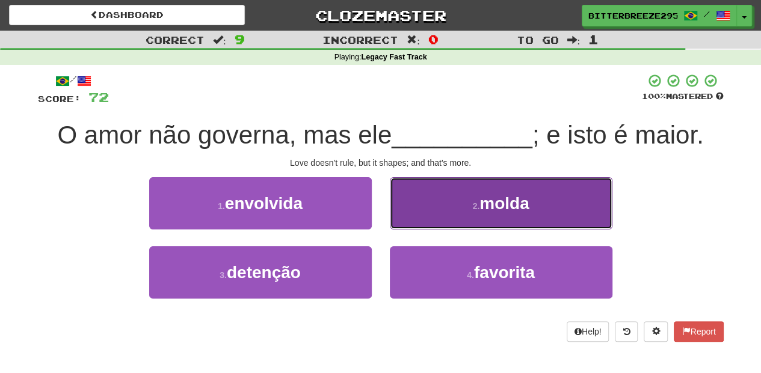
click at [421, 218] on button "2 . molda" at bounding box center [501, 203] width 222 height 52
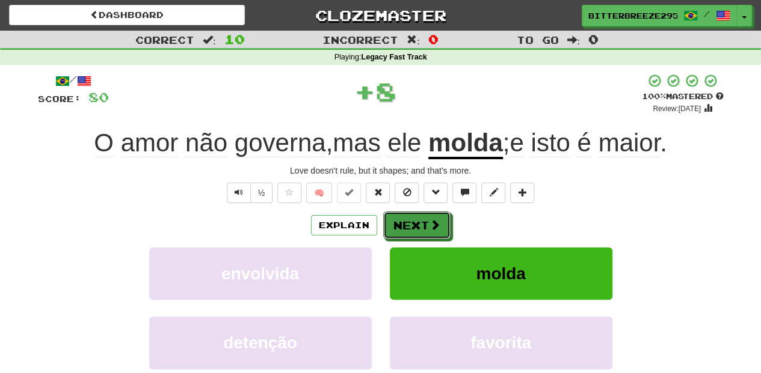
click at [421, 218] on button "Next" at bounding box center [416, 226] width 67 height 28
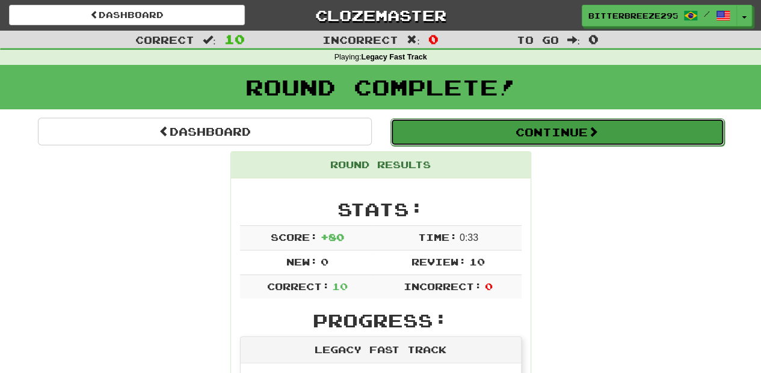
click at [464, 127] on button "Continue" at bounding box center [557, 132] width 334 height 28
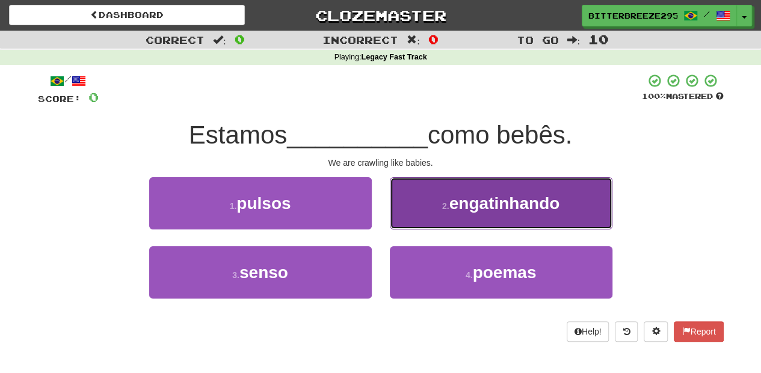
click at [437, 215] on button "2 . engatinhando" at bounding box center [501, 203] width 222 height 52
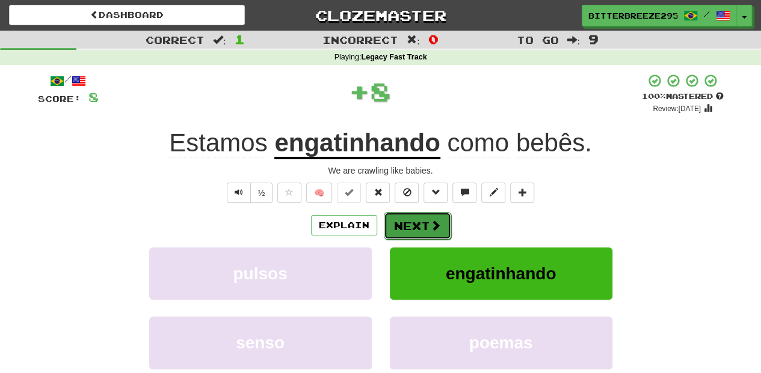
click at [417, 234] on button "Next" at bounding box center [417, 226] width 67 height 28
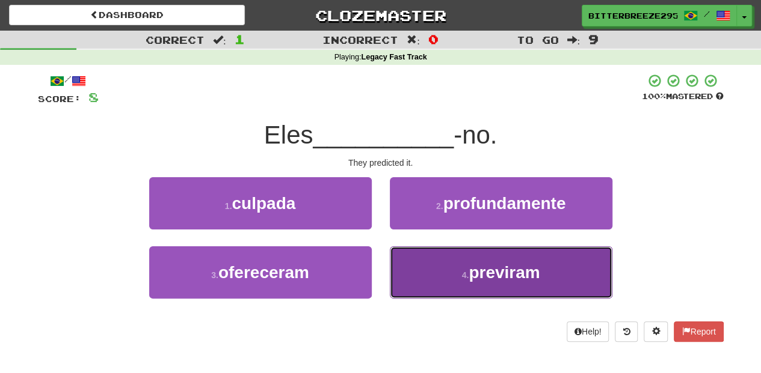
click at [406, 262] on button "4 . previram" at bounding box center [501, 273] width 222 height 52
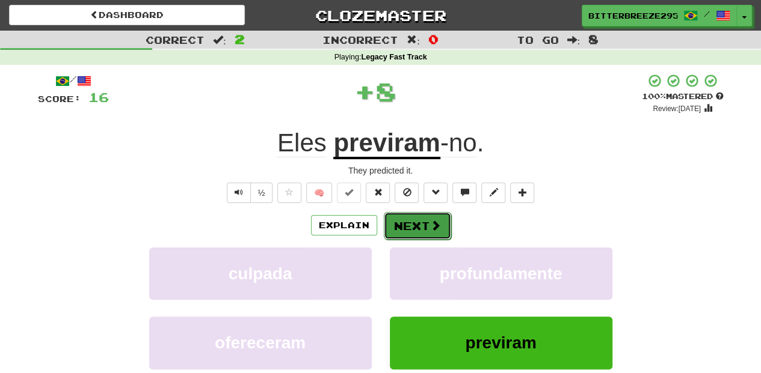
click at [411, 218] on button "Next" at bounding box center [417, 226] width 67 height 28
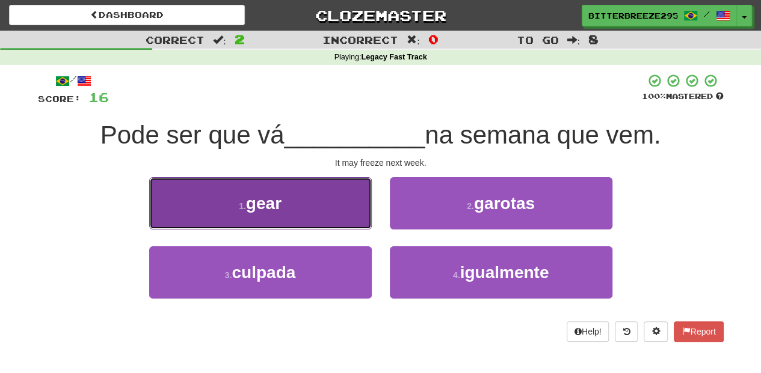
click at [337, 210] on button "1 . gear" at bounding box center [260, 203] width 222 height 52
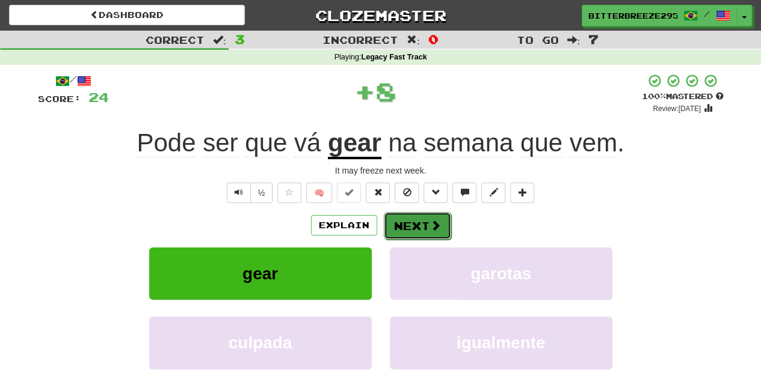
click at [412, 222] on button "Next" at bounding box center [417, 226] width 67 height 28
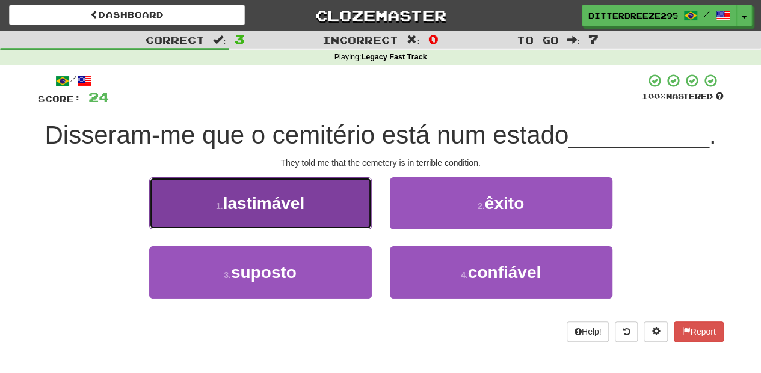
click at [310, 210] on button "1 . lastimável" at bounding box center [260, 203] width 222 height 52
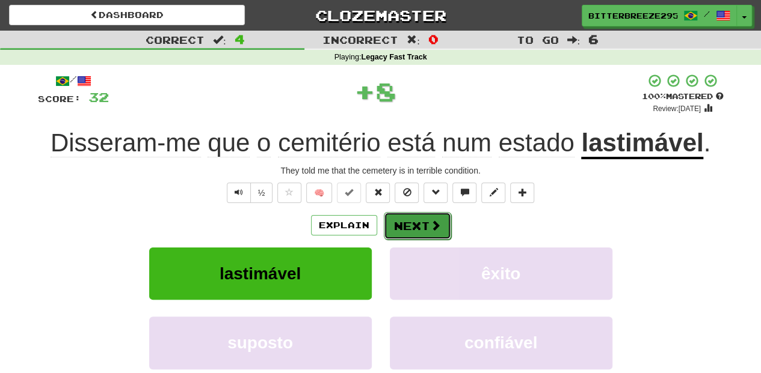
click at [397, 222] on button "Next" at bounding box center [417, 226] width 67 height 28
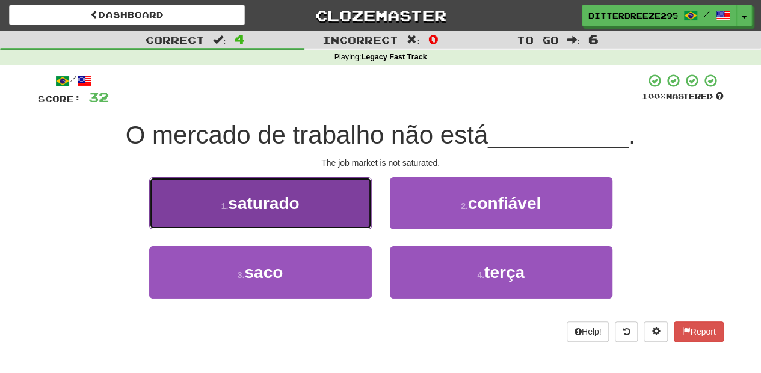
click at [335, 207] on button "1 . saturado" at bounding box center [260, 203] width 222 height 52
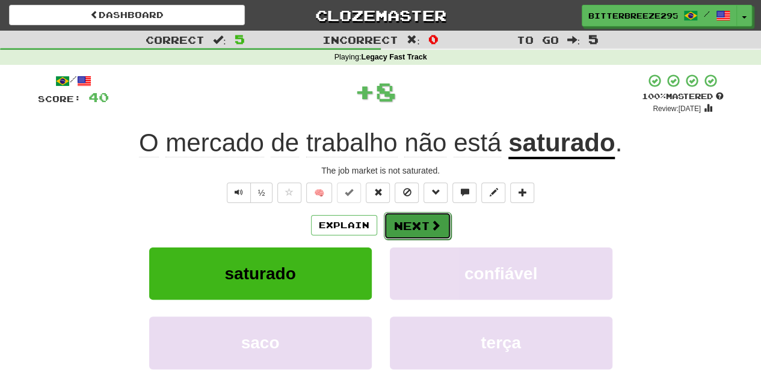
click at [410, 228] on button "Next" at bounding box center [417, 226] width 67 height 28
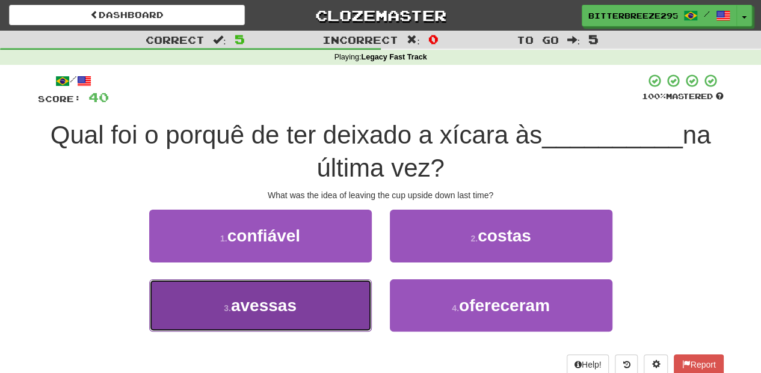
click at [349, 282] on button "3 . avessas" at bounding box center [260, 306] width 222 height 52
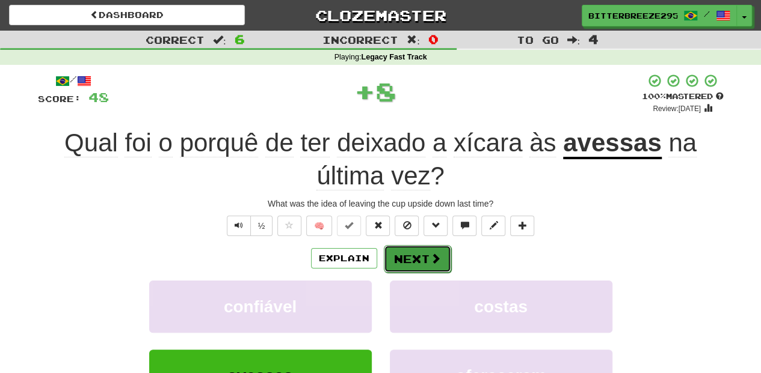
click at [390, 260] on button "Next" at bounding box center [417, 259] width 67 height 28
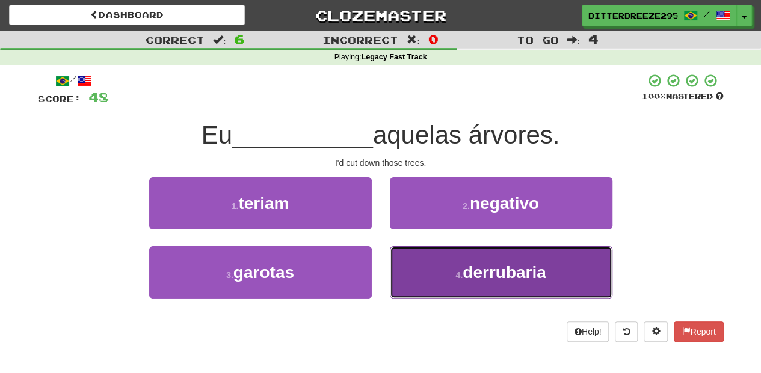
click at [463, 270] on span "derrubaria" at bounding box center [504, 272] width 84 height 19
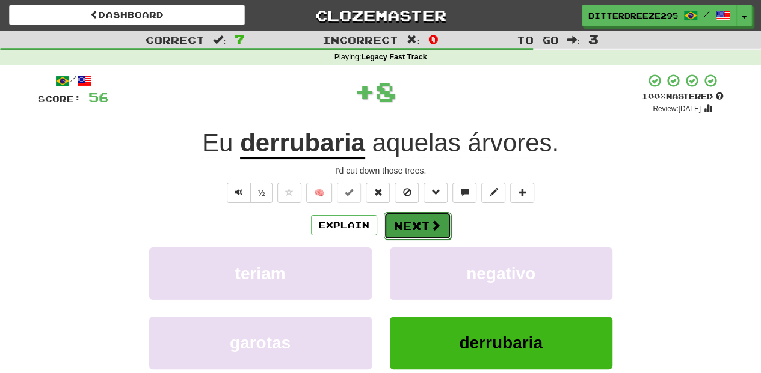
click at [416, 227] on button "Next" at bounding box center [417, 226] width 67 height 28
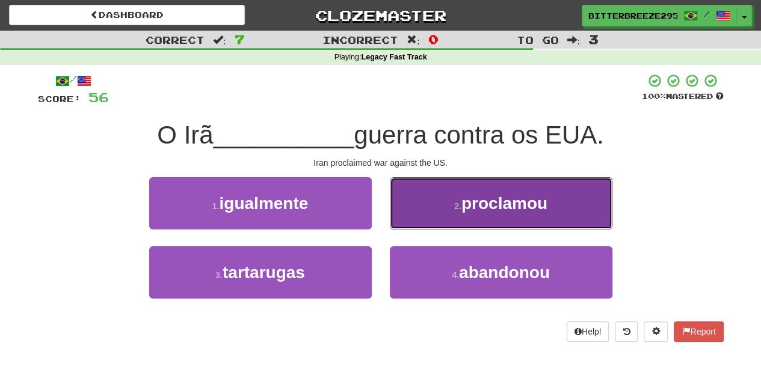
click at [402, 210] on button "2 . proclamou" at bounding box center [501, 203] width 222 height 52
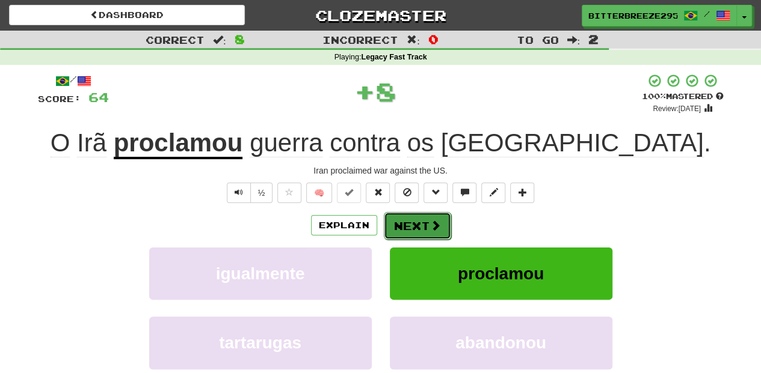
click at [398, 223] on button "Next" at bounding box center [417, 226] width 67 height 28
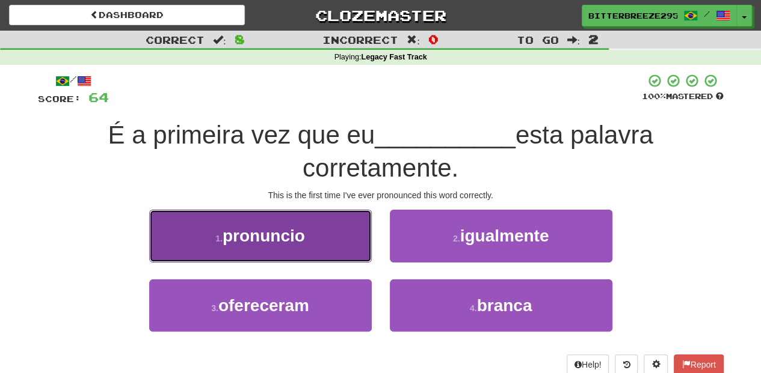
click at [340, 237] on button "1 . pronuncio" at bounding box center [260, 236] width 222 height 52
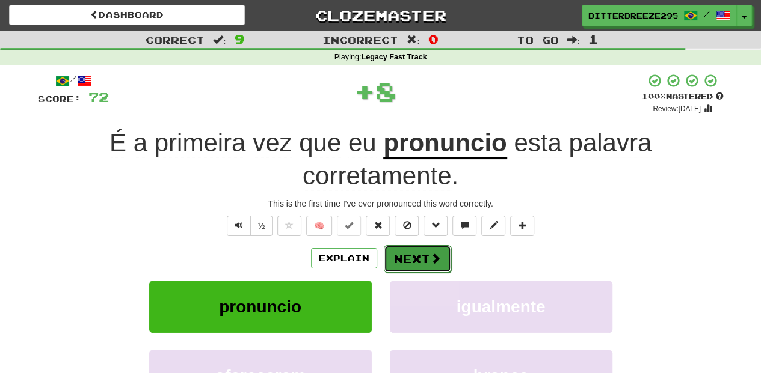
click at [420, 259] on button "Next" at bounding box center [417, 259] width 67 height 28
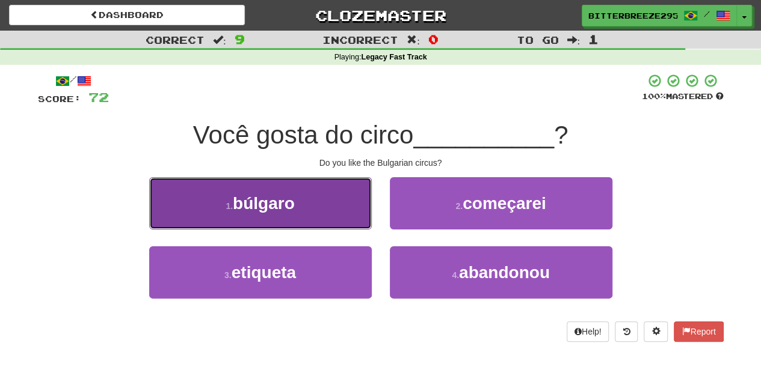
click at [320, 222] on button "1 . [DEMOGRAPHIC_DATA]" at bounding box center [260, 203] width 222 height 52
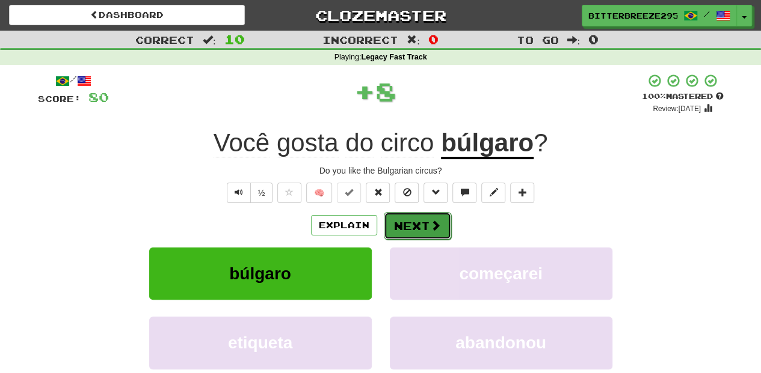
click at [408, 224] on button "Next" at bounding box center [417, 226] width 67 height 28
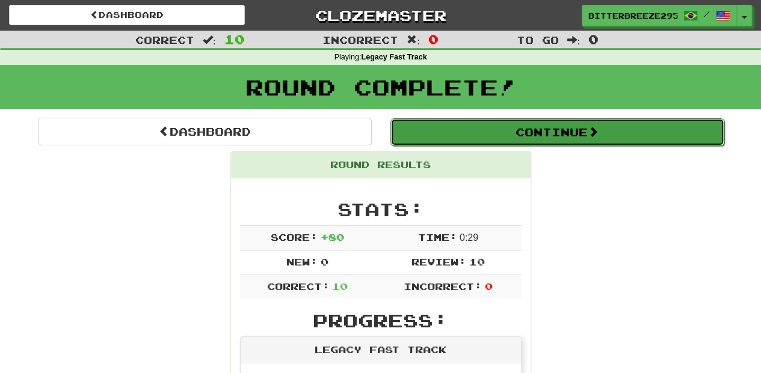
click at [458, 130] on button "Continue" at bounding box center [557, 132] width 334 height 28
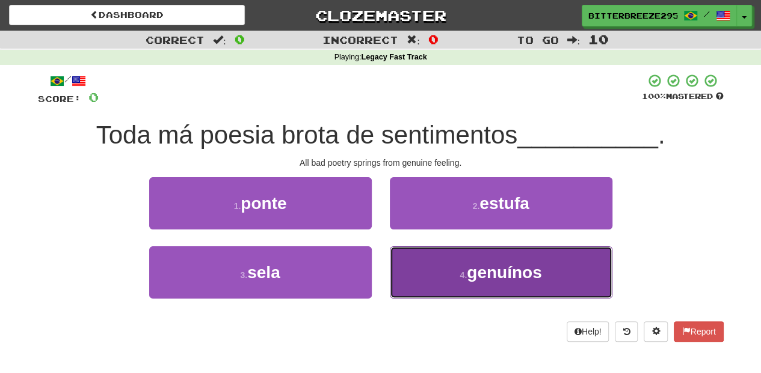
click at [471, 258] on button "4 . genuínos" at bounding box center [501, 273] width 222 height 52
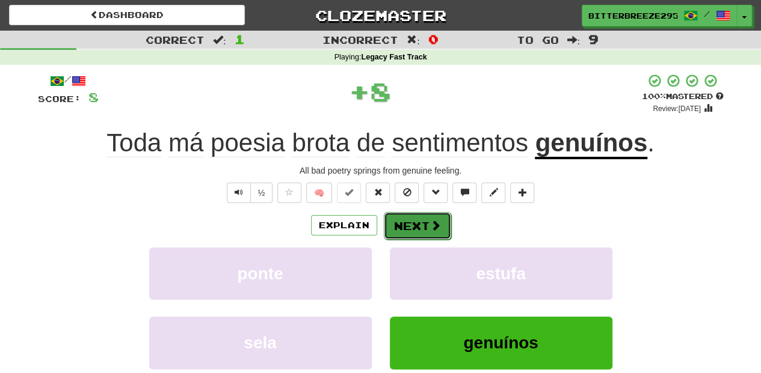
click at [405, 227] on button "Next" at bounding box center [417, 226] width 67 height 28
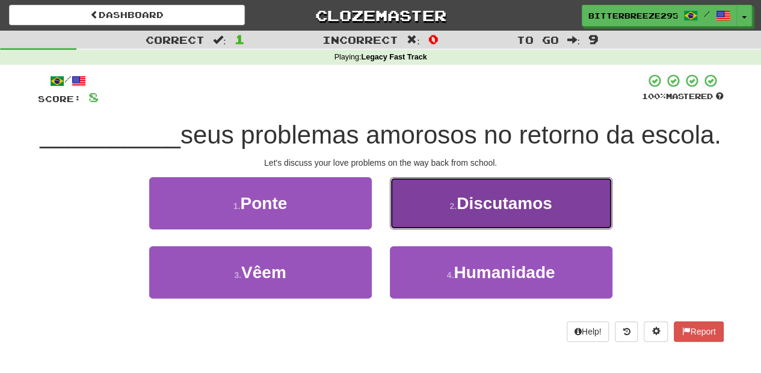
click at [411, 228] on button "2 . Discutamos" at bounding box center [501, 203] width 222 height 52
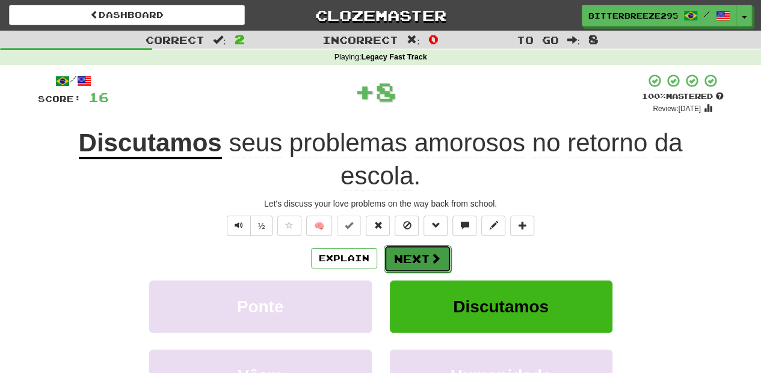
click at [411, 254] on button "Next" at bounding box center [417, 259] width 67 height 28
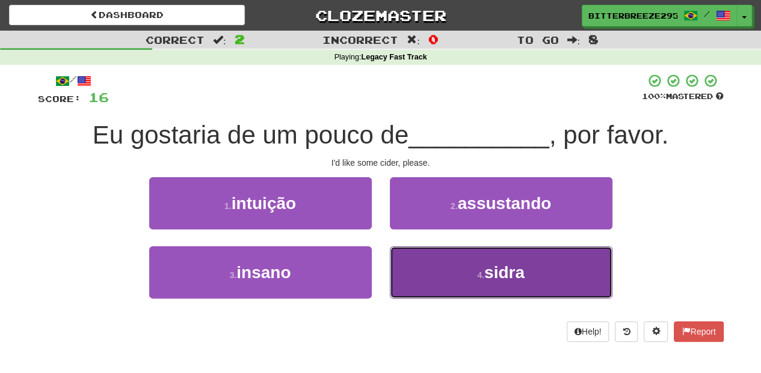
click at [441, 276] on button "4 . sidra" at bounding box center [501, 273] width 222 height 52
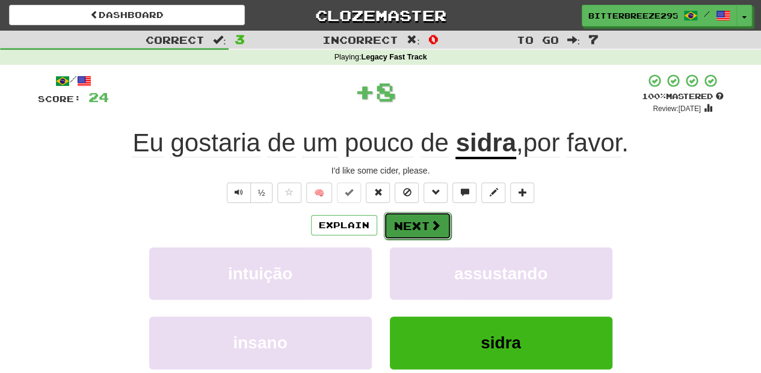
click at [414, 227] on button "Next" at bounding box center [417, 226] width 67 height 28
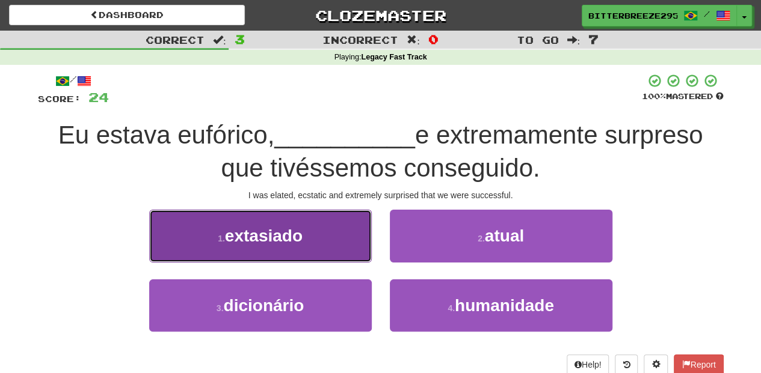
click at [355, 255] on button "1 . extasiado" at bounding box center [260, 236] width 222 height 52
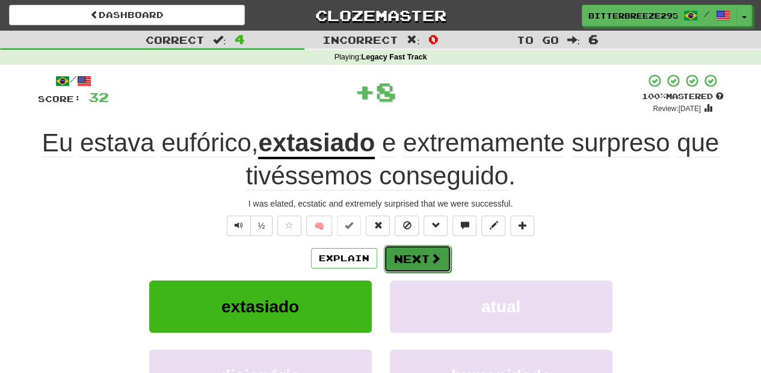
click at [400, 254] on button "Next" at bounding box center [417, 259] width 67 height 28
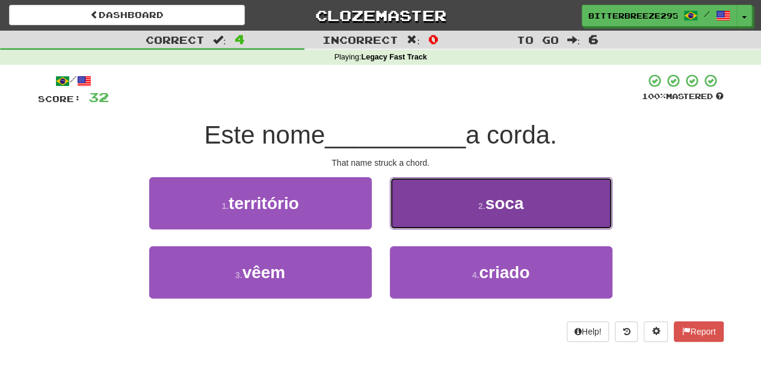
click at [426, 218] on button "2 . soca" at bounding box center [501, 203] width 222 height 52
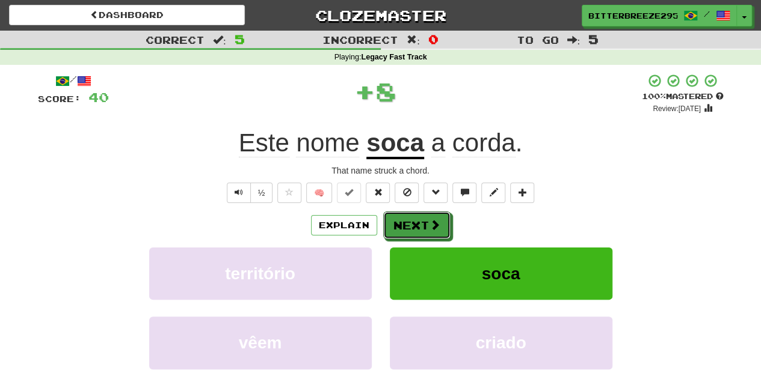
click at [426, 218] on button "Next" at bounding box center [416, 226] width 67 height 28
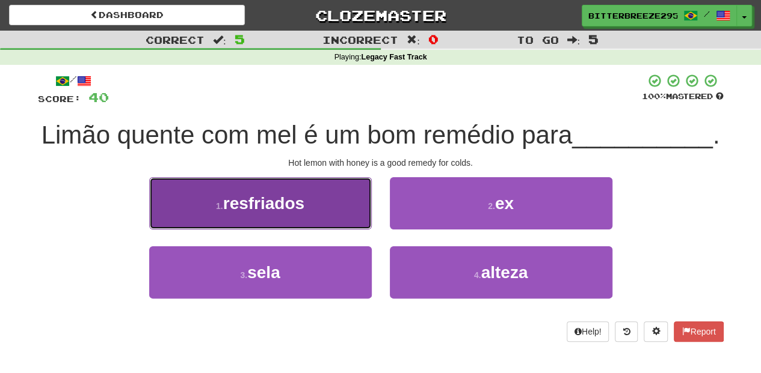
click at [322, 227] on button "1 . resfriados" at bounding box center [260, 203] width 222 height 52
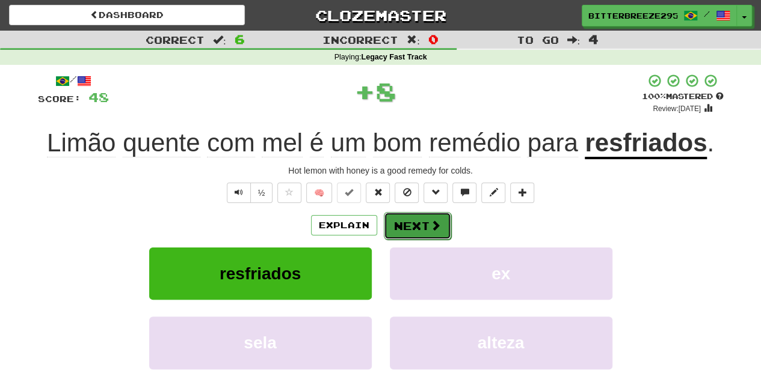
click at [387, 225] on button "Next" at bounding box center [417, 226] width 67 height 28
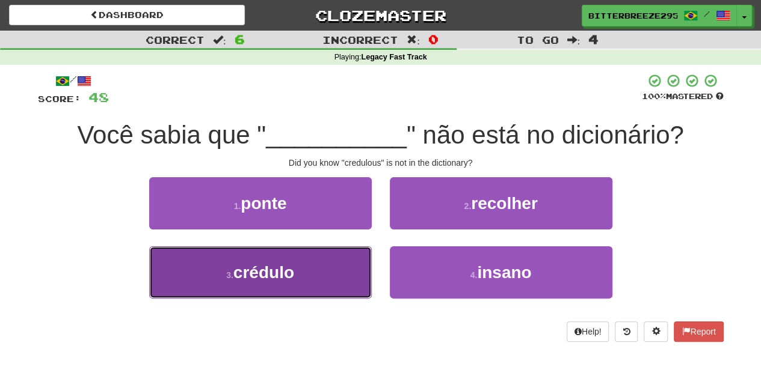
click at [305, 274] on button "3 . crédulo" at bounding box center [260, 273] width 222 height 52
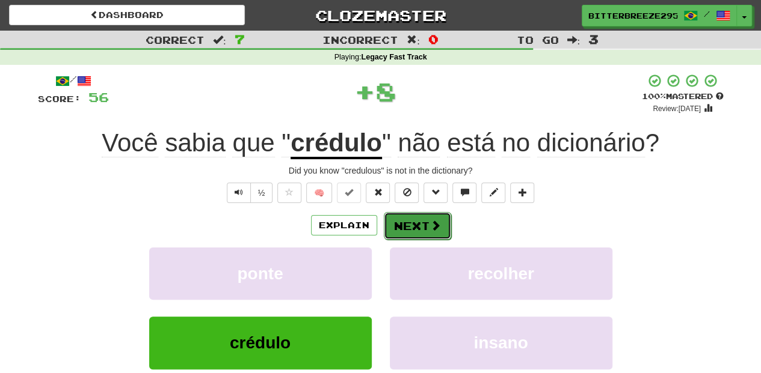
click at [405, 227] on button "Next" at bounding box center [417, 226] width 67 height 28
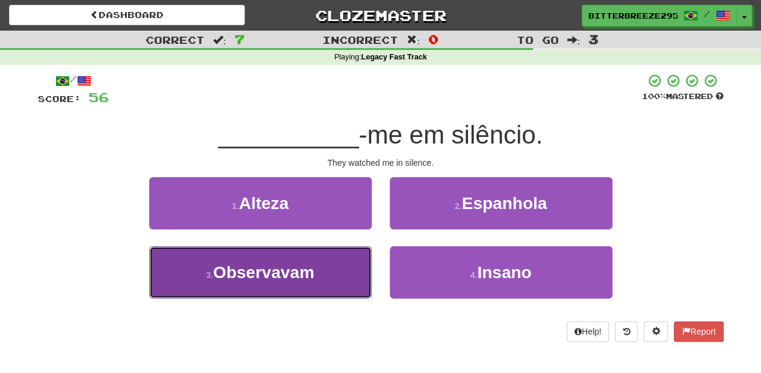
click at [347, 262] on button "3 . Observavam" at bounding box center [260, 273] width 222 height 52
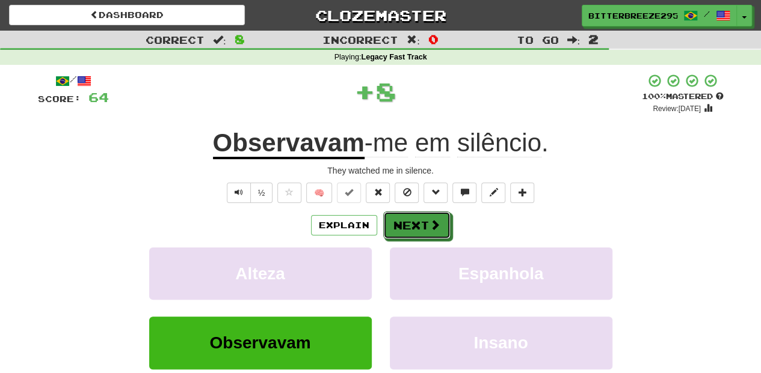
click at [403, 219] on button "Next" at bounding box center [416, 226] width 67 height 28
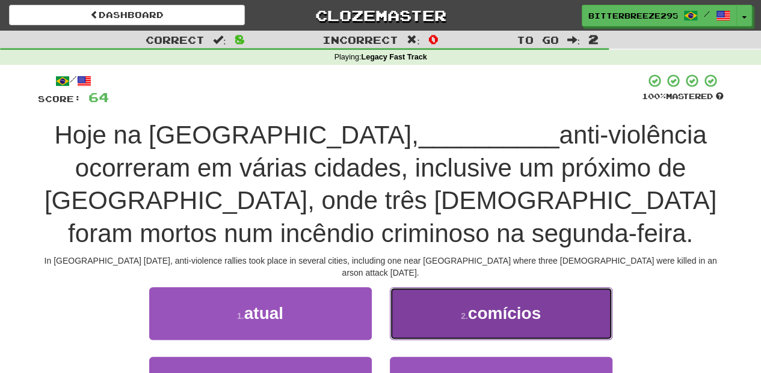
click at [415, 313] on button "2 . comícios" at bounding box center [501, 313] width 222 height 52
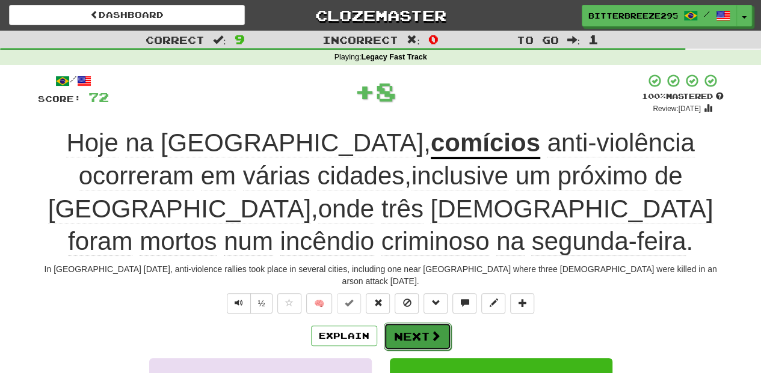
click at [414, 323] on button "Next" at bounding box center [417, 337] width 67 height 28
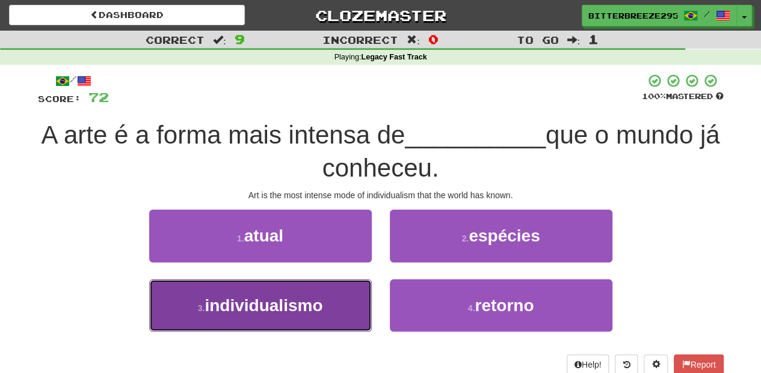
click at [324, 302] on button "3 . individualismo" at bounding box center [260, 306] width 222 height 52
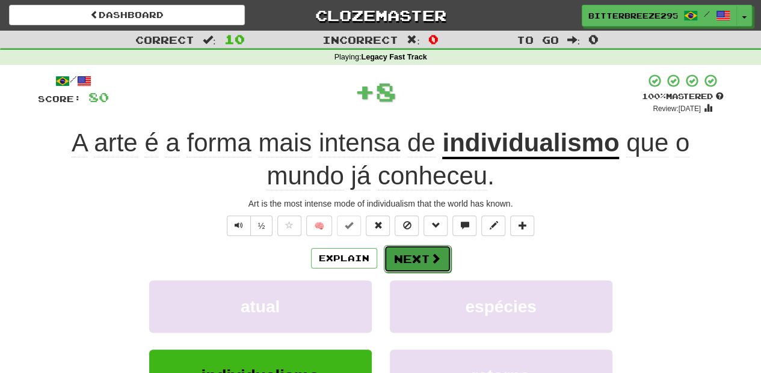
click at [402, 257] on button "Next" at bounding box center [417, 259] width 67 height 28
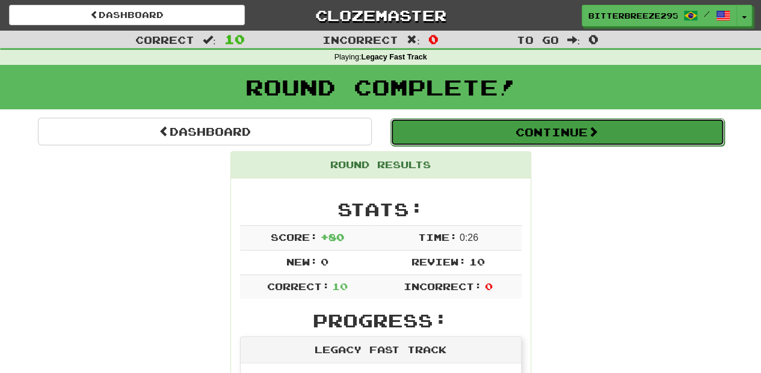
click at [463, 129] on button "Continue" at bounding box center [557, 132] width 334 height 28
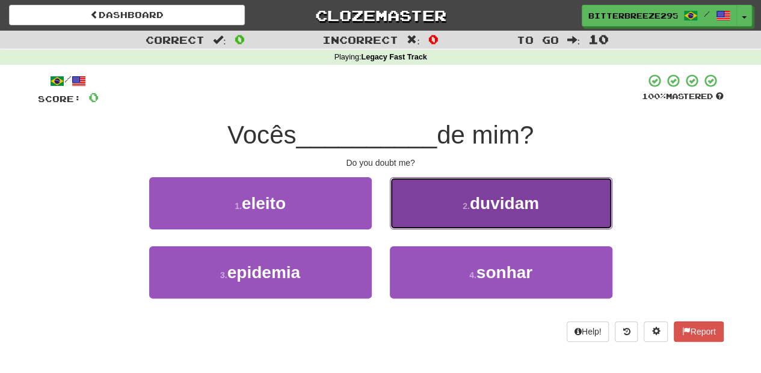
click at [423, 207] on button "2 . duvidam" at bounding box center [501, 203] width 222 height 52
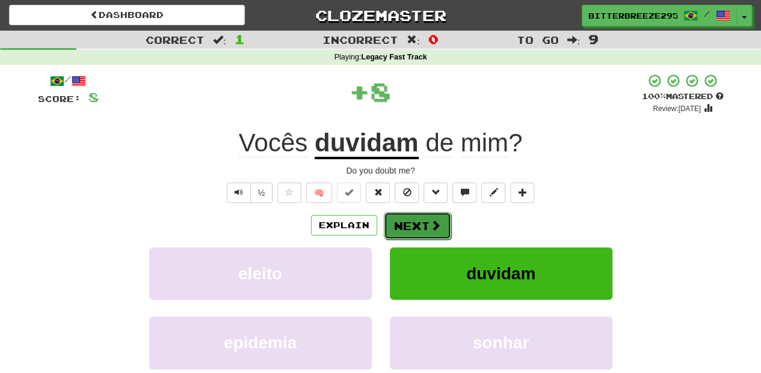
click at [412, 230] on button "Next" at bounding box center [417, 226] width 67 height 28
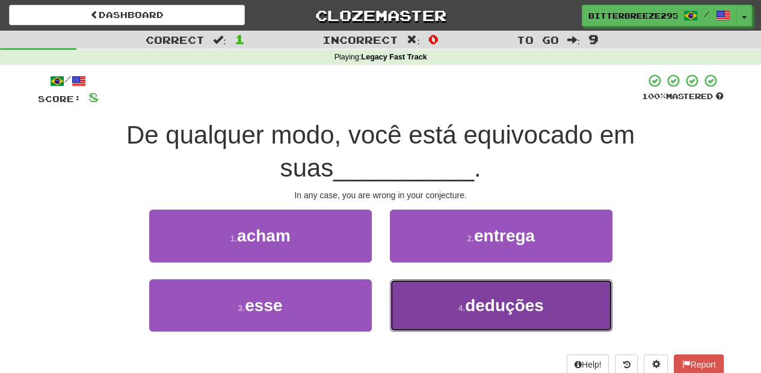
click at [441, 290] on button "4 . deduções" at bounding box center [501, 306] width 222 height 52
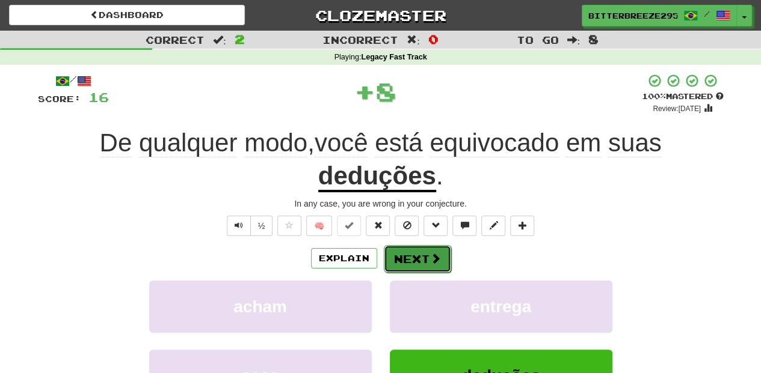
click at [426, 261] on button "Next" at bounding box center [417, 259] width 67 height 28
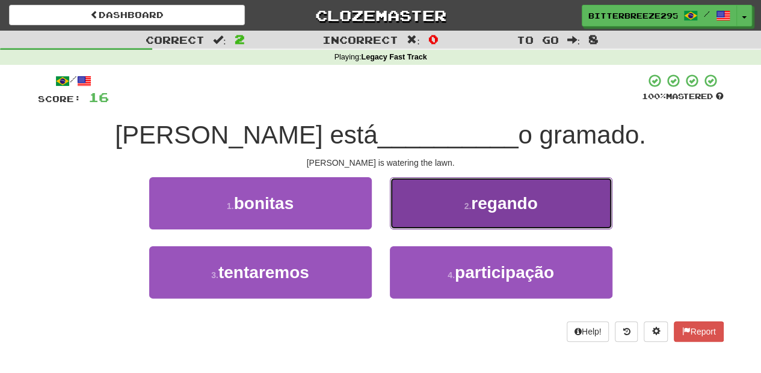
click at [425, 212] on button "2 . regando" at bounding box center [501, 203] width 222 height 52
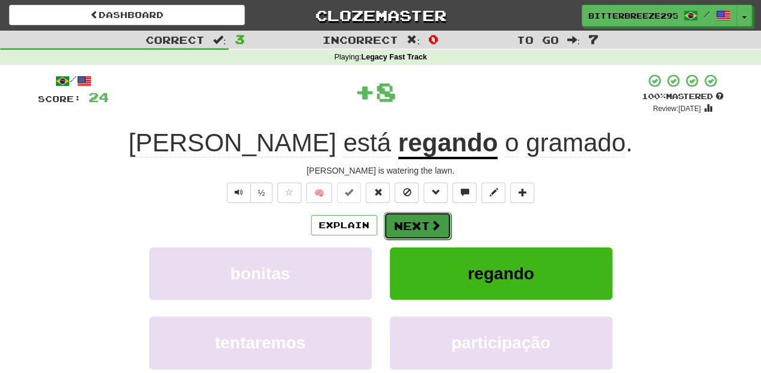
click at [418, 225] on button "Next" at bounding box center [417, 226] width 67 height 28
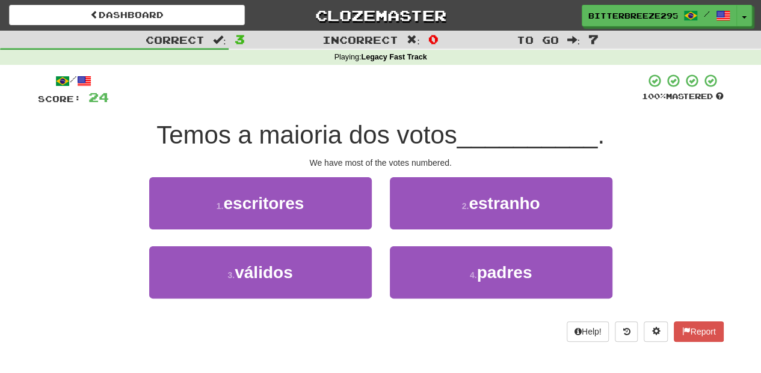
click at [340, 236] on div "1 . escritores" at bounding box center [260, 211] width 240 height 69
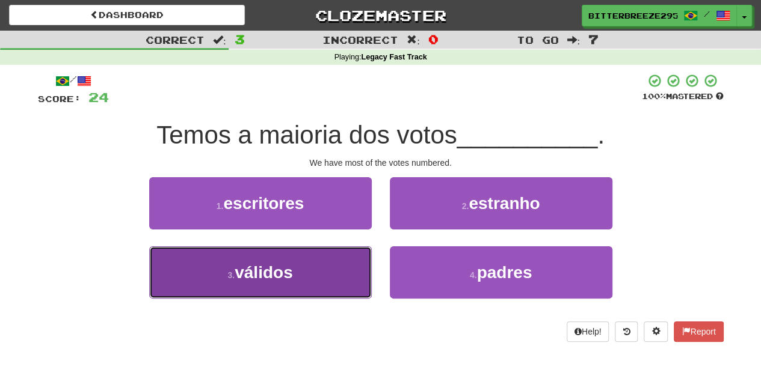
click at [337, 269] on button "3 . válidos" at bounding box center [260, 273] width 222 height 52
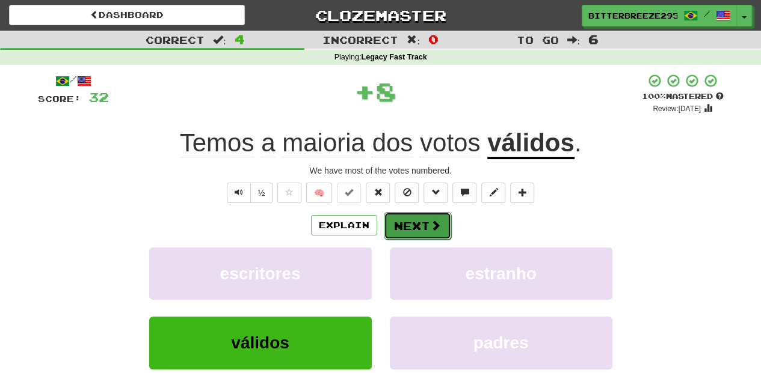
click at [411, 222] on button "Next" at bounding box center [417, 226] width 67 height 28
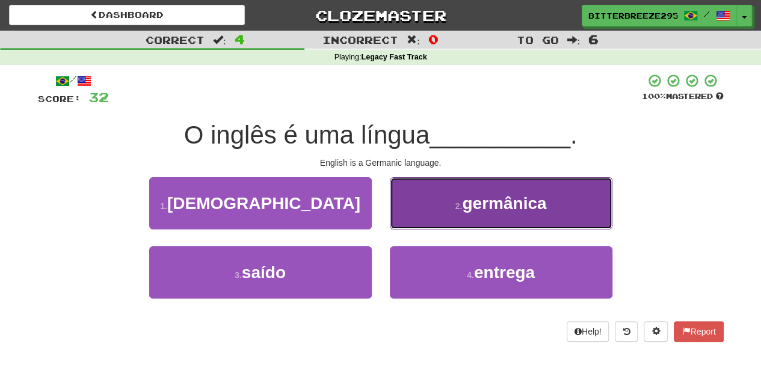
click at [426, 212] on button "2 . germânica" at bounding box center [501, 203] width 222 height 52
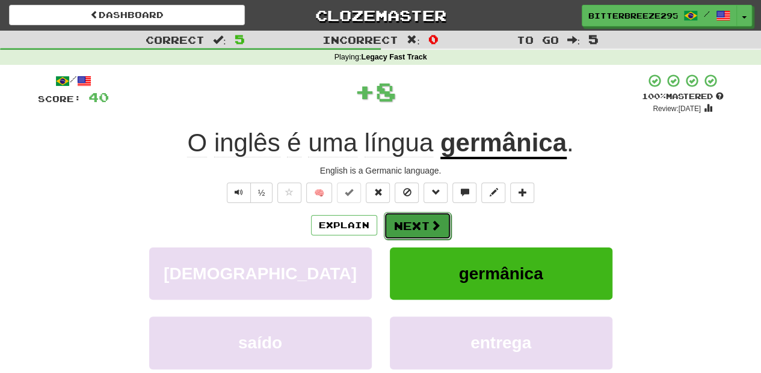
click at [412, 228] on button "Next" at bounding box center [417, 226] width 67 height 28
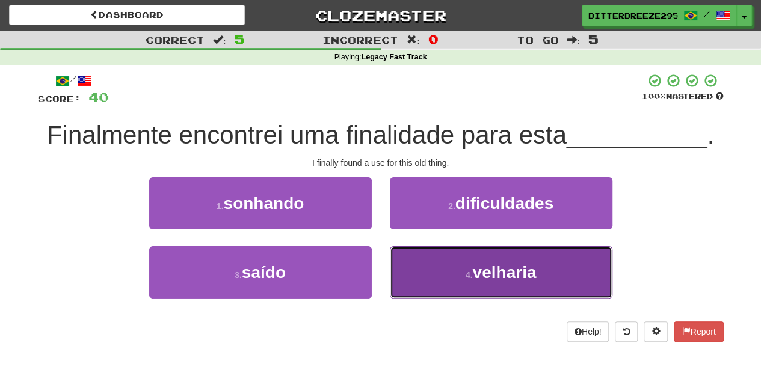
click at [433, 269] on button "4 . velharia" at bounding box center [501, 273] width 222 height 52
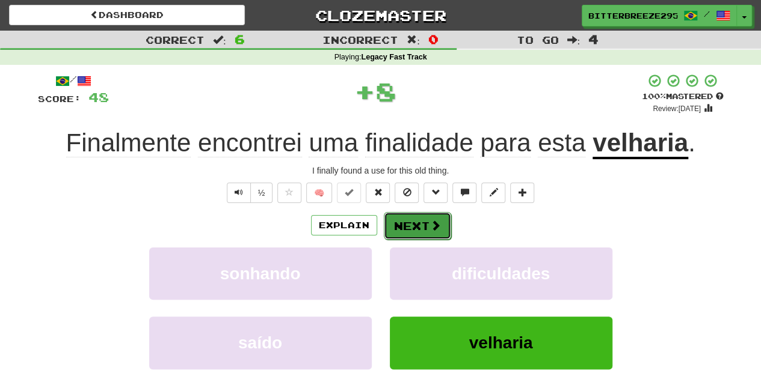
click at [409, 226] on button "Next" at bounding box center [417, 226] width 67 height 28
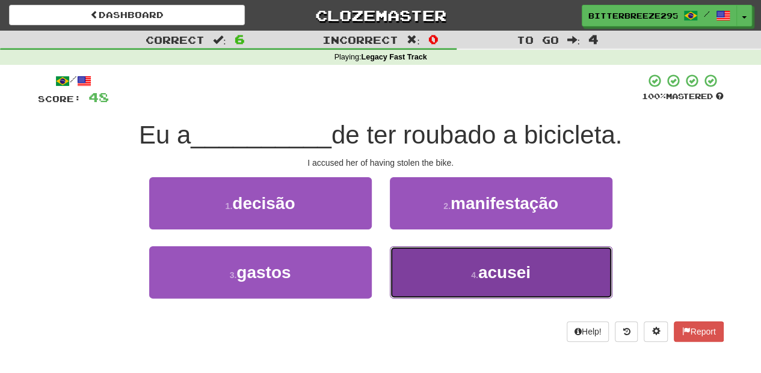
click at [420, 257] on button "4 . acusei" at bounding box center [501, 273] width 222 height 52
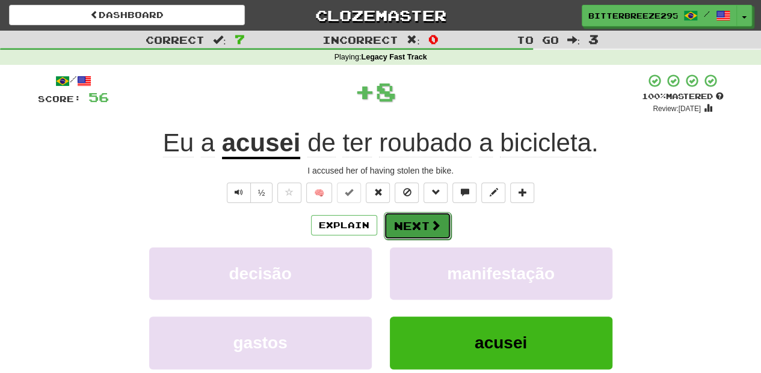
click at [411, 231] on button "Next" at bounding box center [417, 226] width 67 height 28
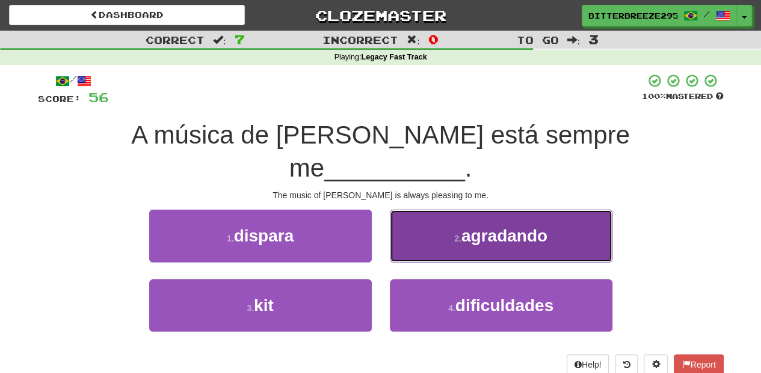
click at [418, 221] on button "2 . agradando" at bounding box center [501, 236] width 222 height 52
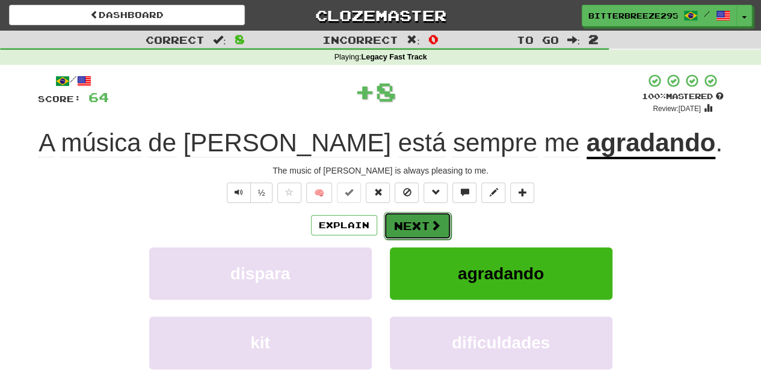
click at [416, 224] on button "Next" at bounding box center [417, 226] width 67 height 28
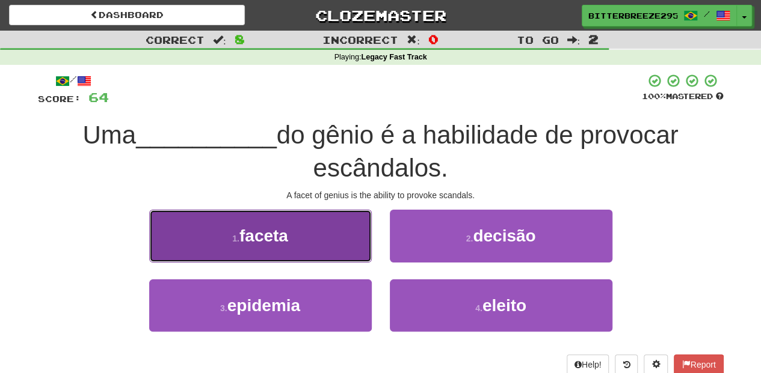
click at [290, 231] on button "1 . faceta" at bounding box center [260, 236] width 222 height 52
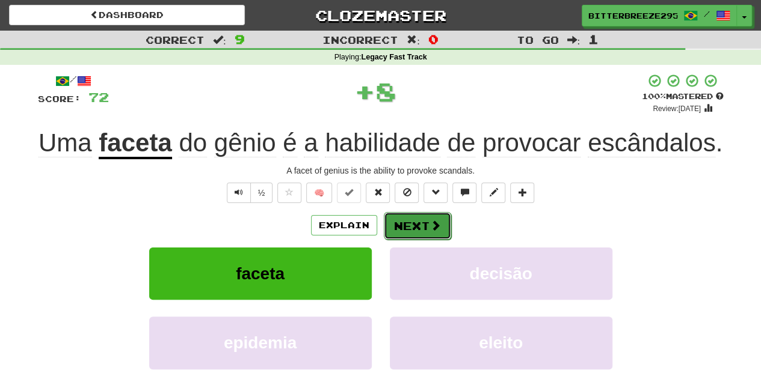
click at [418, 224] on button "Next" at bounding box center [417, 226] width 67 height 28
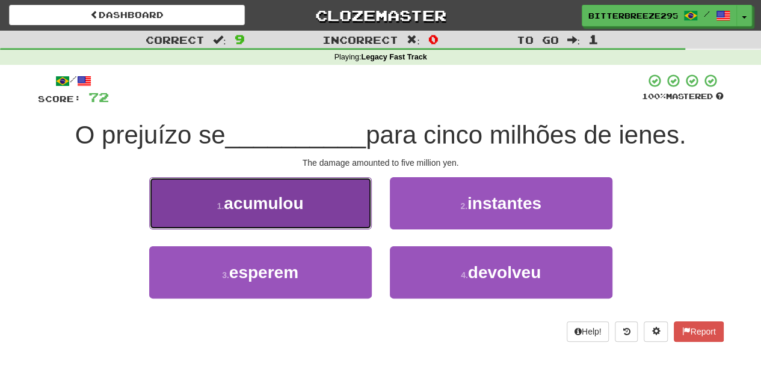
click at [331, 207] on button "1 . acumulou" at bounding box center [260, 203] width 222 height 52
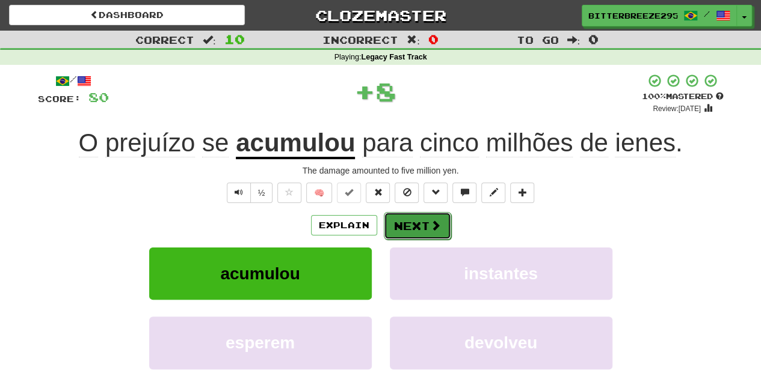
click at [400, 223] on button "Next" at bounding box center [417, 226] width 67 height 28
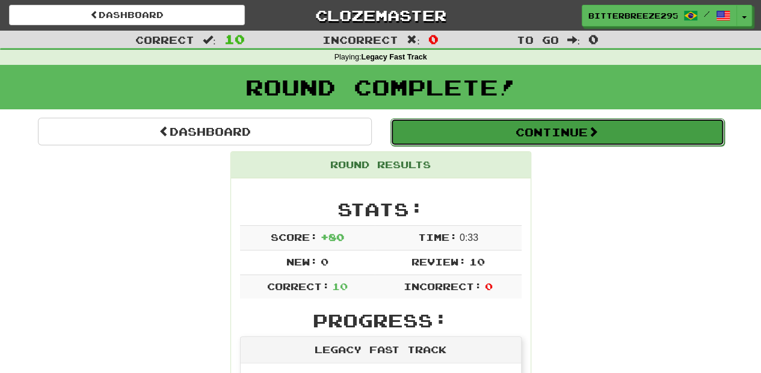
click at [465, 127] on button "Continue" at bounding box center [557, 132] width 334 height 28
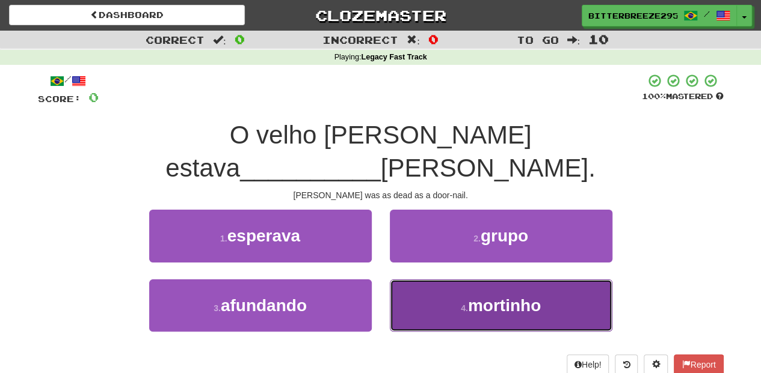
click at [481, 296] on span "mortinho" at bounding box center [504, 305] width 73 height 19
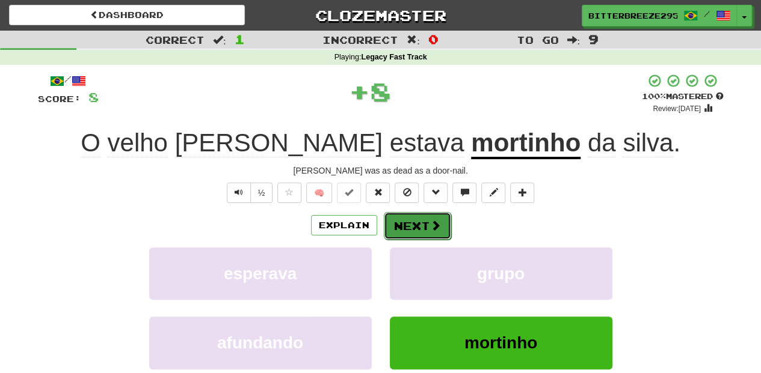
click at [399, 224] on button "Next" at bounding box center [417, 226] width 67 height 28
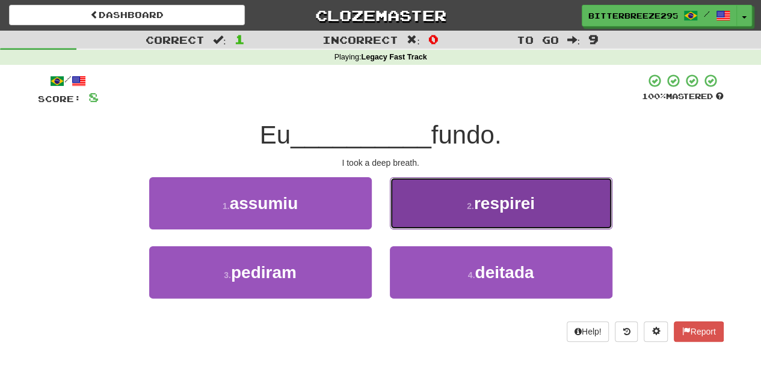
click at [446, 224] on button "2 . respirei" at bounding box center [501, 203] width 222 height 52
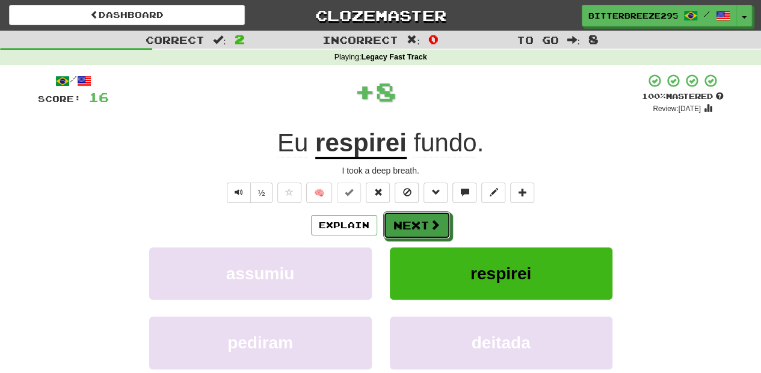
click at [446, 224] on button "Next" at bounding box center [416, 226] width 67 height 28
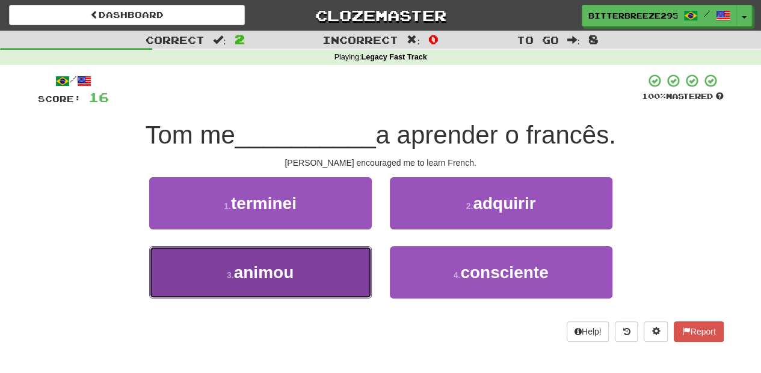
click at [346, 267] on button "3 . animou" at bounding box center [260, 273] width 222 height 52
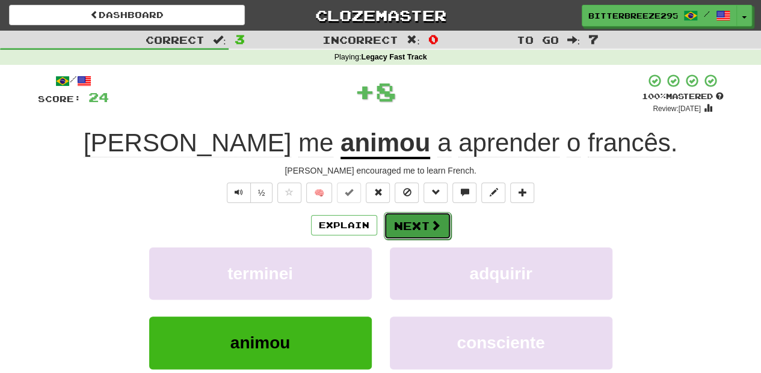
click at [396, 226] on button "Next" at bounding box center [417, 226] width 67 height 28
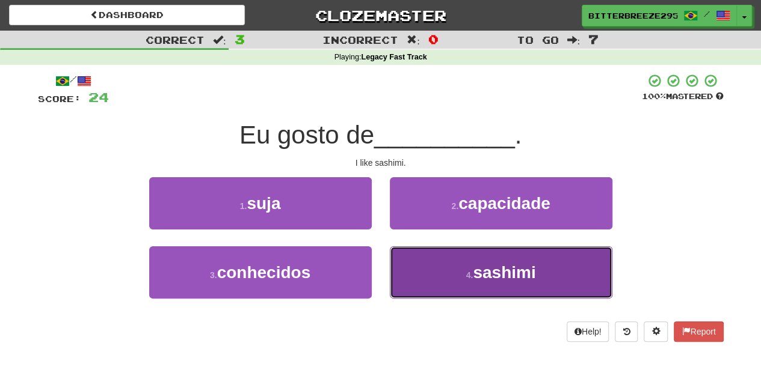
click at [432, 268] on button "4 . sashimi" at bounding box center [501, 273] width 222 height 52
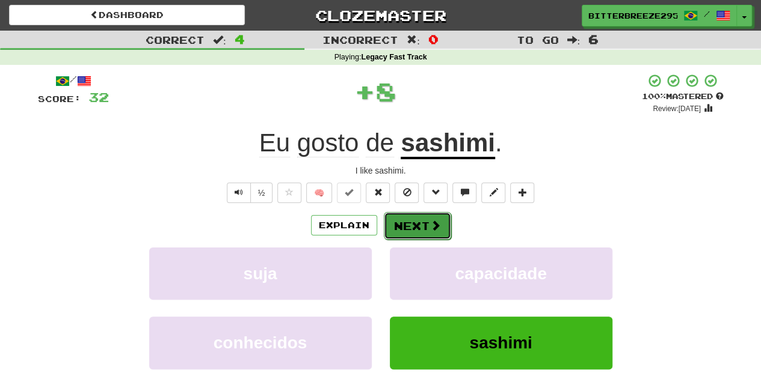
click at [416, 222] on button "Next" at bounding box center [417, 226] width 67 height 28
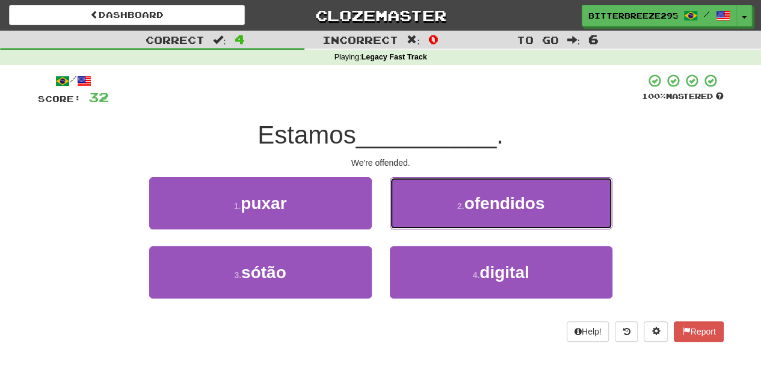
click at [416, 222] on button "2 . ofendidos" at bounding box center [501, 203] width 222 height 52
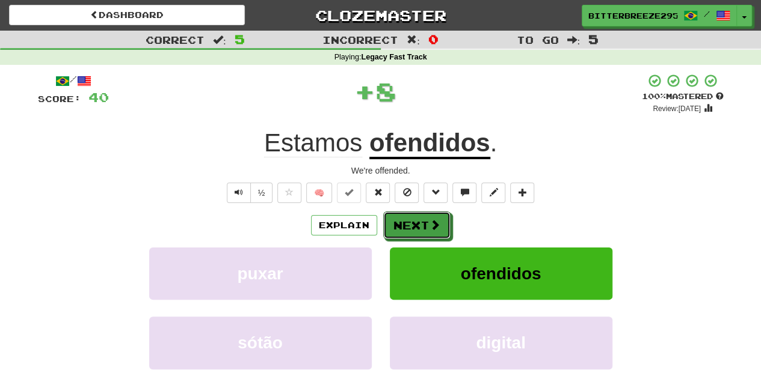
click at [416, 222] on button "Next" at bounding box center [416, 226] width 67 height 28
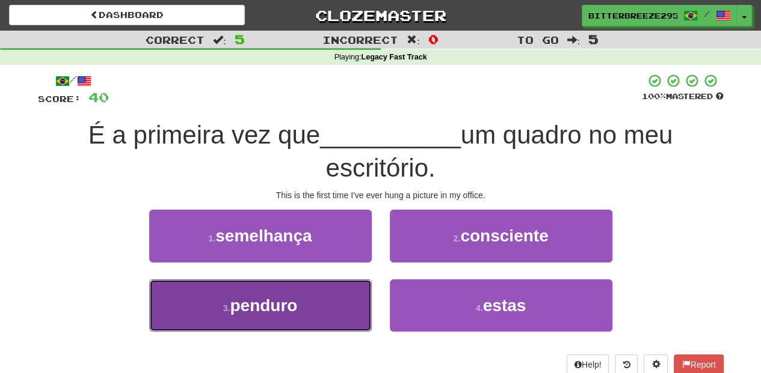
click at [319, 307] on button "3 . penduro" at bounding box center [260, 306] width 222 height 52
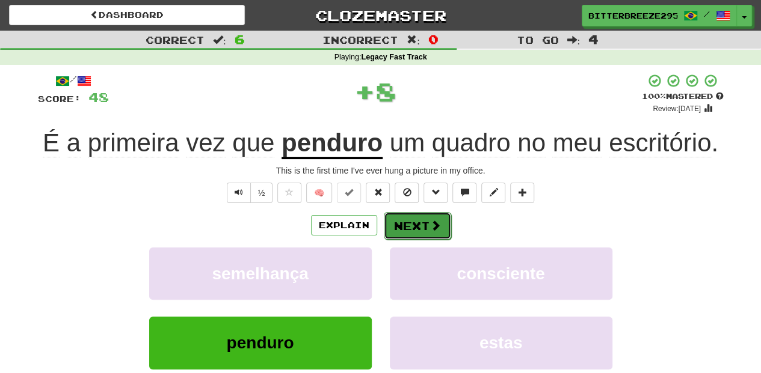
click at [429, 233] on button "Next" at bounding box center [417, 226] width 67 height 28
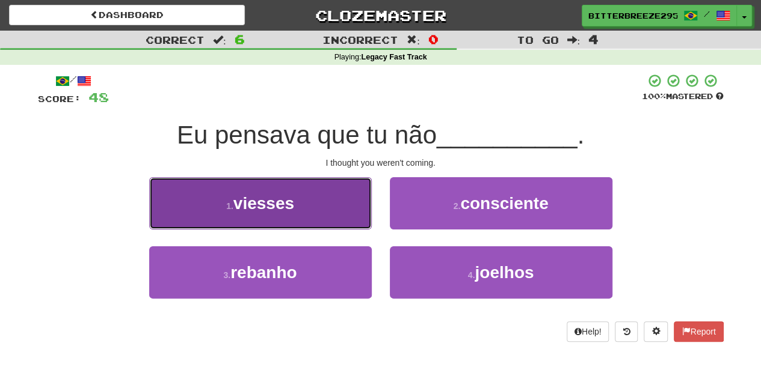
click at [351, 212] on button "1 . viesses" at bounding box center [260, 203] width 222 height 52
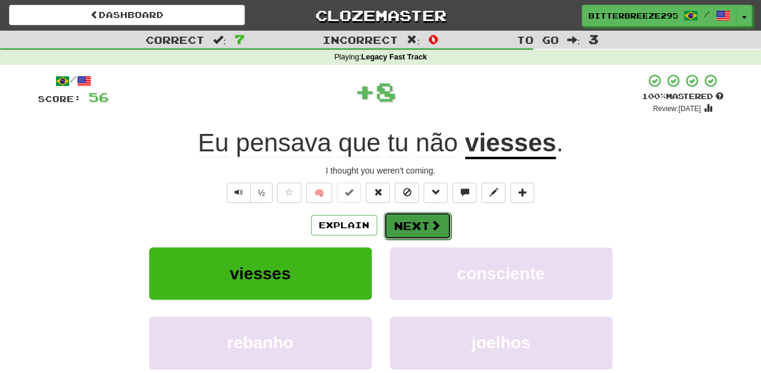
click at [388, 218] on button "Next" at bounding box center [417, 226] width 67 height 28
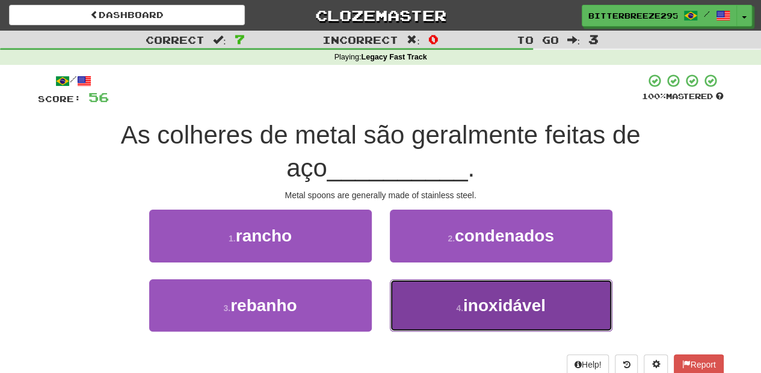
click at [435, 281] on button "4 . inoxidável" at bounding box center [501, 306] width 222 height 52
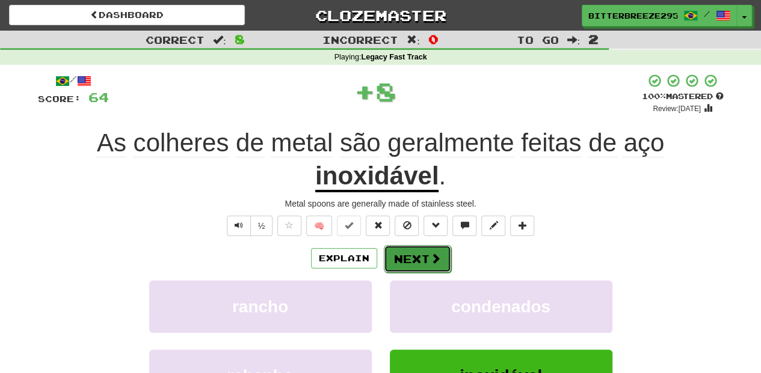
click at [440, 251] on button "Next" at bounding box center [417, 259] width 67 height 28
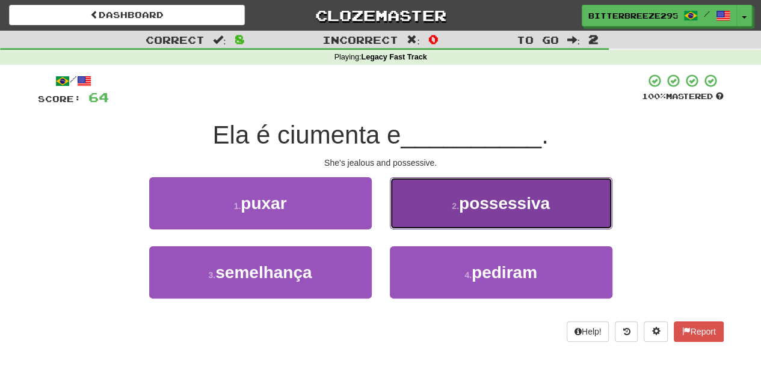
click at [446, 221] on button "2 . possessiva" at bounding box center [501, 203] width 222 height 52
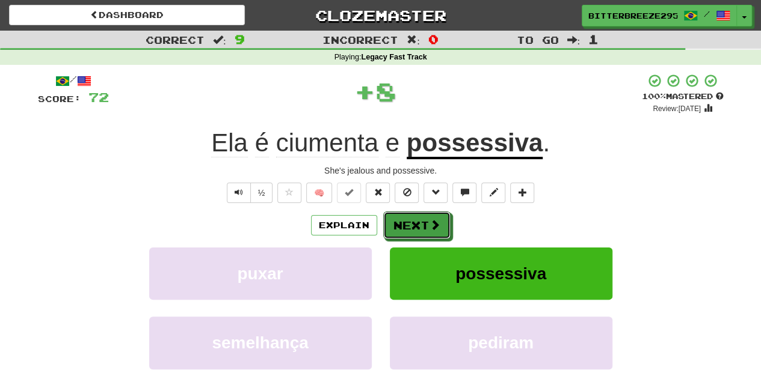
click at [446, 221] on button "Next" at bounding box center [416, 226] width 67 height 28
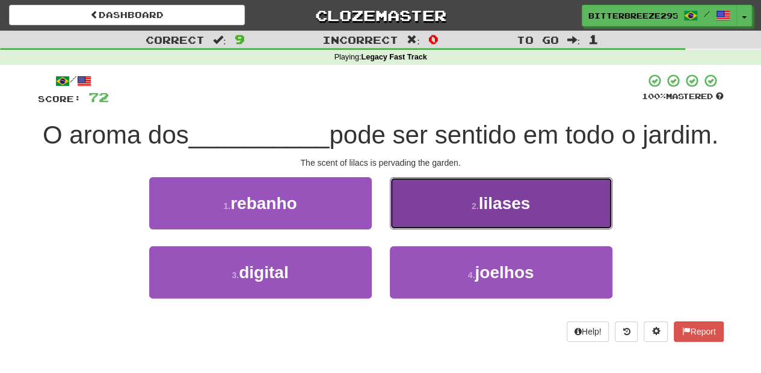
click at [417, 230] on button "2 . lilases" at bounding box center [501, 203] width 222 height 52
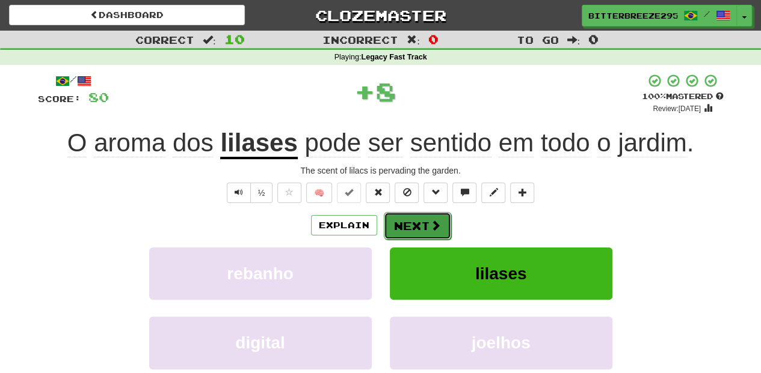
click at [417, 227] on button "Next" at bounding box center [417, 226] width 67 height 28
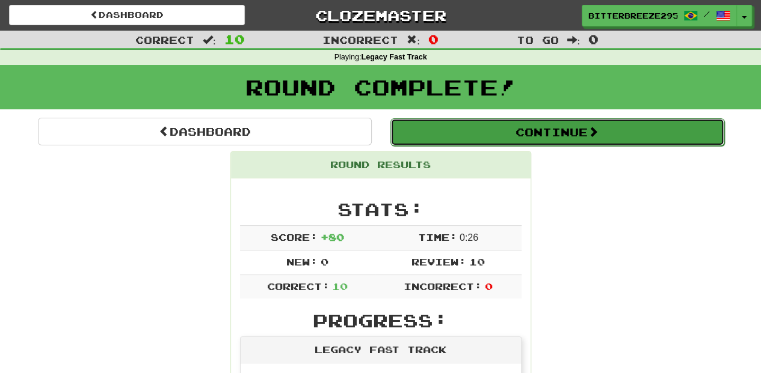
click at [523, 132] on button "Continue" at bounding box center [557, 132] width 334 height 28
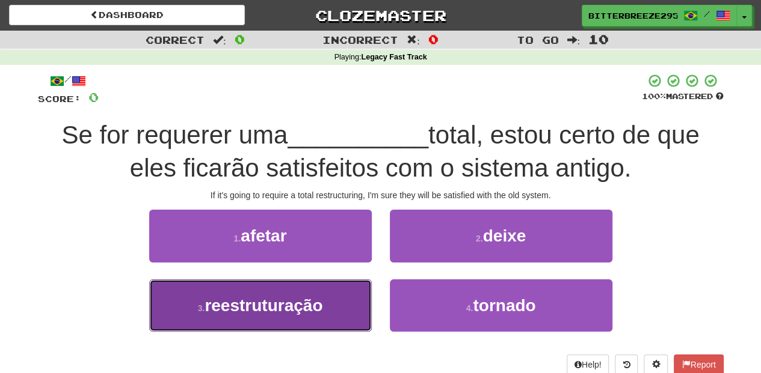
click at [354, 291] on button "3 . reestruturação" at bounding box center [260, 306] width 222 height 52
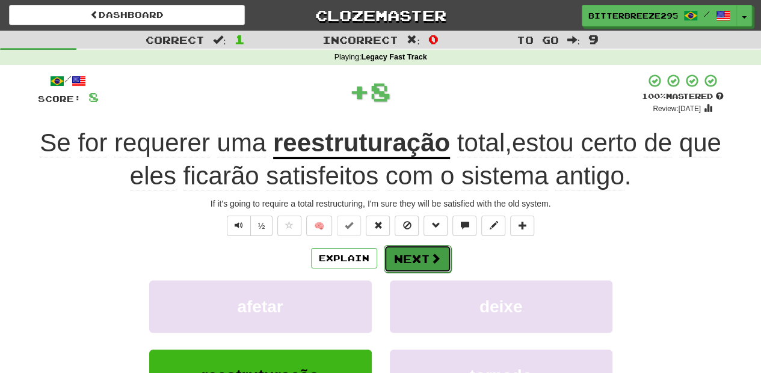
click at [412, 257] on button "Next" at bounding box center [417, 259] width 67 height 28
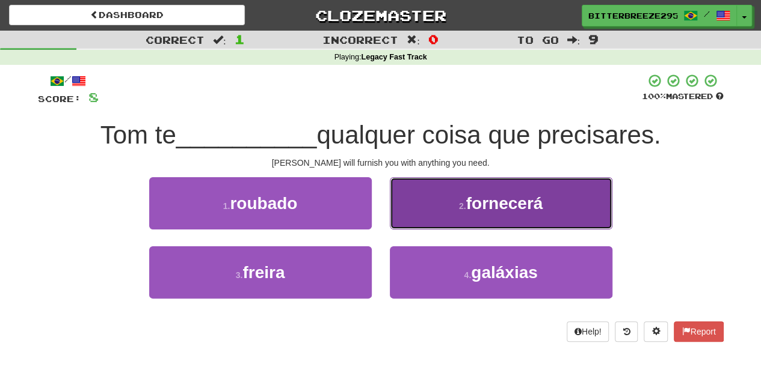
click at [443, 220] on button "2 . fornecerá" at bounding box center [501, 203] width 222 height 52
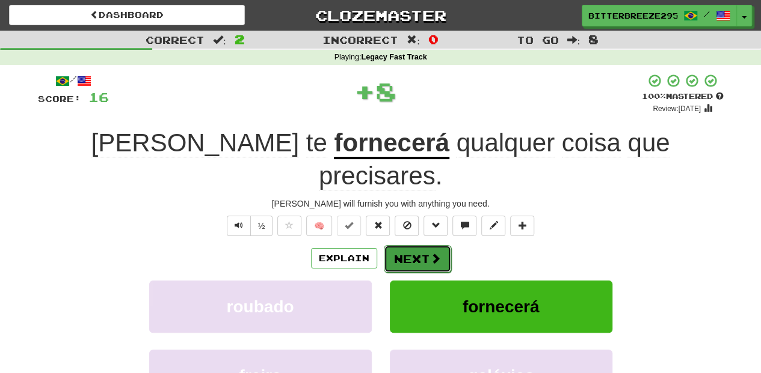
click at [444, 245] on button "Next" at bounding box center [417, 259] width 67 height 28
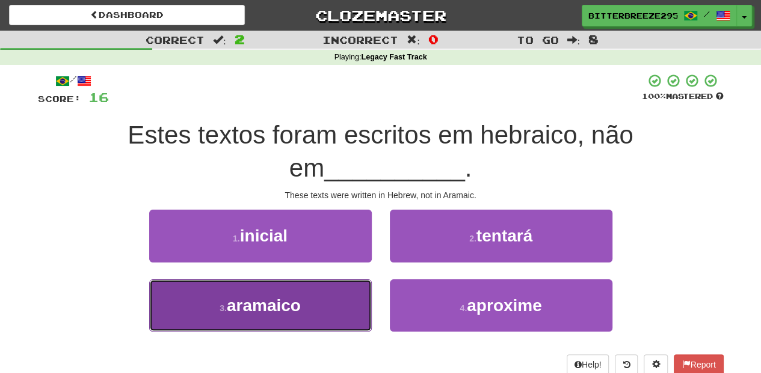
click at [345, 291] on button "3 . aramaico" at bounding box center [260, 306] width 222 height 52
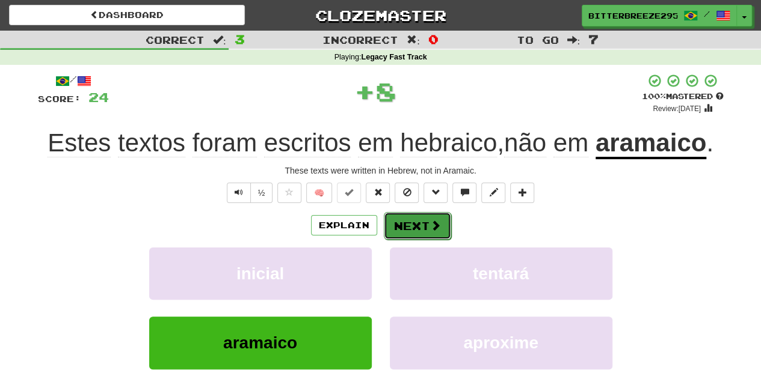
click at [424, 225] on button "Next" at bounding box center [417, 226] width 67 height 28
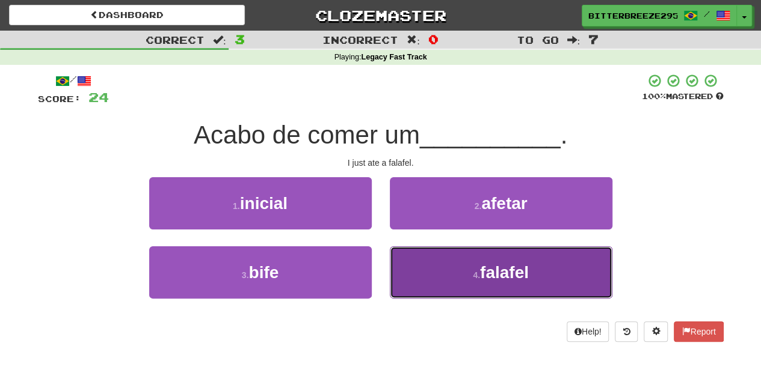
click at [429, 269] on button "4 . falafel" at bounding box center [501, 273] width 222 height 52
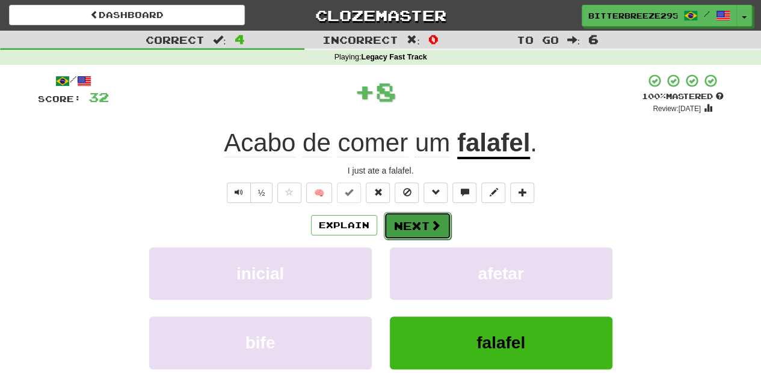
click at [415, 227] on button "Next" at bounding box center [417, 226] width 67 height 28
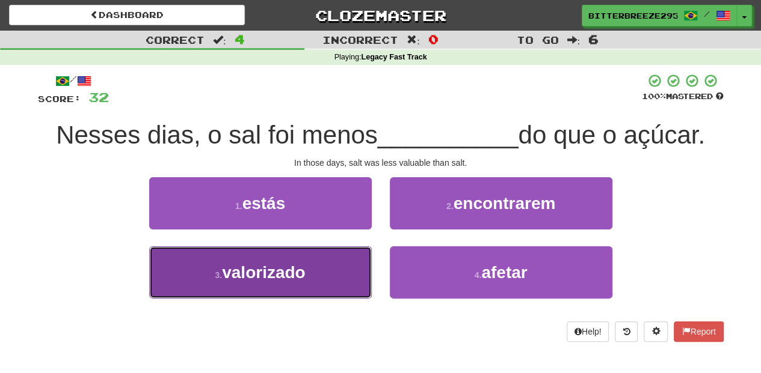
click at [334, 263] on button "3 . valorizado" at bounding box center [260, 273] width 222 height 52
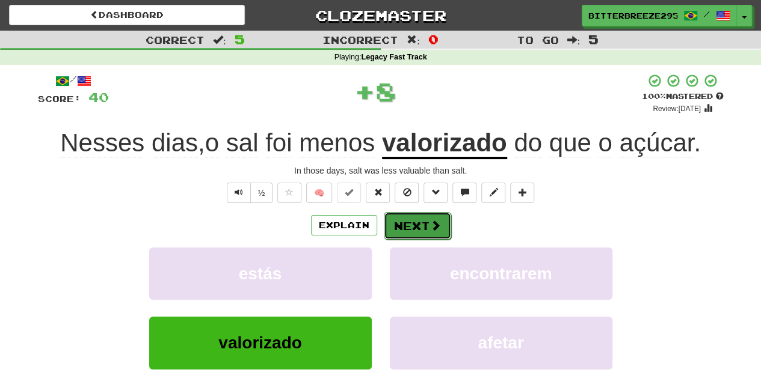
click at [393, 227] on button "Next" at bounding box center [417, 226] width 67 height 28
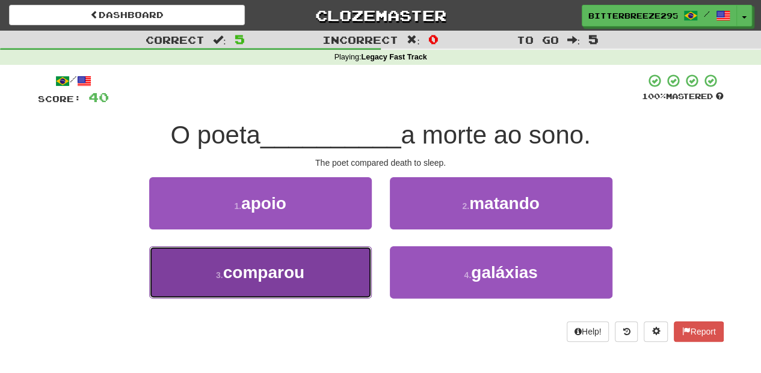
click at [345, 273] on button "3 . comparou" at bounding box center [260, 273] width 222 height 52
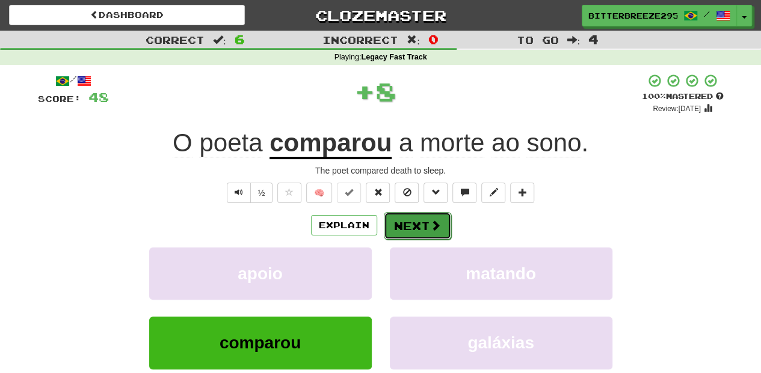
click at [400, 225] on button "Next" at bounding box center [417, 226] width 67 height 28
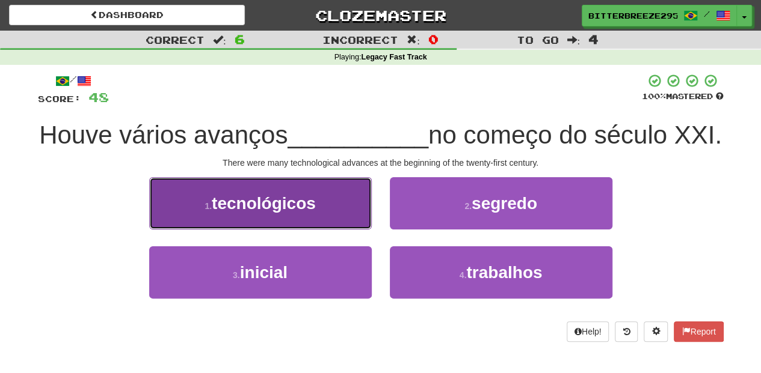
click at [316, 230] on button "1 . tecnológicos" at bounding box center [260, 203] width 222 height 52
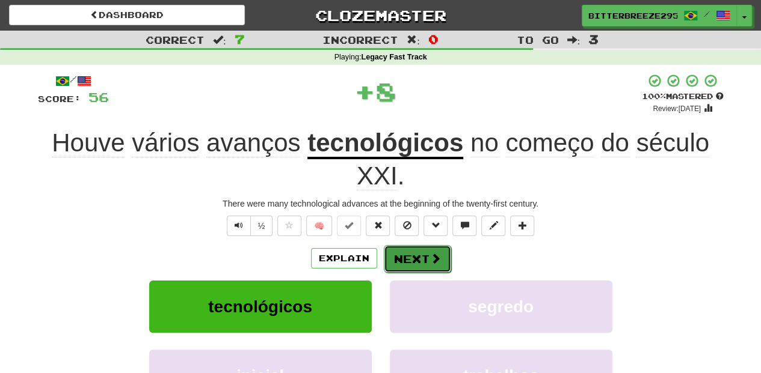
click at [409, 259] on button "Next" at bounding box center [417, 259] width 67 height 28
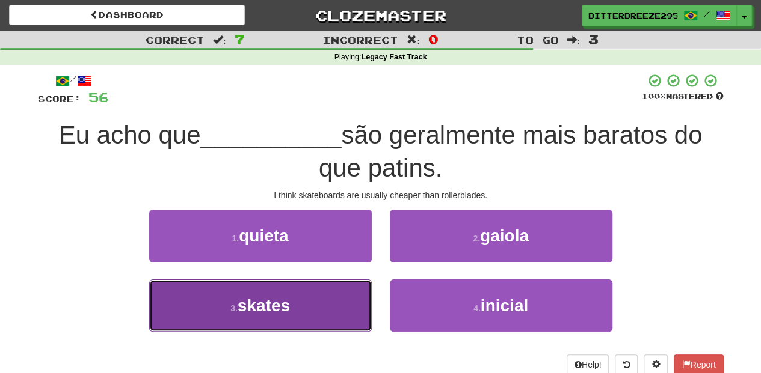
click at [335, 298] on button "3 . skates" at bounding box center [260, 306] width 222 height 52
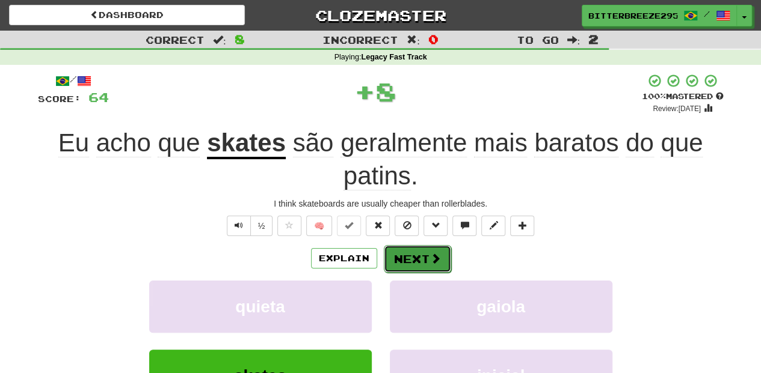
click at [394, 260] on button "Next" at bounding box center [417, 259] width 67 height 28
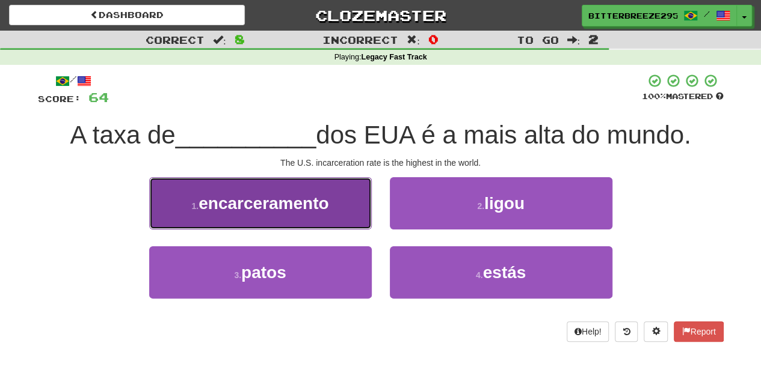
click at [346, 220] on button "1 . encarceramento" at bounding box center [260, 203] width 222 height 52
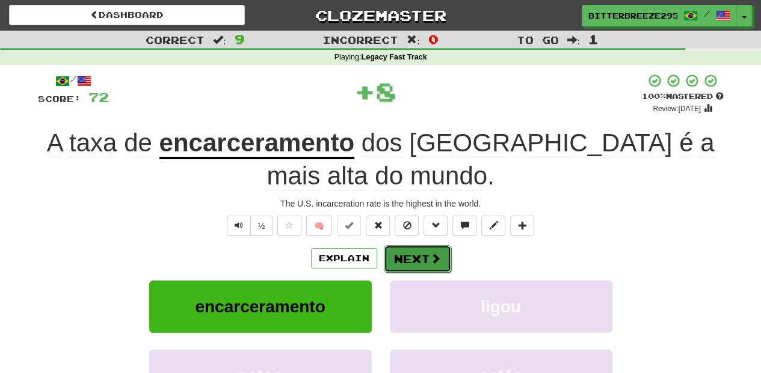
click at [420, 248] on button "Next" at bounding box center [417, 259] width 67 height 28
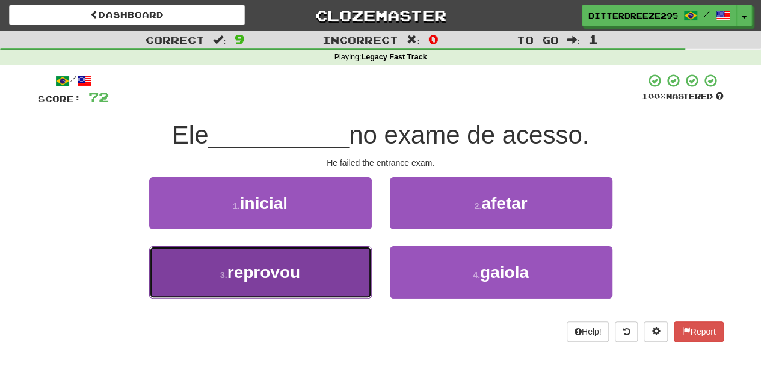
click at [363, 271] on button "3 . reprovou" at bounding box center [260, 273] width 222 height 52
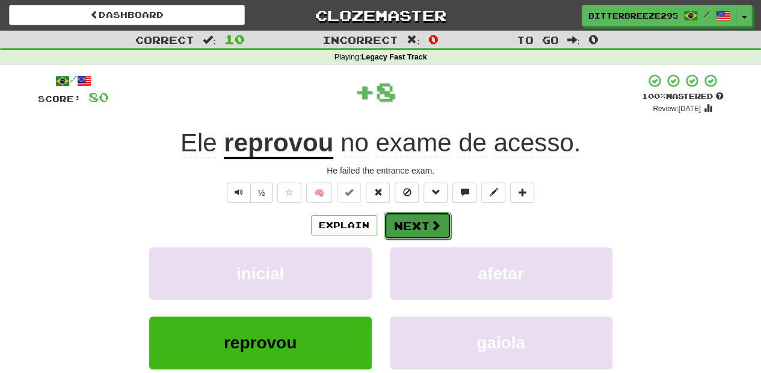
click at [409, 222] on button "Next" at bounding box center [417, 226] width 67 height 28
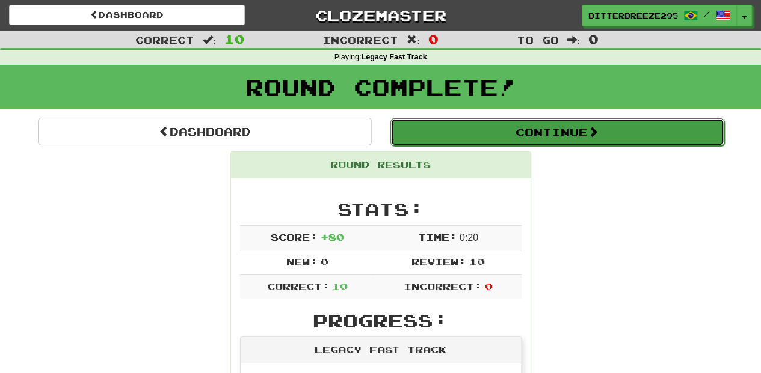
click at [465, 135] on button "Continue" at bounding box center [557, 132] width 334 height 28
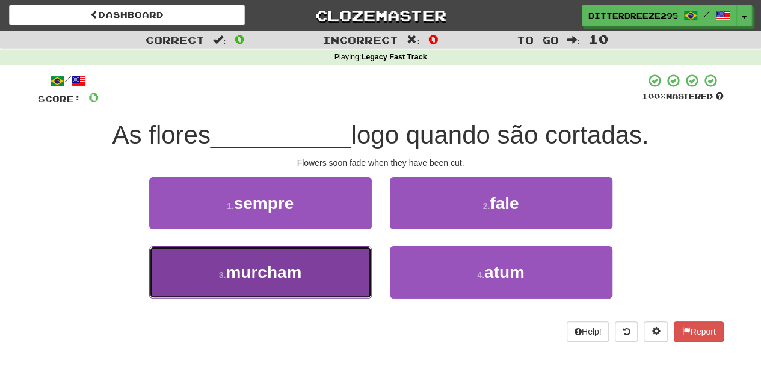
click at [299, 269] on span "murcham" at bounding box center [263, 272] width 76 height 19
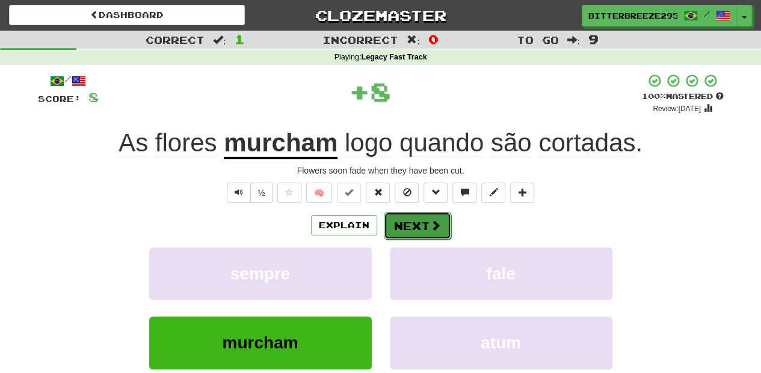
click at [403, 224] on button "Next" at bounding box center [417, 226] width 67 height 28
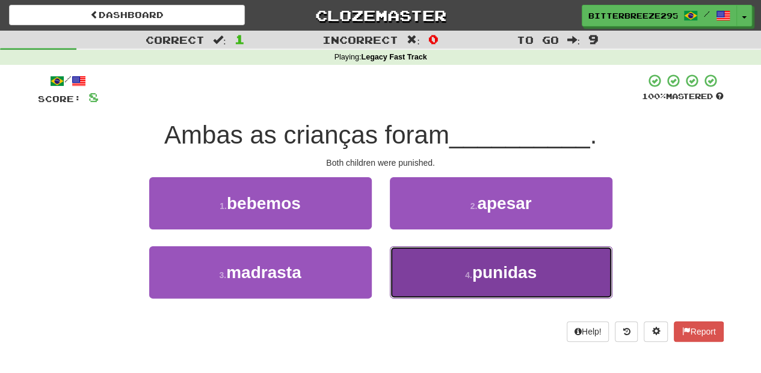
click at [430, 255] on button "4 . punidas" at bounding box center [501, 273] width 222 height 52
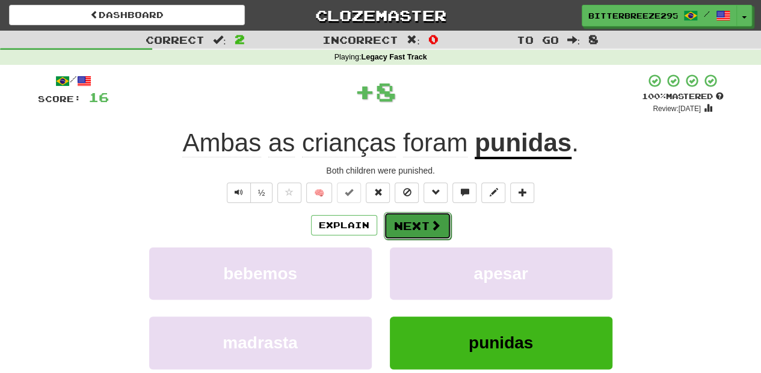
click at [417, 216] on button "Next" at bounding box center [417, 226] width 67 height 28
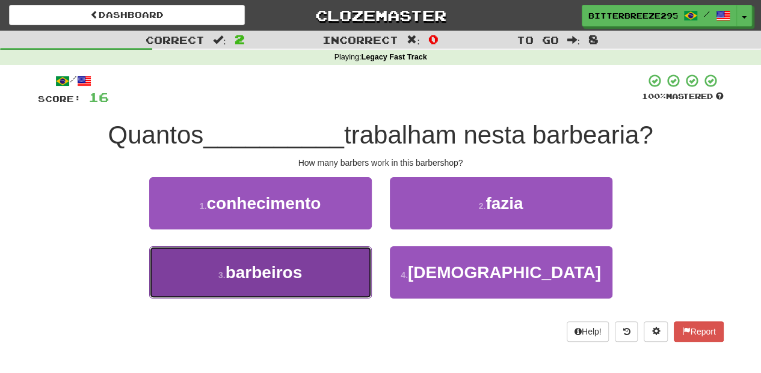
click at [367, 254] on button "3 . barbeiros" at bounding box center [260, 273] width 222 height 52
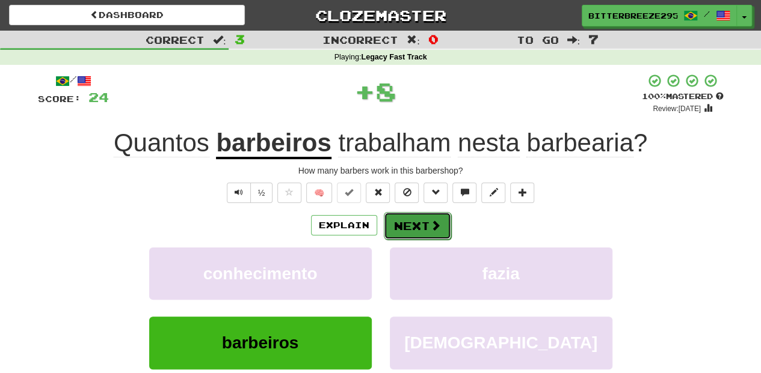
click at [411, 219] on button "Next" at bounding box center [417, 226] width 67 height 28
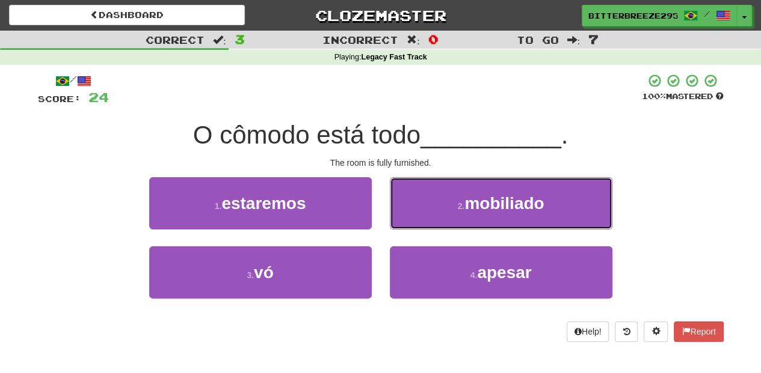
click at [411, 219] on button "2 . mobiliado" at bounding box center [501, 203] width 222 height 52
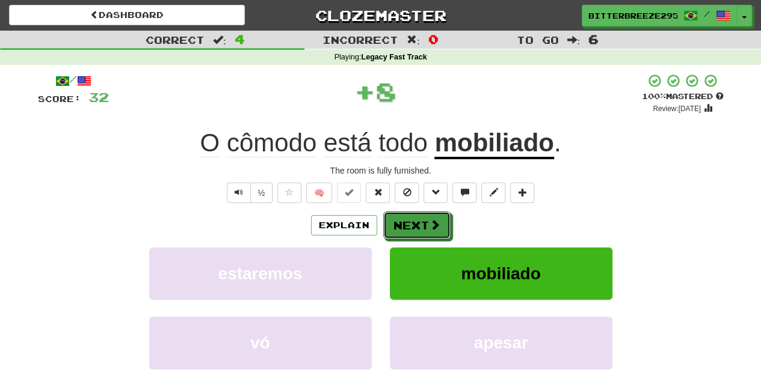
click at [411, 219] on button "Next" at bounding box center [416, 226] width 67 height 28
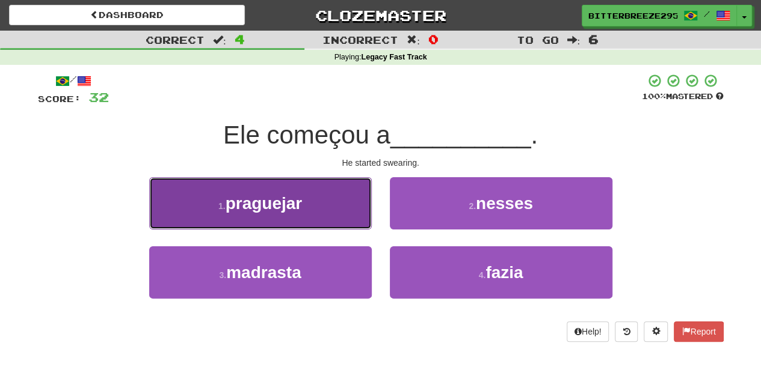
click at [332, 210] on button "1 . praguejar" at bounding box center [260, 203] width 222 height 52
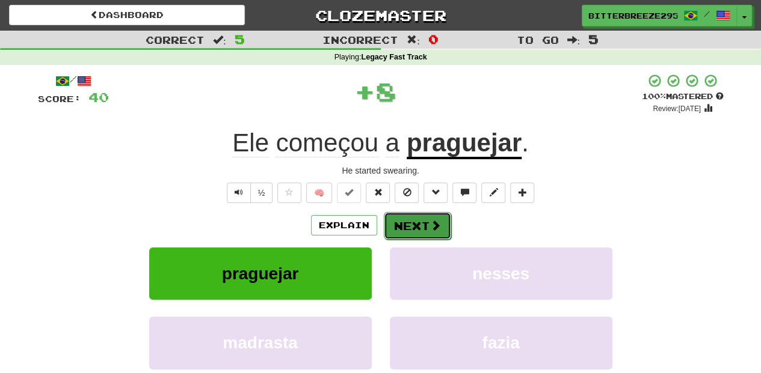
click at [393, 224] on button "Next" at bounding box center [417, 226] width 67 height 28
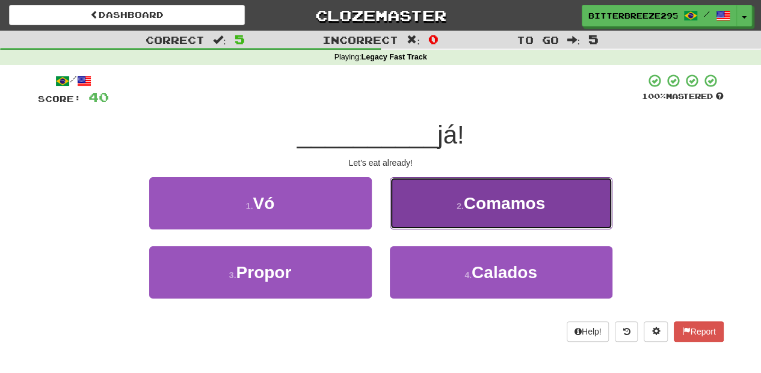
click at [422, 215] on button "2 . Comamos" at bounding box center [501, 203] width 222 height 52
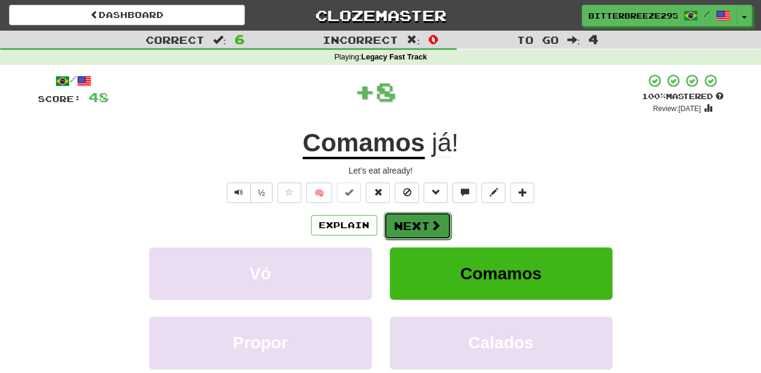
click at [417, 219] on button "Next" at bounding box center [417, 226] width 67 height 28
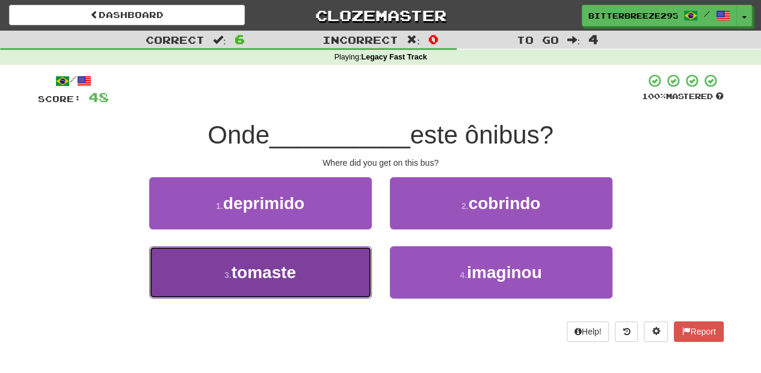
click at [325, 269] on button "3 . tomaste" at bounding box center [260, 273] width 222 height 52
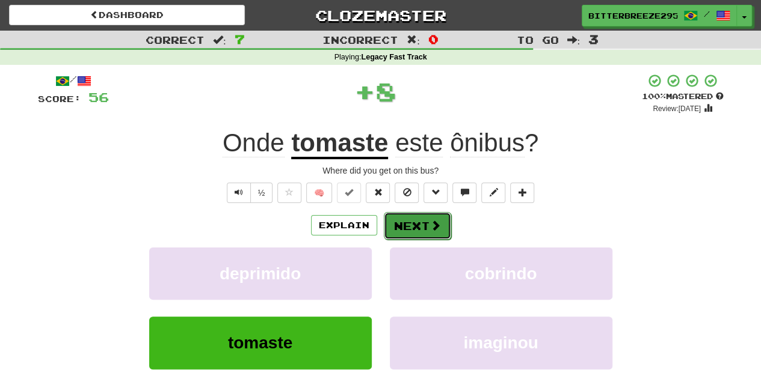
click at [417, 222] on button "Next" at bounding box center [417, 226] width 67 height 28
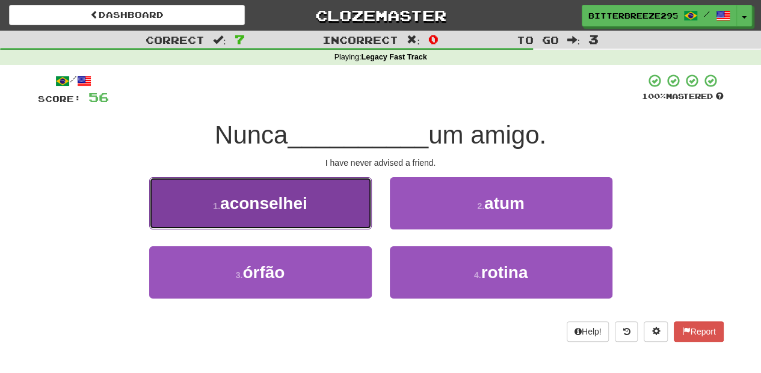
click at [355, 206] on button "1 . aconselhei" at bounding box center [260, 203] width 222 height 52
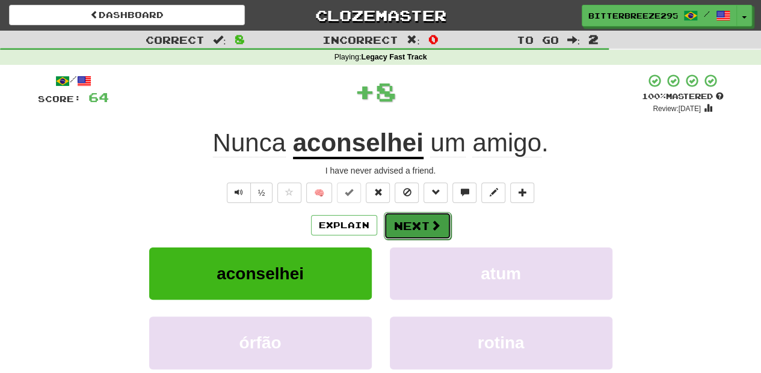
click at [386, 219] on button "Next" at bounding box center [417, 226] width 67 height 28
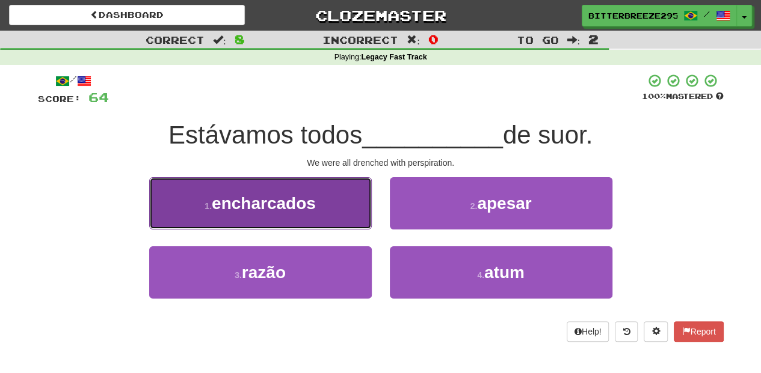
click at [361, 215] on button "1 . encharcados" at bounding box center [260, 203] width 222 height 52
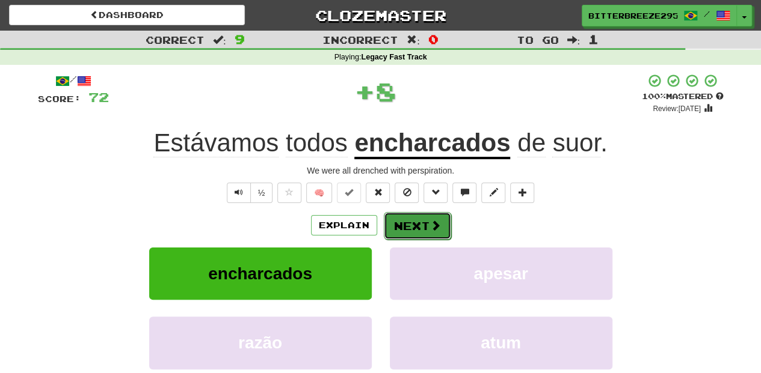
click at [407, 222] on button "Next" at bounding box center [417, 226] width 67 height 28
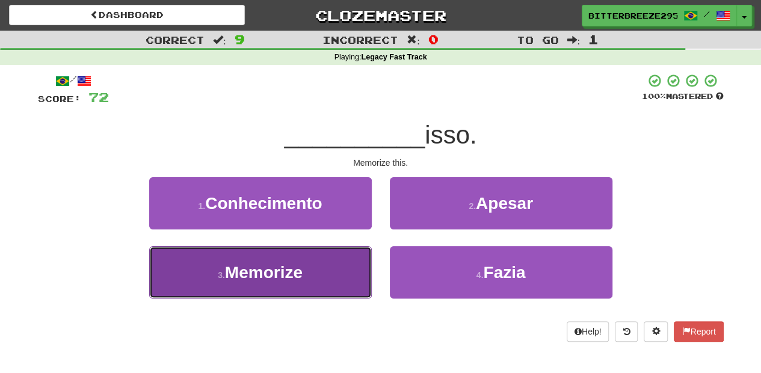
click at [348, 263] on button "3 . Memorize" at bounding box center [260, 273] width 222 height 52
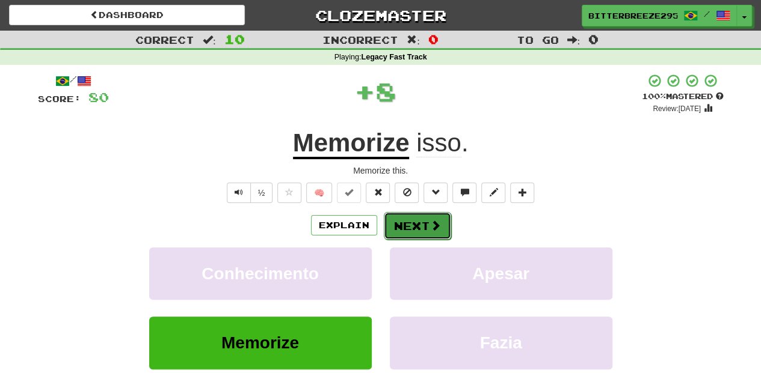
click at [398, 219] on button "Next" at bounding box center [417, 226] width 67 height 28
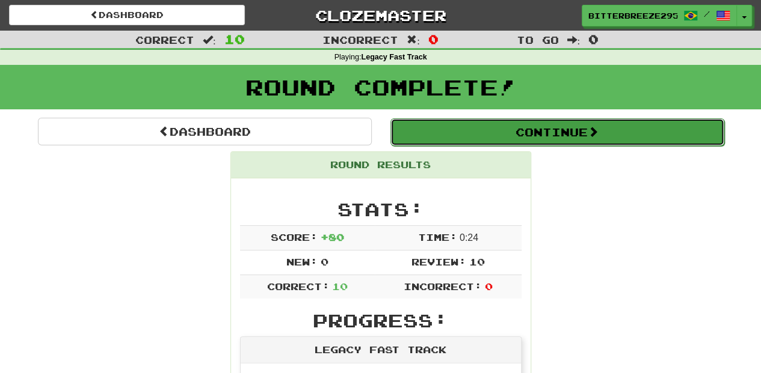
click at [430, 126] on button "Continue" at bounding box center [557, 132] width 334 height 28
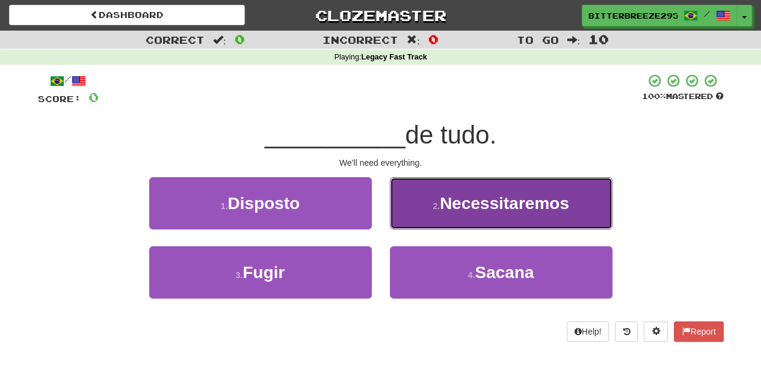
click at [446, 203] on span "Necessitaremos" at bounding box center [503, 203] width 129 height 19
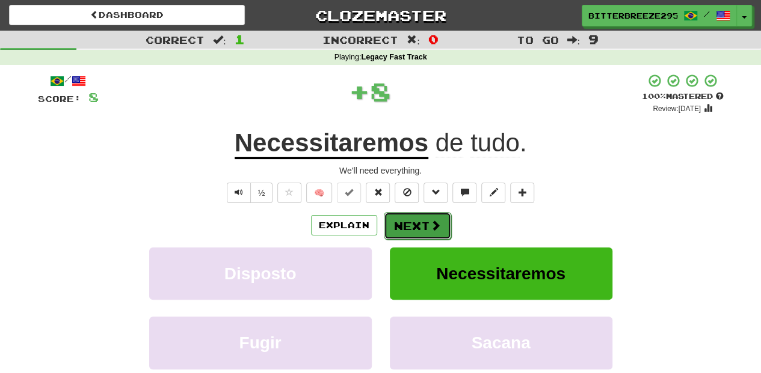
click at [436, 222] on span at bounding box center [435, 225] width 11 height 11
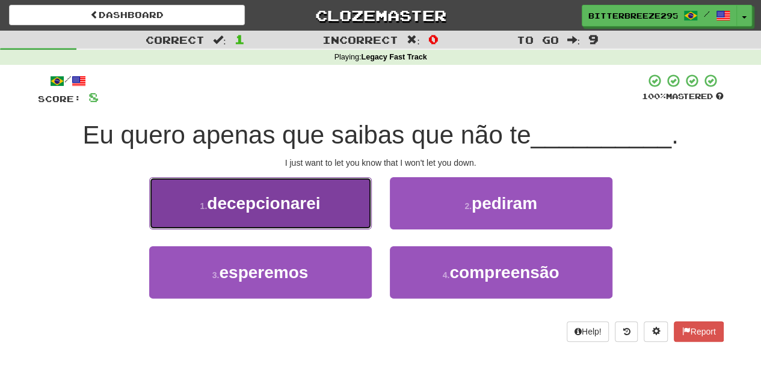
click at [340, 215] on button "1 . decepcionarei" at bounding box center [260, 203] width 222 height 52
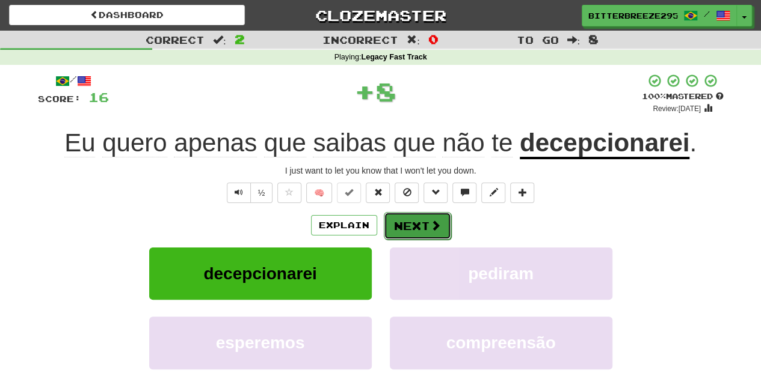
click at [416, 223] on button "Next" at bounding box center [417, 226] width 67 height 28
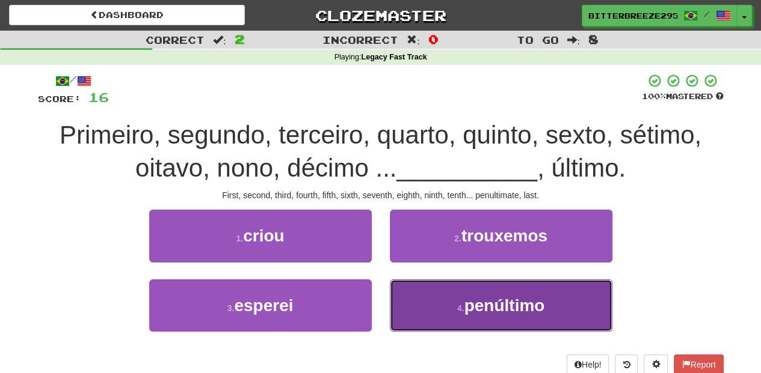
click at [426, 299] on button "4 . penúltimo" at bounding box center [501, 306] width 222 height 52
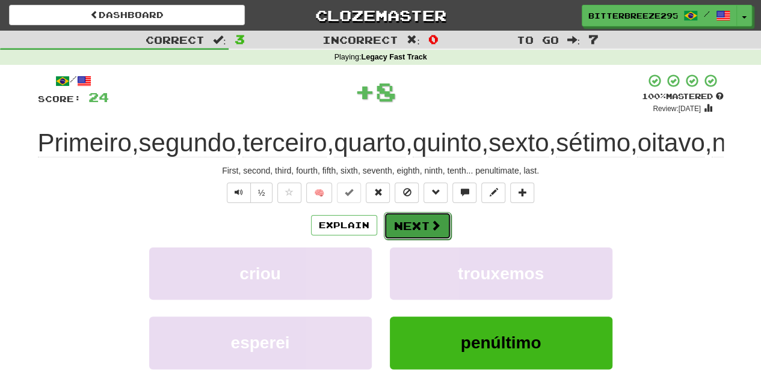
click at [425, 240] on button "Next" at bounding box center [417, 226] width 67 height 28
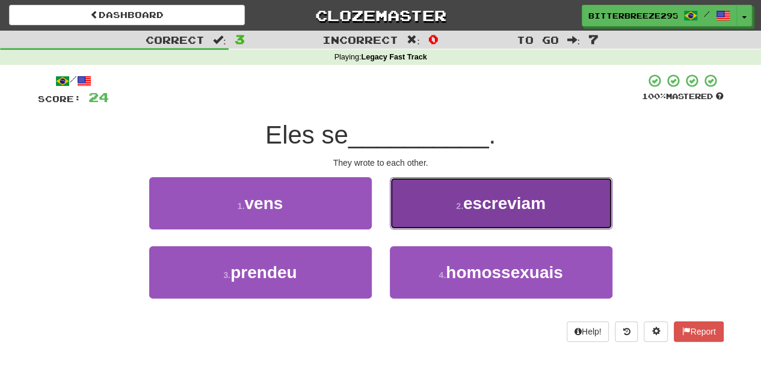
click at [430, 225] on button "2 . escreviam" at bounding box center [501, 203] width 222 height 52
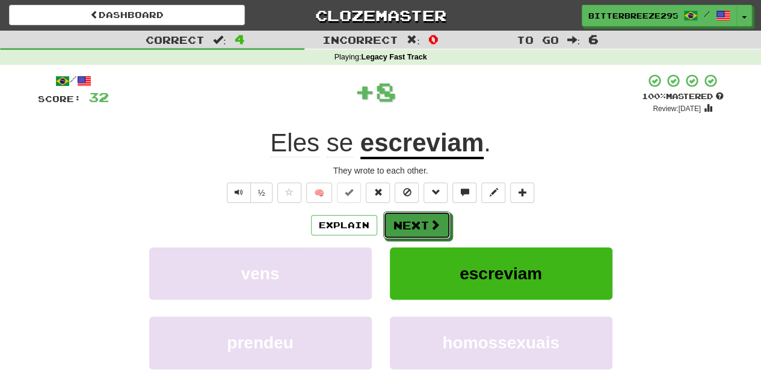
click at [430, 225] on span at bounding box center [434, 224] width 11 height 11
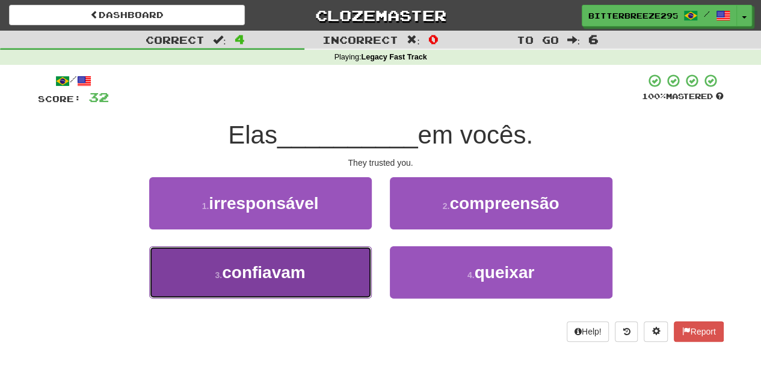
click at [305, 274] on span "confiavam" at bounding box center [264, 272] width 84 height 19
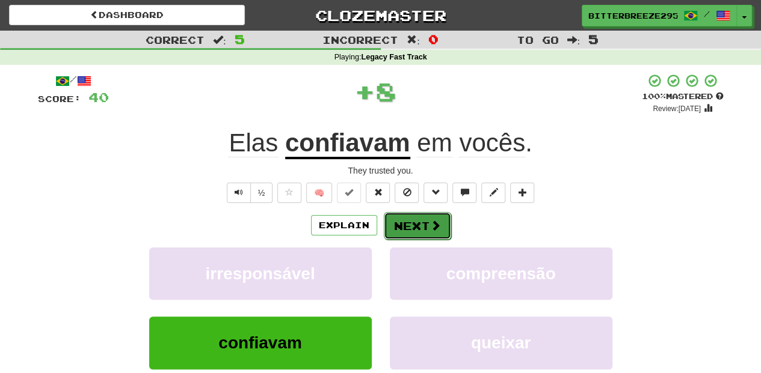
click at [415, 228] on button "Next" at bounding box center [417, 226] width 67 height 28
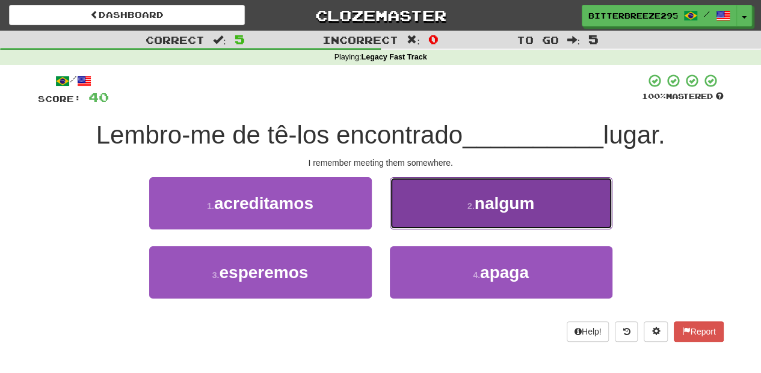
click at [418, 215] on button "2 . nalgum" at bounding box center [501, 203] width 222 height 52
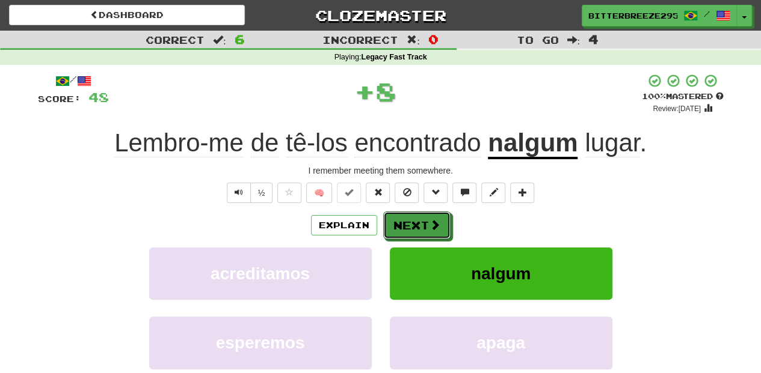
click at [418, 215] on button "Next" at bounding box center [416, 226] width 67 height 28
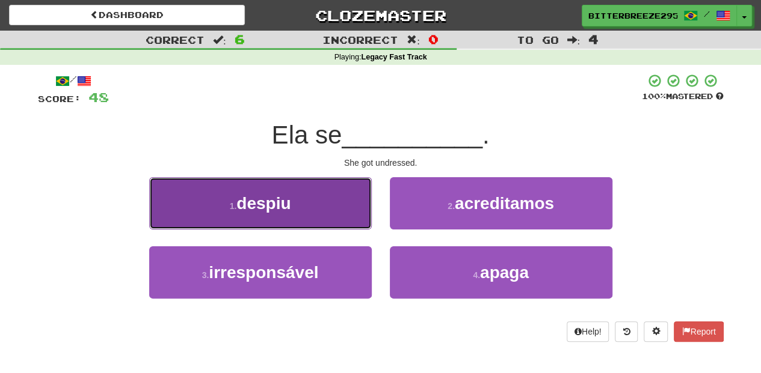
click at [324, 215] on button "1 . despiu" at bounding box center [260, 203] width 222 height 52
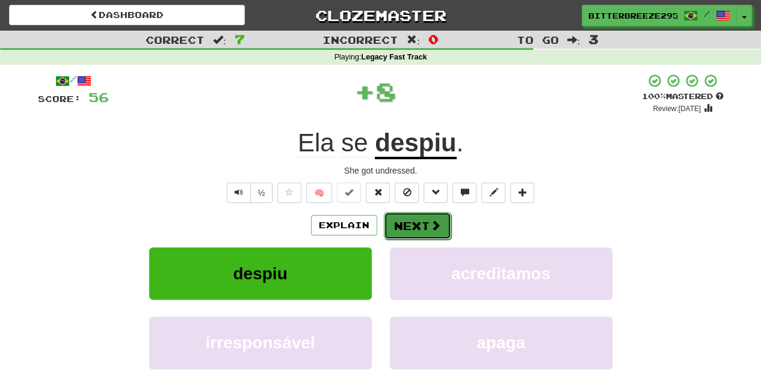
click at [420, 224] on button "Next" at bounding box center [417, 226] width 67 height 28
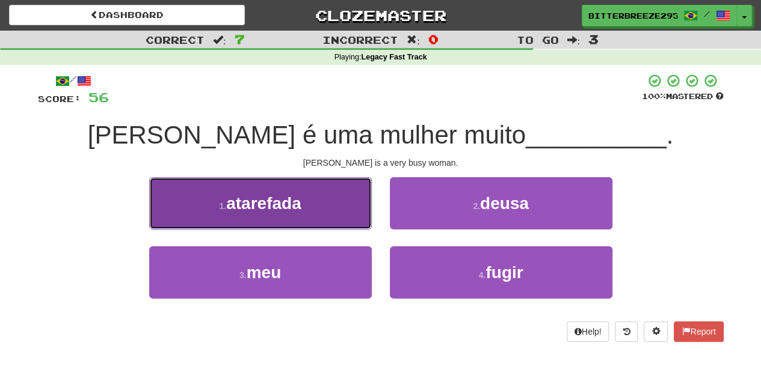
click at [334, 207] on button "1 . atarefada" at bounding box center [260, 203] width 222 height 52
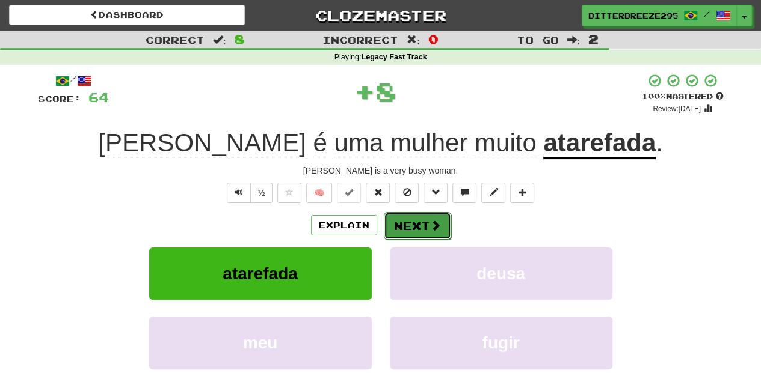
click at [416, 225] on button "Next" at bounding box center [417, 226] width 67 height 28
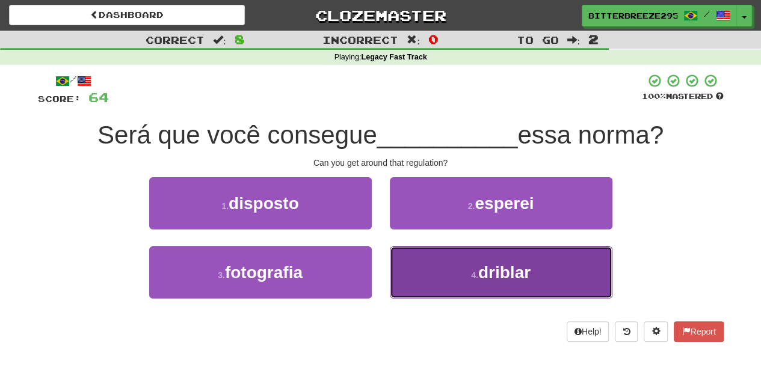
click at [444, 259] on button "4 . driblar" at bounding box center [501, 273] width 222 height 52
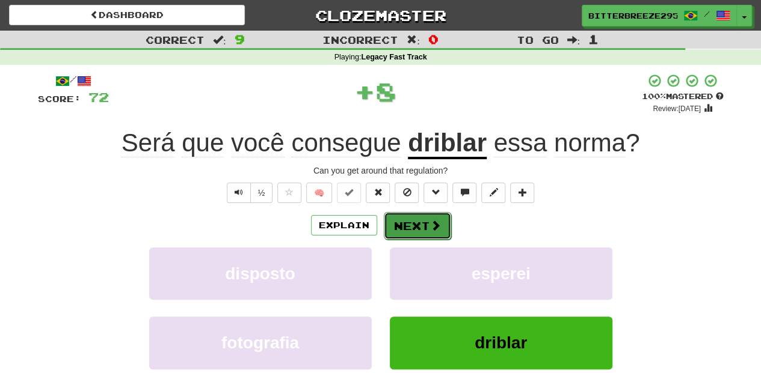
click at [424, 212] on button "Next" at bounding box center [417, 226] width 67 height 28
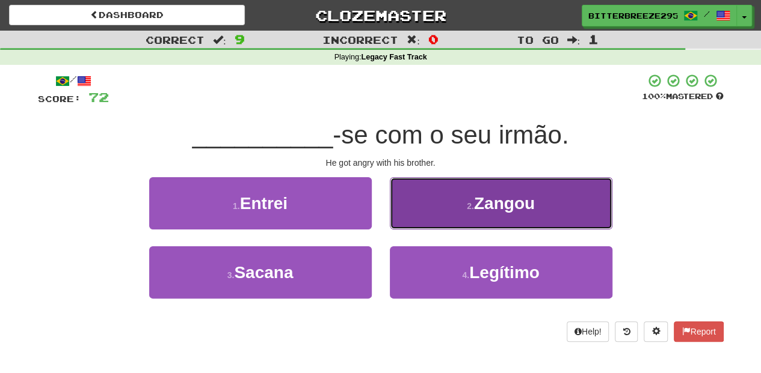
click at [427, 218] on button "2 . [GEOGRAPHIC_DATA]" at bounding box center [501, 203] width 222 height 52
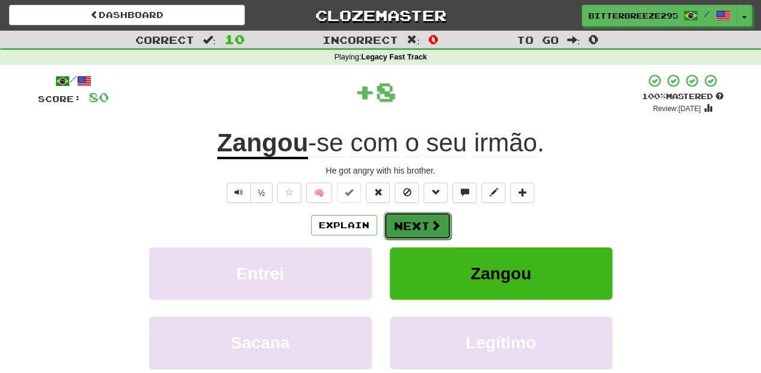
drag, startPoint x: 427, startPoint y: 218, endPoint x: 420, endPoint y: 229, distance: 13.0
click at [420, 229] on button "Next" at bounding box center [417, 226] width 67 height 28
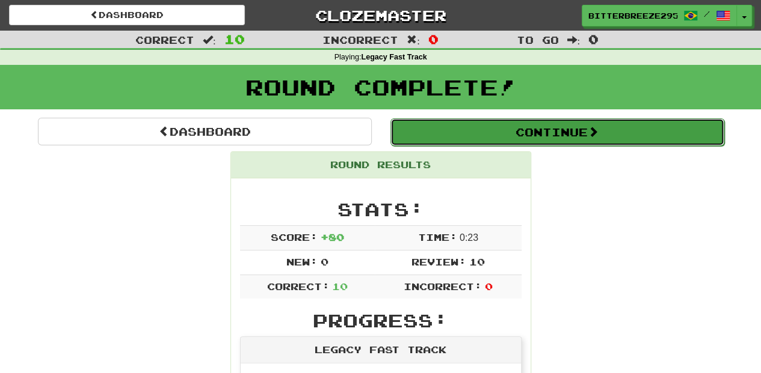
click at [453, 141] on button "Continue" at bounding box center [557, 132] width 334 height 28
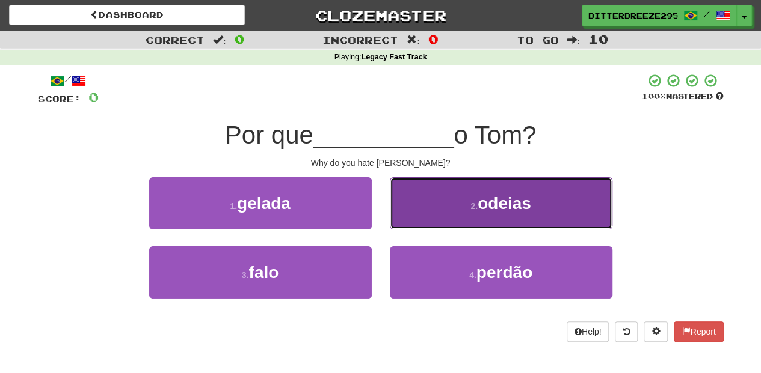
click at [412, 203] on button "2 . odeias" at bounding box center [501, 203] width 222 height 52
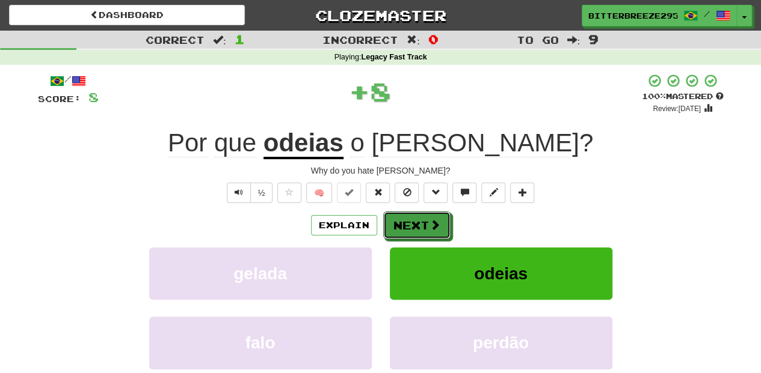
click at [412, 215] on button "Next" at bounding box center [416, 226] width 67 height 28
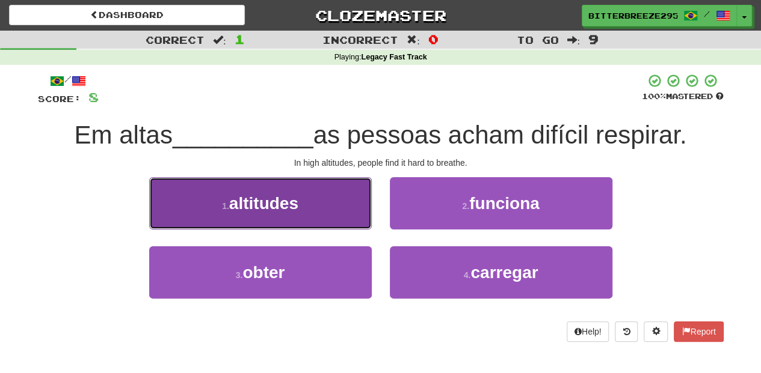
click at [307, 213] on button "1 . altitudes" at bounding box center [260, 203] width 222 height 52
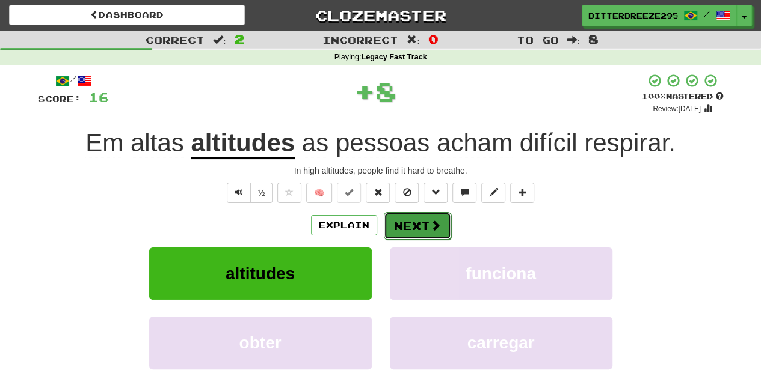
click at [408, 230] on button "Next" at bounding box center [417, 226] width 67 height 28
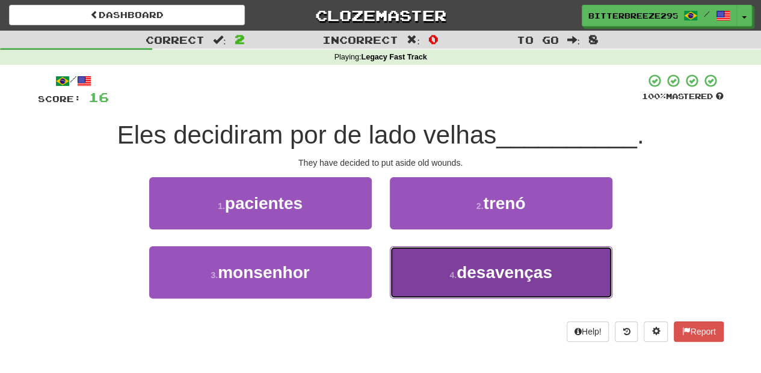
click at [417, 267] on button "4 . desavenças" at bounding box center [501, 273] width 222 height 52
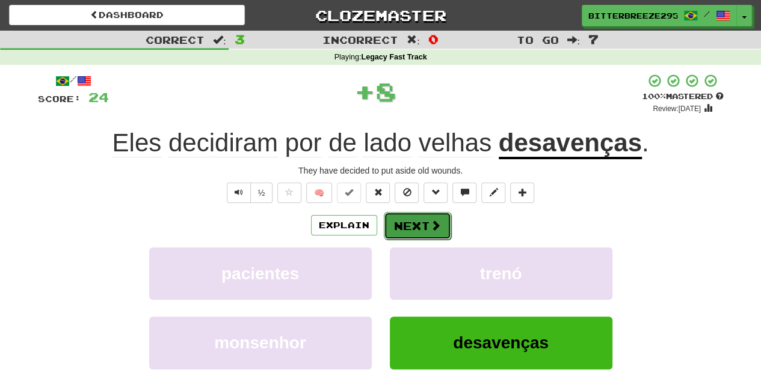
click at [411, 228] on button "Next" at bounding box center [417, 226] width 67 height 28
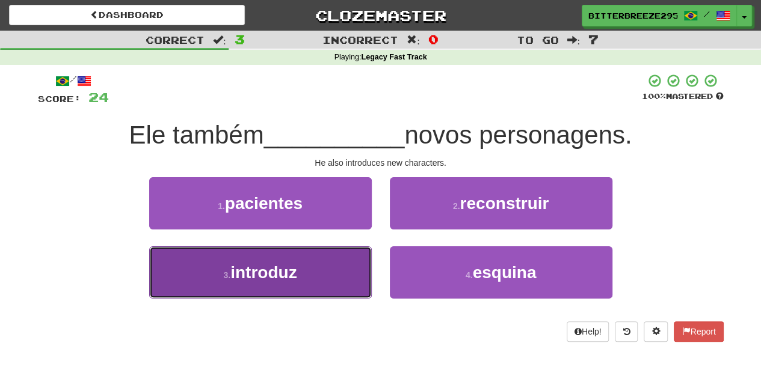
click at [363, 257] on button "3 . introduz" at bounding box center [260, 273] width 222 height 52
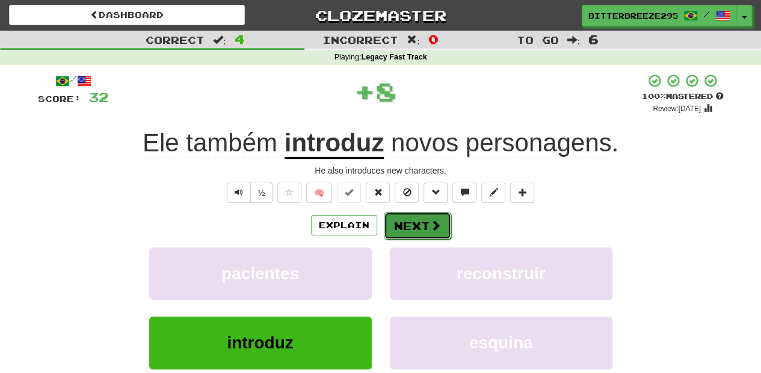
click at [424, 228] on button "Next" at bounding box center [417, 226] width 67 height 28
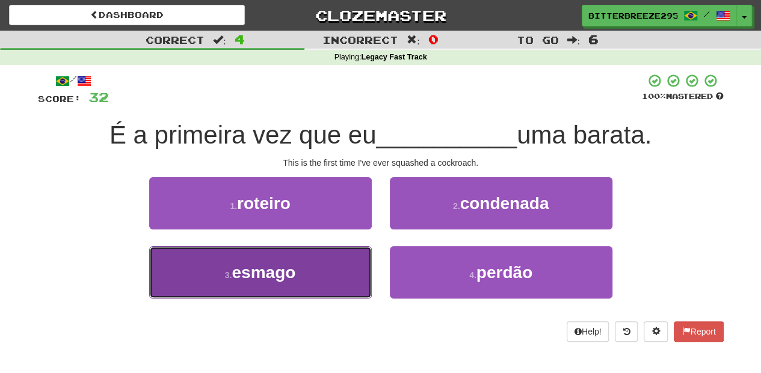
click at [333, 270] on button "3 . esmago" at bounding box center [260, 273] width 222 height 52
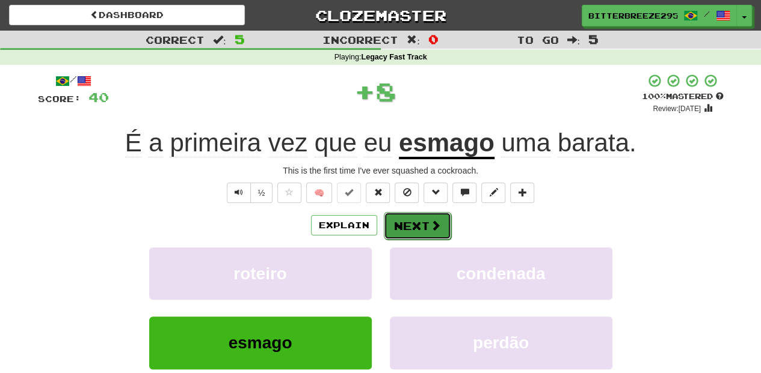
click at [416, 227] on button "Next" at bounding box center [417, 226] width 67 height 28
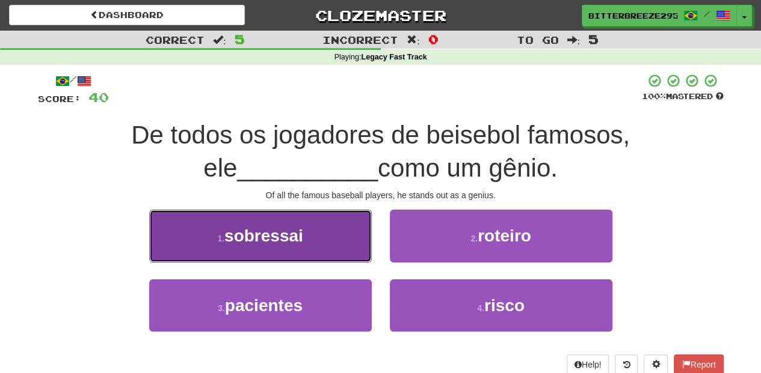
click at [335, 254] on button "1 . sobressai" at bounding box center [260, 236] width 222 height 52
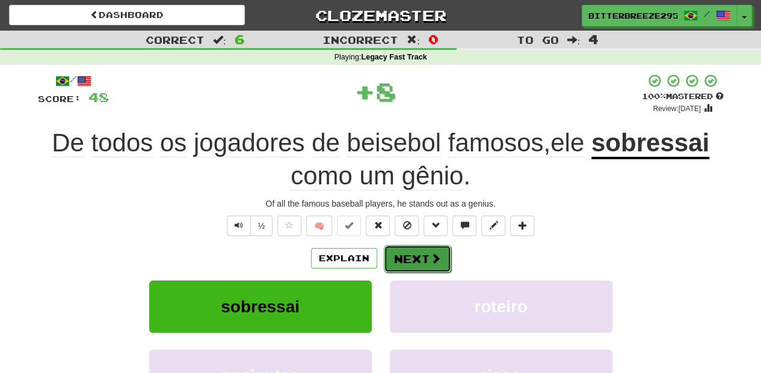
click at [392, 255] on button "Next" at bounding box center [417, 259] width 67 height 28
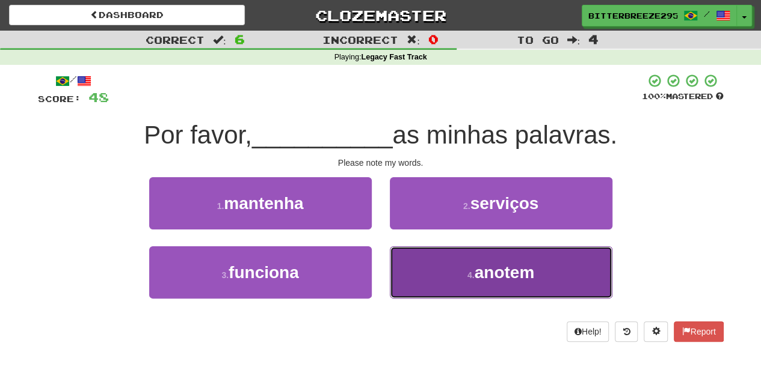
click at [417, 269] on button "4 . anotem" at bounding box center [501, 273] width 222 height 52
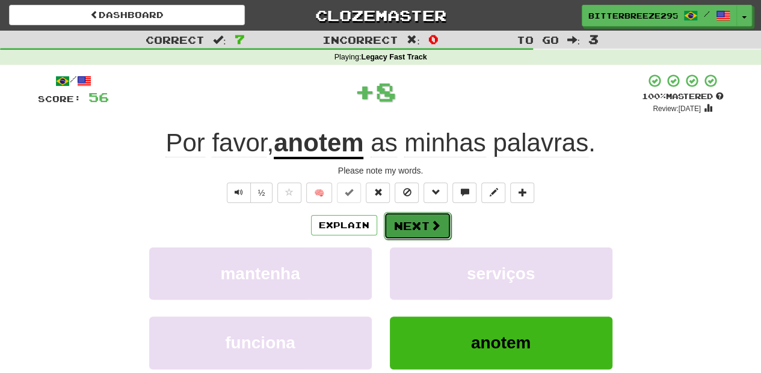
click at [405, 228] on button "Next" at bounding box center [417, 226] width 67 height 28
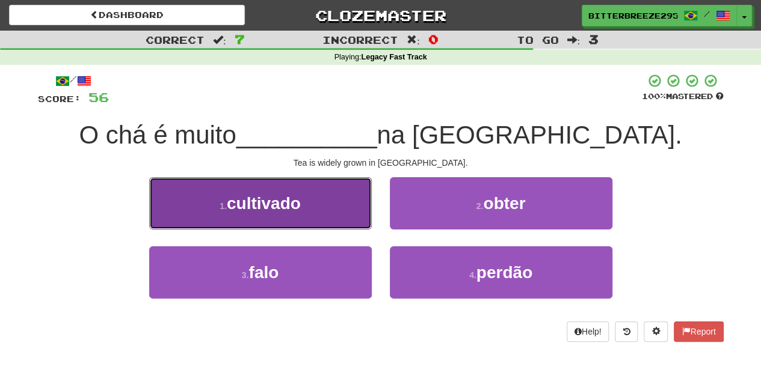
click at [361, 217] on button "1 . cultivado" at bounding box center [260, 203] width 222 height 52
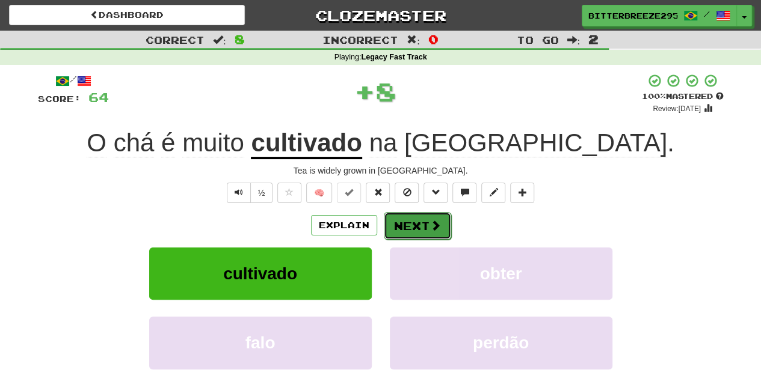
click at [418, 225] on button "Next" at bounding box center [417, 226] width 67 height 28
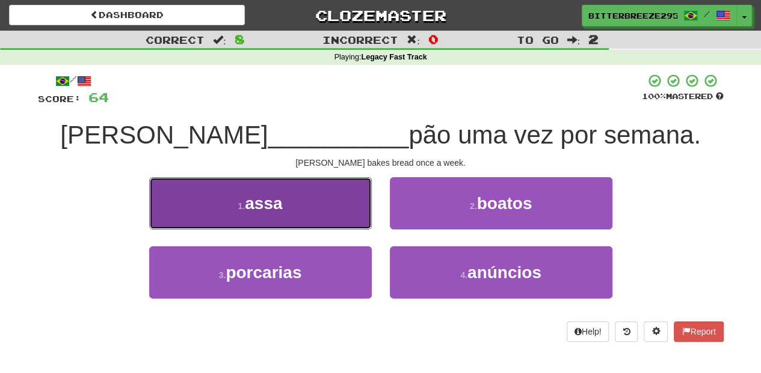
click at [350, 215] on button "1 . assa" at bounding box center [260, 203] width 222 height 52
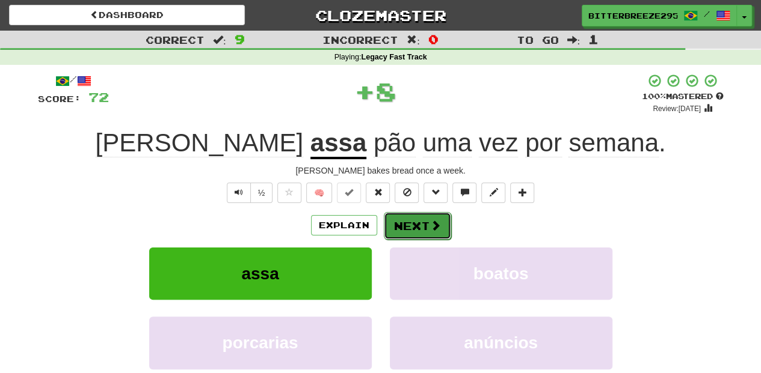
click at [393, 225] on button "Next" at bounding box center [417, 226] width 67 height 28
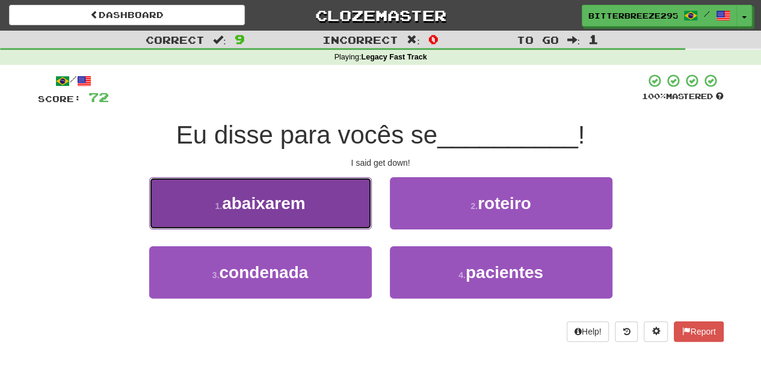
click at [335, 206] on button "1 . abaixarem" at bounding box center [260, 203] width 222 height 52
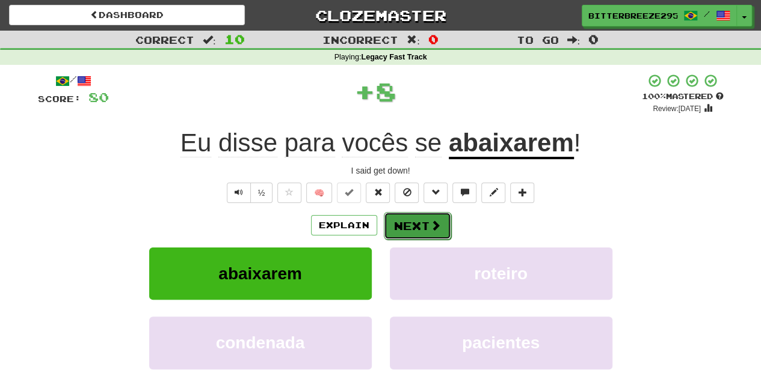
click at [396, 225] on button "Next" at bounding box center [417, 226] width 67 height 28
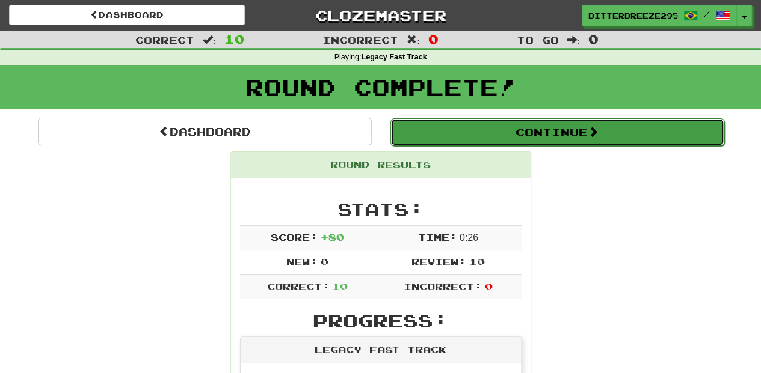
click at [483, 138] on button "Continue" at bounding box center [557, 132] width 334 height 28
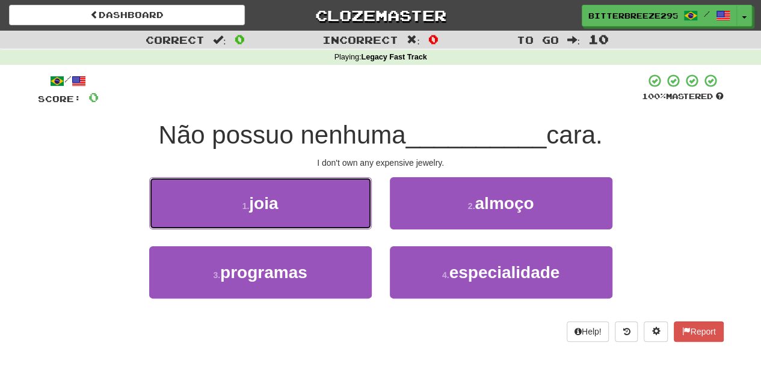
click at [305, 206] on button "1 . joia" at bounding box center [260, 203] width 222 height 52
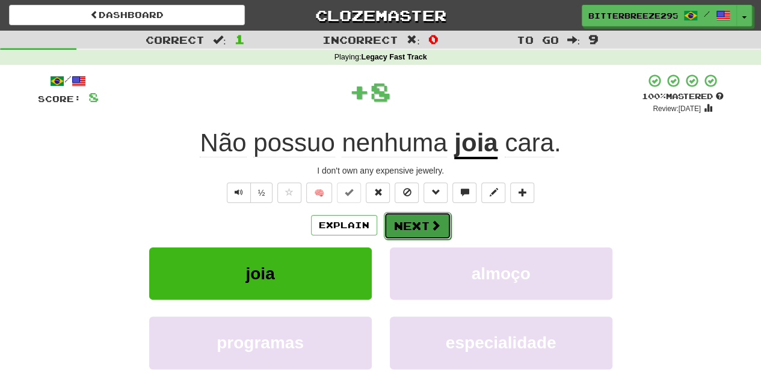
click at [411, 221] on button "Next" at bounding box center [417, 226] width 67 height 28
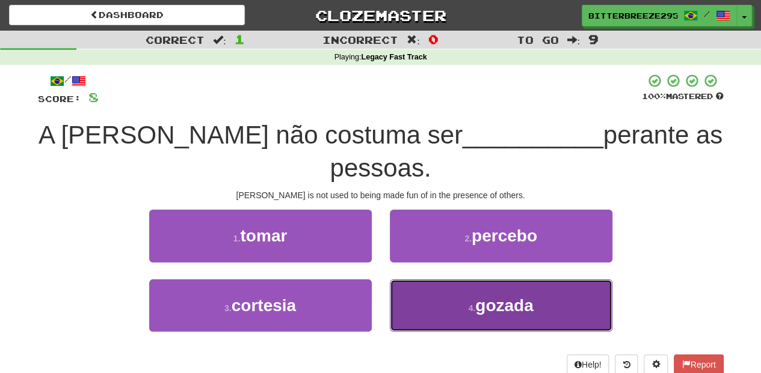
click at [424, 280] on button "4 . gozada" at bounding box center [501, 306] width 222 height 52
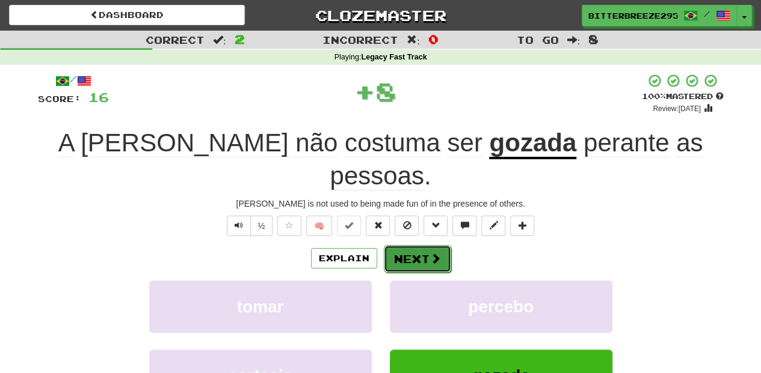
click at [409, 245] on button "Next" at bounding box center [417, 259] width 67 height 28
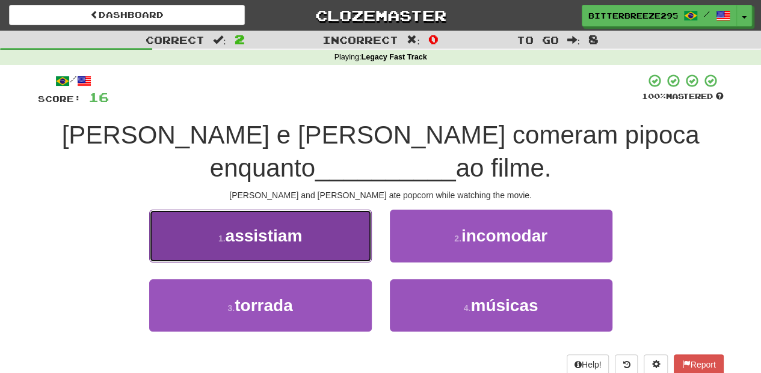
click at [315, 249] on button "1 . assistiam" at bounding box center [260, 236] width 222 height 52
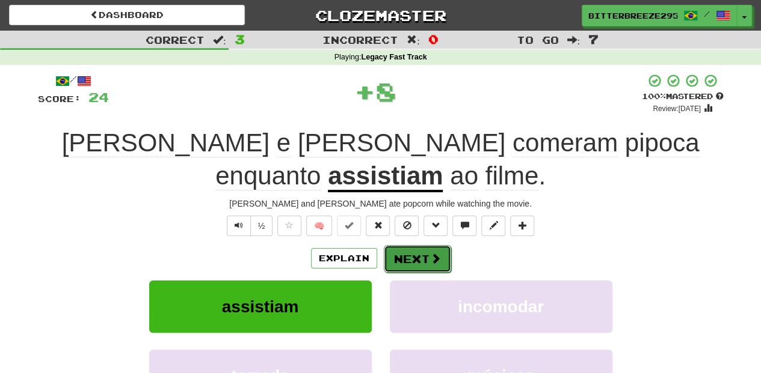
click at [411, 245] on button "Next" at bounding box center [417, 259] width 67 height 28
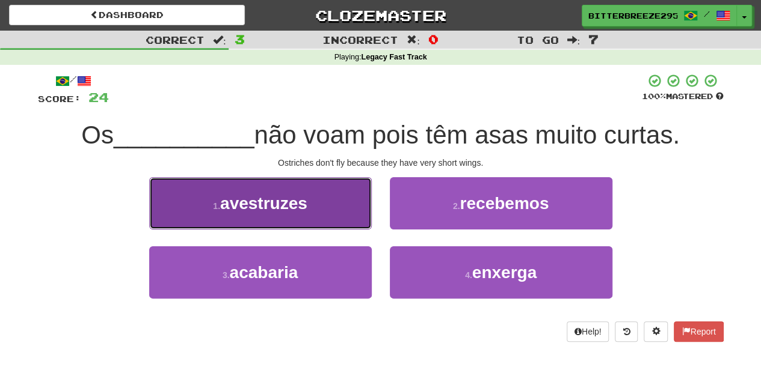
click at [328, 212] on button "1 . avestruzes" at bounding box center [260, 203] width 222 height 52
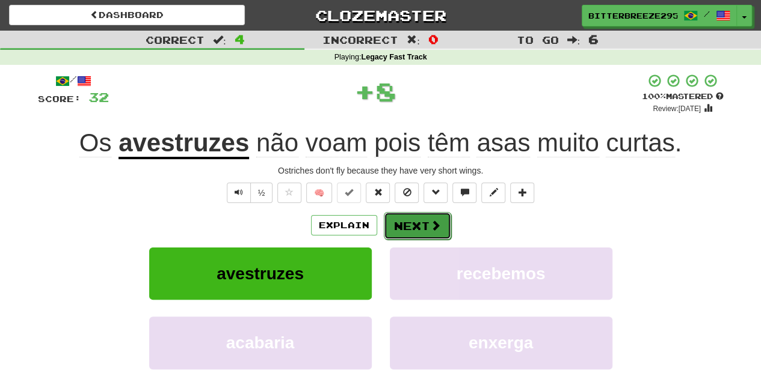
click at [430, 228] on span at bounding box center [435, 225] width 11 height 11
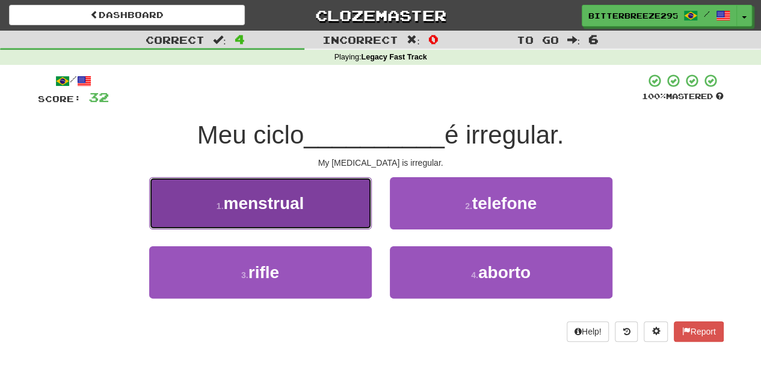
click at [340, 215] on button "1 . menstrual" at bounding box center [260, 203] width 222 height 52
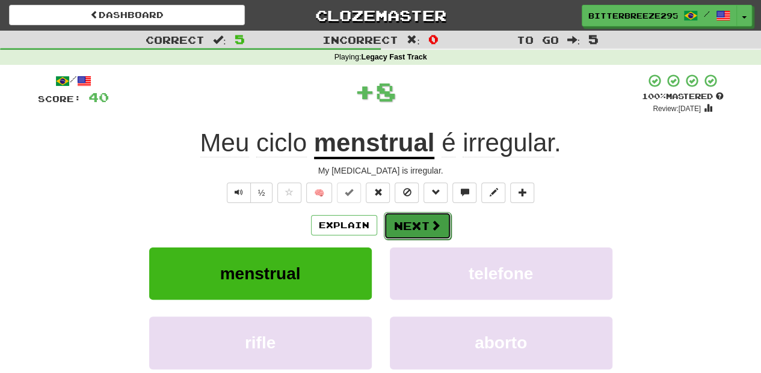
click at [406, 224] on button "Next" at bounding box center [417, 226] width 67 height 28
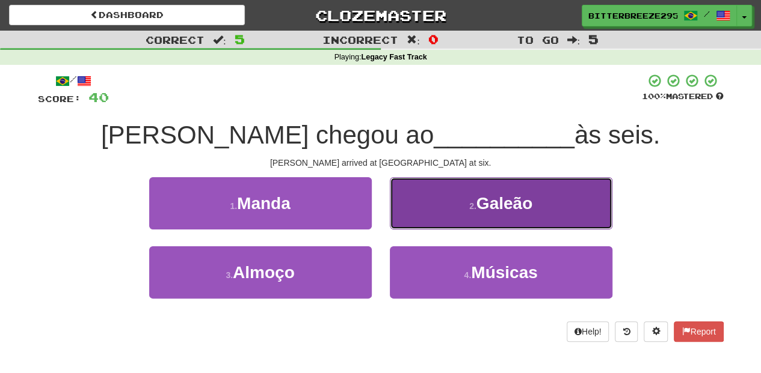
click at [415, 218] on button "2 . [GEOGRAPHIC_DATA]" at bounding box center [501, 203] width 222 height 52
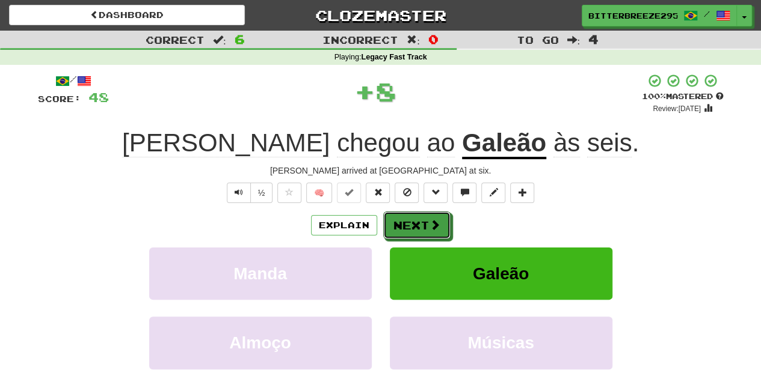
click at [415, 218] on button "Next" at bounding box center [416, 226] width 67 height 28
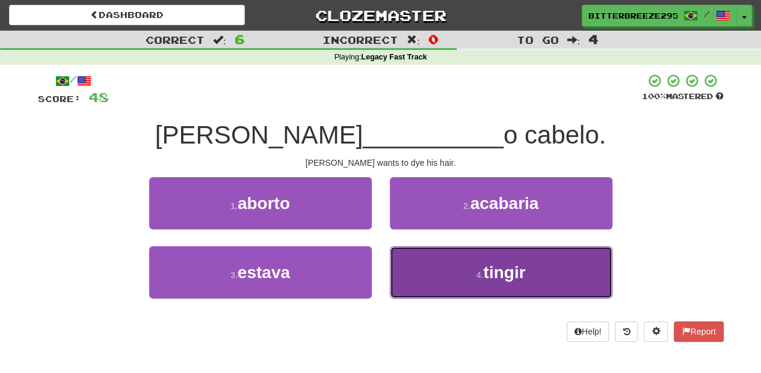
click at [460, 279] on button "4 . tingir" at bounding box center [501, 273] width 222 height 52
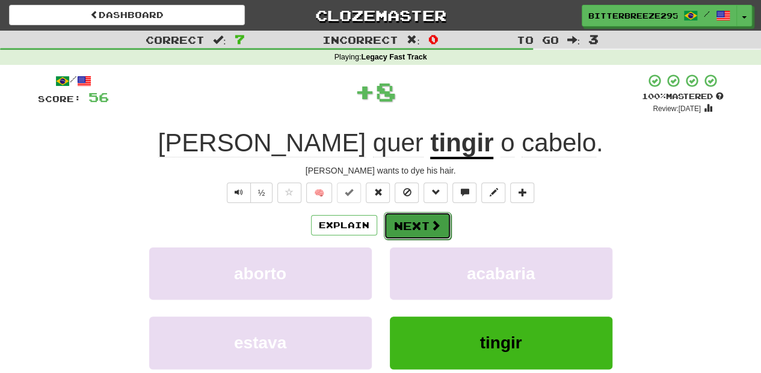
click at [404, 225] on button "Next" at bounding box center [417, 226] width 67 height 28
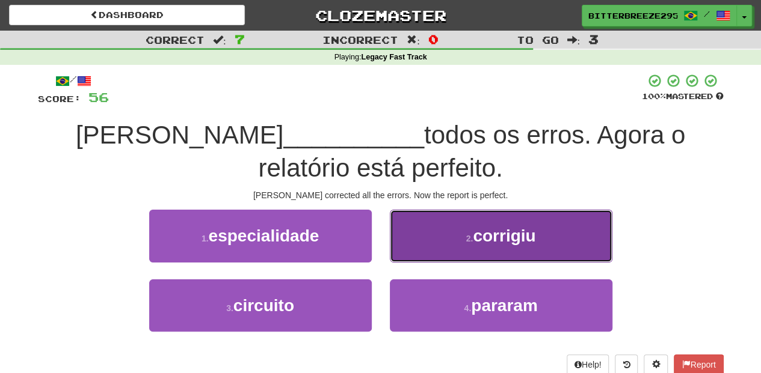
click at [415, 252] on button "2 . corrigiu" at bounding box center [501, 236] width 222 height 52
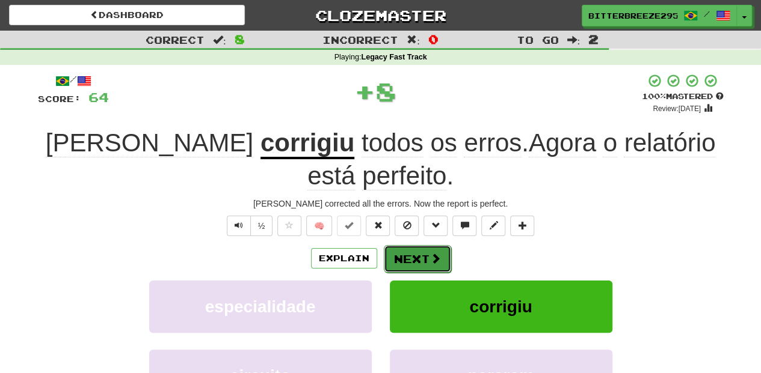
click at [423, 245] on button "Next" at bounding box center [417, 259] width 67 height 28
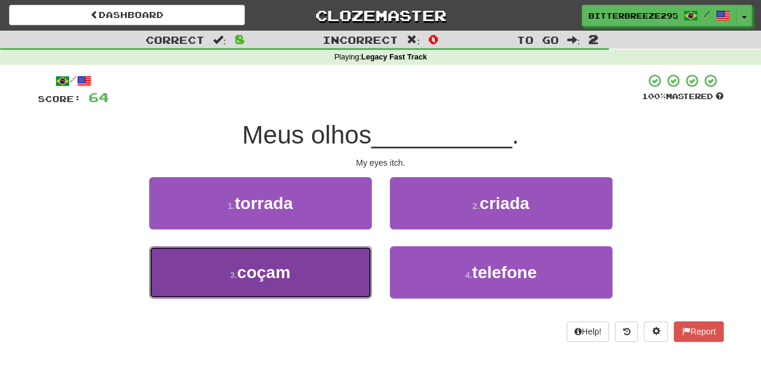
click at [361, 266] on button "3 . coçam" at bounding box center [260, 273] width 222 height 52
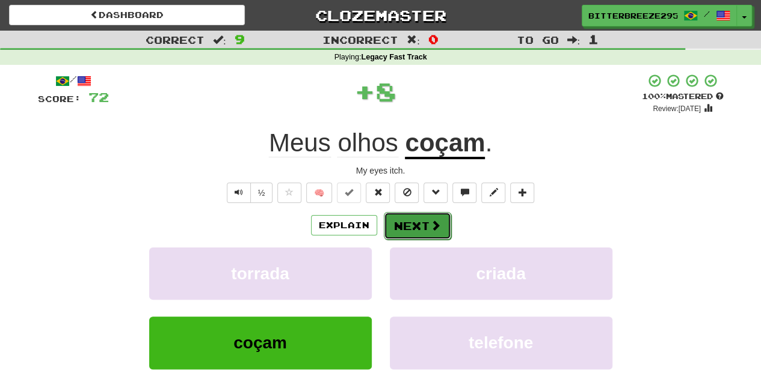
click at [411, 234] on button "Next" at bounding box center [417, 226] width 67 height 28
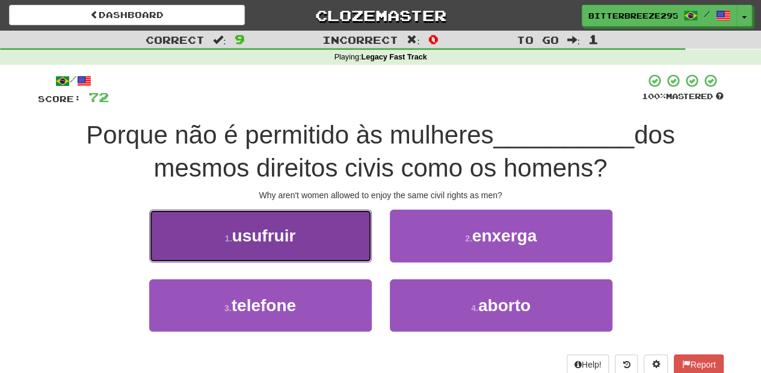
click at [323, 249] on button "1 . usufruir" at bounding box center [260, 236] width 222 height 52
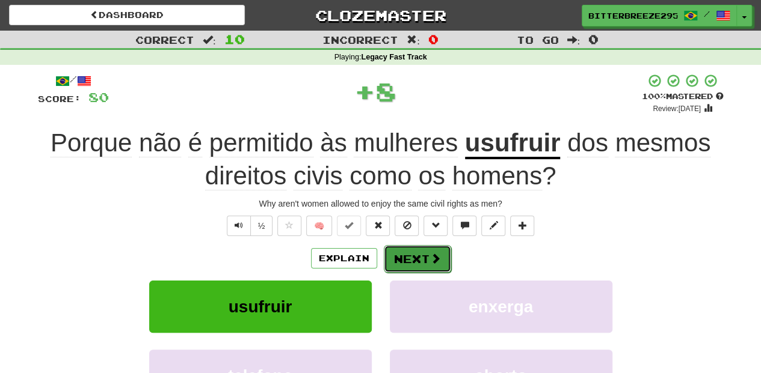
click at [447, 263] on button "Next" at bounding box center [417, 259] width 67 height 28
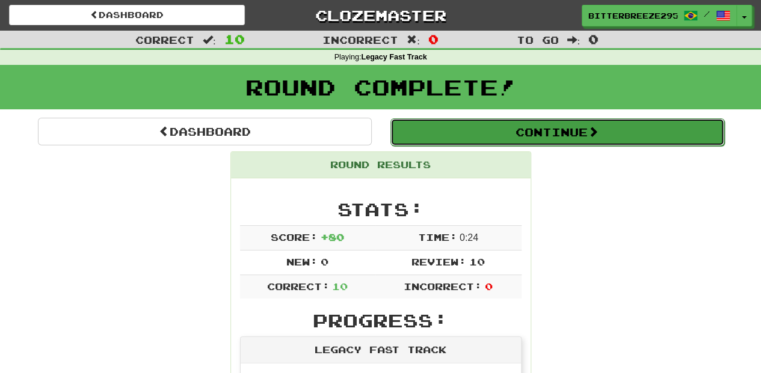
click at [477, 138] on button "Continue" at bounding box center [557, 132] width 334 height 28
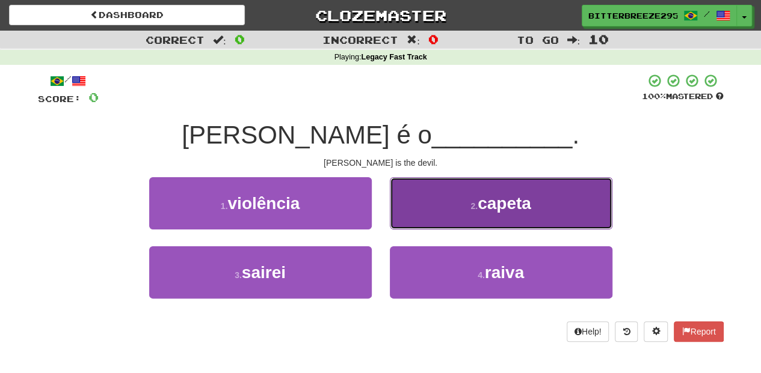
click at [430, 221] on button "2 . capeta" at bounding box center [501, 203] width 222 height 52
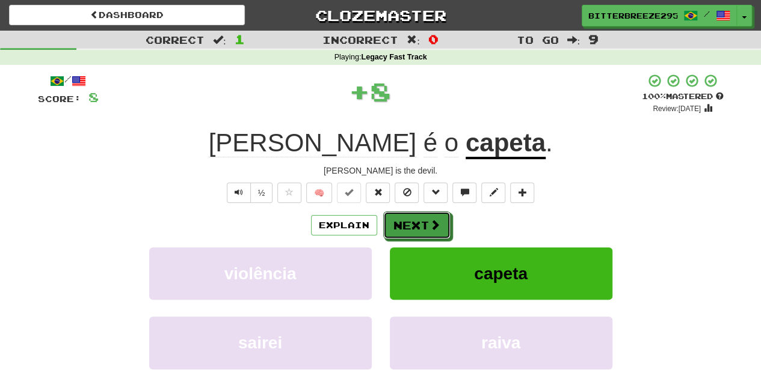
click at [430, 221] on span at bounding box center [434, 224] width 11 height 11
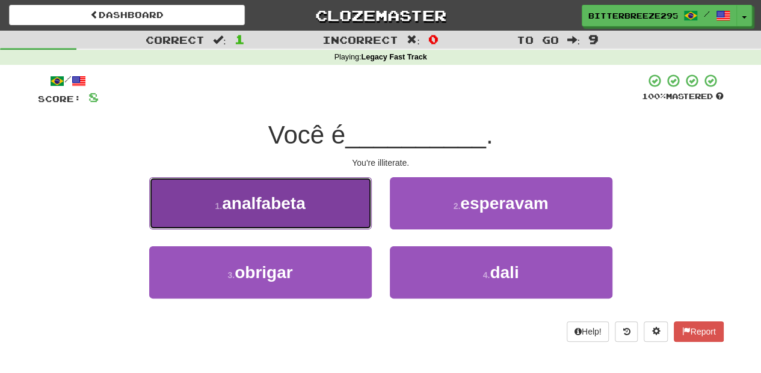
click at [308, 218] on button "1 . analfabeta" at bounding box center [260, 203] width 222 height 52
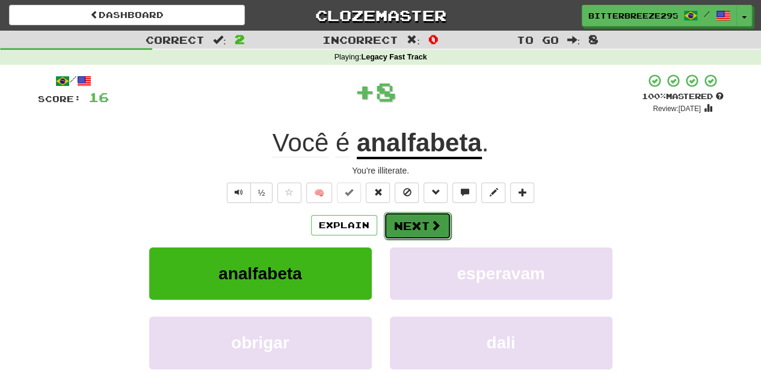
click at [423, 233] on button "Next" at bounding box center [417, 226] width 67 height 28
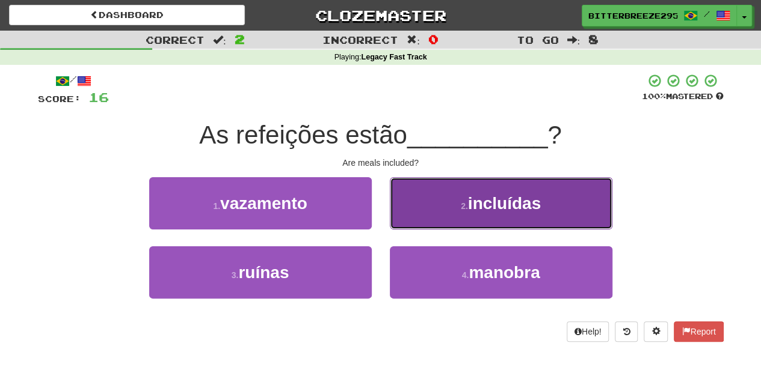
click at [433, 213] on button "2 . incluídas" at bounding box center [501, 203] width 222 height 52
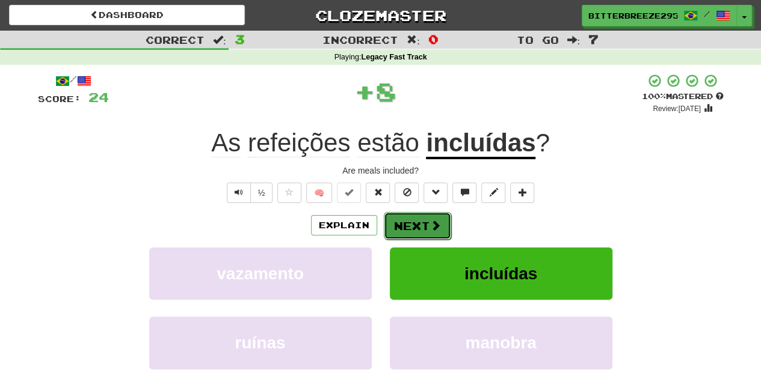
click at [427, 221] on button "Next" at bounding box center [417, 226] width 67 height 28
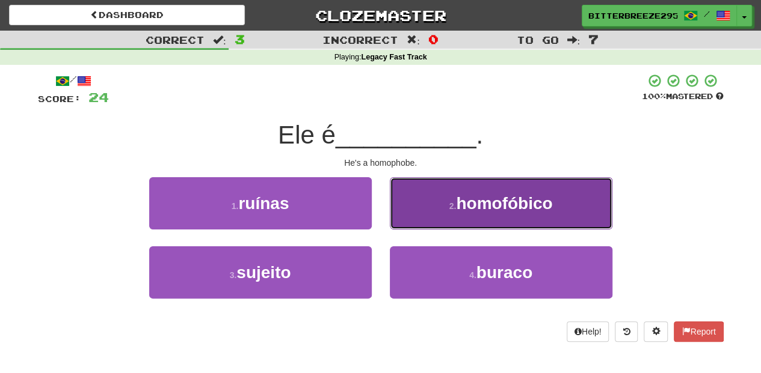
click at [427, 220] on button "2 . homofóbico" at bounding box center [501, 203] width 222 height 52
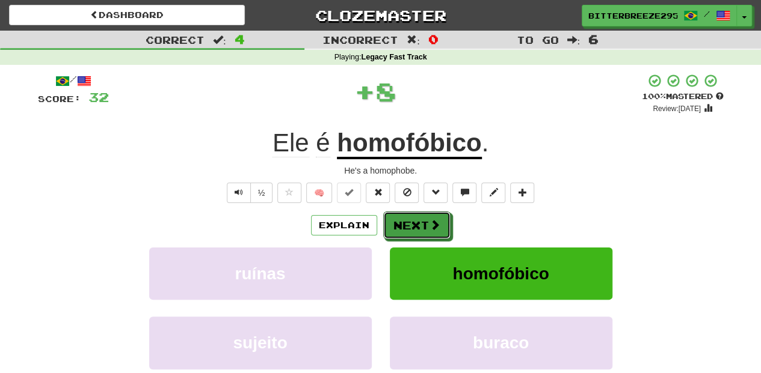
click at [427, 220] on button "Next" at bounding box center [416, 226] width 67 height 28
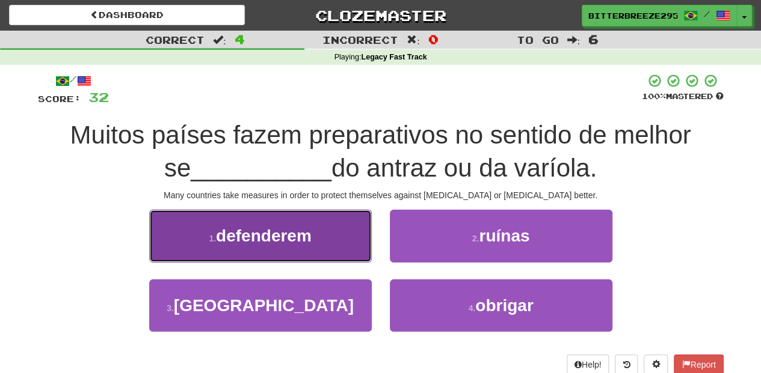
click at [333, 251] on button "1 . defenderem" at bounding box center [260, 236] width 222 height 52
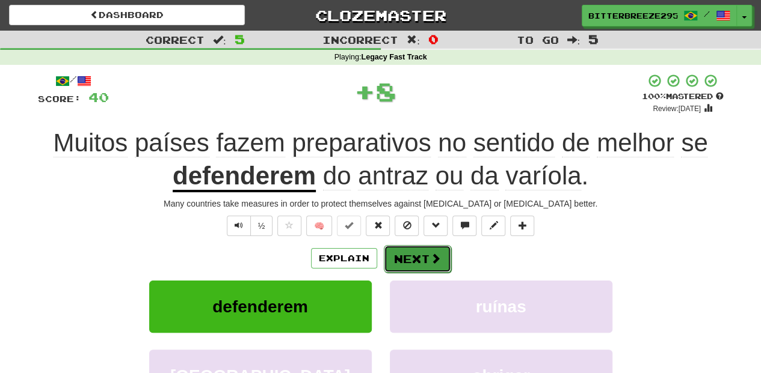
click at [402, 254] on button "Next" at bounding box center [417, 259] width 67 height 28
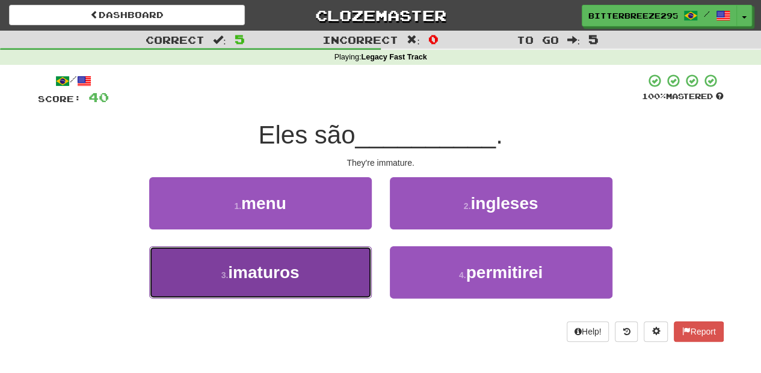
click at [337, 279] on button "3 . imaturos" at bounding box center [260, 273] width 222 height 52
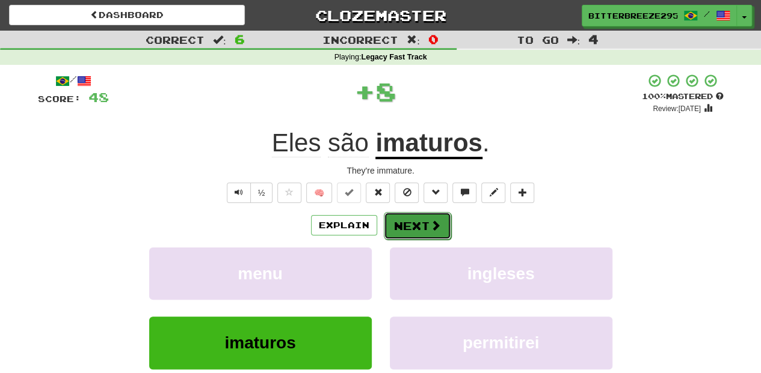
click at [425, 226] on button "Next" at bounding box center [417, 226] width 67 height 28
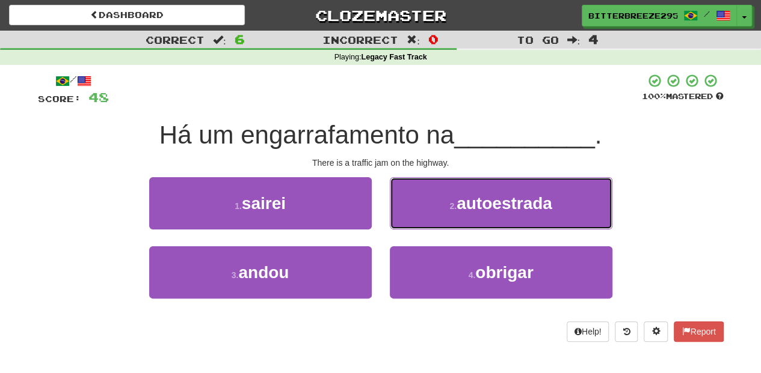
click at [425, 226] on button "2 . autoestrada" at bounding box center [501, 203] width 222 height 52
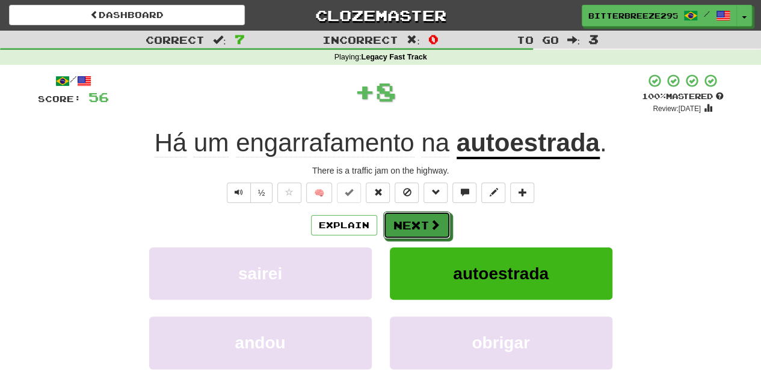
click at [425, 226] on button "Next" at bounding box center [416, 226] width 67 height 28
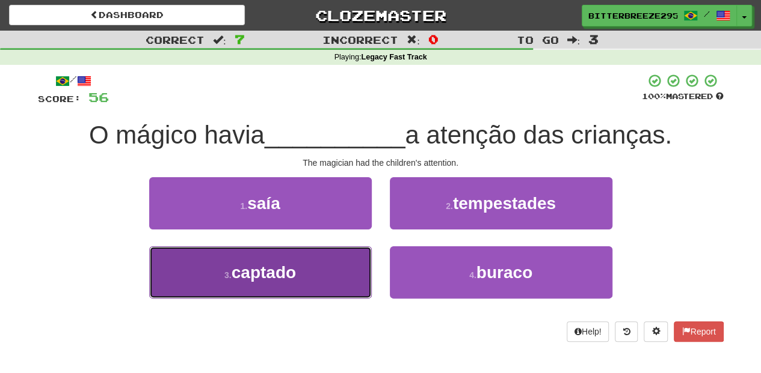
click at [325, 255] on button "3 . captado" at bounding box center [260, 273] width 222 height 52
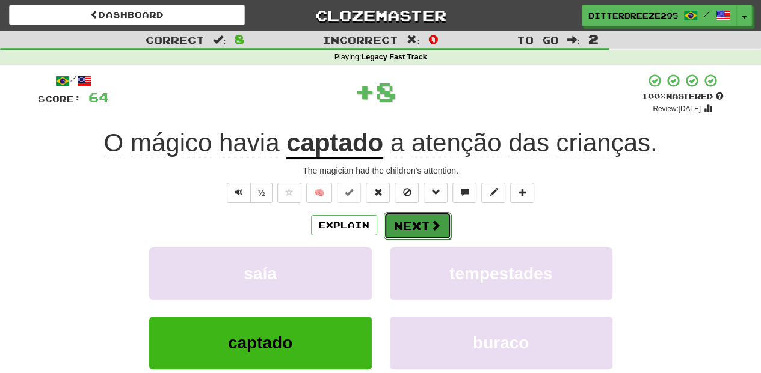
click at [411, 228] on button "Next" at bounding box center [417, 226] width 67 height 28
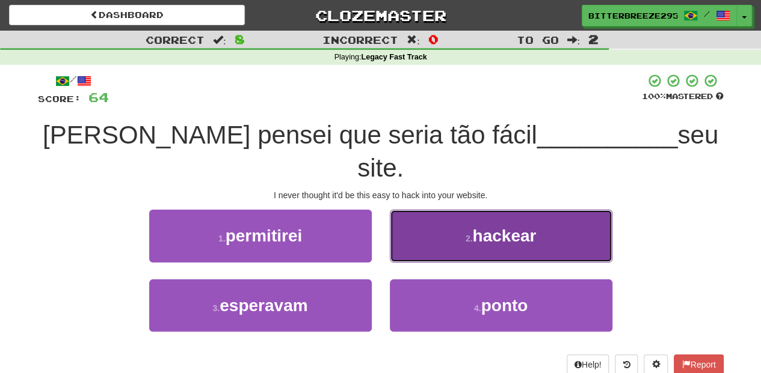
click at [428, 216] on button "2 . hackear" at bounding box center [501, 236] width 222 height 52
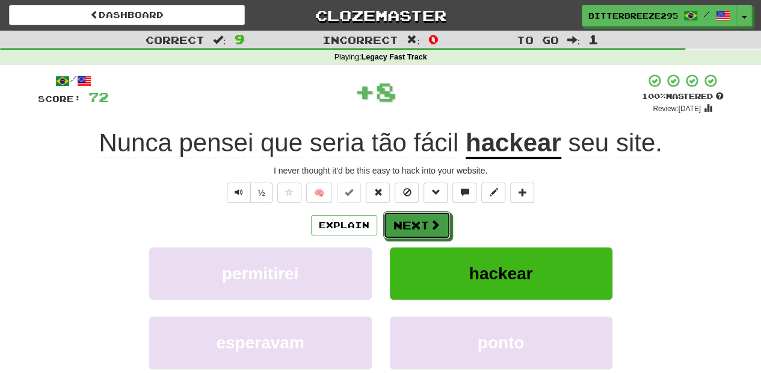
click at [428, 216] on button "Next" at bounding box center [416, 226] width 67 height 28
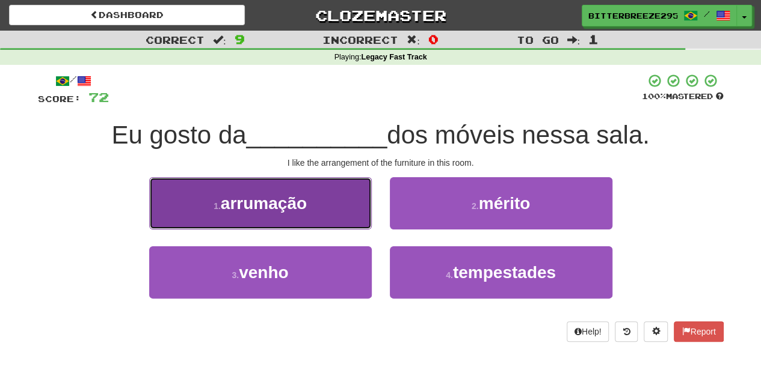
click at [339, 220] on button "1 . arrumação" at bounding box center [260, 203] width 222 height 52
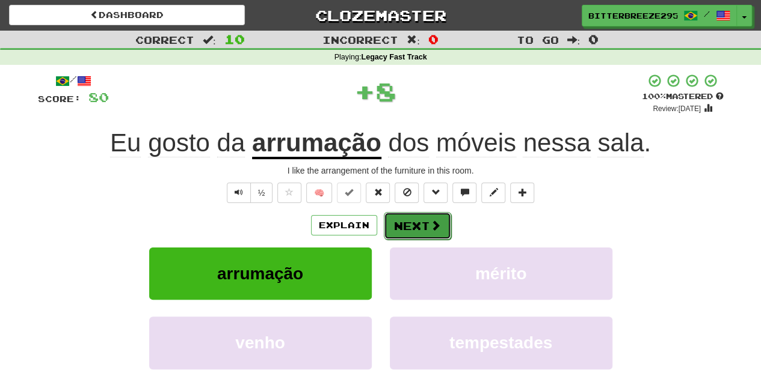
click at [430, 220] on span at bounding box center [435, 225] width 11 height 11
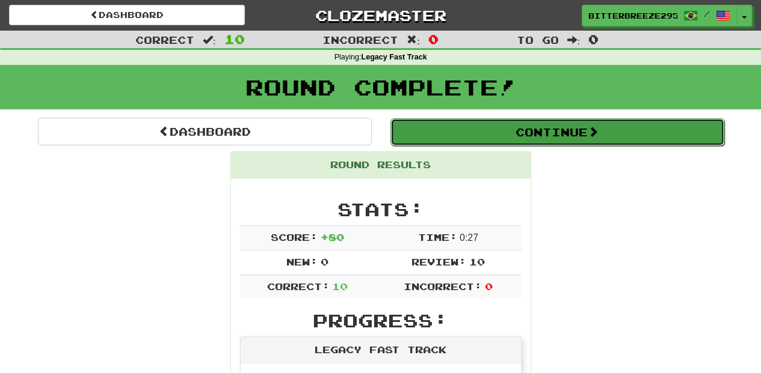
click at [456, 129] on button "Continue" at bounding box center [557, 132] width 334 height 28
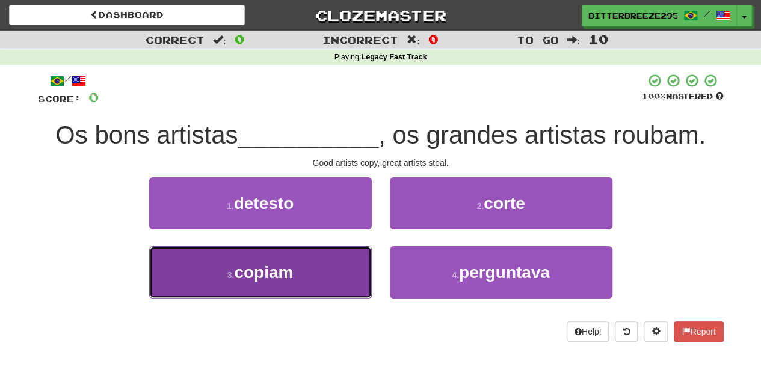
click at [354, 271] on button "3 . copiam" at bounding box center [260, 273] width 222 height 52
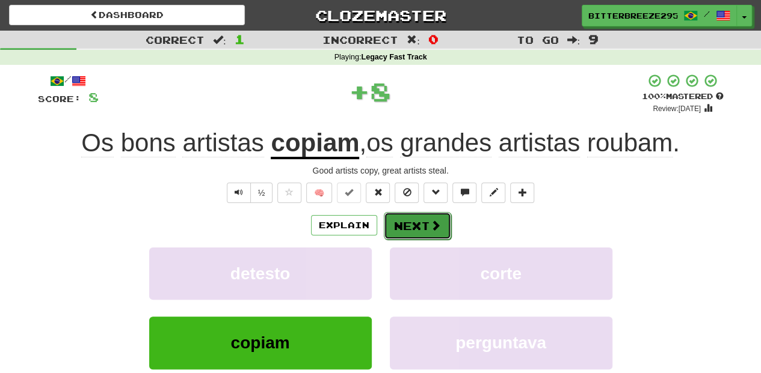
click at [393, 230] on button "Next" at bounding box center [417, 226] width 67 height 28
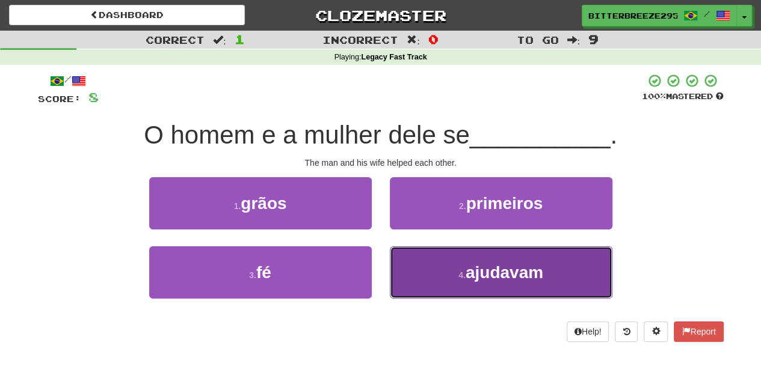
click at [435, 268] on button "4 . ajudavam" at bounding box center [501, 273] width 222 height 52
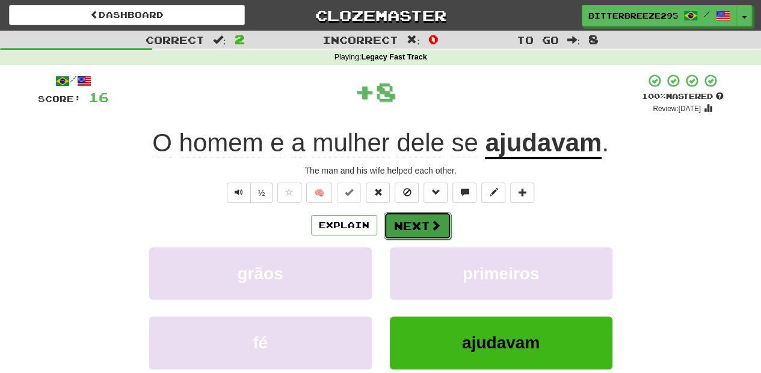
click at [432, 224] on span at bounding box center [435, 225] width 11 height 11
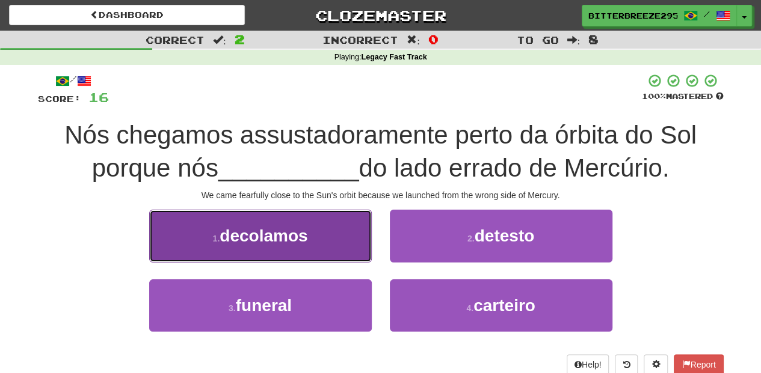
click at [341, 248] on button "1 . decolamos" at bounding box center [260, 236] width 222 height 52
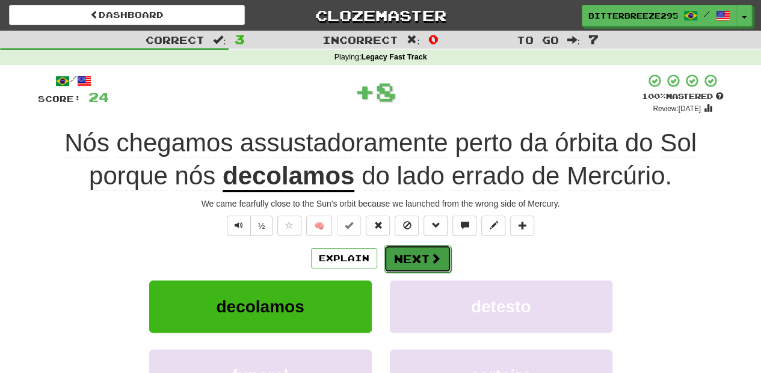
click at [395, 251] on button "Next" at bounding box center [417, 259] width 67 height 28
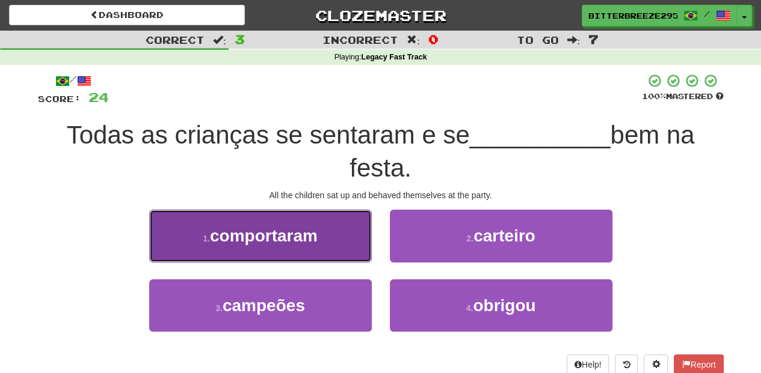
click at [315, 257] on button "1 . comportaram" at bounding box center [260, 236] width 222 height 52
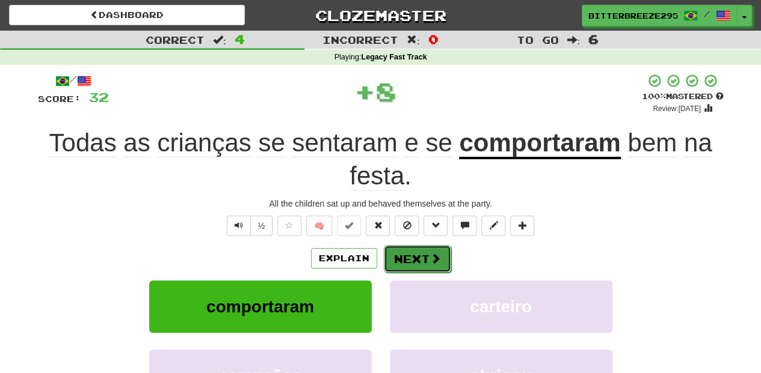
click at [404, 262] on button "Next" at bounding box center [417, 259] width 67 height 28
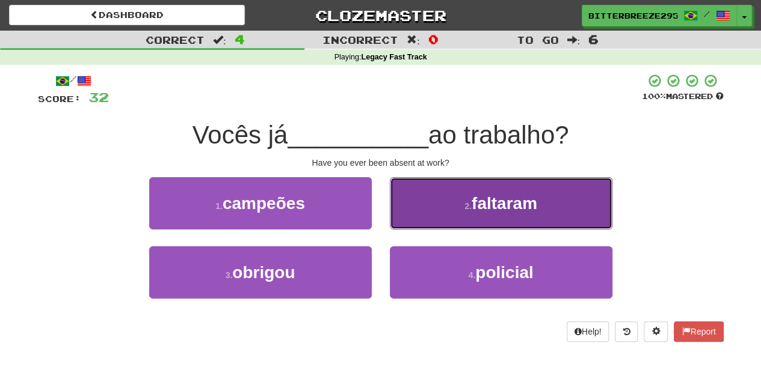
click at [433, 214] on button "2 . faltaram" at bounding box center [501, 203] width 222 height 52
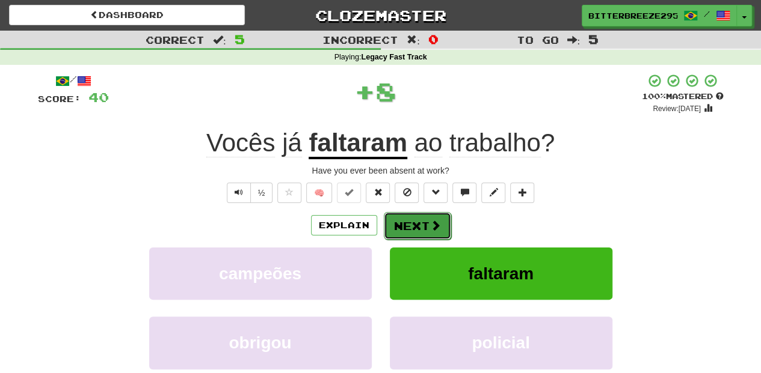
click at [430, 220] on span at bounding box center [435, 225] width 11 height 11
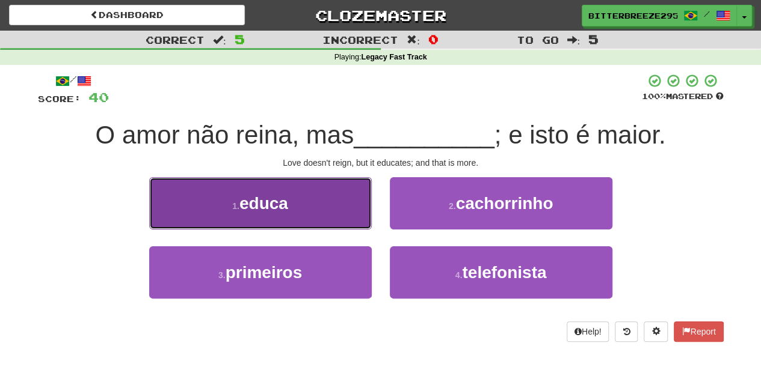
click at [357, 221] on button "1 . educa" at bounding box center [260, 203] width 222 height 52
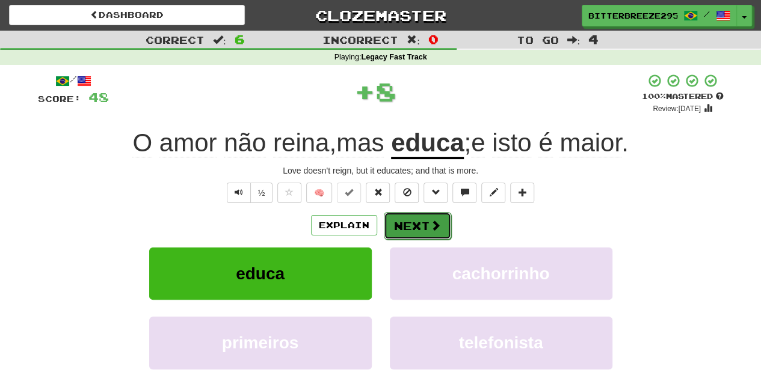
click at [397, 221] on button "Next" at bounding box center [417, 226] width 67 height 28
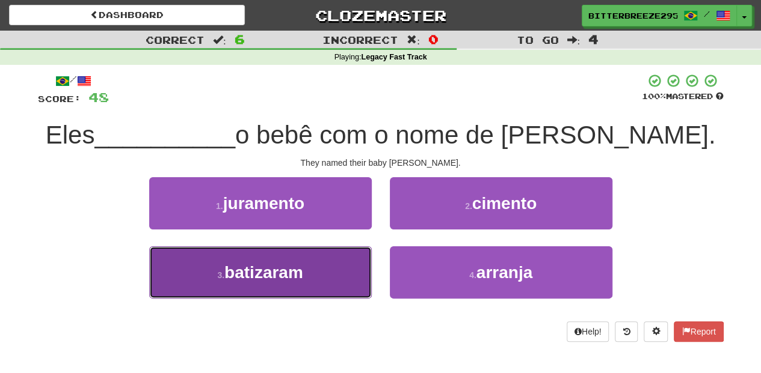
click at [331, 280] on button "3 . batizaram" at bounding box center [260, 273] width 222 height 52
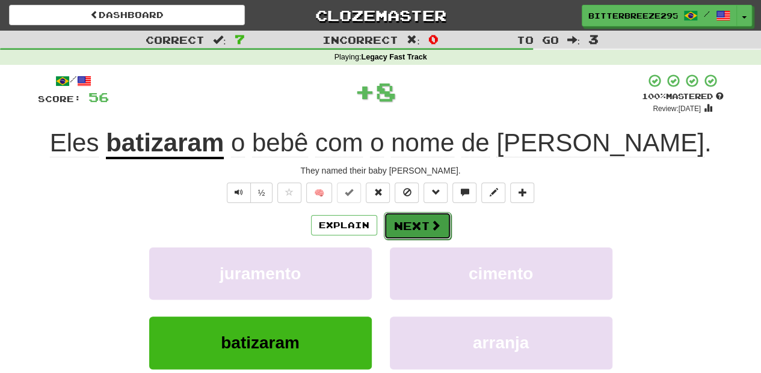
click at [418, 227] on button "Next" at bounding box center [417, 226] width 67 height 28
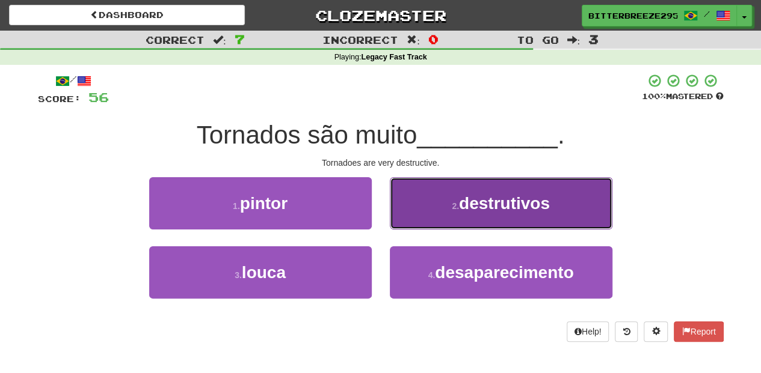
click at [427, 227] on button "2 . destrutivos" at bounding box center [501, 203] width 222 height 52
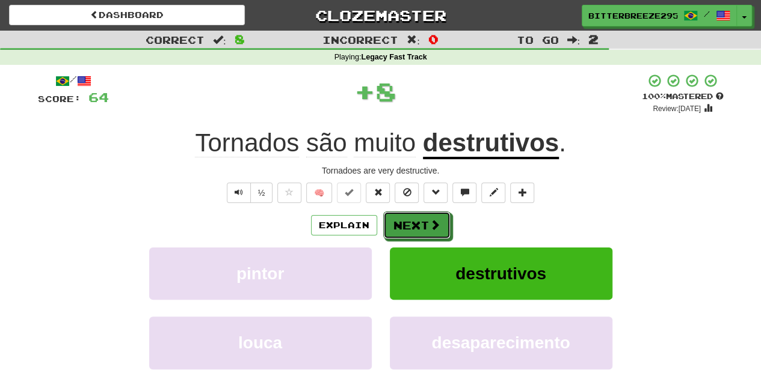
click at [427, 227] on button "Next" at bounding box center [416, 226] width 67 height 28
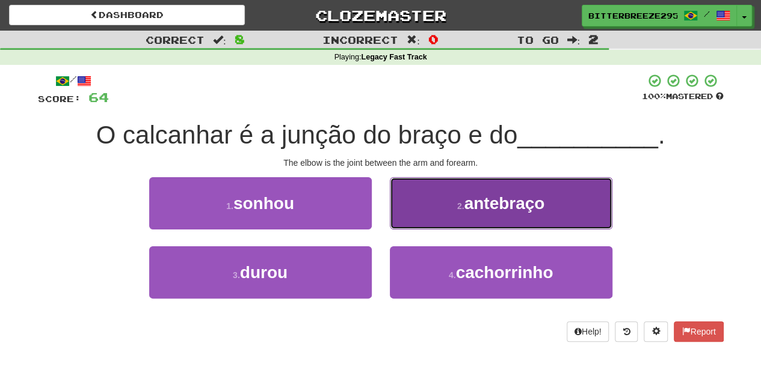
click at [410, 209] on button "2 . antebraço" at bounding box center [501, 203] width 222 height 52
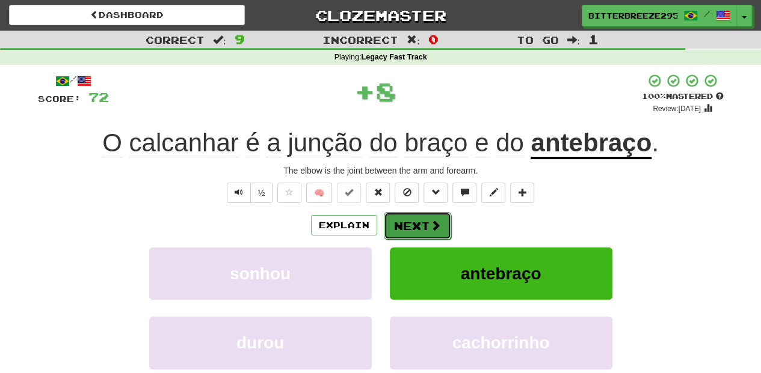
click at [394, 226] on button "Next" at bounding box center [417, 226] width 67 height 28
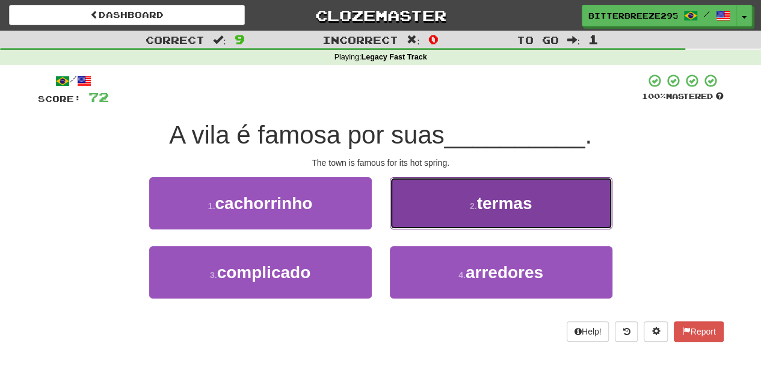
click at [417, 210] on button "2 . termas" at bounding box center [501, 203] width 222 height 52
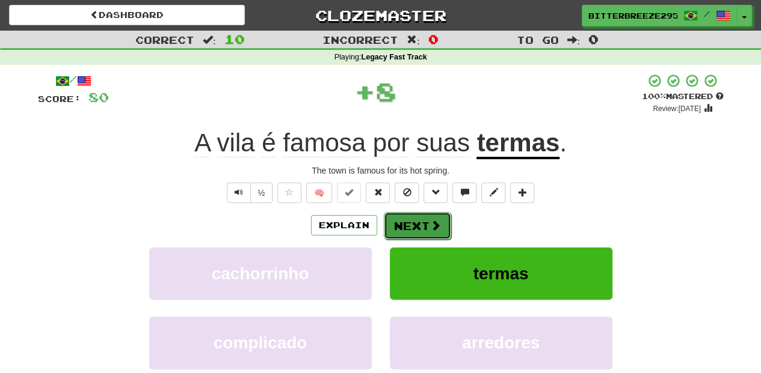
click at [412, 219] on button "Next" at bounding box center [417, 226] width 67 height 28
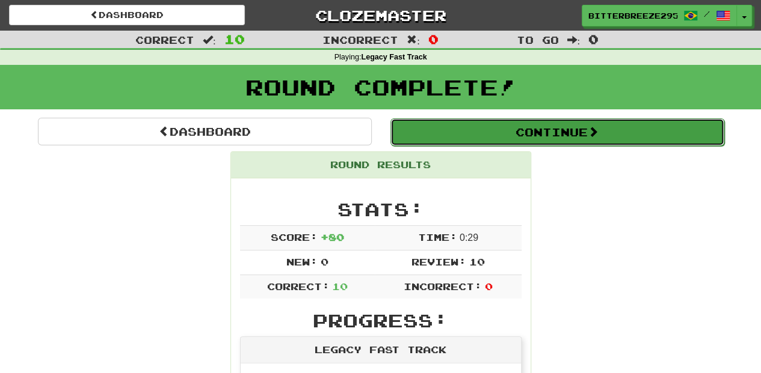
click at [477, 136] on button "Continue" at bounding box center [557, 132] width 334 height 28
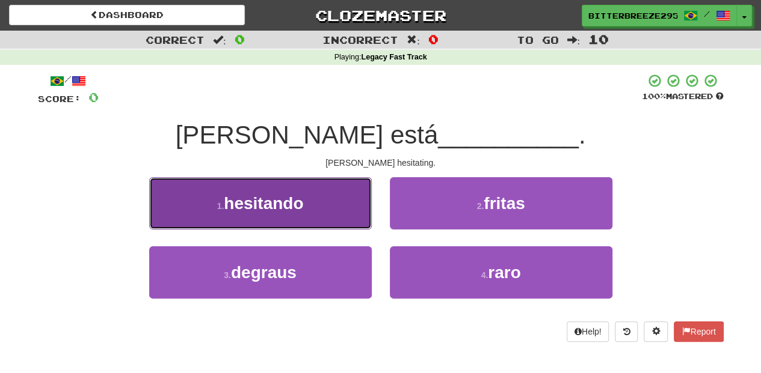
click at [283, 202] on span "hesitando" at bounding box center [263, 203] width 79 height 19
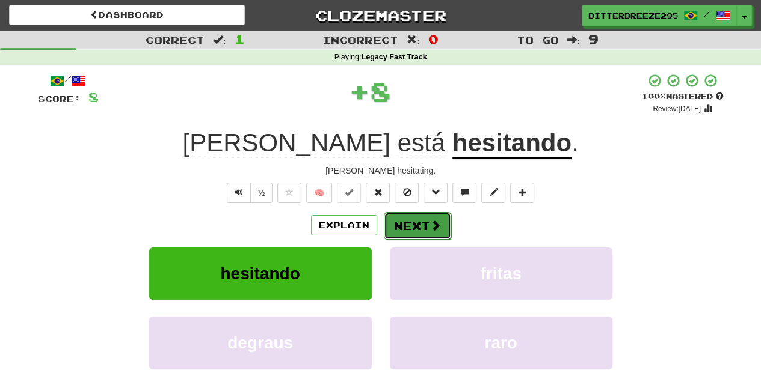
click at [411, 227] on button "Next" at bounding box center [417, 226] width 67 height 28
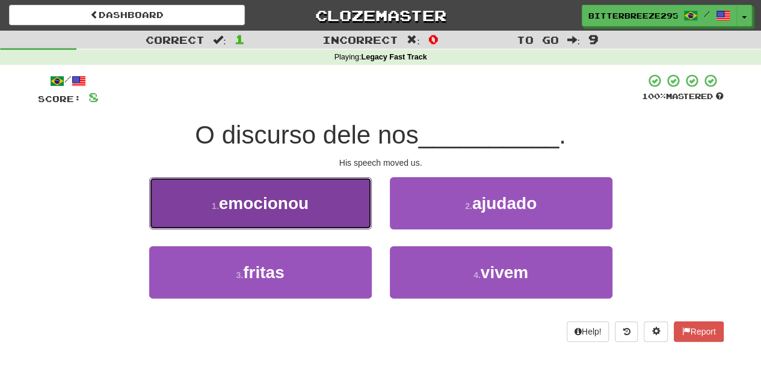
click at [355, 218] on button "1 . emocionou" at bounding box center [260, 203] width 222 height 52
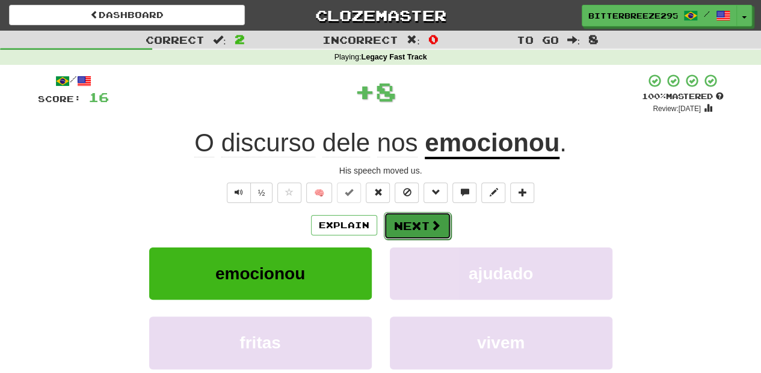
click at [430, 230] on span at bounding box center [435, 225] width 11 height 11
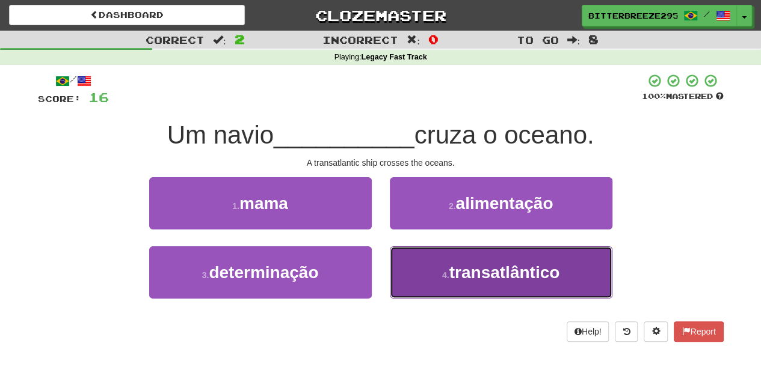
click at [435, 269] on button "4 . transatlântico" at bounding box center [501, 273] width 222 height 52
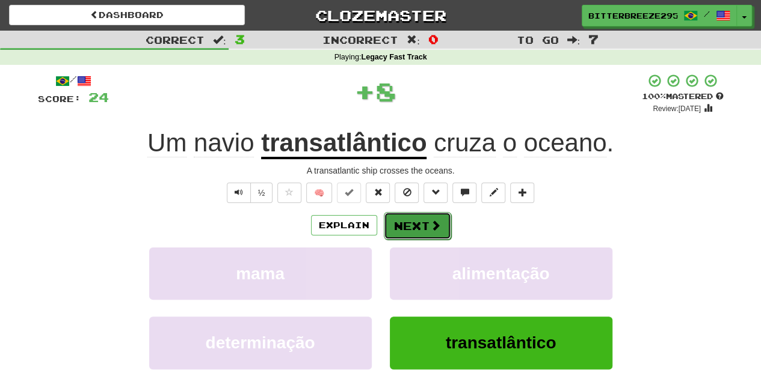
click at [427, 222] on button "Next" at bounding box center [417, 226] width 67 height 28
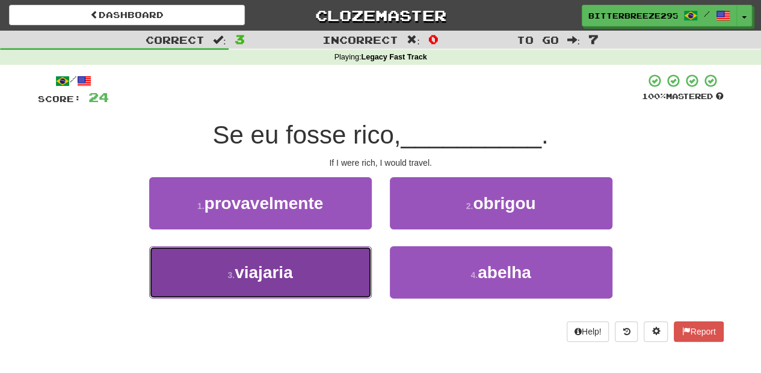
click at [316, 267] on button "3 . viajaria" at bounding box center [260, 273] width 222 height 52
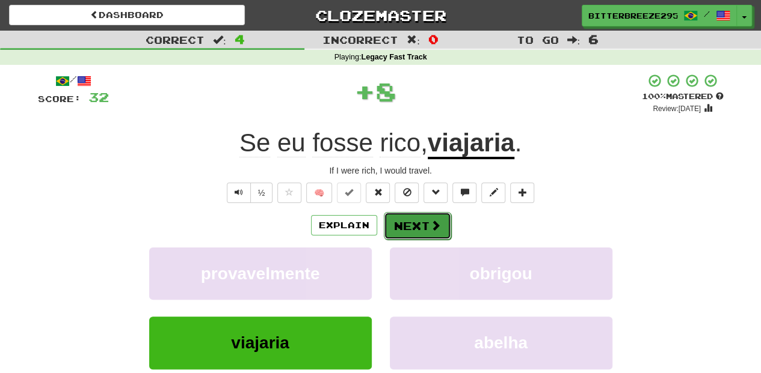
click at [426, 225] on button "Next" at bounding box center [417, 226] width 67 height 28
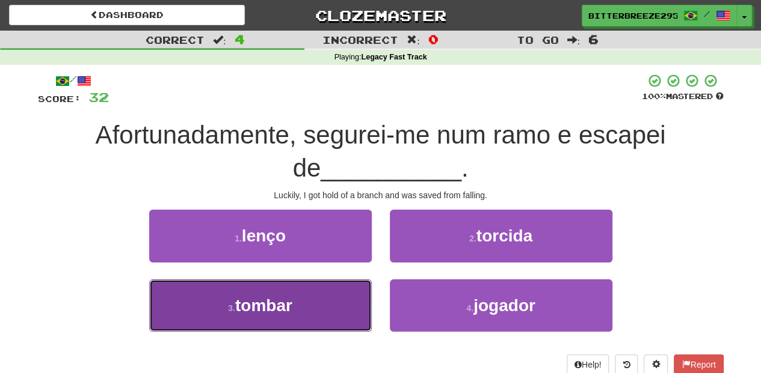
click at [311, 311] on button "3 . tombar" at bounding box center [260, 306] width 222 height 52
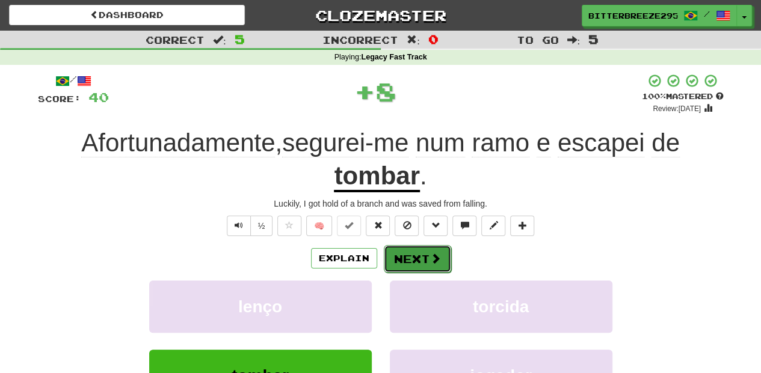
click at [410, 258] on button "Next" at bounding box center [417, 259] width 67 height 28
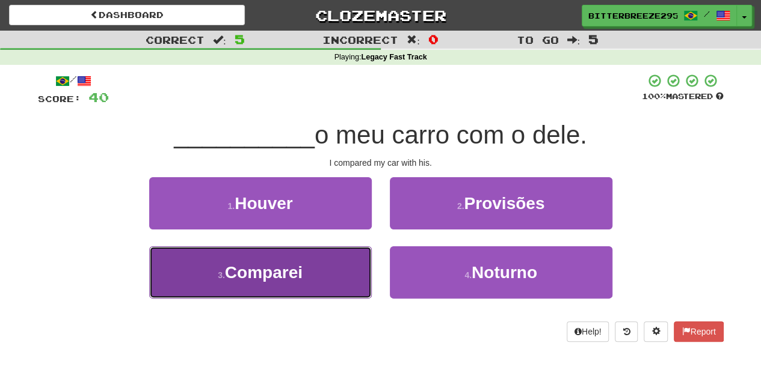
click at [313, 260] on button "3 . Comparei" at bounding box center [260, 273] width 222 height 52
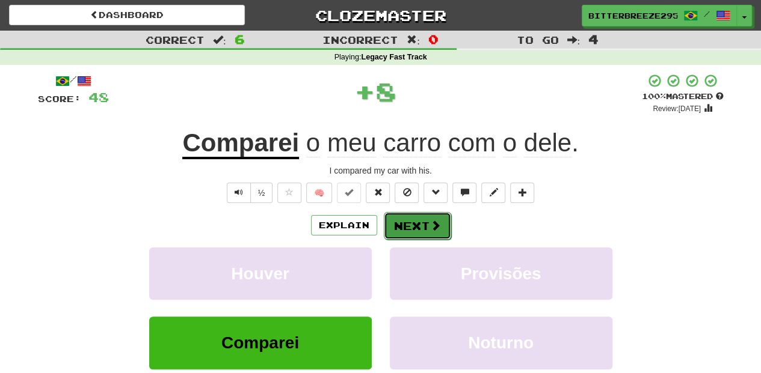
click at [401, 221] on button "Next" at bounding box center [417, 226] width 67 height 28
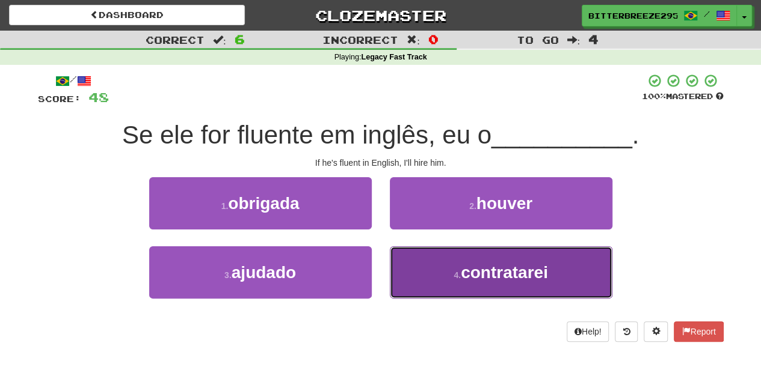
click at [428, 262] on button "4 . contratarei" at bounding box center [501, 273] width 222 height 52
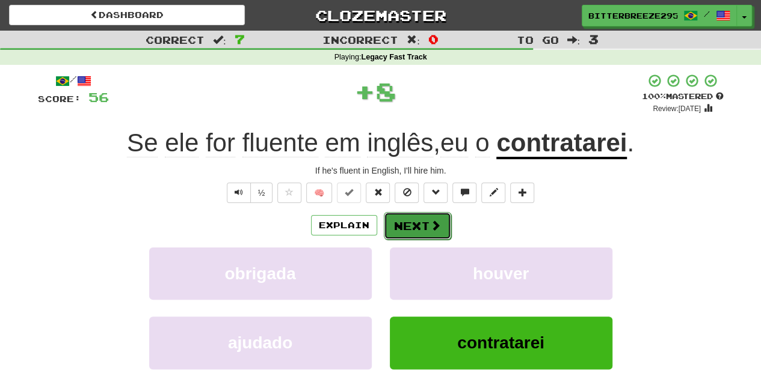
click at [427, 228] on button "Next" at bounding box center [417, 226] width 67 height 28
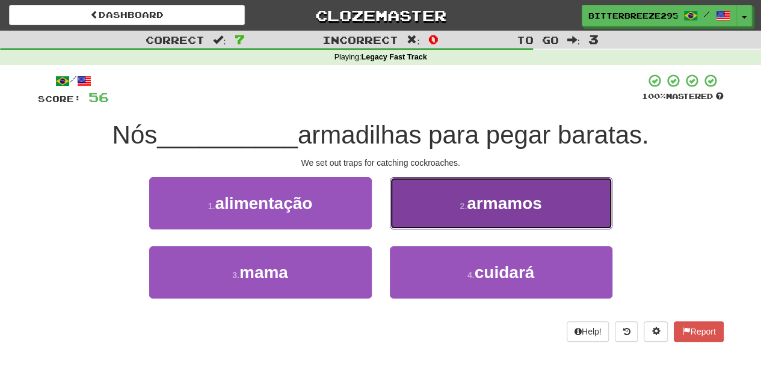
click at [431, 215] on button "2 . armamos" at bounding box center [501, 203] width 222 height 52
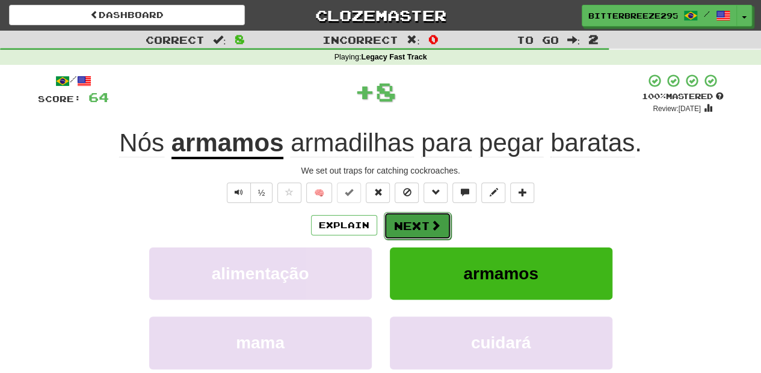
click at [432, 215] on button "Next" at bounding box center [417, 226] width 67 height 28
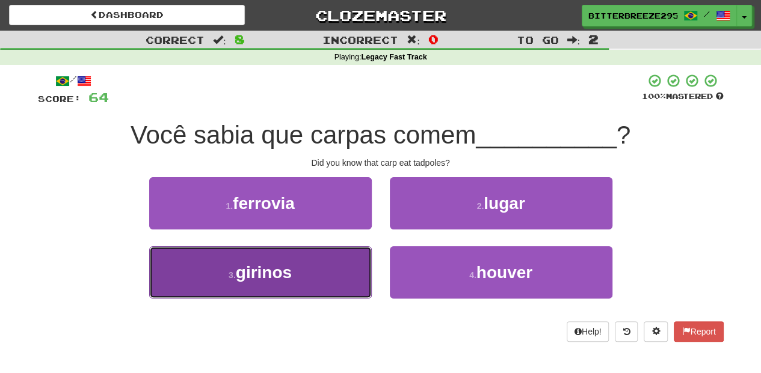
click at [340, 259] on button "3 . girinos" at bounding box center [260, 273] width 222 height 52
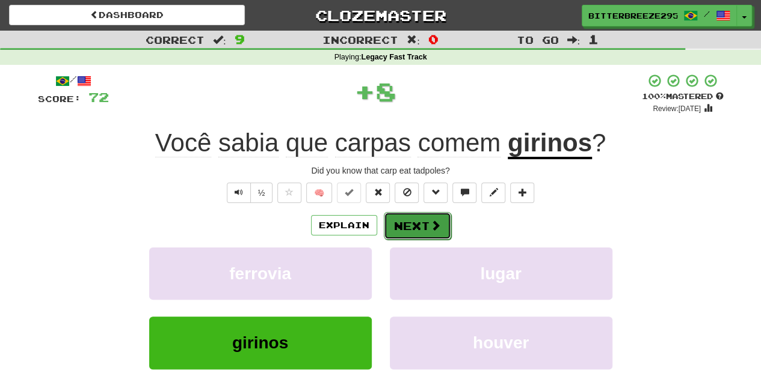
click at [413, 218] on button "Next" at bounding box center [417, 226] width 67 height 28
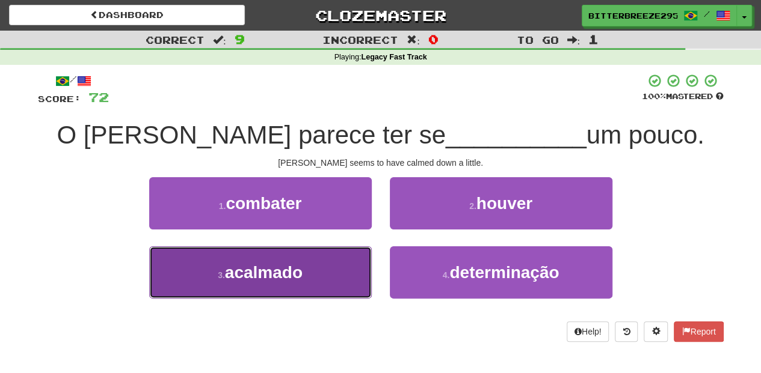
click at [328, 263] on button "3 . acalmado" at bounding box center [260, 273] width 222 height 52
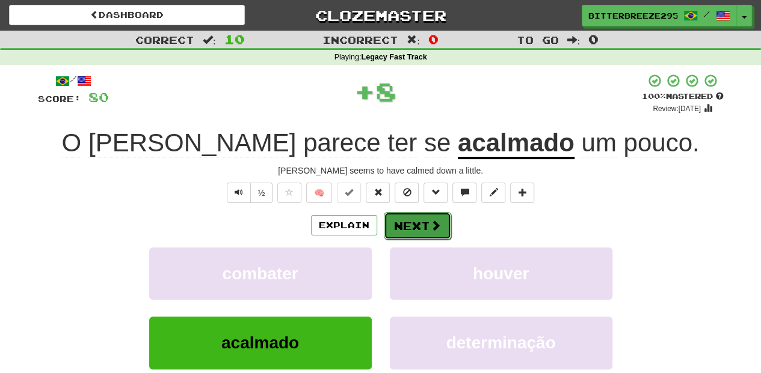
click at [406, 227] on button "Next" at bounding box center [417, 226] width 67 height 28
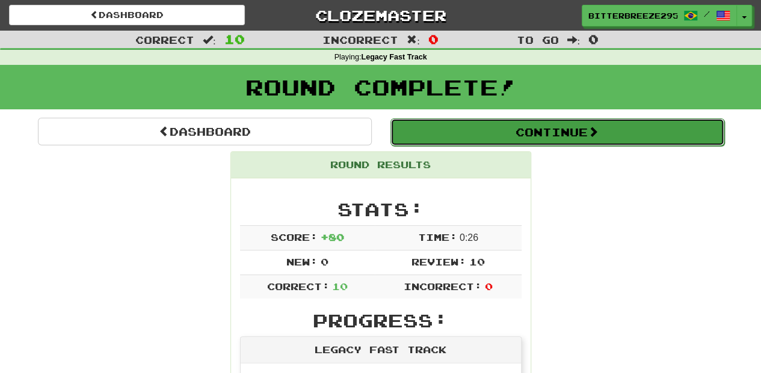
click at [482, 133] on button "Continue" at bounding box center [557, 132] width 334 height 28
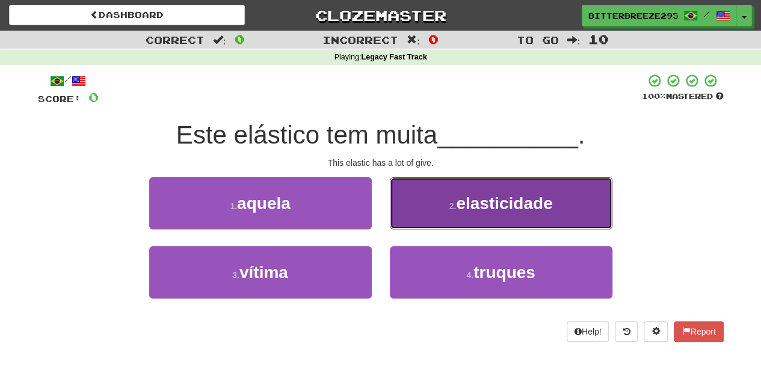
click at [467, 196] on span "elasticidade" at bounding box center [504, 203] width 96 height 19
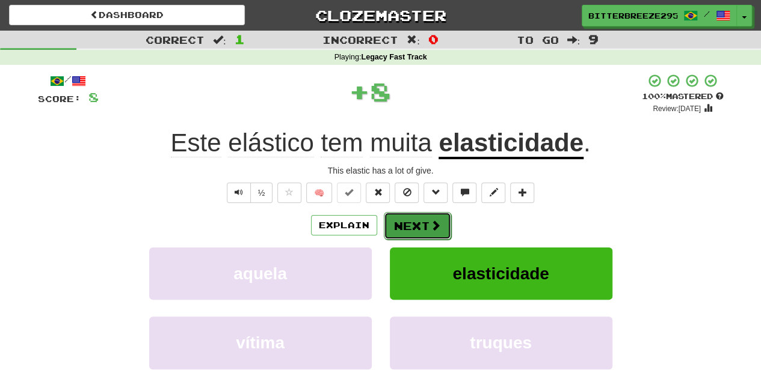
click at [429, 215] on button "Next" at bounding box center [417, 226] width 67 height 28
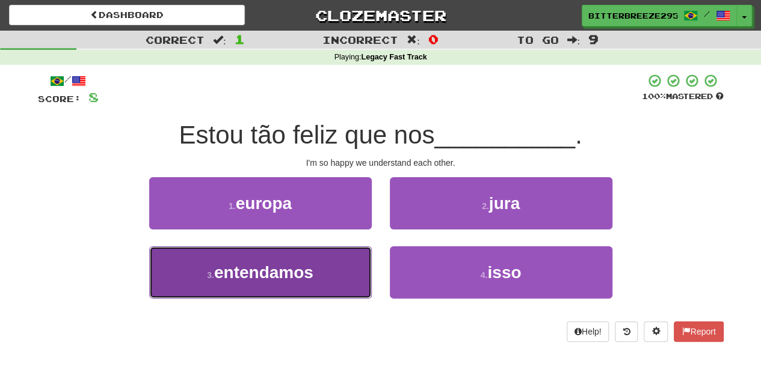
click at [332, 262] on button "3 . entendamos" at bounding box center [260, 273] width 222 height 52
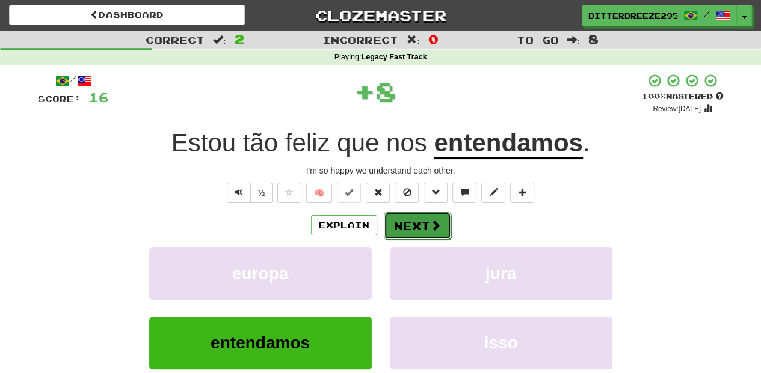
click at [430, 222] on span at bounding box center [435, 225] width 11 height 11
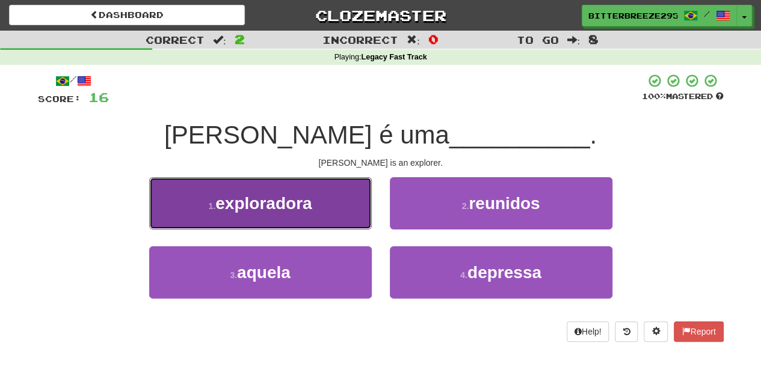
click at [347, 204] on button "1 . exploradora" at bounding box center [260, 203] width 222 height 52
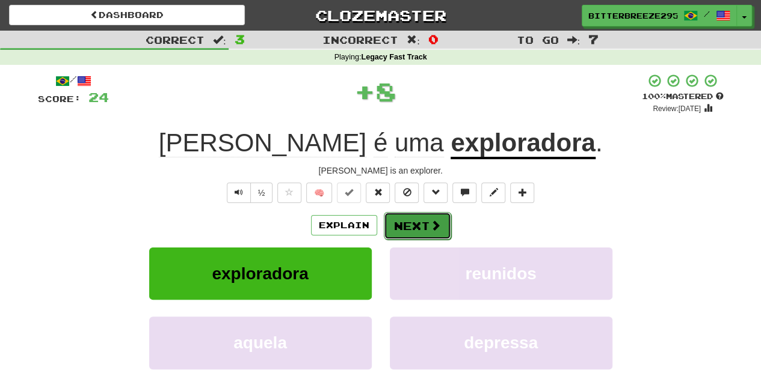
click at [410, 215] on button "Next" at bounding box center [417, 226] width 67 height 28
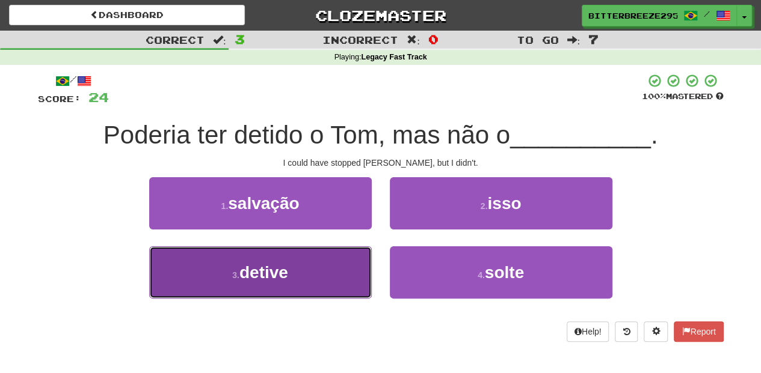
click at [313, 263] on button "3 . detive" at bounding box center [260, 273] width 222 height 52
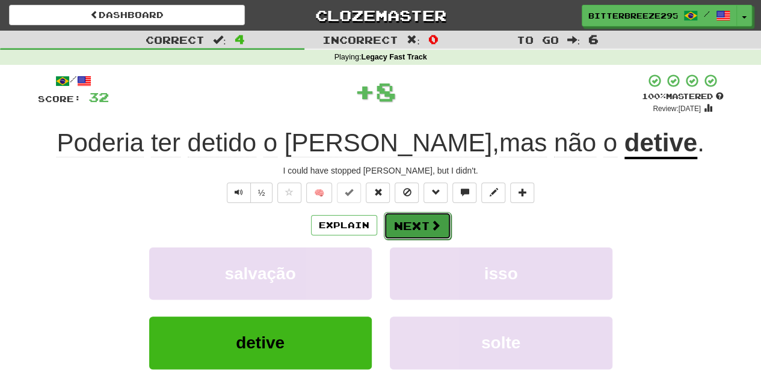
click at [427, 222] on button "Next" at bounding box center [417, 226] width 67 height 28
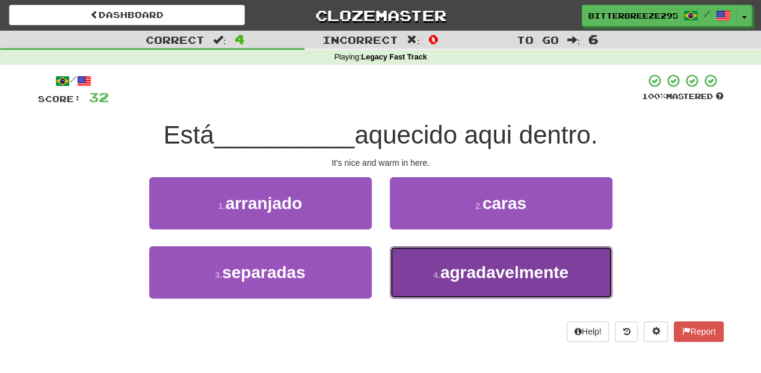
click at [434, 265] on button "4 . agradavelmente" at bounding box center [501, 273] width 222 height 52
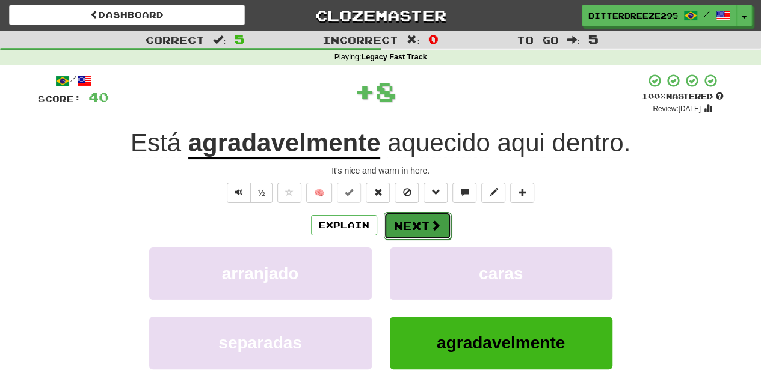
click at [430, 220] on span at bounding box center [435, 225] width 11 height 11
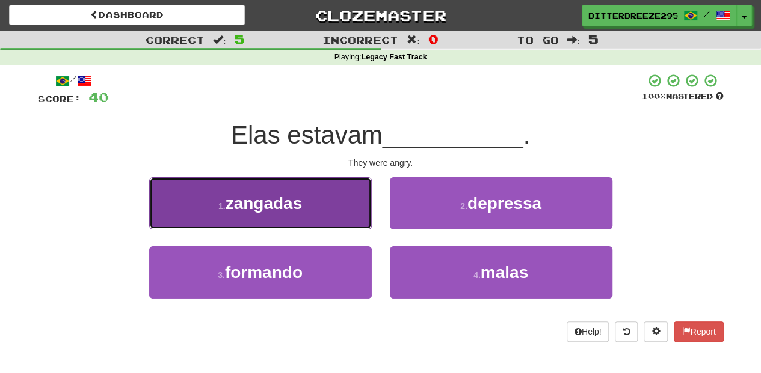
click at [317, 211] on button "1 . zangadas" at bounding box center [260, 203] width 222 height 52
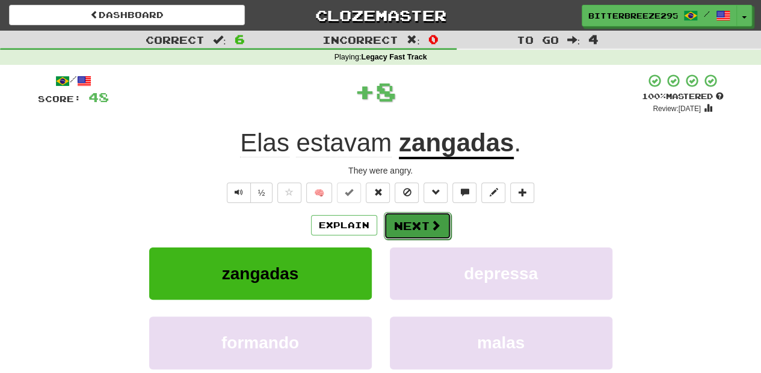
click at [400, 226] on button "Next" at bounding box center [417, 226] width 67 height 28
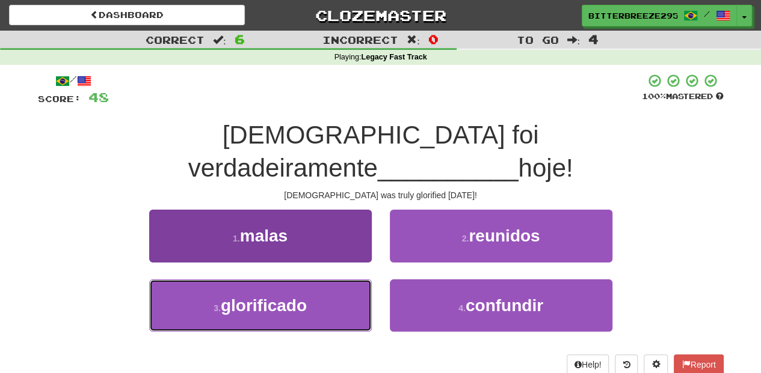
click at [335, 280] on button "3 . glorificado" at bounding box center [260, 306] width 222 height 52
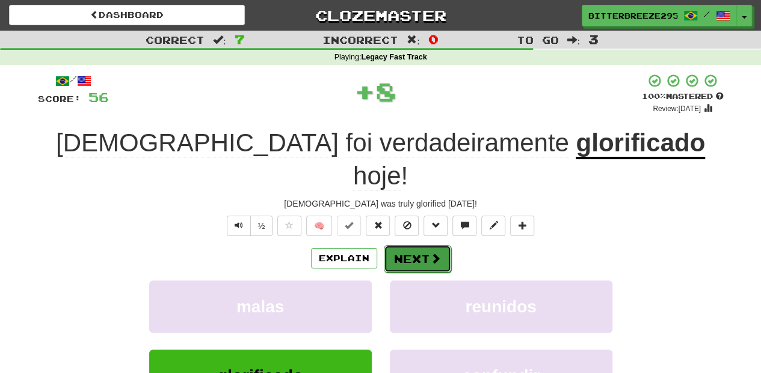
click at [423, 245] on button "Next" at bounding box center [417, 259] width 67 height 28
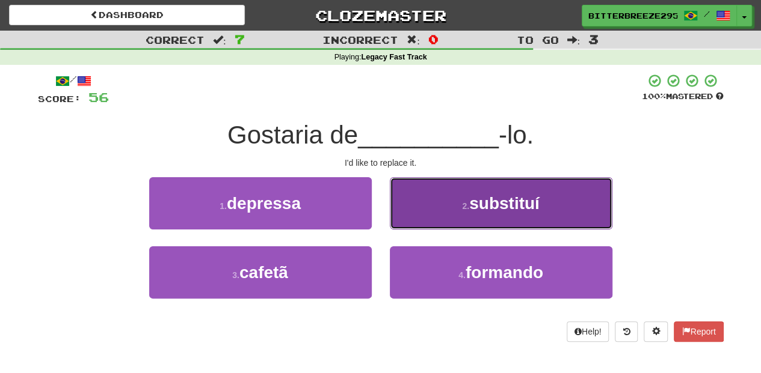
click at [424, 225] on button "2 . substituí" at bounding box center [501, 203] width 222 height 52
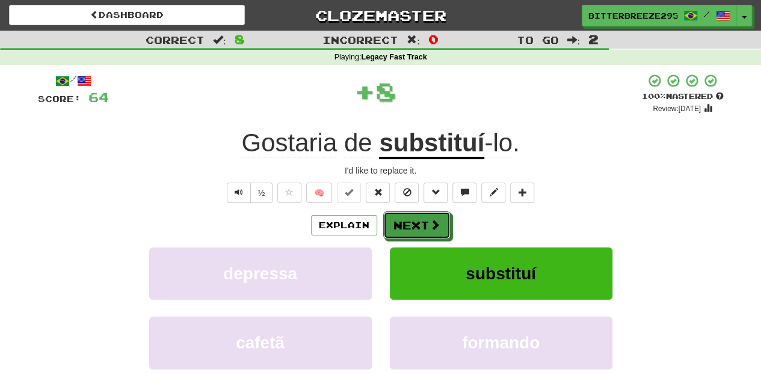
click at [424, 225] on button "Next" at bounding box center [416, 226] width 67 height 28
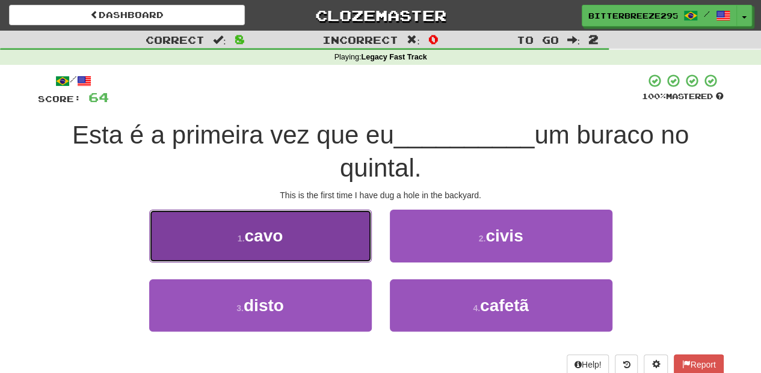
click at [322, 248] on button "1 . cavo" at bounding box center [260, 236] width 222 height 52
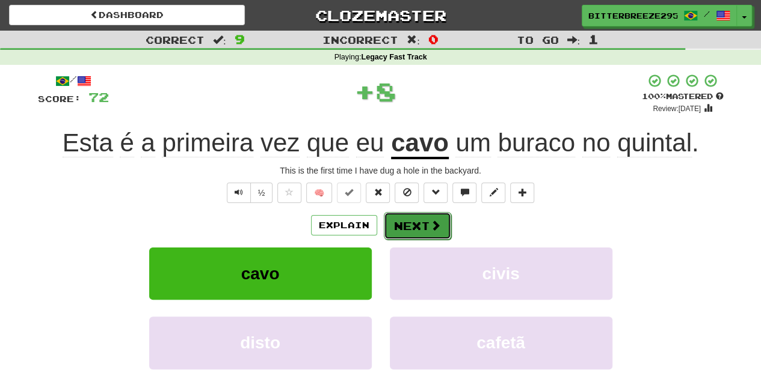
click at [414, 218] on button "Next" at bounding box center [417, 226] width 67 height 28
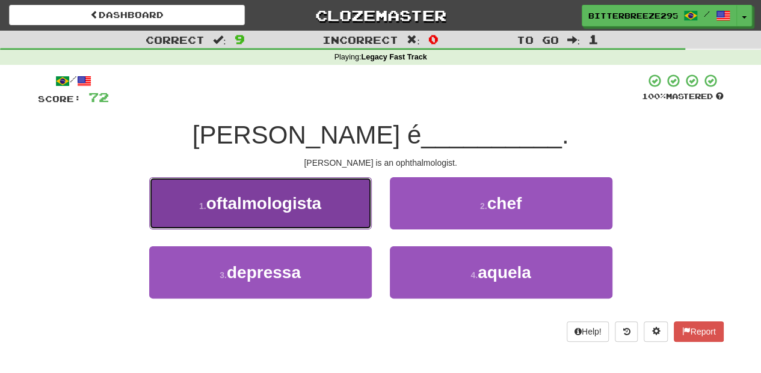
click at [316, 212] on span "oftalmologista" at bounding box center [263, 203] width 115 height 19
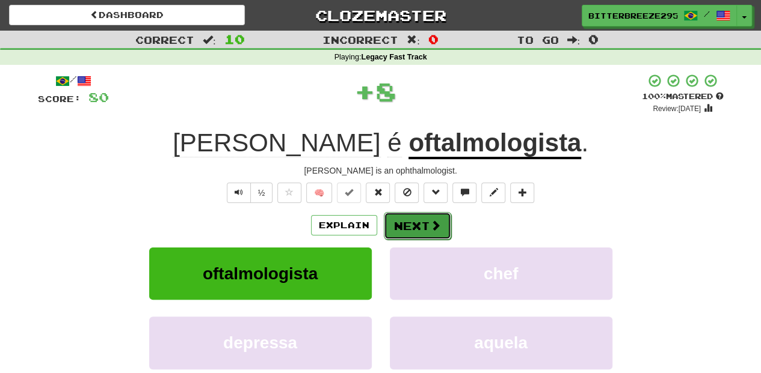
click at [391, 221] on button "Next" at bounding box center [417, 226] width 67 height 28
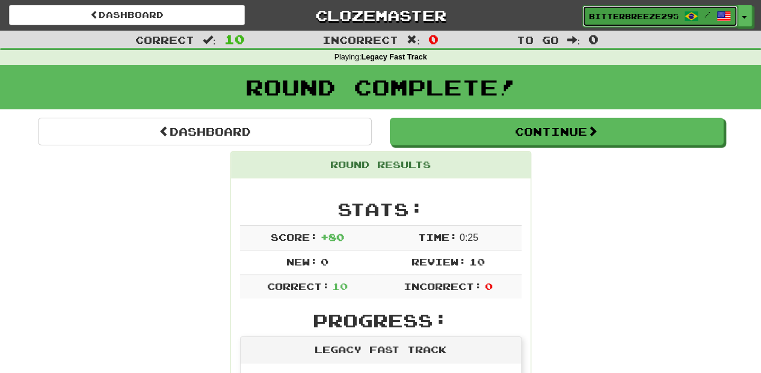
click at [632, 13] on span "BitterBreeze2956" at bounding box center [633, 16] width 89 height 11
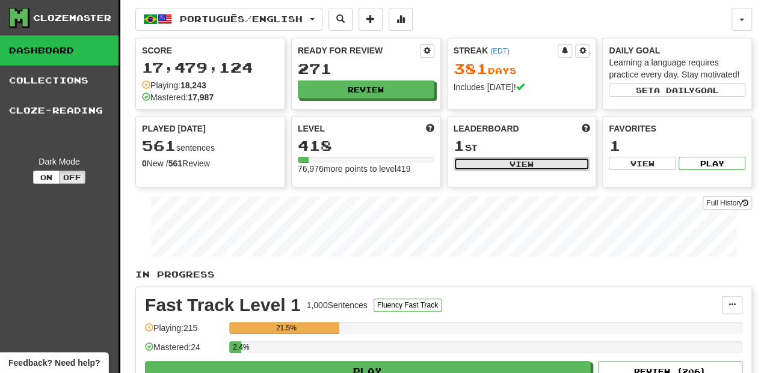
click at [479, 166] on button "View" at bounding box center [521, 164] width 136 height 13
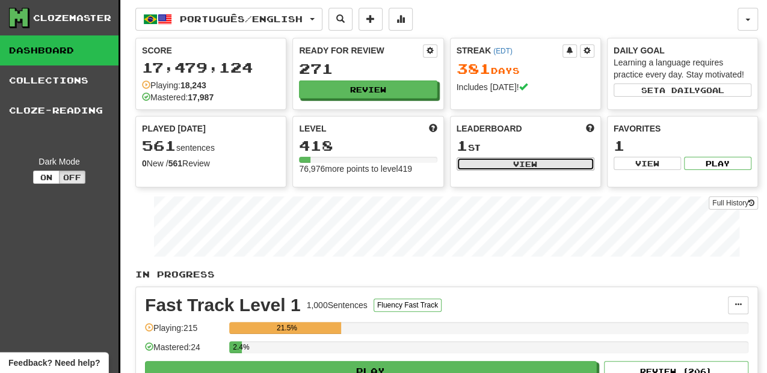
select select "**********"
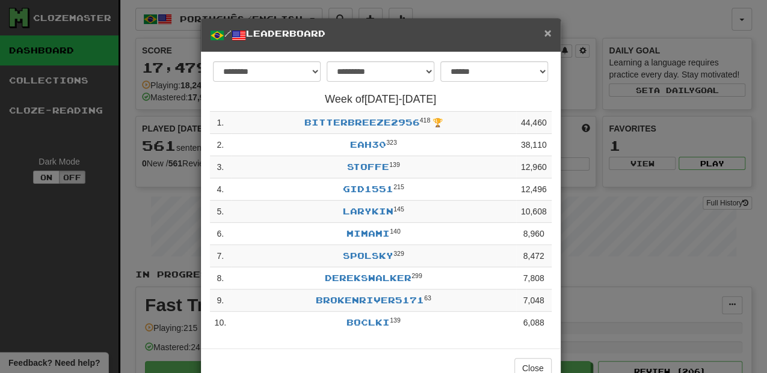
click at [544, 34] on span "×" at bounding box center [547, 33] width 7 height 14
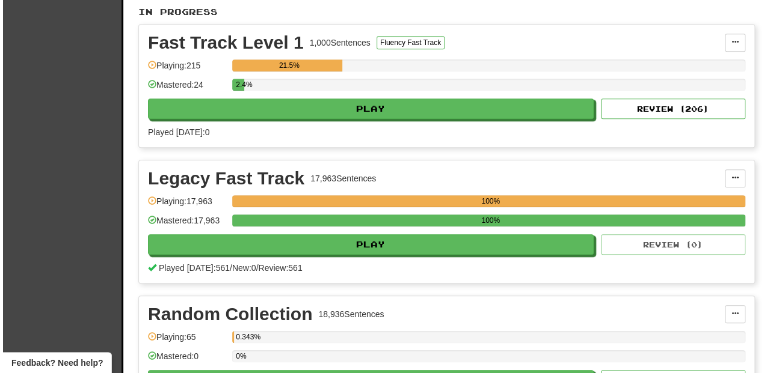
scroll to position [320, 0]
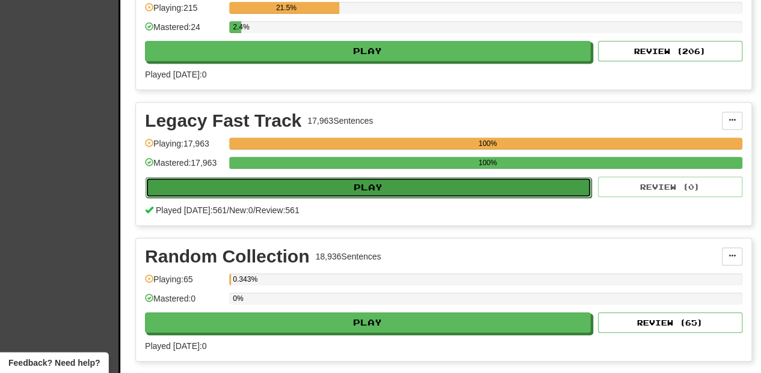
click at [382, 183] on button "Play" at bounding box center [368, 187] width 446 height 20
select select "**"
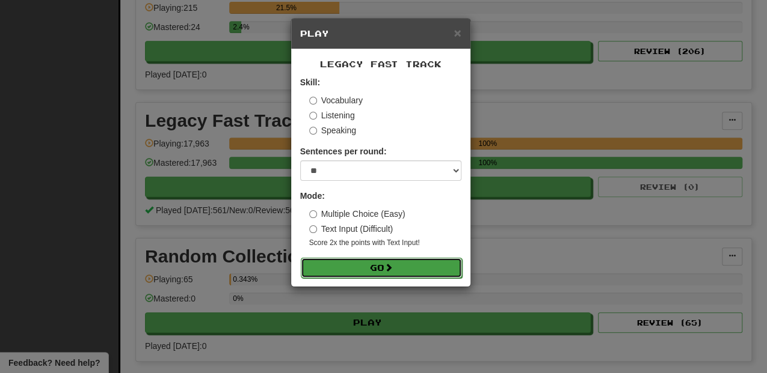
click at [372, 263] on button "Go" at bounding box center [381, 268] width 161 height 20
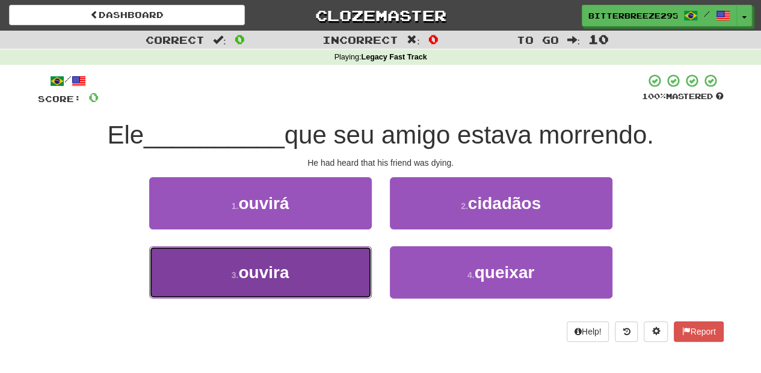
click at [325, 287] on button "3 . ouvira" at bounding box center [260, 273] width 222 height 52
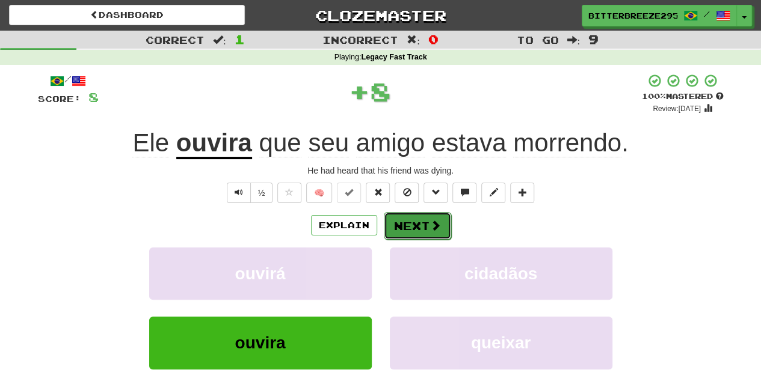
click at [413, 225] on button "Next" at bounding box center [417, 226] width 67 height 28
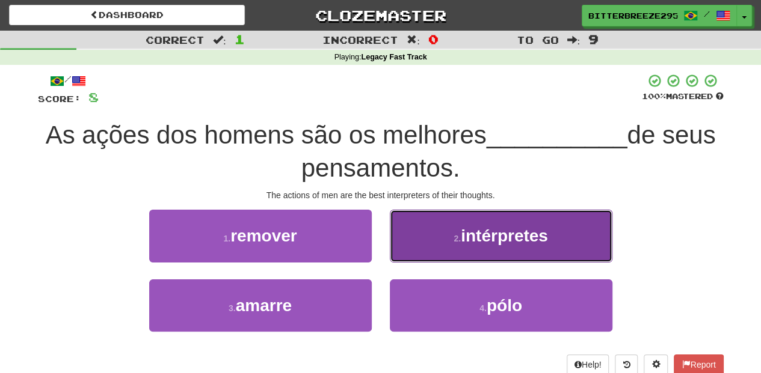
click at [426, 255] on button "2 . intérpretes" at bounding box center [501, 236] width 222 height 52
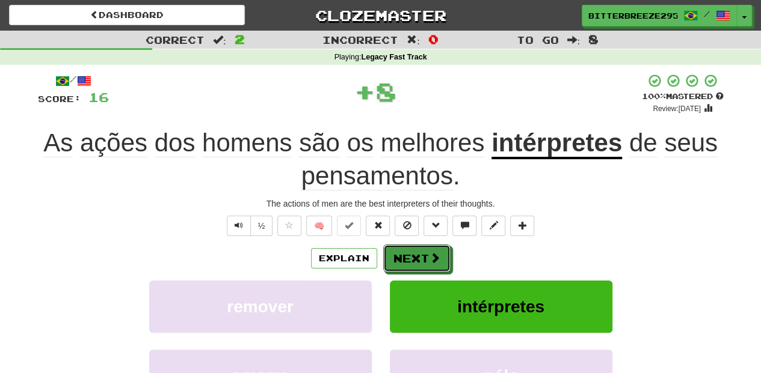
click at [426, 255] on button "Next" at bounding box center [416, 259] width 67 height 28
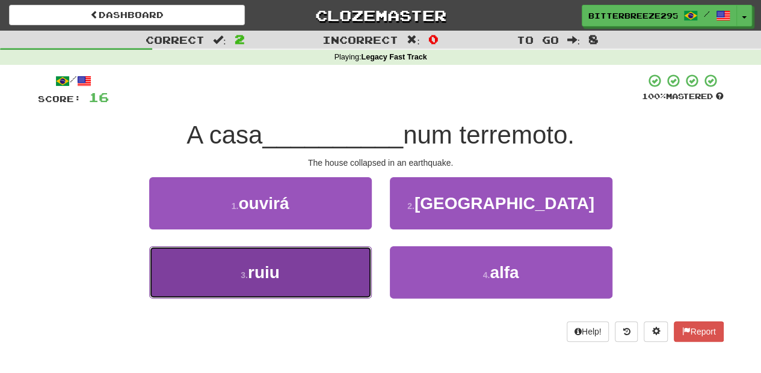
click at [329, 272] on button "3 . ruiu" at bounding box center [260, 273] width 222 height 52
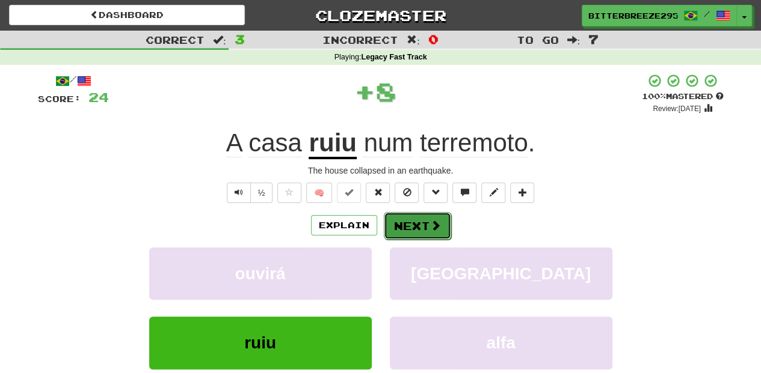
click at [399, 225] on button "Next" at bounding box center [417, 226] width 67 height 28
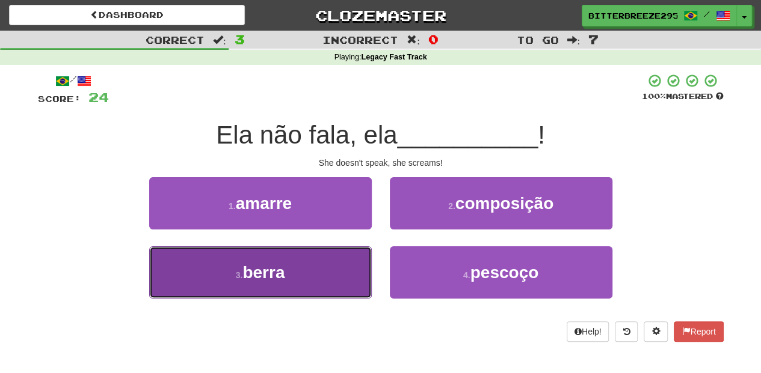
click at [311, 262] on button "3 . berra" at bounding box center [260, 273] width 222 height 52
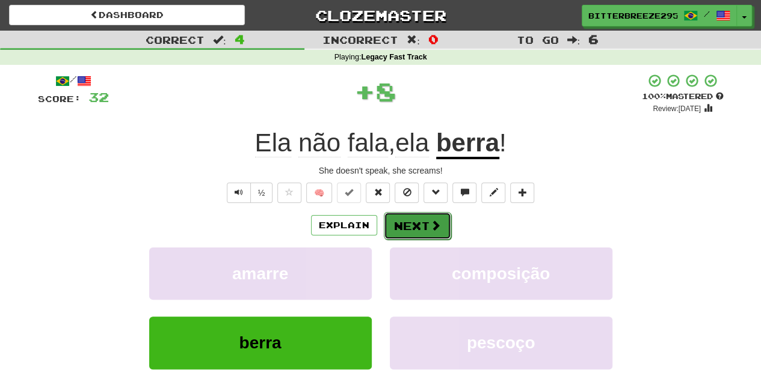
click at [402, 219] on button "Next" at bounding box center [417, 226] width 67 height 28
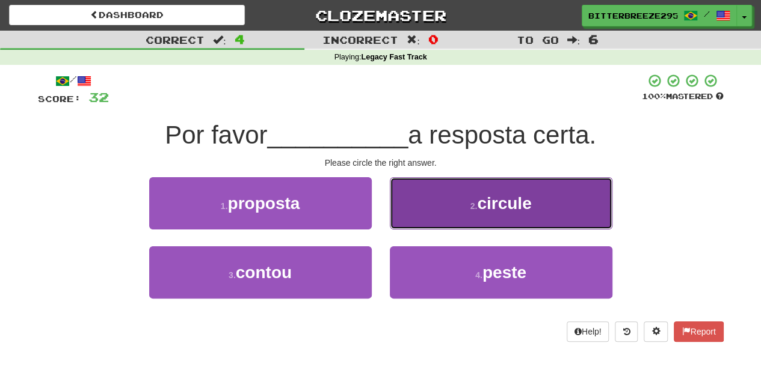
click at [421, 212] on button "2 . circule" at bounding box center [501, 203] width 222 height 52
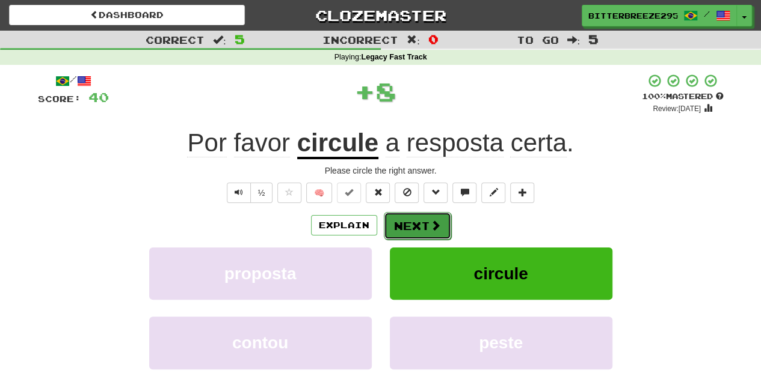
click at [420, 214] on button "Next" at bounding box center [417, 226] width 67 height 28
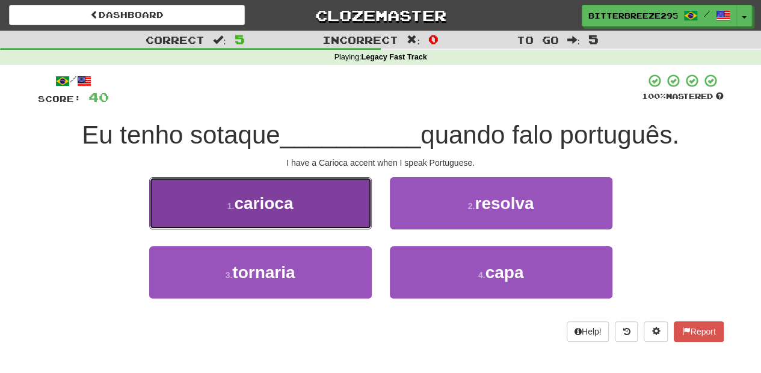
click at [349, 210] on button "1 . carioca" at bounding box center [260, 203] width 222 height 52
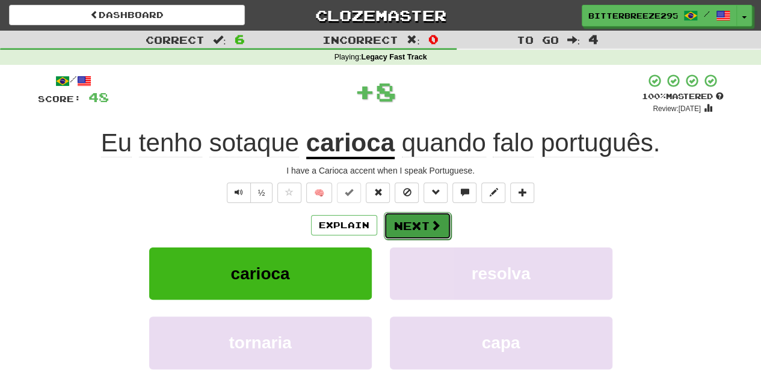
click at [417, 219] on button "Next" at bounding box center [417, 226] width 67 height 28
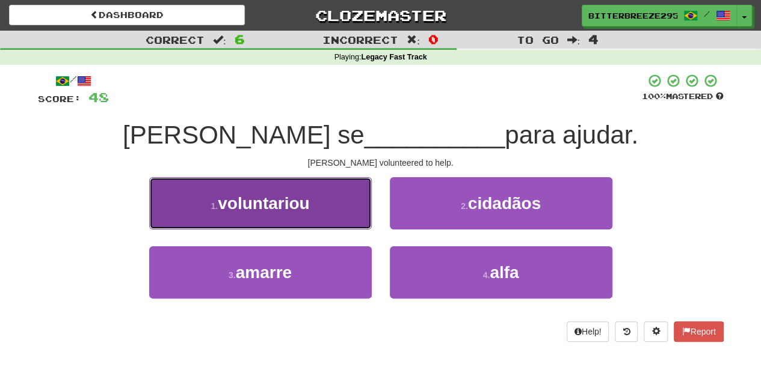
click at [339, 205] on button "1 . voluntariou" at bounding box center [260, 203] width 222 height 52
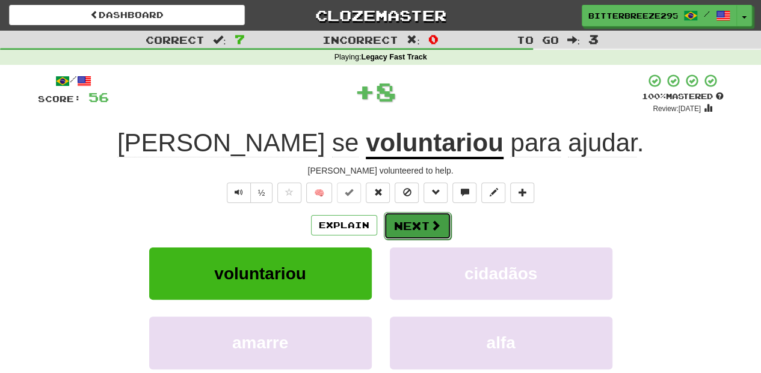
click at [412, 227] on button "Next" at bounding box center [417, 226] width 67 height 28
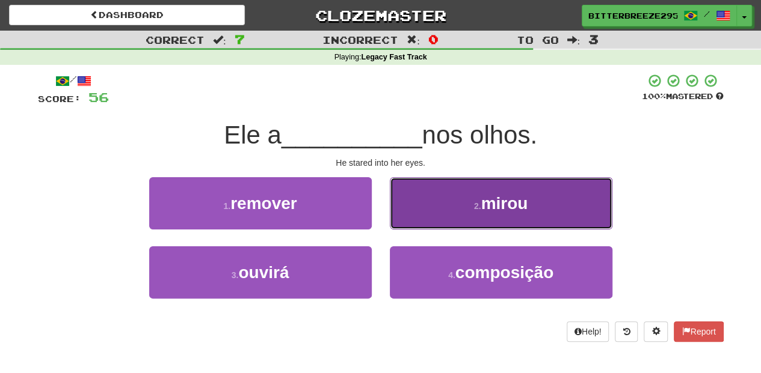
click at [438, 213] on button "2 . mirou" at bounding box center [501, 203] width 222 height 52
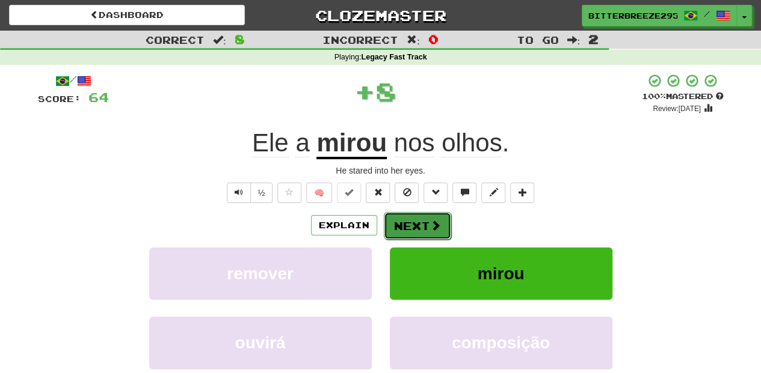
click at [412, 229] on button "Next" at bounding box center [417, 226] width 67 height 28
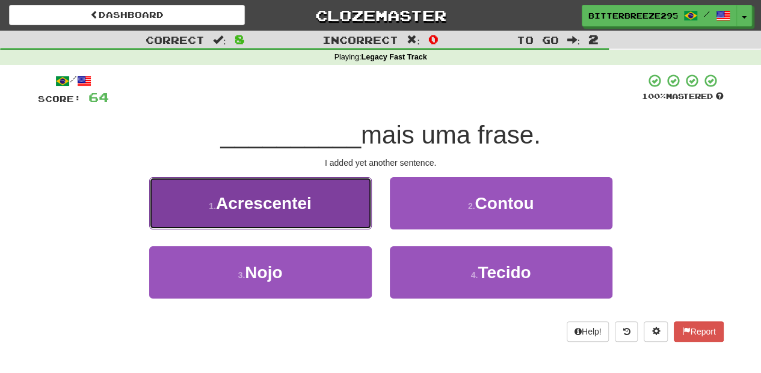
click at [349, 222] on button "1 . Acrescentei" at bounding box center [260, 203] width 222 height 52
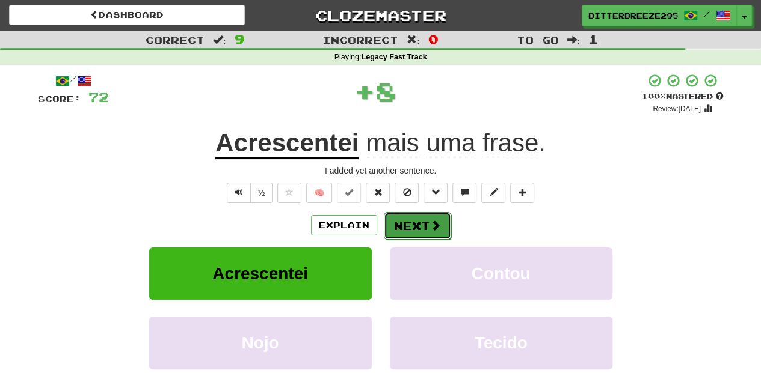
click at [399, 216] on button "Next" at bounding box center [417, 226] width 67 height 28
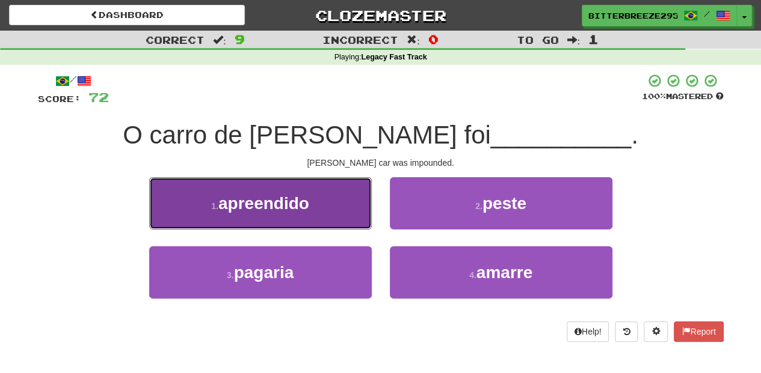
click at [329, 214] on button "1 . apreendido" at bounding box center [260, 203] width 222 height 52
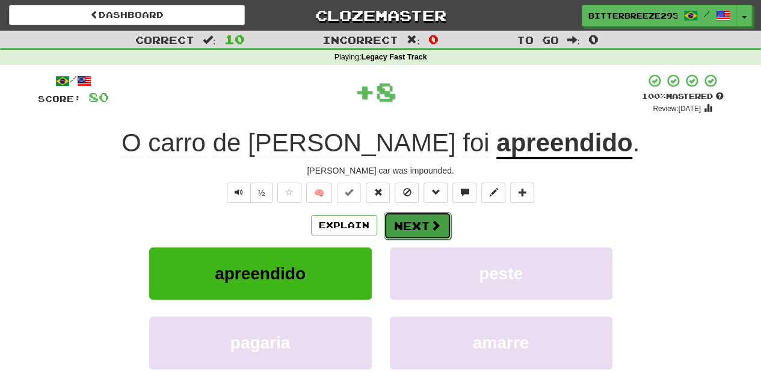
click at [403, 225] on button "Next" at bounding box center [417, 226] width 67 height 28
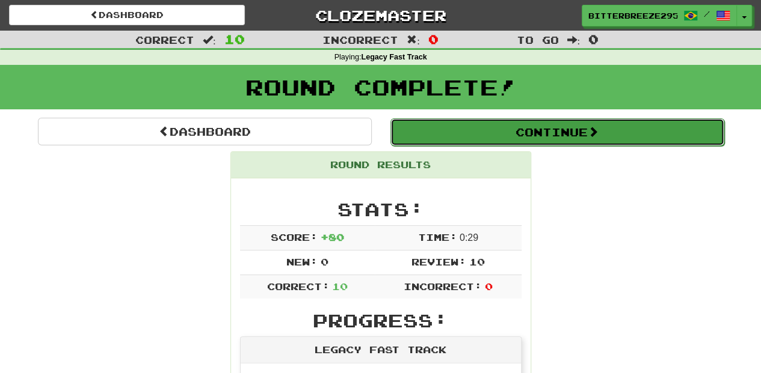
click at [452, 141] on button "Continue" at bounding box center [557, 132] width 334 height 28
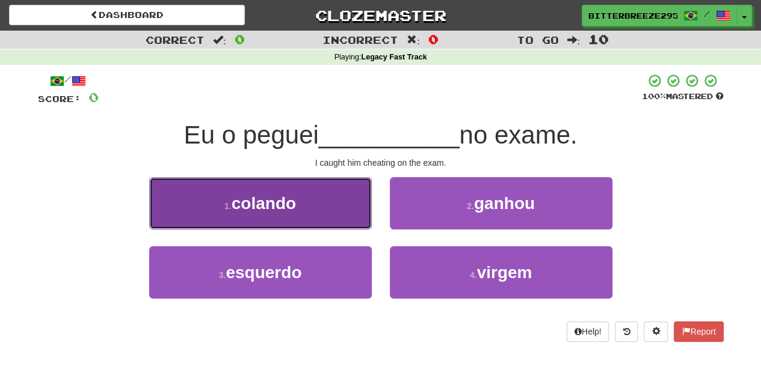
click at [323, 207] on button "1 . colando" at bounding box center [260, 203] width 222 height 52
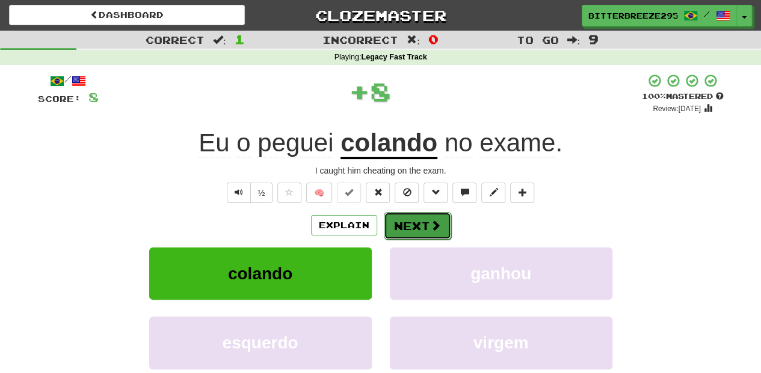
click at [384, 221] on button "Next" at bounding box center [417, 226] width 67 height 28
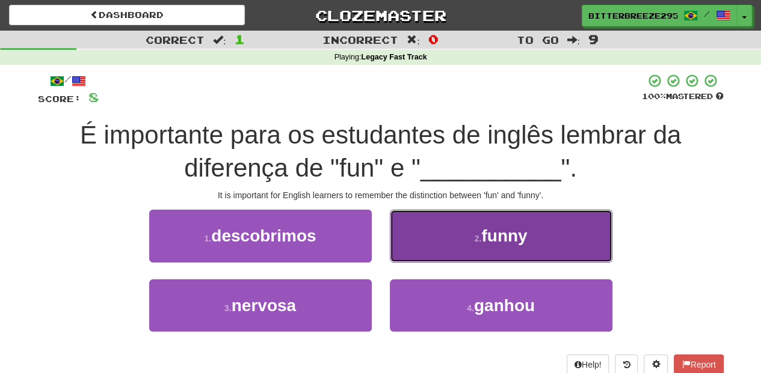
click at [433, 245] on button "2 . funny" at bounding box center [501, 236] width 222 height 52
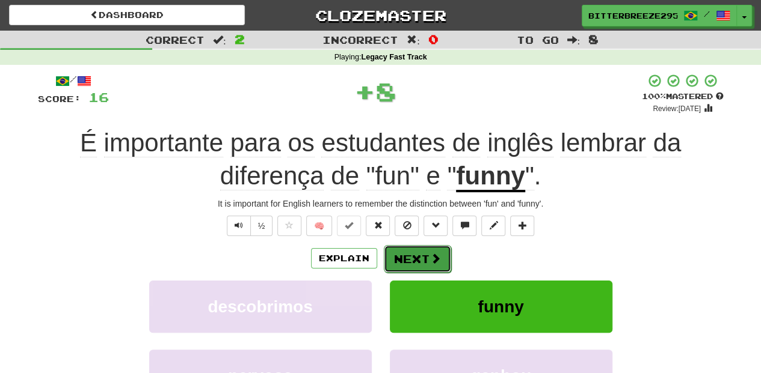
click at [402, 247] on button "Next" at bounding box center [417, 259] width 67 height 28
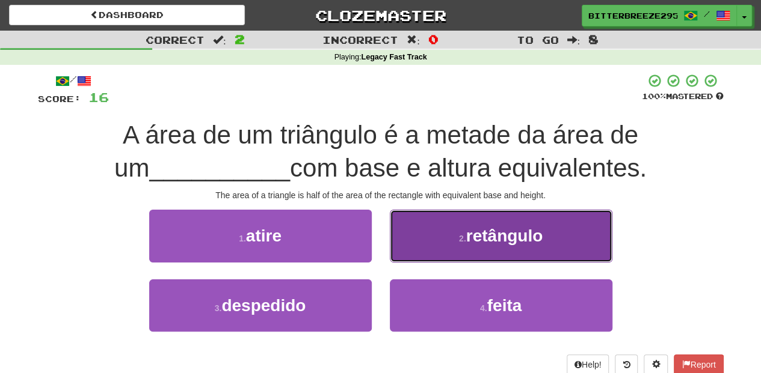
click at [418, 245] on button "2 . retângulo" at bounding box center [501, 236] width 222 height 52
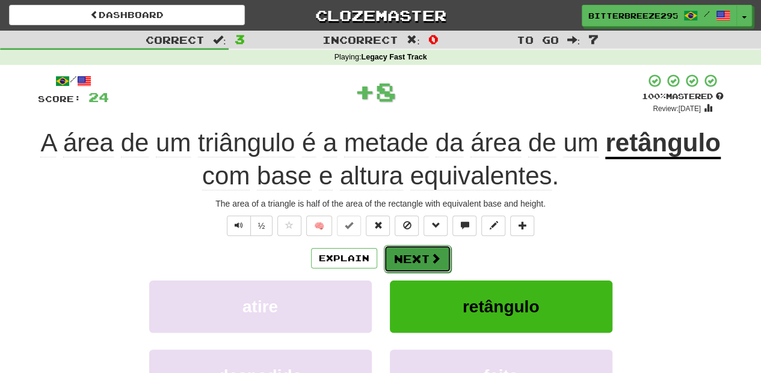
click at [411, 250] on button "Next" at bounding box center [417, 259] width 67 height 28
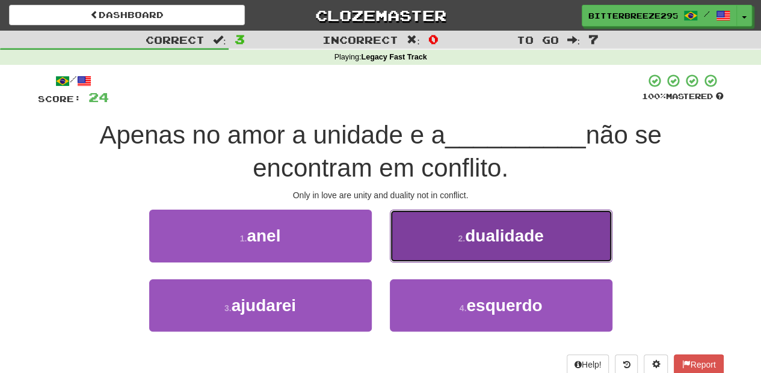
click at [439, 253] on button "2 . dualidade" at bounding box center [501, 236] width 222 height 52
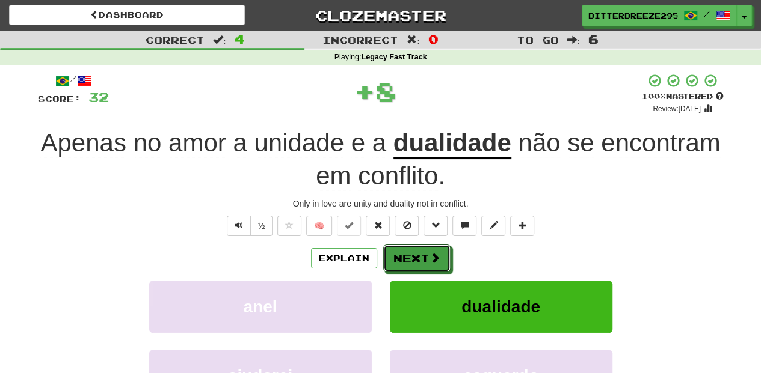
click at [439, 253] on button "Next" at bounding box center [416, 259] width 67 height 28
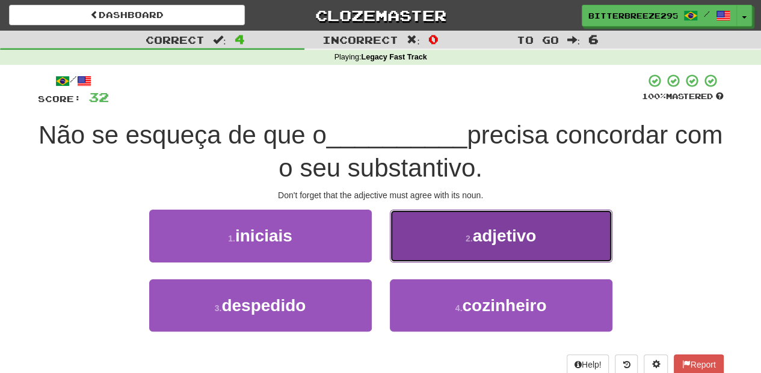
click at [441, 256] on button "2 . adjetivo" at bounding box center [501, 236] width 222 height 52
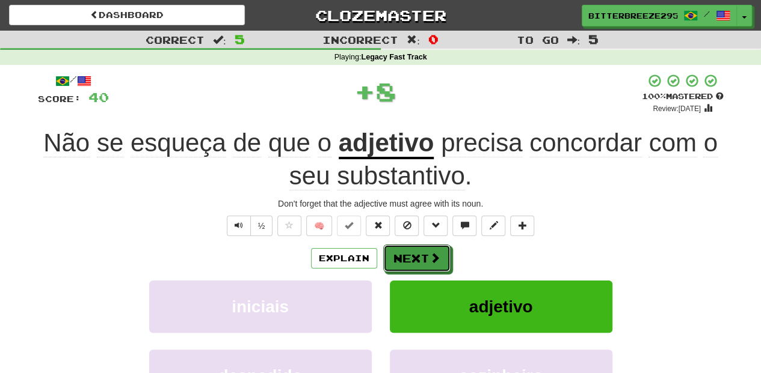
click at [441, 256] on button "Next" at bounding box center [416, 259] width 67 height 28
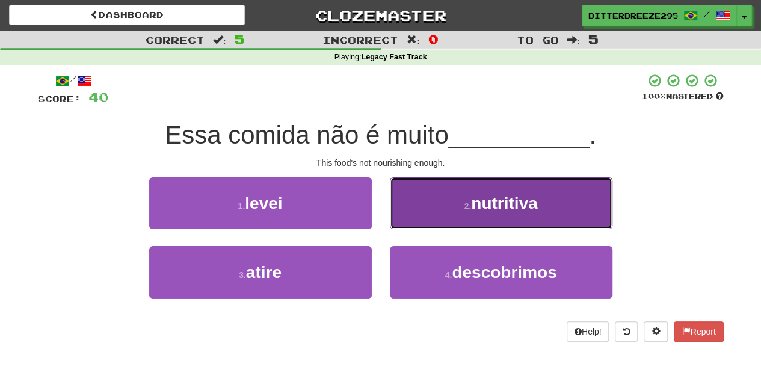
click at [435, 213] on button "2 . nutritiva" at bounding box center [501, 203] width 222 height 52
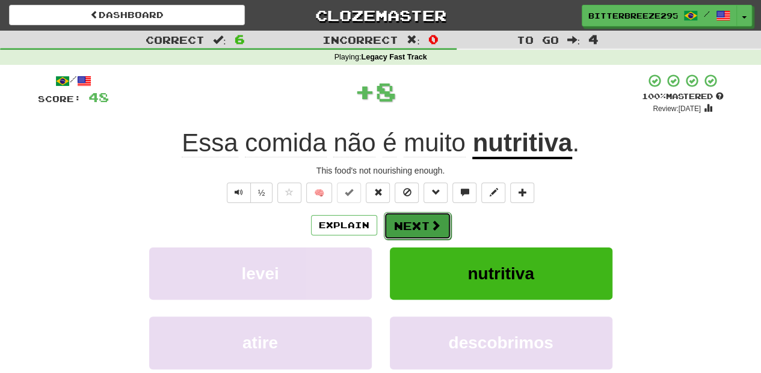
click at [434, 213] on button "Next" at bounding box center [417, 226] width 67 height 28
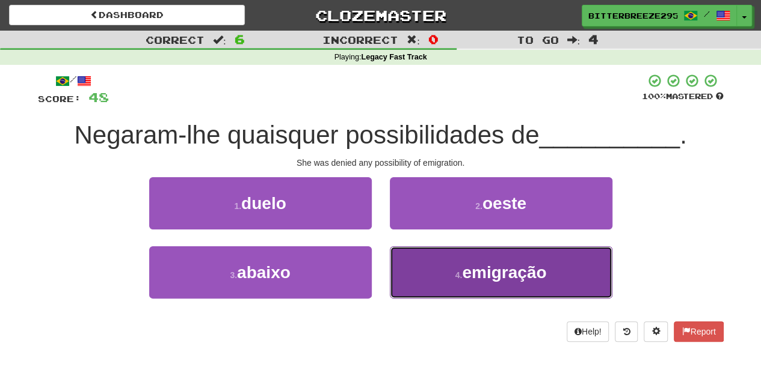
click at [440, 262] on button "4 . emigração" at bounding box center [501, 273] width 222 height 52
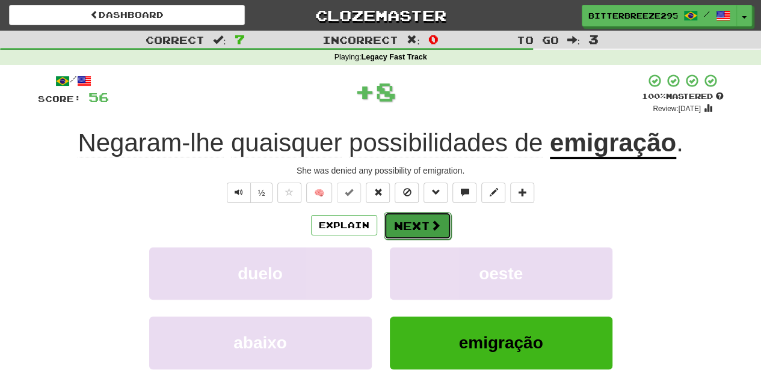
click at [438, 231] on button "Next" at bounding box center [417, 226] width 67 height 28
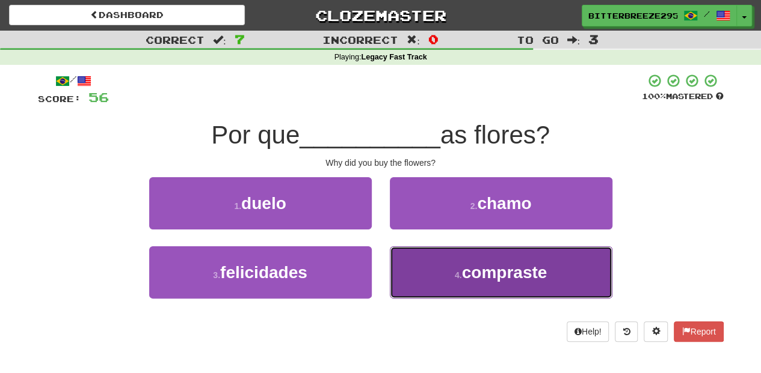
click at [450, 265] on button "4 . compraste" at bounding box center [501, 273] width 222 height 52
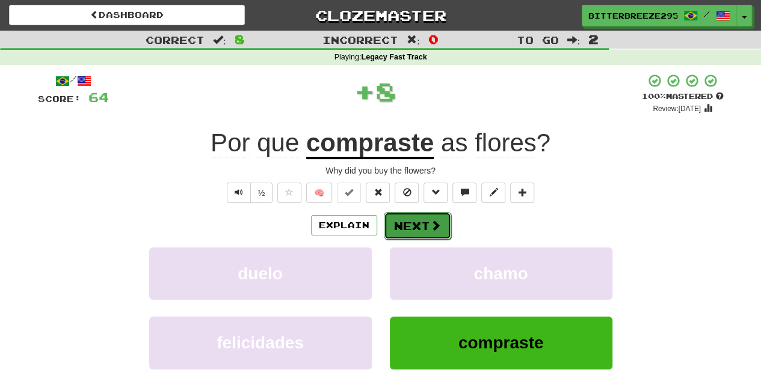
click at [438, 228] on span at bounding box center [435, 225] width 11 height 11
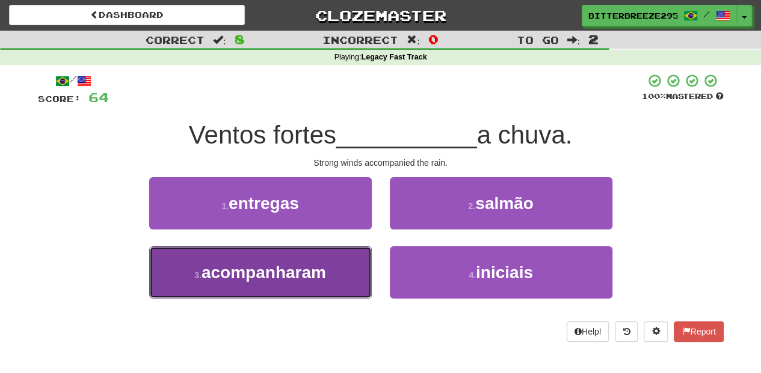
click at [350, 270] on button "3 . acompanharam" at bounding box center [260, 273] width 222 height 52
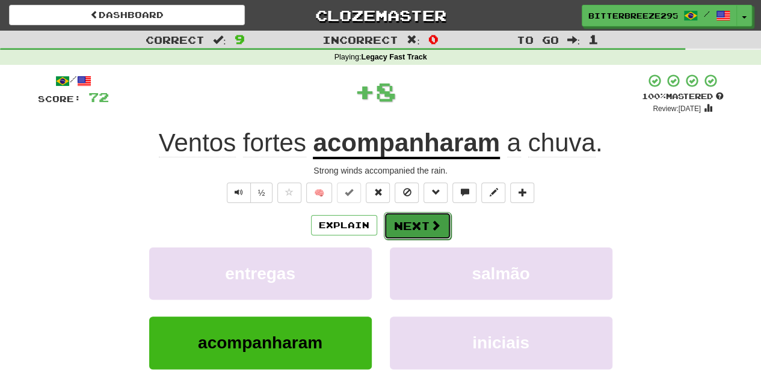
click at [432, 224] on span at bounding box center [435, 225] width 11 height 11
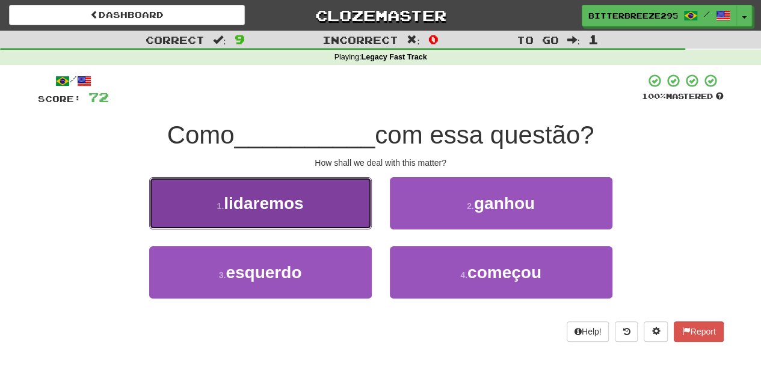
click at [351, 213] on button "1 . lidaremos" at bounding box center [260, 203] width 222 height 52
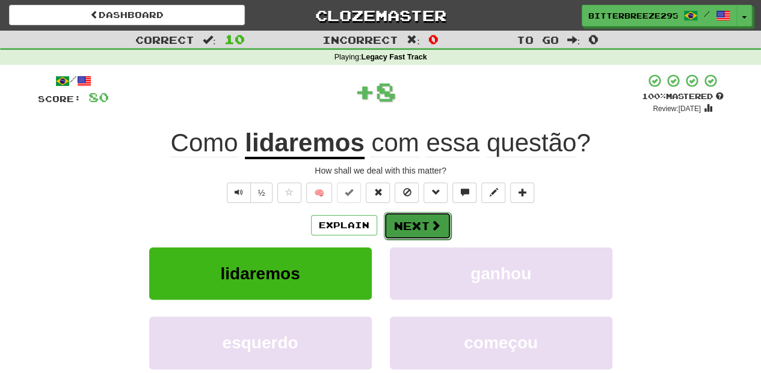
click at [393, 215] on button "Next" at bounding box center [417, 226] width 67 height 28
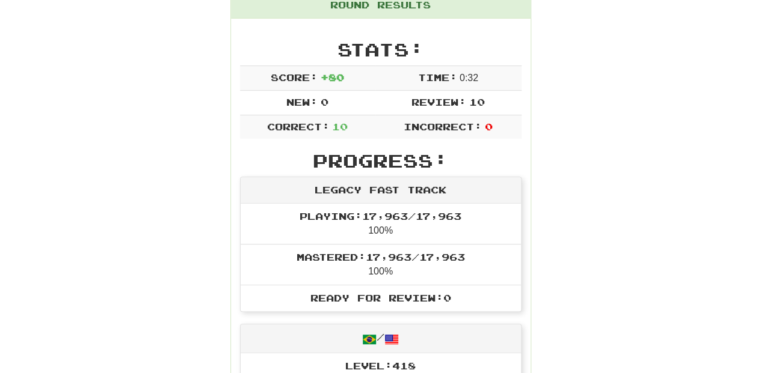
scroll to position [120, 0]
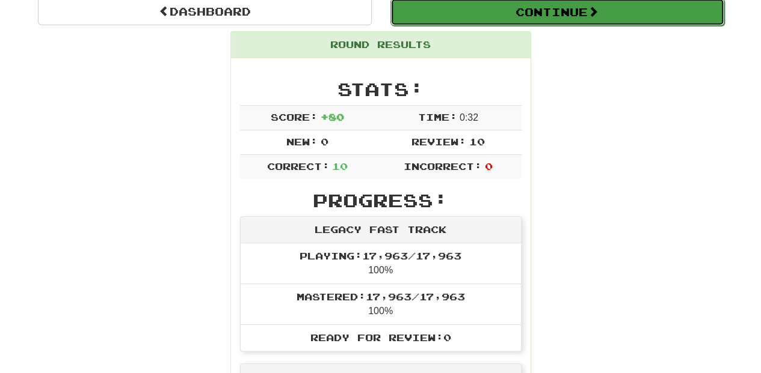
click at [473, 19] on button "Continue" at bounding box center [557, 12] width 334 height 28
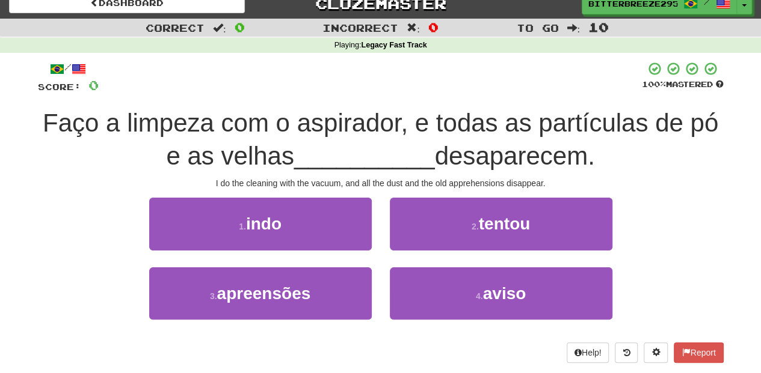
scroll to position [0, 0]
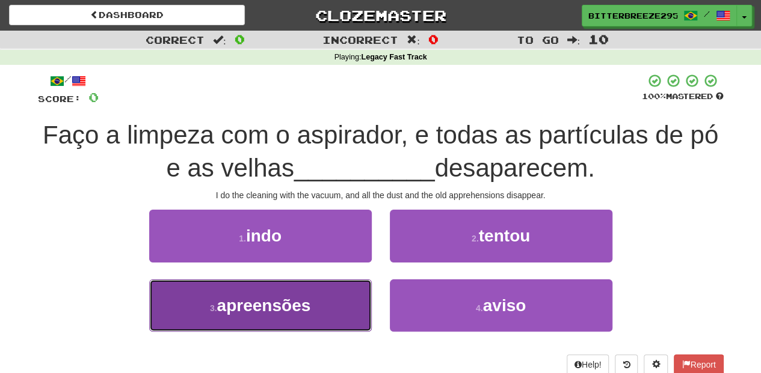
click at [345, 307] on button "3 . apreensões" at bounding box center [260, 306] width 222 height 52
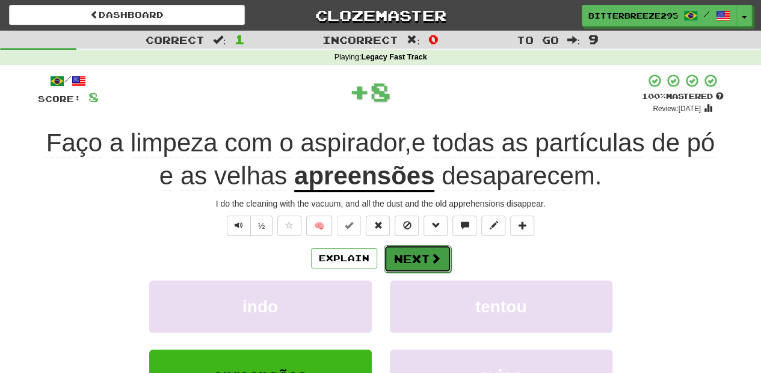
click at [402, 265] on button "Next" at bounding box center [417, 259] width 67 height 28
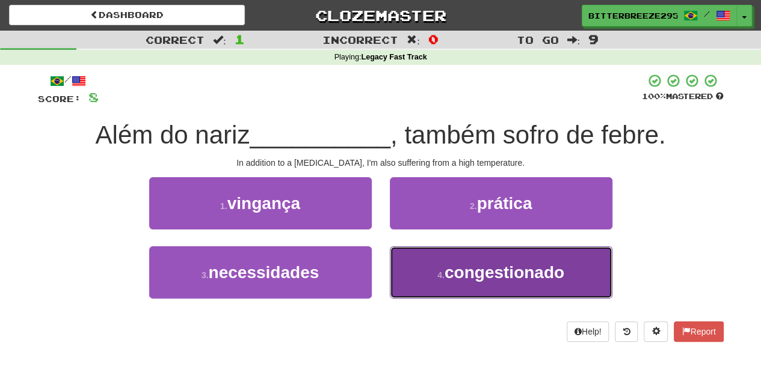
click at [412, 269] on button "4 . congestionado" at bounding box center [501, 273] width 222 height 52
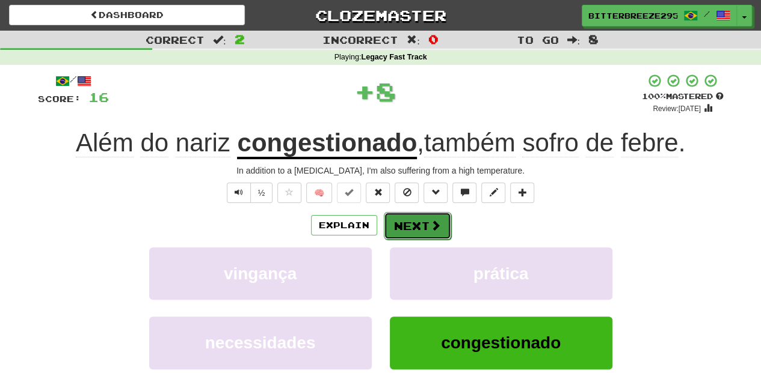
click at [417, 224] on button "Next" at bounding box center [417, 226] width 67 height 28
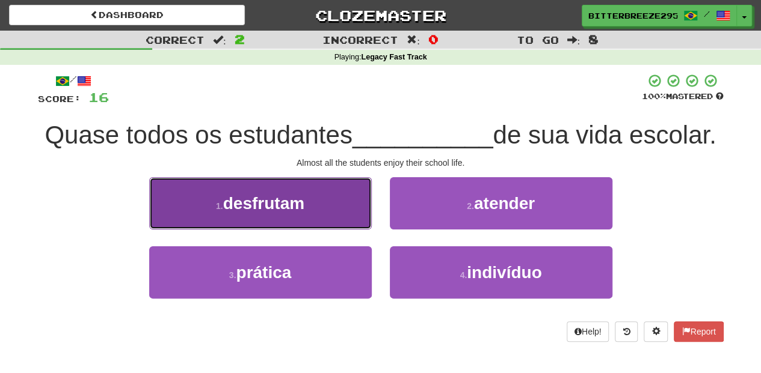
click at [333, 201] on button "1 . desfrutam" at bounding box center [260, 203] width 222 height 52
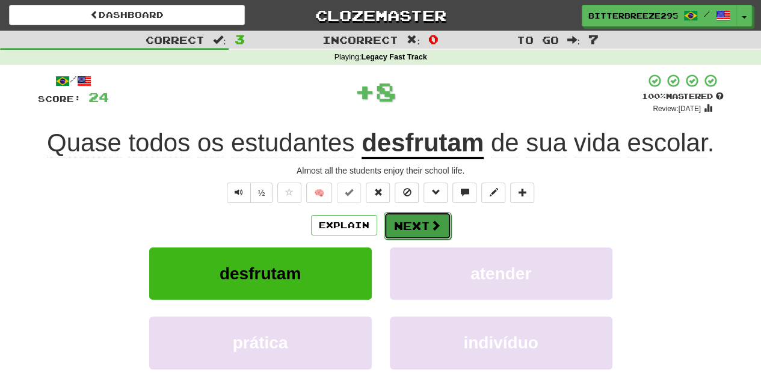
click at [433, 228] on span at bounding box center [435, 225] width 11 height 11
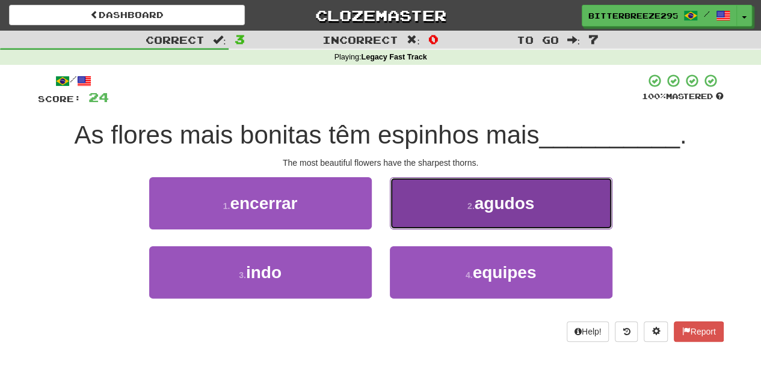
click at [421, 207] on button "2 . agudos" at bounding box center [501, 203] width 222 height 52
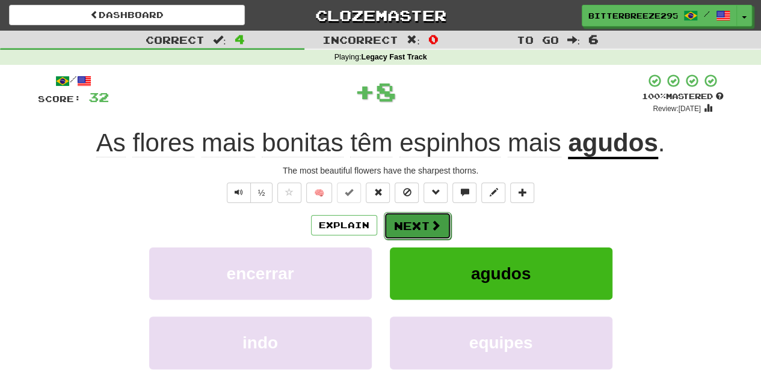
click at [416, 221] on button "Next" at bounding box center [417, 226] width 67 height 28
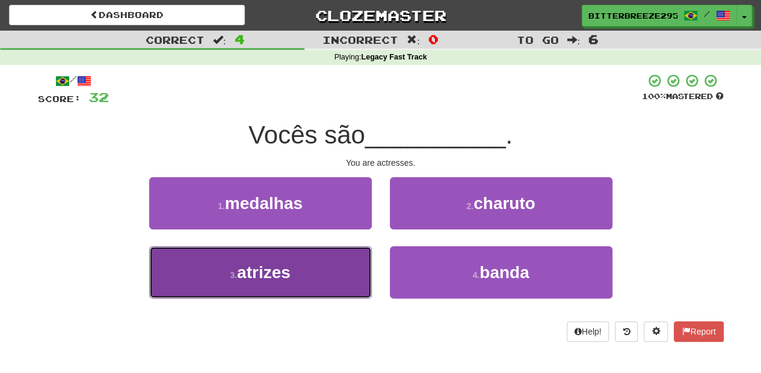
click at [338, 253] on button "3 . atrizes" at bounding box center [260, 273] width 222 height 52
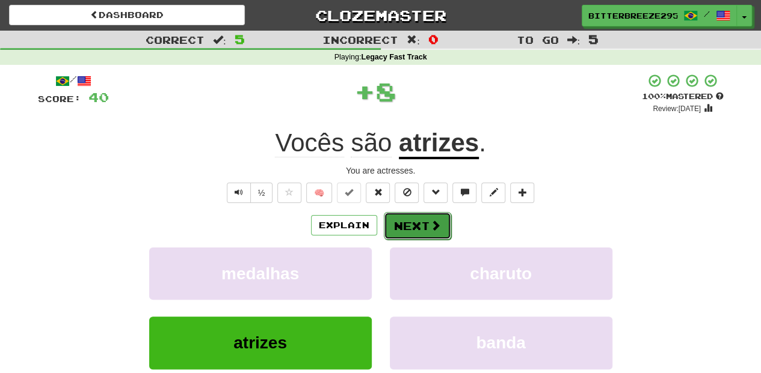
click at [412, 224] on button "Next" at bounding box center [417, 226] width 67 height 28
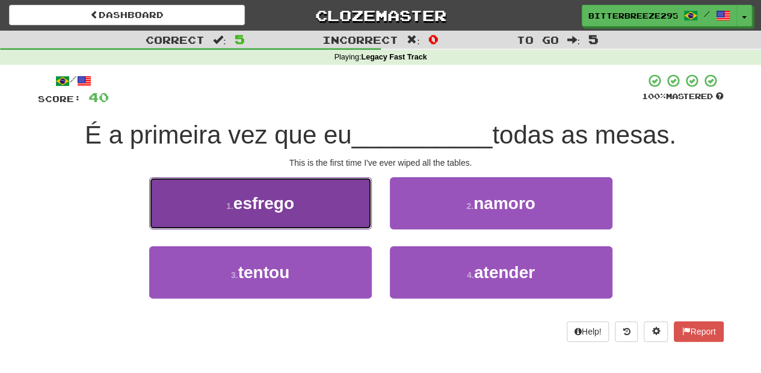
click at [317, 223] on button "1 . esfrego" at bounding box center [260, 203] width 222 height 52
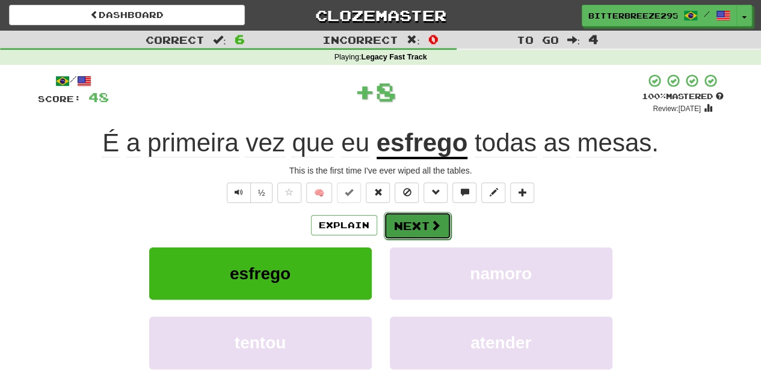
click at [417, 233] on button "Next" at bounding box center [417, 226] width 67 height 28
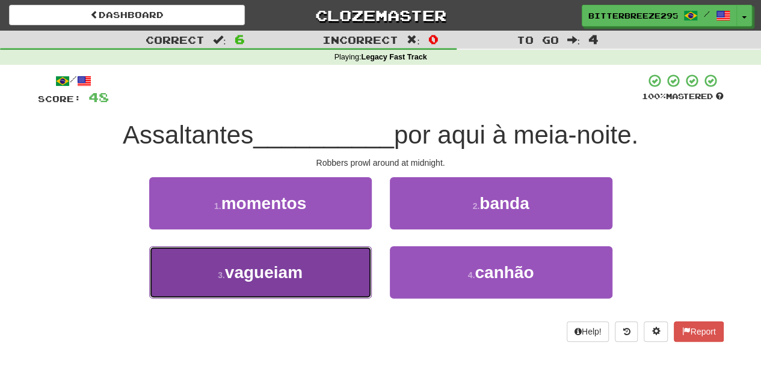
click at [311, 263] on button "3 . vagueiam" at bounding box center [260, 273] width 222 height 52
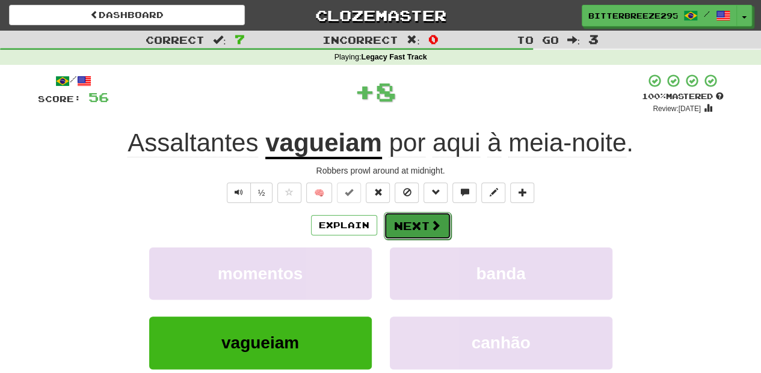
click at [406, 227] on button "Next" at bounding box center [417, 226] width 67 height 28
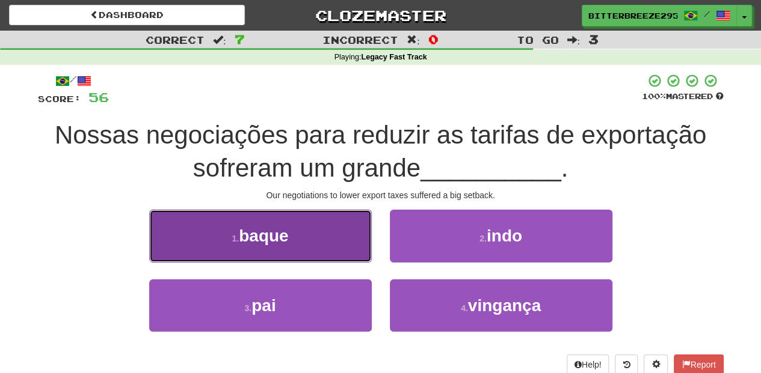
click at [343, 239] on button "1 . baque" at bounding box center [260, 236] width 222 height 52
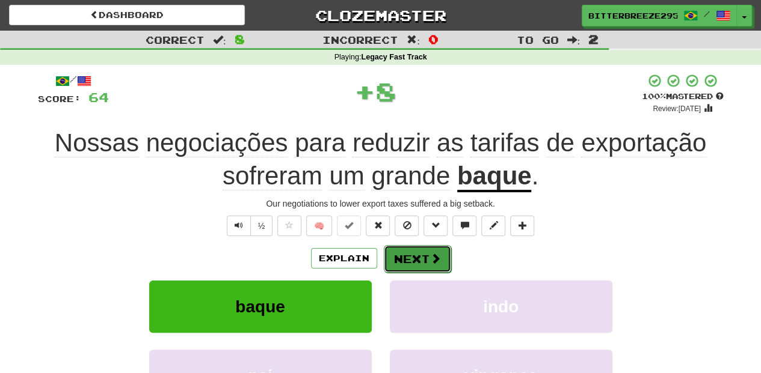
click at [443, 256] on button "Next" at bounding box center [417, 259] width 67 height 28
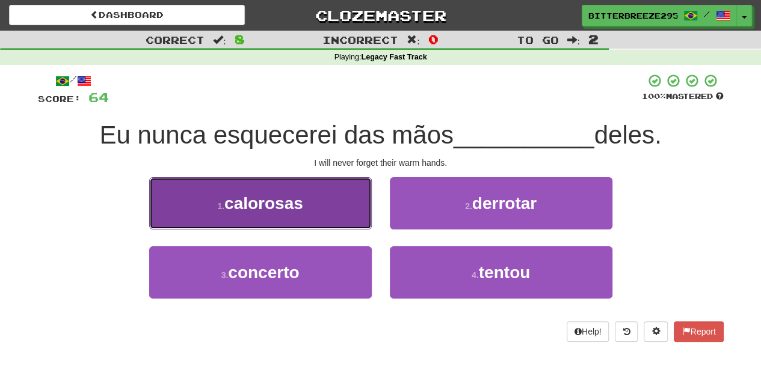
click at [322, 203] on button "1 . calorosas" at bounding box center [260, 203] width 222 height 52
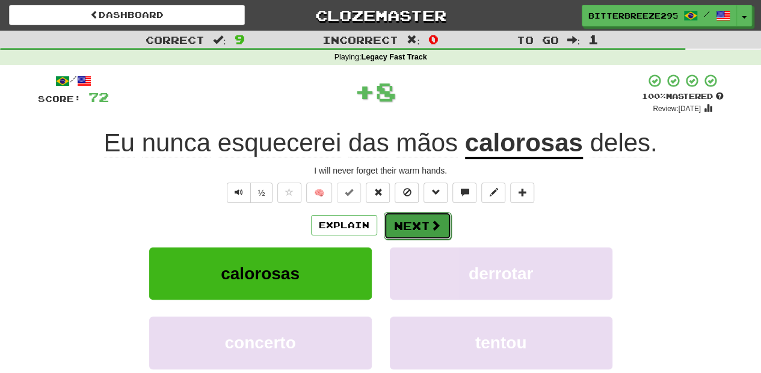
click at [389, 219] on button "Next" at bounding box center [417, 226] width 67 height 28
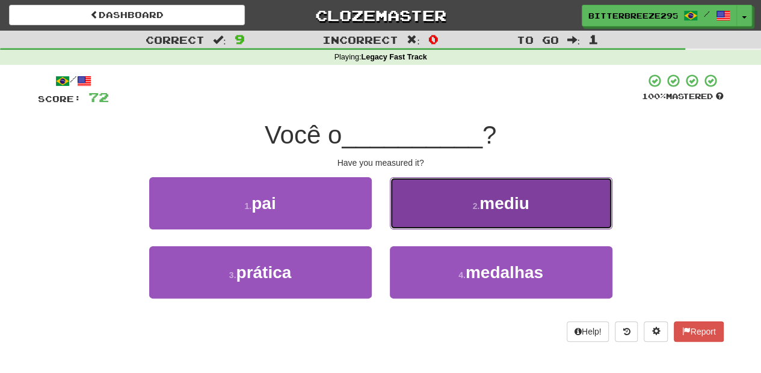
click at [418, 207] on button "2 . mediu" at bounding box center [501, 203] width 222 height 52
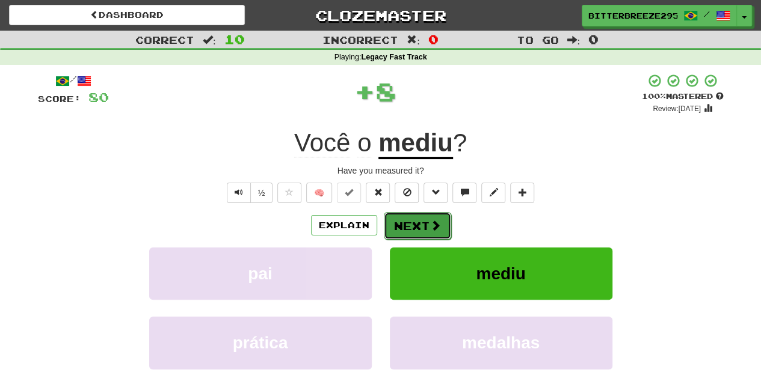
click at [412, 221] on button "Next" at bounding box center [417, 226] width 67 height 28
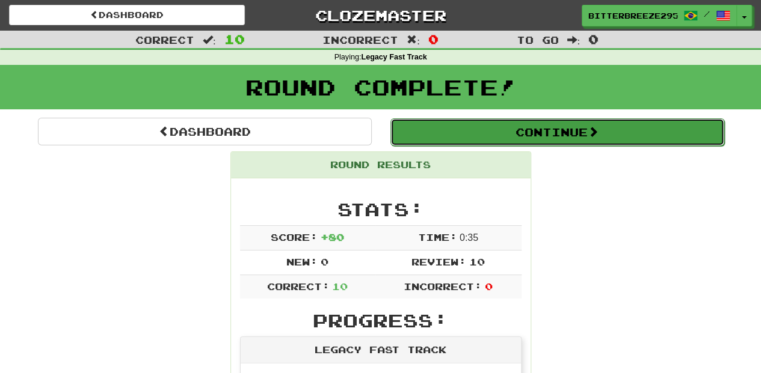
click at [479, 134] on button "Continue" at bounding box center [557, 132] width 334 height 28
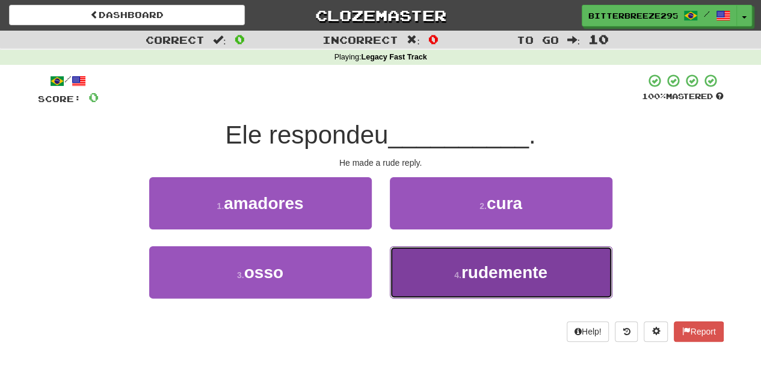
click at [427, 274] on button "4 . rudemente" at bounding box center [501, 273] width 222 height 52
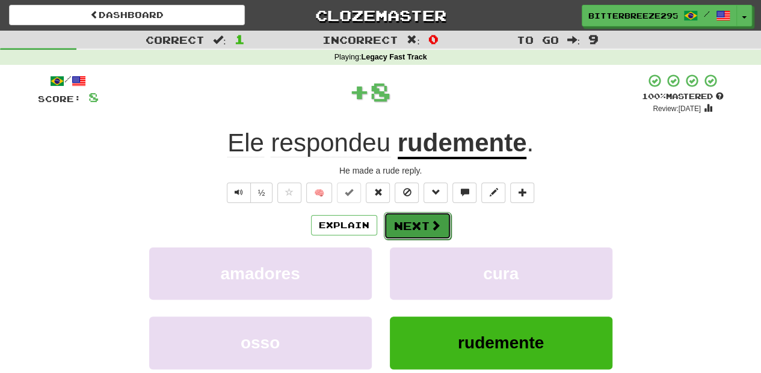
click at [420, 228] on button "Next" at bounding box center [417, 226] width 67 height 28
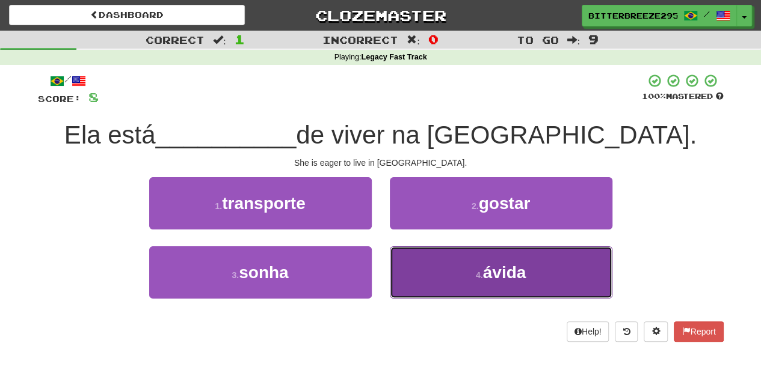
click at [427, 264] on button "4 . ávida" at bounding box center [501, 273] width 222 height 52
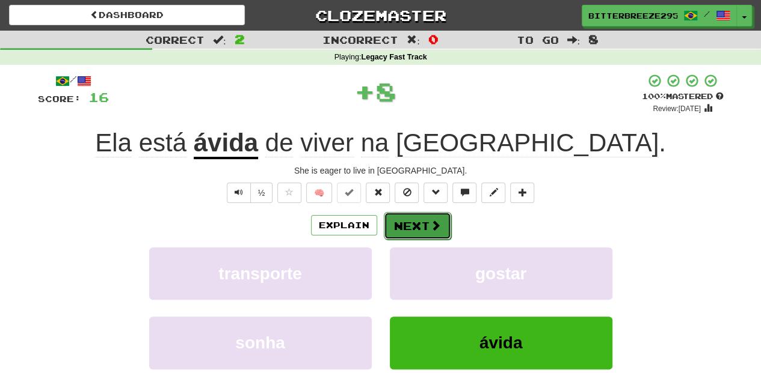
click at [409, 222] on button "Next" at bounding box center [417, 226] width 67 height 28
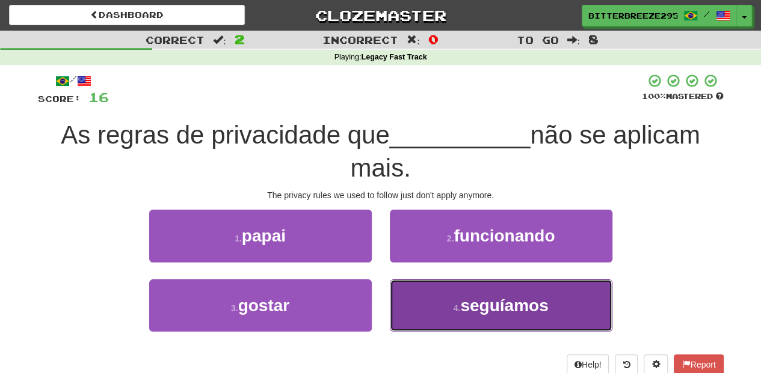
click at [430, 290] on button "4 . seguíamos" at bounding box center [501, 306] width 222 height 52
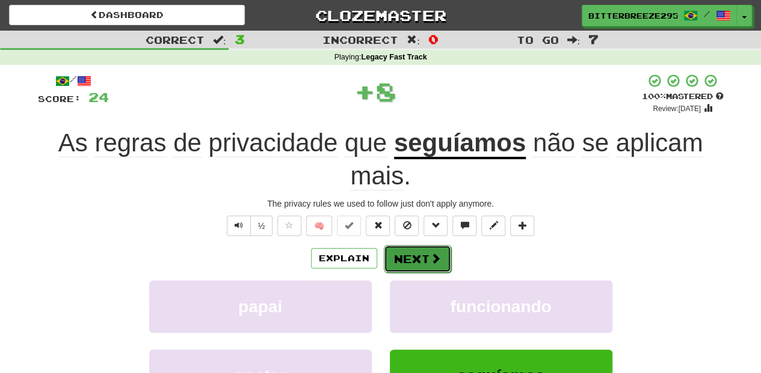
click at [405, 247] on button "Next" at bounding box center [417, 259] width 67 height 28
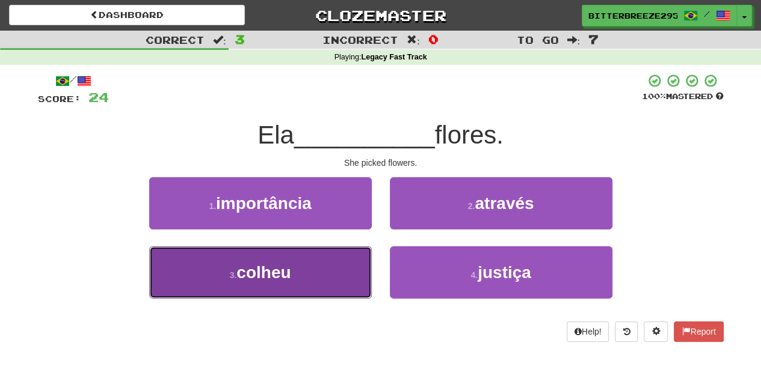
click at [326, 275] on button "3 . colheu" at bounding box center [260, 273] width 222 height 52
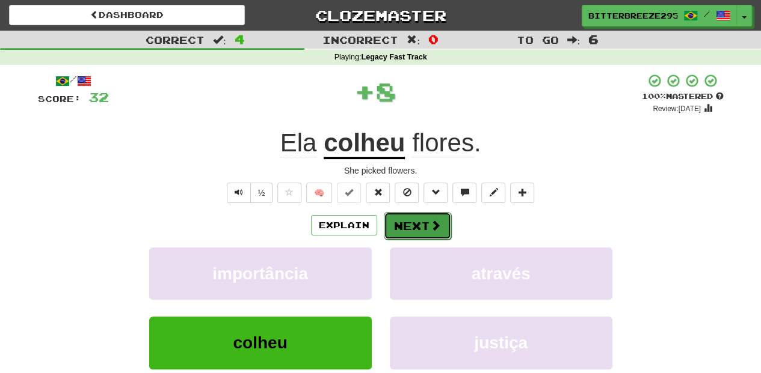
click at [410, 230] on button "Next" at bounding box center [417, 226] width 67 height 28
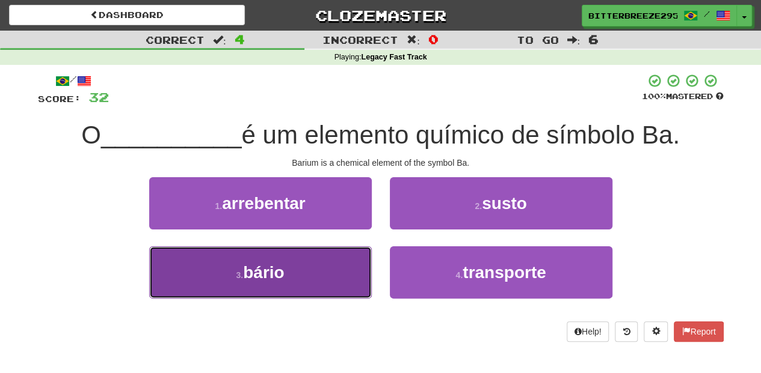
click at [350, 262] on button "3 . bário" at bounding box center [260, 273] width 222 height 52
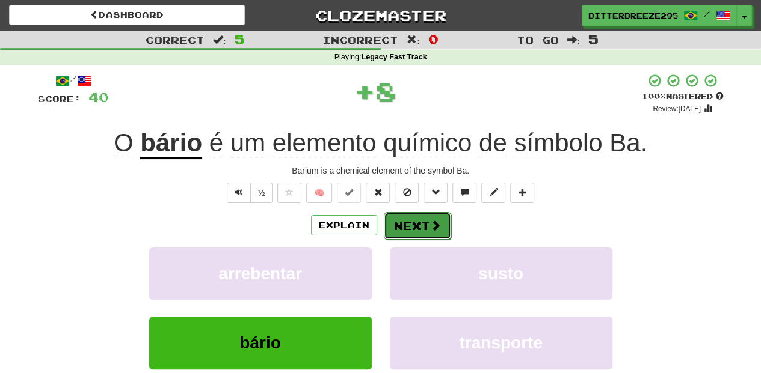
click at [424, 228] on button "Next" at bounding box center [417, 226] width 67 height 28
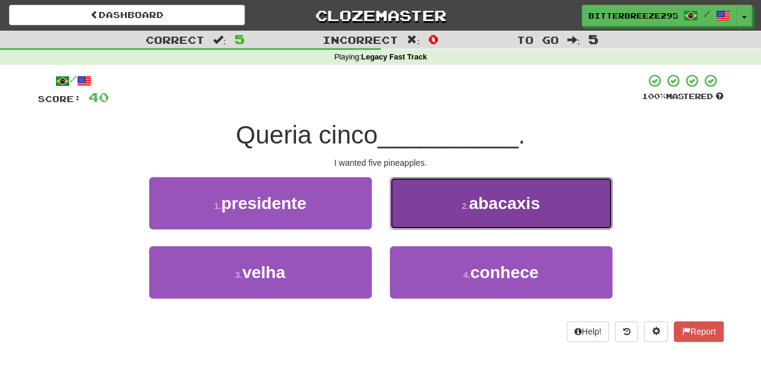
click at [430, 219] on button "2 . abacaxis" at bounding box center [501, 203] width 222 height 52
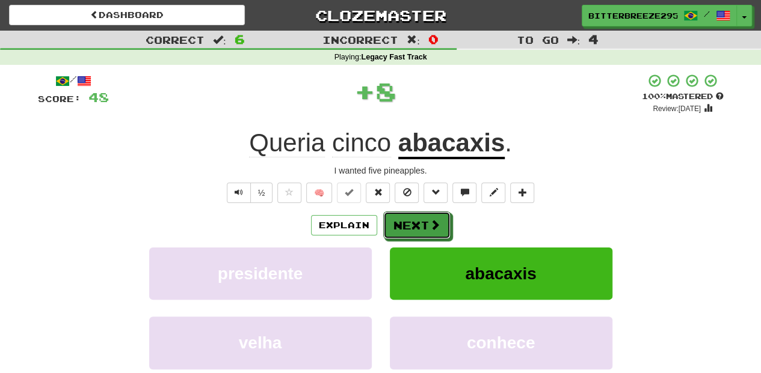
click at [430, 219] on span at bounding box center [434, 224] width 11 height 11
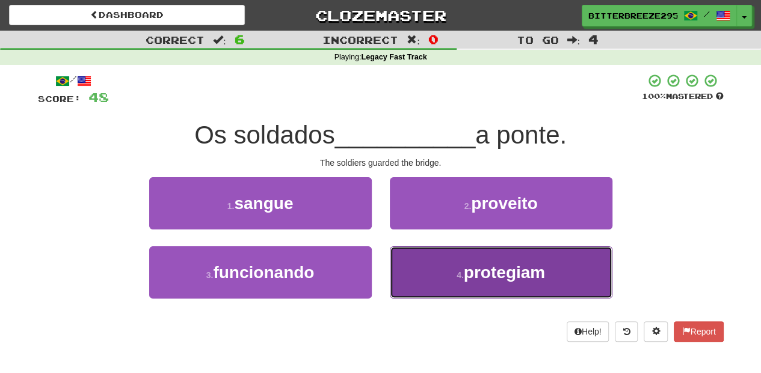
click at [429, 260] on button "4 . protegiam" at bounding box center [501, 273] width 222 height 52
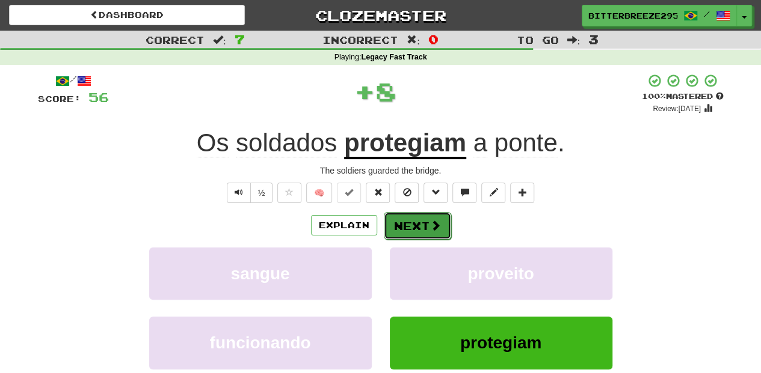
click at [427, 231] on button "Next" at bounding box center [417, 226] width 67 height 28
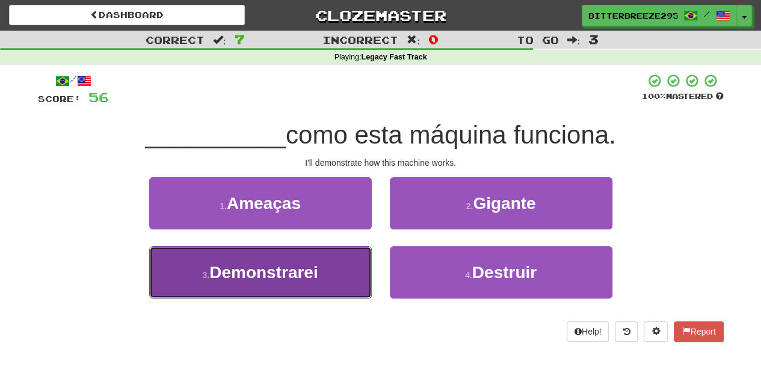
click at [341, 268] on button "3 . Demonstrarei" at bounding box center [260, 273] width 222 height 52
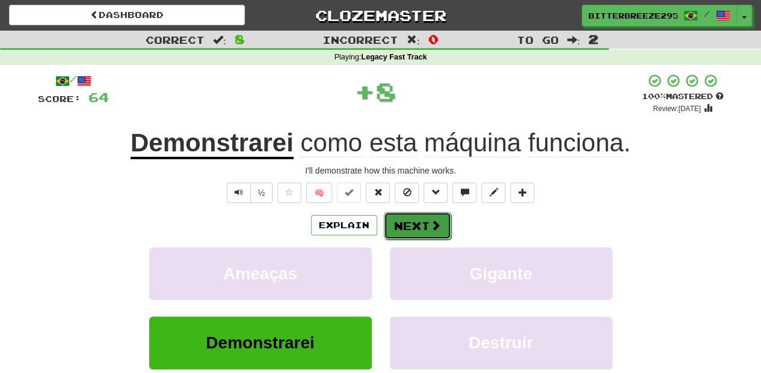
click at [398, 226] on button "Next" at bounding box center [417, 226] width 67 height 28
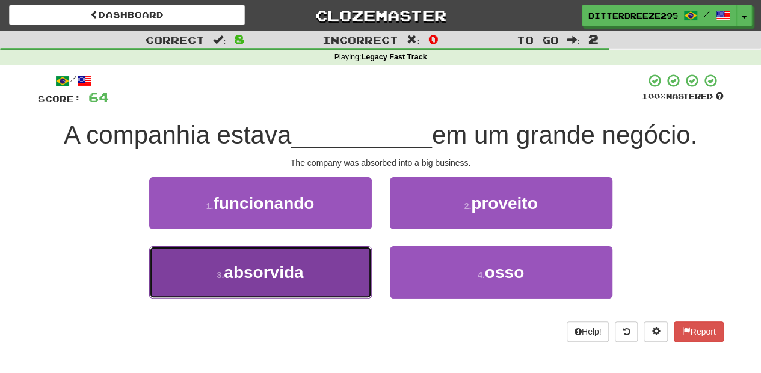
click at [316, 264] on button "3 . absorvida" at bounding box center [260, 273] width 222 height 52
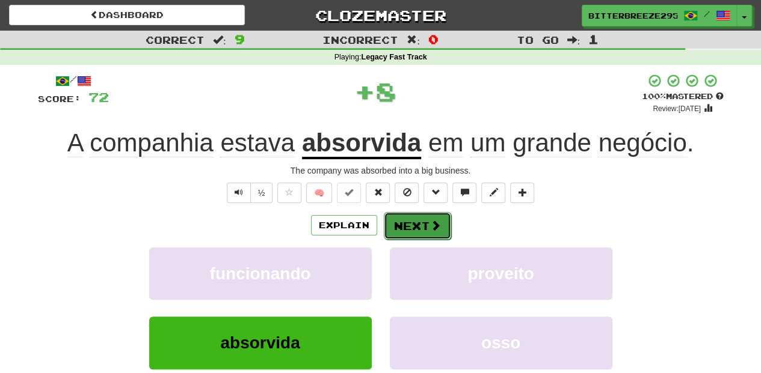
click at [408, 221] on button "Next" at bounding box center [417, 226] width 67 height 28
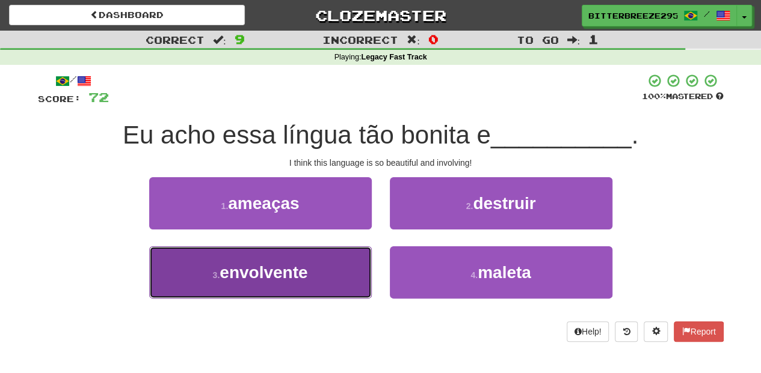
click at [328, 264] on button "3 . envolvente" at bounding box center [260, 273] width 222 height 52
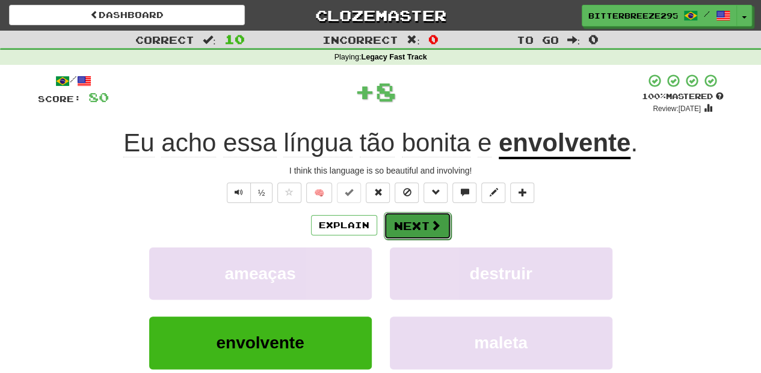
click at [431, 224] on span at bounding box center [435, 225] width 11 height 11
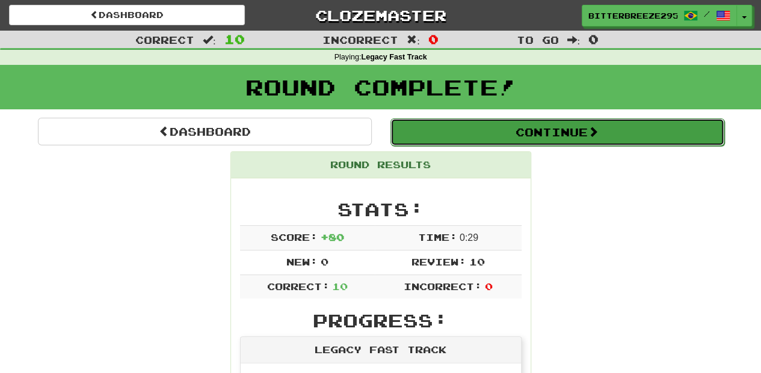
click at [431, 138] on button "Continue" at bounding box center [557, 132] width 334 height 28
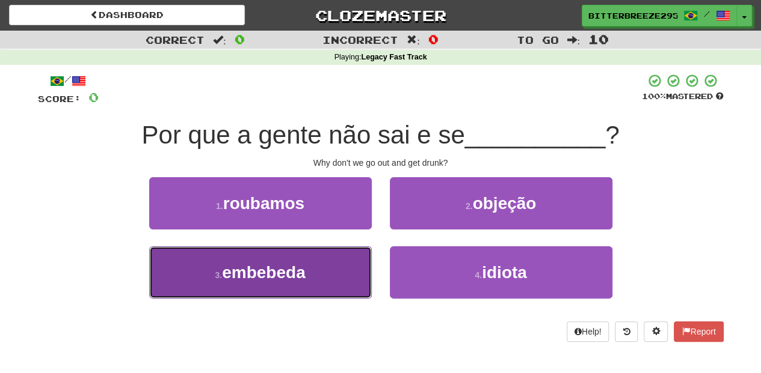
click at [322, 254] on button "3 . embebeda" at bounding box center [260, 273] width 222 height 52
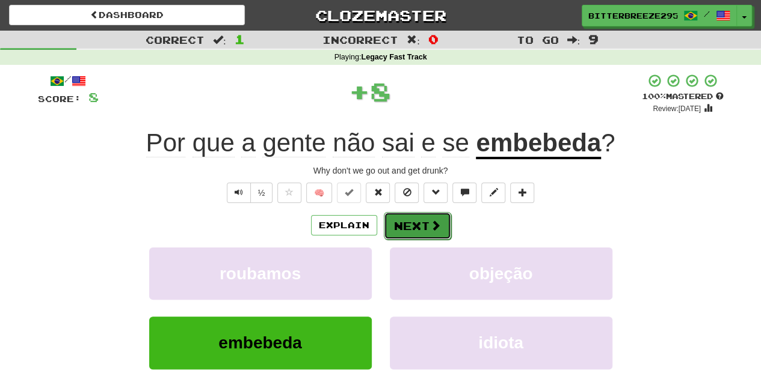
click at [403, 226] on button "Next" at bounding box center [417, 226] width 67 height 28
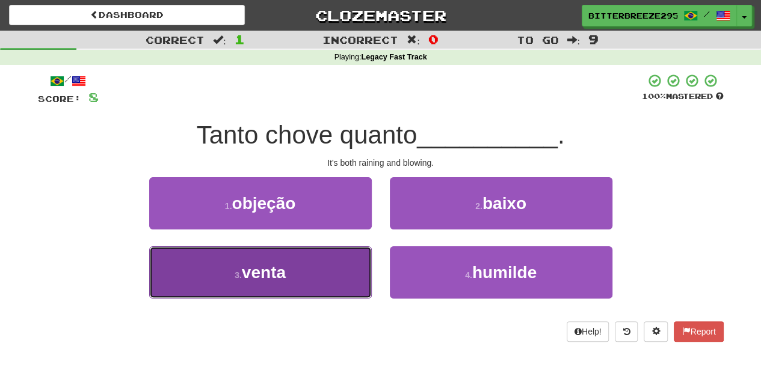
click at [314, 255] on button "3 . venta" at bounding box center [260, 273] width 222 height 52
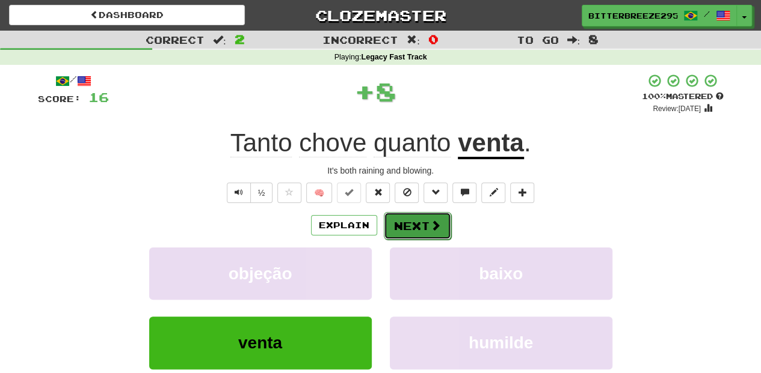
click at [415, 224] on button "Next" at bounding box center [417, 226] width 67 height 28
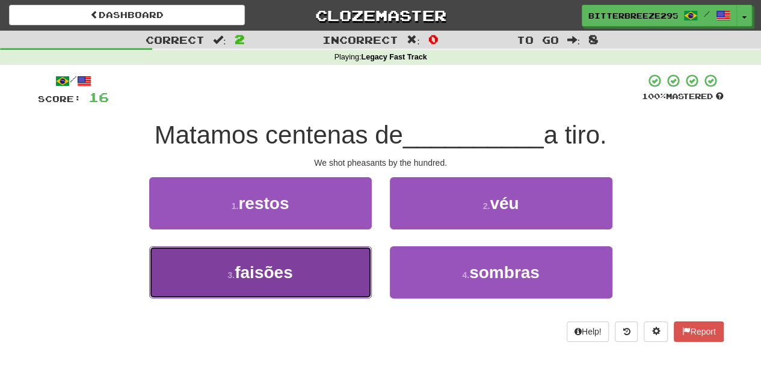
click at [358, 256] on button "3 . faisões" at bounding box center [260, 273] width 222 height 52
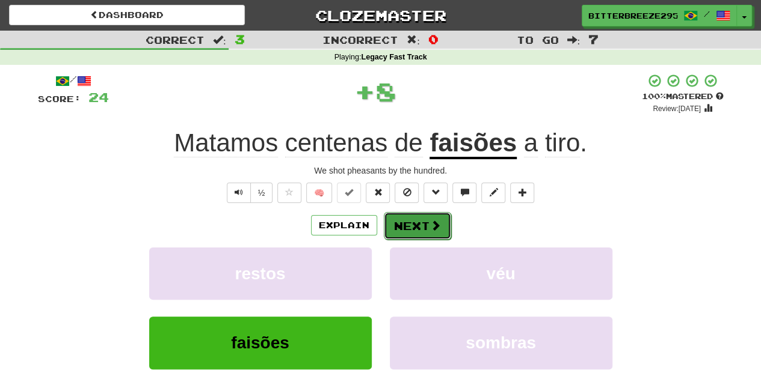
click at [392, 227] on button "Next" at bounding box center [417, 226] width 67 height 28
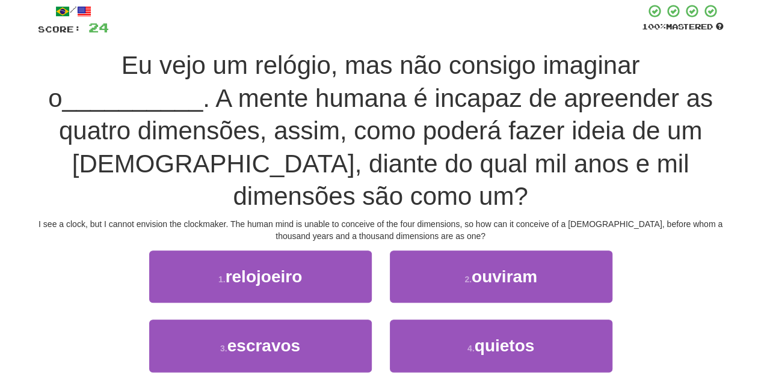
scroll to position [80, 0]
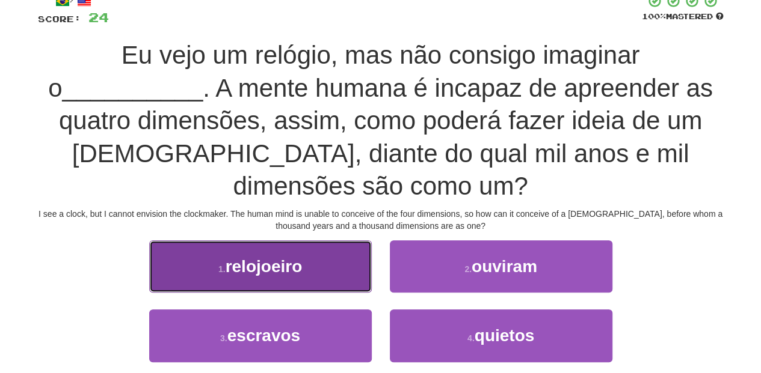
click at [309, 276] on button "1 . relojoeiro" at bounding box center [260, 266] width 222 height 52
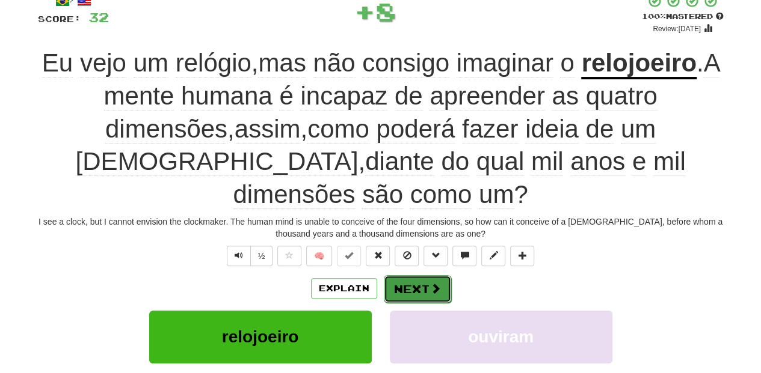
click at [396, 275] on button "Next" at bounding box center [417, 289] width 67 height 28
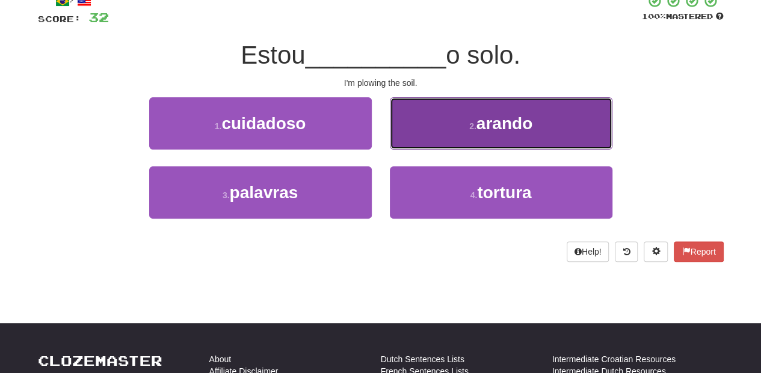
click at [406, 135] on button "2 . arando" at bounding box center [501, 123] width 222 height 52
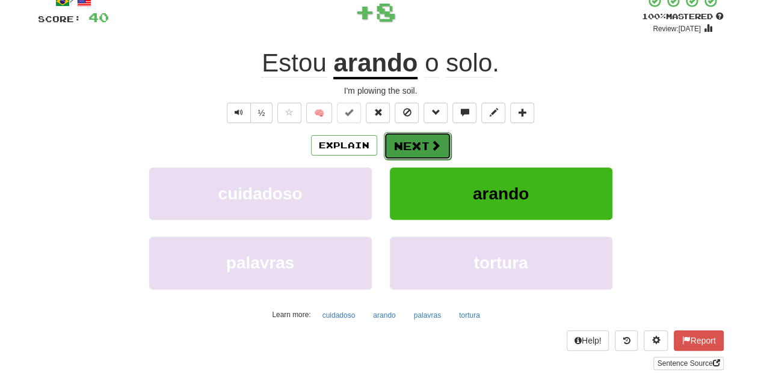
click at [403, 138] on button "Next" at bounding box center [417, 146] width 67 height 28
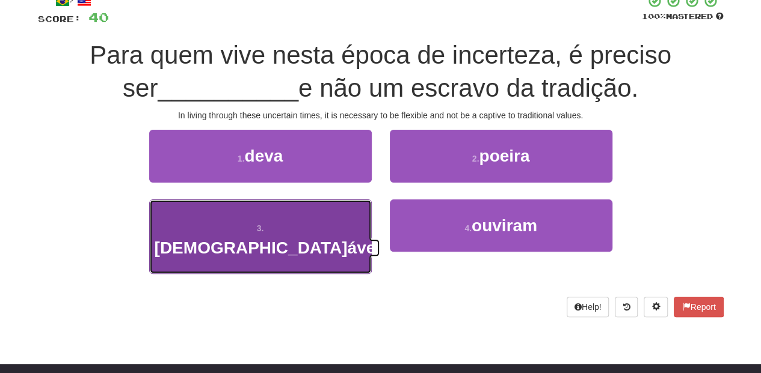
click at [328, 226] on button "3 . [DEMOGRAPHIC_DATA]ável" at bounding box center [260, 237] width 222 height 75
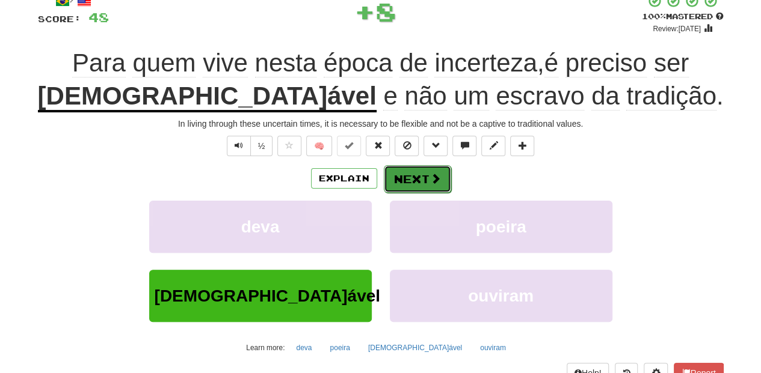
click at [406, 177] on button "Next" at bounding box center [417, 179] width 67 height 28
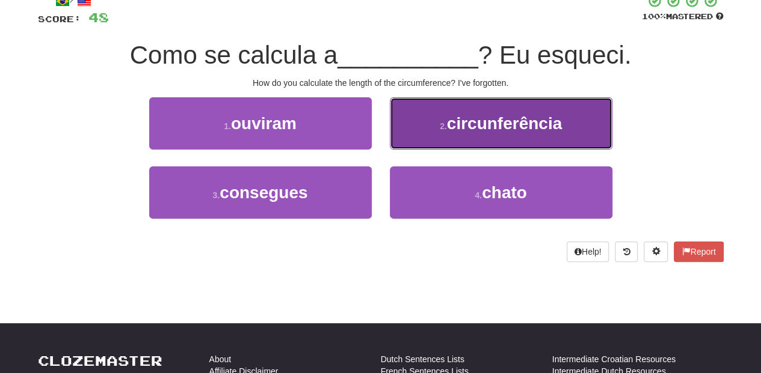
click at [418, 132] on button "2 . circunferência" at bounding box center [501, 123] width 222 height 52
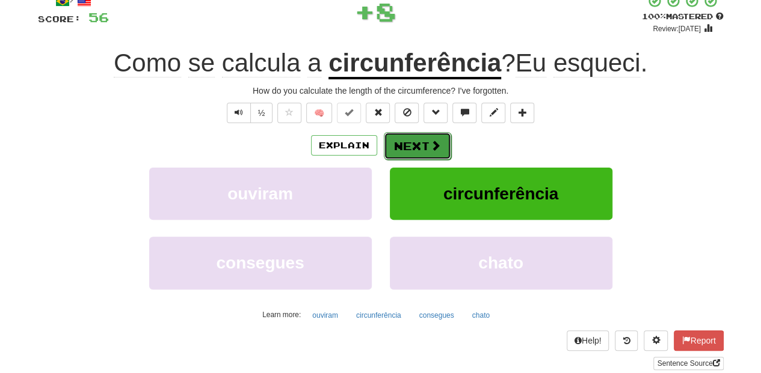
click at [414, 147] on button "Next" at bounding box center [417, 146] width 67 height 28
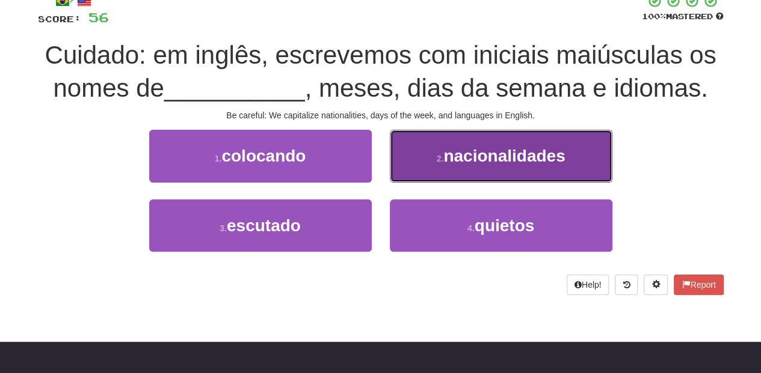
click at [409, 152] on button "2 . nacionalidades" at bounding box center [501, 156] width 222 height 52
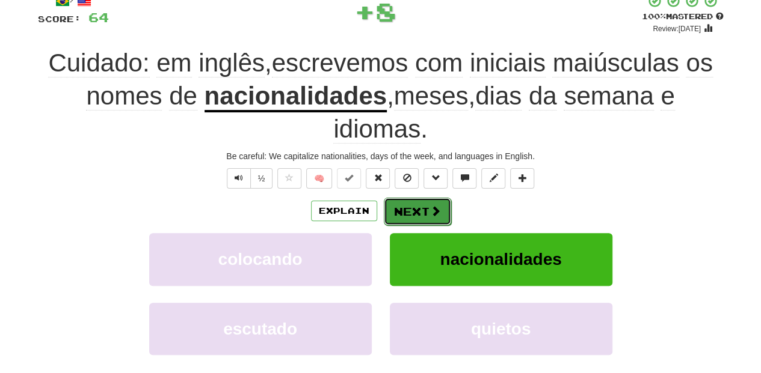
click at [396, 203] on button "Next" at bounding box center [417, 212] width 67 height 28
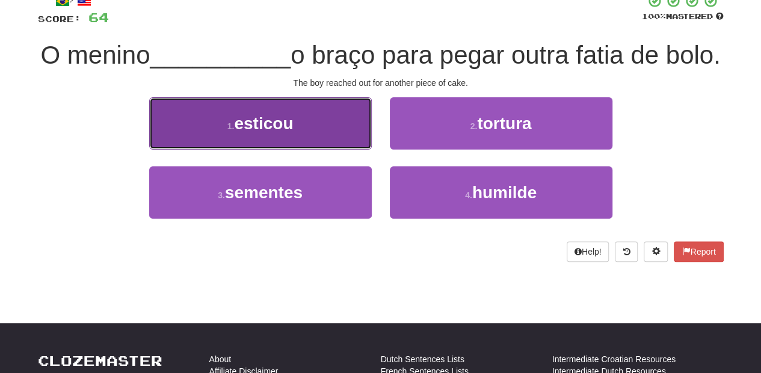
click at [355, 150] on button "1 . esticou" at bounding box center [260, 123] width 222 height 52
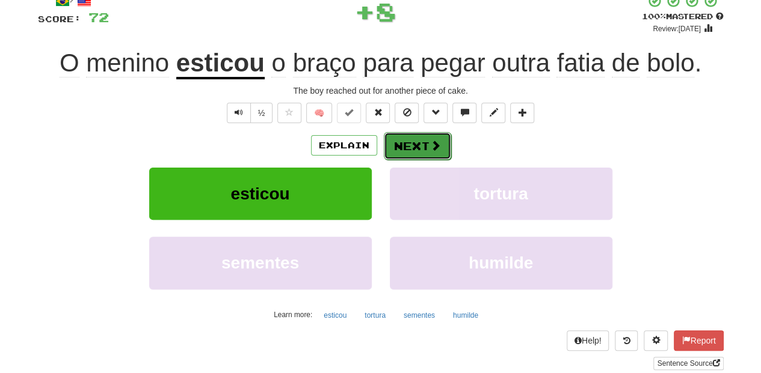
click at [411, 145] on button "Next" at bounding box center [417, 146] width 67 height 28
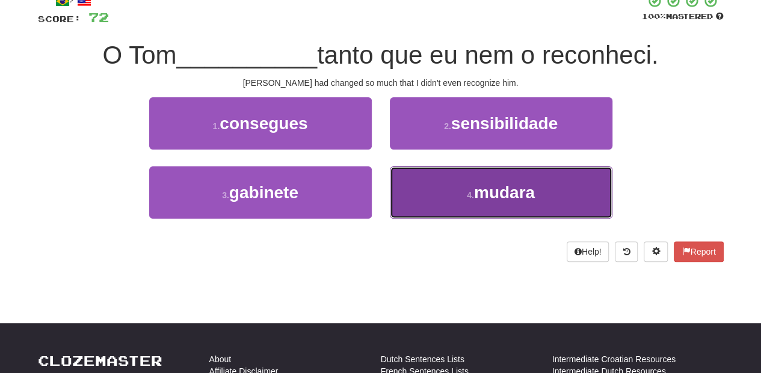
click at [406, 186] on button "4 . mudara" at bounding box center [501, 193] width 222 height 52
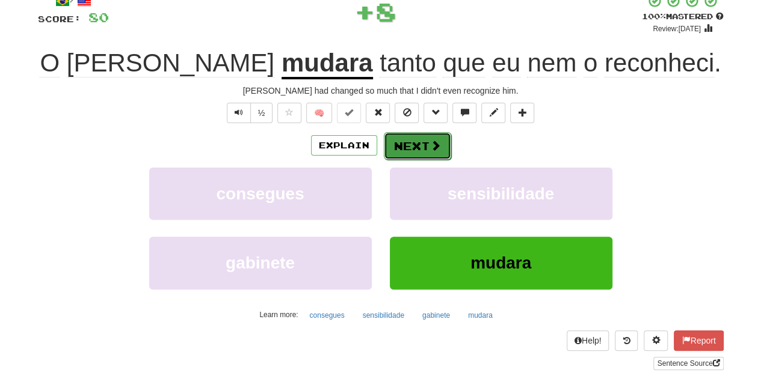
click at [418, 146] on button "Next" at bounding box center [417, 146] width 67 height 28
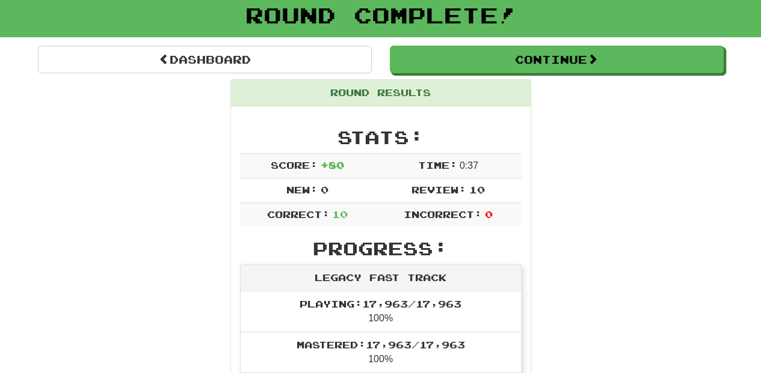
scroll to position [12, 0]
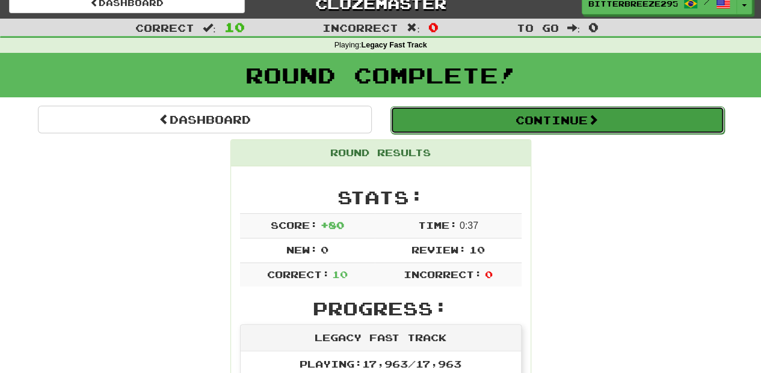
click at [474, 117] on button "Continue" at bounding box center [557, 120] width 334 height 28
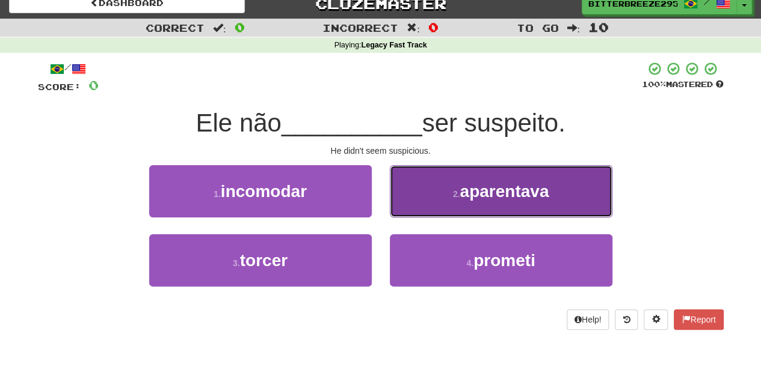
click at [427, 200] on button "2 . aparentava" at bounding box center [501, 191] width 222 height 52
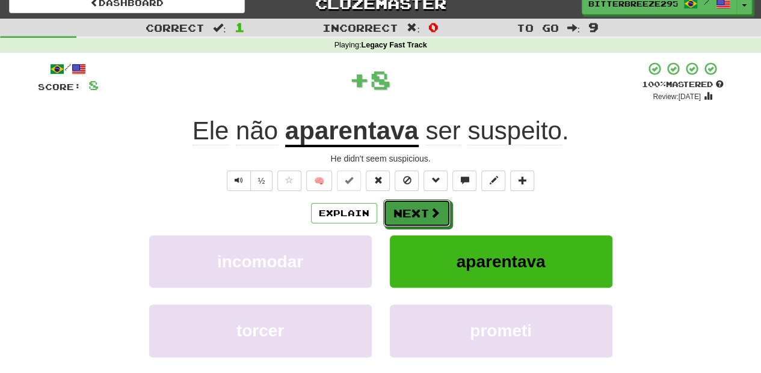
click at [413, 212] on button "Next" at bounding box center [416, 214] width 67 height 28
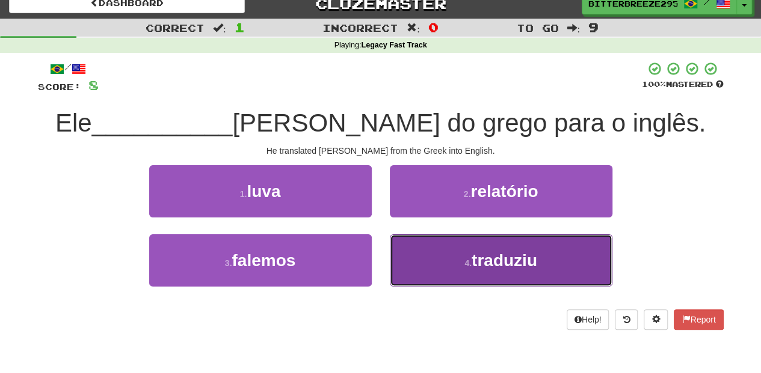
click at [436, 249] on button "4 . traduziu" at bounding box center [501, 260] width 222 height 52
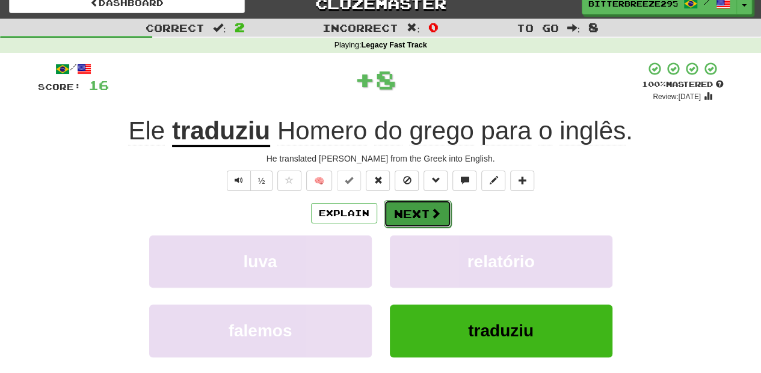
click at [421, 212] on button "Next" at bounding box center [417, 214] width 67 height 28
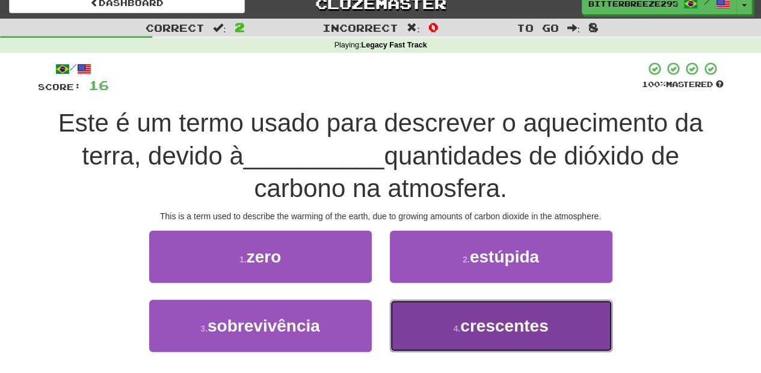
click at [453, 334] on button "4 . crescentes" at bounding box center [501, 326] width 222 height 52
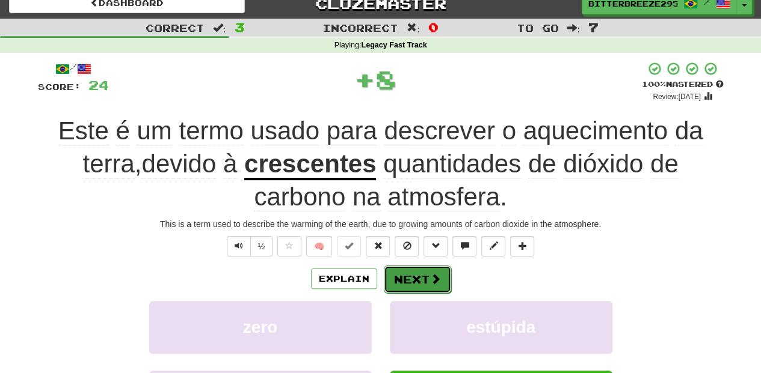
click at [393, 281] on button "Next" at bounding box center [417, 280] width 67 height 28
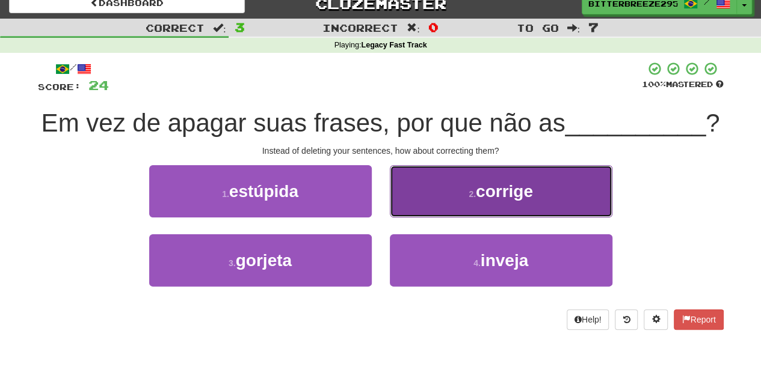
click at [421, 210] on button "2 . corrige" at bounding box center [501, 191] width 222 height 52
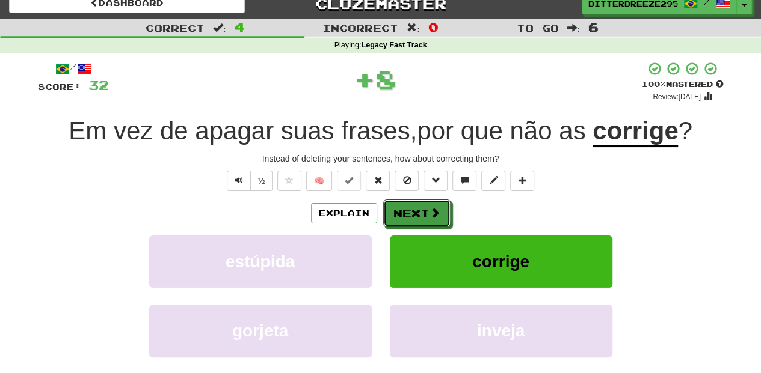
click at [421, 210] on button "Next" at bounding box center [416, 214] width 67 height 28
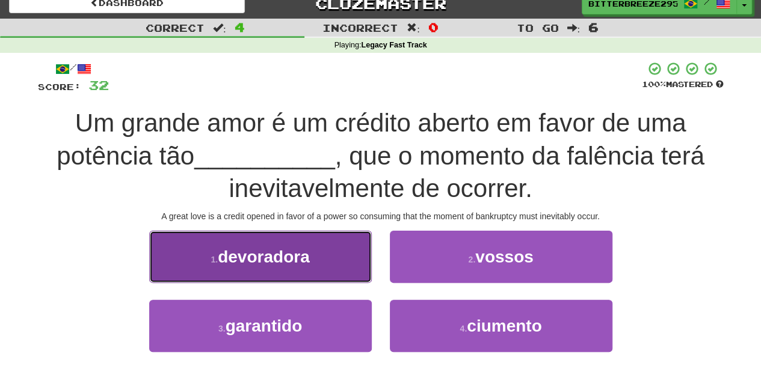
click at [327, 278] on button "1 . devoradora" at bounding box center [260, 257] width 222 height 52
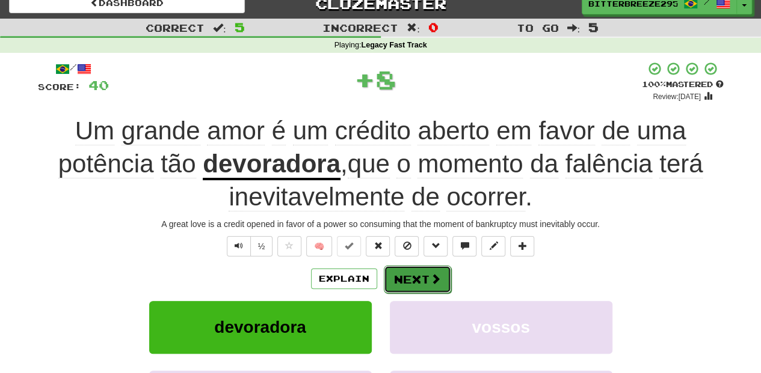
click at [434, 284] on button "Next" at bounding box center [417, 280] width 67 height 28
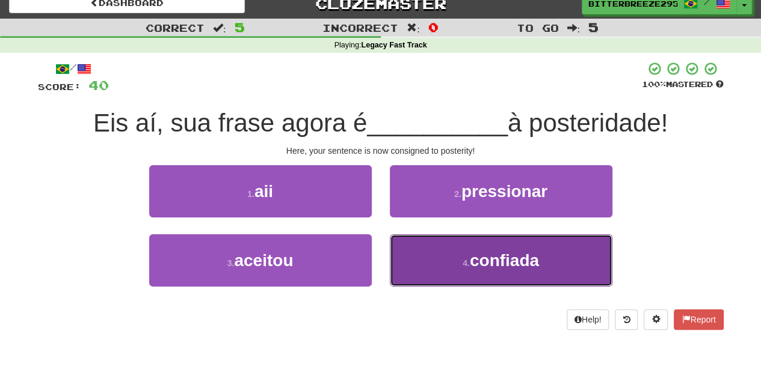
click at [424, 255] on button "4 . confiada" at bounding box center [501, 260] width 222 height 52
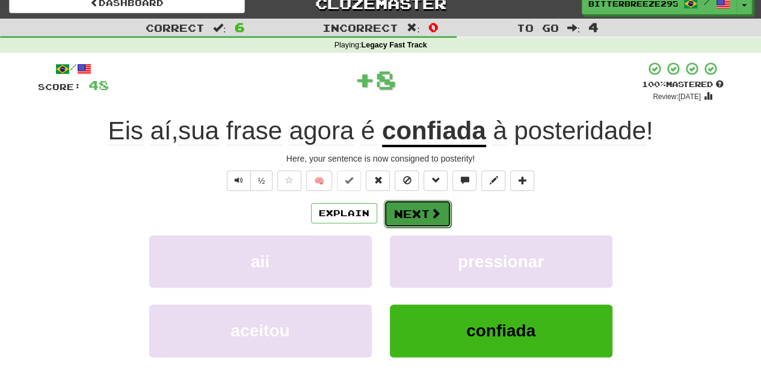
click at [418, 211] on button "Next" at bounding box center [417, 214] width 67 height 28
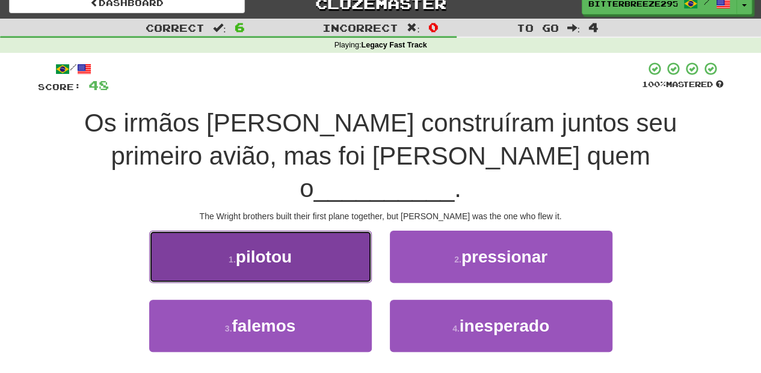
click at [325, 231] on button "1 . pilotou" at bounding box center [260, 257] width 222 height 52
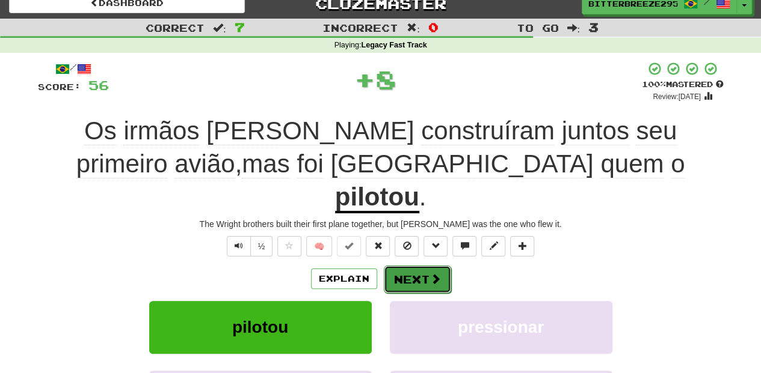
click at [414, 266] on button "Next" at bounding box center [417, 280] width 67 height 28
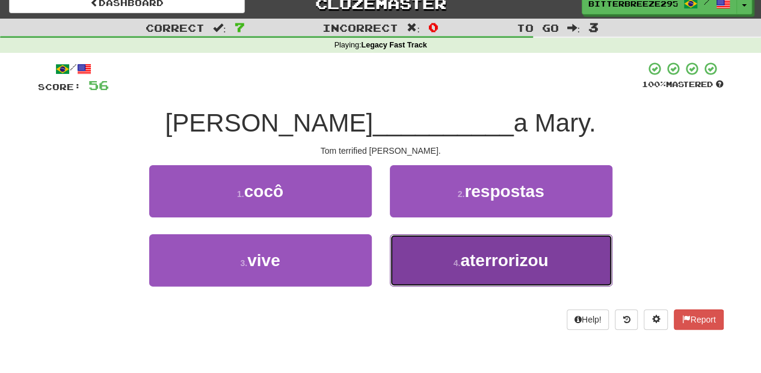
click at [444, 250] on button "4 . aterrorizou" at bounding box center [501, 260] width 222 height 52
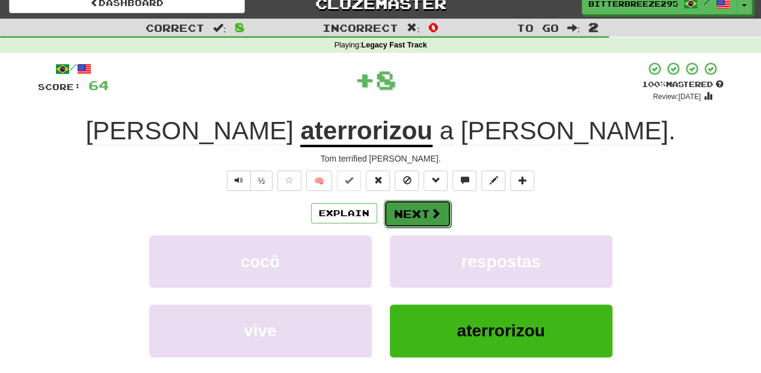
click at [420, 214] on button "Next" at bounding box center [417, 214] width 67 height 28
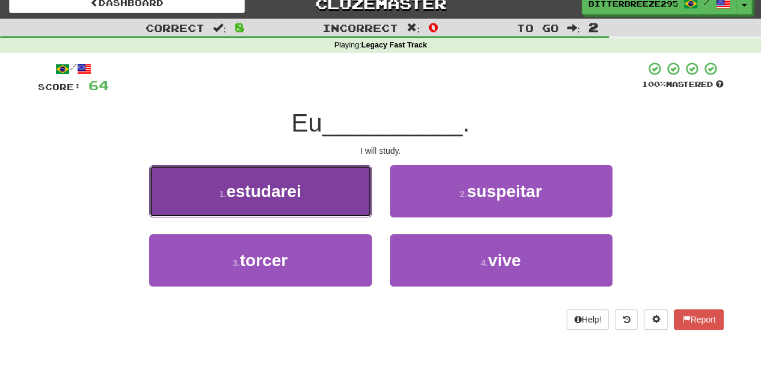
click at [322, 198] on button "1 . estudarei" at bounding box center [260, 191] width 222 height 52
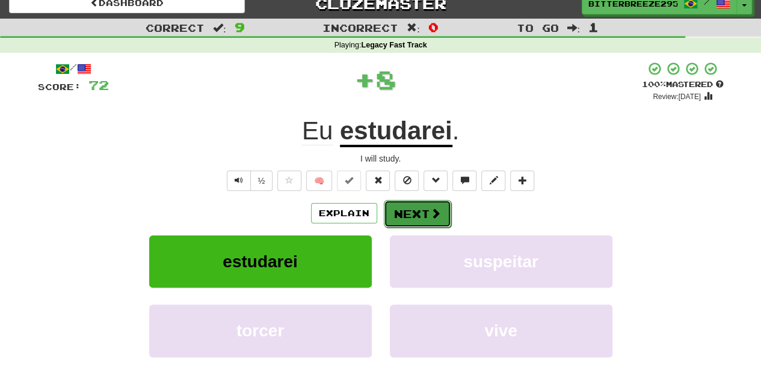
click at [426, 215] on button "Next" at bounding box center [417, 214] width 67 height 28
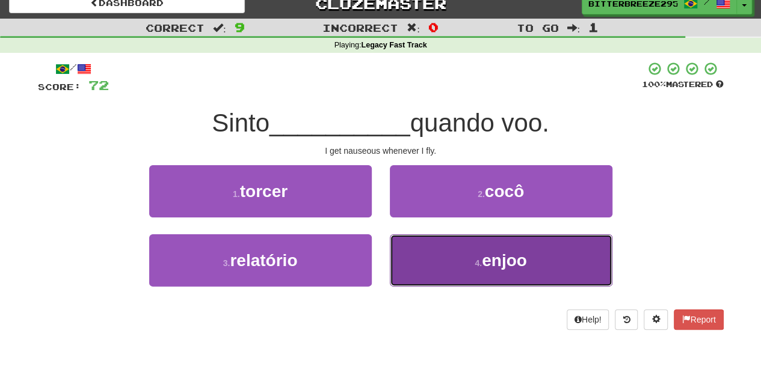
click at [443, 259] on button "4 . enjoo" at bounding box center [501, 260] width 222 height 52
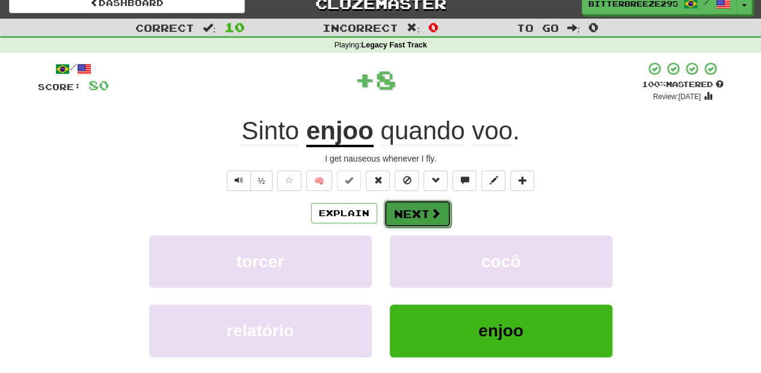
click at [430, 217] on span at bounding box center [435, 213] width 11 height 11
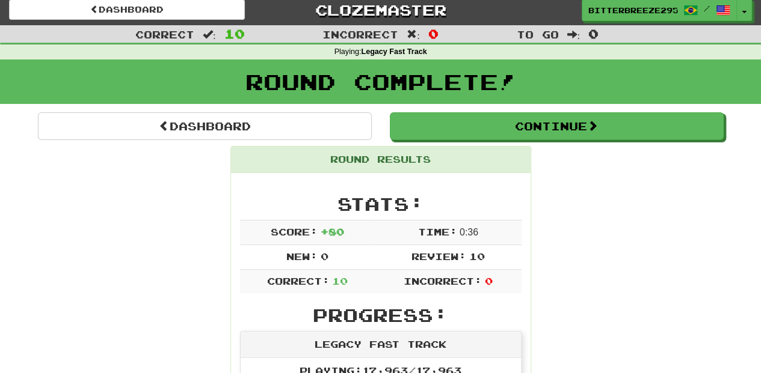
scroll to position [0, 0]
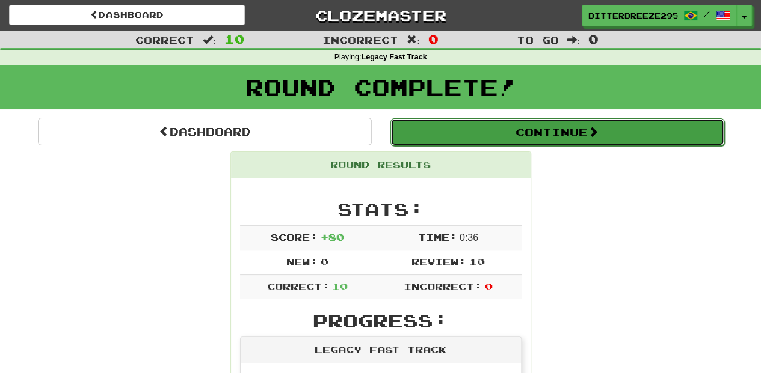
click at [515, 131] on button "Continue" at bounding box center [557, 132] width 334 height 28
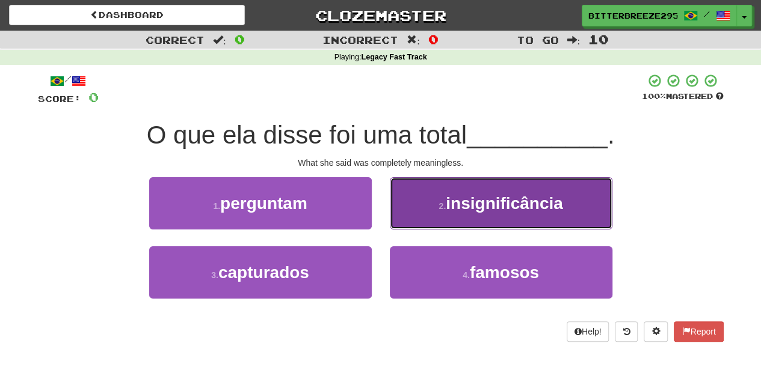
click at [423, 224] on button "2 . insignificância" at bounding box center [501, 203] width 222 height 52
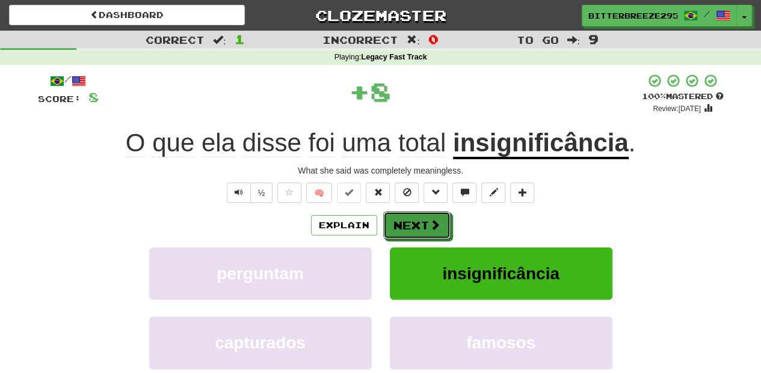
click at [423, 224] on button "Next" at bounding box center [416, 226] width 67 height 28
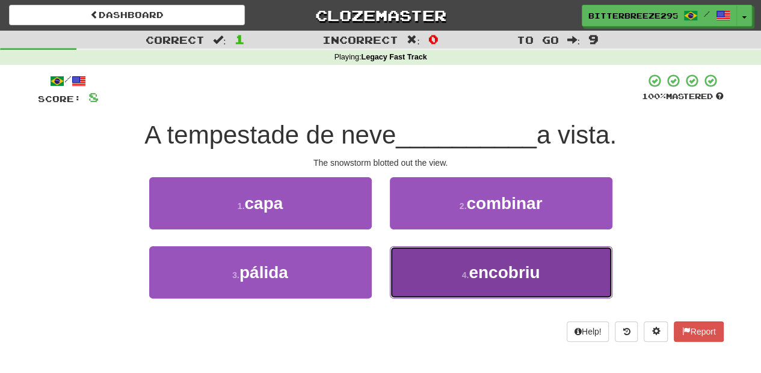
click at [421, 257] on button "4 . encobriu" at bounding box center [501, 273] width 222 height 52
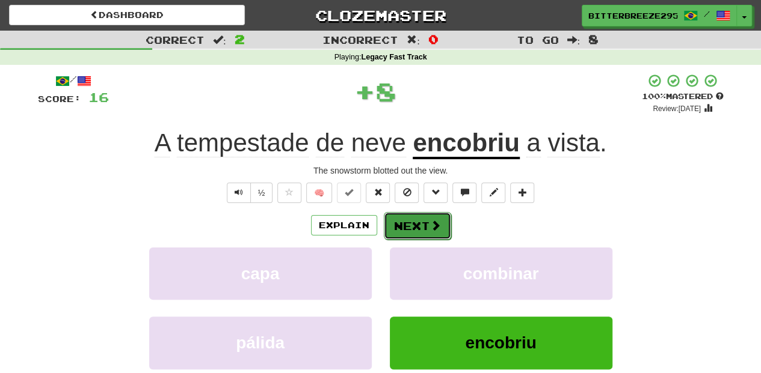
click at [419, 225] on button "Next" at bounding box center [417, 226] width 67 height 28
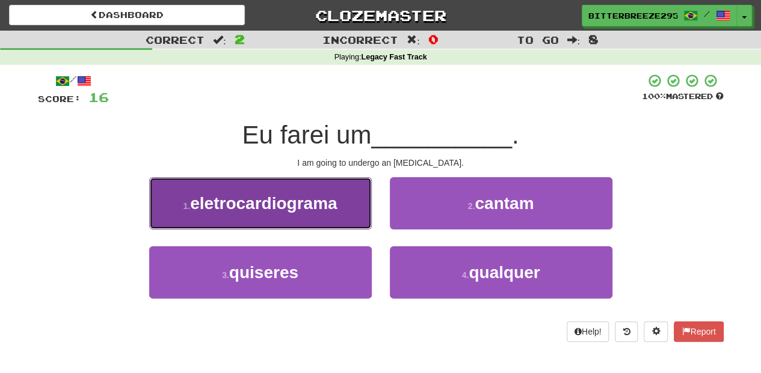
click at [325, 206] on span "eletrocardiograma" at bounding box center [263, 203] width 147 height 19
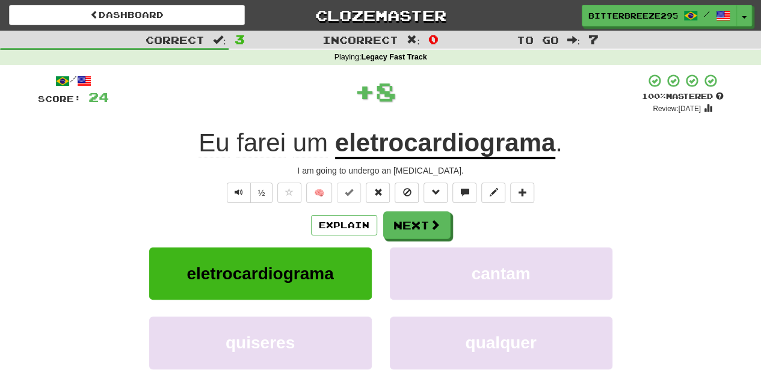
click at [394, 208] on div "/ Score: 24 + 8 100 % Mastered Review: [DATE] Eu farei um eletrocardiograma . I…" at bounding box center [380, 261] width 685 height 377
click at [391, 219] on button "Next" at bounding box center [417, 226] width 67 height 28
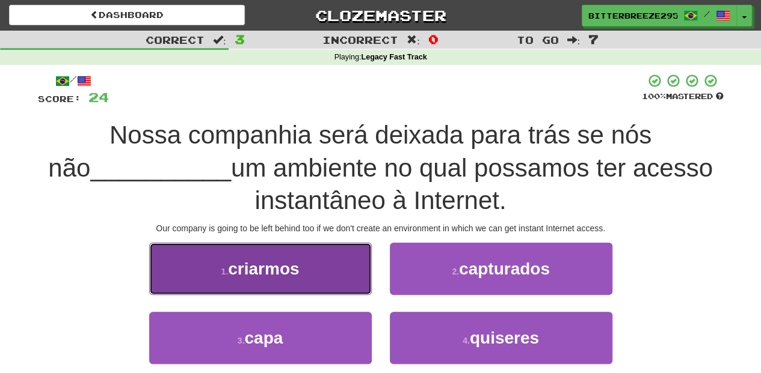
click at [315, 281] on button "1 . criarmos" at bounding box center [260, 269] width 222 height 52
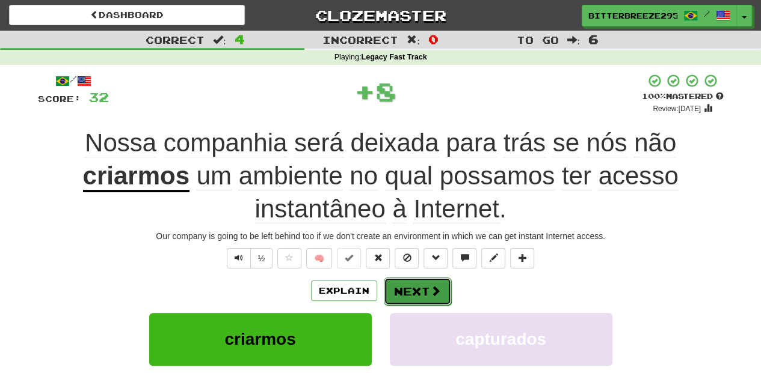
click at [409, 283] on button "Next" at bounding box center [417, 292] width 67 height 28
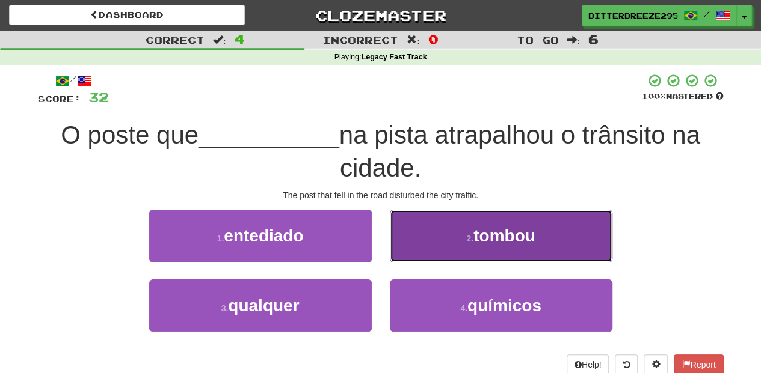
click at [423, 248] on button "2 . tombou" at bounding box center [501, 236] width 222 height 52
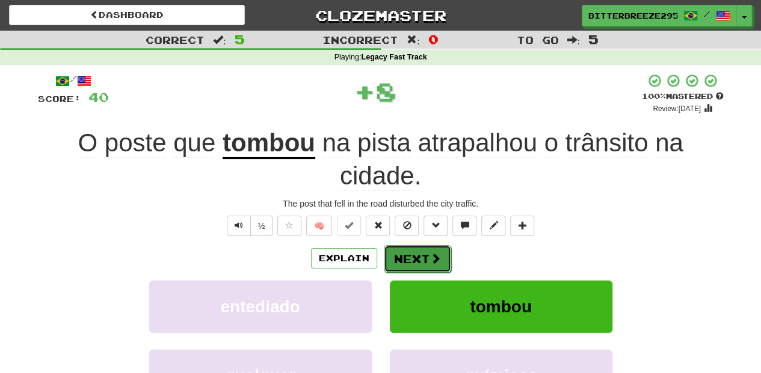
click at [414, 254] on button "Next" at bounding box center [417, 259] width 67 height 28
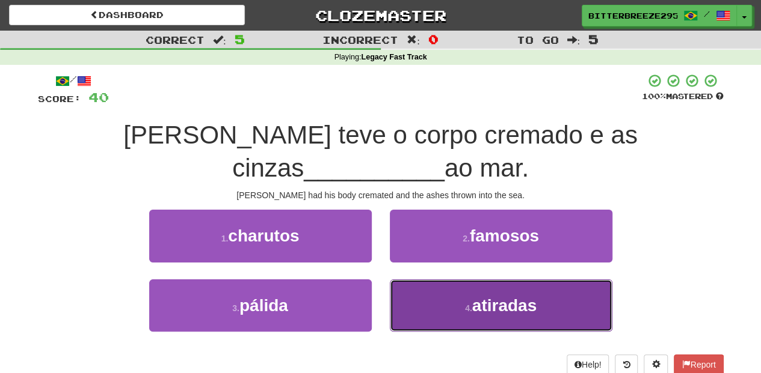
click at [439, 280] on button "4 . atiradas" at bounding box center [501, 306] width 222 height 52
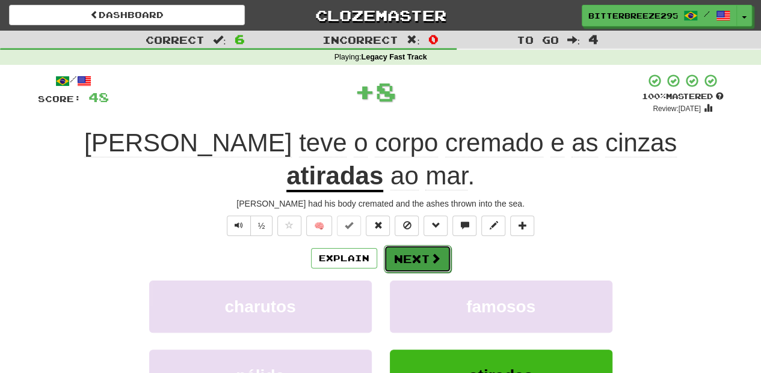
click at [406, 245] on button "Next" at bounding box center [417, 259] width 67 height 28
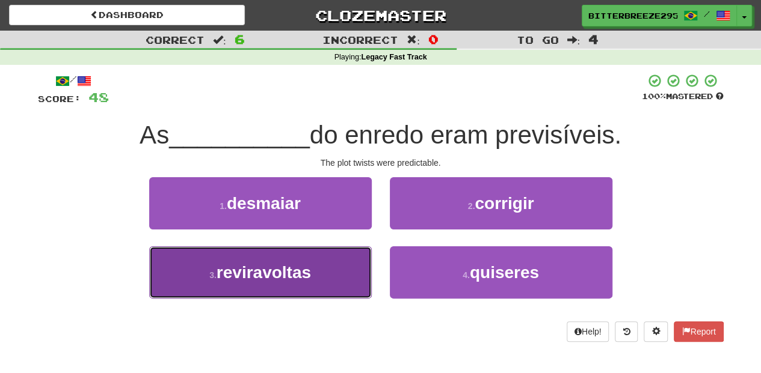
click at [311, 259] on button "3 . reviravoltas" at bounding box center [260, 273] width 222 height 52
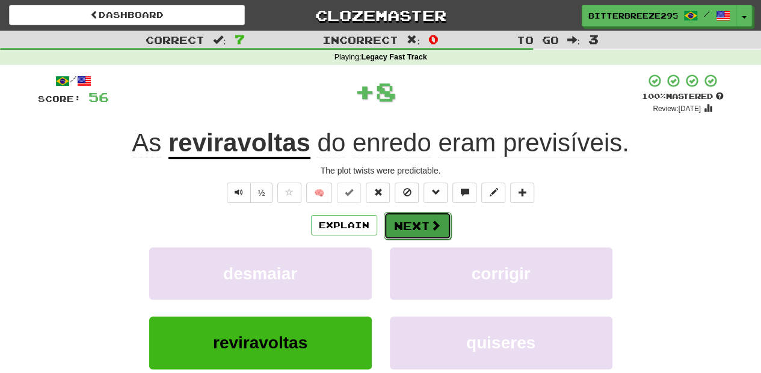
click at [424, 221] on button "Next" at bounding box center [417, 226] width 67 height 28
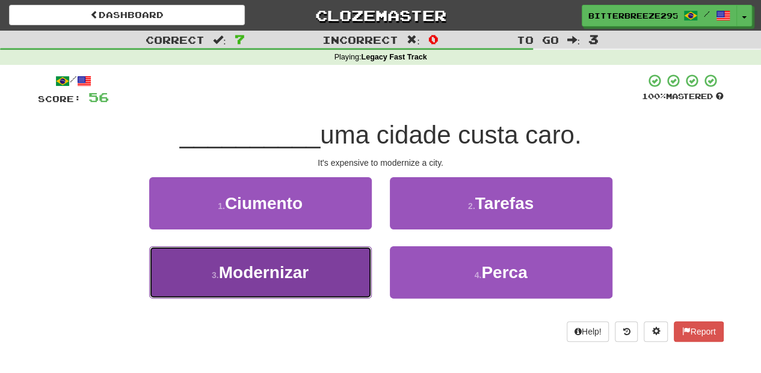
click at [308, 268] on button "3 . Modernizar" at bounding box center [260, 273] width 222 height 52
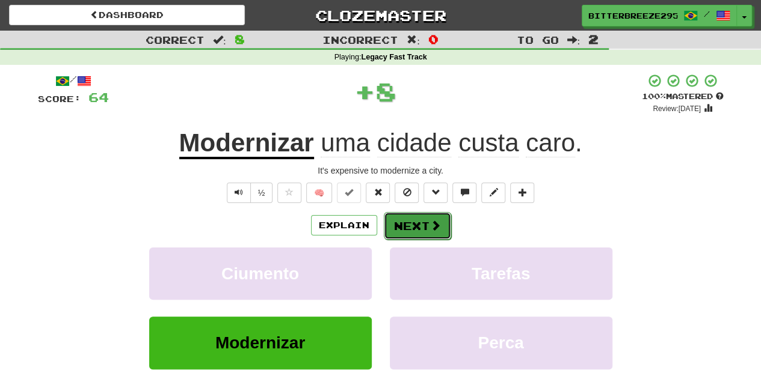
click at [417, 227] on button "Next" at bounding box center [417, 226] width 67 height 28
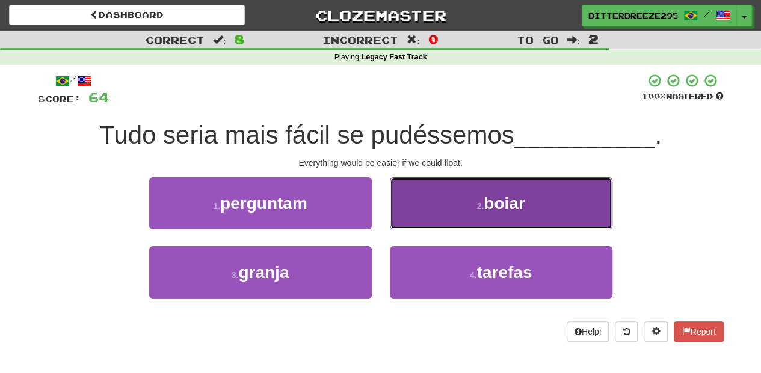
click at [438, 211] on button "2 . boiar" at bounding box center [501, 203] width 222 height 52
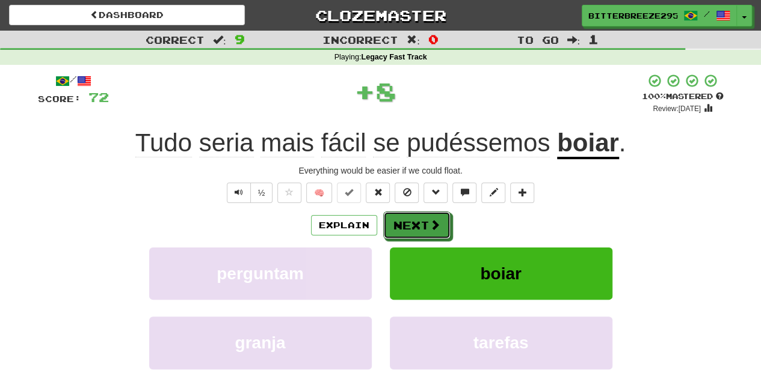
click at [423, 221] on button "Next" at bounding box center [416, 226] width 67 height 28
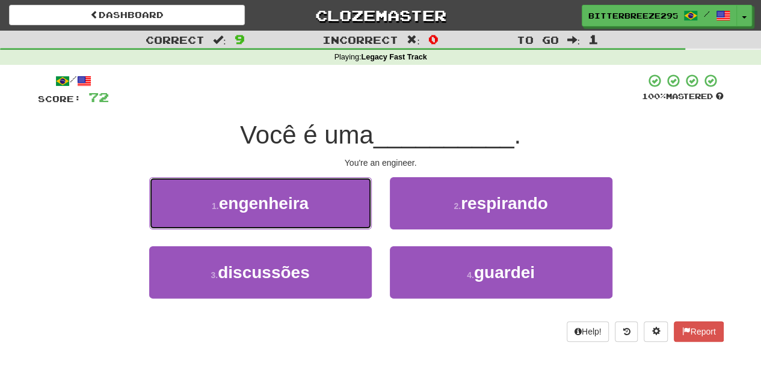
drag, startPoint x: 292, startPoint y: 200, endPoint x: 302, endPoint y: 200, distance: 9.6
click at [293, 200] on span "engenheira" at bounding box center [264, 203] width 90 height 19
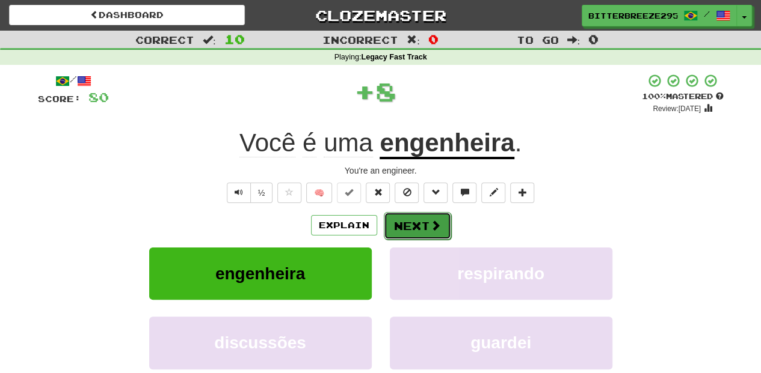
click at [400, 219] on button "Next" at bounding box center [417, 226] width 67 height 28
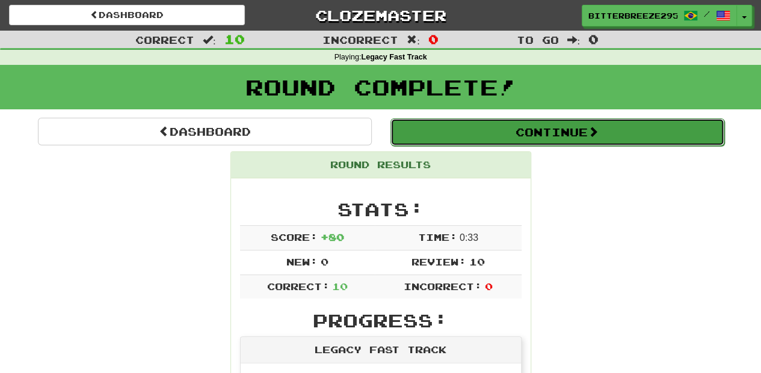
click at [478, 135] on button "Continue" at bounding box center [557, 132] width 334 height 28
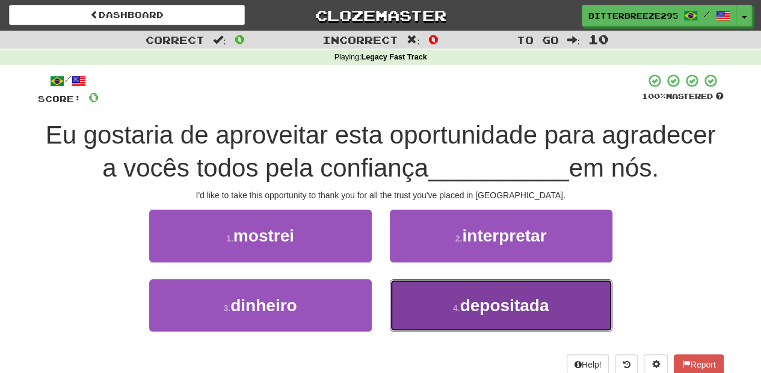
click at [430, 301] on button "4 . depositada" at bounding box center [501, 306] width 222 height 52
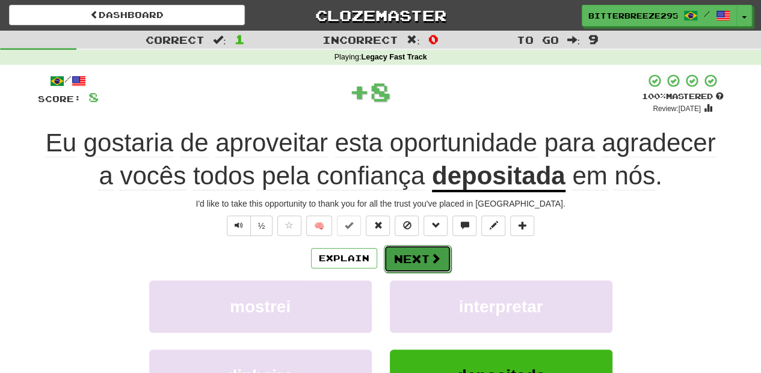
click at [409, 257] on button "Next" at bounding box center [417, 259] width 67 height 28
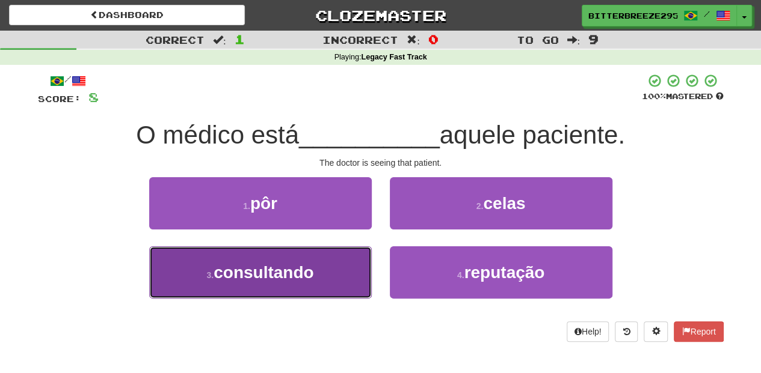
click at [309, 272] on span "consultando" at bounding box center [263, 272] width 100 height 19
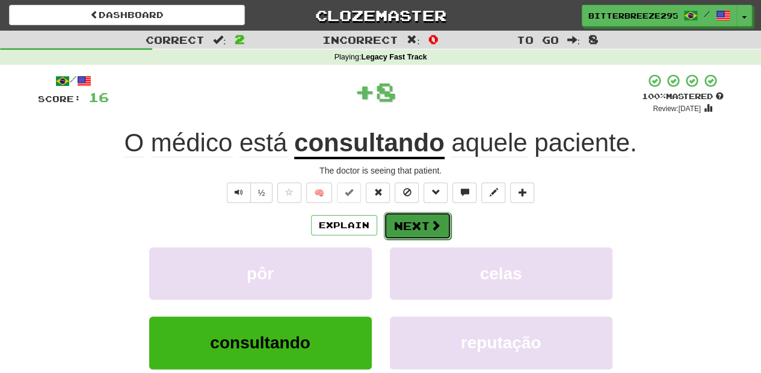
click at [409, 224] on button "Next" at bounding box center [417, 226] width 67 height 28
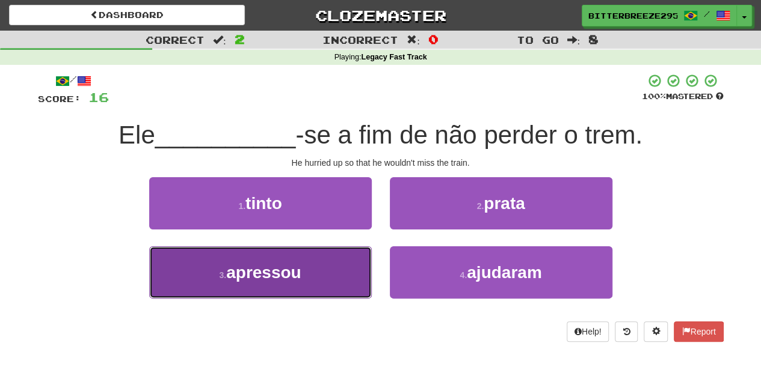
click at [325, 277] on button "3 . apressou" at bounding box center [260, 273] width 222 height 52
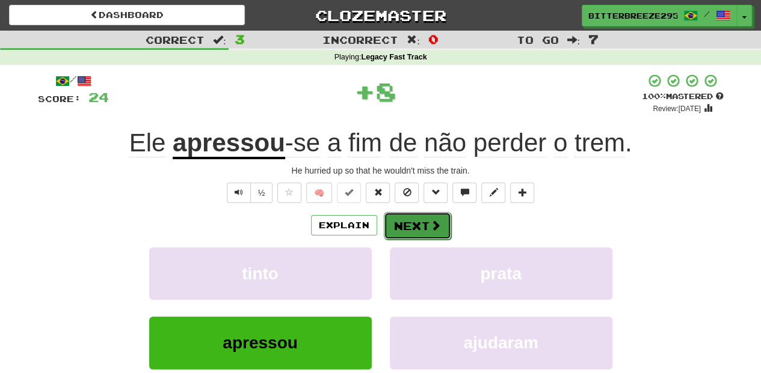
click at [412, 228] on button "Next" at bounding box center [417, 226] width 67 height 28
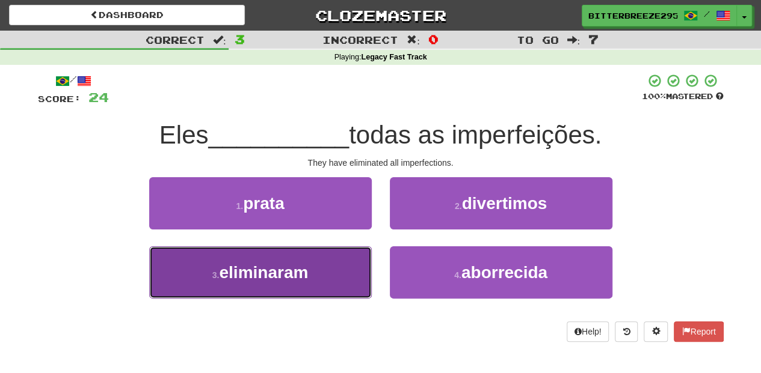
click at [316, 263] on button "3 . eliminaram" at bounding box center [260, 273] width 222 height 52
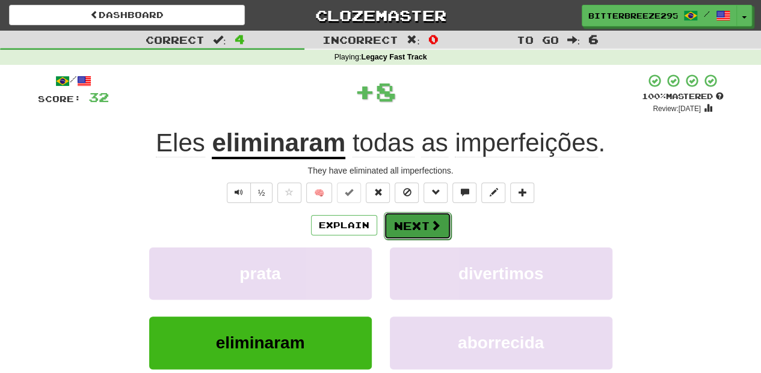
click at [426, 230] on button "Next" at bounding box center [417, 226] width 67 height 28
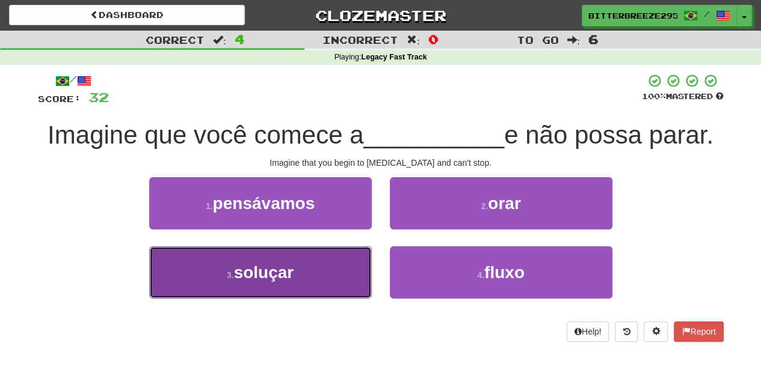
click at [324, 259] on button "3 . soluçar" at bounding box center [260, 273] width 222 height 52
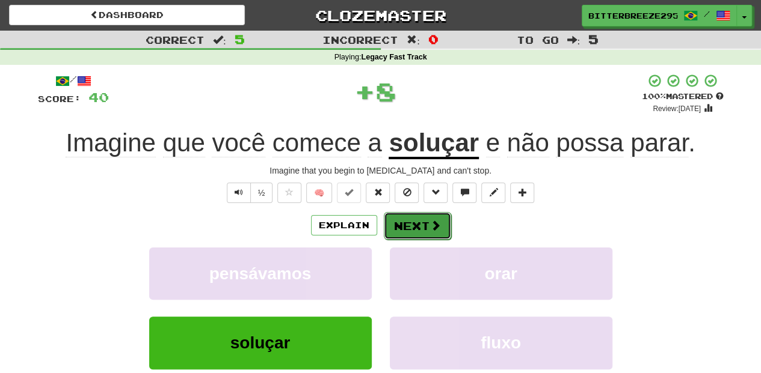
click at [396, 228] on button "Next" at bounding box center [417, 226] width 67 height 28
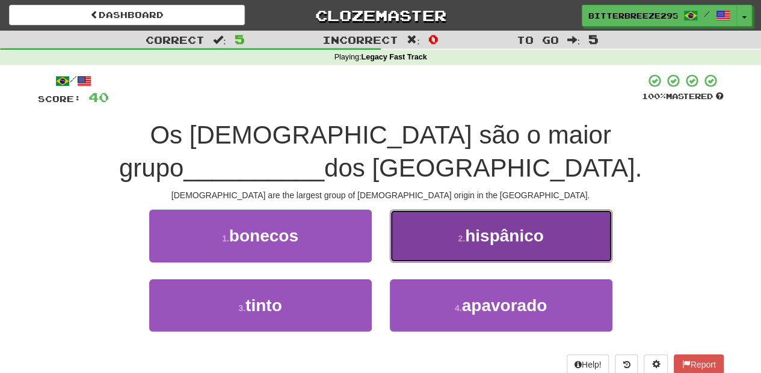
click at [427, 234] on button "2 . hispânico" at bounding box center [501, 236] width 222 height 52
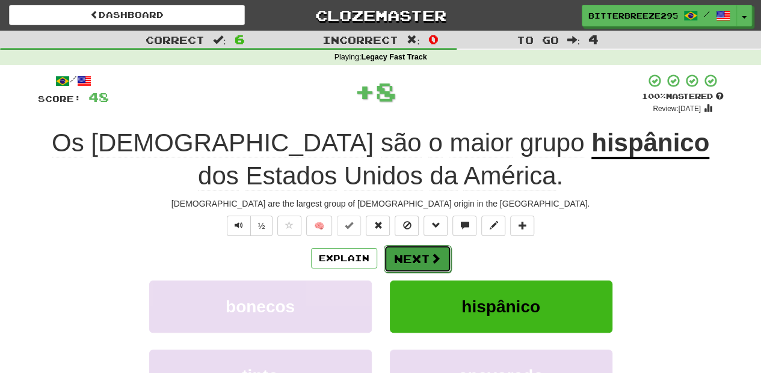
click at [405, 251] on button "Next" at bounding box center [417, 259] width 67 height 28
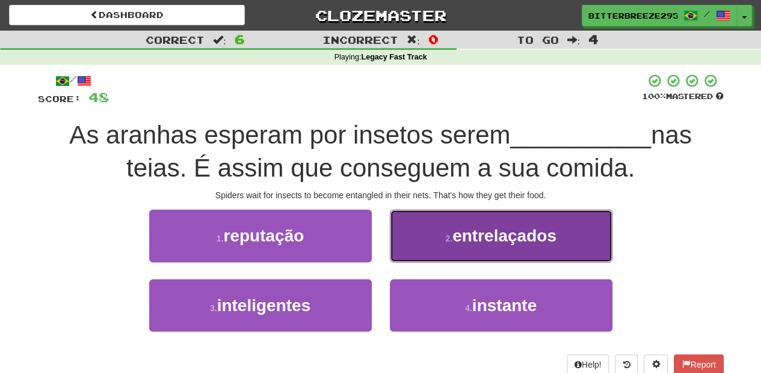
click at [418, 246] on button "2 . entrelaçados" at bounding box center [501, 236] width 222 height 52
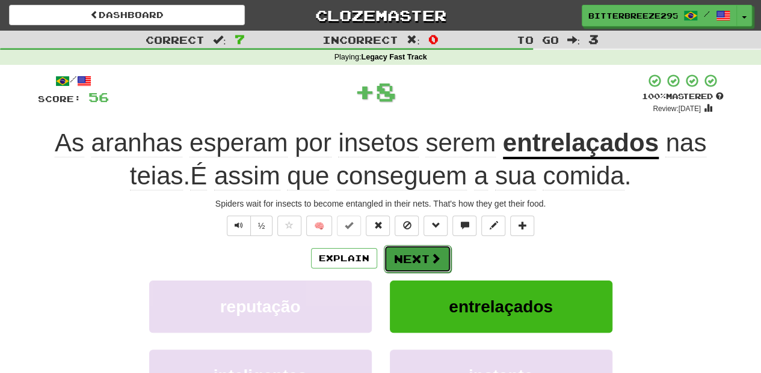
click at [410, 256] on button "Next" at bounding box center [417, 259] width 67 height 28
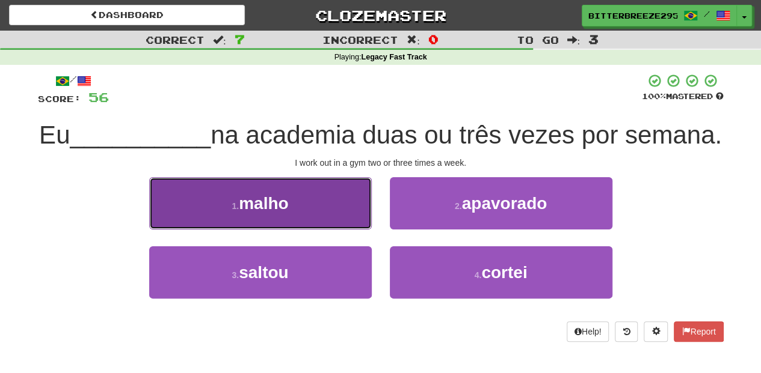
click at [313, 230] on button "1 . malho" at bounding box center [260, 203] width 222 height 52
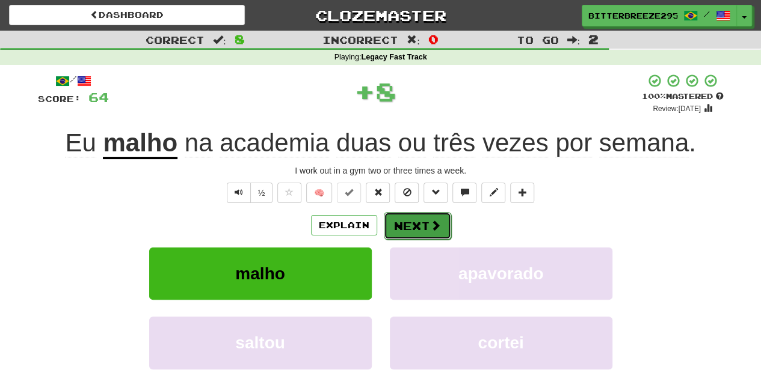
click at [402, 228] on button "Next" at bounding box center [417, 226] width 67 height 28
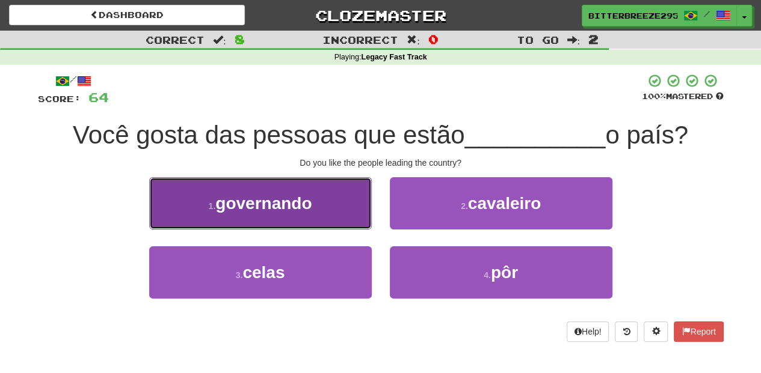
click at [351, 209] on button "1 . governando" at bounding box center [260, 203] width 222 height 52
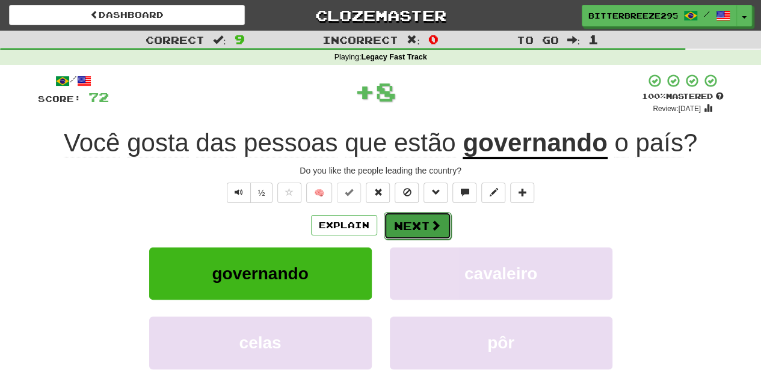
click at [416, 218] on button "Next" at bounding box center [417, 226] width 67 height 28
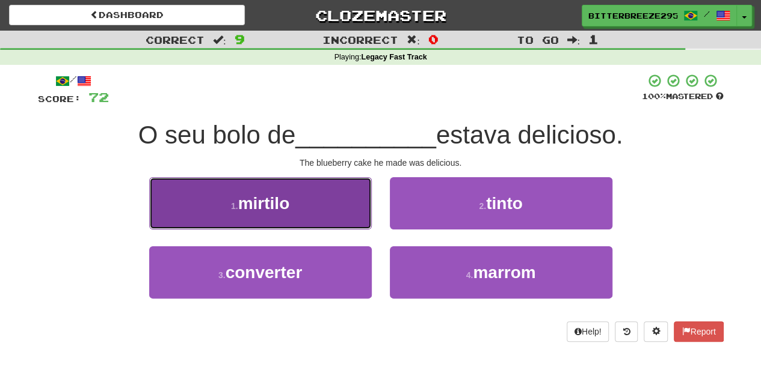
click at [334, 215] on button "1 . mirtilo" at bounding box center [260, 203] width 222 height 52
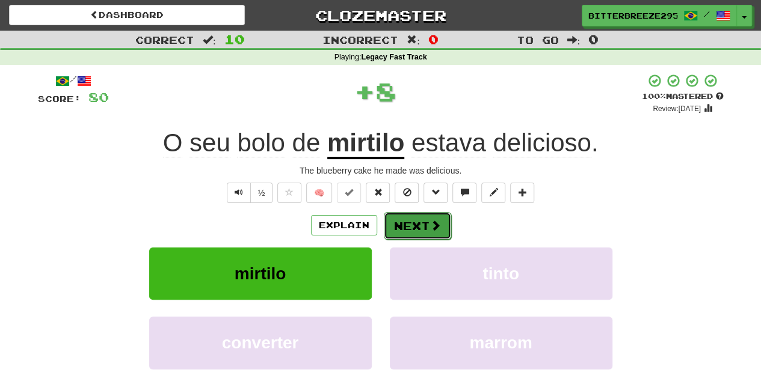
click at [415, 226] on button "Next" at bounding box center [417, 226] width 67 height 28
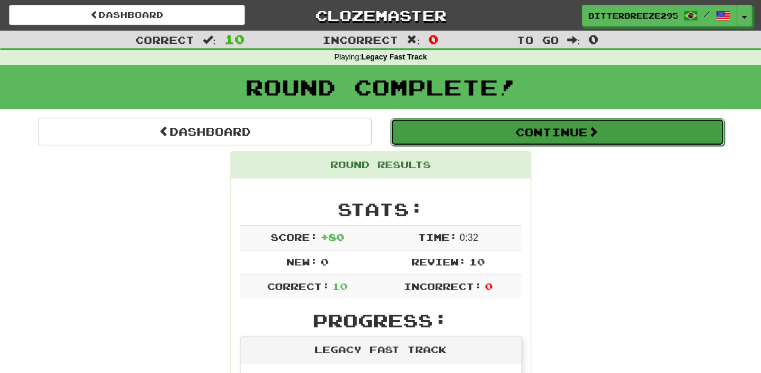
click at [450, 137] on button "Continue" at bounding box center [557, 132] width 334 height 28
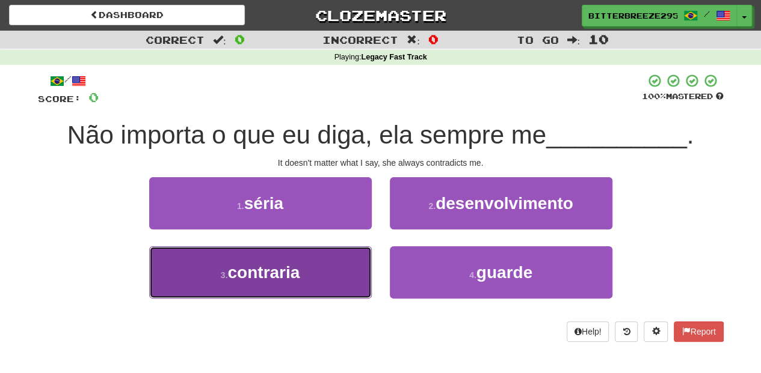
click at [322, 265] on button "3 . contraria" at bounding box center [260, 273] width 222 height 52
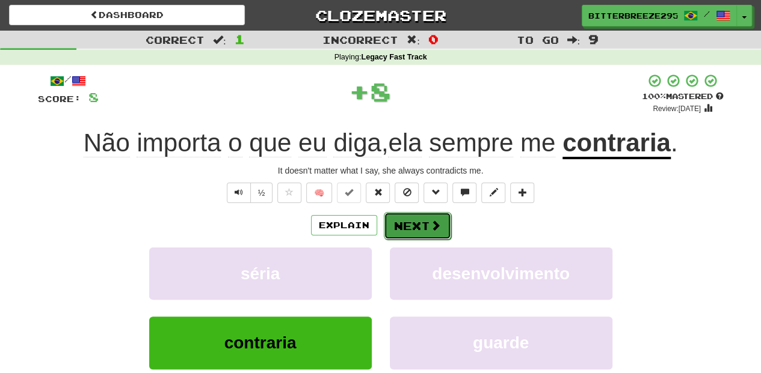
click at [400, 230] on button "Next" at bounding box center [417, 226] width 67 height 28
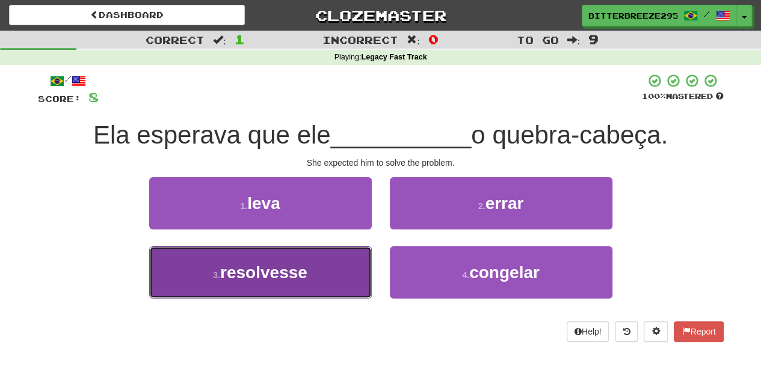
click at [320, 255] on button "3 . resolvesse" at bounding box center [260, 273] width 222 height 52
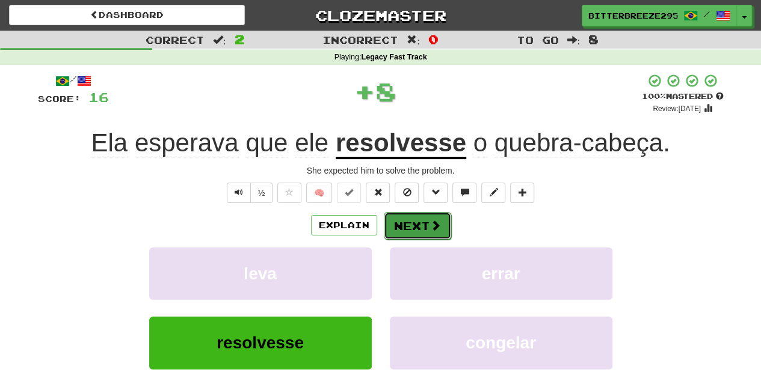
click at [400, 225] on button "Next" at bounding box center [417, 226] width 67 height 28
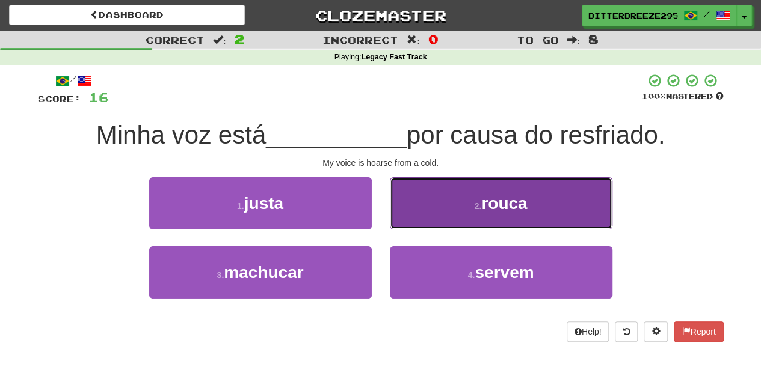
click at [428, 218] on button "2 . rouca" at bounding box center [501, 203] width 222 height 52
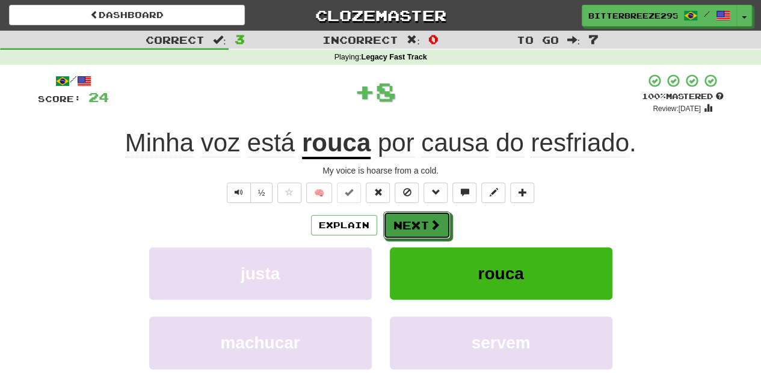
click at [428, 218] on button "Next" at bounding box center [416, 226] width 67 height 28
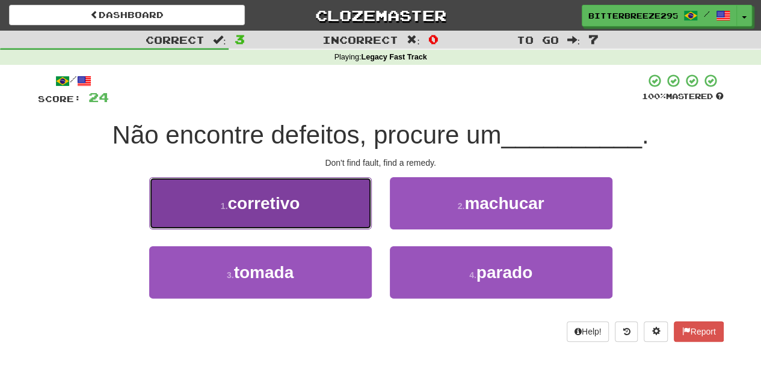
click at [314, 212] on button "1 . corretivo" at bounding box center [260, 203] width 222 height 52
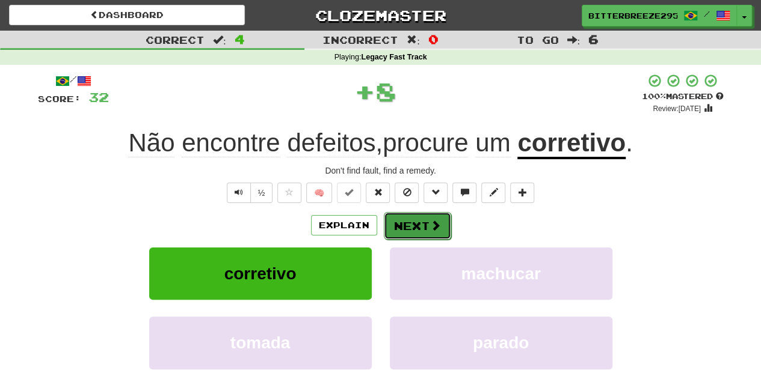
click at [412, 227] on button "Next" at bounding box center [417, 226] width 67 height 28
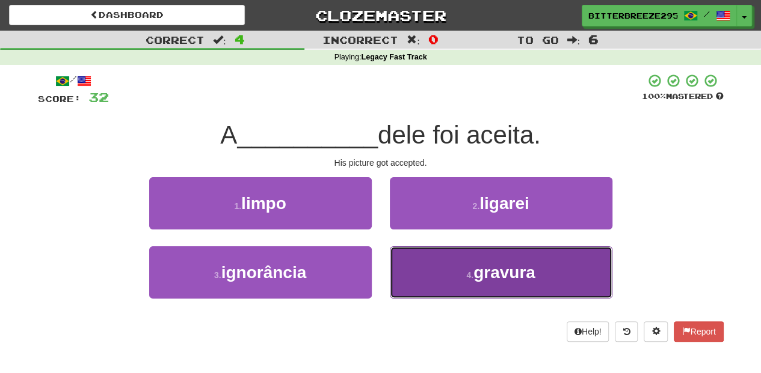
click at [434, 260] on button "4 . gravura" at bounding box center [501, 273] width 222 height 52
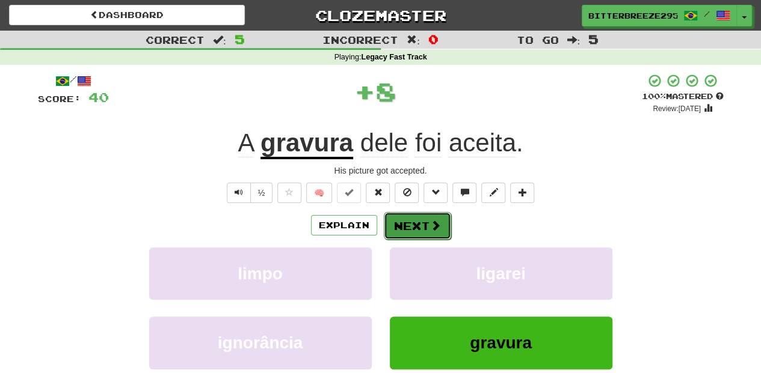
click at [421, 227] on button "Next" at bounding box center [417, 226] width 67 height 28
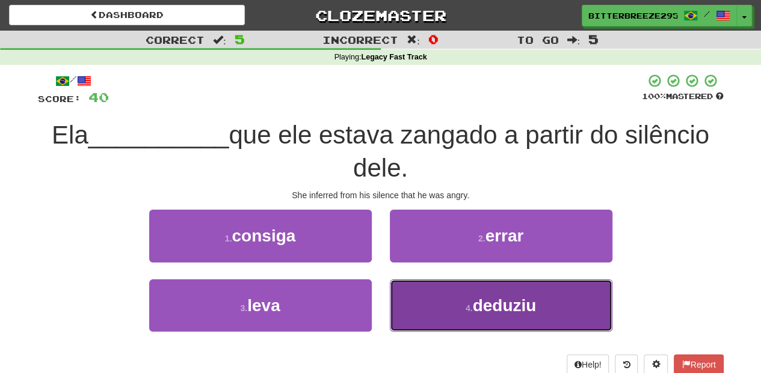
click at [426, 286] on button "4 . deduziu" at bounding box center [501, 306] width 222 height 52
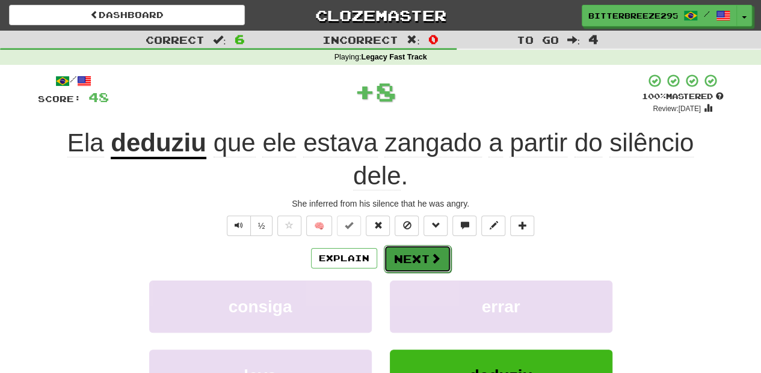
click at [421, 260] on button "Next" at bounding box center [417, 259] width 67 height 28
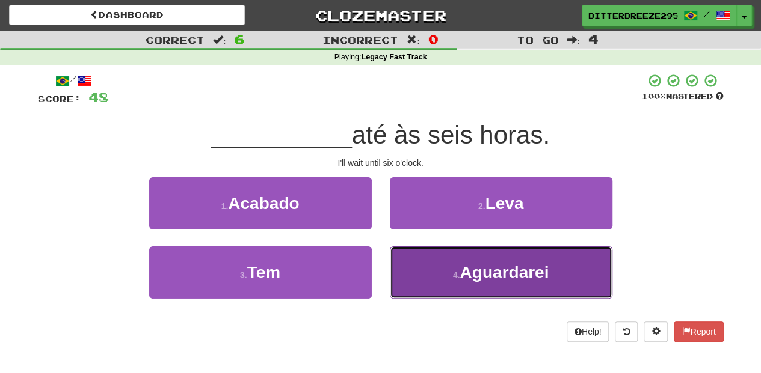
click at [423, 265] on button "4 . [GEOGRAPHIC_DATA]" at bounding box center [501, 273] width 222 height 52
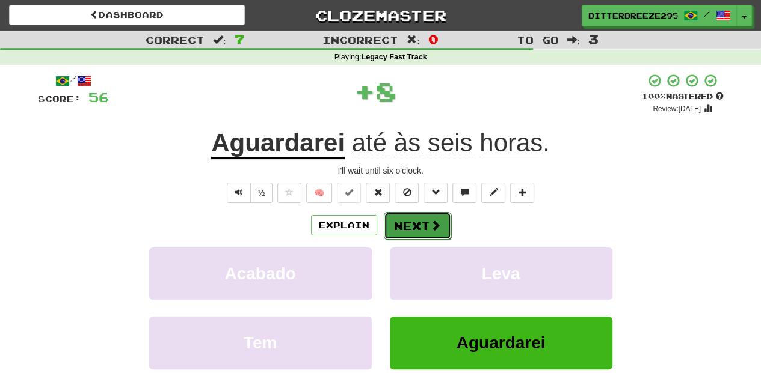
click at [421, 222] on button "Next" at bounding box center [417, 226] width 67 height 28
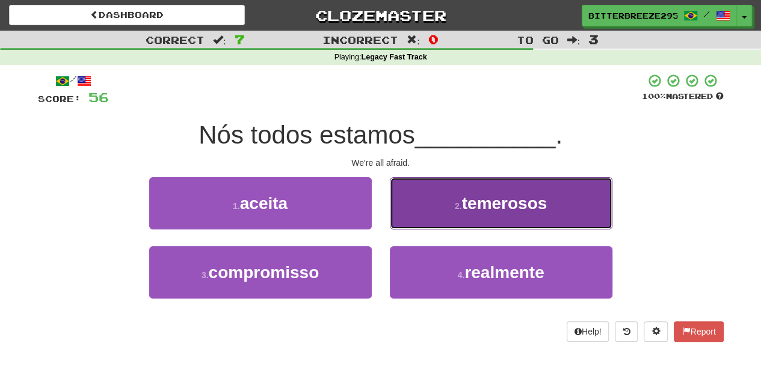
click at [420, 219] on button "2 . temerosos" at bounding box center [501, 203] width 222 height 52
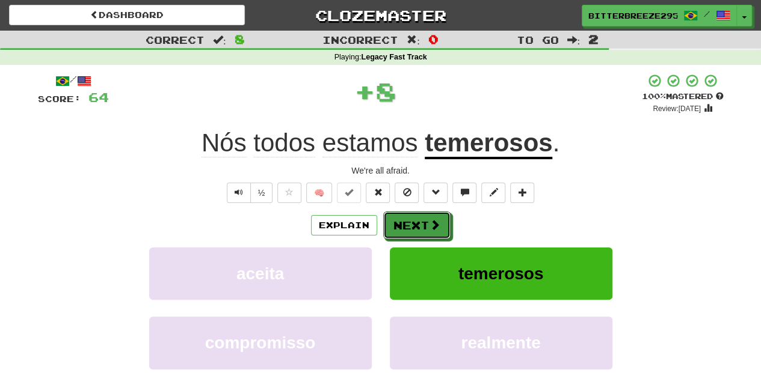
click at [420, 219] on button "Next" at bounding box center [416, 226] width 67 height 28
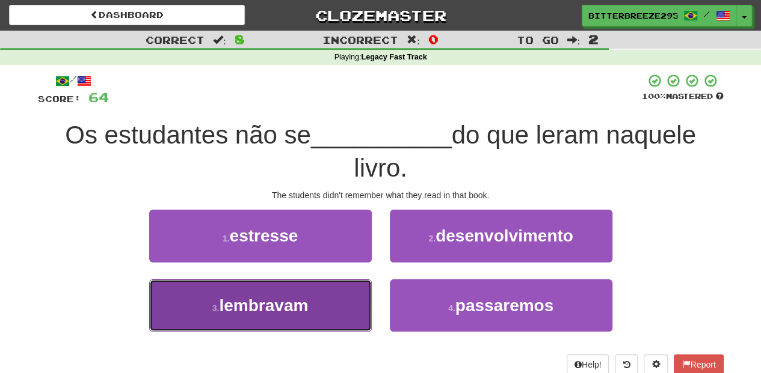
click at [335, 299] on button "3 . lembravam" at bounding box center [260, 306] width 222 height 52
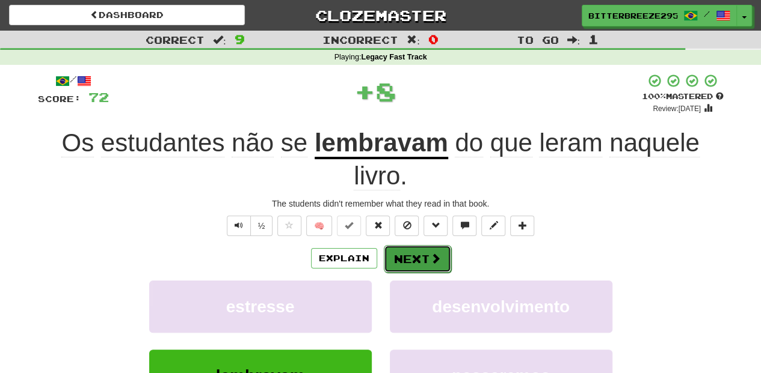
click at [409, 254] on button "Next" at bounding box center [417, 259] width 67 height 28
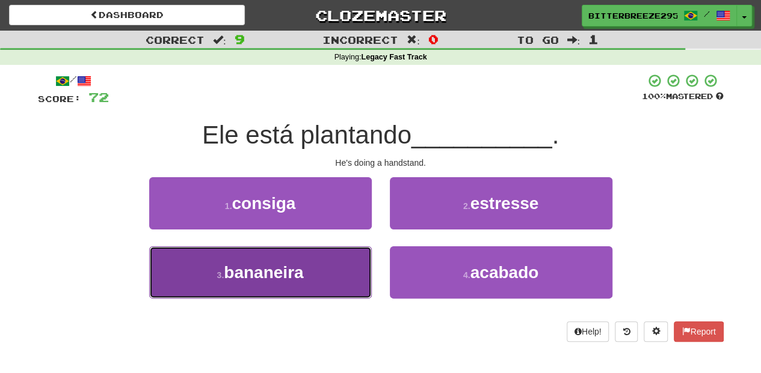
click at [309, 278] on button "3 . bananeira" at bounding box center [260, 273] width 222 height 52
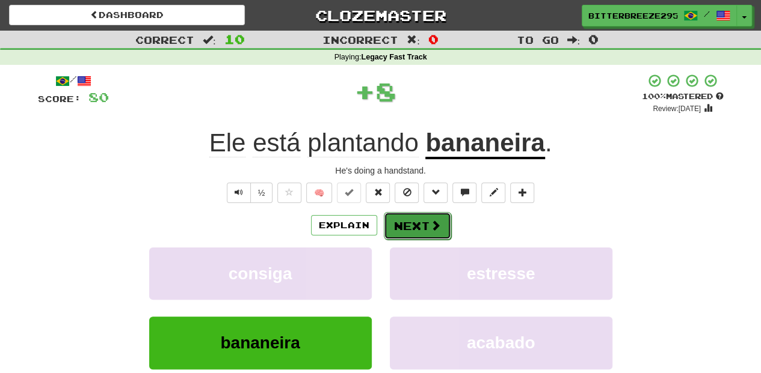
click at [423, 222] on button "Next" at bounding box center [417, 226] width 67 height 28
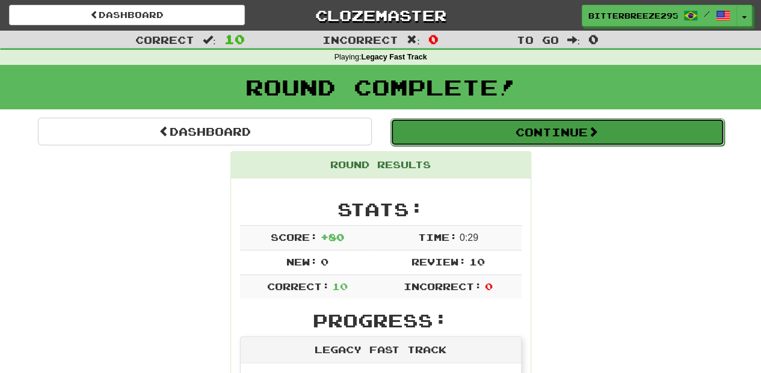
click at [479, 132] on button "Continue" at bounding box center [557, 132] width 334 height 28
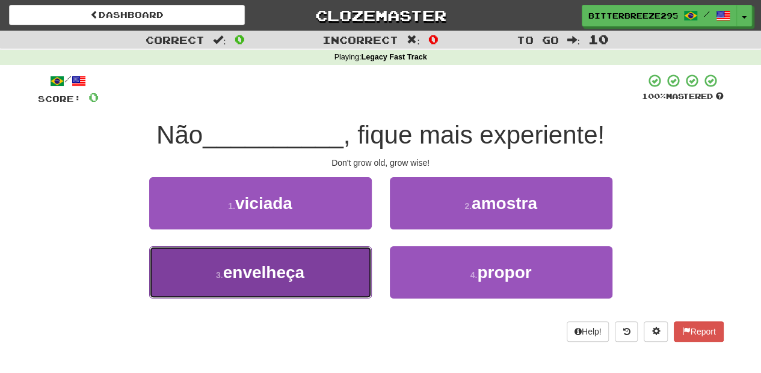
click at [299, 269] on span "envelheça" at bounding box center [263, 272] width 81 height 19
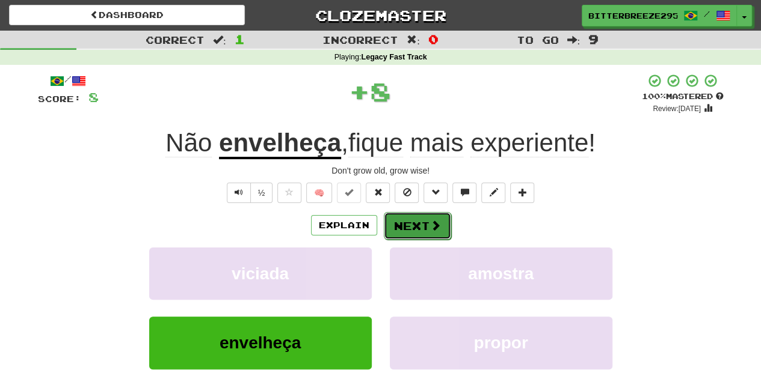
click at [428, 215] on button "Next" at bounding box center [417, 226] width 67 height 28
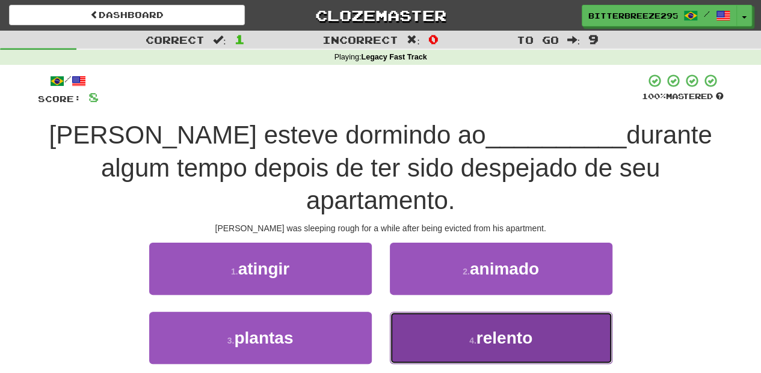
click at [406, 312] on button "4 . relento" at bounding box center [501, 338] width 222 height 52
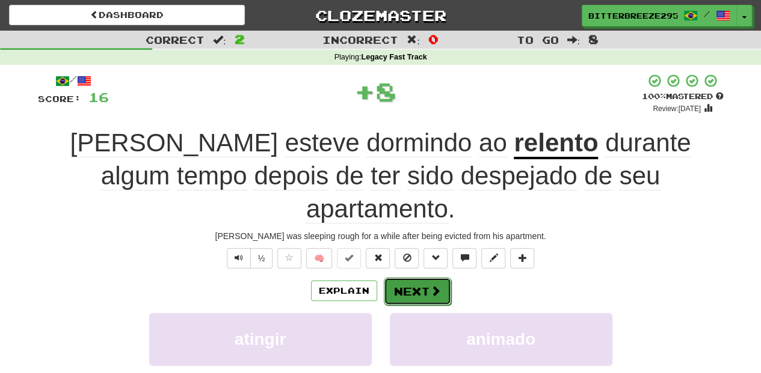
click at [409, 278] on button "Next" at bounding box center [417, 292] width 67 height 28
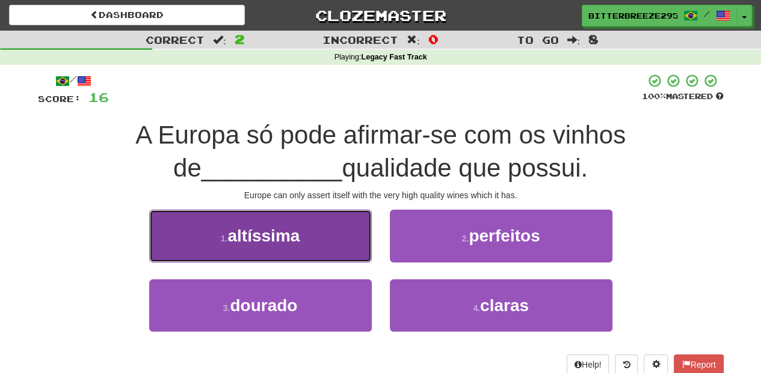
click at [329, 256] on button "1 . altíssima" at bounding box center [260, 236] width 222 height 52
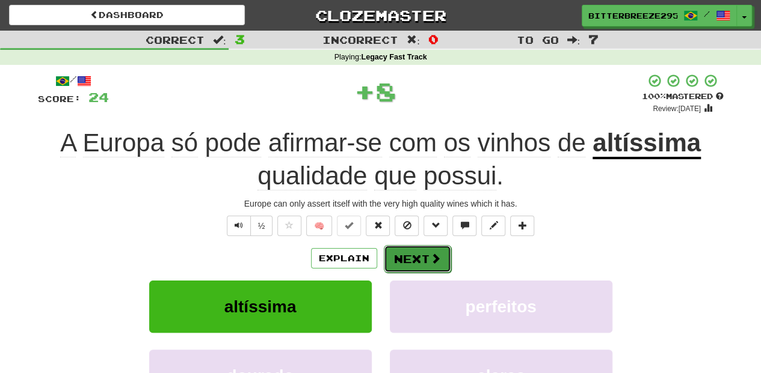
click at [405, 254] on button "Next" at bounding box center [417, 259] width 67 height 28
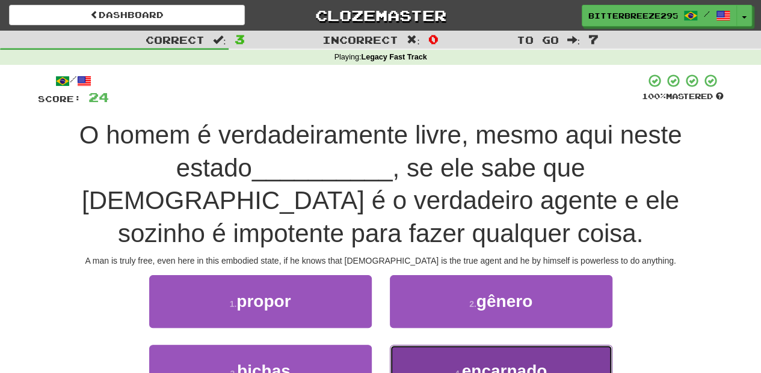
click at [440, 345] on button "4 . encarnado" at bounding box center [501, 371] width 222 height 52
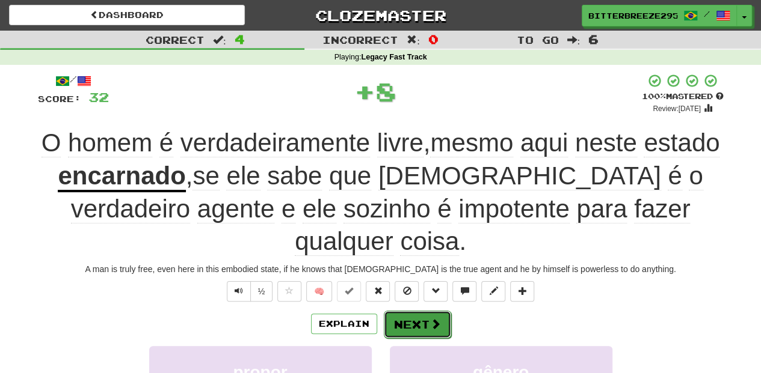
click at [418, 311] on button "Next" at bounding box center [417, 325] width 67 height 28
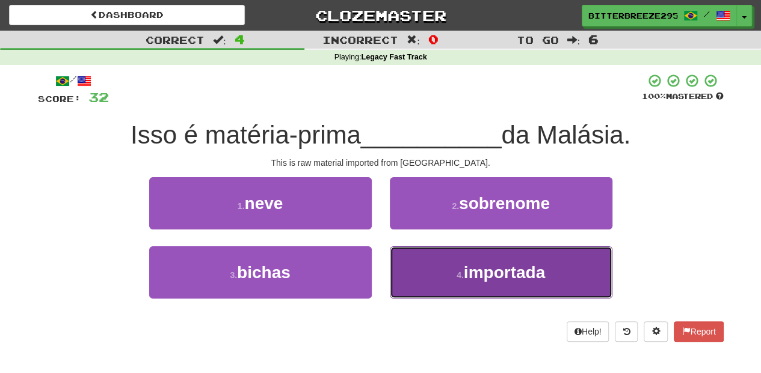
click at [434, 272] on button "4 . importada" at bounding box center [501, 273] width 222 height 52
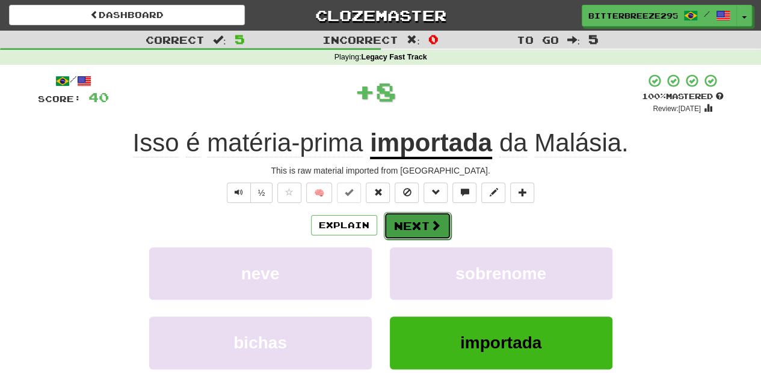
click at [408, 221] on button "Next" at bounding box center [417, 226] width 67 height 28
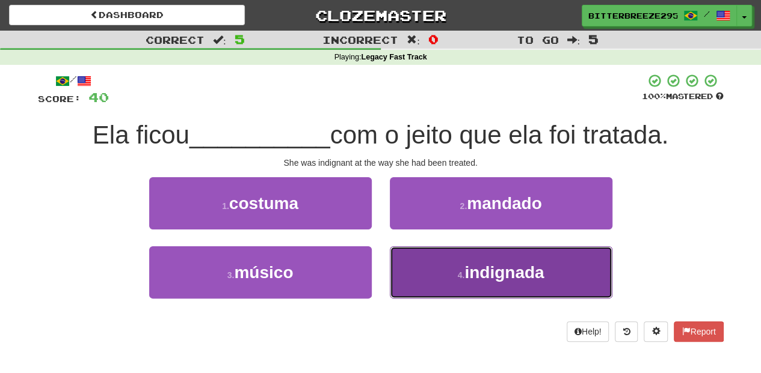
click at [447, 272] on button "4 . indignada" at bounding box center [501, 273] width 222 height 52
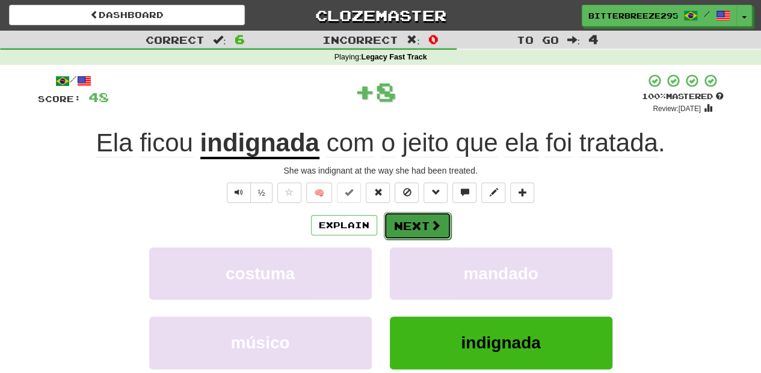
click at [408, 224] on button "Next" at bounding box center [417, 226] width 67 height 28
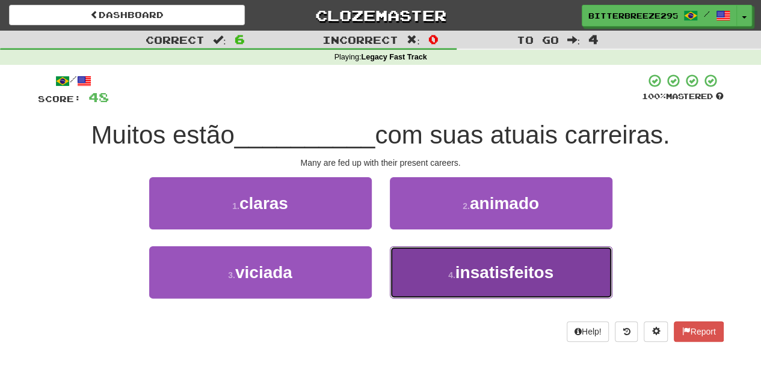
click at [412, 265] on button "4 . insatisfeitos" at bounding box center [501, 273] width 222 height 52
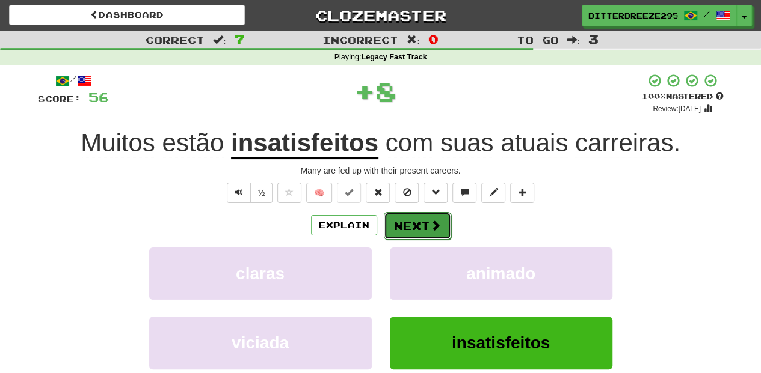
click at [413, 230] on button "Next" at bounding box center [417, 226] width 67 height 28
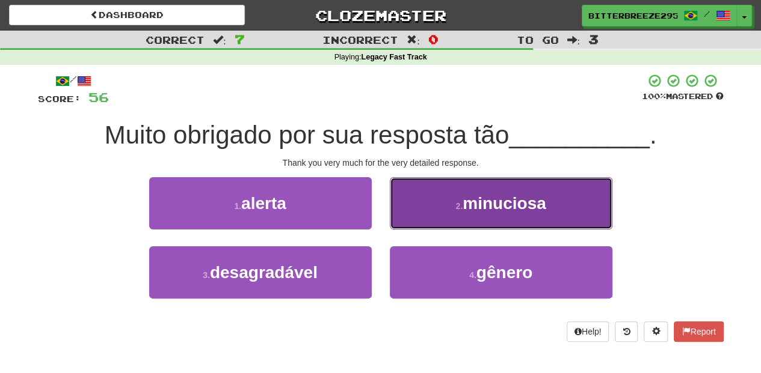
click at [440, 212] on button "2 . minuciosa" at bounding box center [501, 203] width 222 height 52
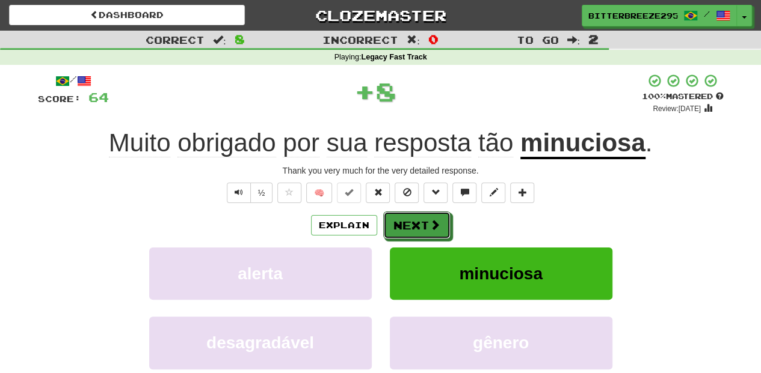
click at [425, 226] on button "Next" at bounding box center [416, 226] width 67 height 28
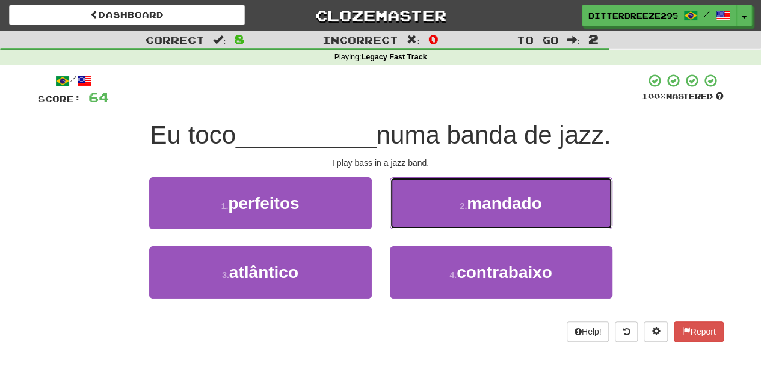
click at [425, 226] on button "2 . mandado" at bounding box center [501, 203] width 222 height 52
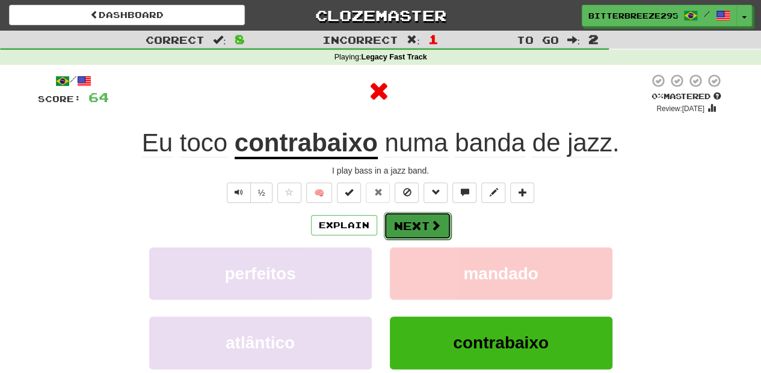
click at [387, 233] on button "Next" at bounding box center [417, 226] width 67 height 28
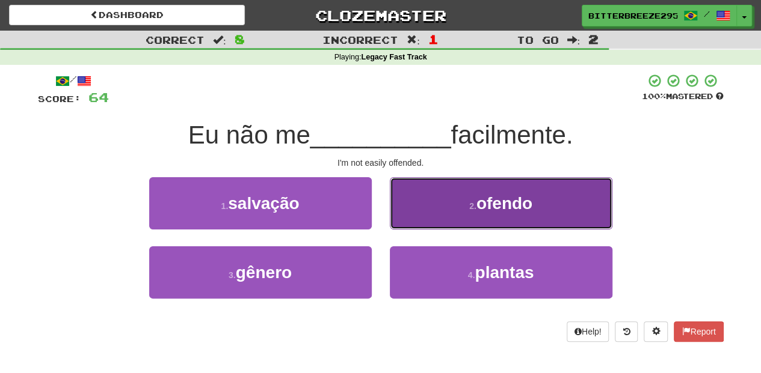
click at [441, 214] on button "2 . ofendo" at bounding box center [501, 203] width 222 height 52
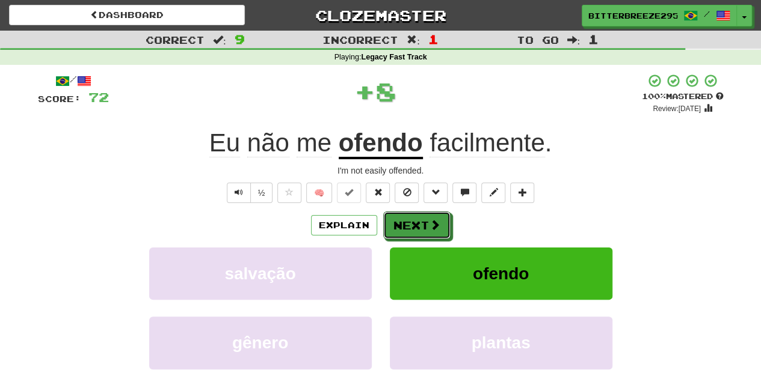
click at [421, 223] on button "Next" at bounding box center [416, 226] width 67 height 28
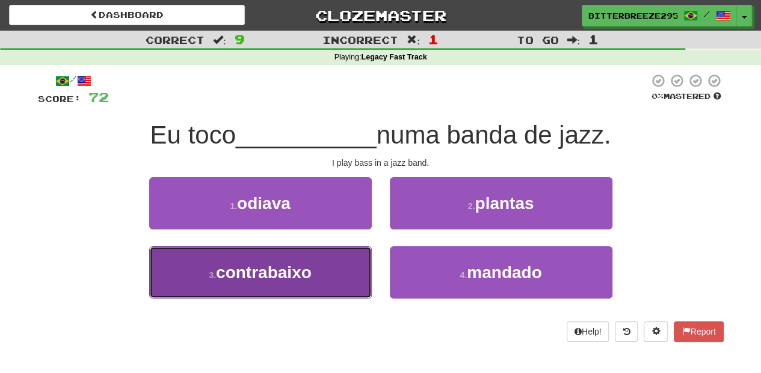
click at [340, 260] on button "3 . contrabaixo" at bounding box center [260, 273] width 222 height 52
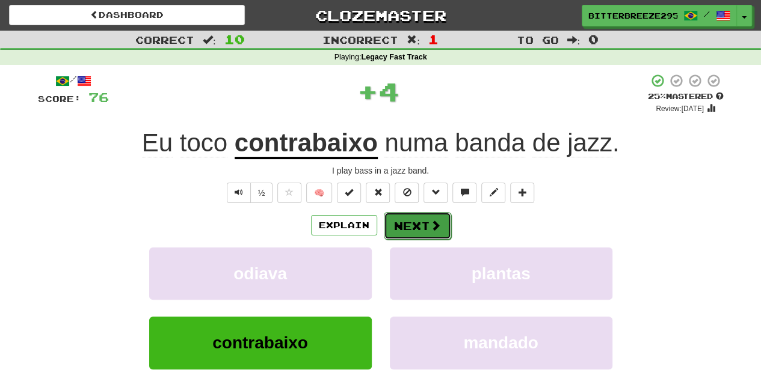
click at [402, 224] on button "Next" at bounding box center [417, 226] width 67 height 28
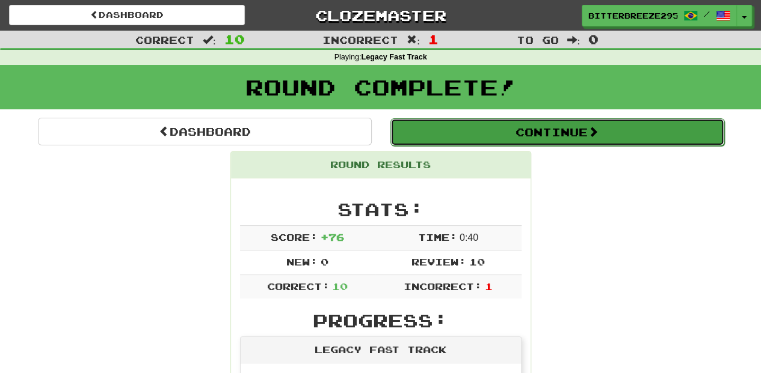
click at [479, 128] on button "Continue" at bounding box center [557, 132] width 334 height 28
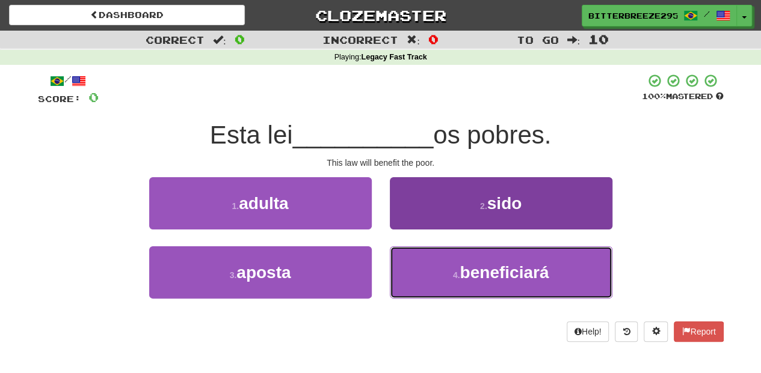
click at [434, 281] on button "4 . beneficiará" at bounding box center [501, 273] width 222 height 52
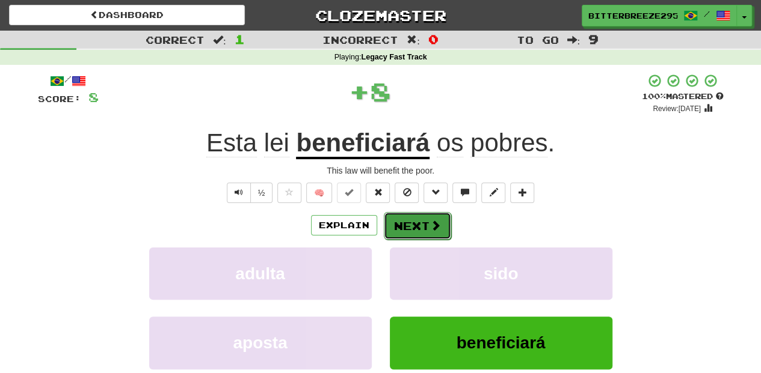
click at [408, 226] on button "Next" at bounding box center [417, 226] width 67 height 28
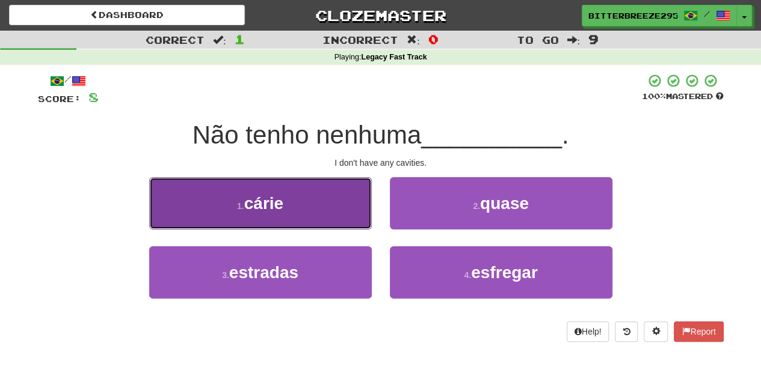
click at [315, 207] on button "1 . cárie" at bounding box center [260, 203] width 222 height 52
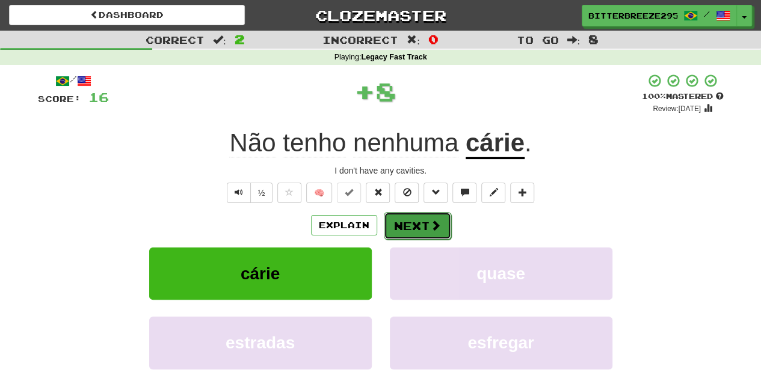
click at [387, 222] on button "Next" at bounding box center [417, 226] width 67 height 28
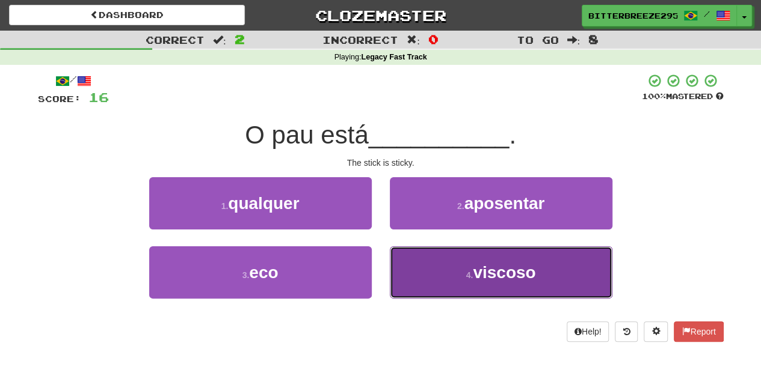
click at [418, 262] on button "4 . viscoso" at bounding box center [501, 273] width 222 height 52
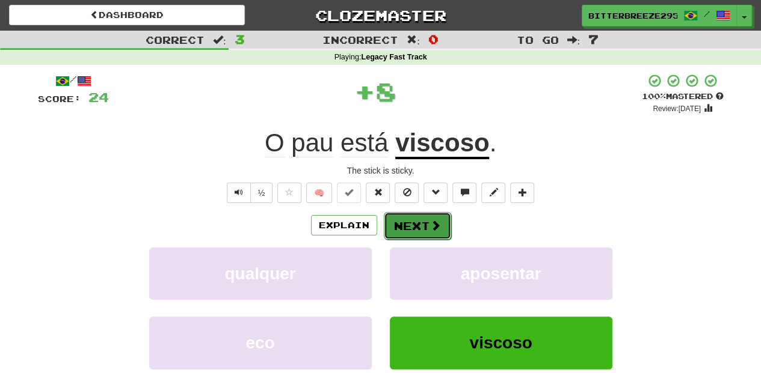
click at [414, 217] on button "Next" at bounding box center [417, 226] width 67 height 28
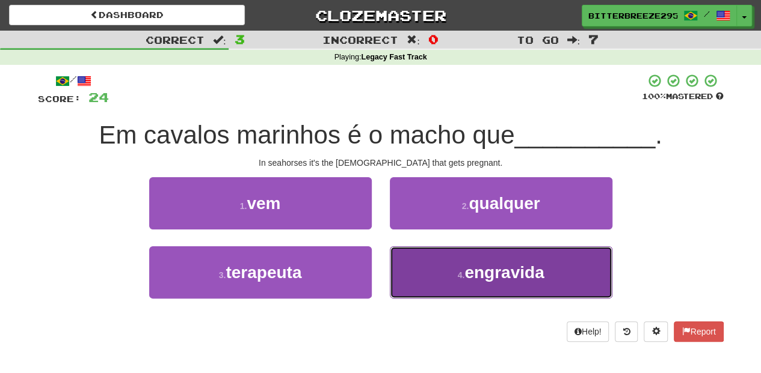
click at [440, 277] on button "4 . engravida" at bounding box center [501, 273] width 222 height 52
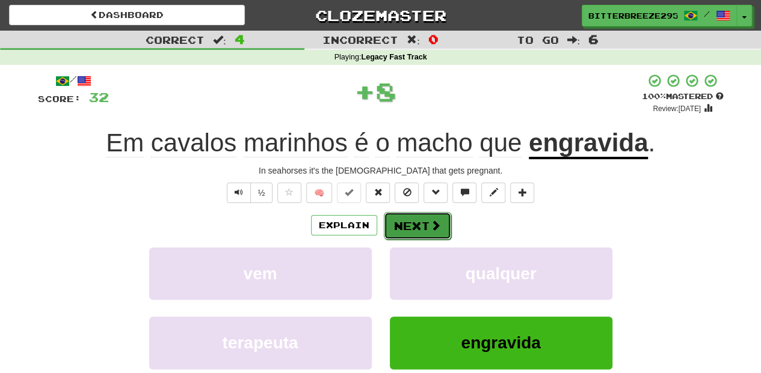
click at [420, 231] on button "Next" at bounding box center [417, 226] width 67 height 28
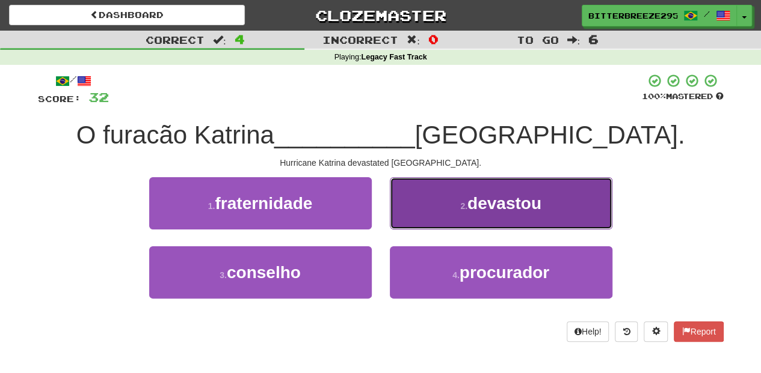
click at [432, 213] on button "2 . devastou" at bounding box center [501, 203] width 222 height 52
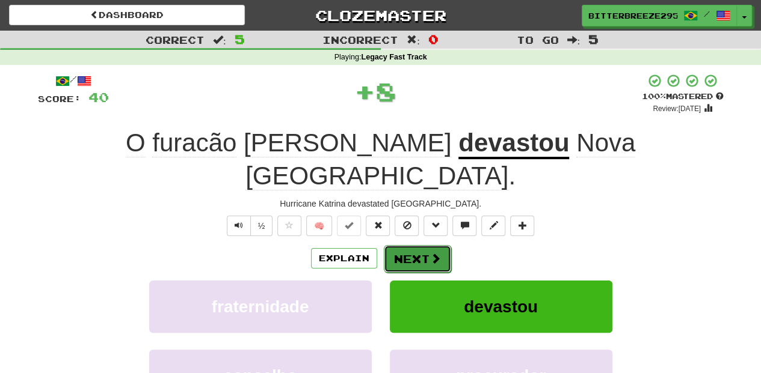
click at [408, 245] on button "Next" at bounding box center [417, 259] width 67 height 28
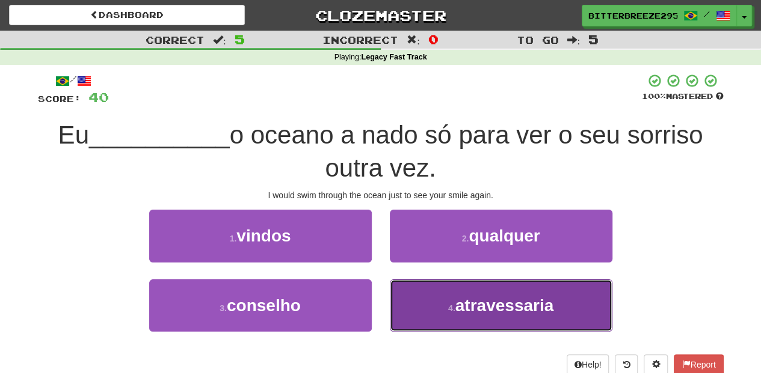
click at [426, 298] on button "4 . atravessaria" at bounding box center [501, 306] width 222 height 52
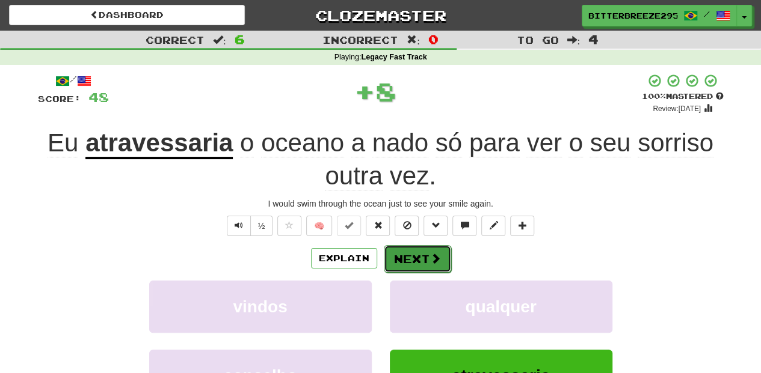
click at [420, 257] on button "Next" at bounding box center [417, 259] width 67 height 28
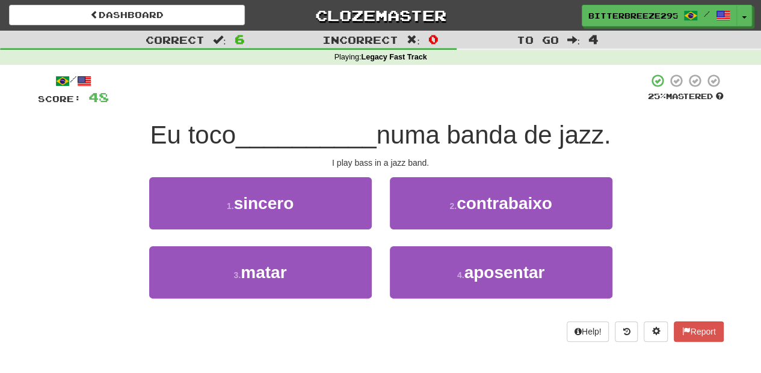
click at [406, 232] on div "2 . contrabaixo" at bounding box center [501, 211] width 240 height 69
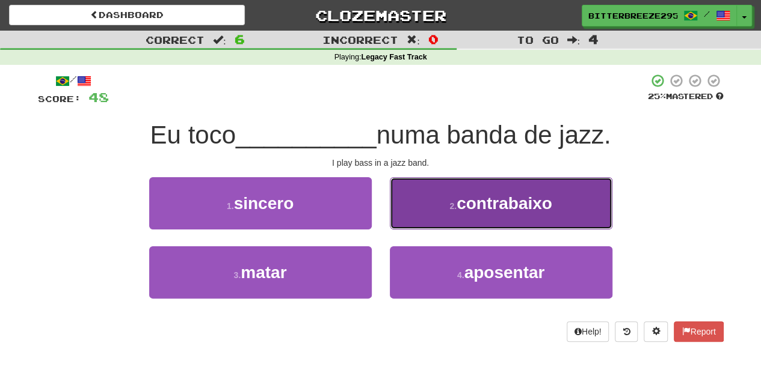
click at [417, 219] on button "2 . contrabaixo" at bounding box center [501, 203] width 222 height 52
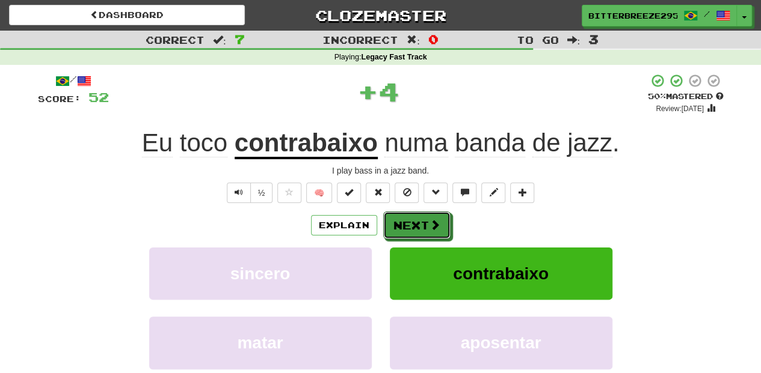
click at [414, 222] on button "Next" at bounding box center [416, 226] width 67 height 28
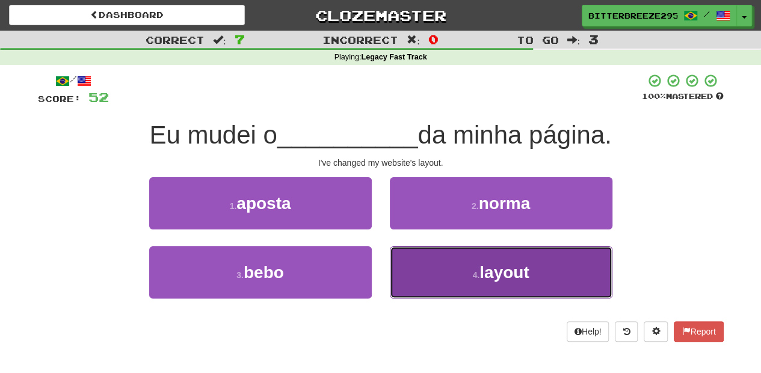
click at [424, 254] on button "4 . layout" at bounding box center [501, 273] width 222 height 52
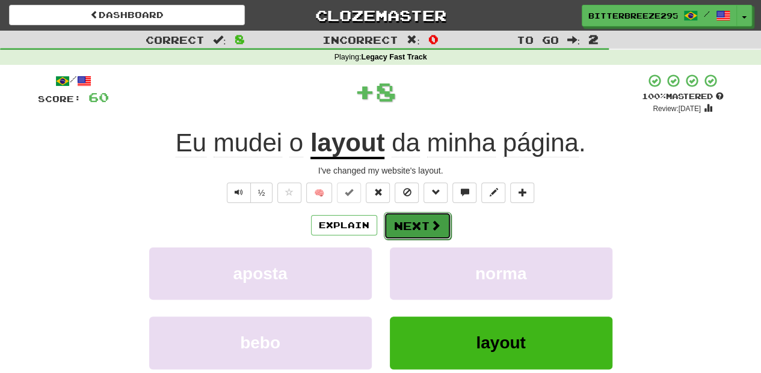
click at [417, 230] on button "Next" at bounding box center [417, 226] width 67 height 28
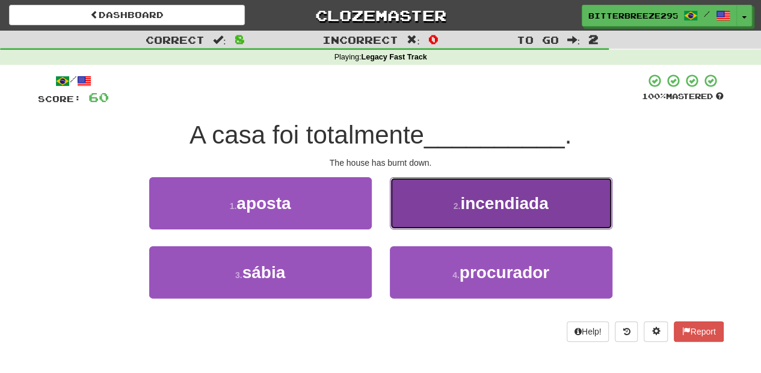
click at [420, 224] on button "2 . incendiada" at bounding box center [501, 203] width 222 height 52
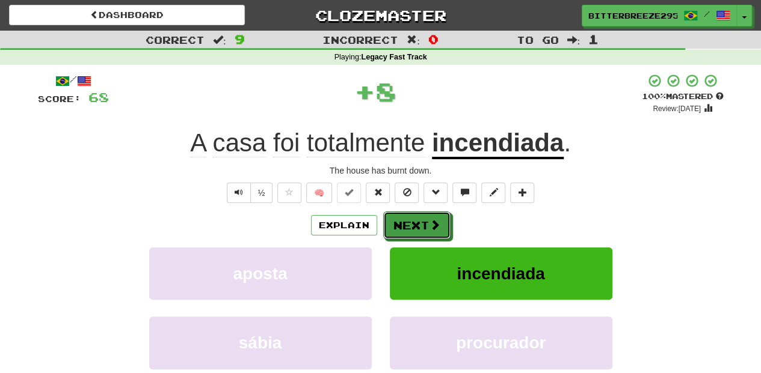
click at [420, 224] on button "Next" at bounding box center [416, 226] width 67 height 28
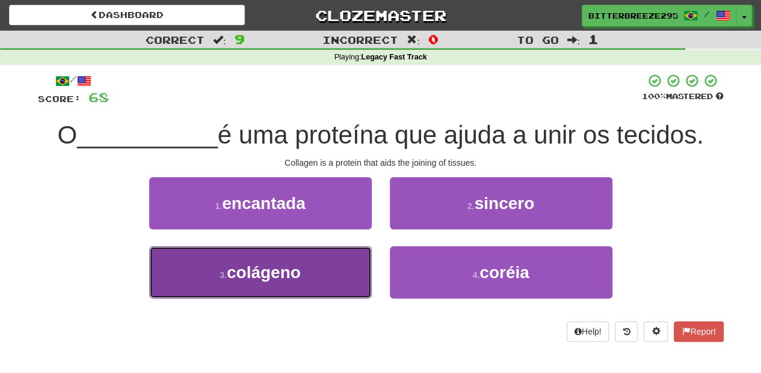
click at [314, 266] on button "3 . colágeno" at bounding box center [260, 273] width 222 height 52
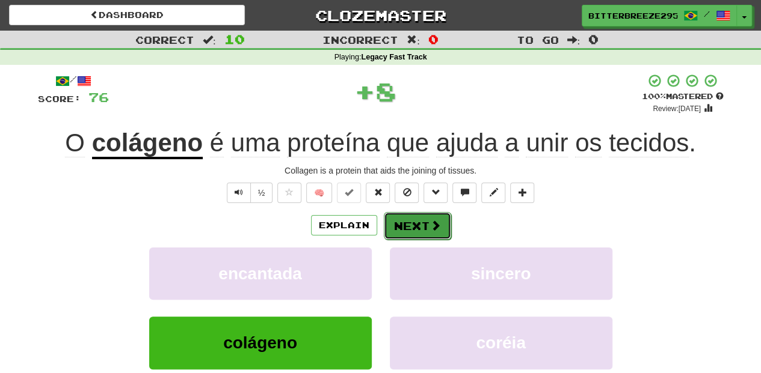
click at [397, 223] on button "Next" at bounding box center [417, 226] width 67 height 28
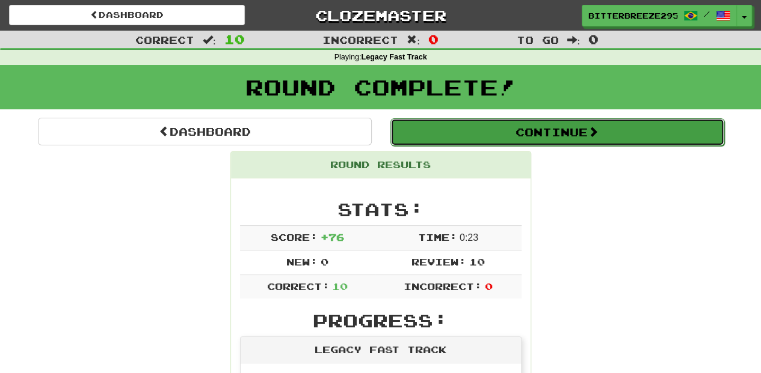
click at [482, 132] on button "Continue" at bounding box center [557, 132] width 334 height 28
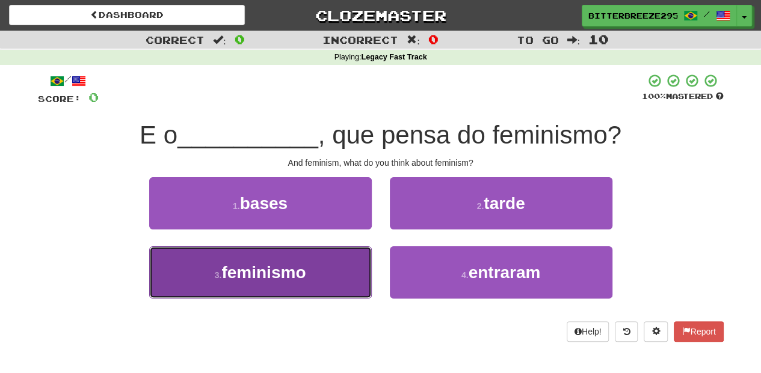
click at [338, 259] on button "3 . feminismo" at bounding box center [260, 273] width 222 height 52
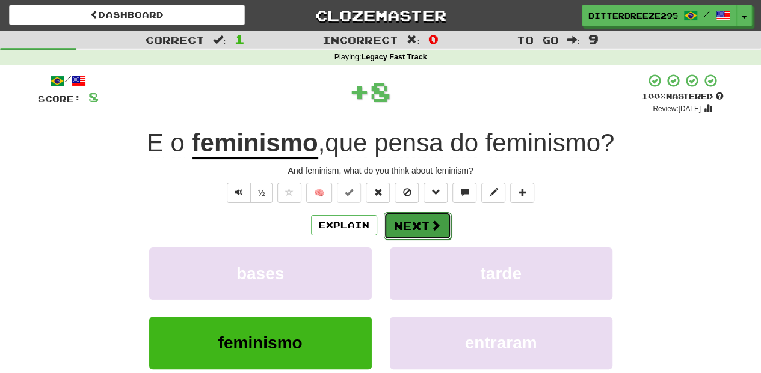
click at [397, 226] on button "Next" at bounding box center [417, 226] width 67 height 28
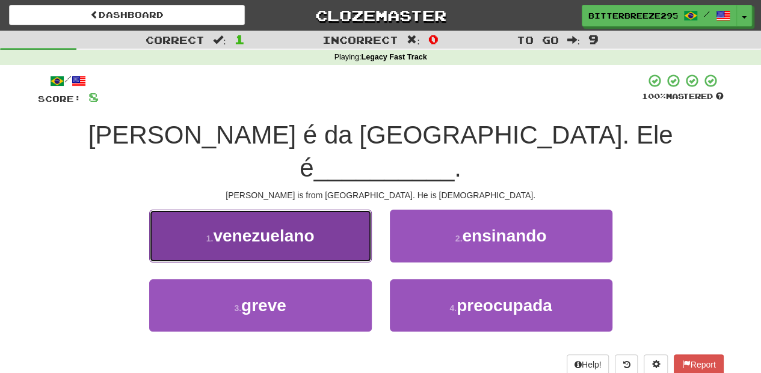
click at [343, 210] on button "1 . venezuelano" at bounding box center [260, 236] width 222 height 52
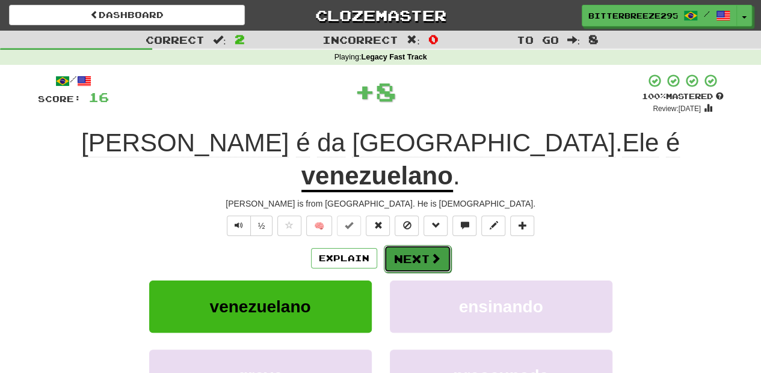
click at [417, 245] on button "Next" at bounding box center [417, 259] width 67 height 28
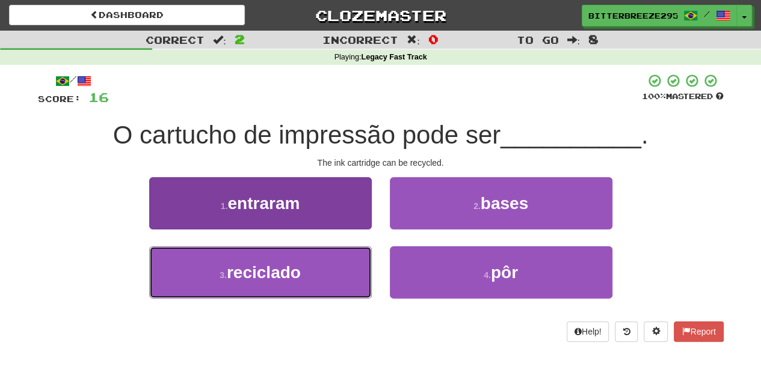
click at [320, 269] on button "3 . reciclado" at bounding box center [260, 273] width 222 height 52
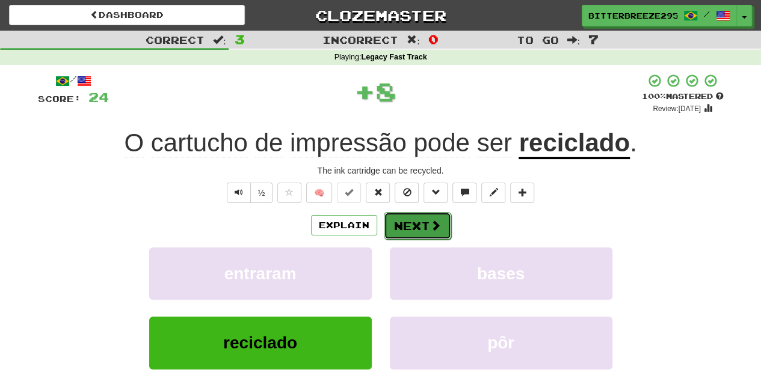
click at [394, 220] on button "Next" at bounding box center [417, 226] width 67 height 28
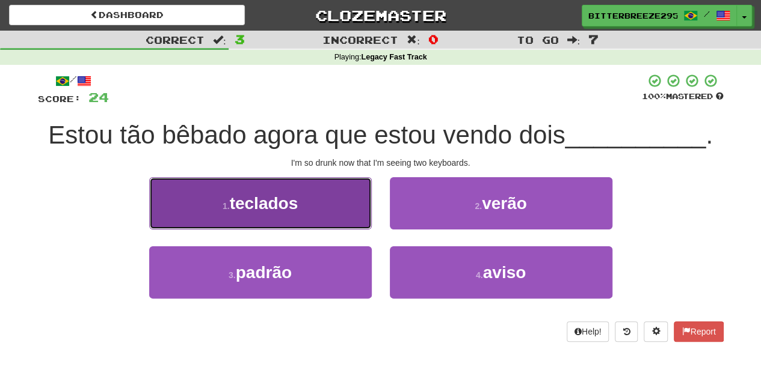
click at [328, 213] on button "1 . teclados" at bounding box center [260, 203] width 222 height 52
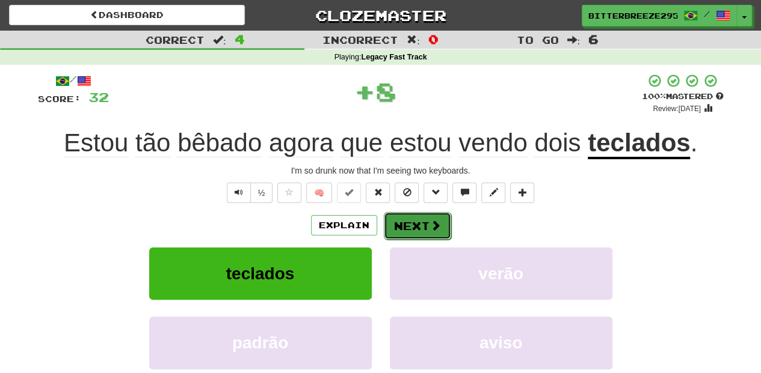
click at [416, 228] on button "Next" at bounding box center [417, 226] width 67 height 28
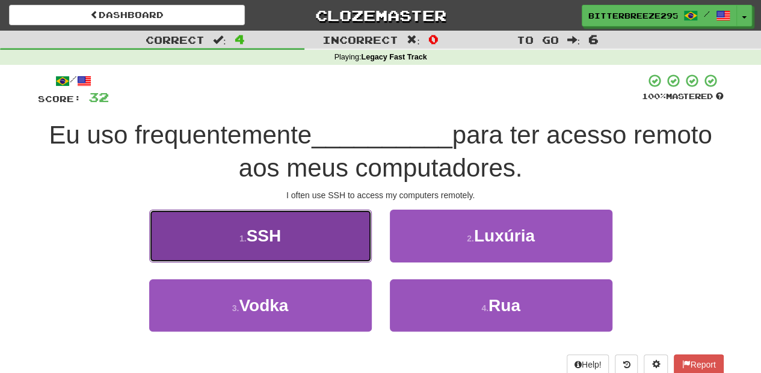
click at [332, 237] on button "1 . SSH" at bounding box center [260, 236] width 222 height 52
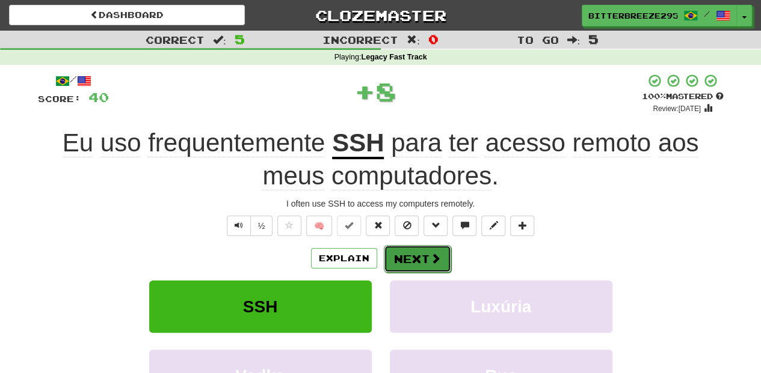
click at [430, 253] on span at bounding box center [435, 258] width 11 height 11
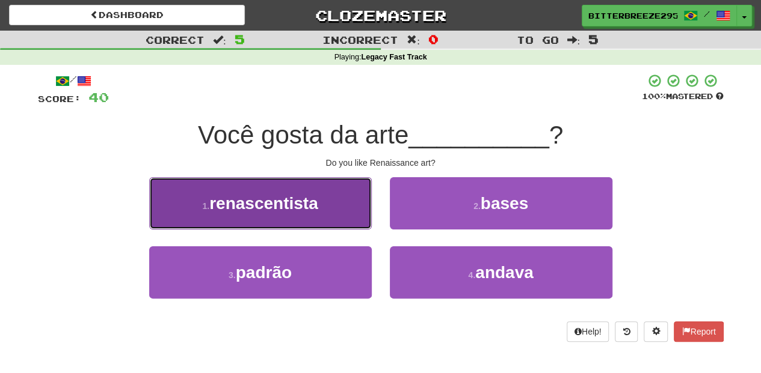
click at [343, 204] on button "1 . renascentista" at bounding box center [260, 203] width 222 height 52
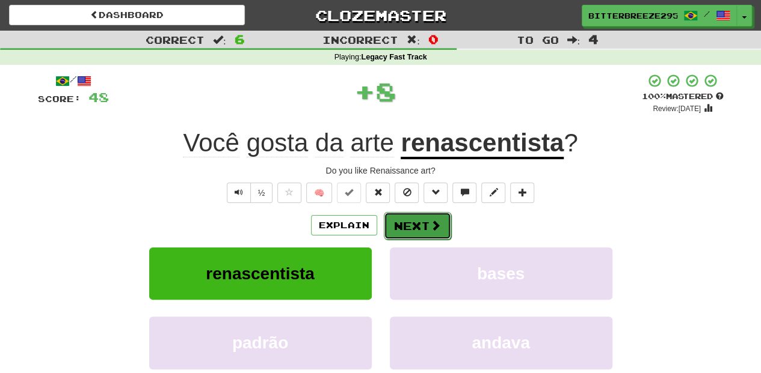
click at [416, 222] on button "Next" at bounding box center [417, 226] width 67 height 28
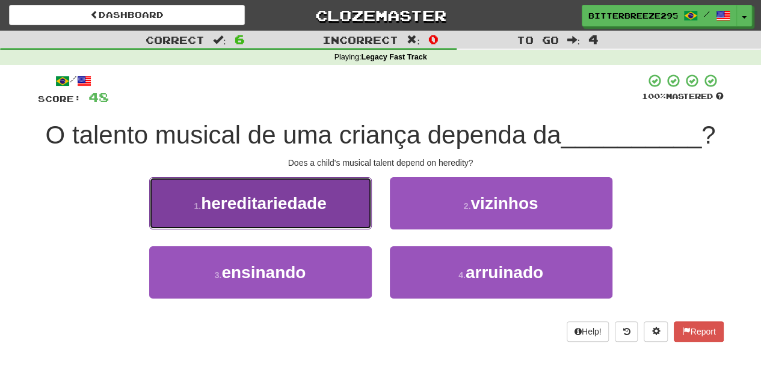
click at [309, 216] on button "1 . hereditariedade" at bounding box center [260, 203] width 222 height 52
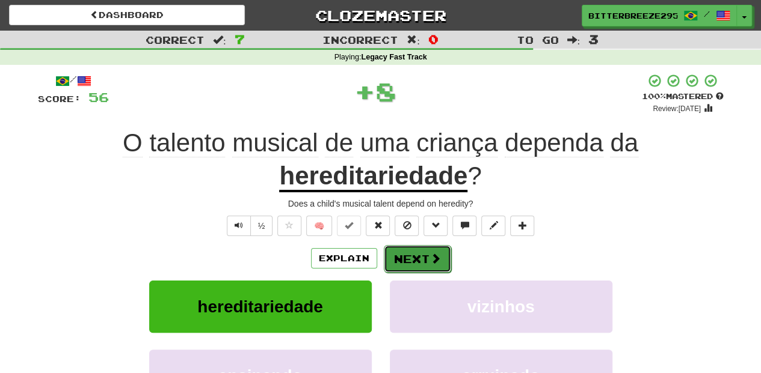
click at [409, 245] on button "Next" at bounding box center [417, 259] width 67 height 28
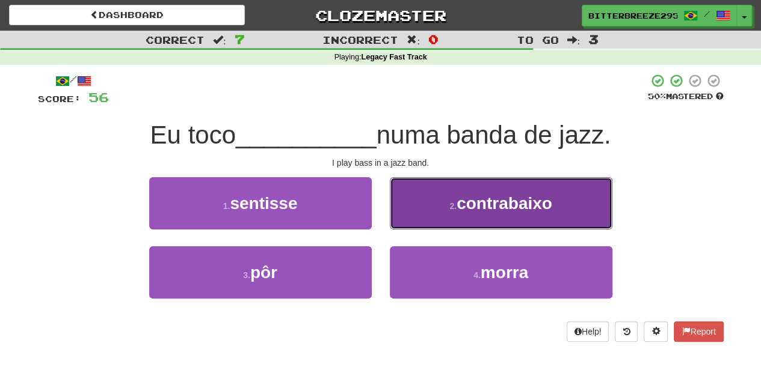
click at [410, 216] on button "2 . contrabaixo" at bounding box center [501, 203] width 222 height 52
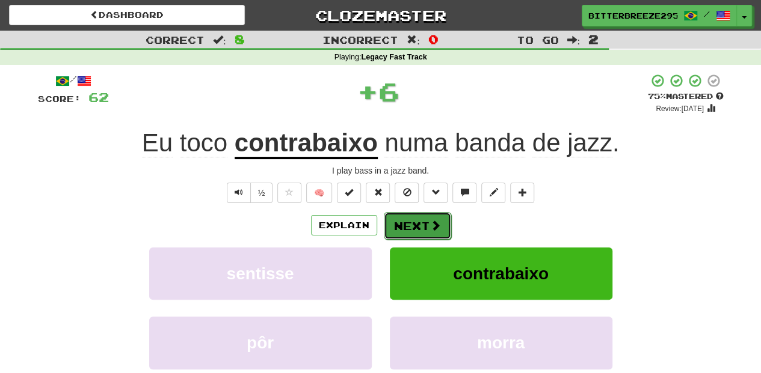
click at [408, 218] on button "Next" at bounding box center [417, 226] width 67 height 28
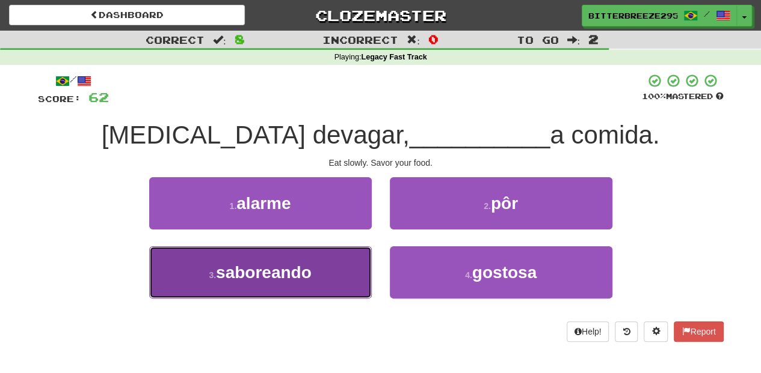
click at [339, 249] on button "3 . saboreando" at bounding box center [260, 273] width 222 height 52
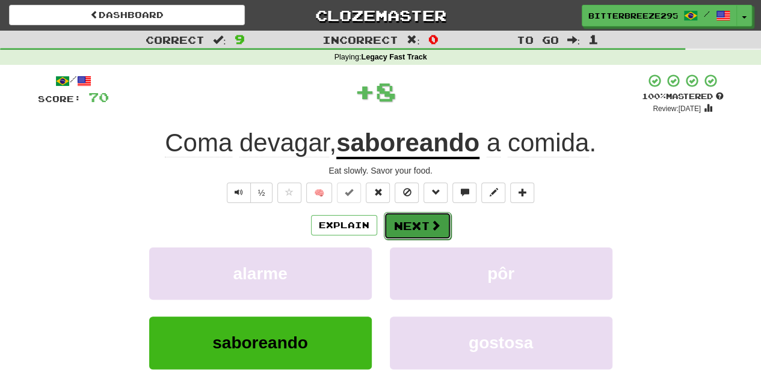
click at [399, 222] on button "Next" at bounding box center [417, 226] width 67 height 28
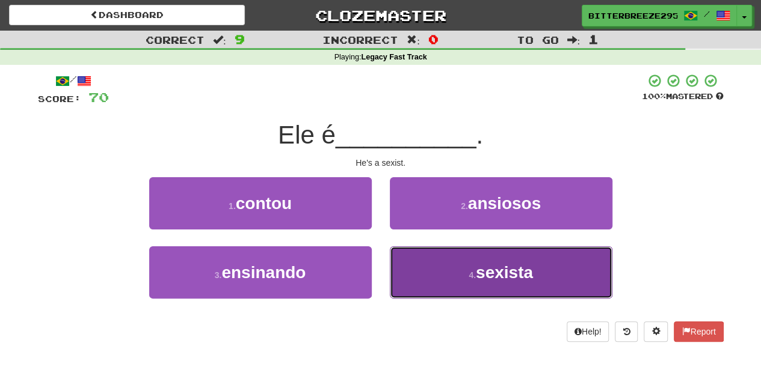
click at [429, 269] on button "4 . sexista" at bounding box center [501, 273] width 222 height 52
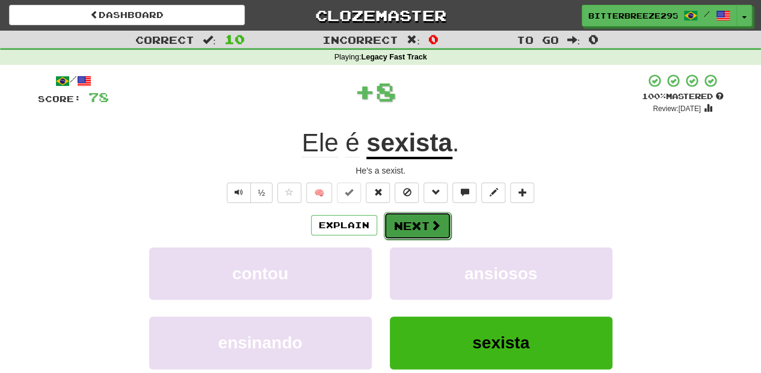
click at [409, 222] on button "Next" at bounding box center [417, 226] width 67 height 28
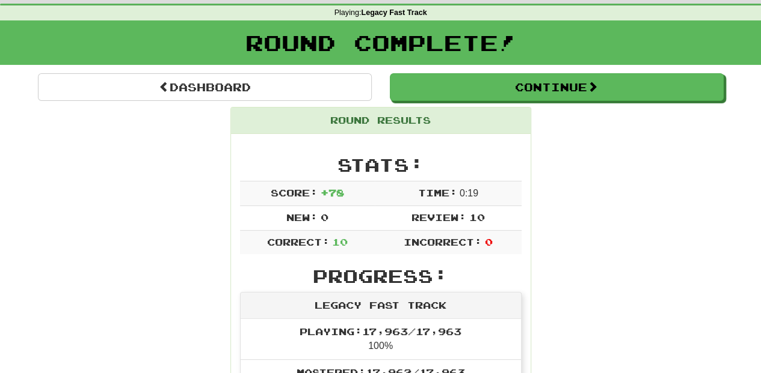
scroll to position [40, 0]
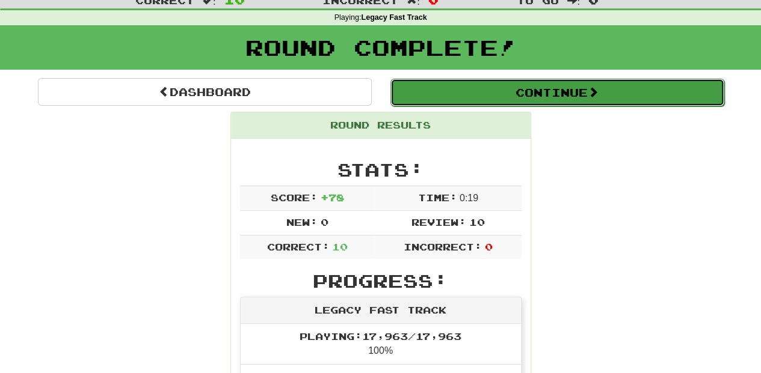
click at [418, 91] on button "Continue" at bounding box center [557, 93] width 334 height 28
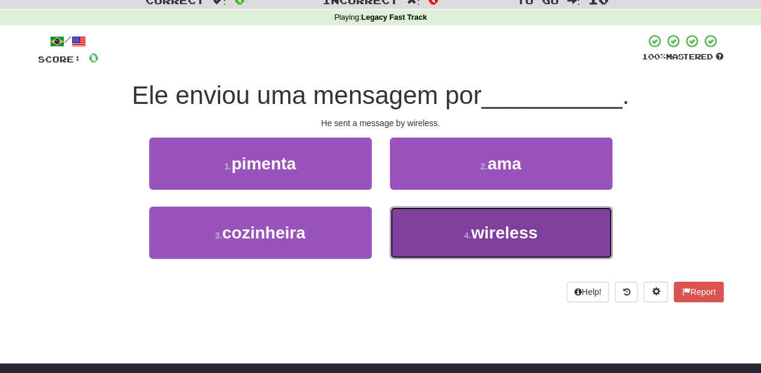
click at [423, 233] on button "4 . wireless" at bounding box center [501, 233] width 222 height 52
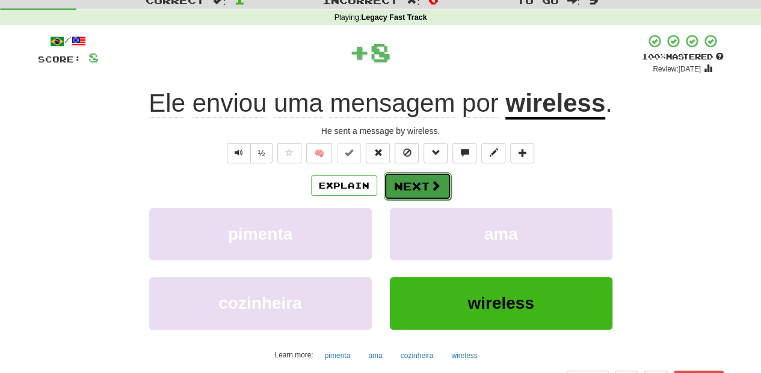
click at [421, 185] on button "Next" at bounding box center [417, 187] width 67 height 28
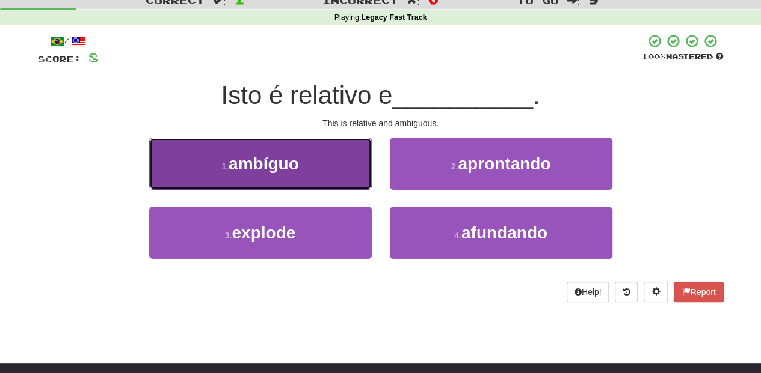
click at [322, 170] on button "1 . ambíguo" at bounding box center [260, 164] width 222 height 52
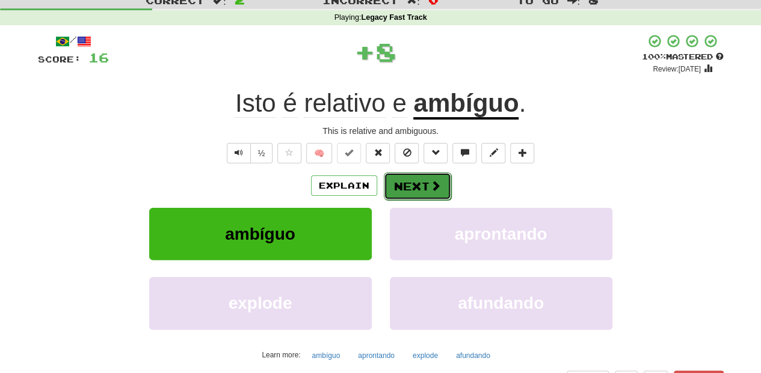
click at [384, 180] on button "Next" at bounding box center [417, 187] width 67 height 28
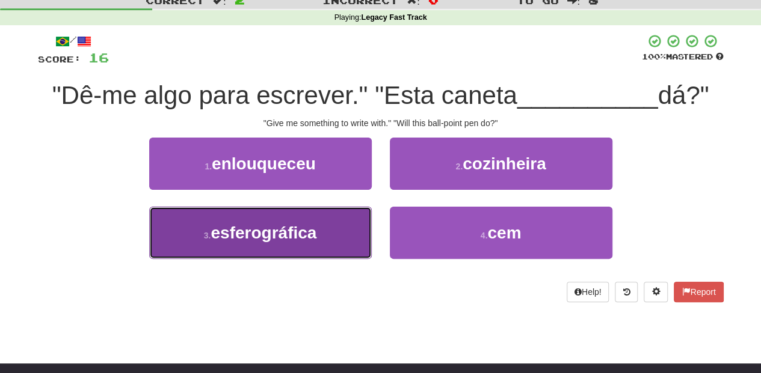
click at [338, 226] on button "3 . esferográfica" at bounding box center [260, 233] width 222 height 52
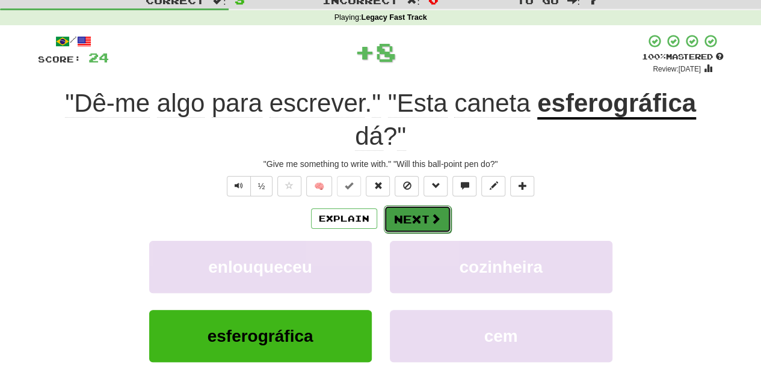
click at [402, 216] on button "Next" at bounding box center [417, 220] width 67 height 28
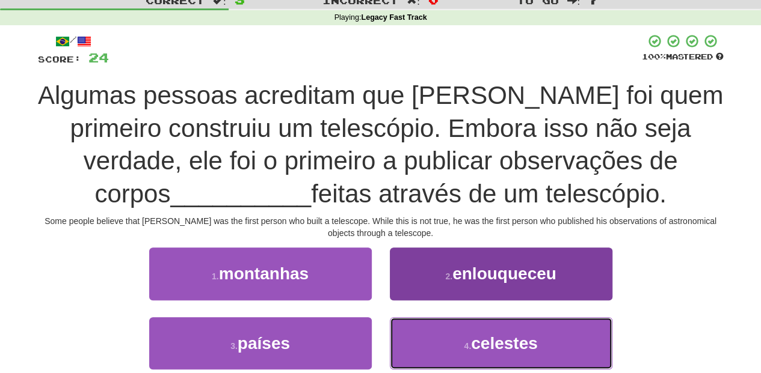
click at [435, 341] on button "4 . celestes" at bounding box center [501, 343] width 222 height 52
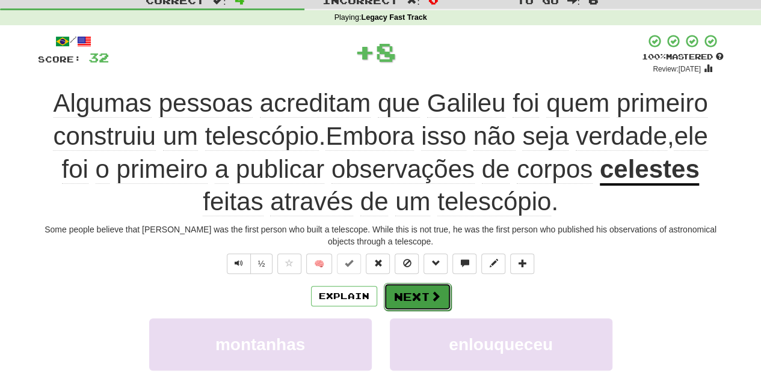
click at [424, 298] on button "Next" at bounding box center [417, 297] width 67 height 28
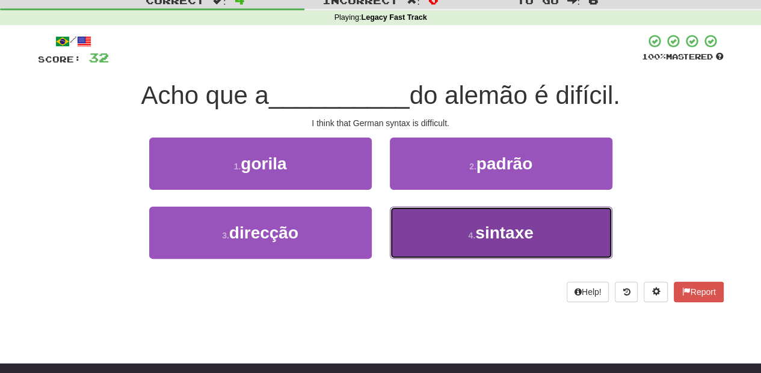
click at [453, 234] on button "4 . sintaxe" at bounding box center [501, 233] width 222 height 52
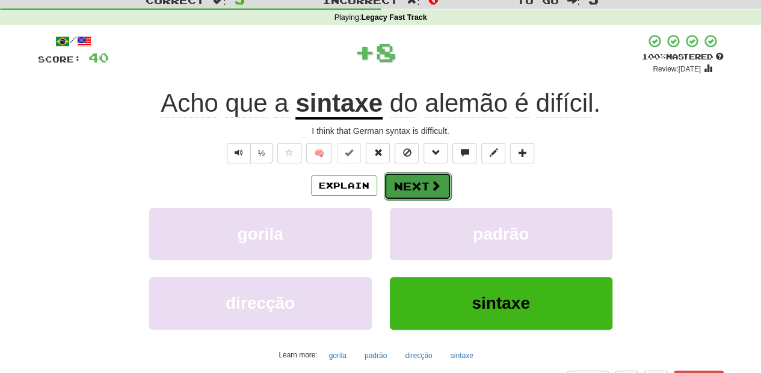
click at [390, 184] on button "Next" at bounding box center [417, 187] width 67 height 28
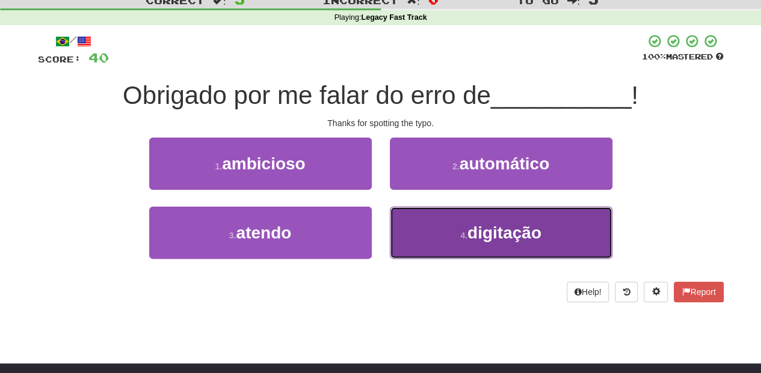
click at [429, 227] on button "4 . digitação" at bounding box center [501, 233] width 222 height 52
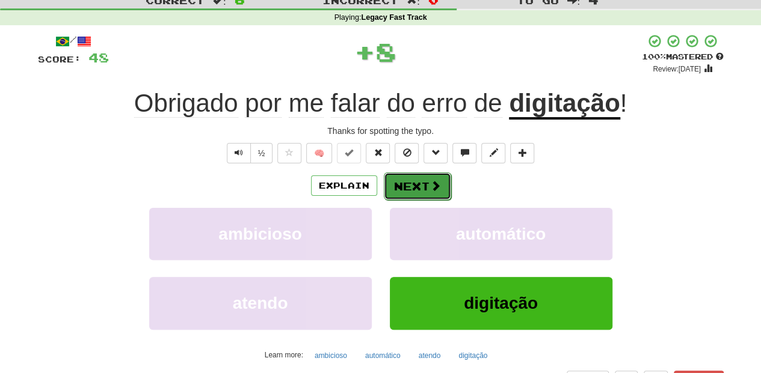
click at [417, 182] on button "Next" at bounding box center [417, 187] width 67 height 28
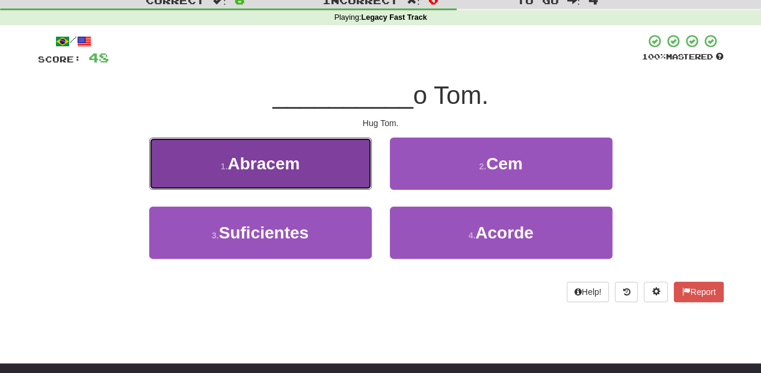
click at [351, 171] on button "1 . Abracem" at bounding box center [260, 164] width 222 height 52
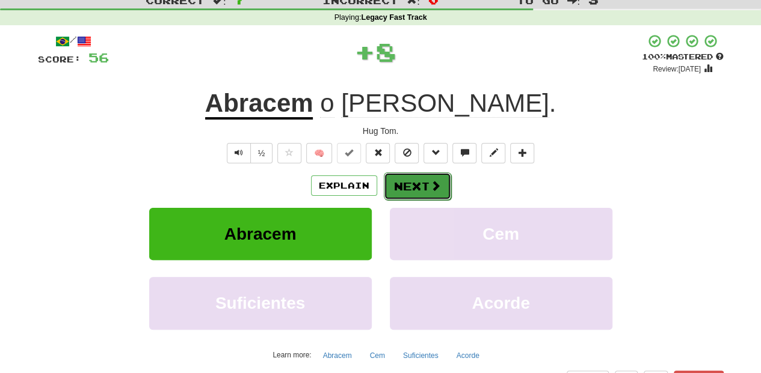
click at [418, 186] on button "Next" at bounding box center [417, 187] width 67 height 28
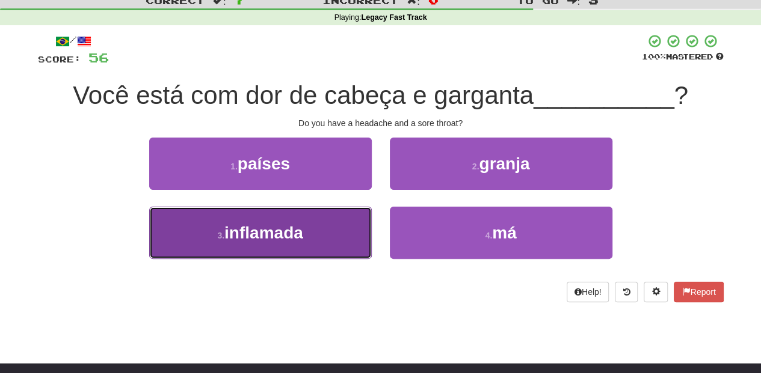
click at [346, 220] on button "3 . inflamada" at bounding box center [260, 233] width 222 height 52
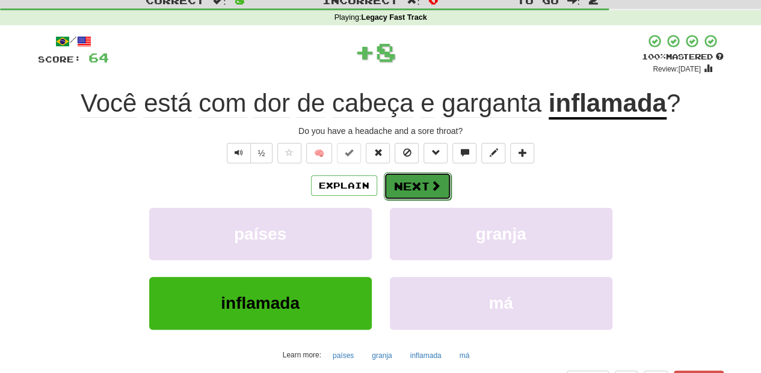
click at [400, 186] on button "Next" at bounding box center [417, 187] width 67 height 28
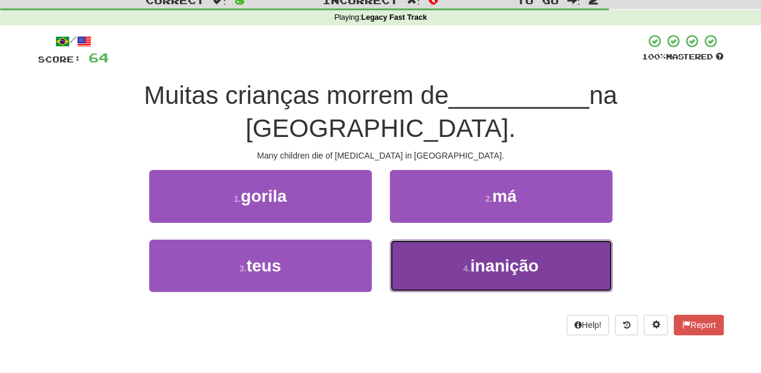
click at [427, 240] on button "4 . inanição" at bounding box center [501, 266] width 222 height 52
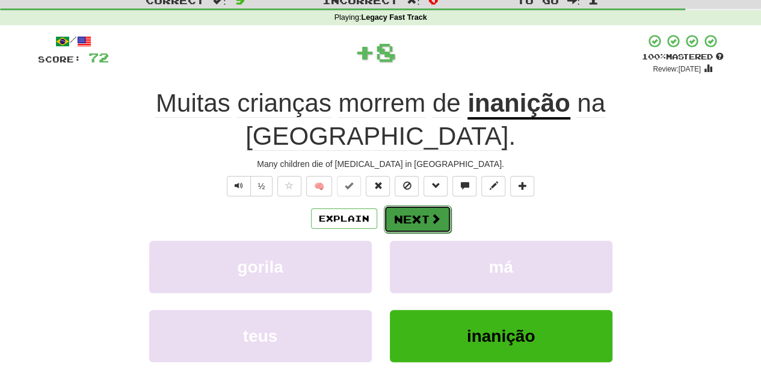
click at [418, 206] on button "Next" at bounding box center [417, 220] width 67 height 28
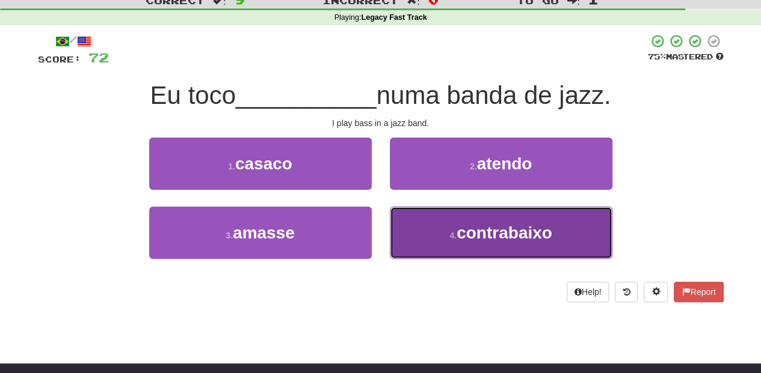
click at [428, 229] on button "4 . contrabaixo" at bounding box center [501, 233] width 222 height 52
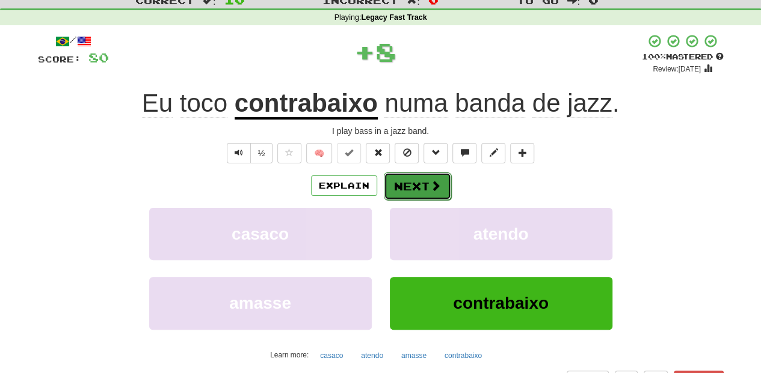
click at [418, 188] on button "Next" at bounding box center [417, 187] width 67 height 28
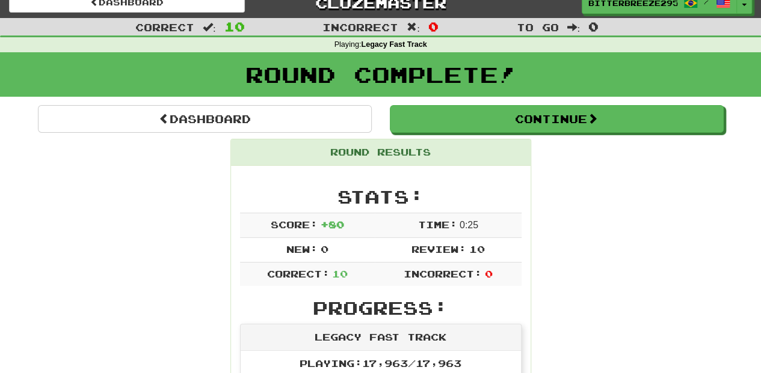
scroll to position [0, 0]
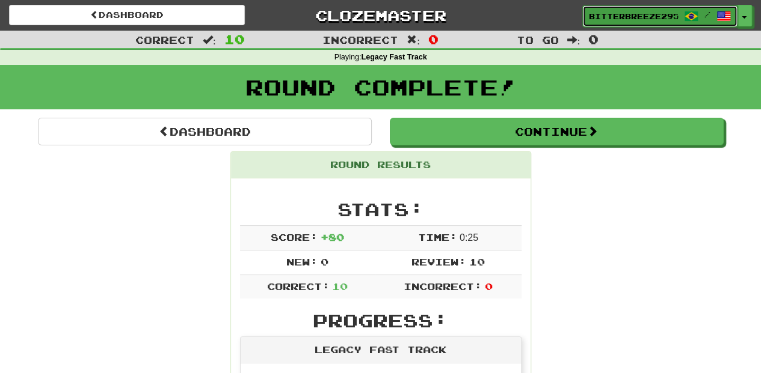
click at [613, 19] on span "BitterBreeze2956" at bounding box center [633, 16] width 89 height 11
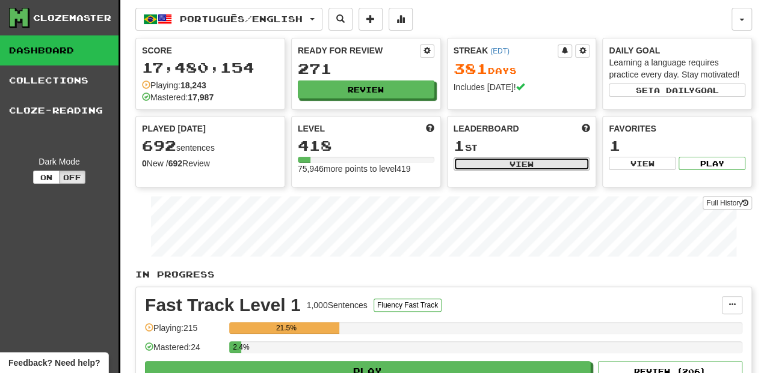
click at [522, 161] on button "View" at bounding box center [521, 164] width 136 height 13
select select "**********"
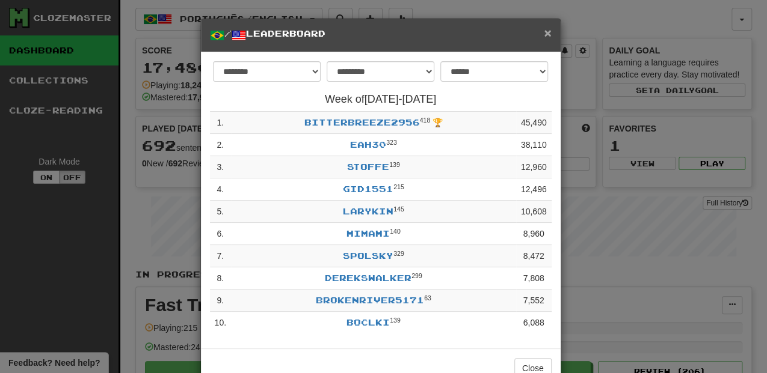
click at [544, 31] on span "×" at bounding box center [547, 33] width 7 height 14
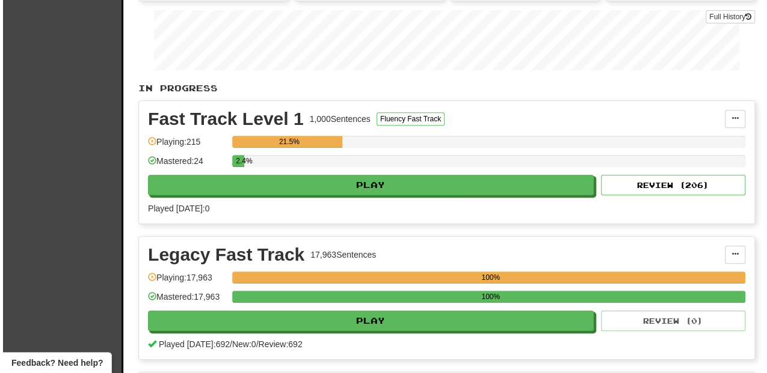
scroll to position [240, 0]
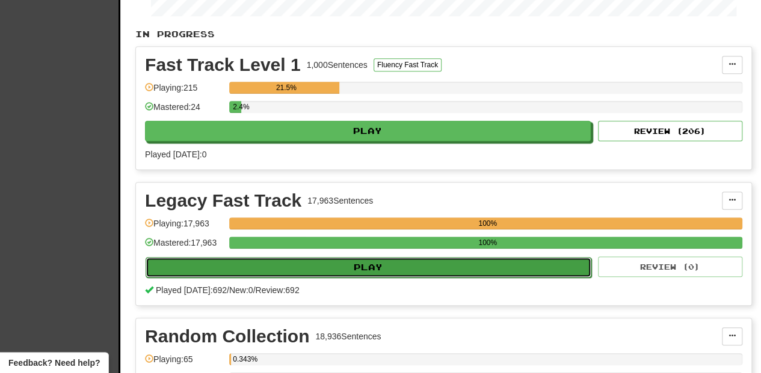
click at [349, 266] on button "Play" at bounding box center [368, 267] width 446 height 20
select select "**"
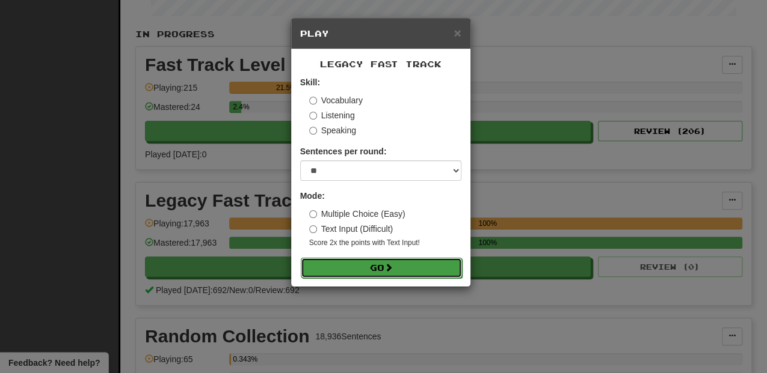
click at [349, 268] on button "Go" at bounding box center [381, 268] width 161 height 20
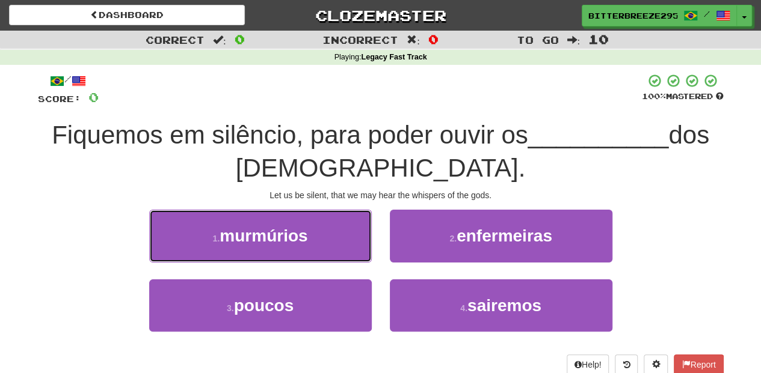
click at [319, 241] on button "1 . murmúrios" at bounding box center [260, 236] width 222 height 52
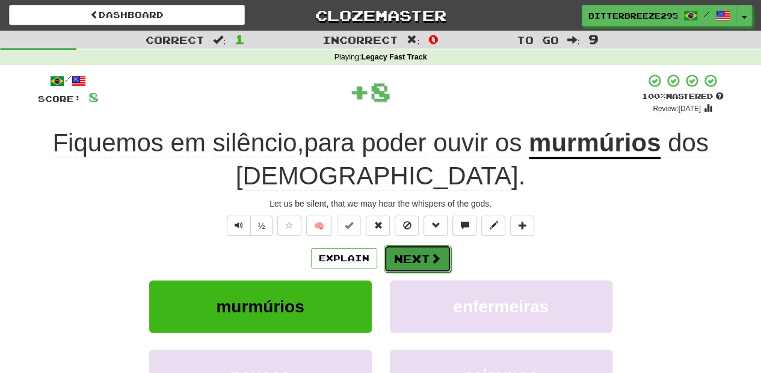
click at [402, 255] on button "Next" at bounding box center [417, 259] width 67 height 28
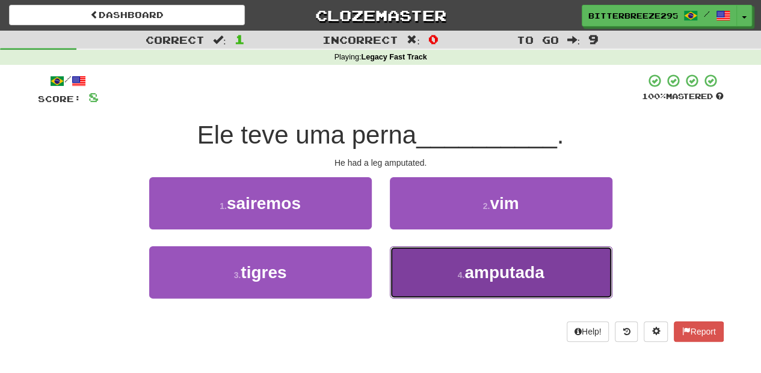
click at [411, 275] on button "4 . amputada" at bounding box center [501, 273] width 222 height 52
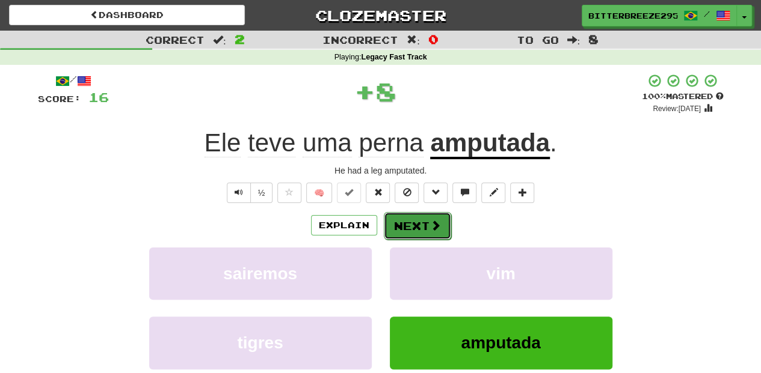
click at [411, 224] on button "Next" at bounding box center [417, 226] width 67 height 28
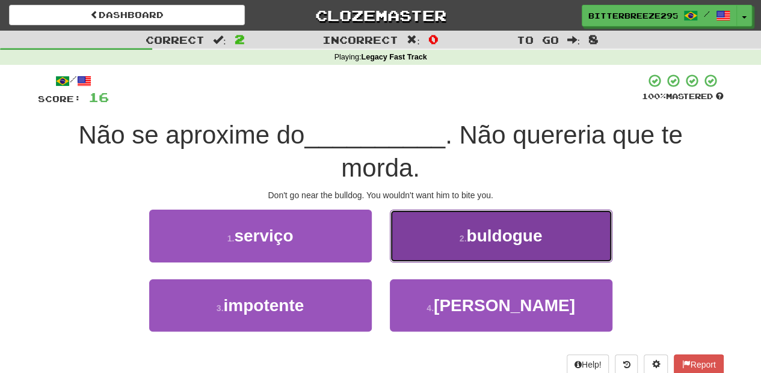
click at [470, 238] on span "buldogue" at bounding box center [504, 236] width 76 height 19
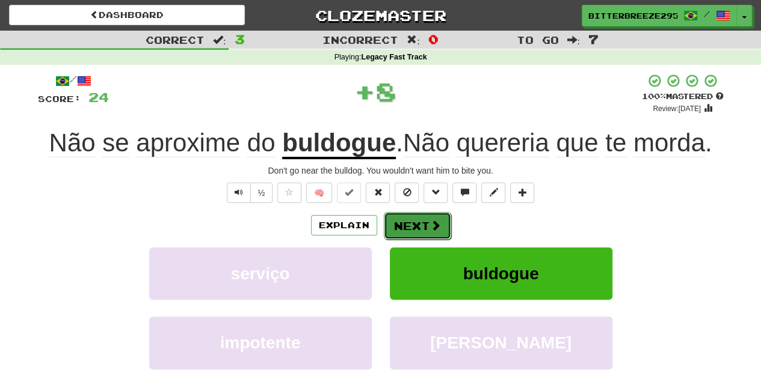
click at [432, 215] on button "Next" at bounding box center [417, 226] width 67 height 28
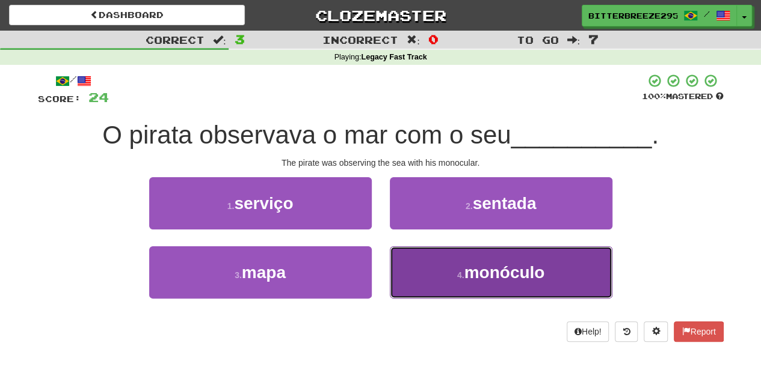
click at [428, 248] on button "4 . monóculo" at bounding box center [501, 273] width 222 height 52
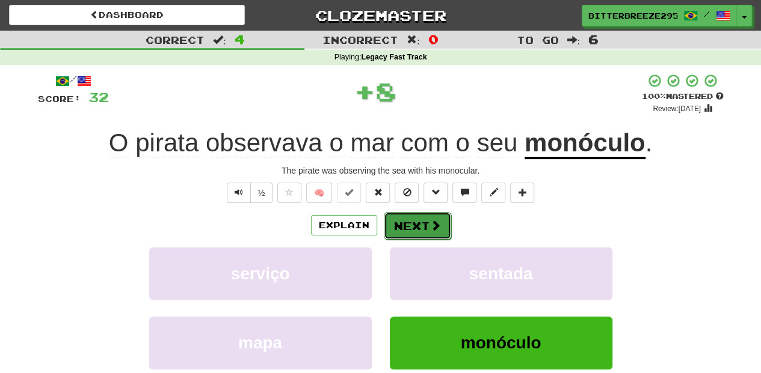
click at [421, 225] on button "Next" at bounding box center [417, 226] width 67 height 28
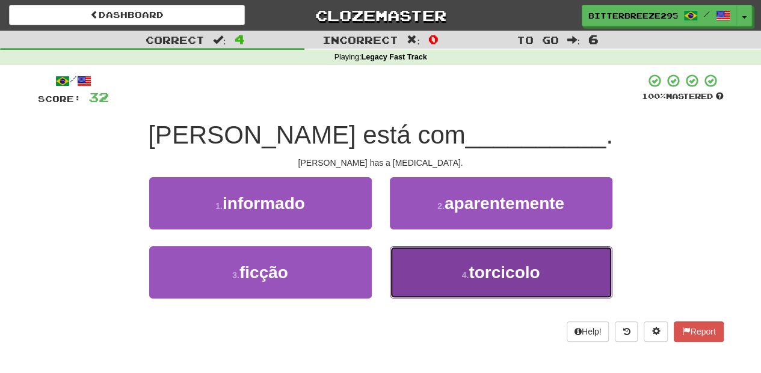
click at [439, 272] on button "4 . torcicolo" at bounding box center [501, 273] width 222 height 52
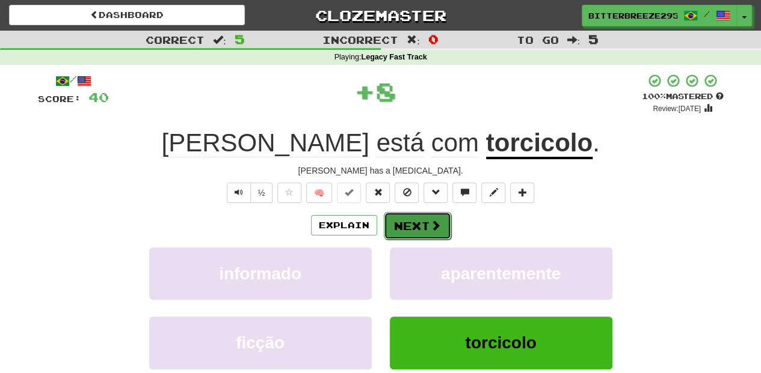
click at [427, 226] on button "Next" at bounding box center [417, 226] width 67 height 28
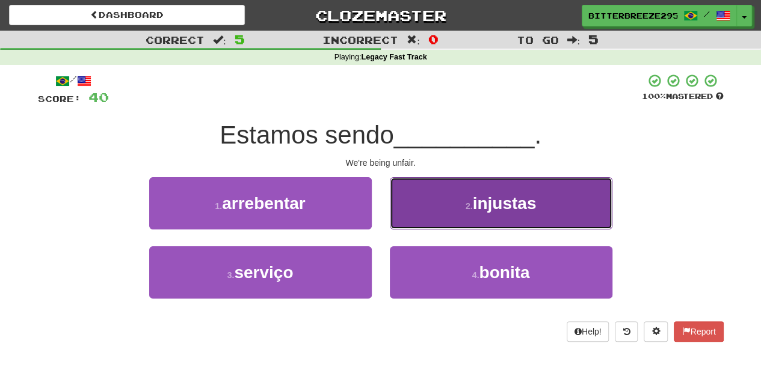
click at [423, 219] on button "2 . injustas" at bounding box center [501, 203] width 222 height 52
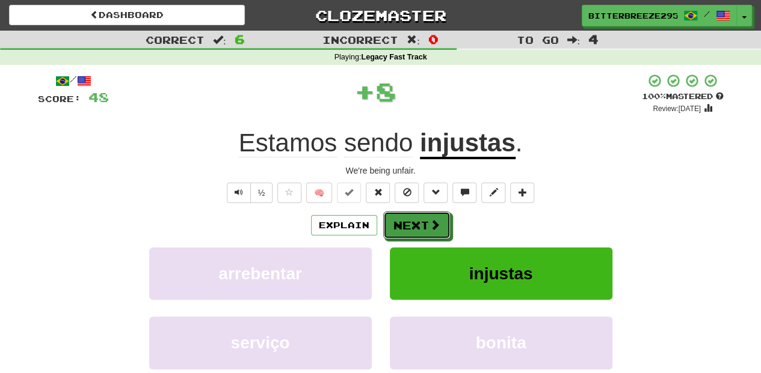
click at [423, 221] on button "Next" at bounding box center [416, 226] width 67 height 28
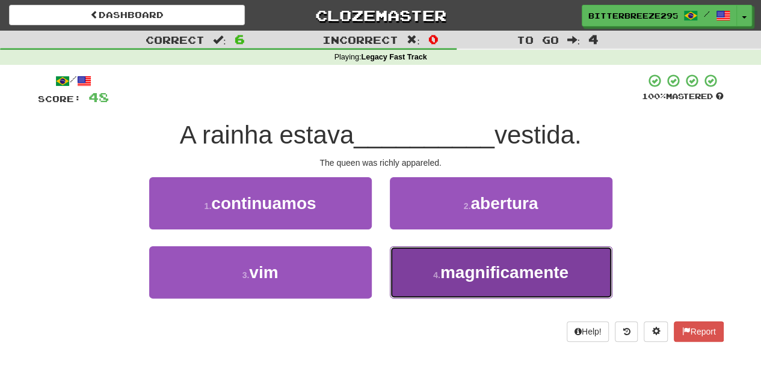
click at [418, 284] on button "4 . magnificamente" at bounding box center [501, 273] width 222 height 52
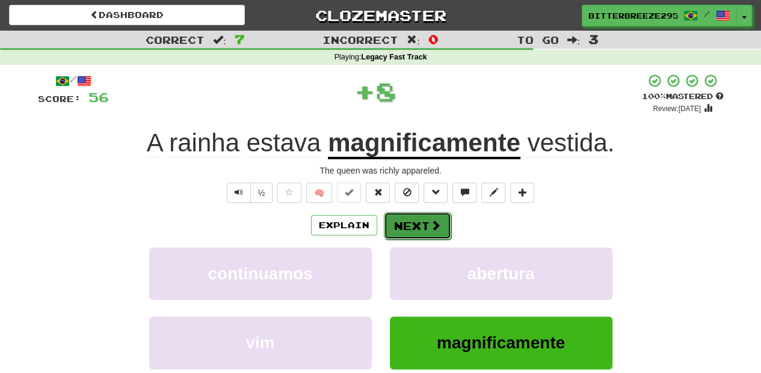
click at [411, 225] on button "Next" at bounding box center [417, 226] width 67 height 28
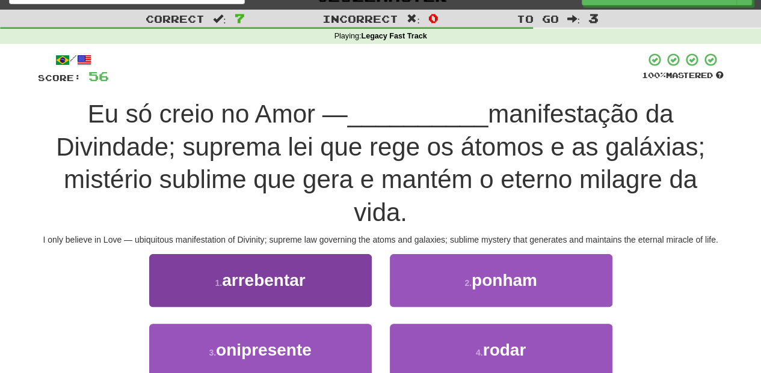
scroll to position [40, 0]
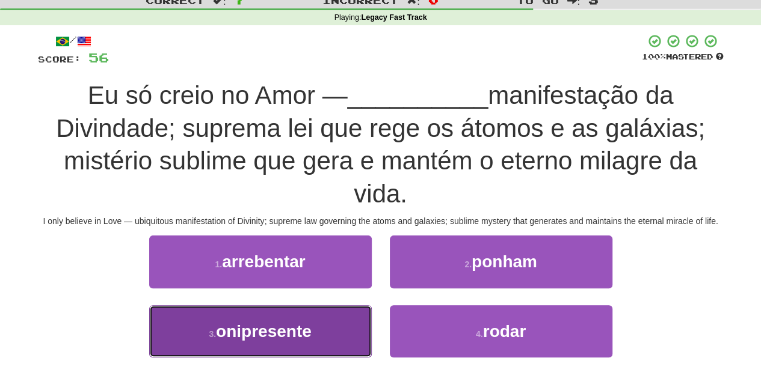
click at [285, 324] on span "onipresente" at bounding box center [264, 331] width 96 height 19
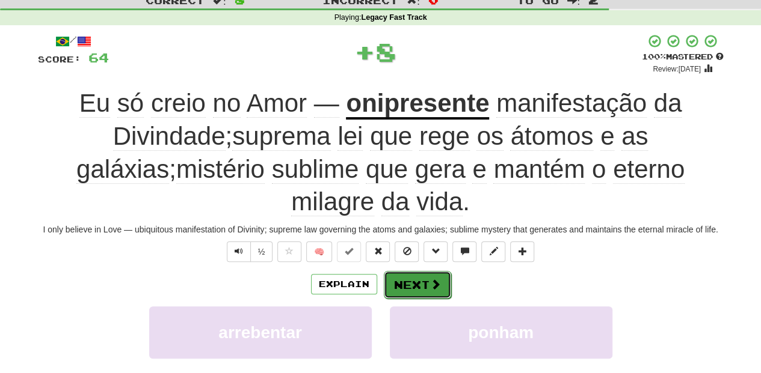
click at [427, 281] on button "Next" at bounding box center [417, 285] width 67 height 28
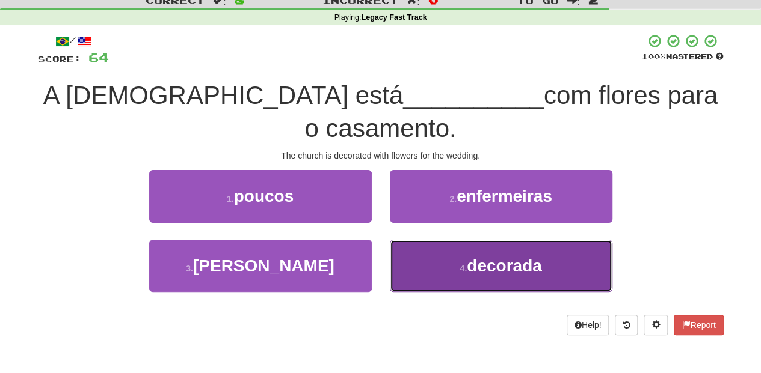
click at [440, 240] on button "4 . decorada" at bounding box center [501, 266] width 222 height 52
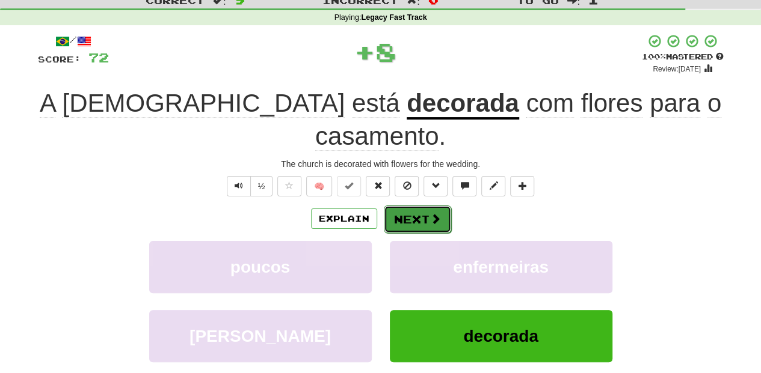
click at [430, 213] on span at bounding box center [435, 218] width 11 height 11
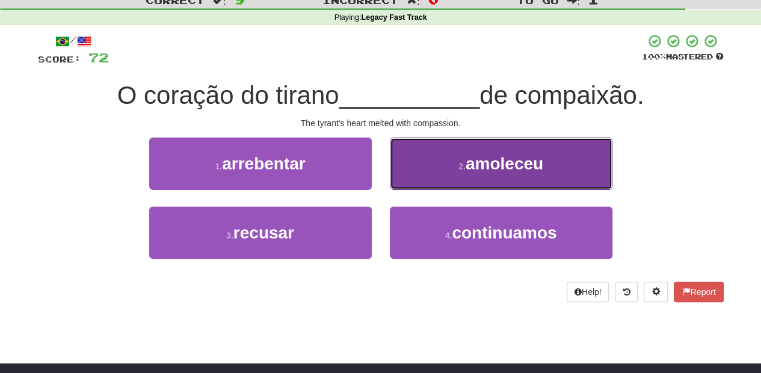
click at [403, 179] on button "2 . amoleceu" at bounding box center [501, 164] width 222 height 52
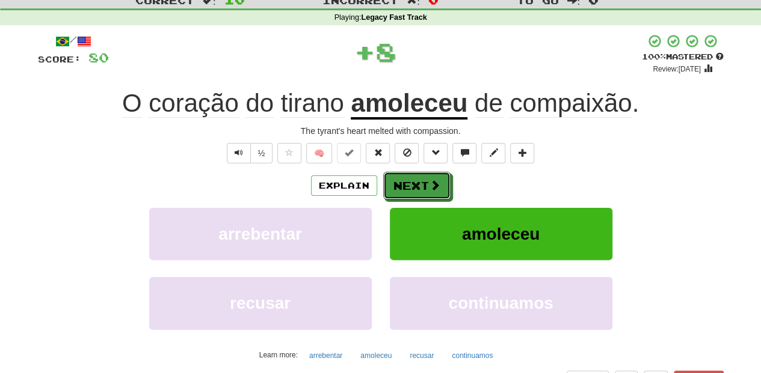
click at [403, 179] on button "Next" at bounding box center [416, 186] width 67 height 28
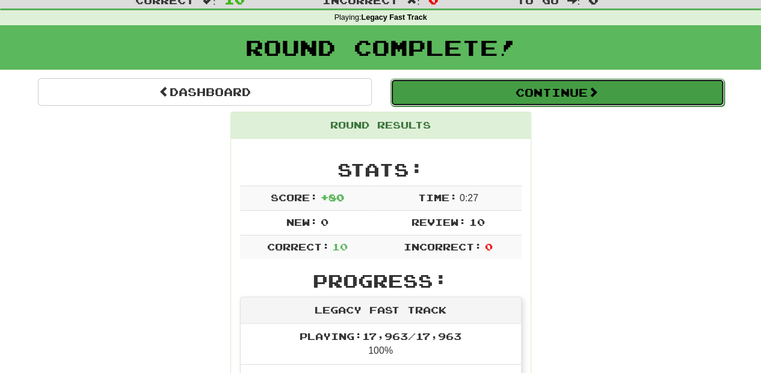
click at [500, 89] on button "Continue" at bounding box center [557, 93] width 334 height 28
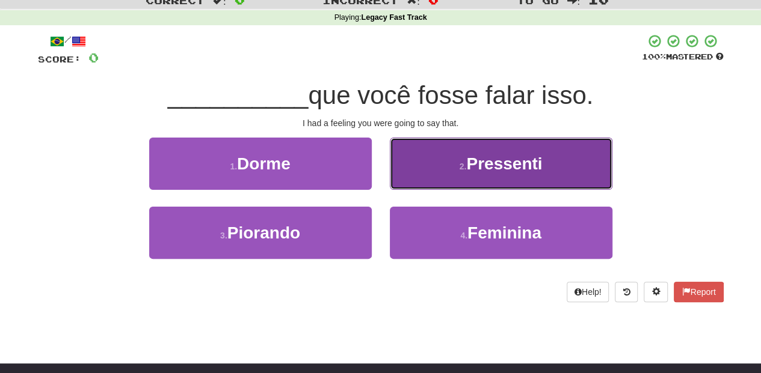
click at [414, 171] on button "2 . Pressenti" at bounding box center [501, 164] width 222 height 52
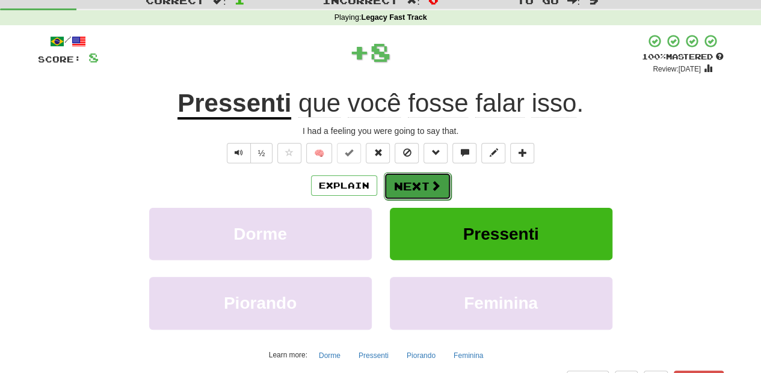
click at [409, 176] on button "Next" at bounding box center [417, 187] width 67 height 28
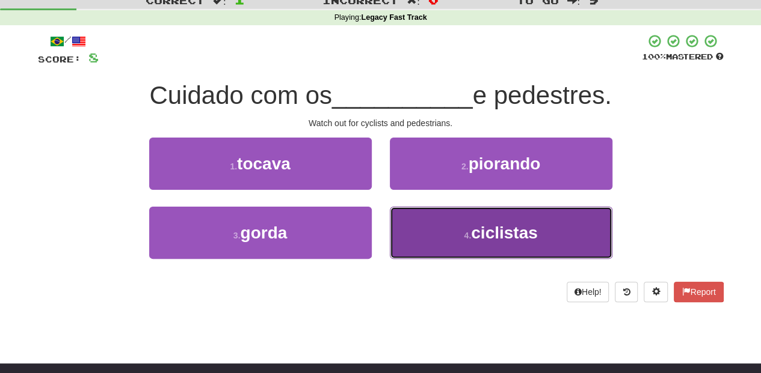
click at [409, 225] on button "4 . ciclistas" at bounding box center [501, 233] width 222 height 52
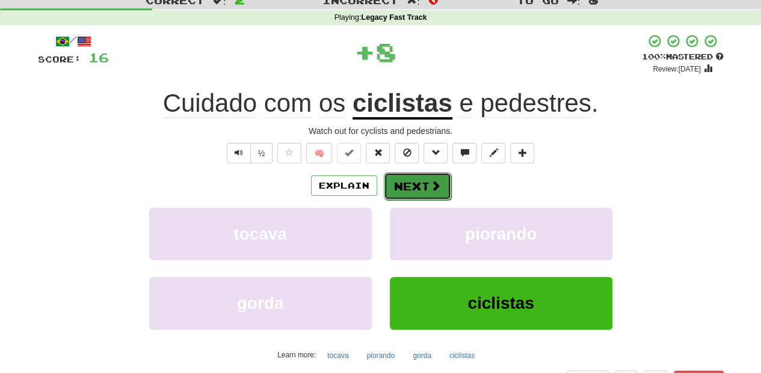
click at [403, 183] on button "Next" at bounding box center [417, 187] width 67 height 28
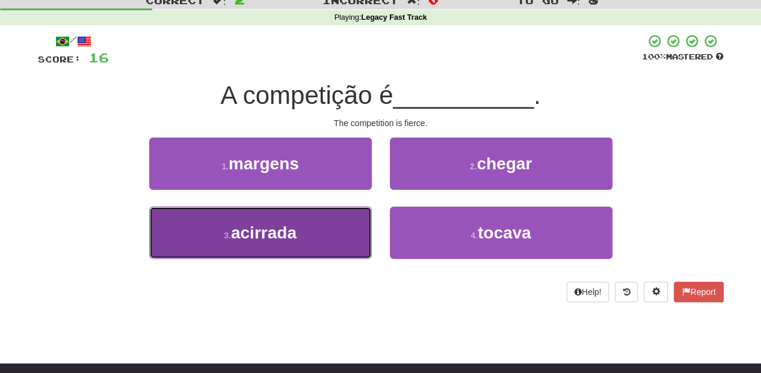
click at [335, 233] on button "3 . acirrada" at bounding box center [260, 233] width 222 height 52
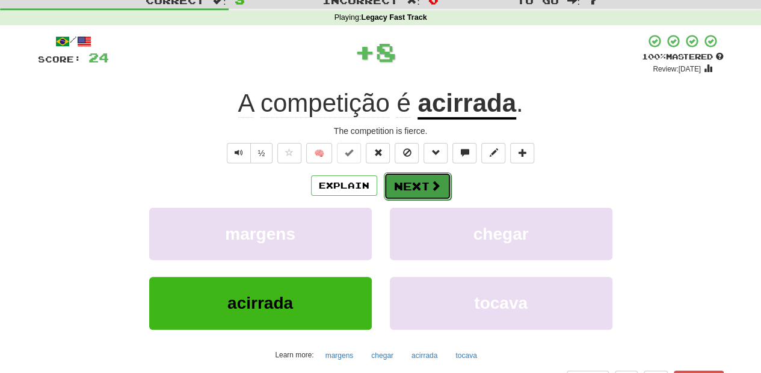
click at [394, 188] on button "Next" at bounding box center [417, 187] width 67 height 28
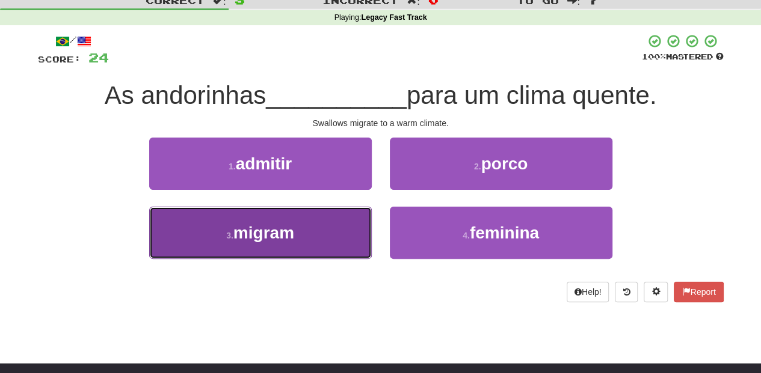
click at [326, 236] on button "3 . migram" at bounding box center [260, 233] width 222 height 52
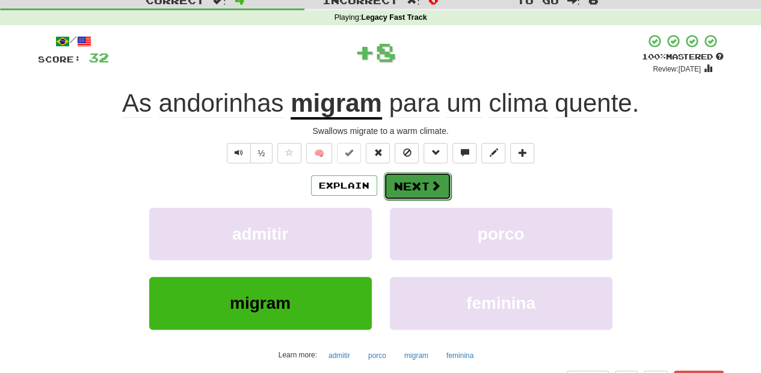
click at [403, 189] on button "Next" at bounding box center [417, 187] width 67 height 28
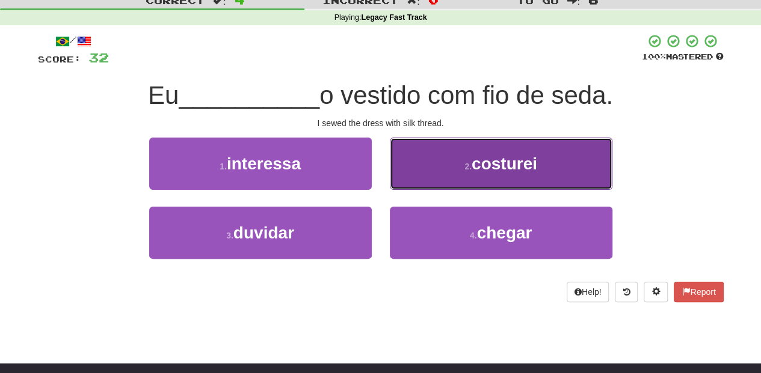
click at [409, 180] on button "2 . costurei" at bounding box center [501, 164] width 222 height 52
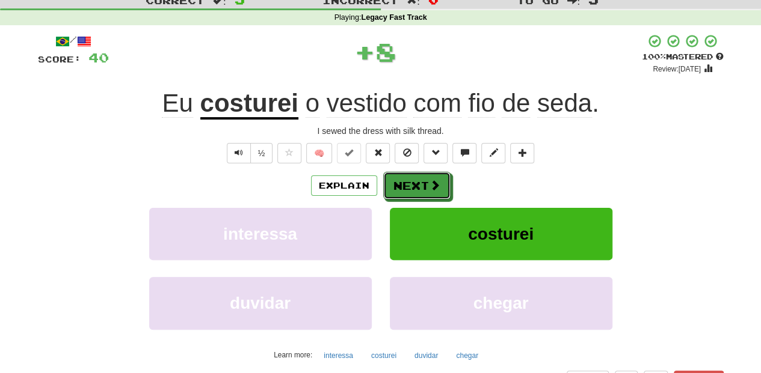
click at [409, 180] on button "Next" at bounding box center [416, 186] width 67 height 28
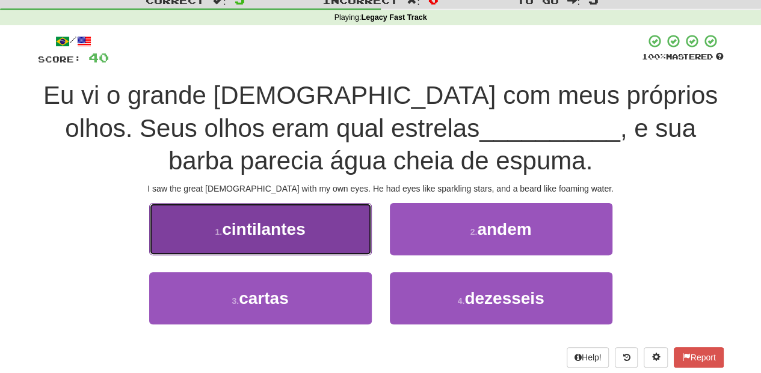
click at [368, 247] on button "1 . cintilantes" at bounding box center [260, 229] width 222 height 52
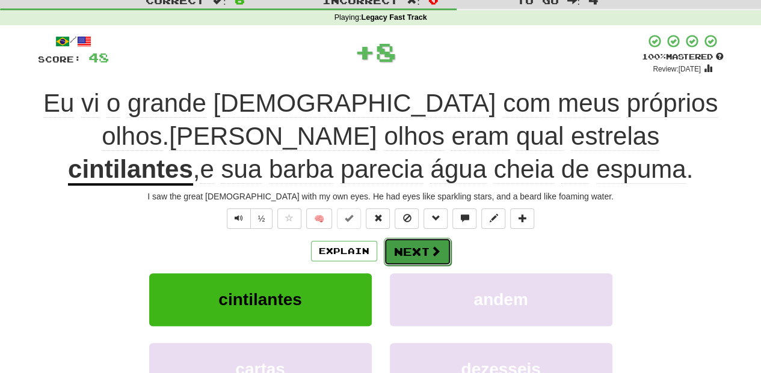
click at [412, 250] on button "Next" at bounding box center [417, 252] width 67 height 28
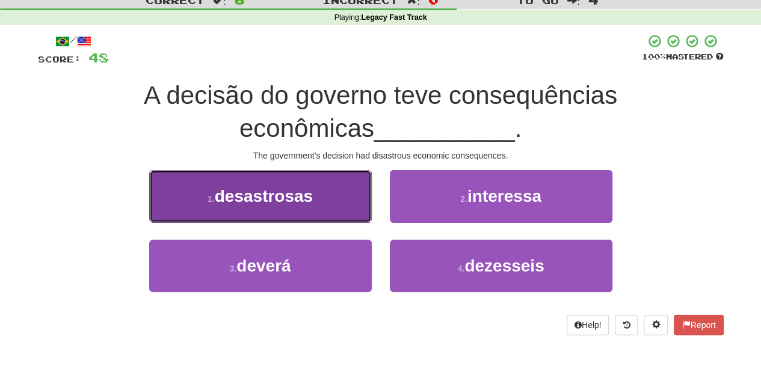
click at [318, 204] on button "1 . desastrosas" at bounding box center [260, 196] width 222 height 52
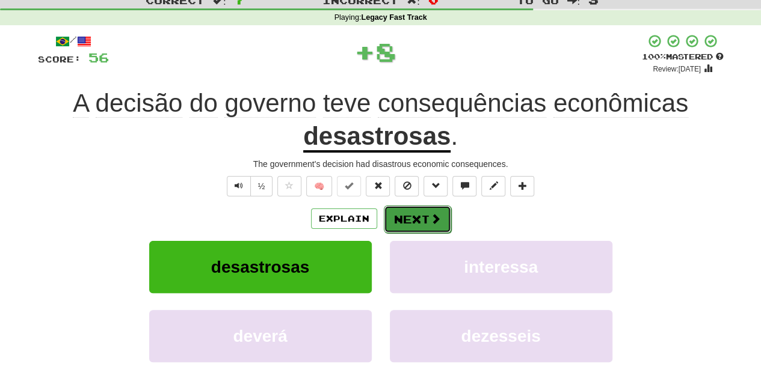
click at [397, 216] on button "Next" at bounding box center [417, 220] width 67 height 28
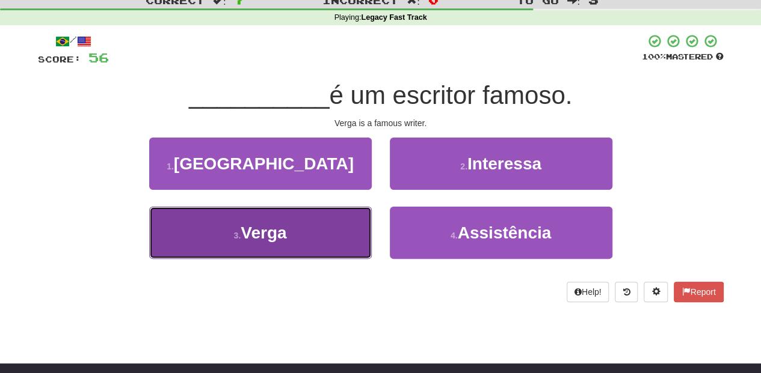
click at [325, 218] on button "3 . Verga" at bounding box center [260, 233] width 222 height 52
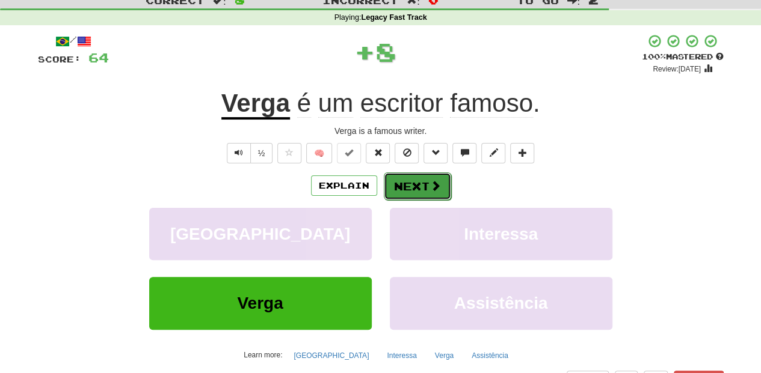
click at [384, 186] on button "Next" at bounding box center [417, 187] width 67 height 28
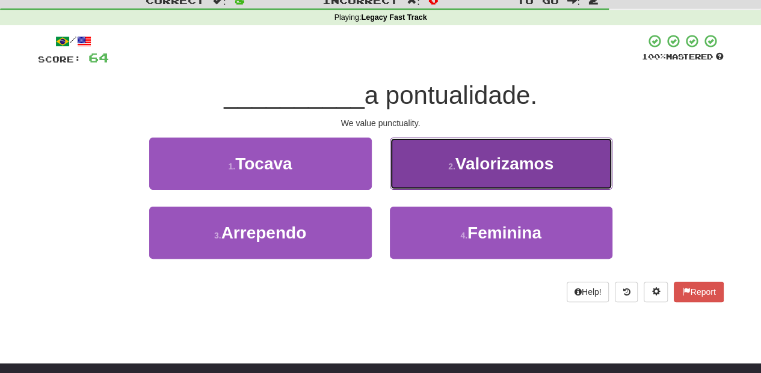
click at [423, 179] on button "2 . Valorizamos" at bounding box center [501, 164] width 222 height 52
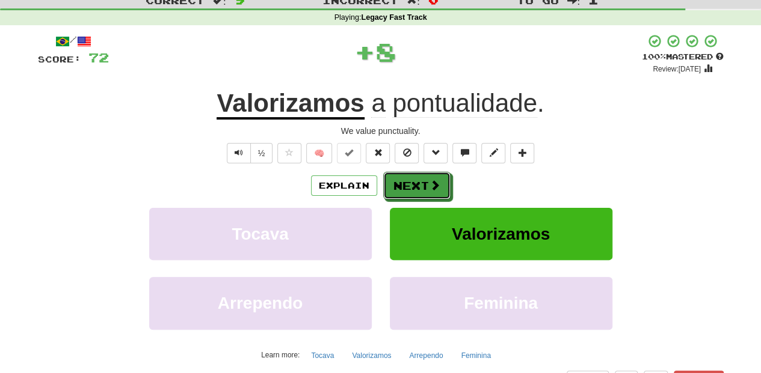
click at [423, 179] on button "Next" at bounding box center [416, 186] width 67 height 28
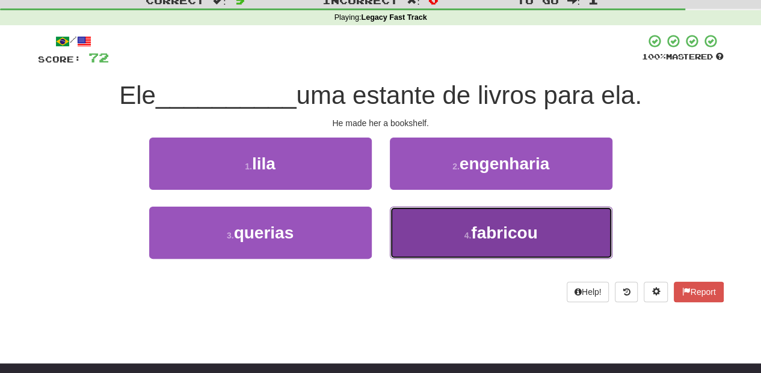
click at [410, 219] on button "4 . fabricou" at bounding box center [501, 233] width 222 height 52
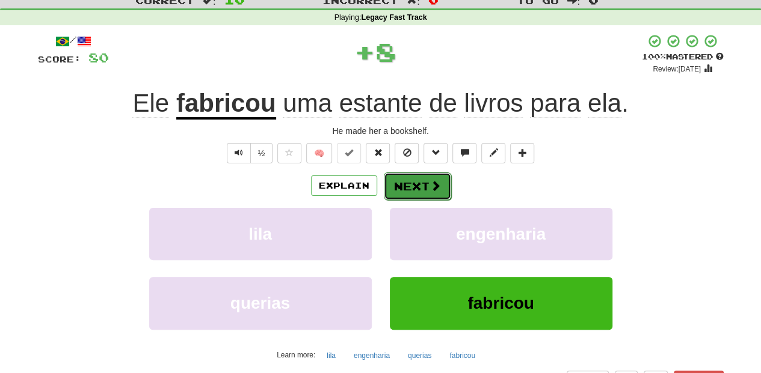
click at [406, 179] on button "Next" at bounding box center [417, 187] width 67 height 28
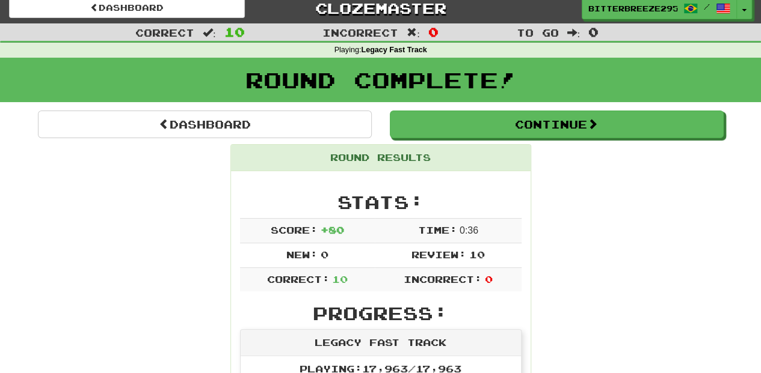
scroll to position [0, 0]
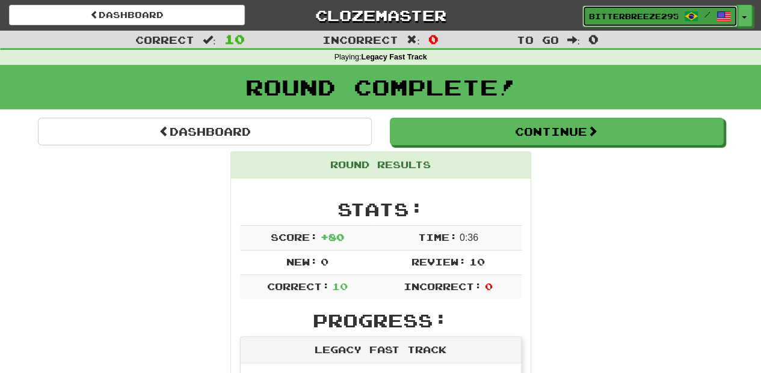
click at [606, 11] on span "BitterBreeze2956" at bounding box center [633, 16] width 89 height 11
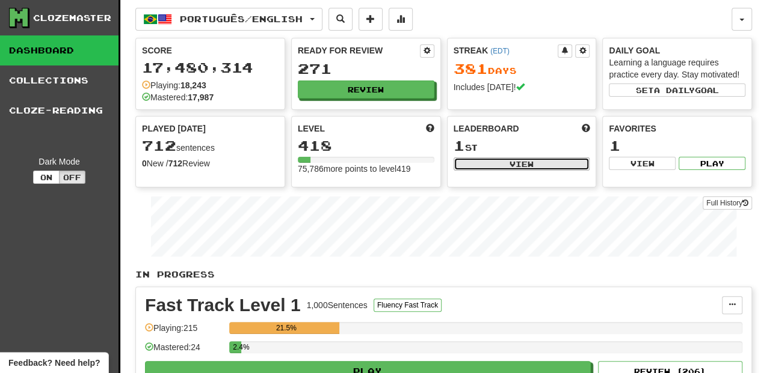
click at [479, 165] on button "View" at bounding box center [521, 164] width 136 height 13
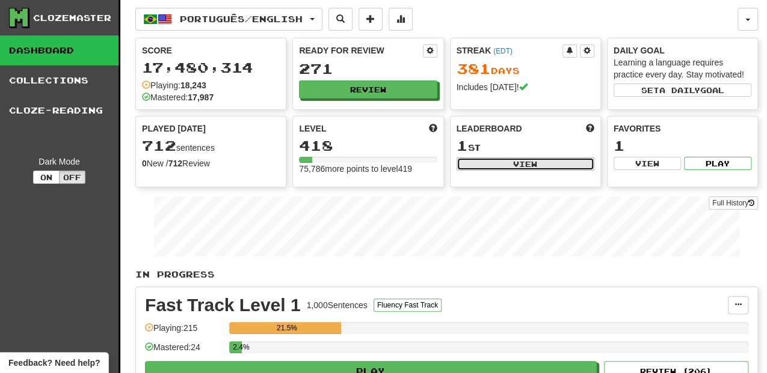
select select "**********"
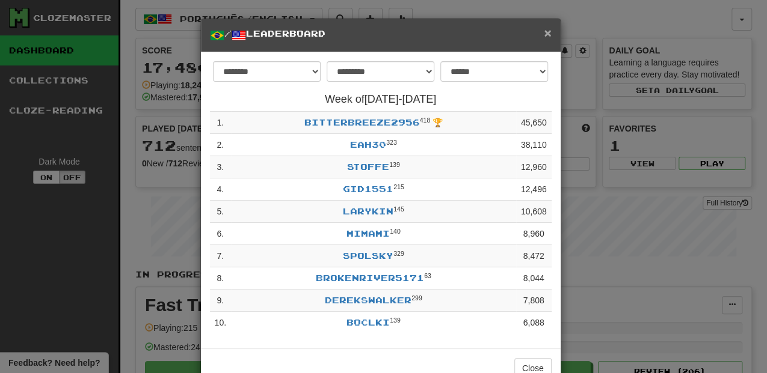
click at [544, 28] on span "×" at bounding box center [547, 33] width 7 height 14
